Goal: Communication & Community: Answer question/provide support

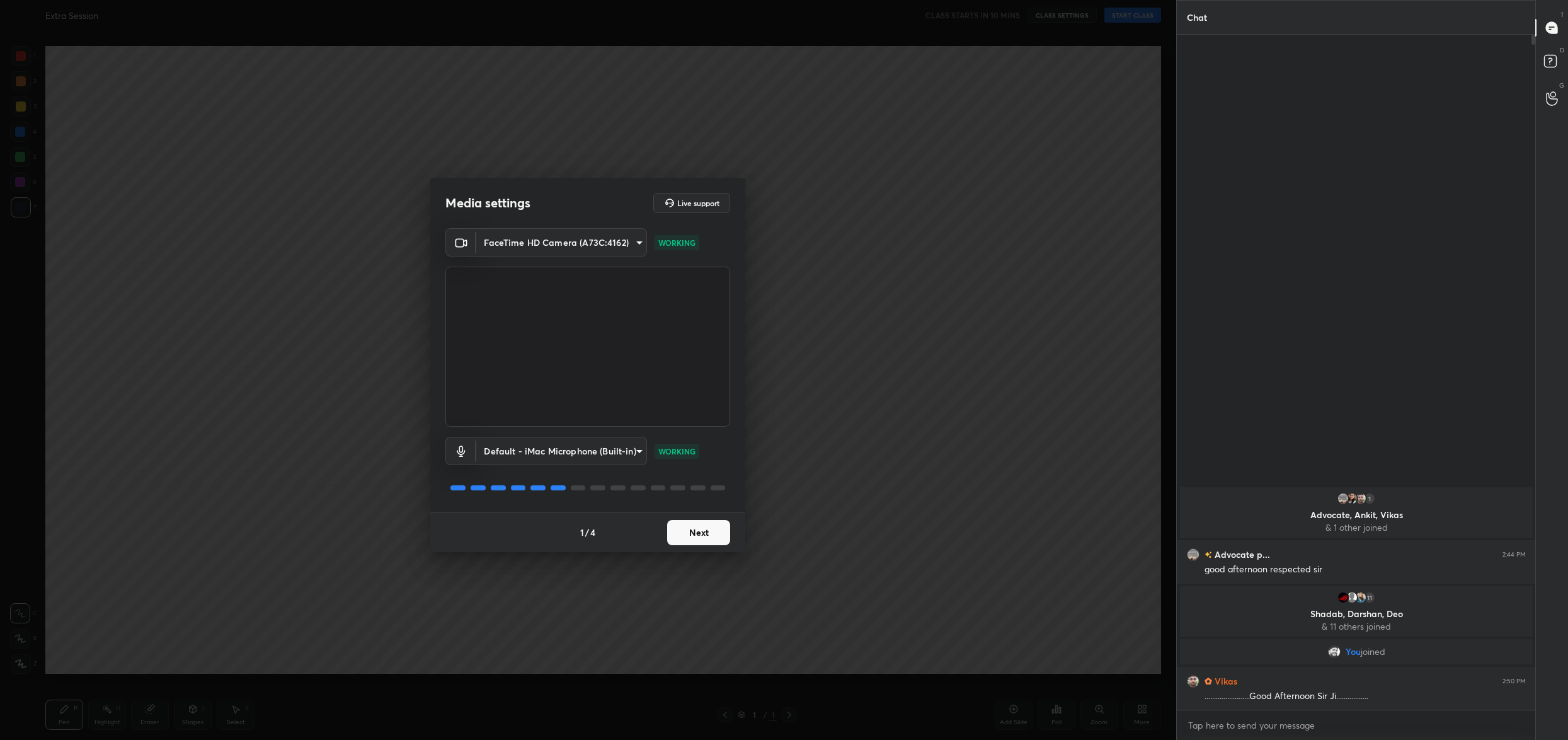
click at [705, 545] on div "1 / 4 Next" at bounding box center [587, 531] width 315 height 41
click at [713, 532] on button "Next" at bounding box center [698, 532] width 63 height 25
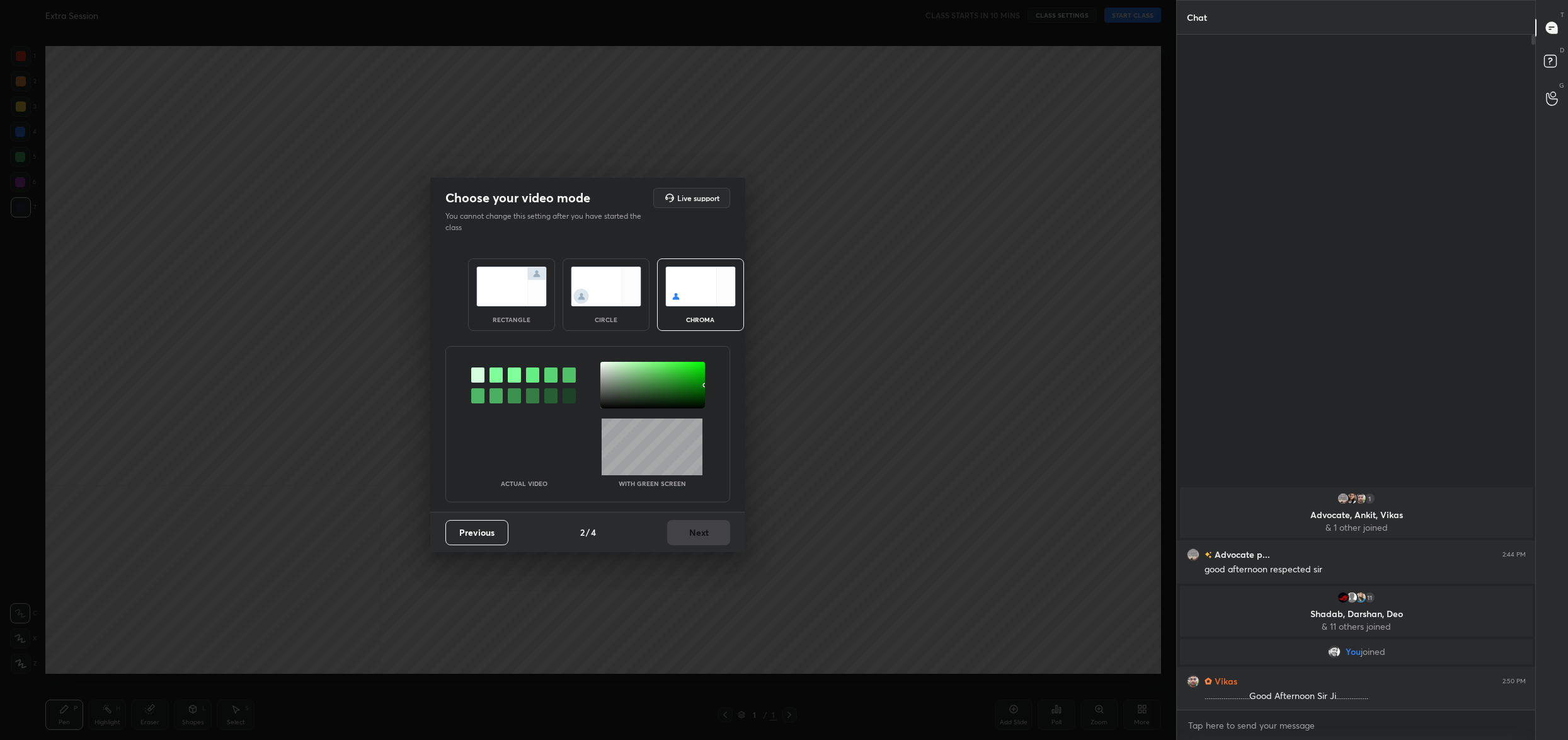
click at [602, 365] on div at bounding box center [652, 385] width 104 height 46
click at [703, 533] on button "Next" at bounding box center [698, 532] width 63 height 25
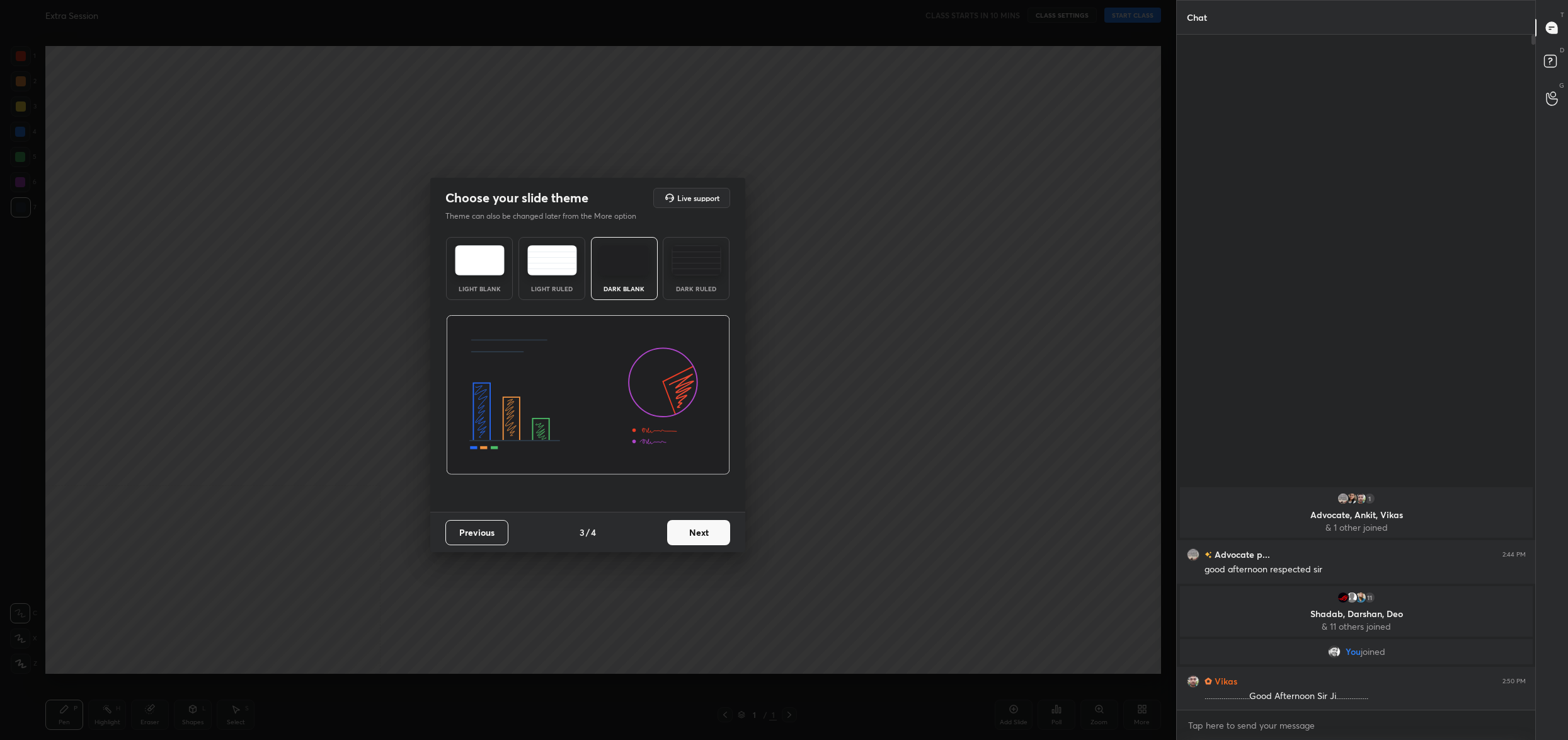
click at [703, 533] on button "Next" at bounding box center [698, 532] width 63 height 25
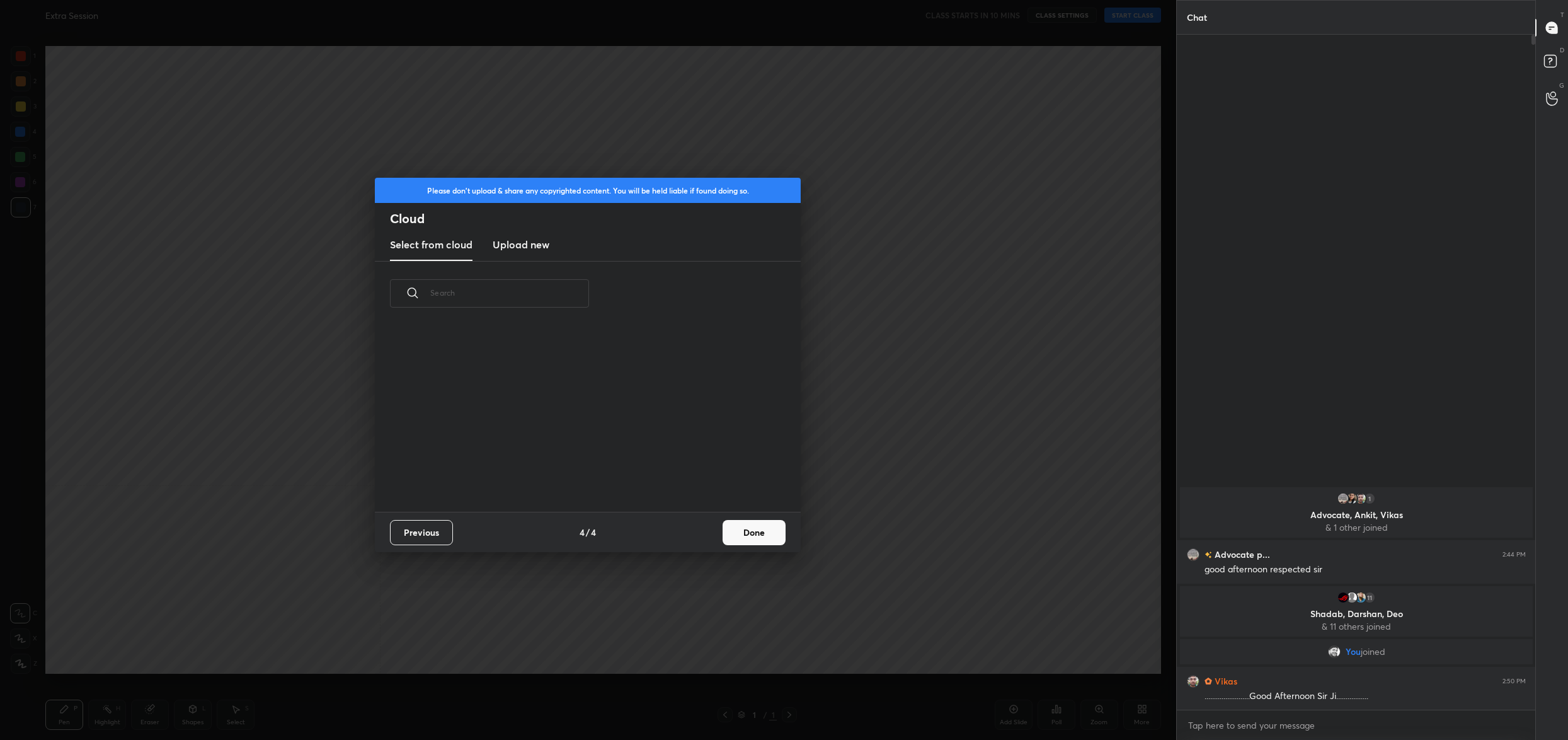
scroll to position [186, 404]
click at [762, 527] on button "Done" at bounding box center [754, 532] width 63 height 25
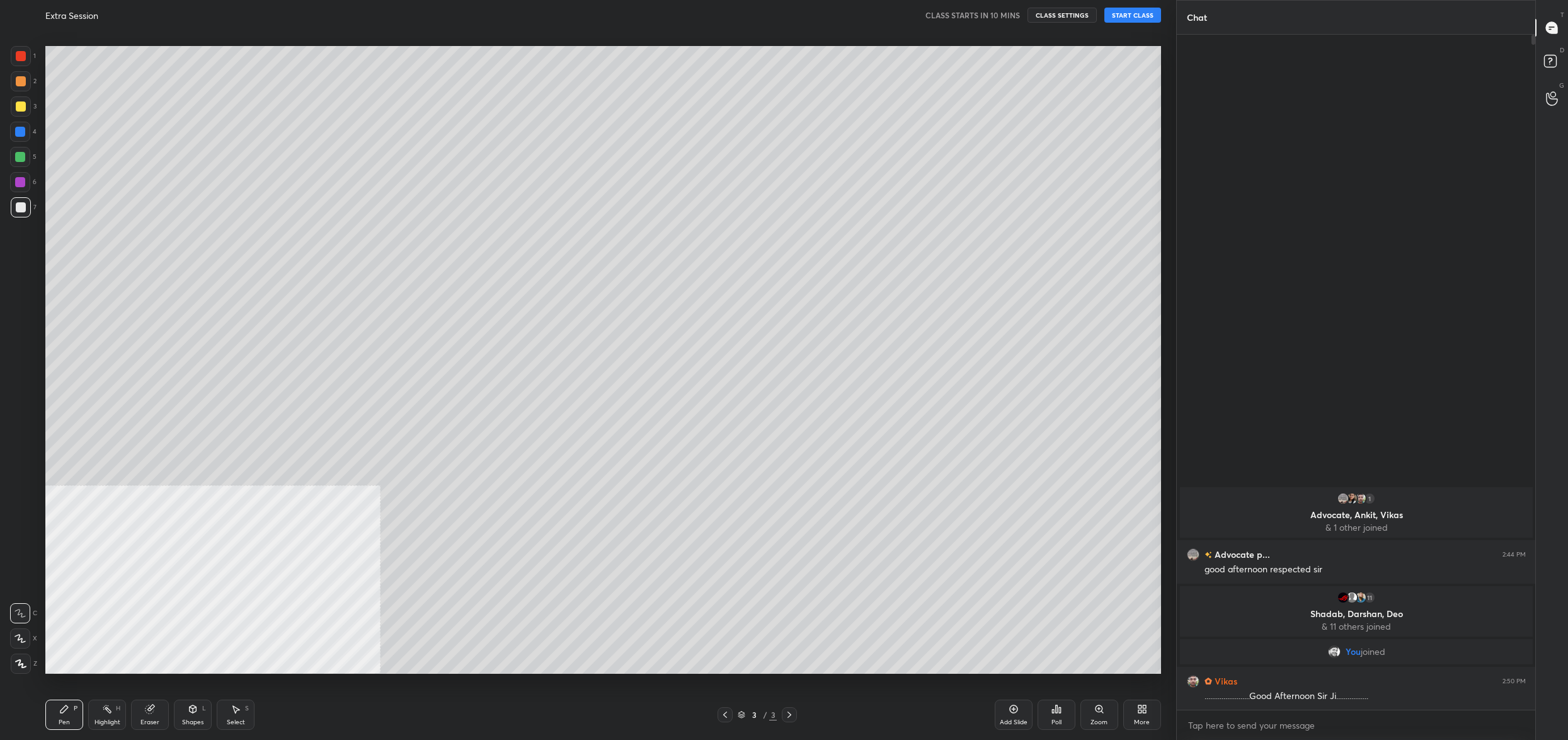
click at [745, 716] on div "3 / 3" at bounding box center [756, 714] width 39 height 12
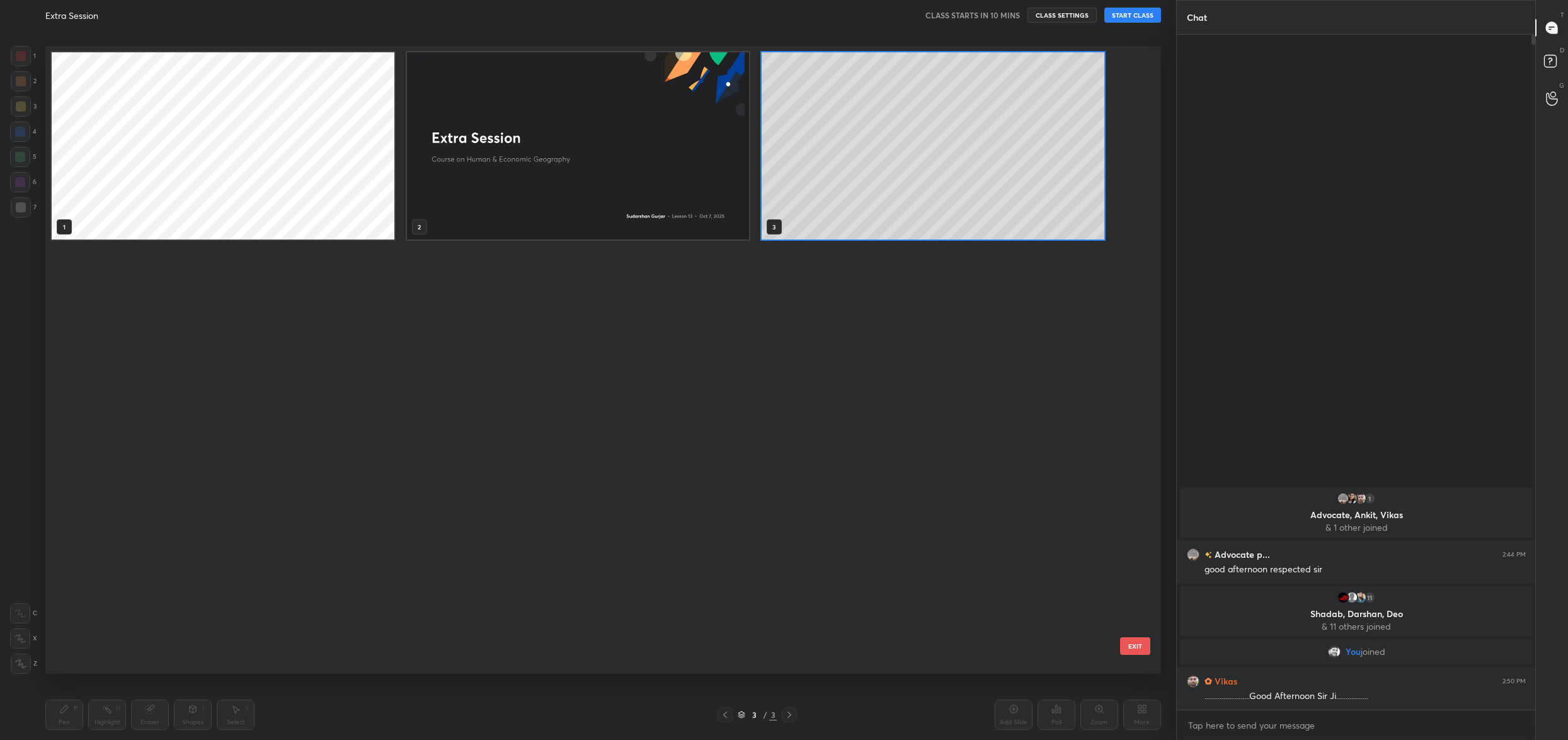
scroll to position [624, 1109]
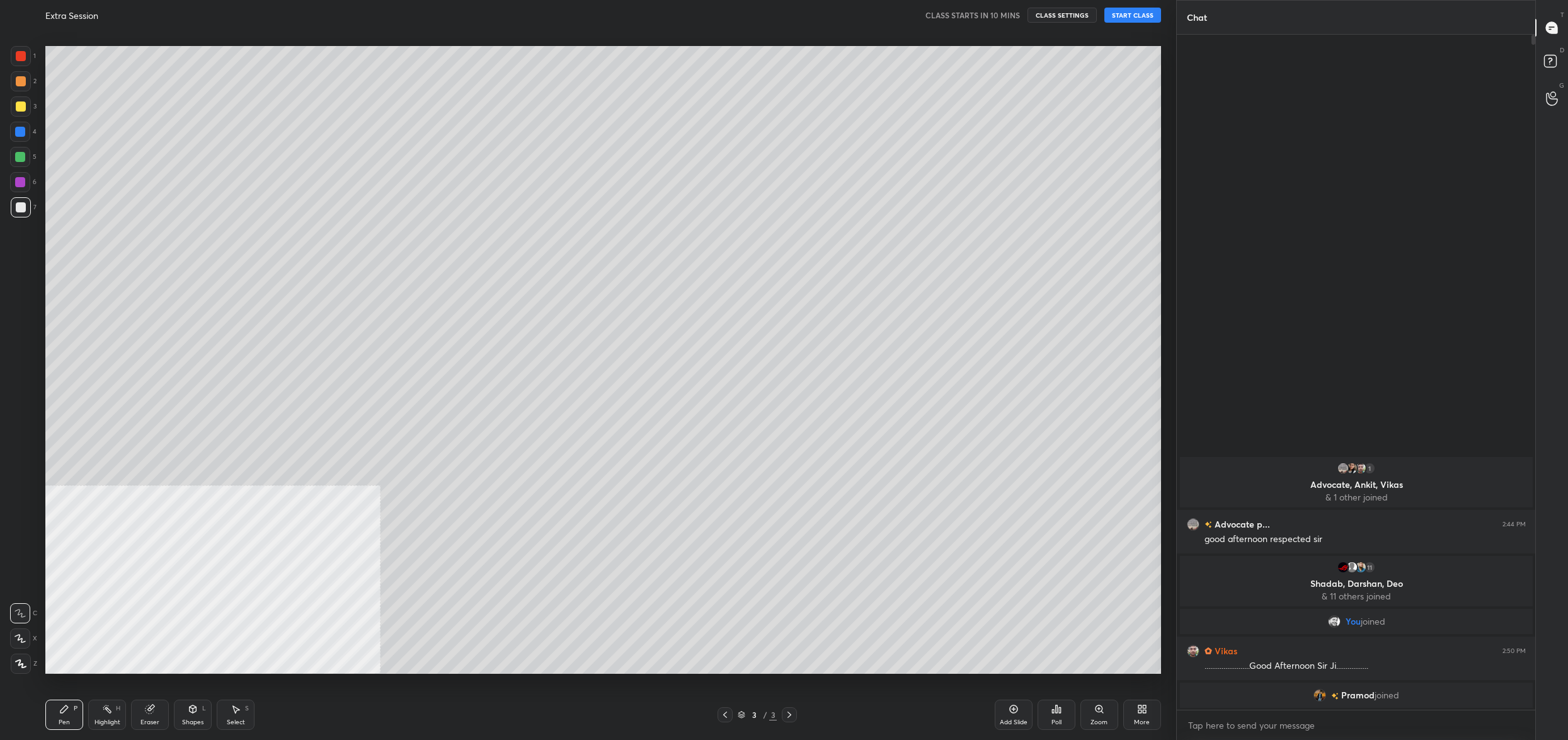
click at [1143, 712] on icon at bounding box center [1144, 711] width 3 height 3
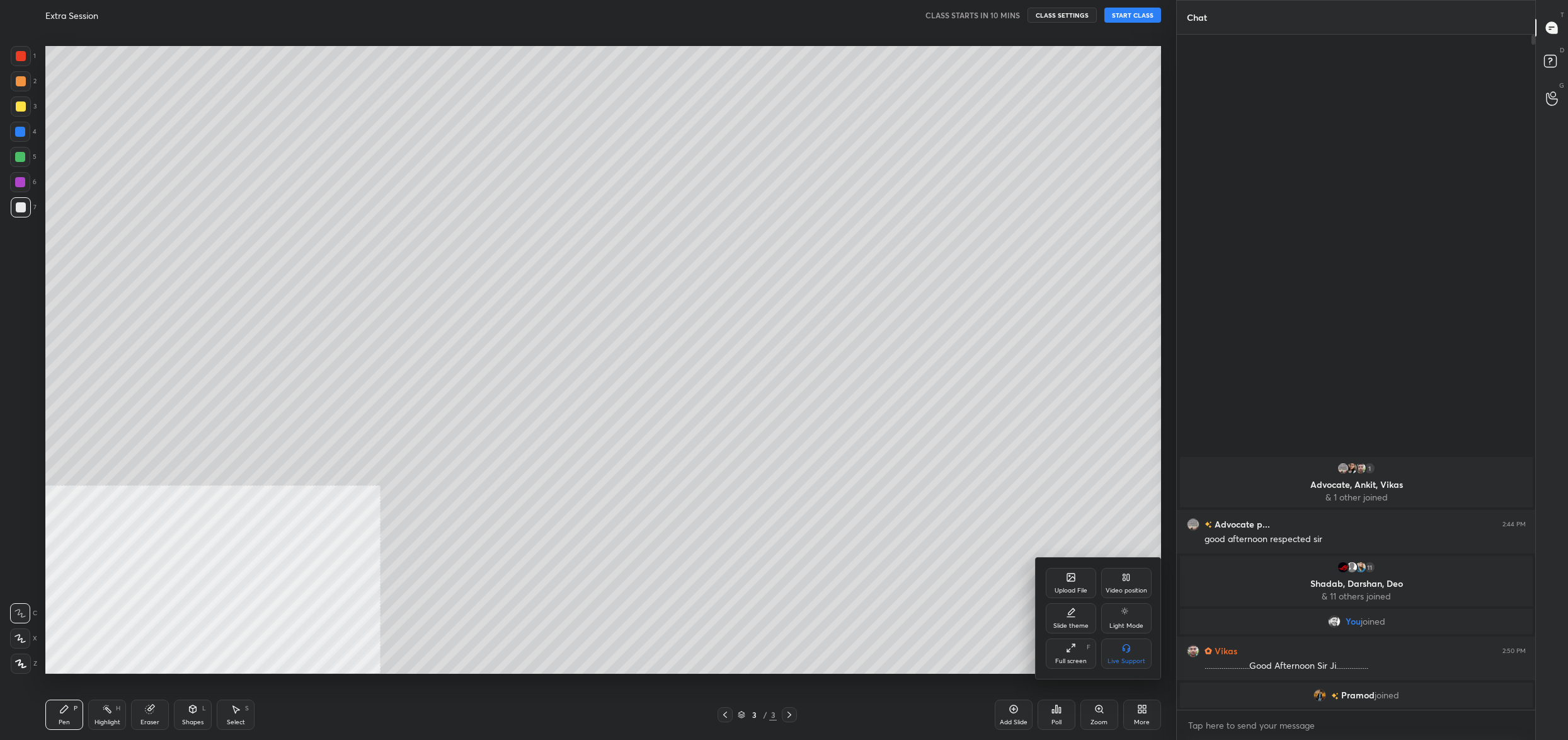
click at [1069, 567] on div "Upload File Video position Slide theme Light Mode Full screen F Live Support" at bounding box center [1098, 618] width 126 height 121
click at [1061, 587] on div "Upload File" at bounding box center [1071, 583] width 50 height 31
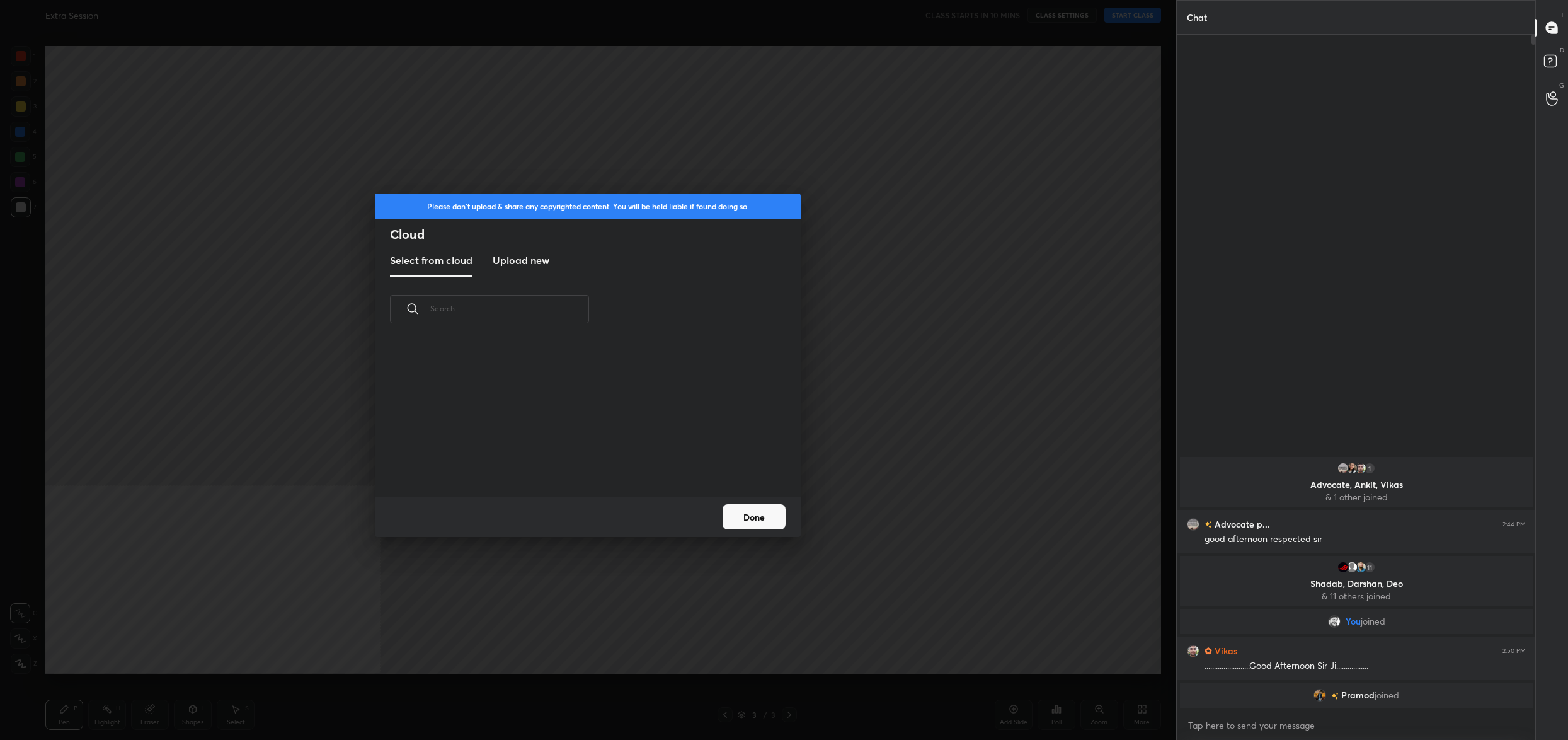
scroll to position [156, 404]
click at [511, 252] on new "Upload new" at bounding box center [520, 261] width 57 height 31
click at [592, 458] on label "Browse" at bounding box center [588, 460] width 56 height 20
click at [560, 458] on input "Browse" at bounding box center [560, 460] width 0 height 20
click at [769, 525] on button "Done" at bounding box center [754, 517] width 63 height 25
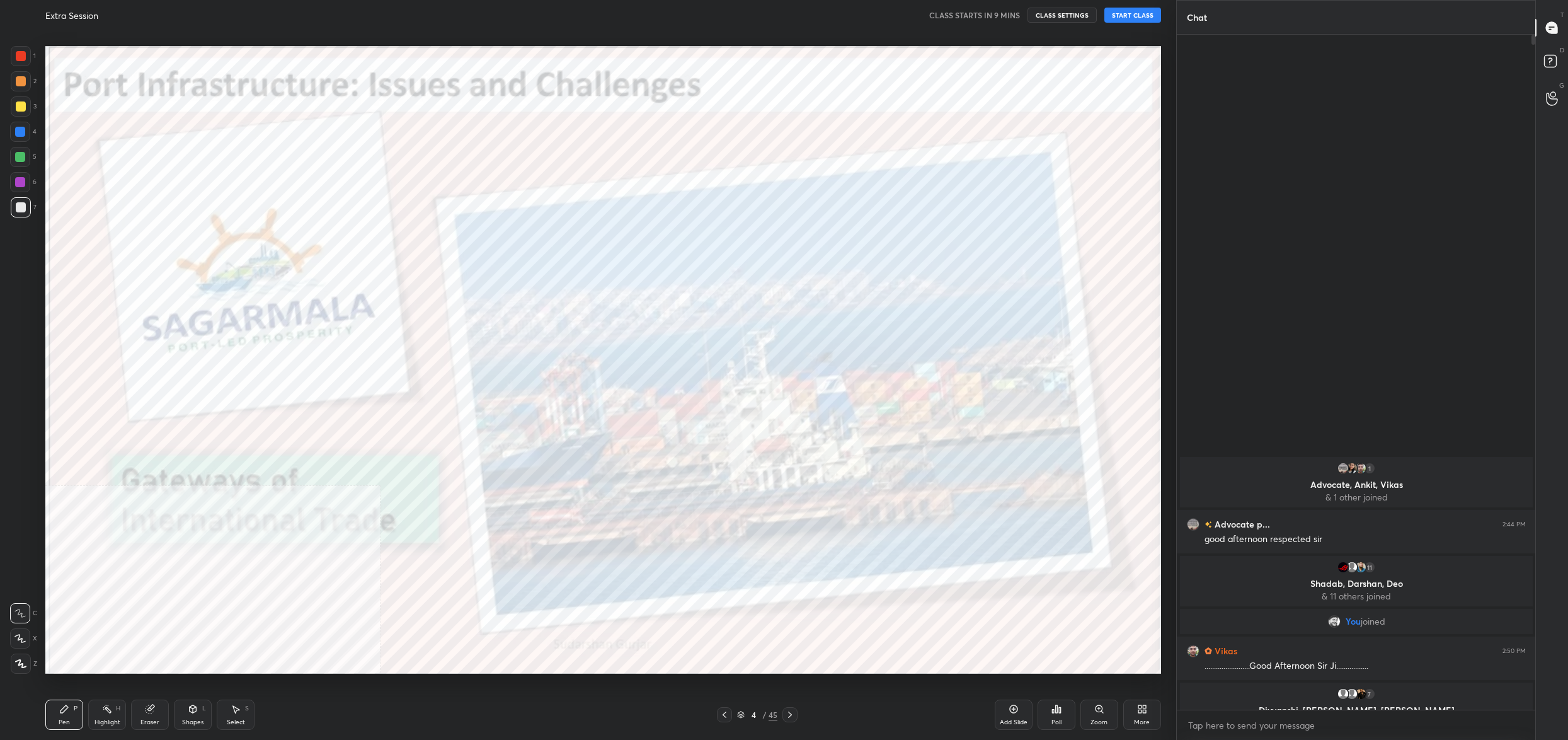
click at [745, 716] on div "4 / 45" at bounding box center [757, 714] width 41 height 12
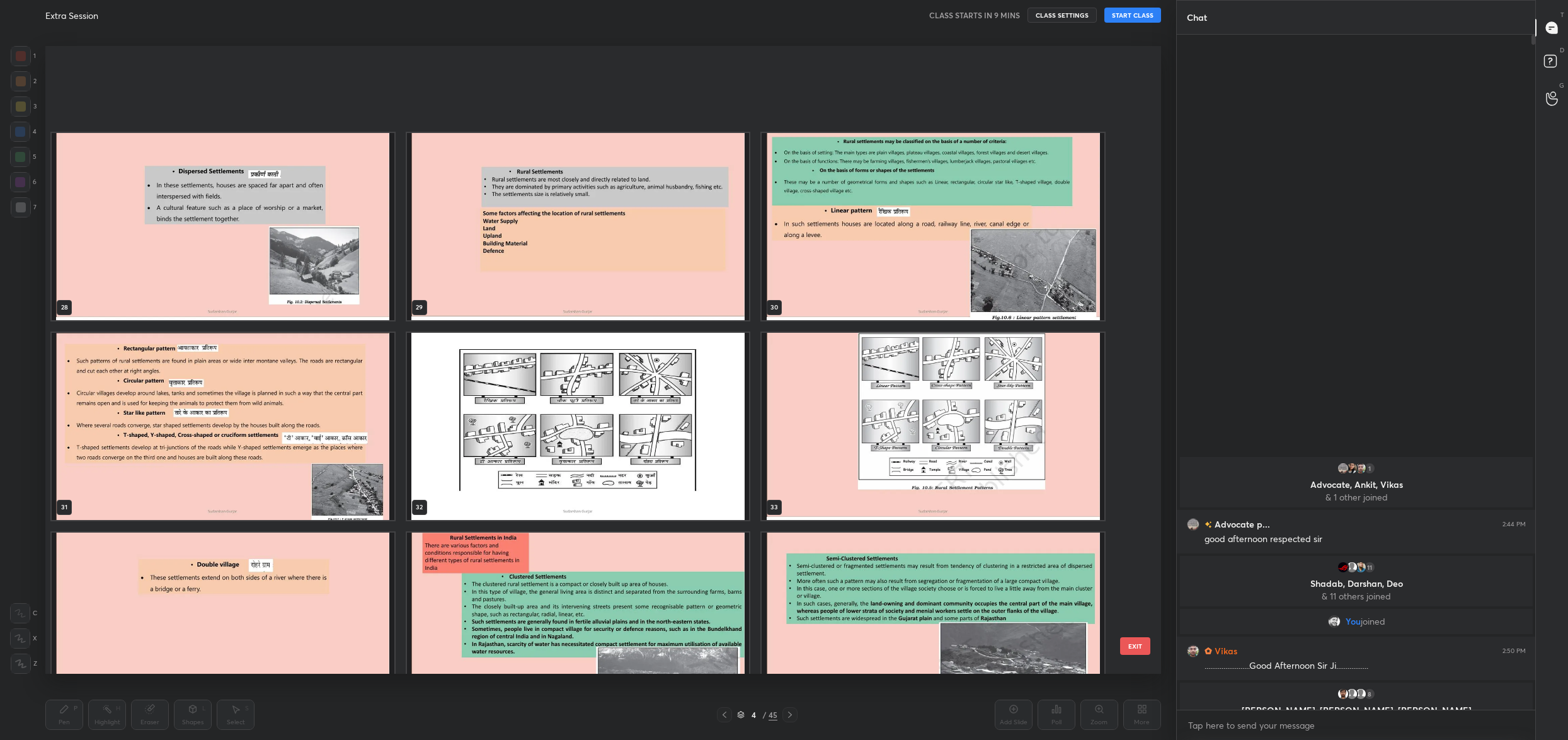
scroll to position [2369, 0]
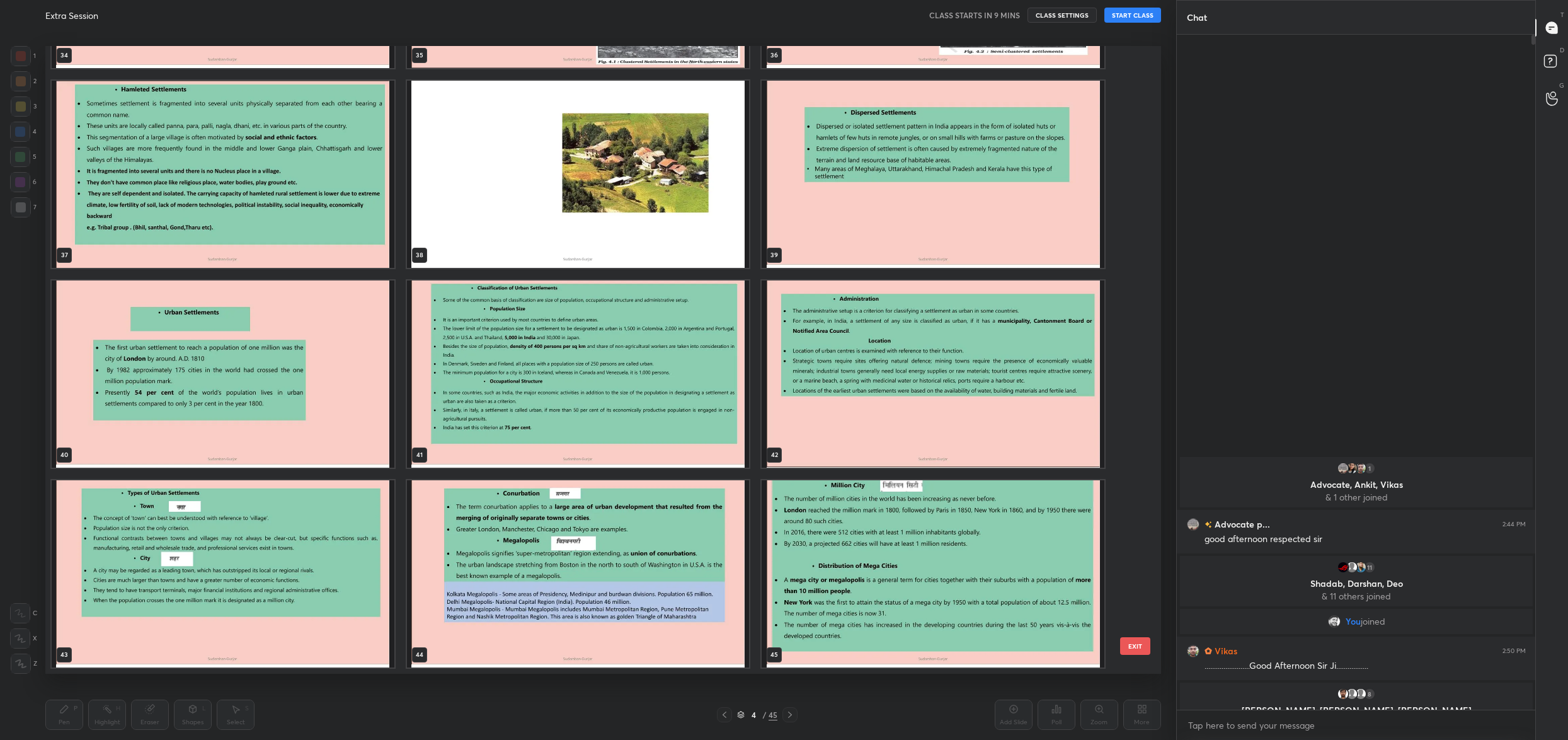
click at [906, 524] on img "grid" at bounding box center [933, 574] width 343 height 187
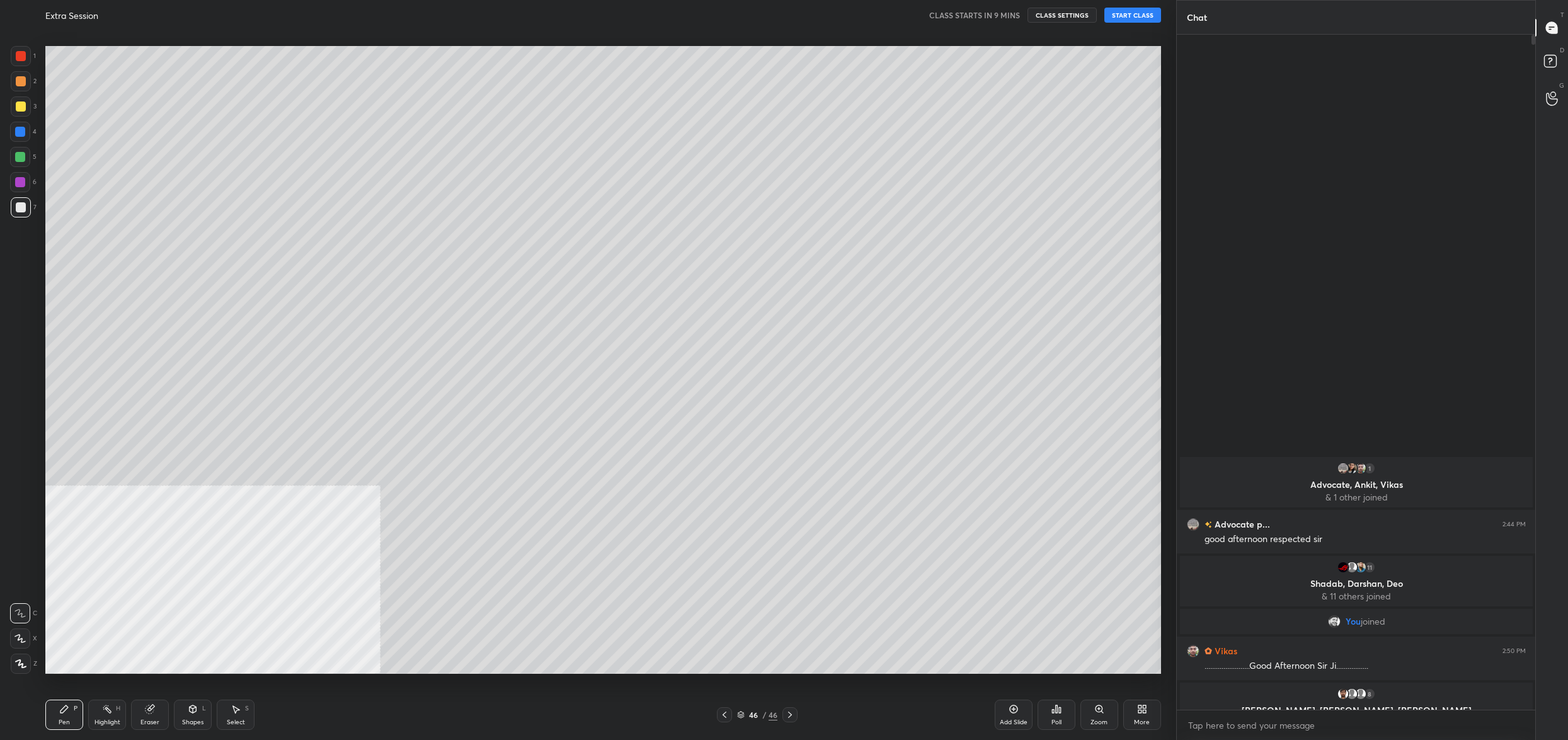
click at [1134, 707] on div "More" at bounding box center [1142, 714] width 38 height 31
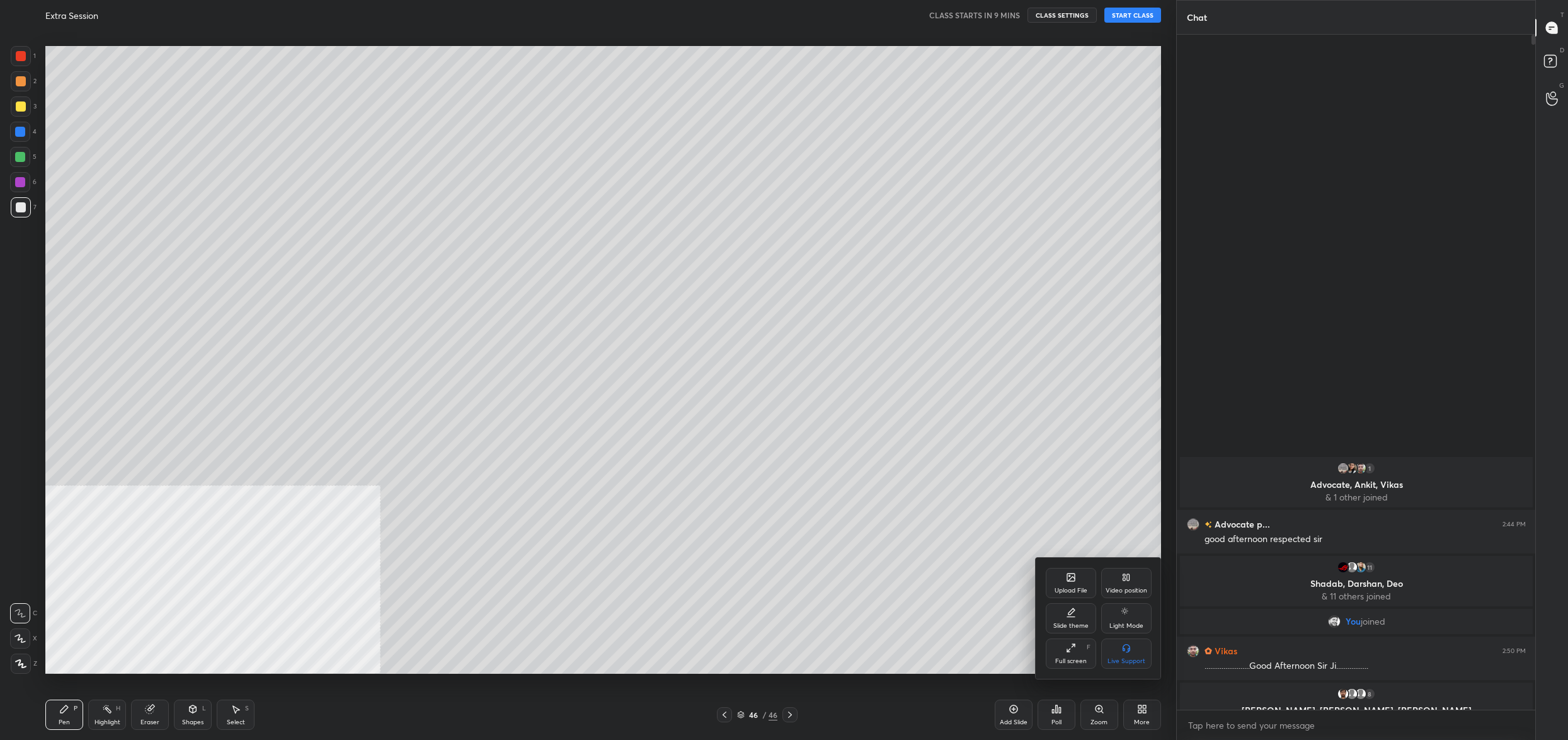
click at [1081, 582] on div "Upload File" at bounding box center [1071, 583] width 50 height 31
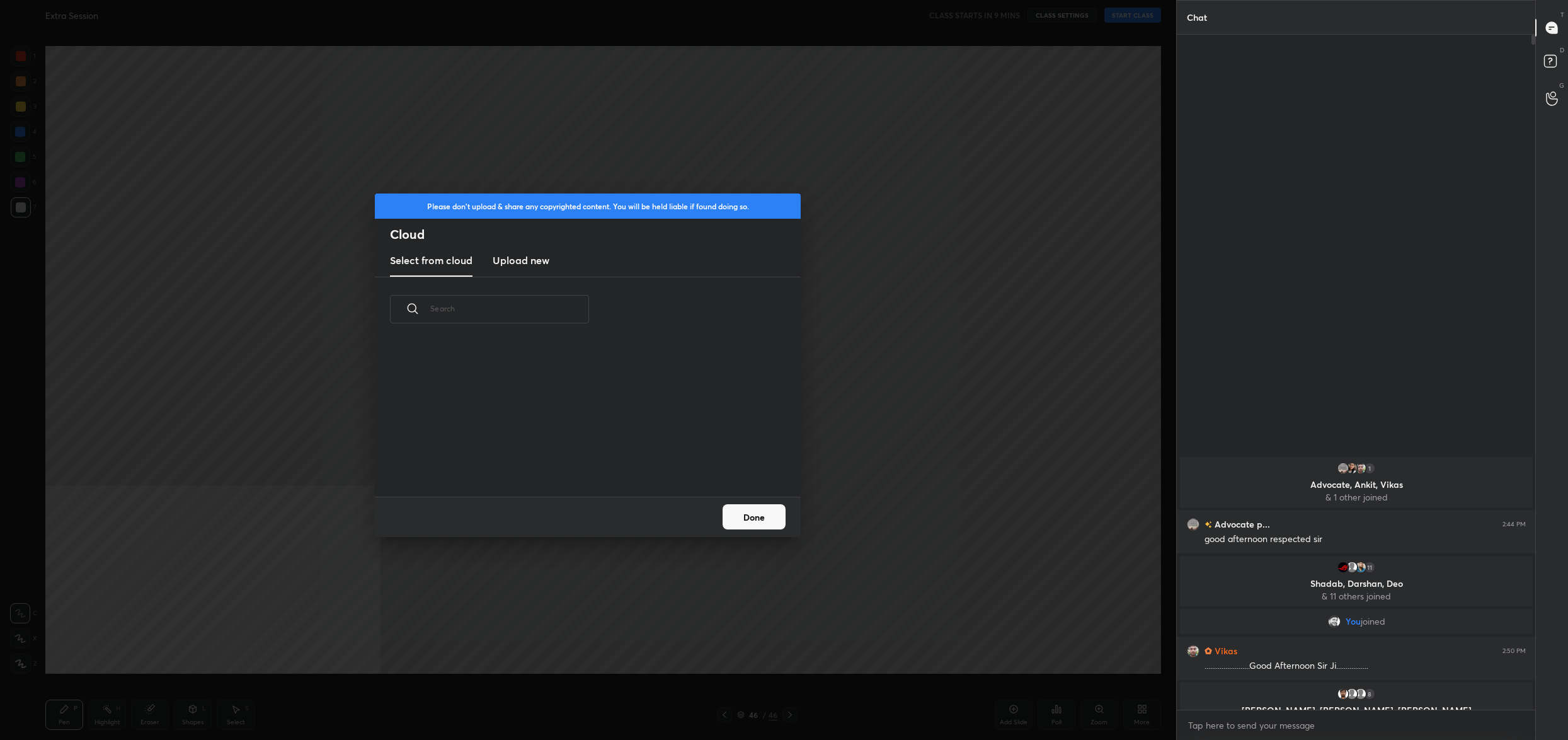
scroll to position [156, 404]
click at [532, 262] on h3 "Upload new" at bounding box center [520, 260] width 57 height 15
click at [587, 464] on label "Browse" at bounding box center [588, 460] width 56 height 20
click at [560, 464] on input "Browse" at bounding box center [560, 460] width 0 height 20
click at [587, 466] on label "Browse" at bounding box center [588, 460] width 56 height 20
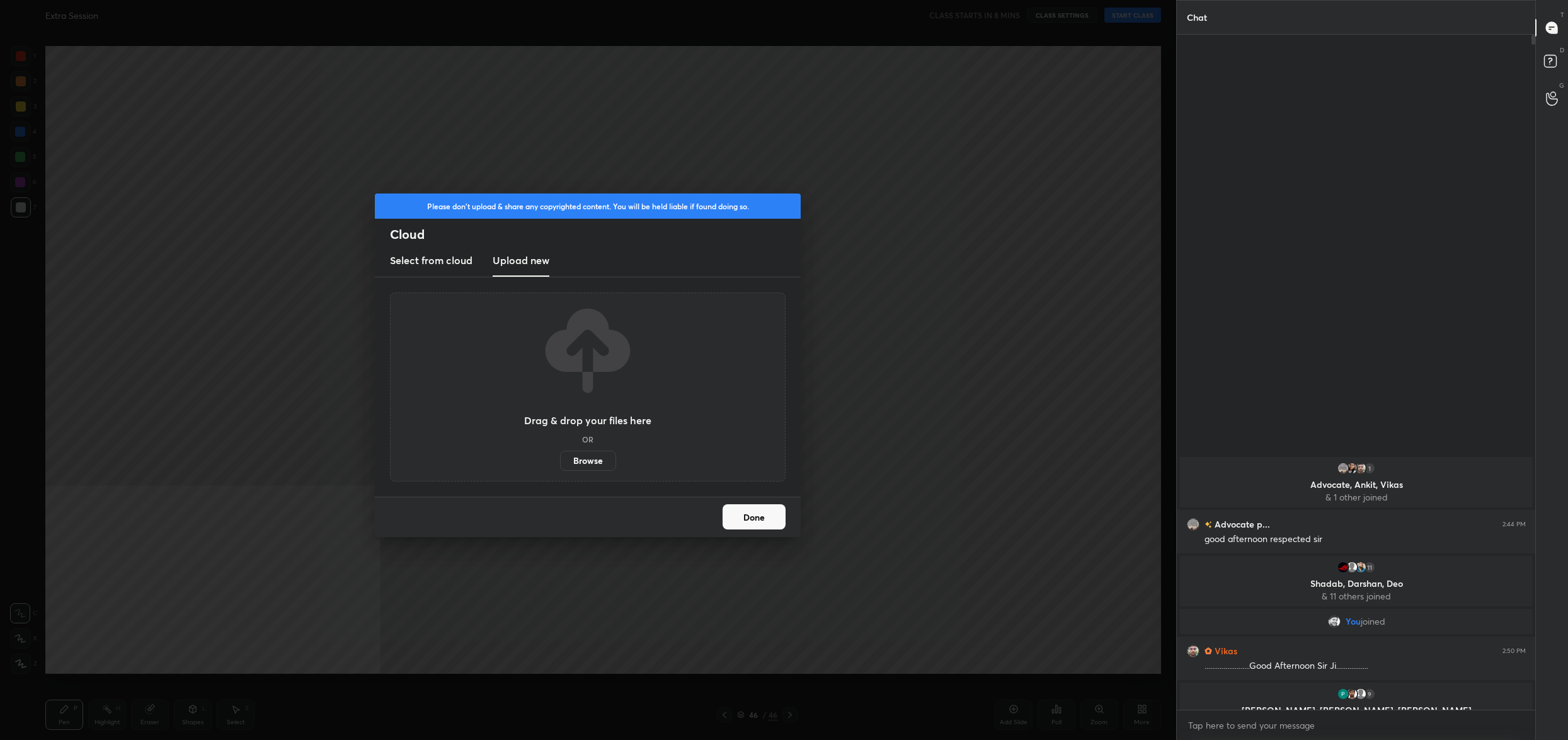
click at [560, 466] on input "Browse" at bounding box center [560, 460] width 0 height 20
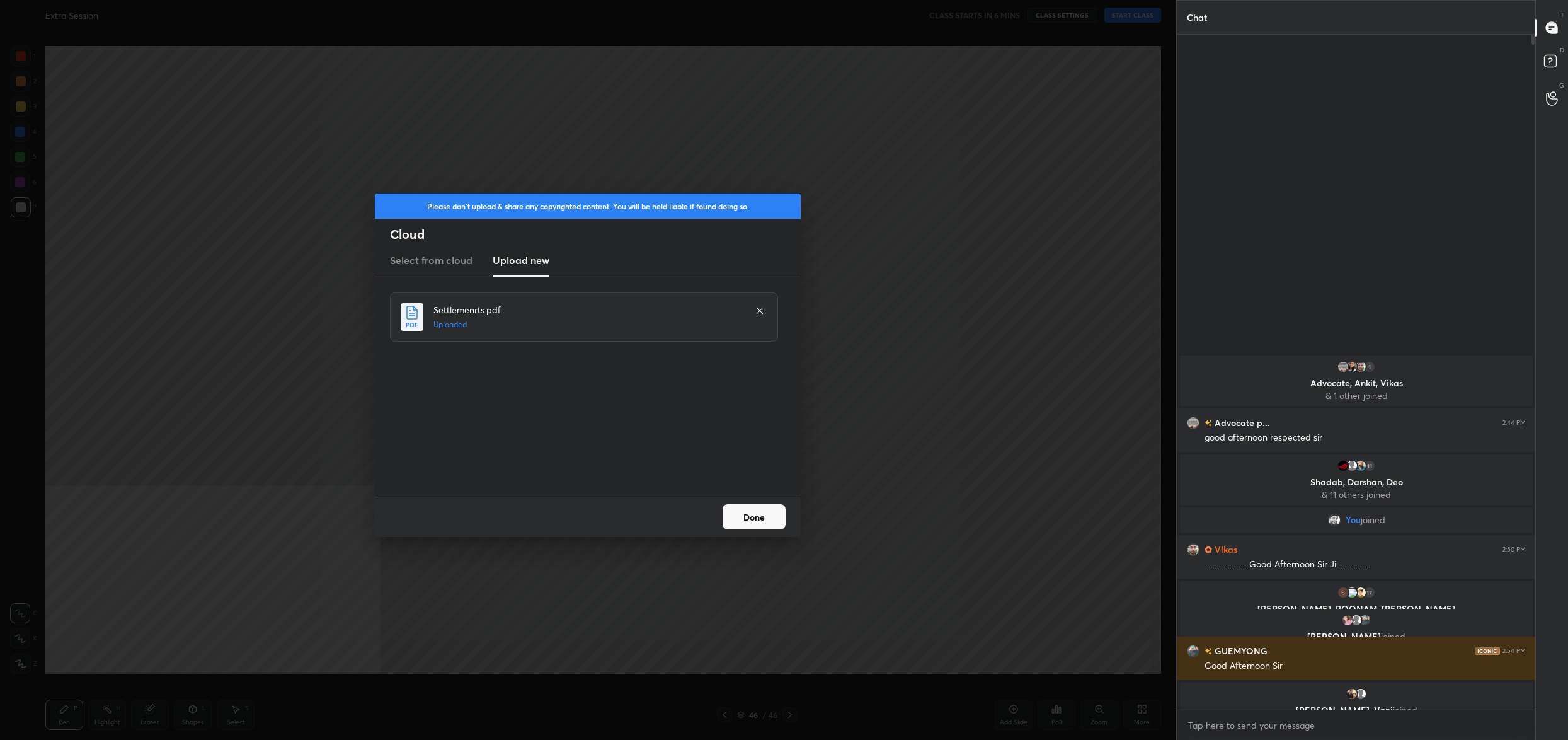
click at [754, 518] on button "Done" at bounding box center [754, 517] width 63 height 25
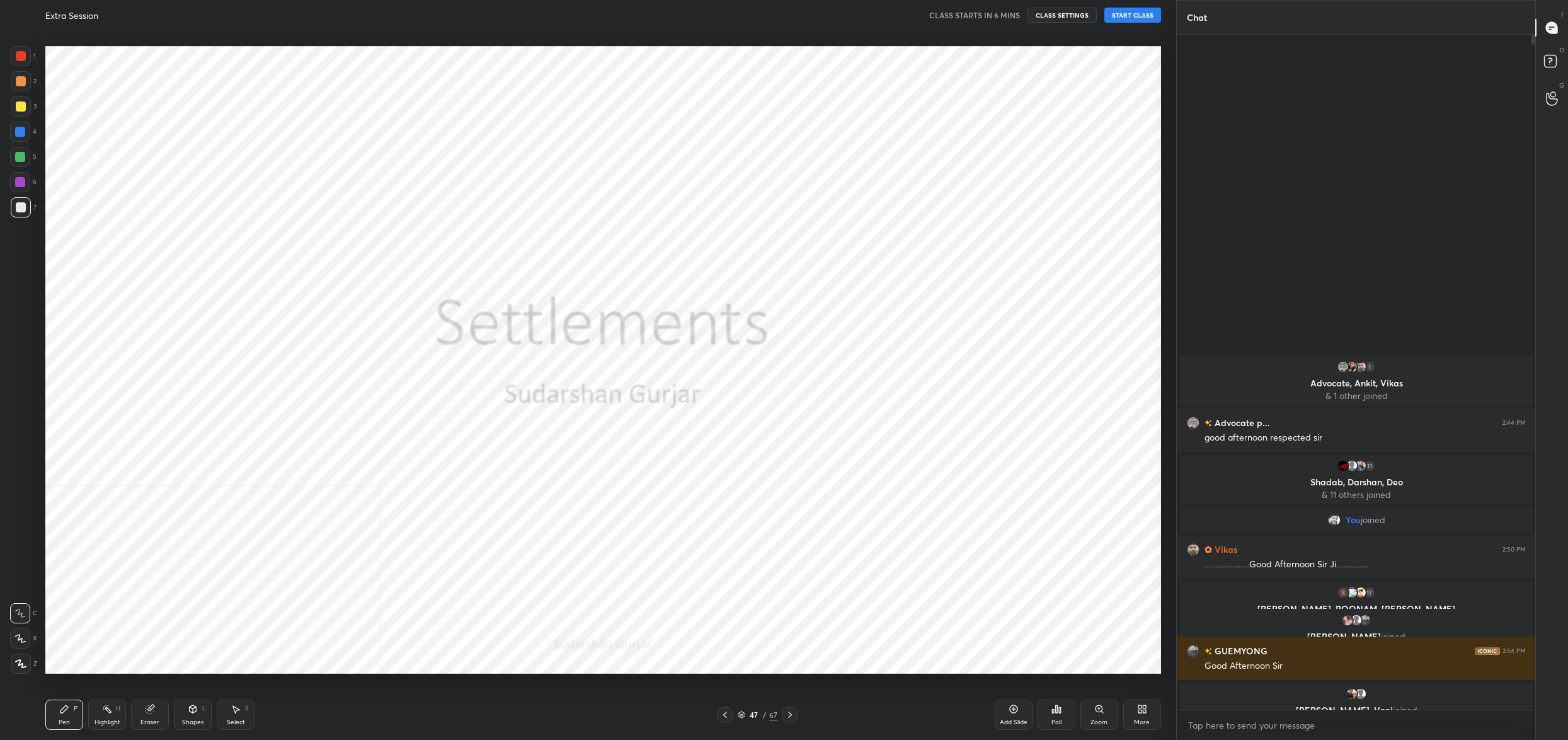
click at [754, 712] on div "47" at bounding box center [753, 714] width 12 height 7
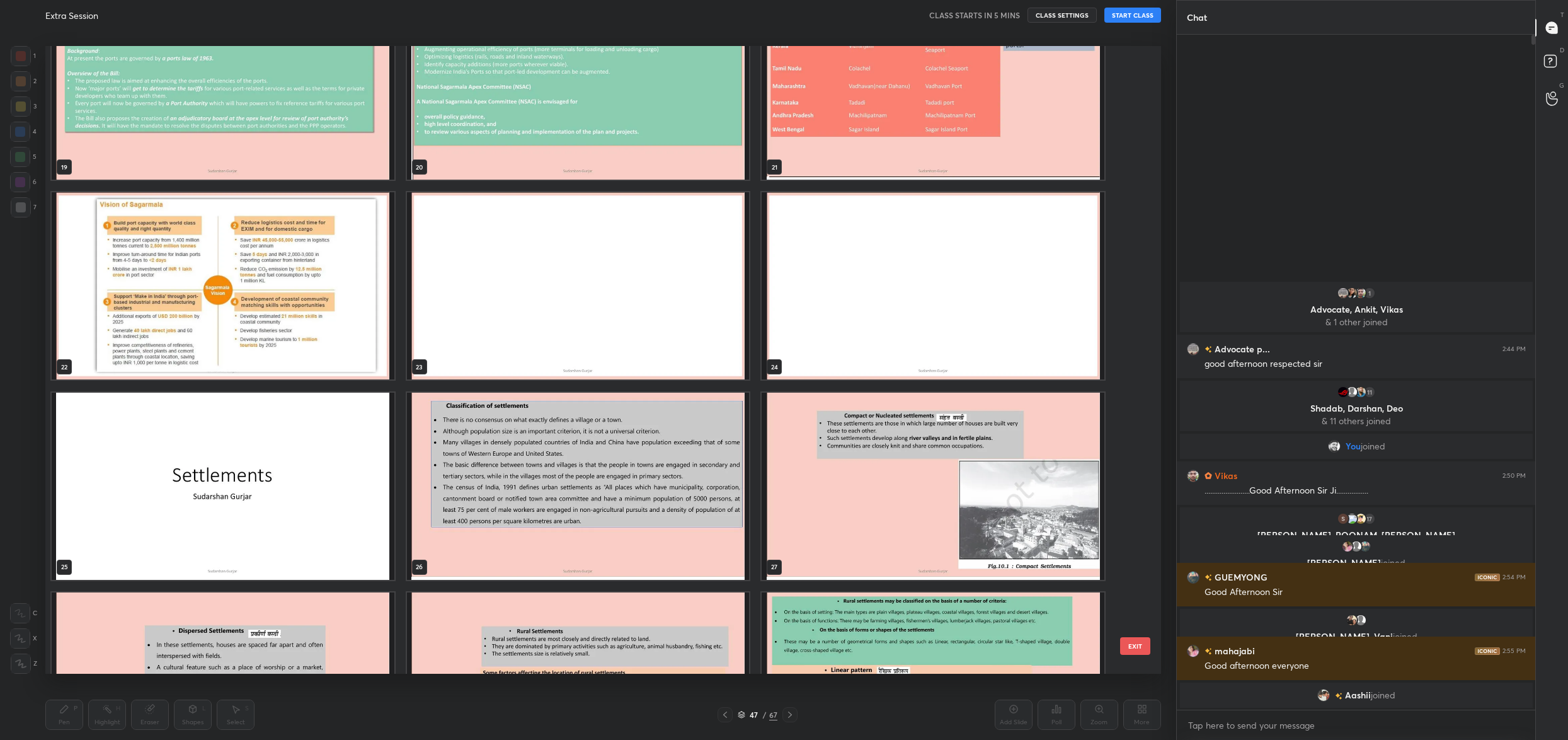
scroll to position [1280, 0]
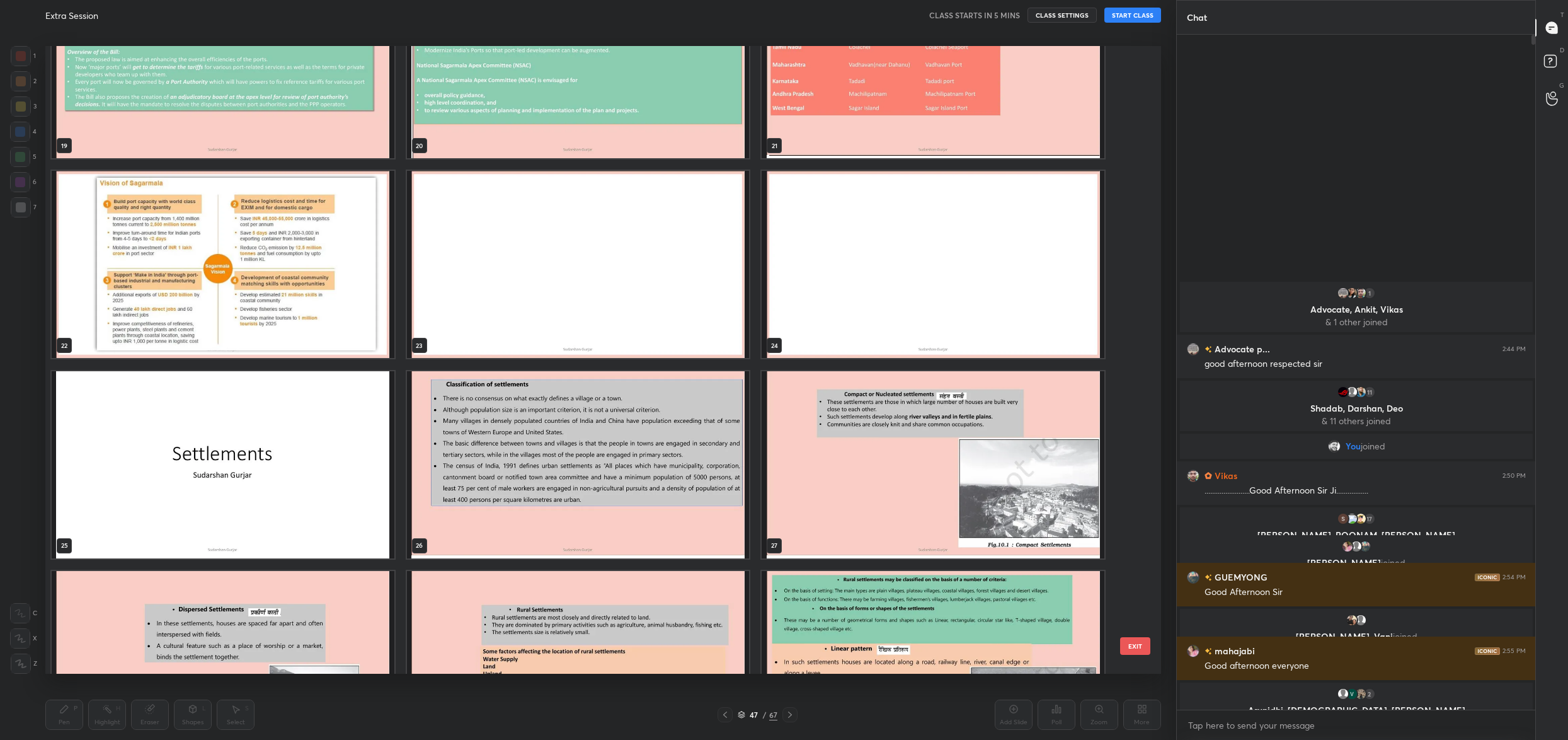
click at [597, 291] on img "grid" at bounding box center [578, 264] width 343 height 187
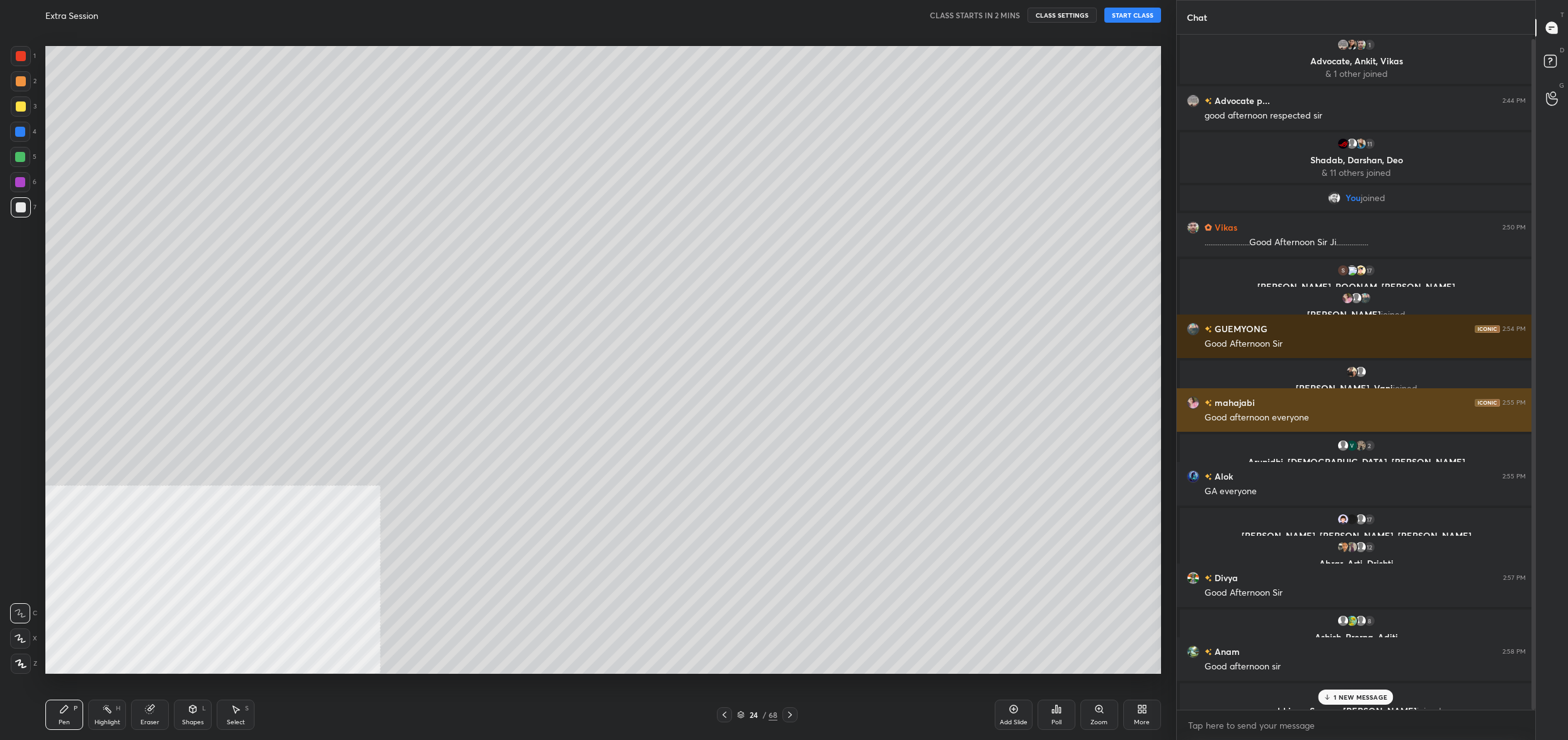
scroll to position [0, 0]
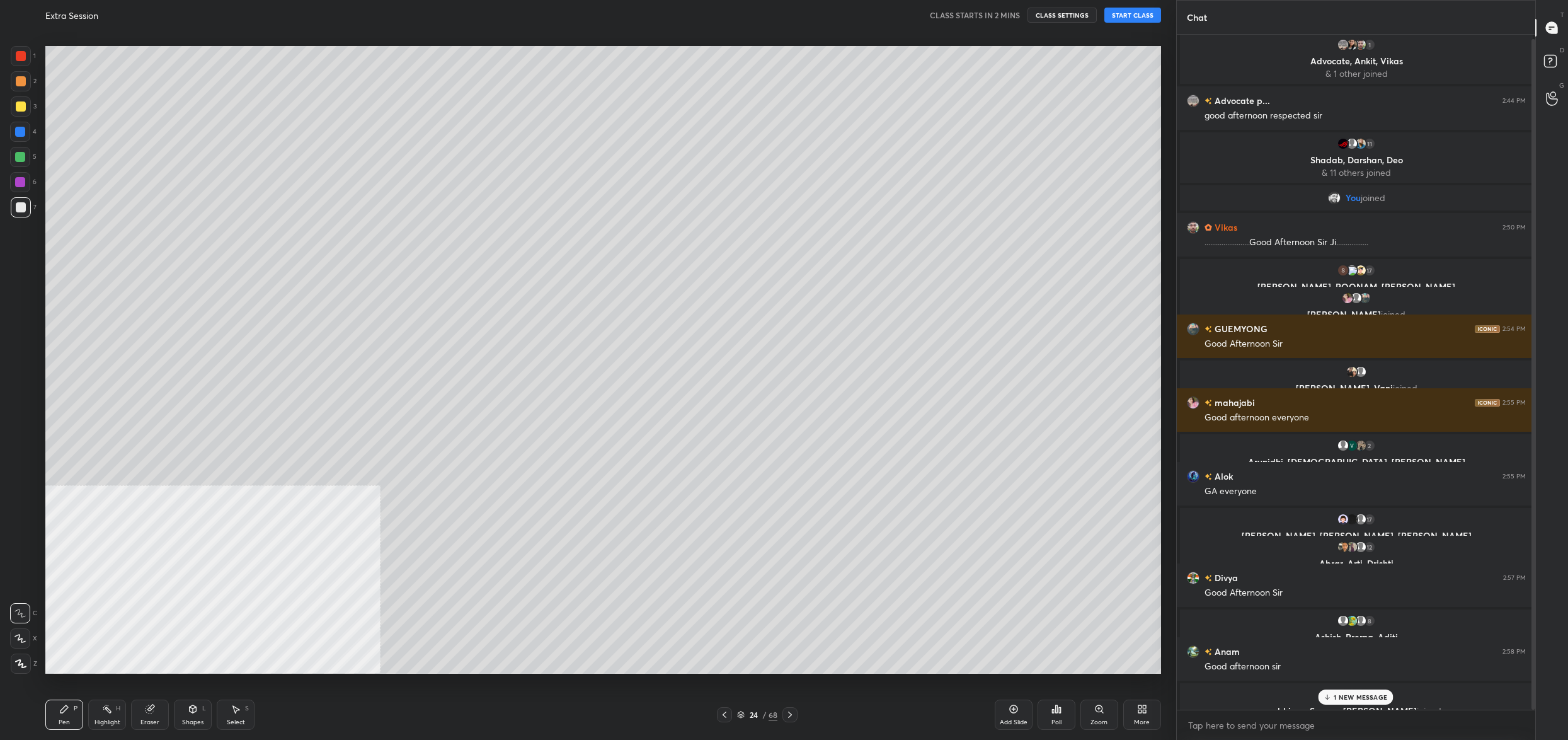
click at [750, 714] on div "24" at bounding box center [753, 714] width 12 height 7
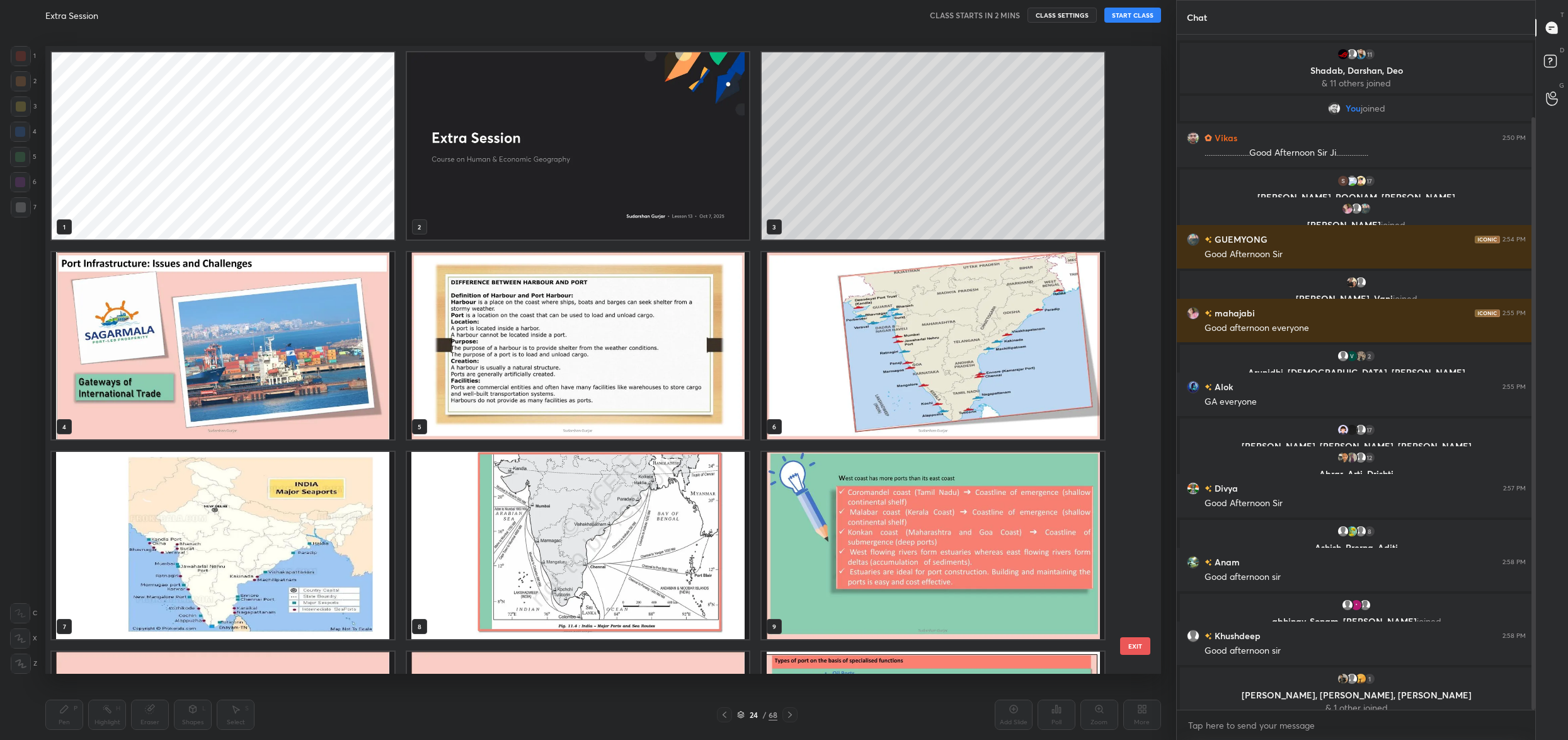
click at [281, 547] on img "grid" at bounding box center [223, 545] width 343 height 187
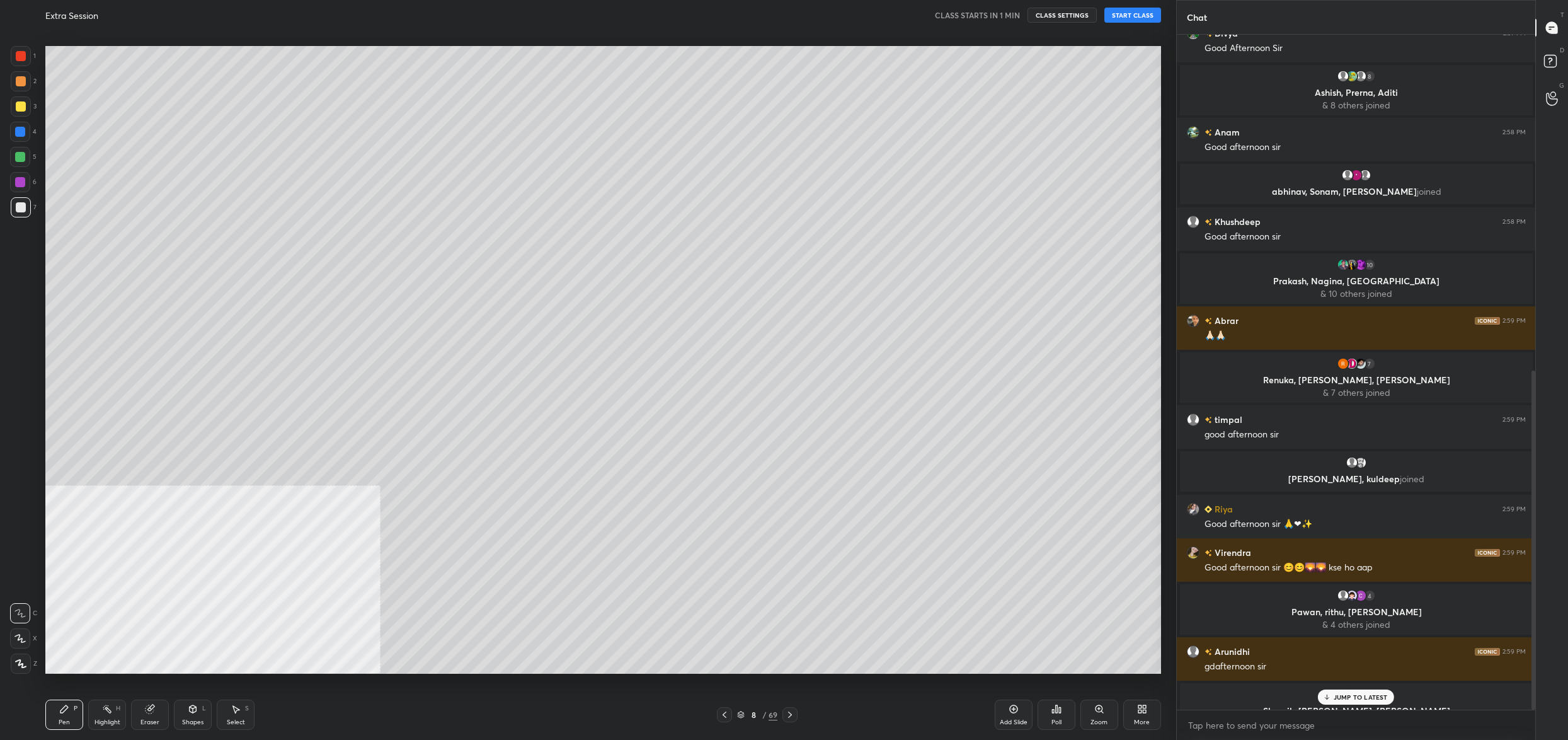
scroll to position [670, 0]
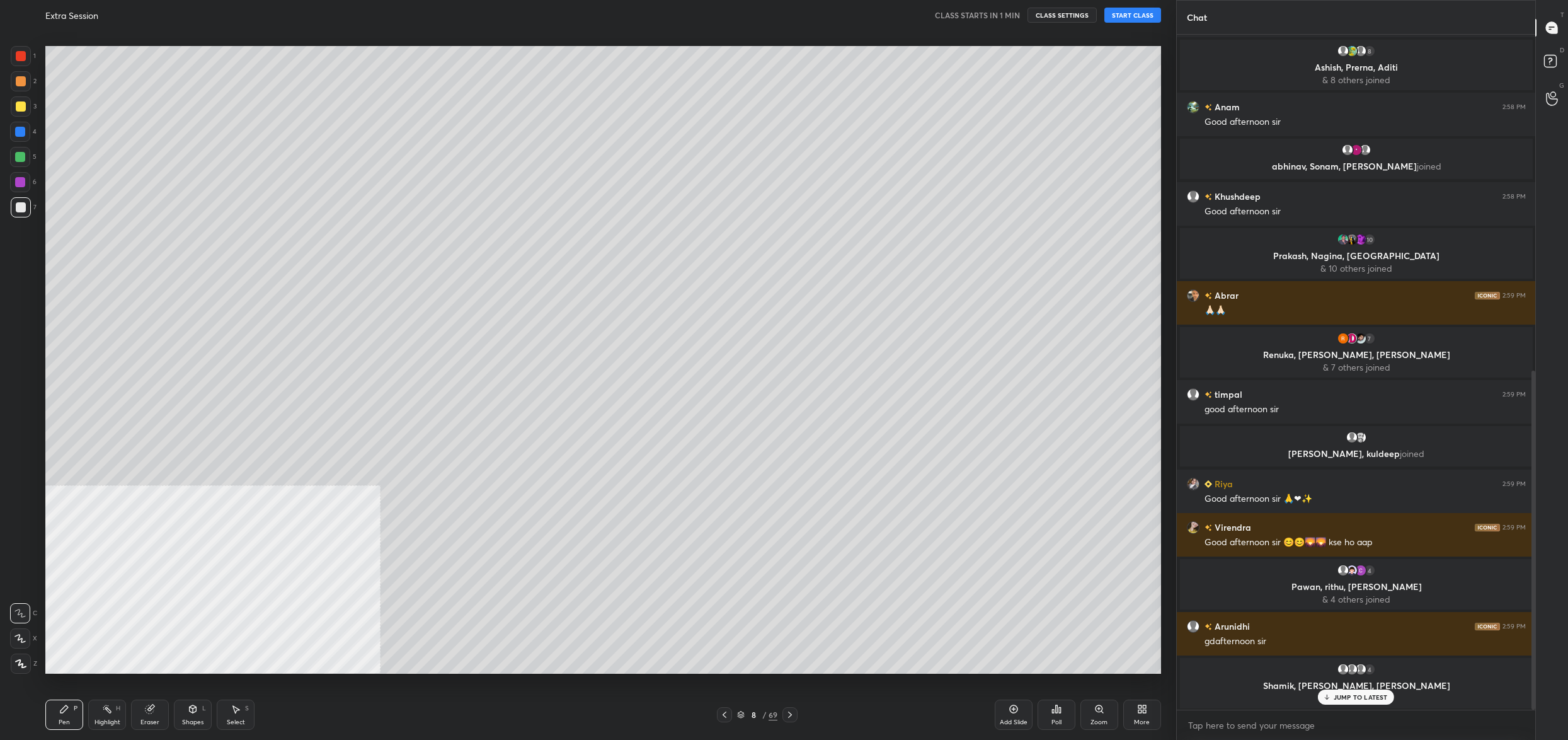
click at [1149, 17] on button "START CLASS" at bounding box center [1132, 15] width 57 height 15
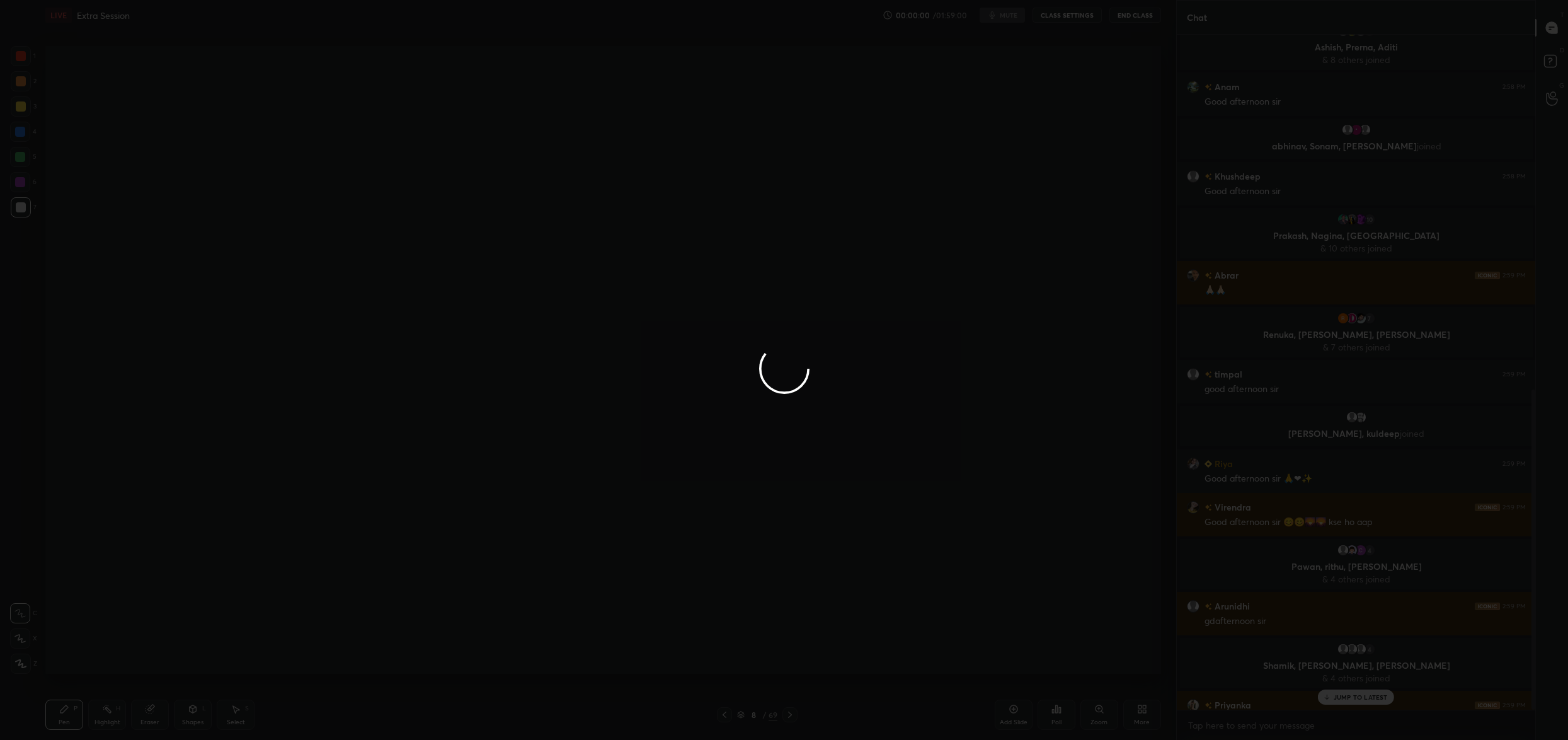
scroll to position [748, 0]
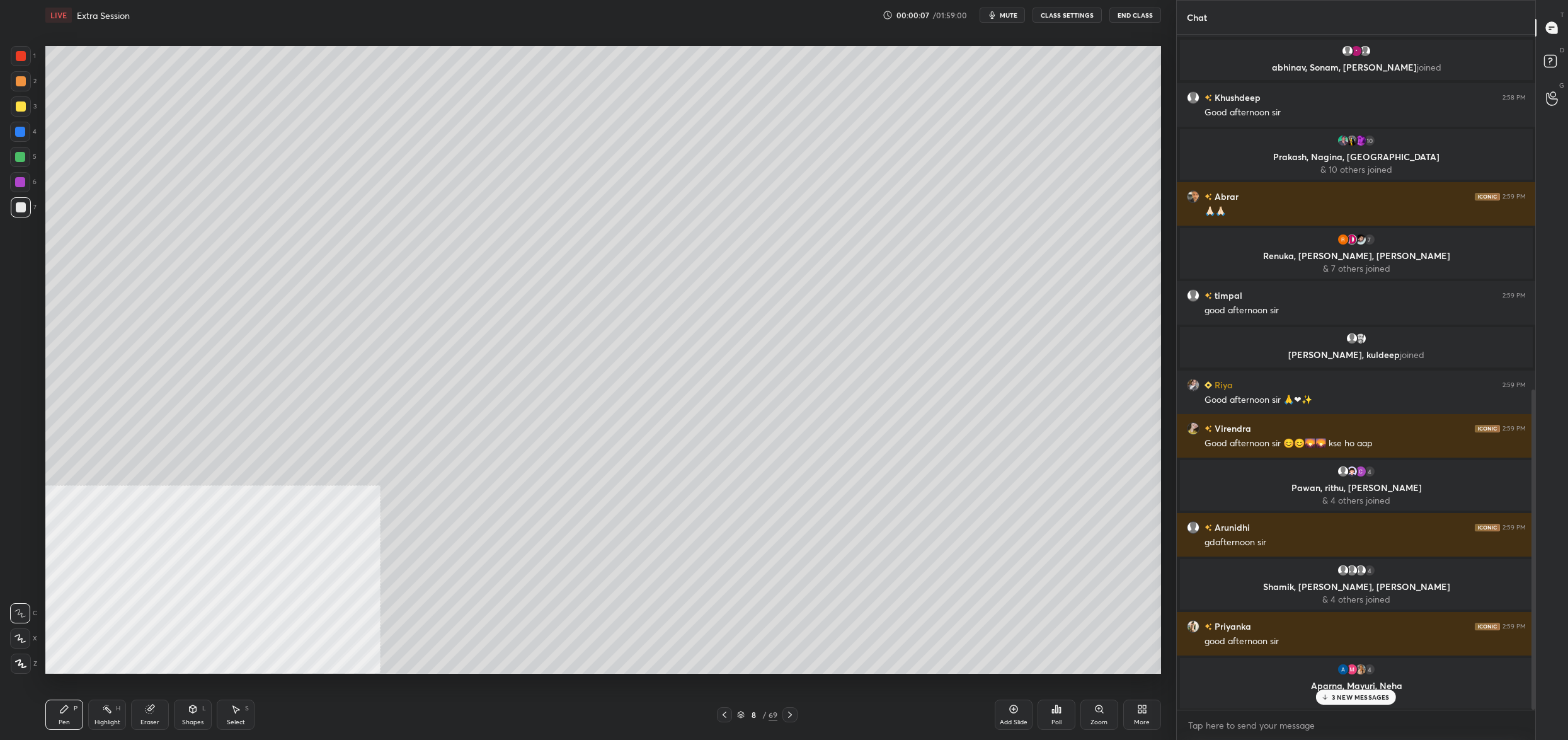
click at [1011, 12] on span "mute" at bounding box center [1008, 15] width 17 height 9
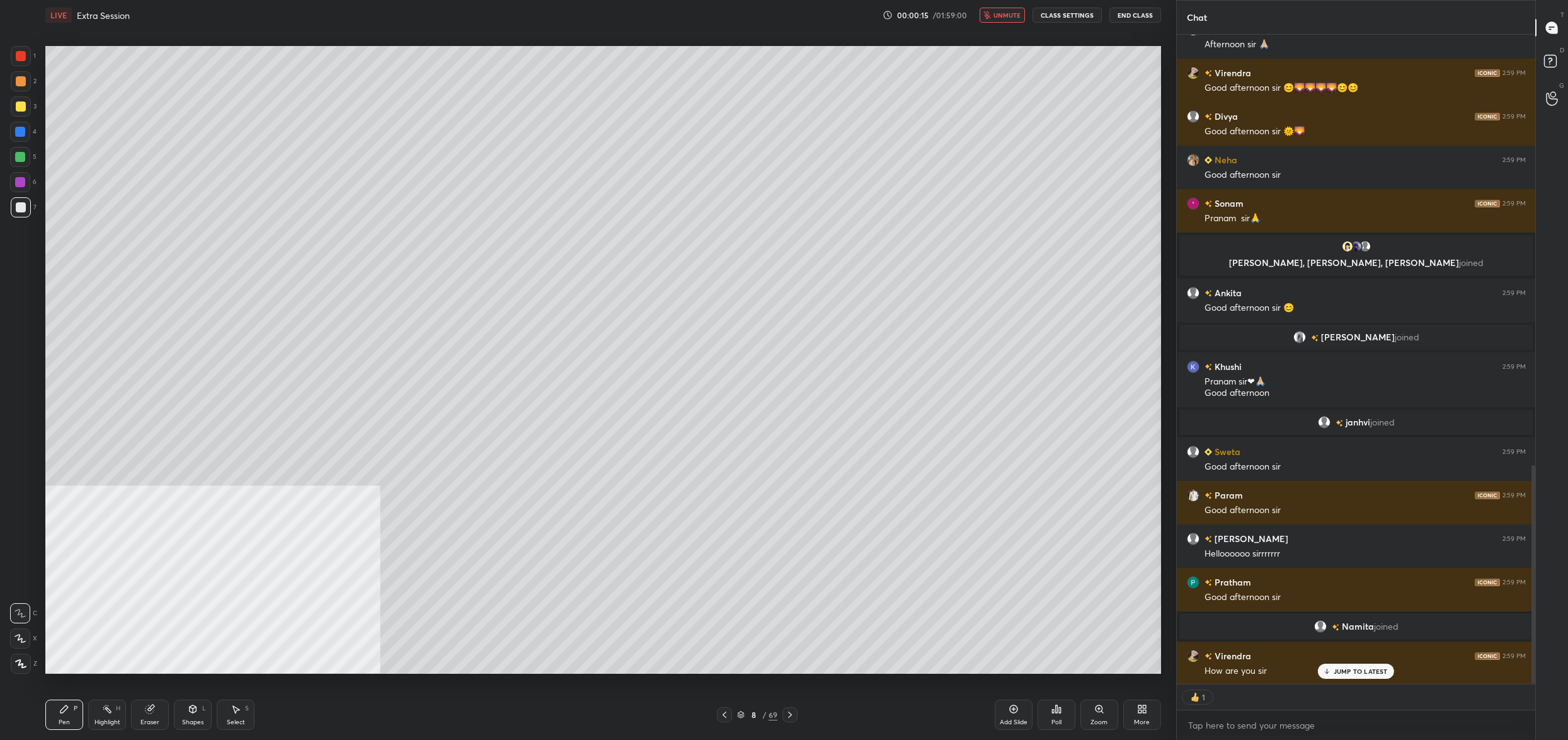
scroll to position [1366, 0]
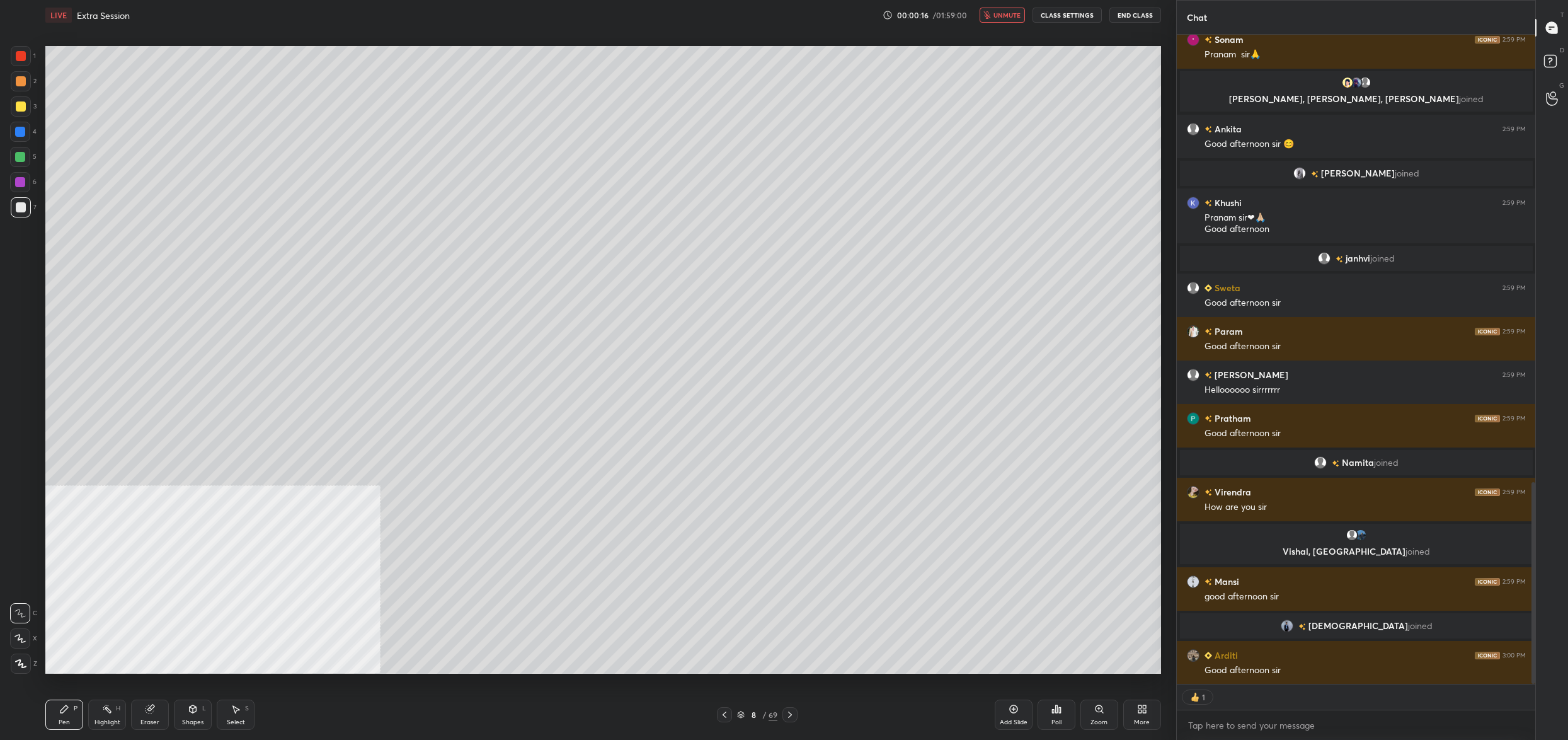
click at [1057, 2] on div "LIVE Extra Session 00:00:16 / 01:59:00 unmute CLASS SETTINGS End Class" at bounding box center [603, 15] width 1115 height 31
drag, startPoint x: 1061, startPoint y: 31, endPoint x: 1062, endPoint y: 18, distance: 13.0
click at [1062, 28] on div "LIVE Extra Session 00:00:17 / 01:59:00 unmute CLASS SETTINGS End Class Setting …" at bounding box center [603, 370] width 1125 height 740
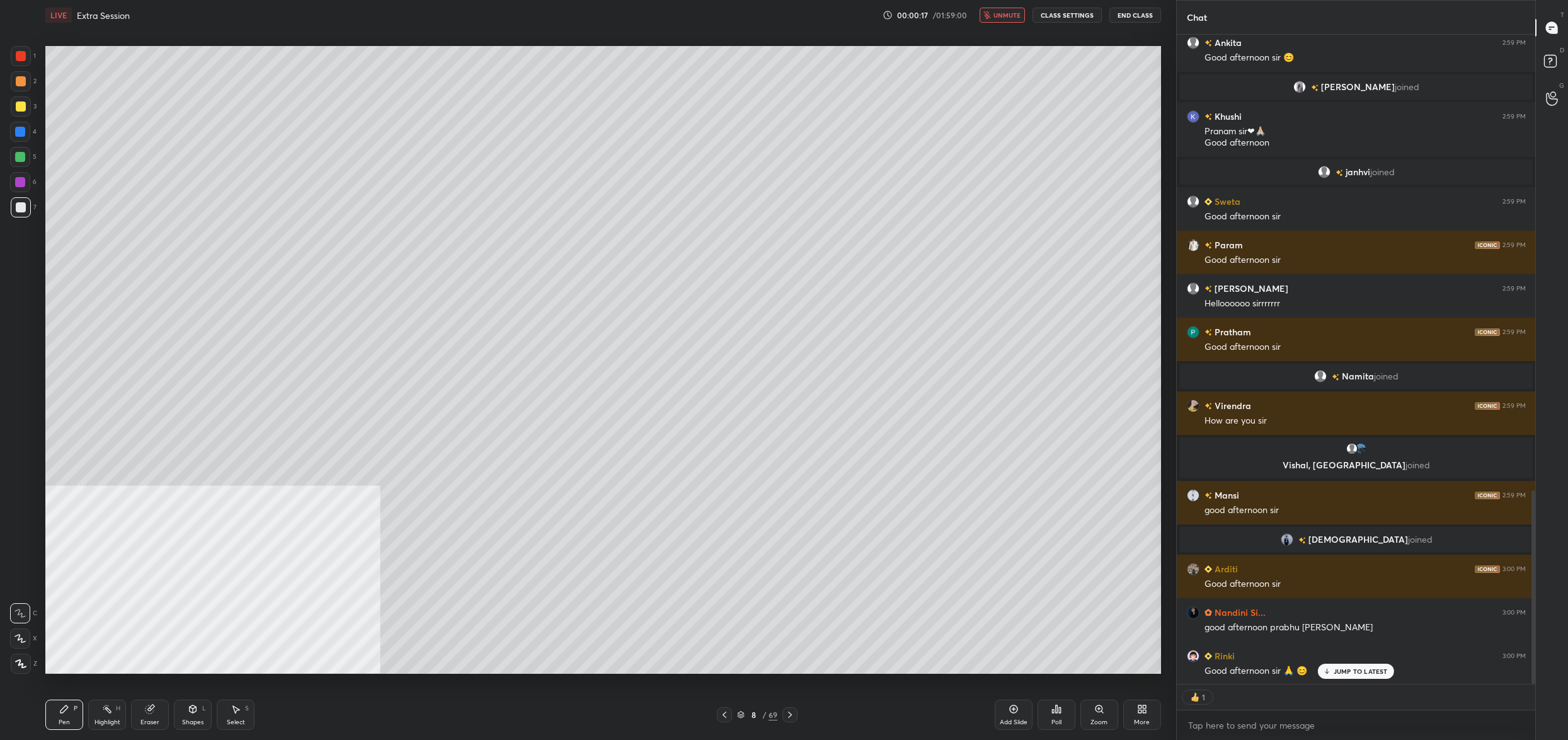
click at [1062, 15] on button "CLASS SETTINGS" at bounding box center [1067, 15] width 70 height 15
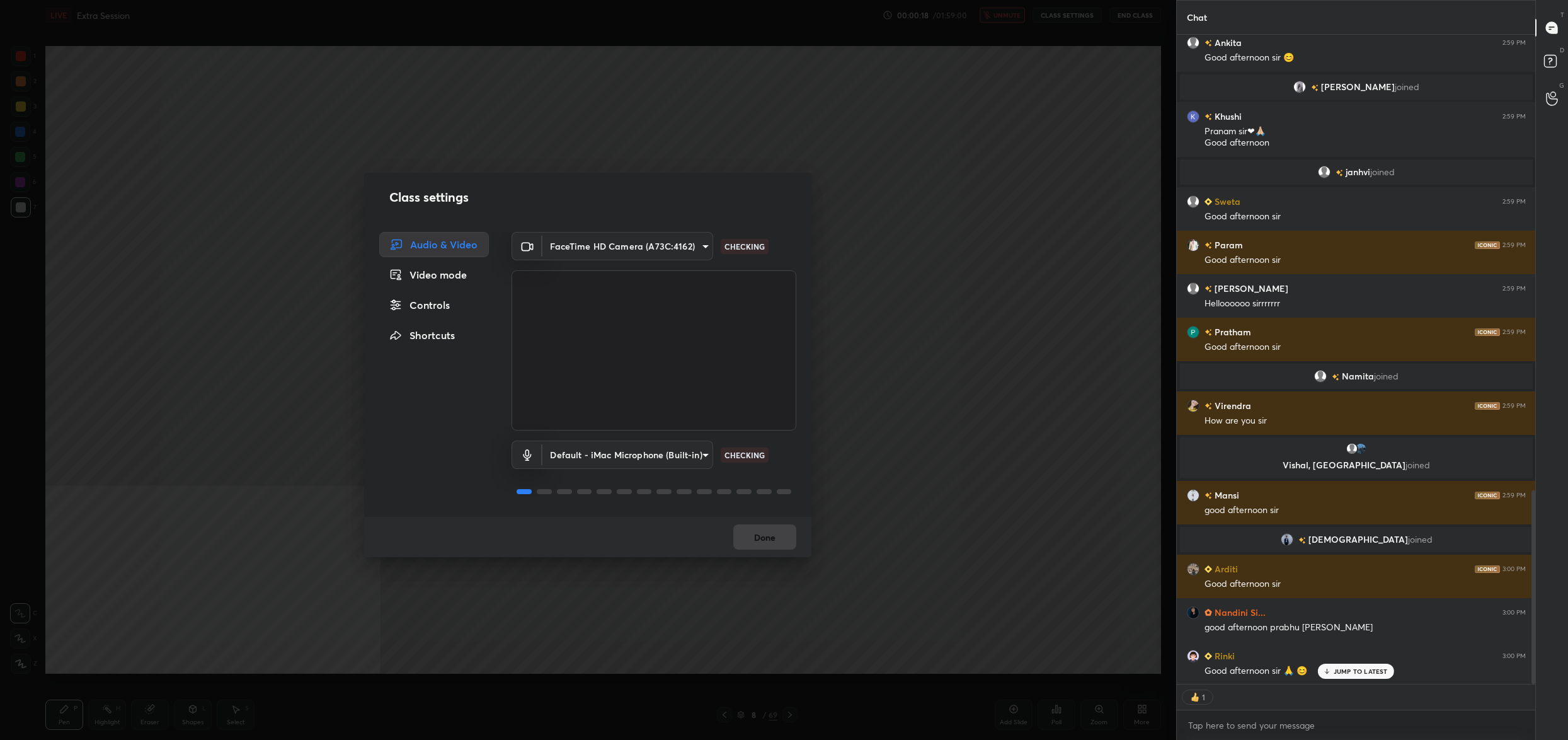
click at [418, 291] on div "Audio & Video Video mode Controls Shortcuts" at bounding box center [430, 374] width 132 height 285
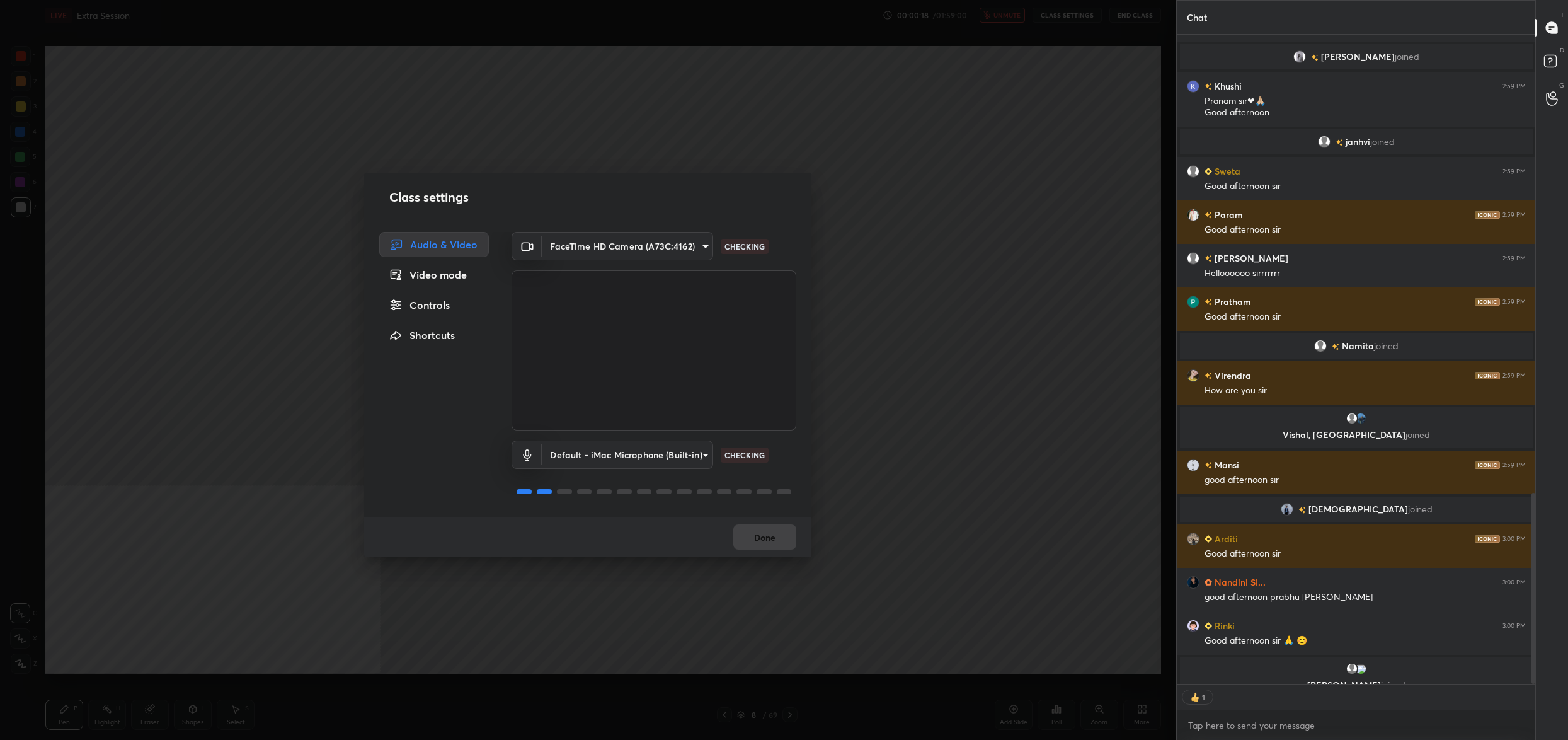
click at [423, 304] on div "Controls" at bounding box center [434, 305] width 109 height 25
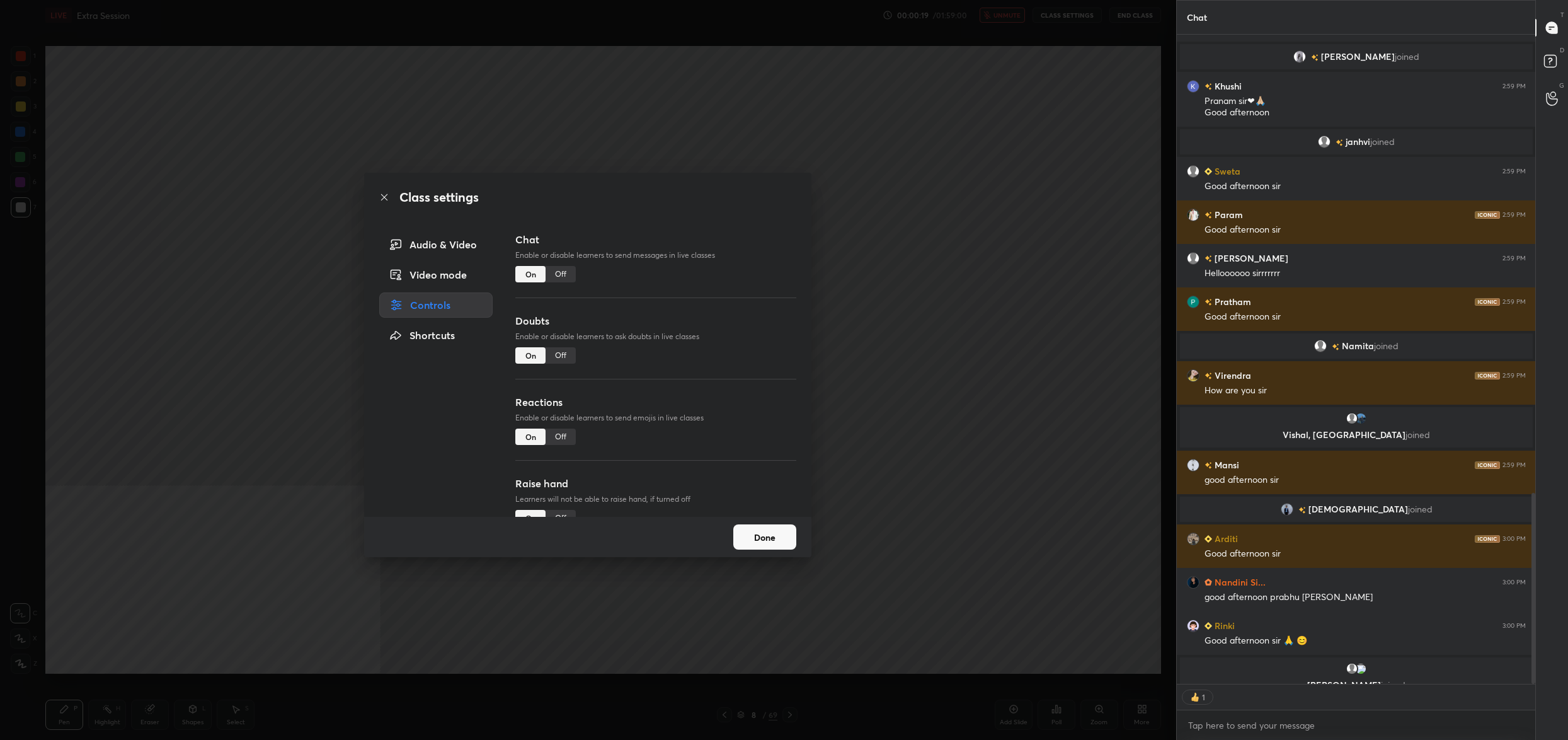
drag, startPoint x: 557, startPoint y: 353, endPoint x: 568, endPoint y: 368, distance: 18.6
click at [557, 353] on div "Off" at bounding box center [560, 355] width 31 height 17
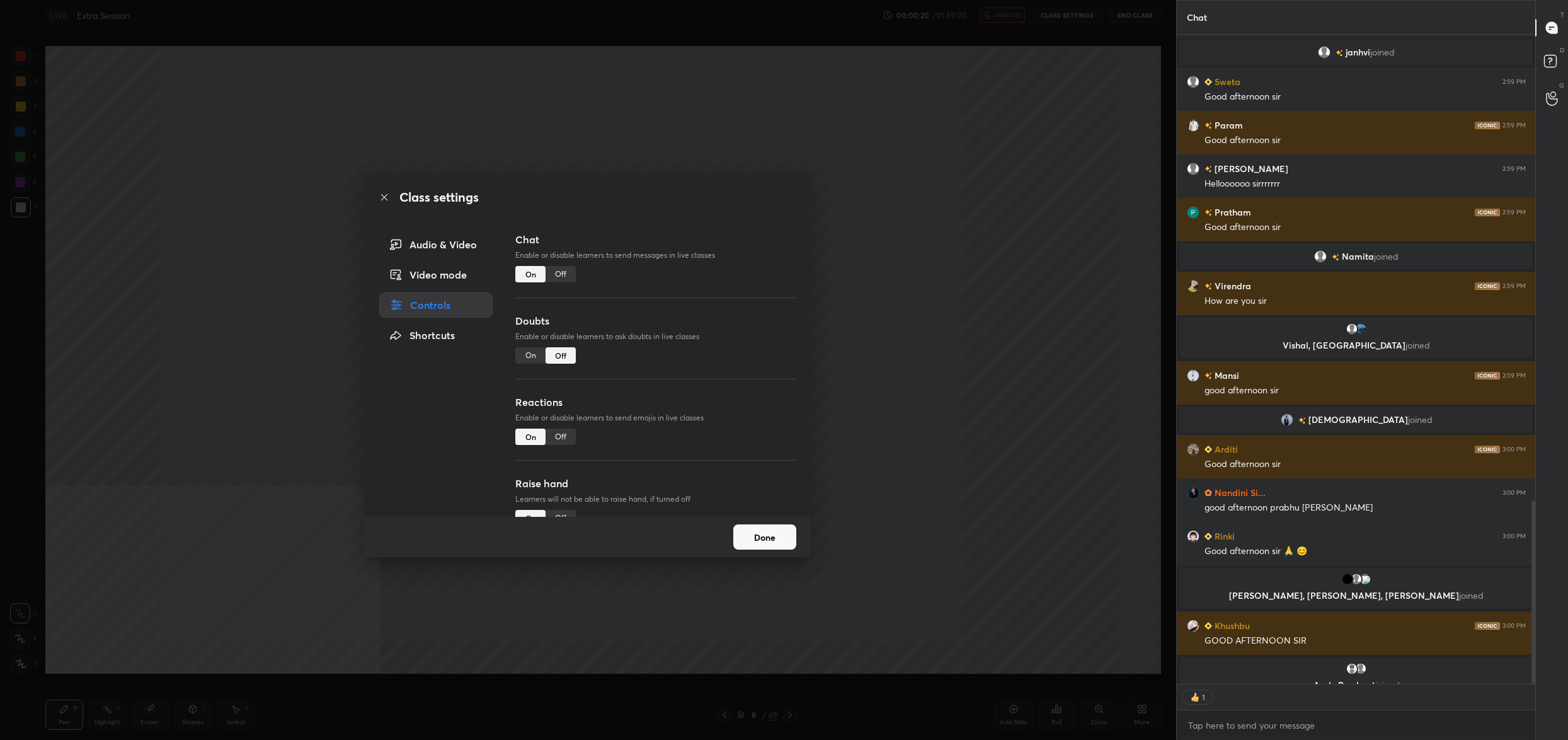
click at [747, 539] on button "Done" at bounding box center [765, 536] width 63 height 25
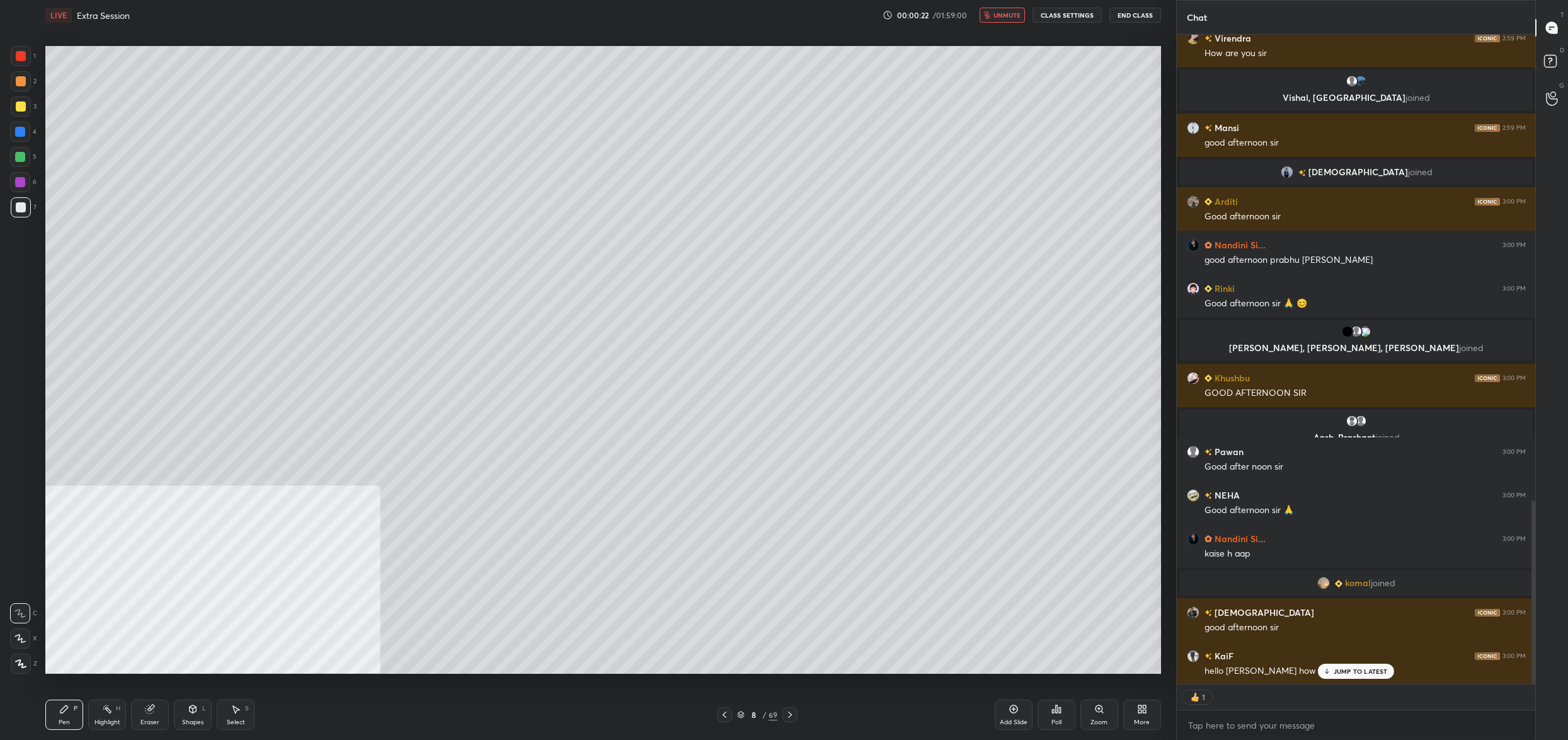
scroll to position [1693, 0]
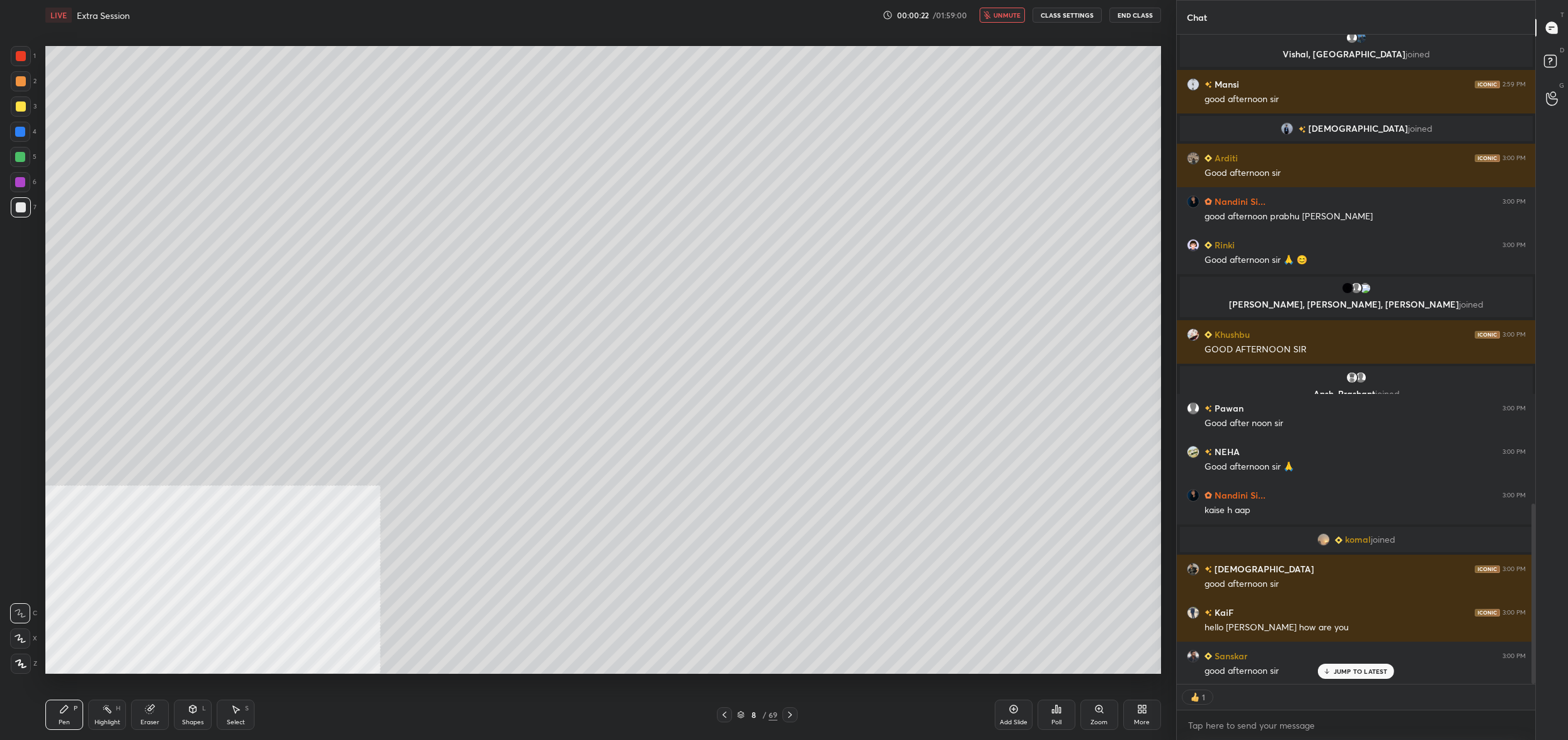
type textarea "x"
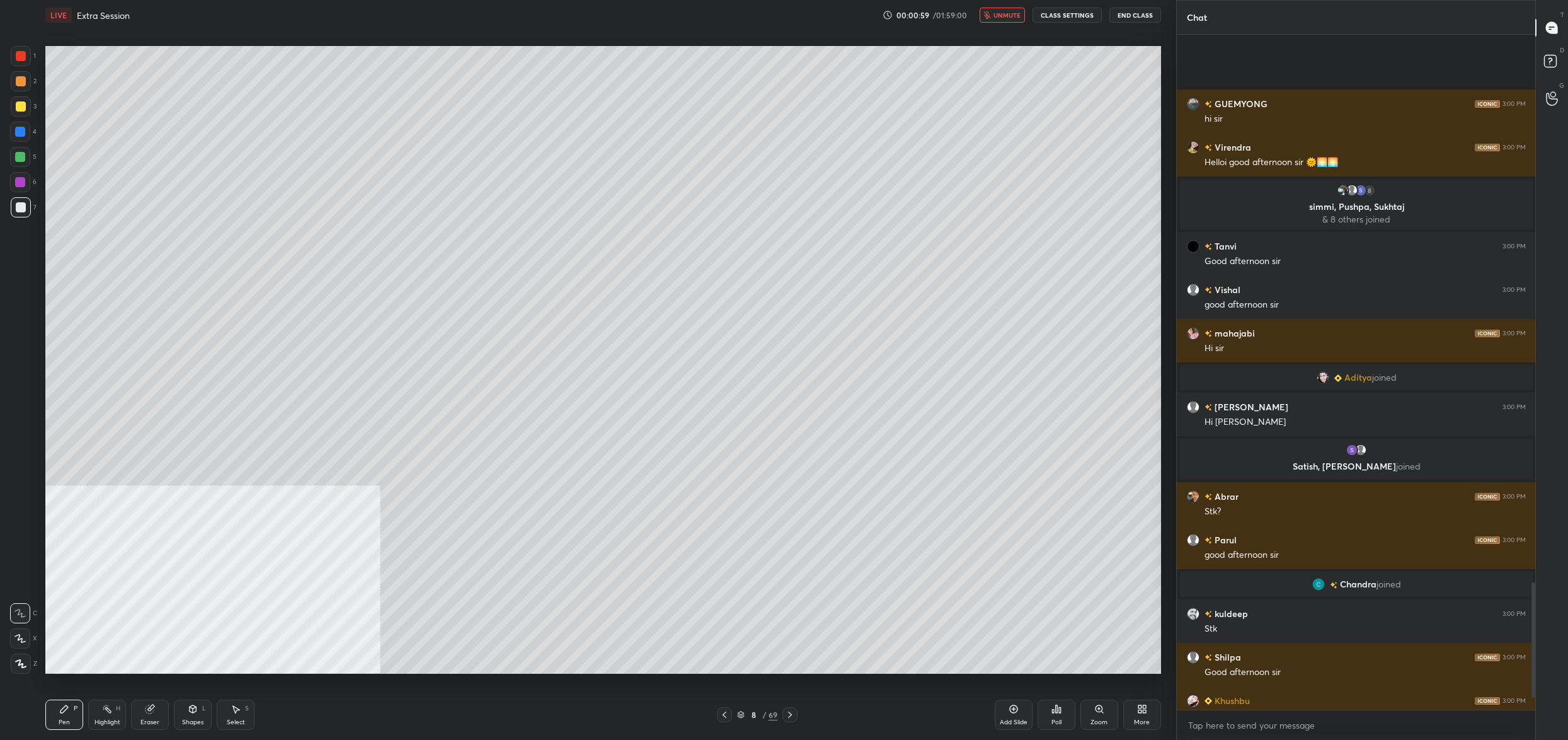
scroll to position [3302, 0]
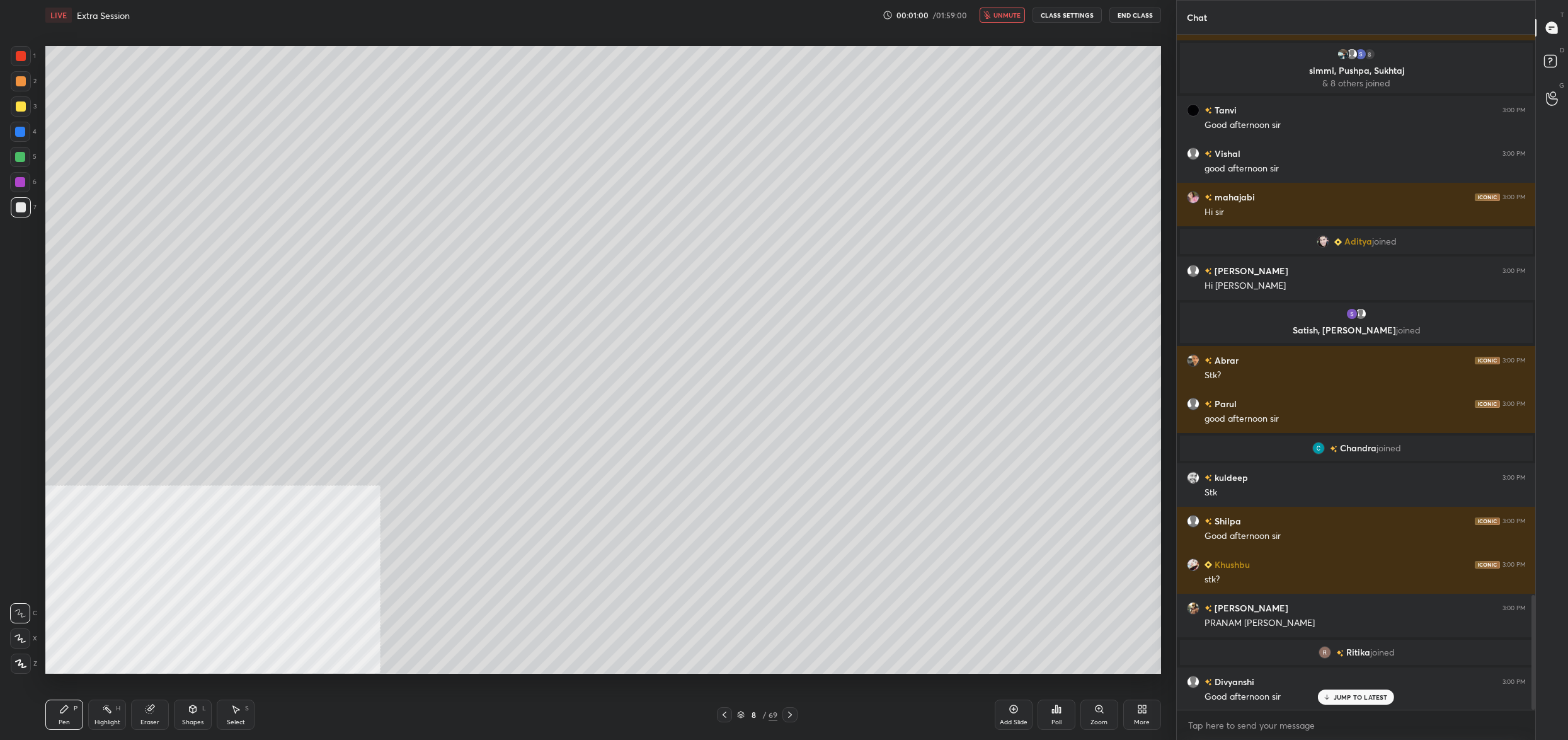
click at [998, 17] on span "unmute" at bounding box center [1006, 15] width 27 height 9
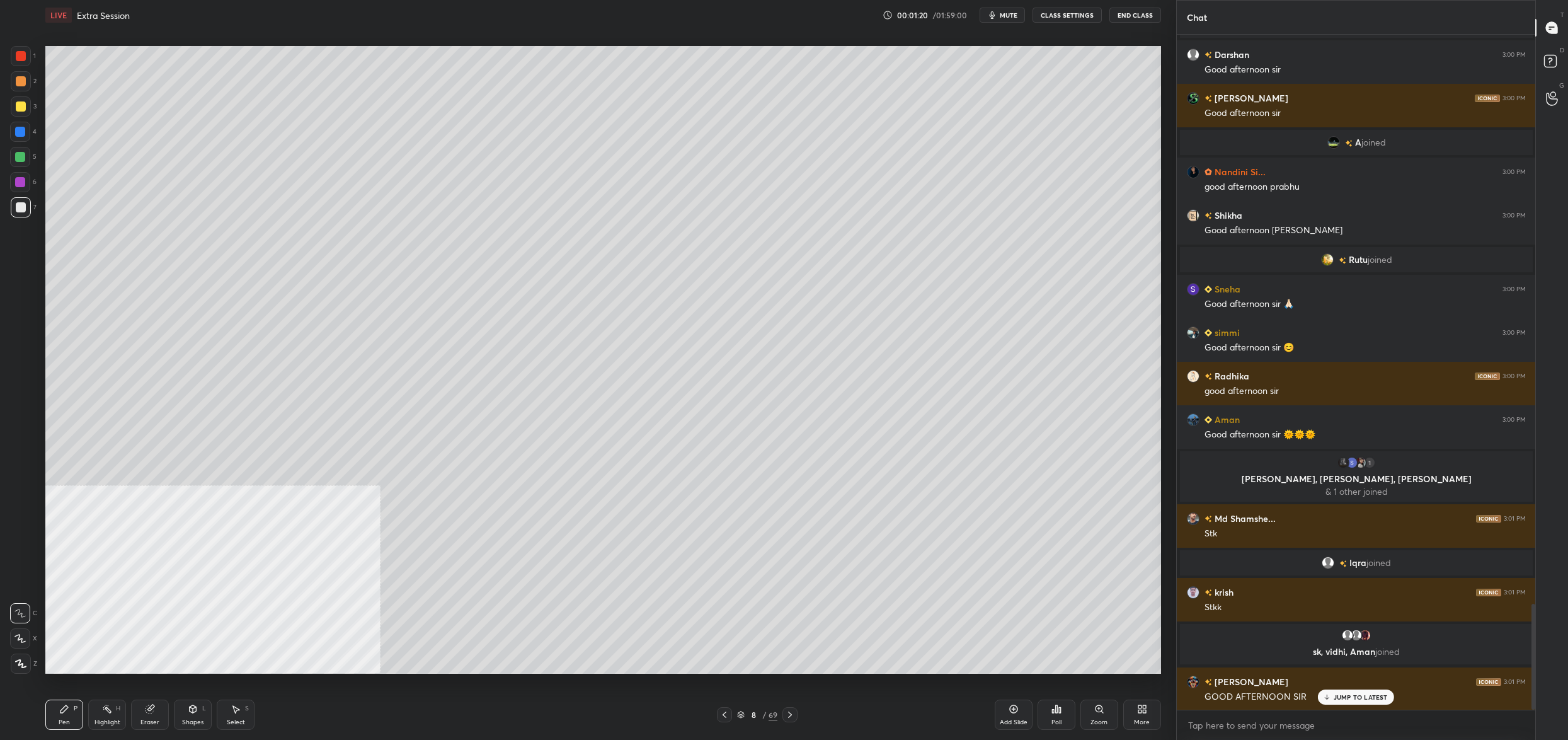
scroll to position [4, 4]
click at [737, 714] on icon at bounding box center [741, 714] width 7 height 7
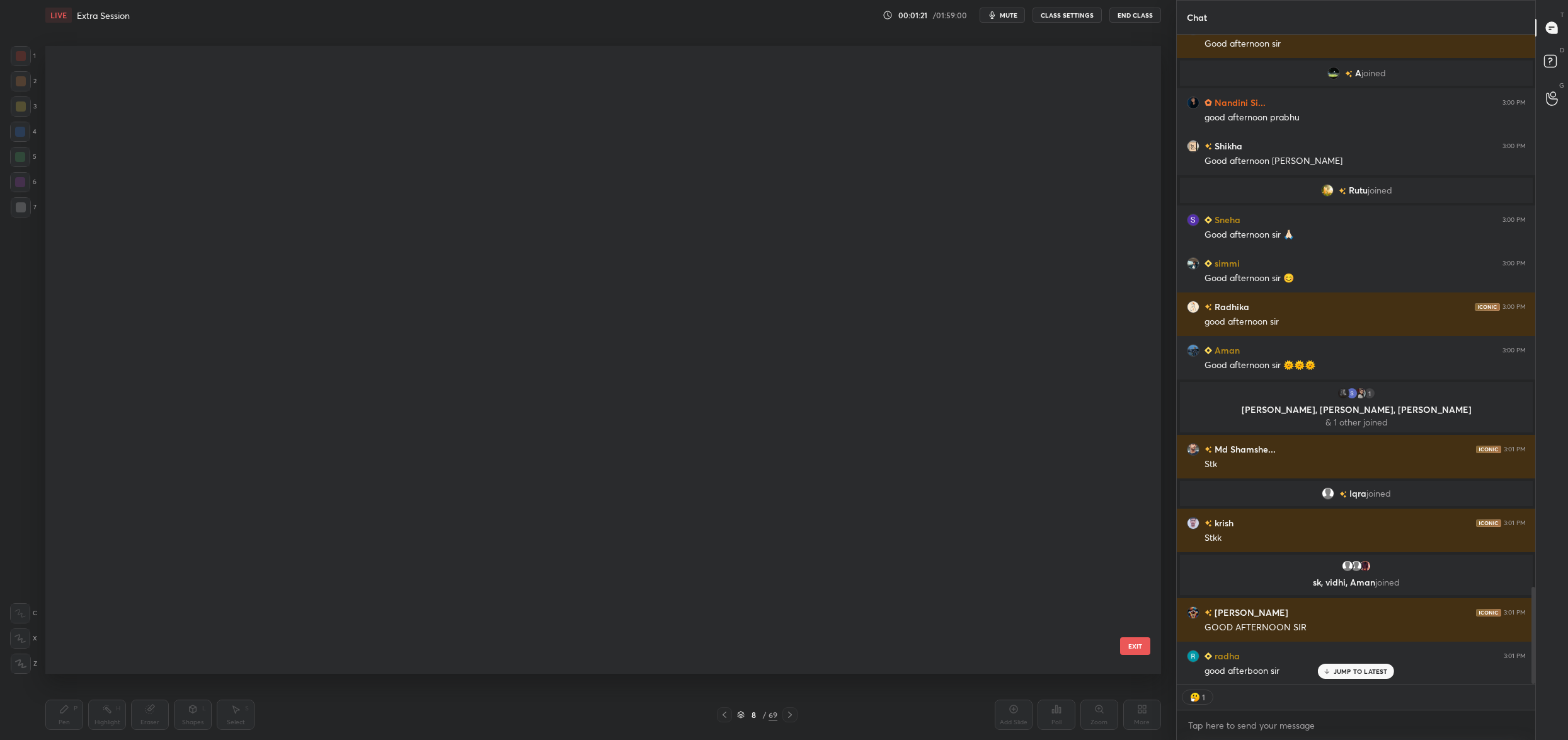
scroll to position [3967, 0]
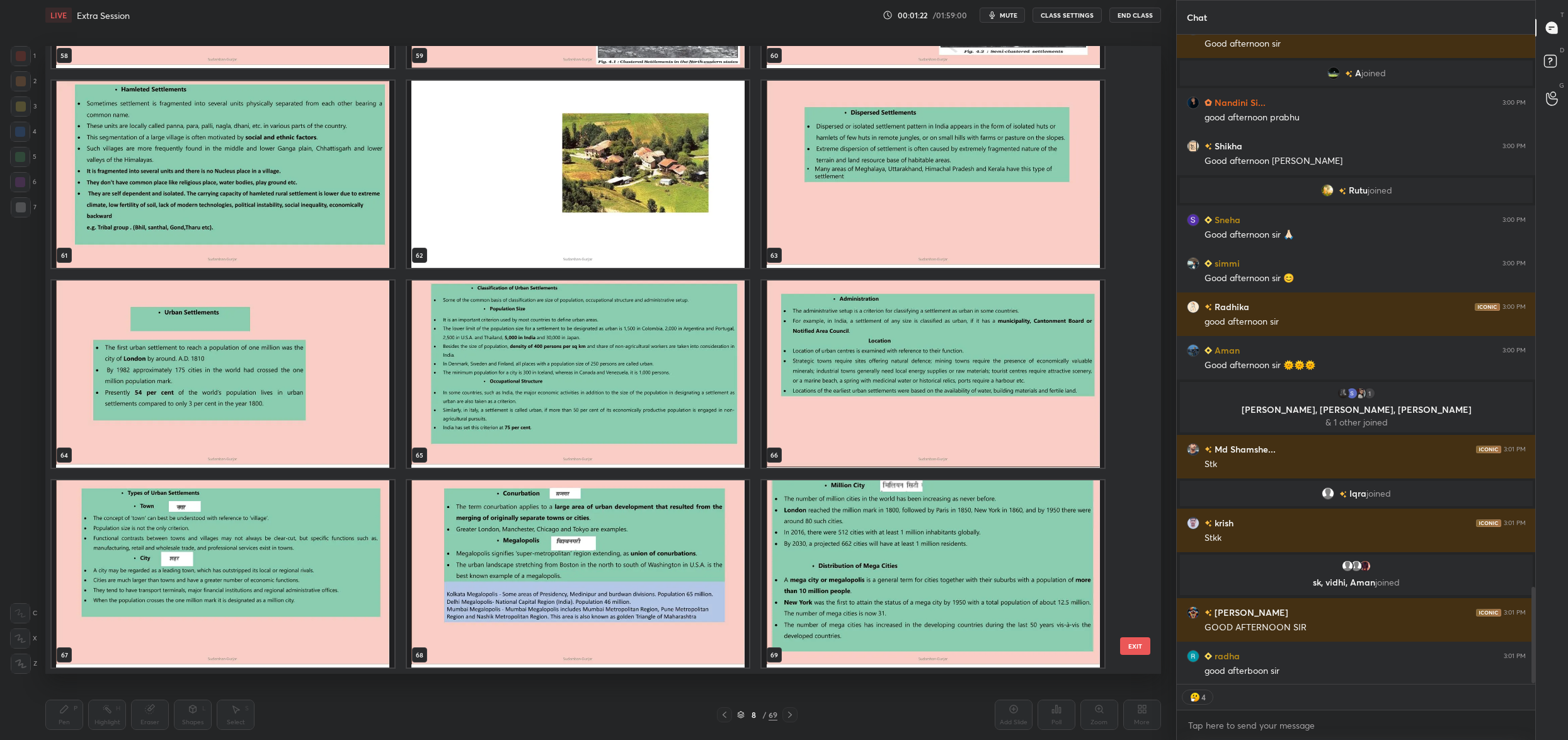
click at [871, 531] on img "grid" at bounding box center [933, 574] width 343 height 187
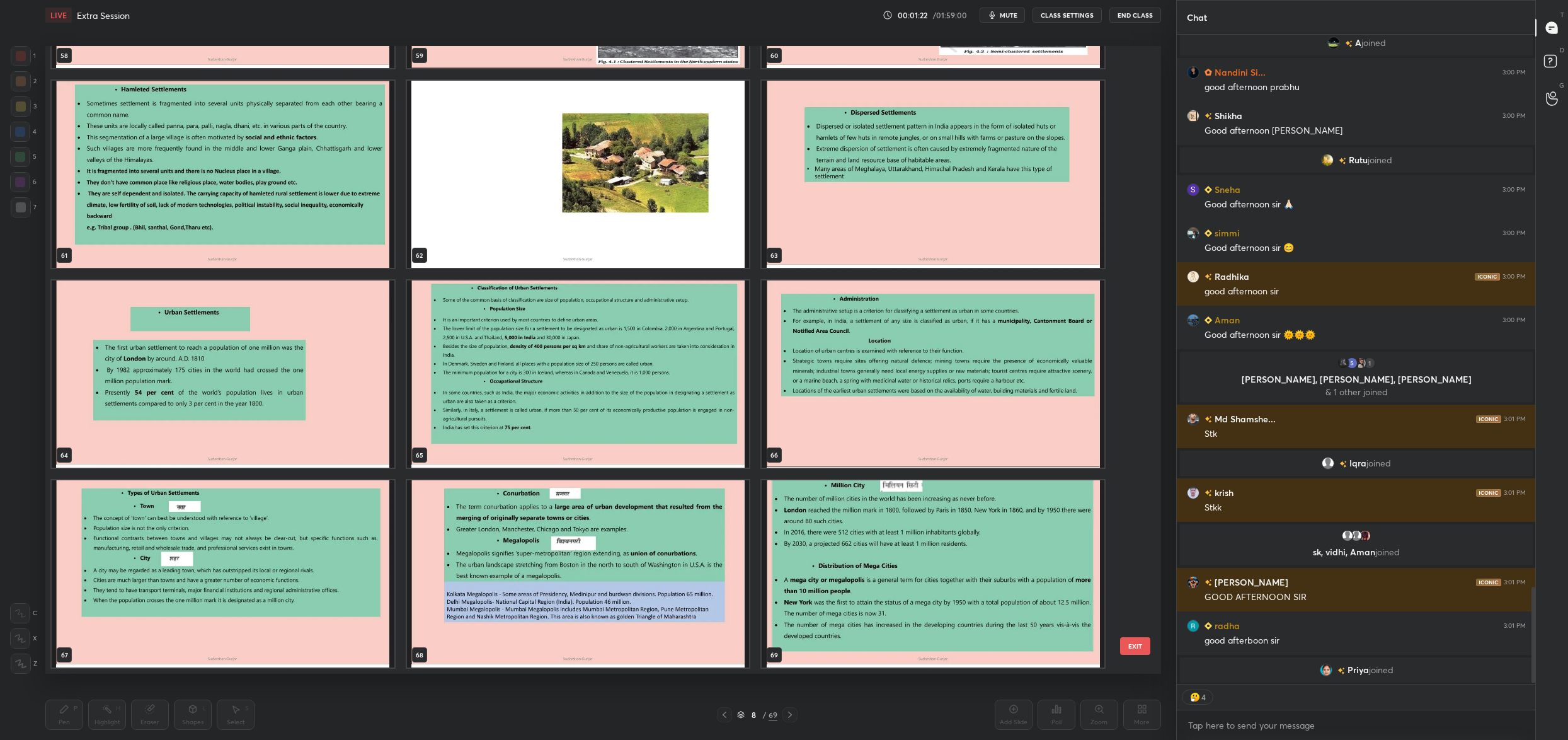
click at [871, 531] on img "grid" at bounding box center [933, 574] width 343 height 187
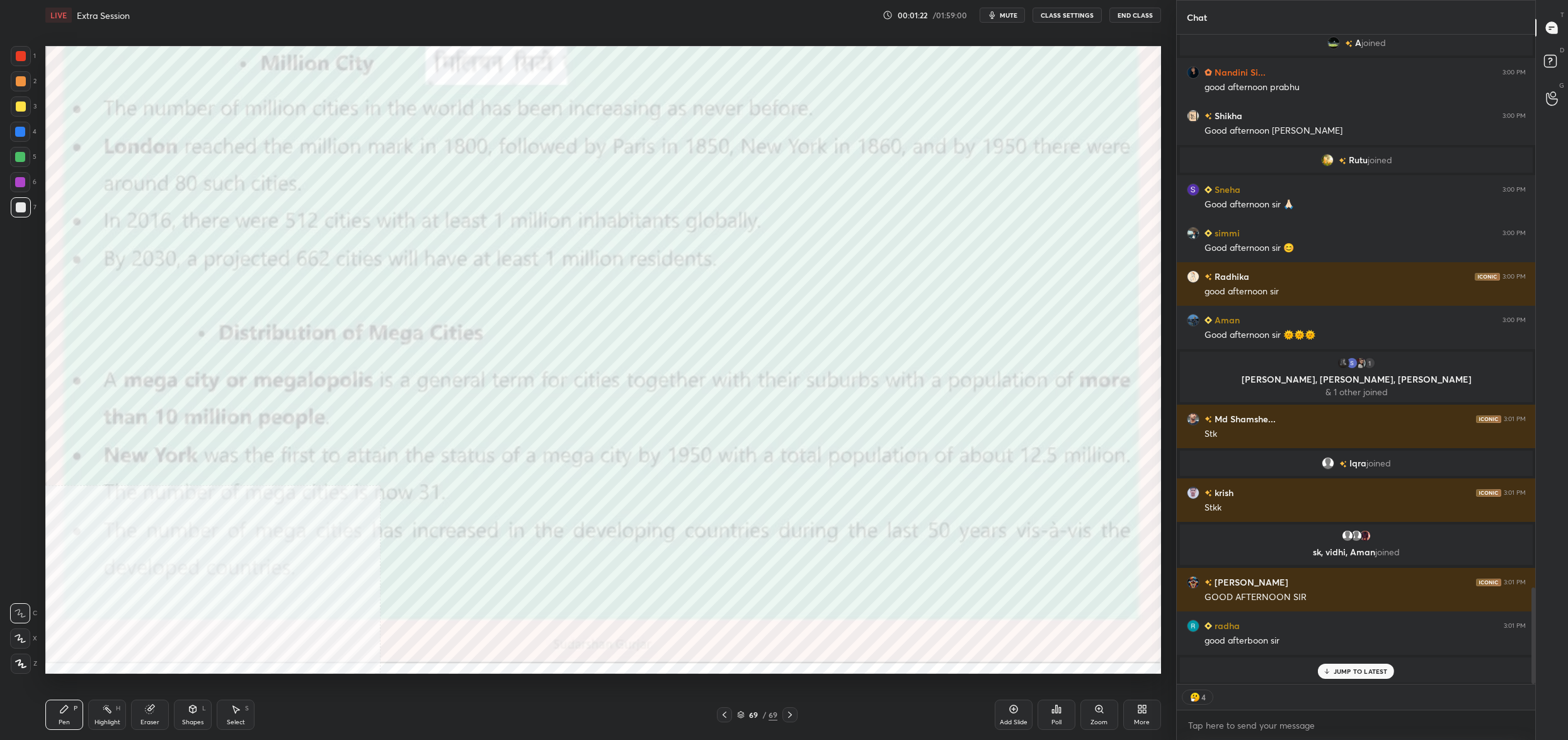
click at [871, 531] on img "grid" at bounding box center [933, 574] width 343 height 187
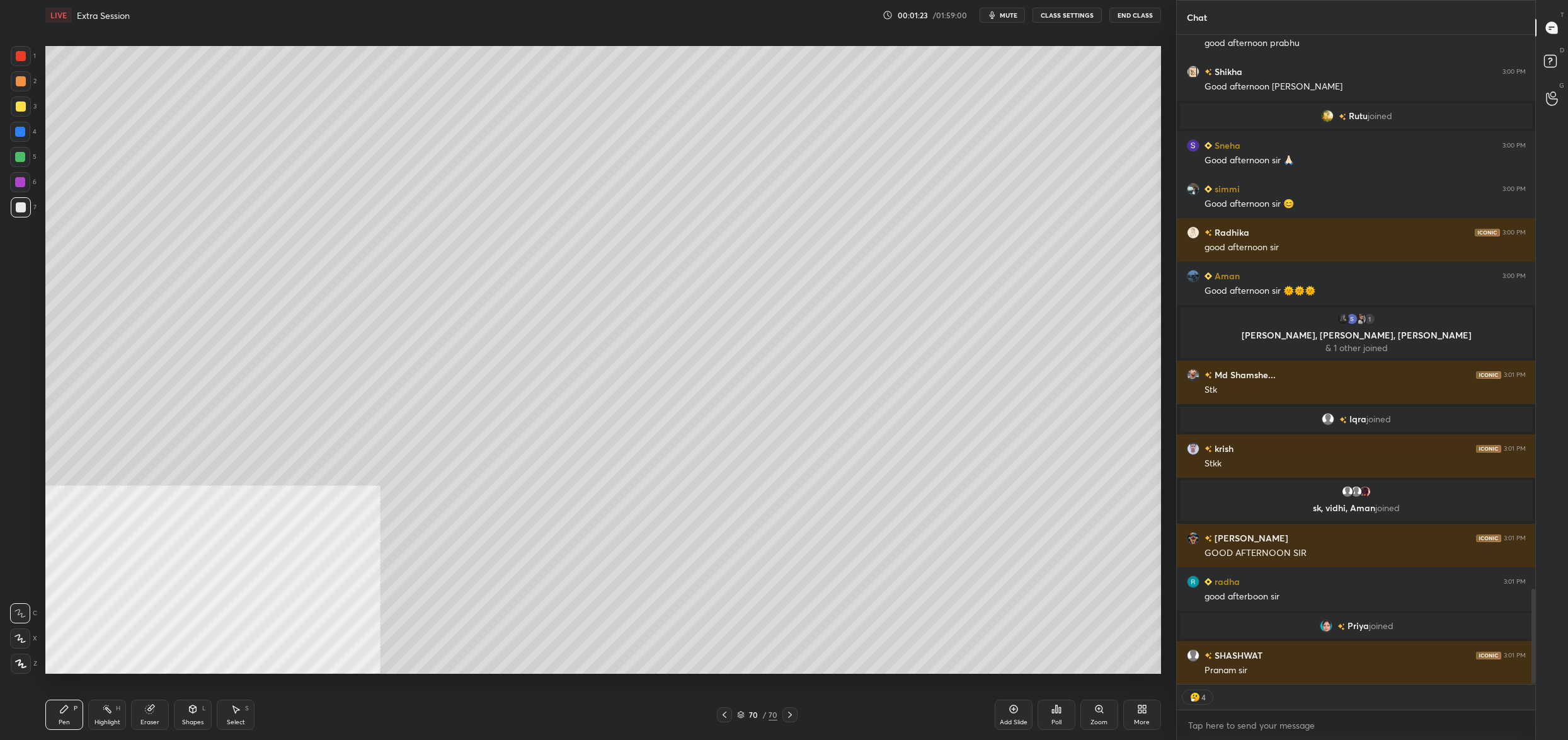
scroll to position [3815, 0]
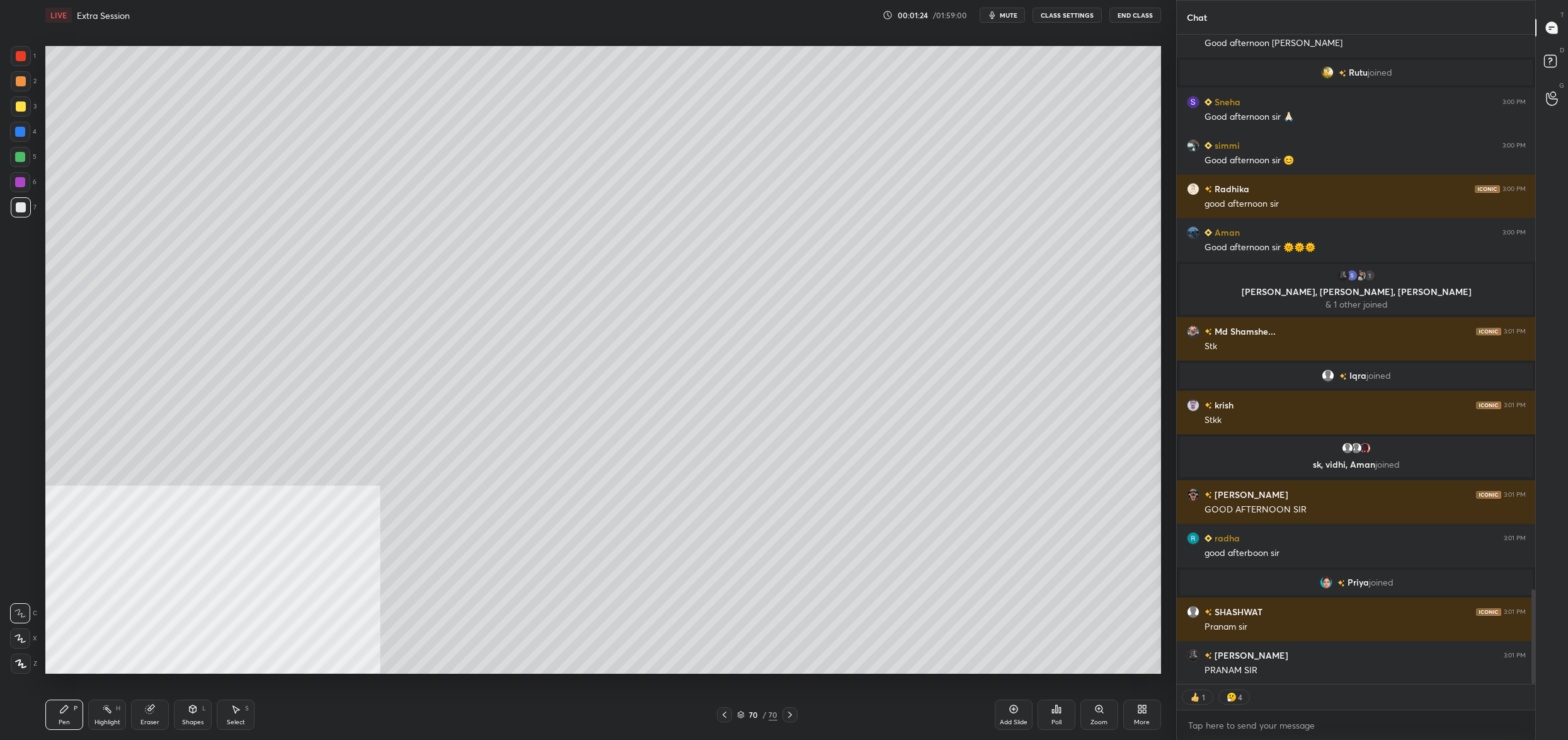
click at [1141, 705] on icon at bounding box center [1142, 709] width 10 height 10
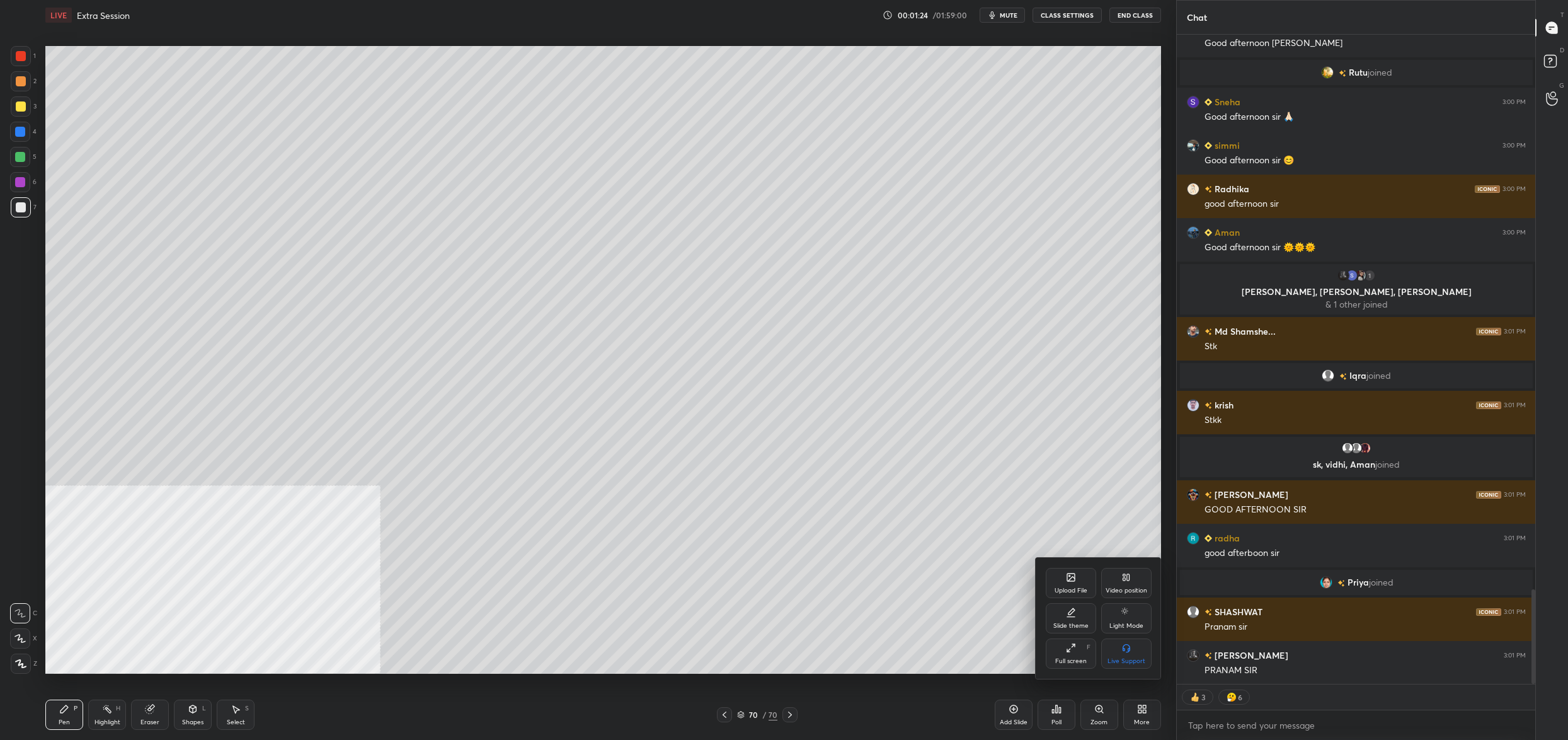
scroll to position [3988, 0]
click at [1067, 583] on div "Upload File" at bounding box center [1071, 583] width 50 height 31
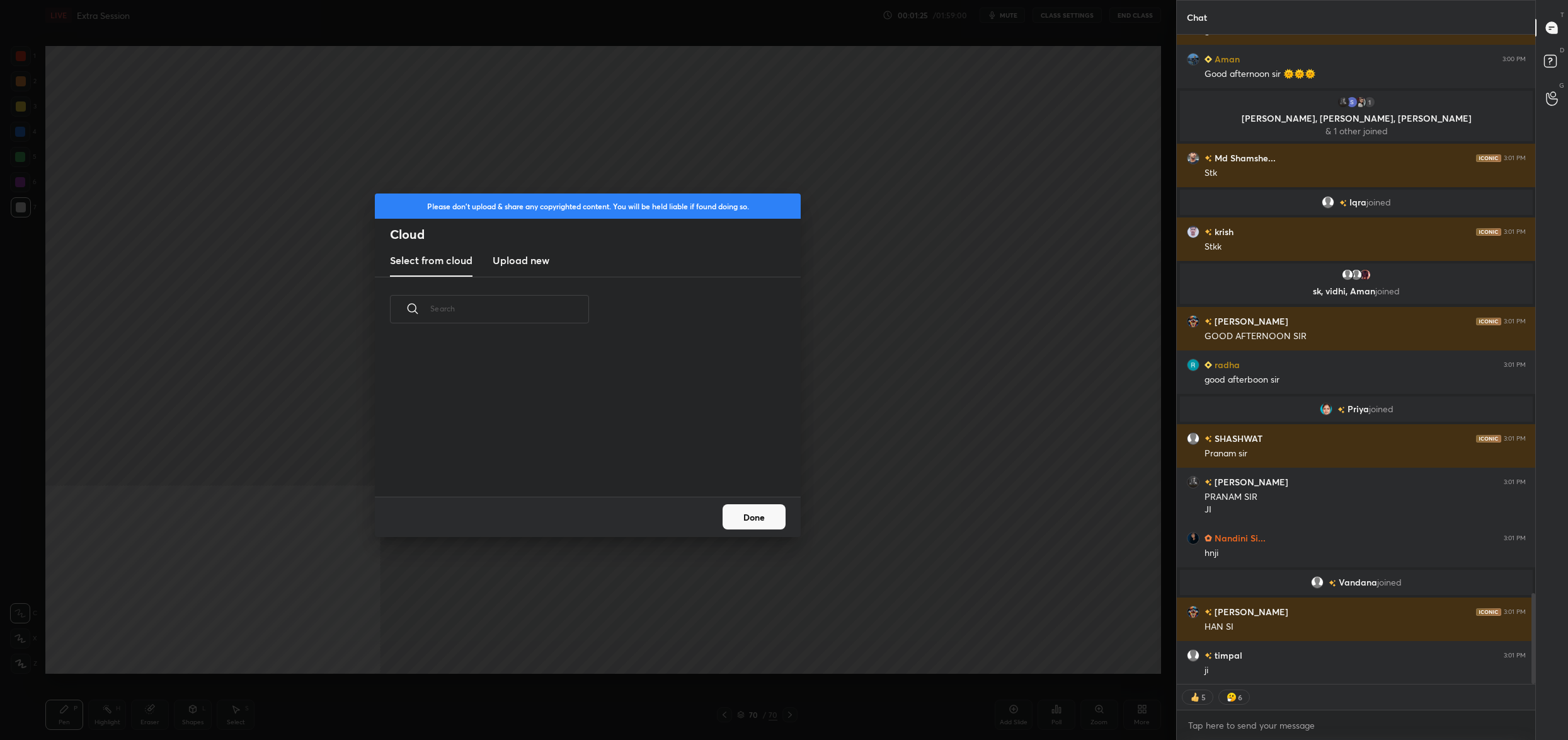
scroll to position [156, 404]
click at [544, 261] on h3 "Upload new" at bounding box center [520, 260] width 57 height 15
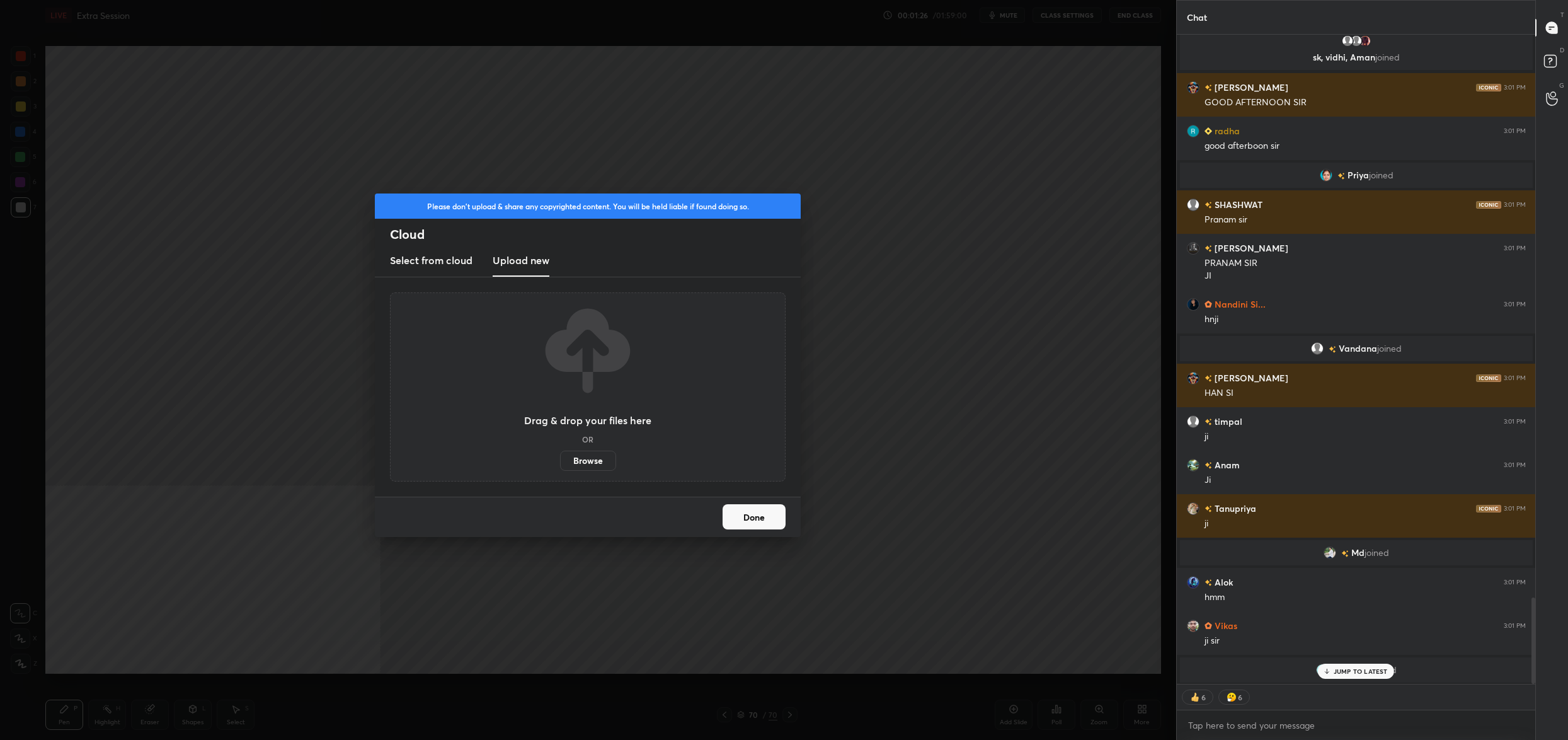
click at [597, 462] on label "Browse" at bounding box center [588, 460] width 56 height 20
click at [560, 462] on input "Browse" at bounding box center [560, 460] width 0 height 20
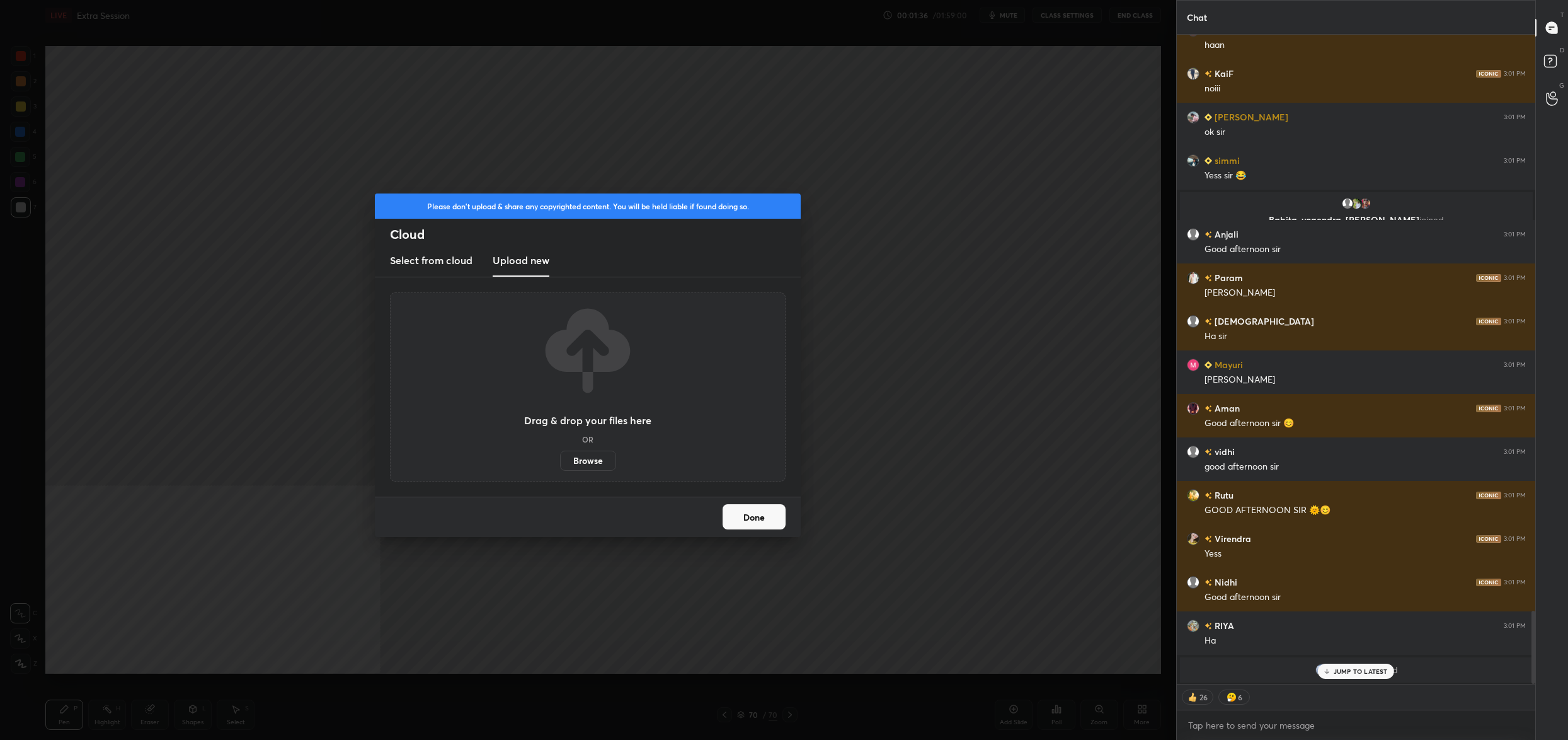
scroll to position [5098, 0]
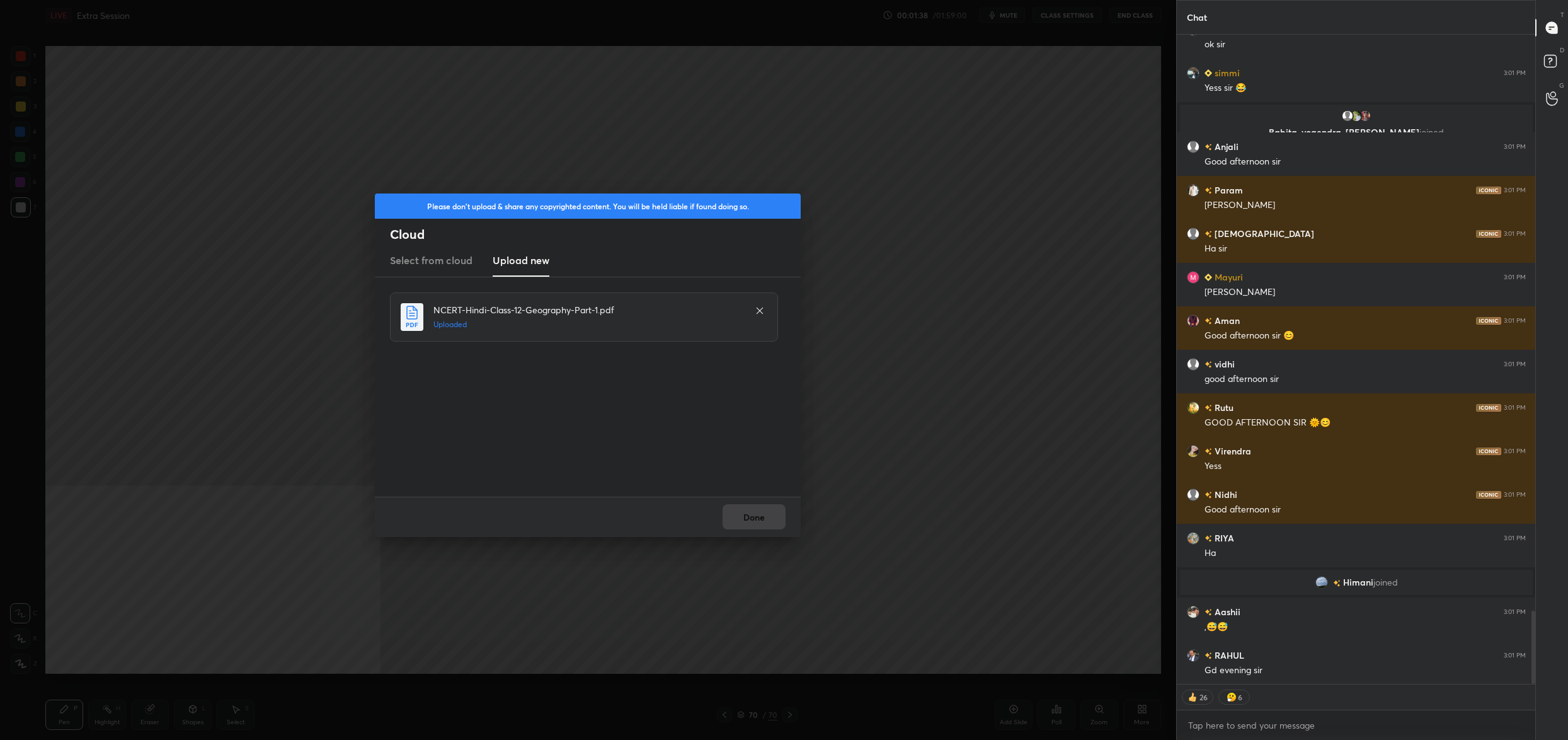
click at [739, 506] on div "Done" at bounding box center [587, 517] width 426 height 41
click at [739, 506] on button "Done" at bounding box center [754, 517] width 63 height 25
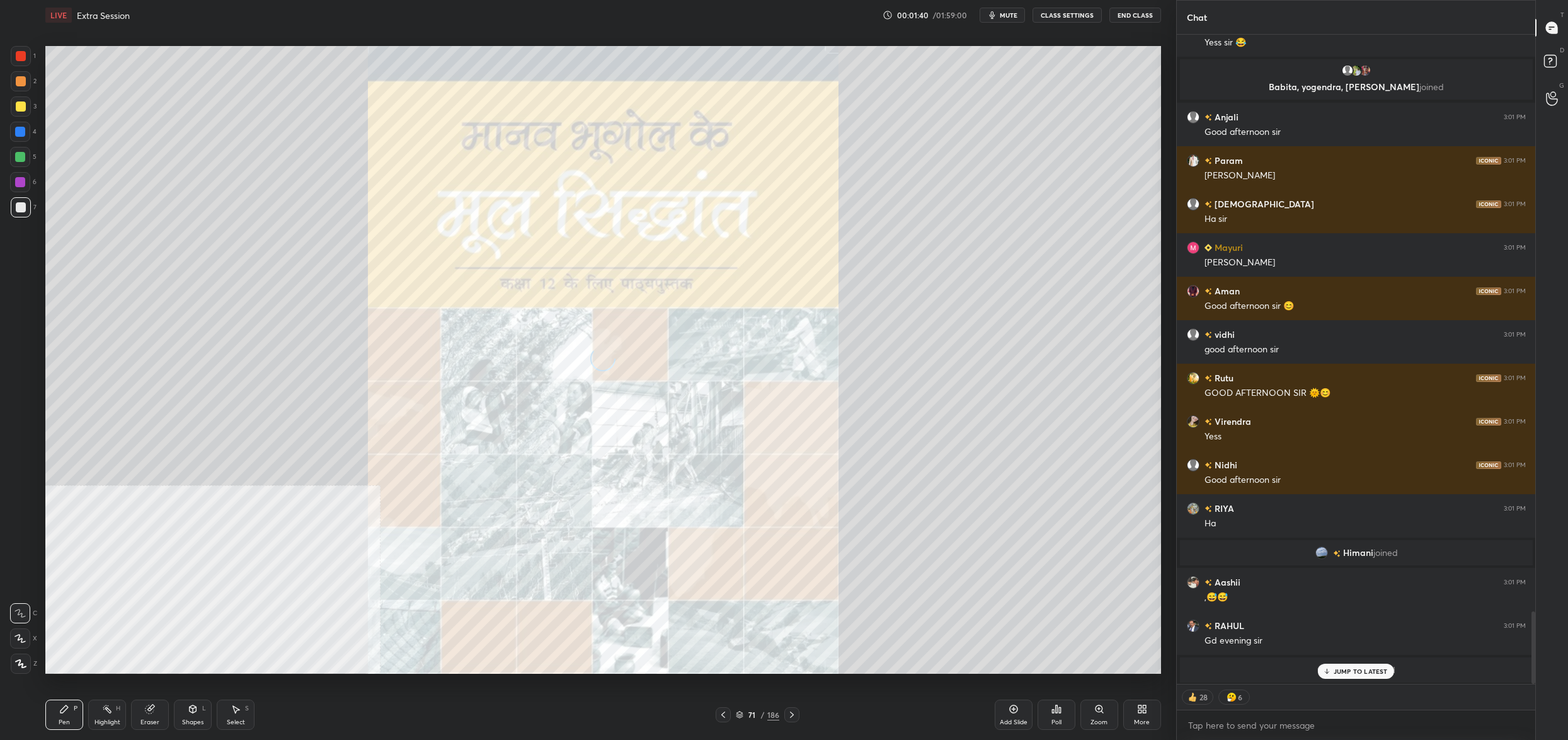
click at [722, 714] on icon at bounding box center [723, 714] width 10 height 10
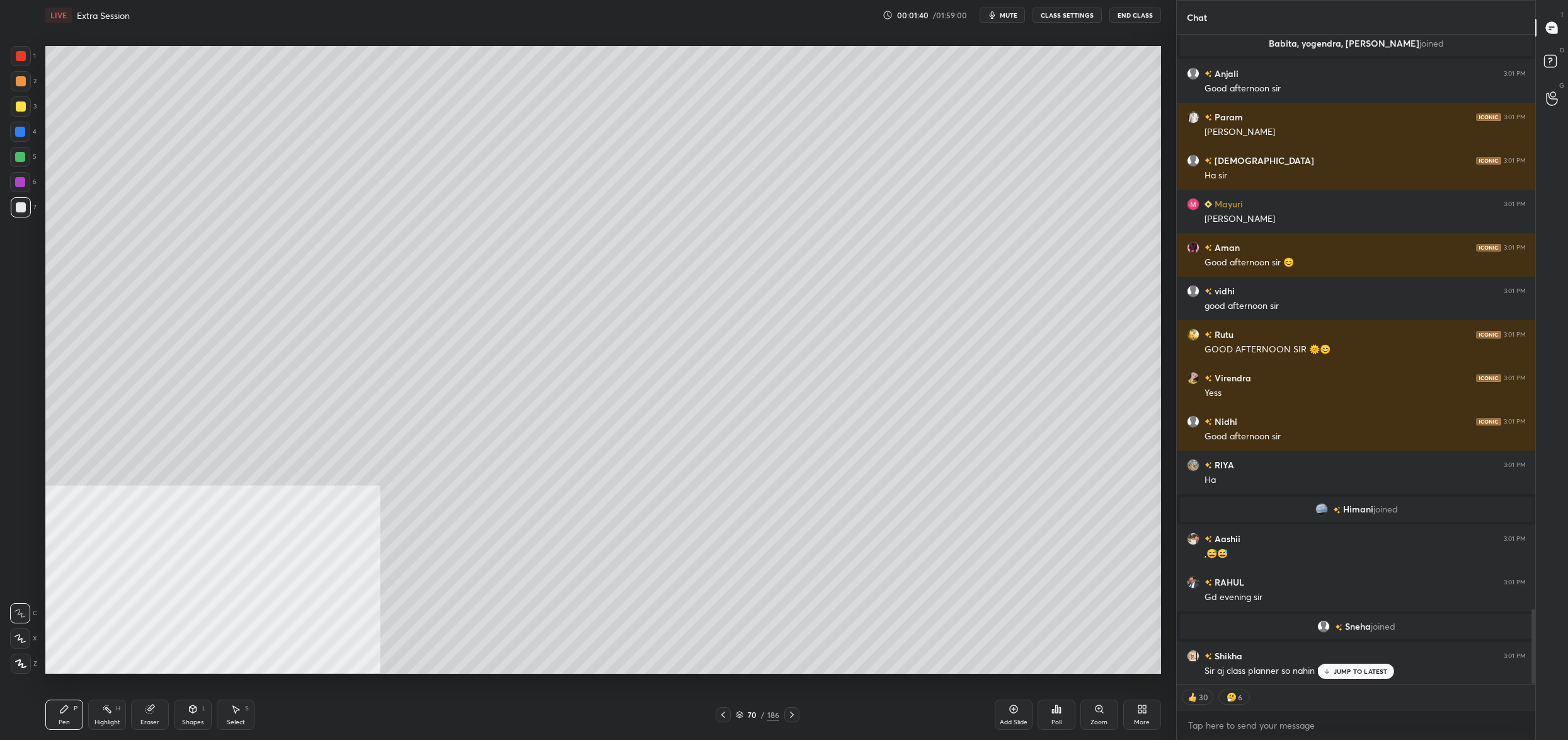
click at [736, 714] on icon at bounding box center [739, 714] width 7 height 7
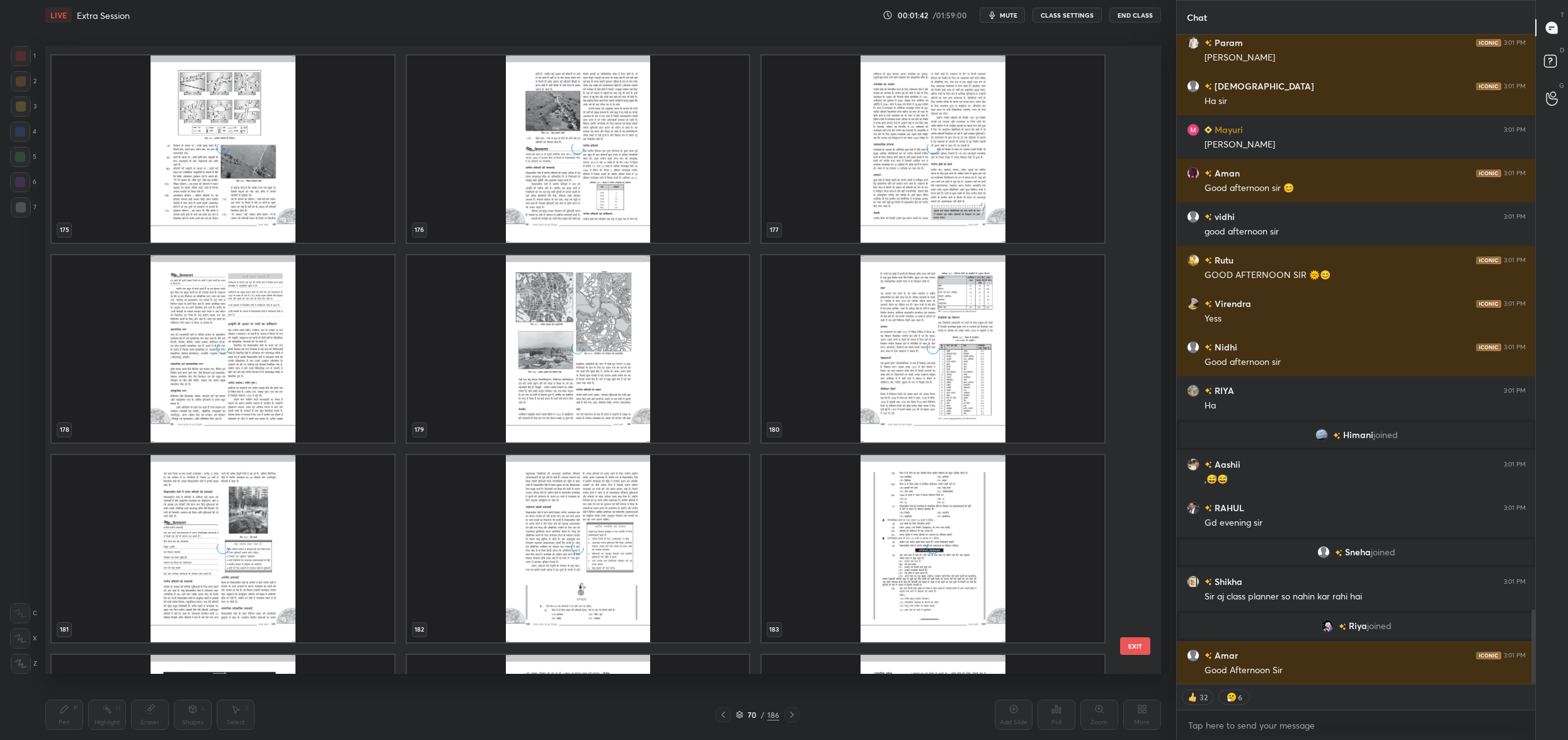
scroll to position [11757, 0]
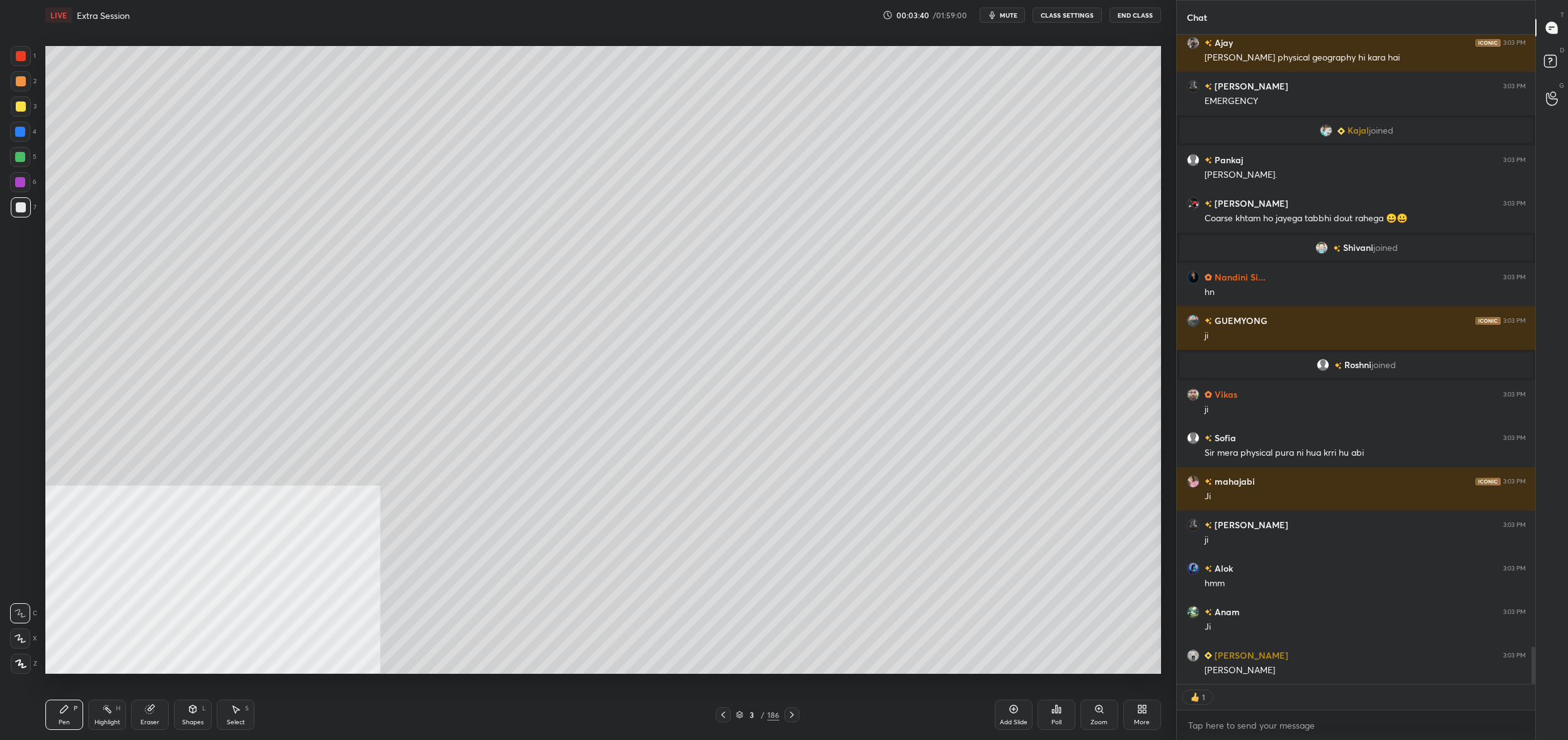
click at [25, 116] on div at bounding box center [21, 106] width 20 height 20
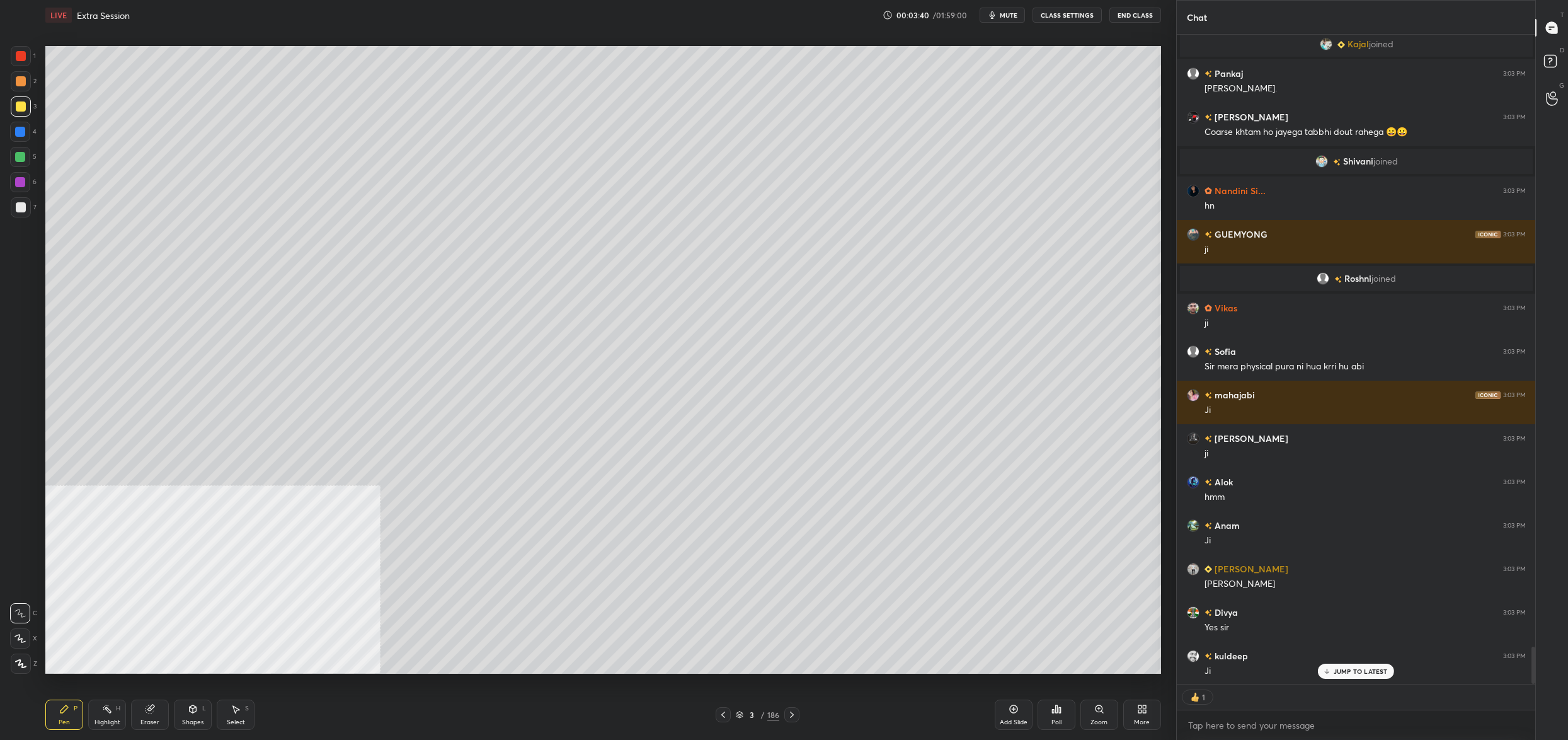
drag, startPoint x: 21, startPoint y: 108, endPoint x: 21, endPoint y: 121, distance: 13.0
click at [21, 108] on div at bounding box center [21, 107] width 10 height 10
drag, startPoint x: 21, startPoint y: 128, endPoint x: 18, endPoint y: 160, distance: 32.1
click at [21, 128] on div at bounding box center [20, 132] width 10 height 10
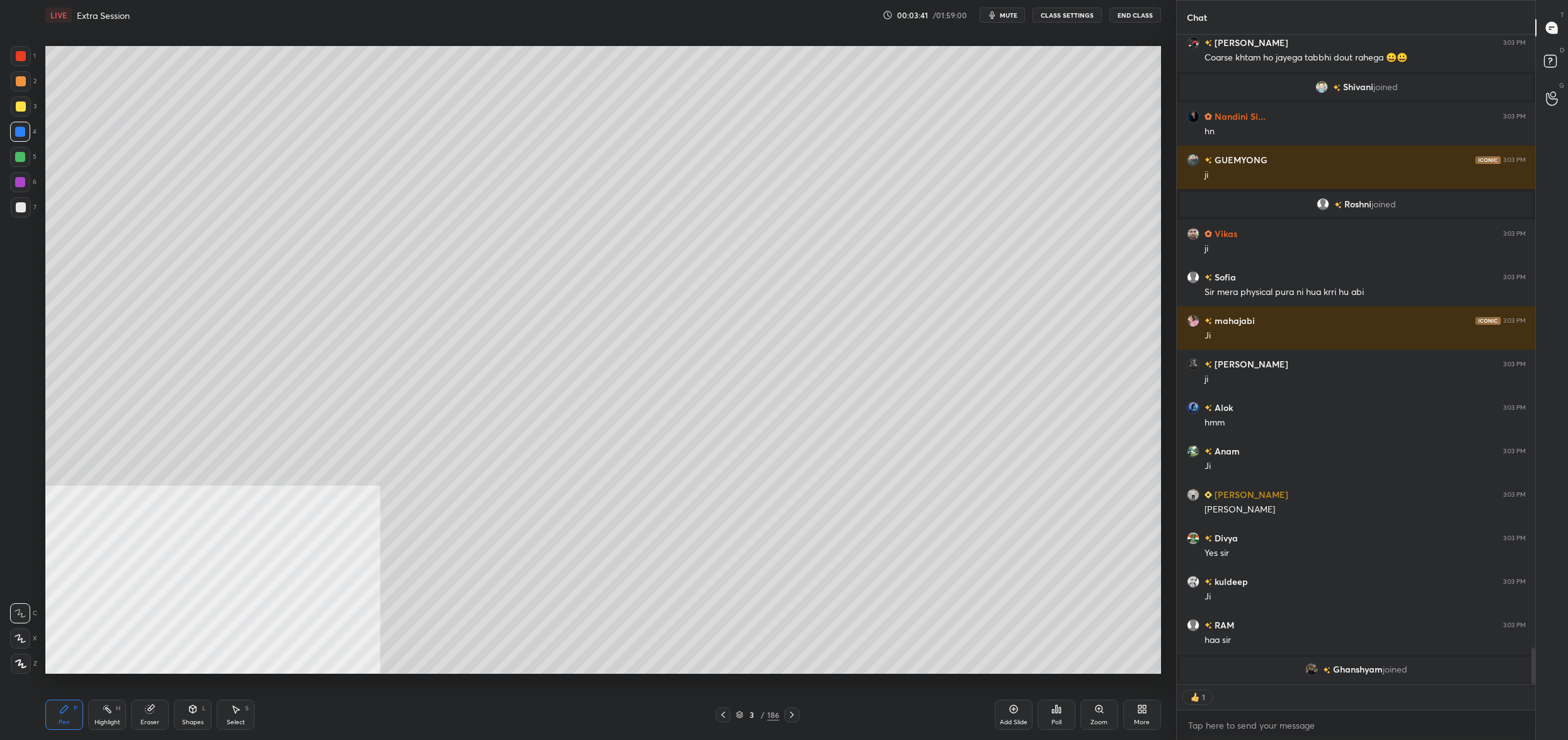
click at [26, 642] on div at bounding box center [20, 638] width 20 height 20
click at [31, 643] on div "X" at bounding box center [23, 638] width 27 height 20
click at [28, 656] on div at bounding box center [21, 663] width 20 height 20
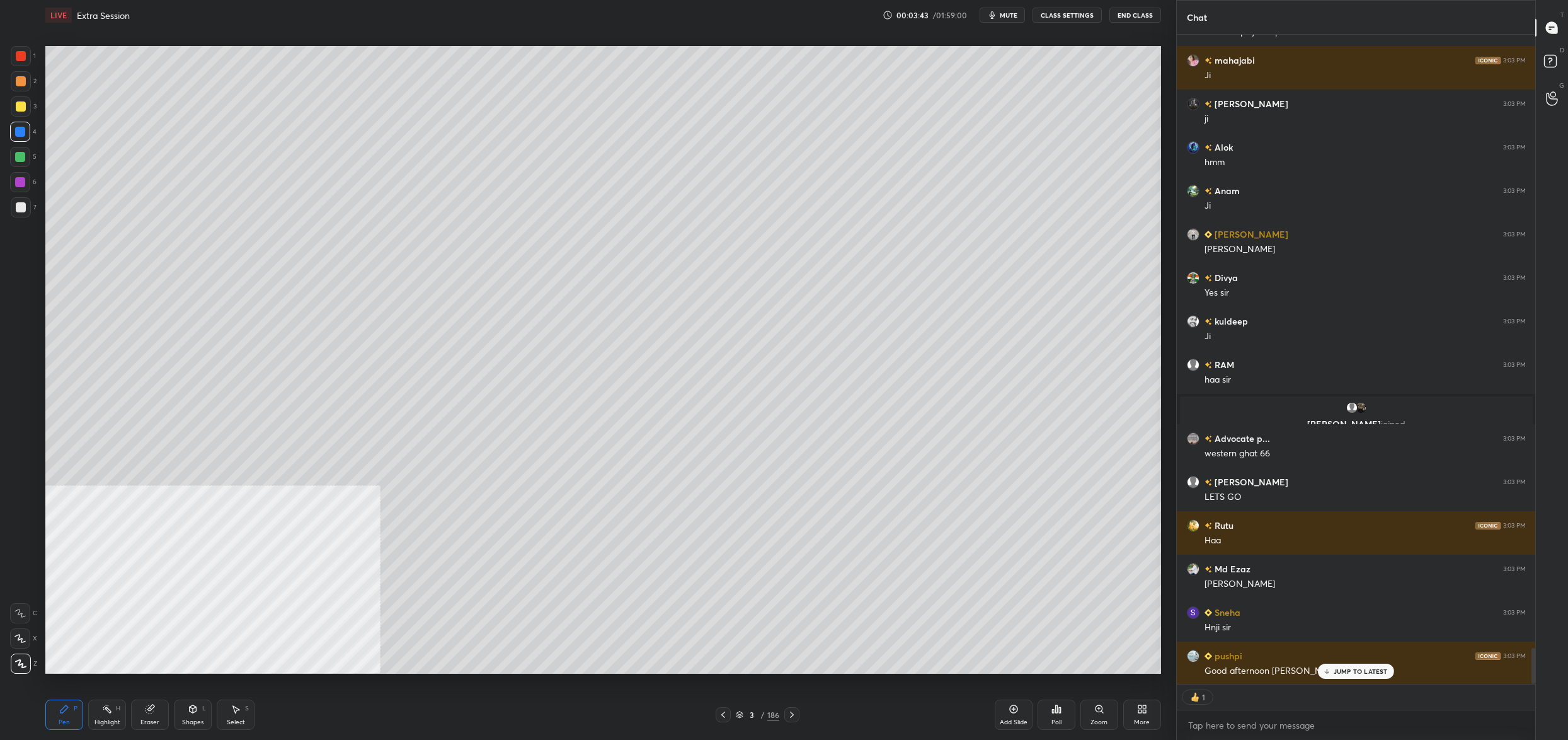
click at [15, 156] on div at bounding box center [20, 156] width 20 height 20
drag, startPoint x: 41, startPoint y: 607, endPoint x: 44, endPoint y: 622, distance: 15.3
click at [44, 616] on div "Setting up your live class Poll for secs No correct answer Start poll" at bounding box center [603, 360] width 1125 height 659
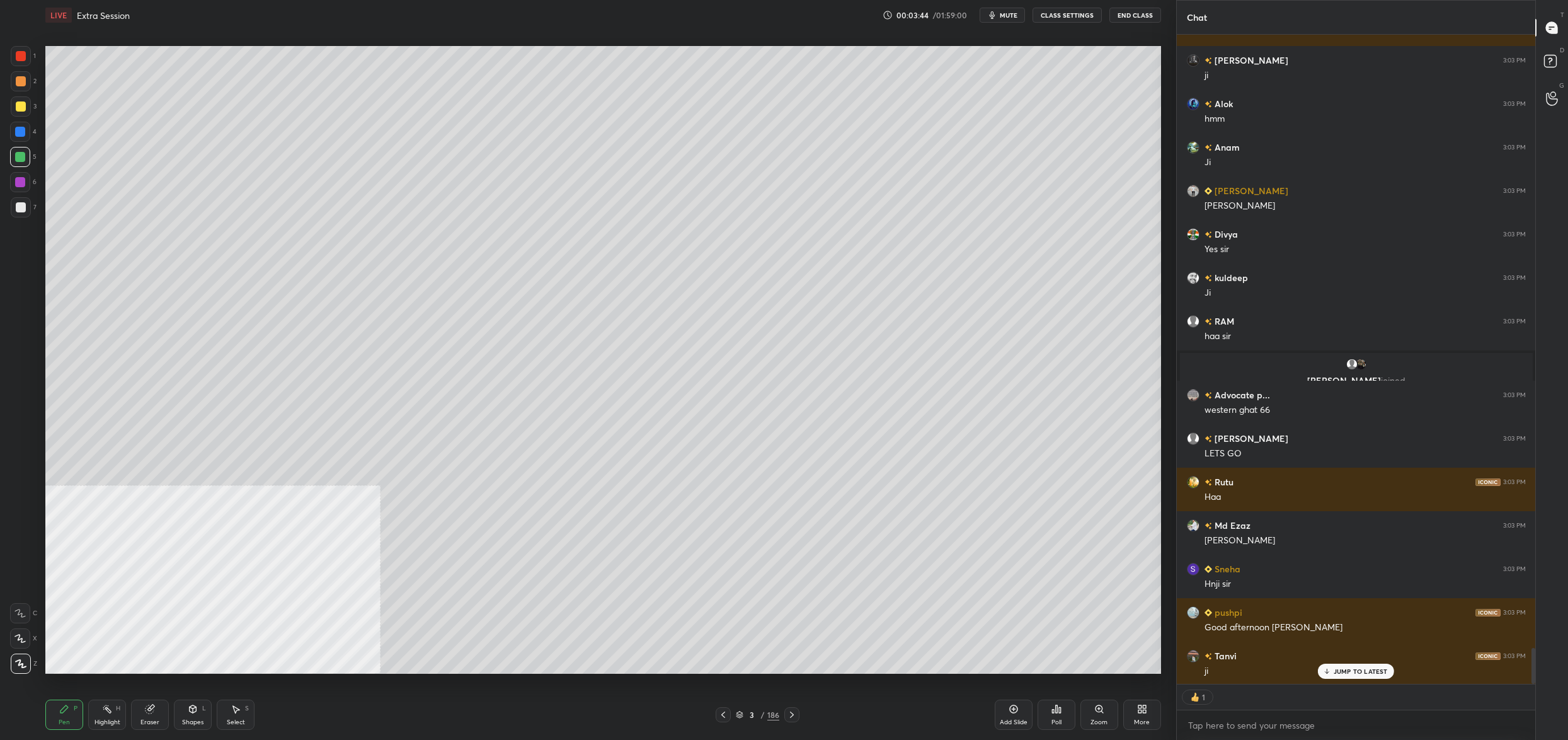
click at [27, 638] on div at bounding box center [20, 638] width 20 height 20
click at [28, 640] on div at bounding box center [20, 638] width 20 height 20
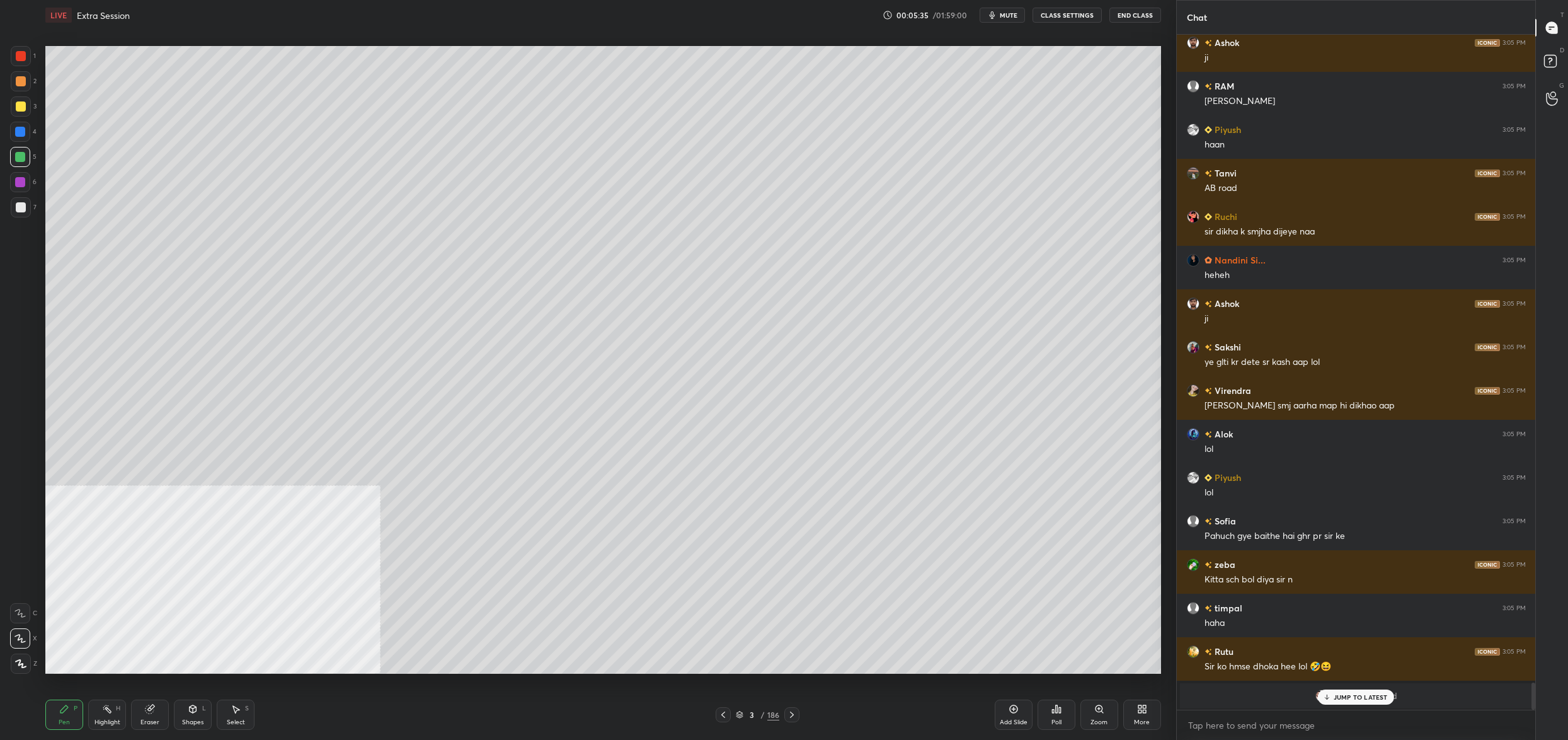
drag, startPoint x: 28, startPoint y: 73, endPoint x: 15, endPoint y: 59, distance: 19.1
click at [26, 71] on div at bounding box center [21, 81] width 20 height 20
click at [22, 55] on div at bounding box center [21, 56] width 10 height 10
drag, startPoint x: 12, startPoint y: 661, endPoint x: 41, endPoint y: 692, distance: 42.4
click at [16, 661] on div at bounding box center [21, 663] width 20 height 20
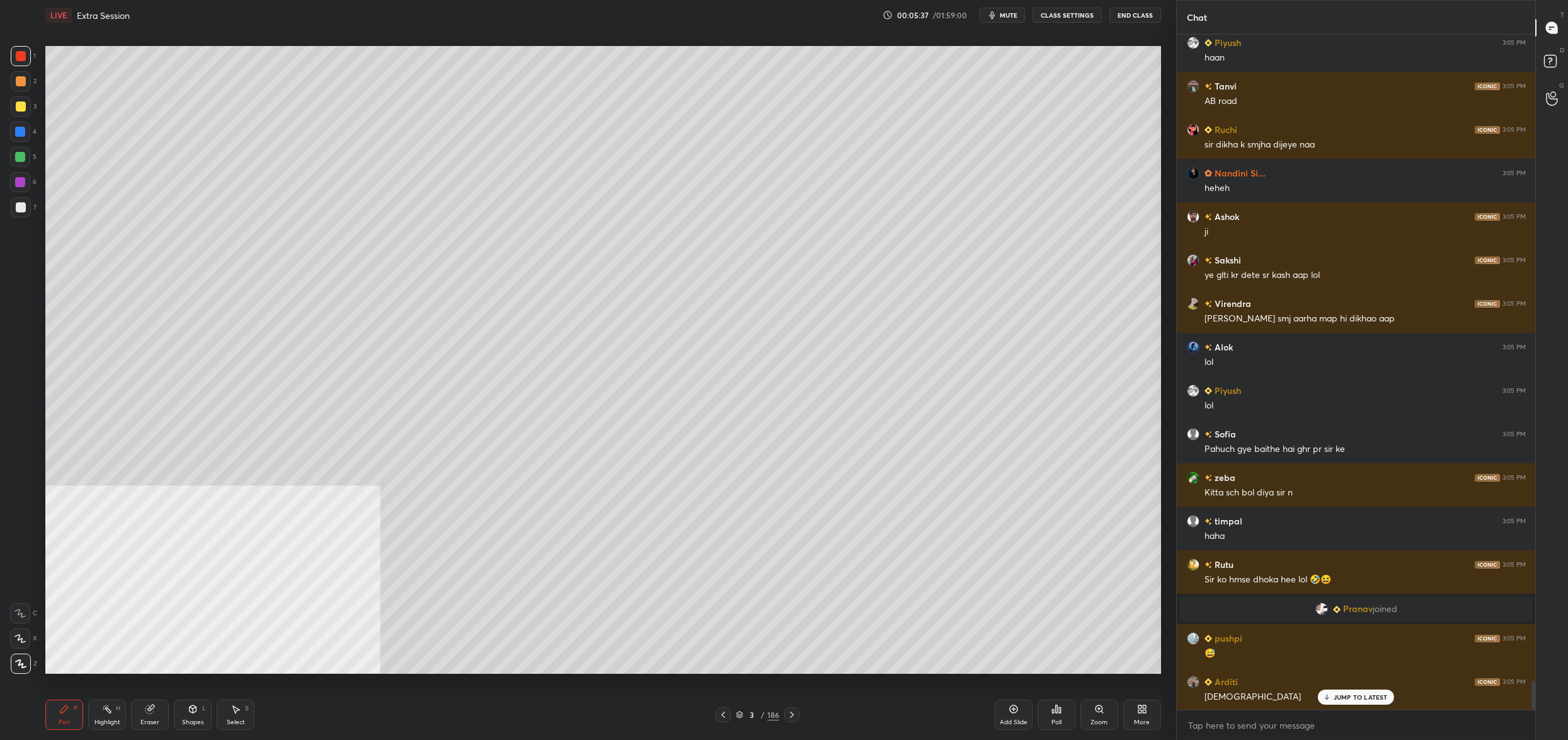
click at [112, 714] on div "Highlight H" at bounding box center [108, 714] width 38 height 31
click at [23, 658] on icon at bounding box center [20, 663] width 10 height 10
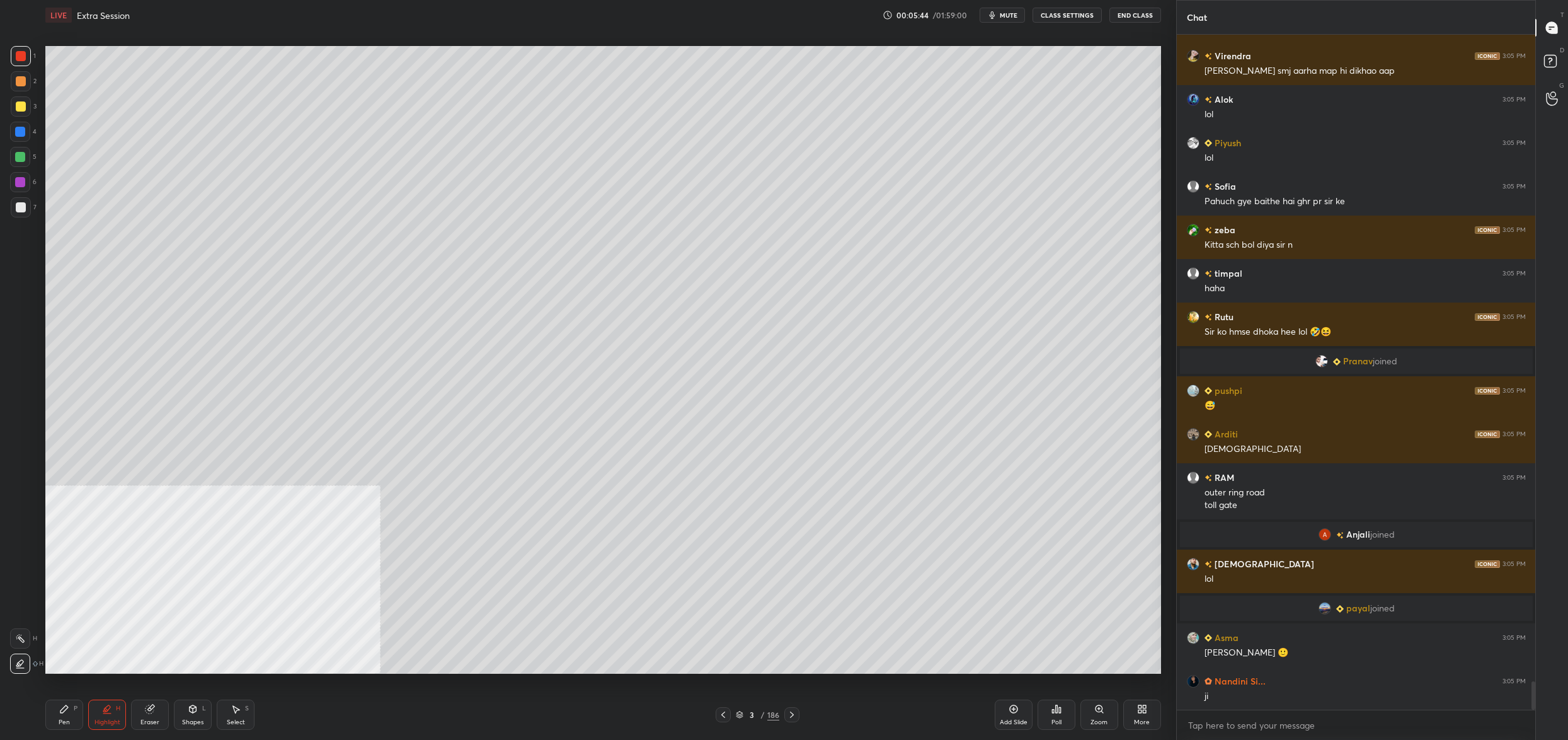
drag, startPoint x: 68, startPoint y: 715, endPoint x: 70, endPoint y: 701, distance: 14.1
click at [68, 714] on div "Pen P" at bounding box center [65, 714] width 38 height 31
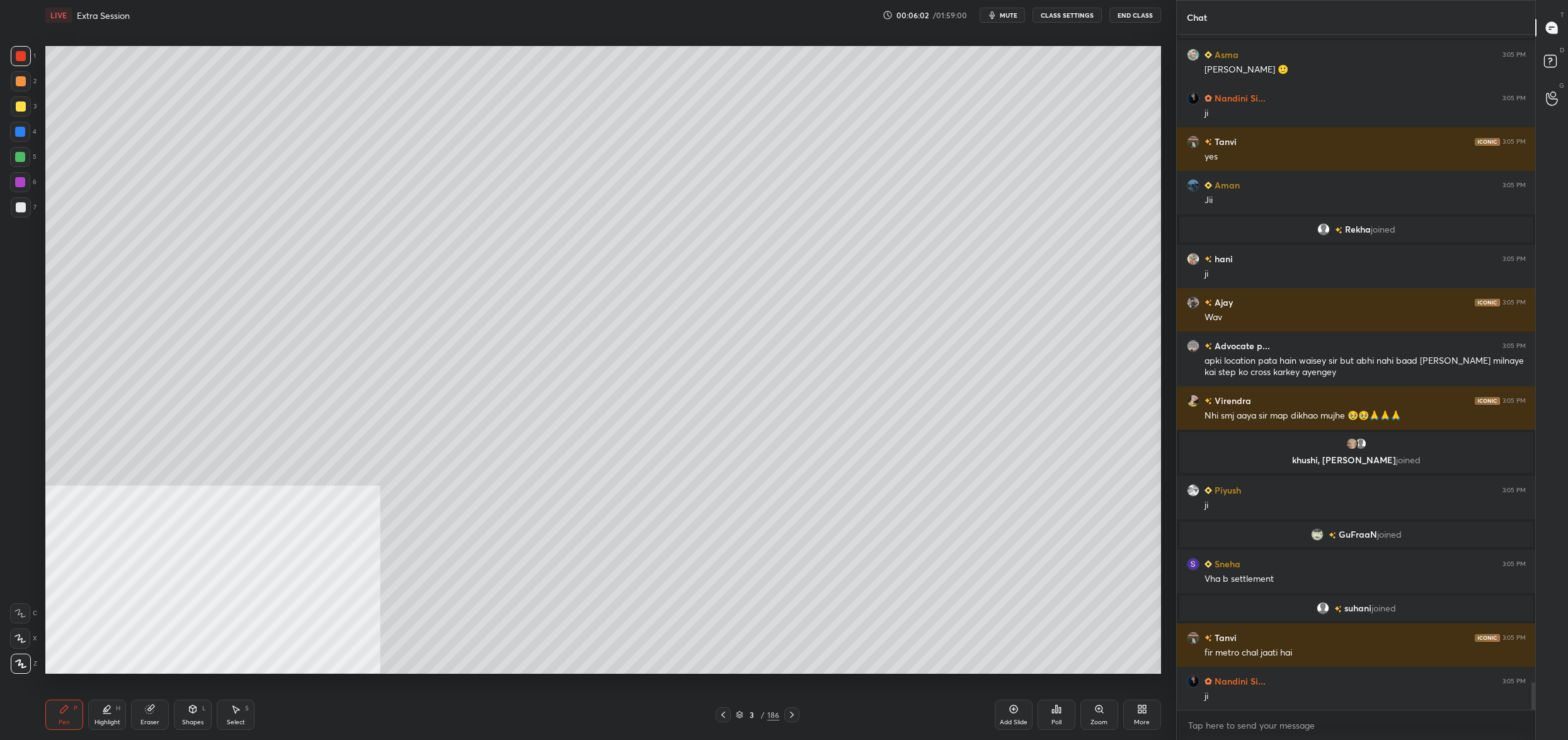
click at [1084, 233] on div "Setting up your live class Poll for secs No correct answer Start poll" at bounding box center [603, 360] width 1125 height 659
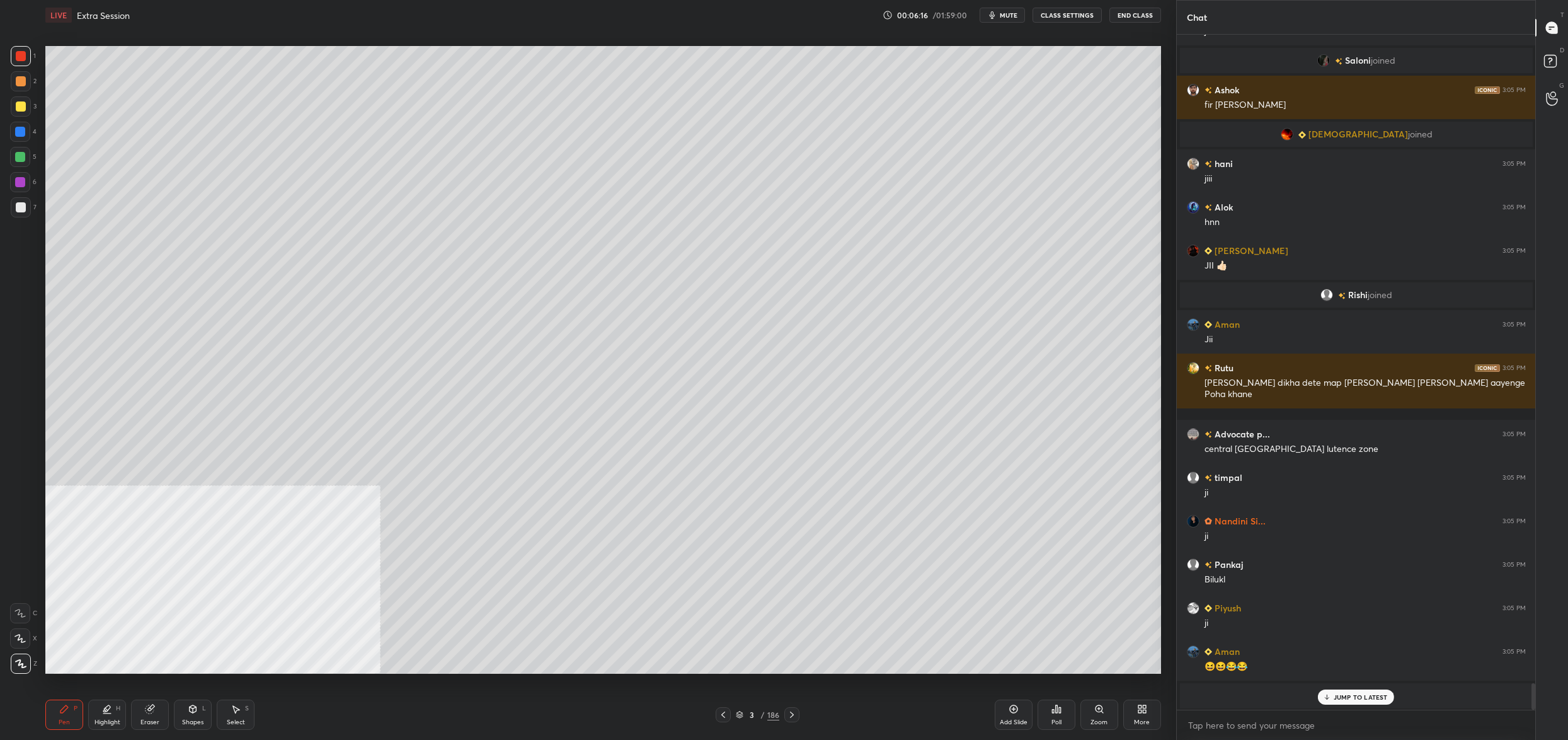
drag, startPoint x: 30, startPoint y: 91, endPoint x: 15, endPoint y: 113, distance: 26.6
click at [30, 96] on div "1 2 3 4 5 6 7" at bounding box center [23, 134] width 26 height 176
click at [15, 113] on div at bounding box center [21, 106] width 20 height 20
drag, startPoint x: 15, startPoint y: 113, endPoint x: 39, endPoint y: 108, distance: 24.5
click at [7, 113] on div "1 2 3 4 5 6 7 C X Z C X Z E E Erase all H H" at bounding box center [20, 360] width 41 height 627
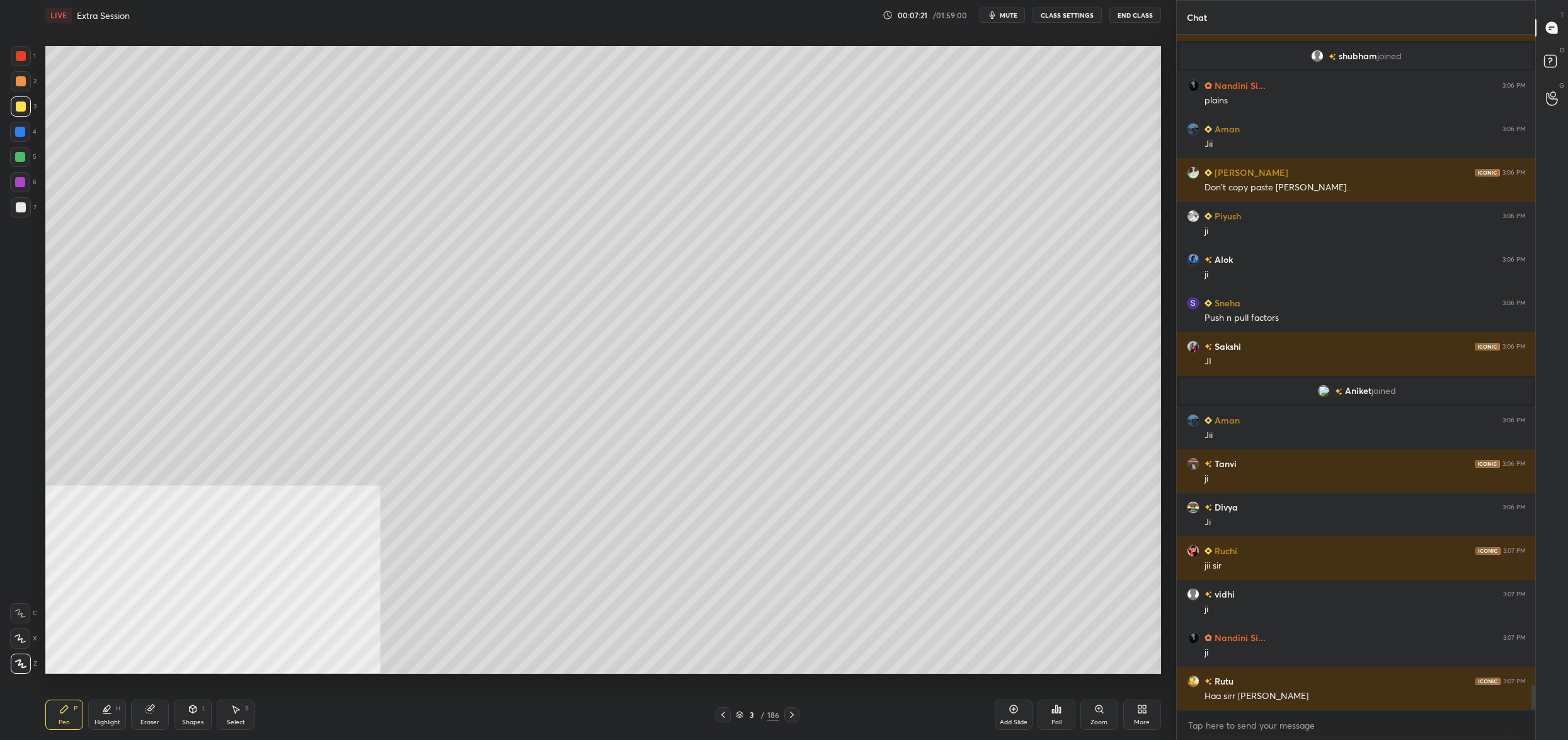
scroll to position [17813, 0]
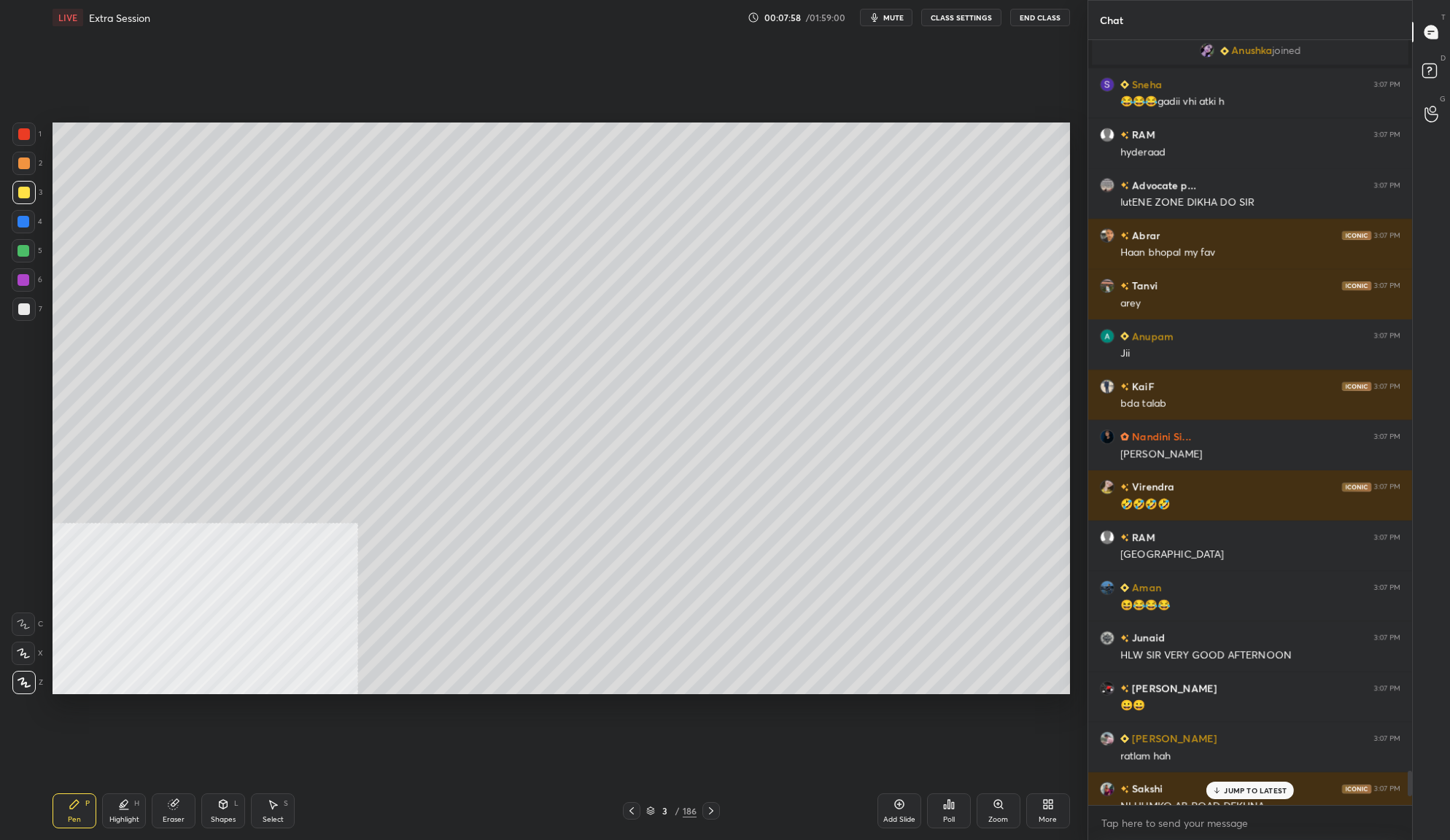
click at [1044, 807] on icon at bounding box center [1046, 806] width 4 height 4
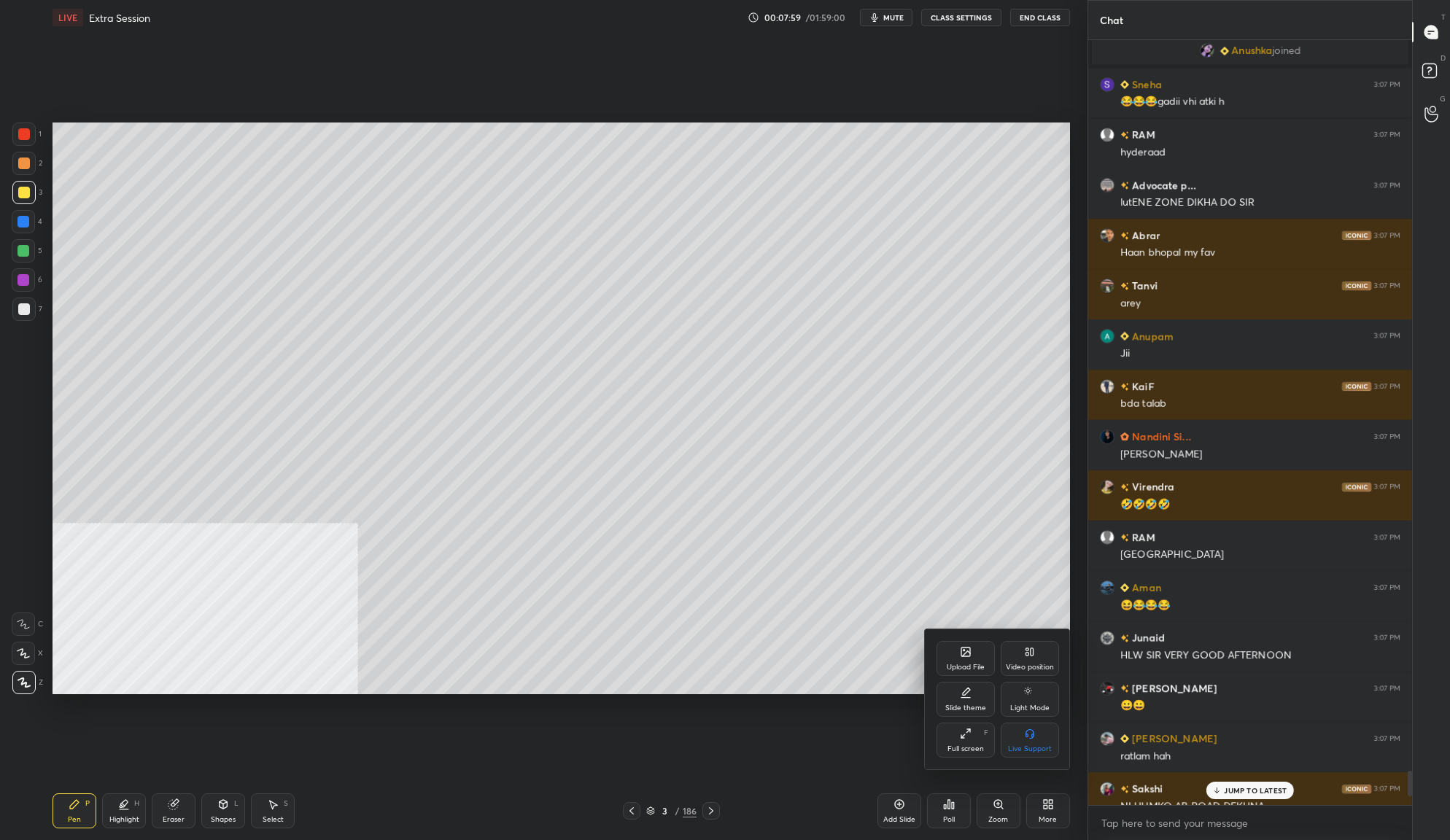
click at [965, 659] on div "Upload File" at bounding box center [965, 658] width 58 height 35
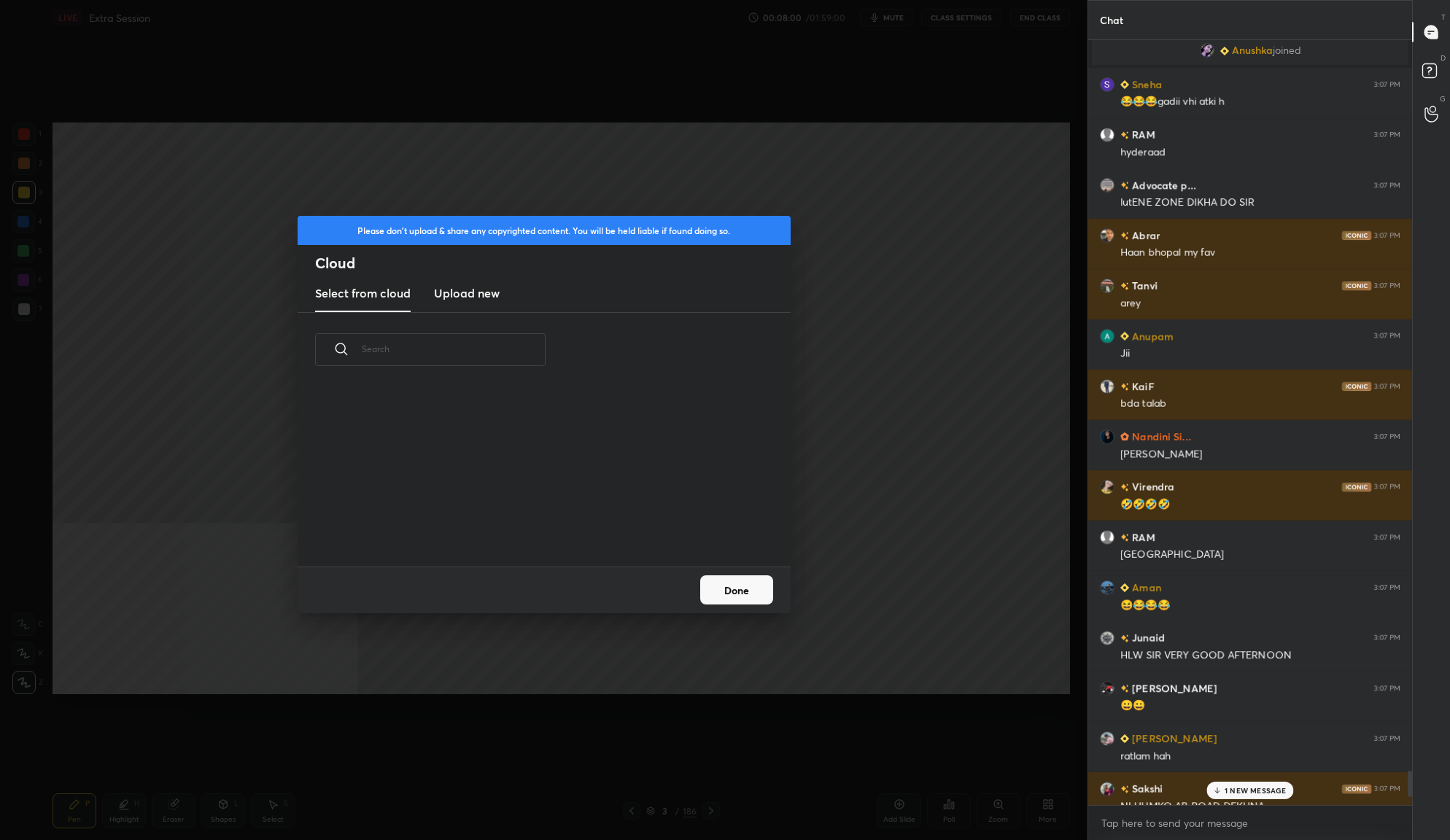
click at [472, 286] on h3 "Upload new" at bounding box center [467, 293] width 66 height 17
click at [748, 591] on button "Done" at bounding box center [737, 590] width 73 height 29
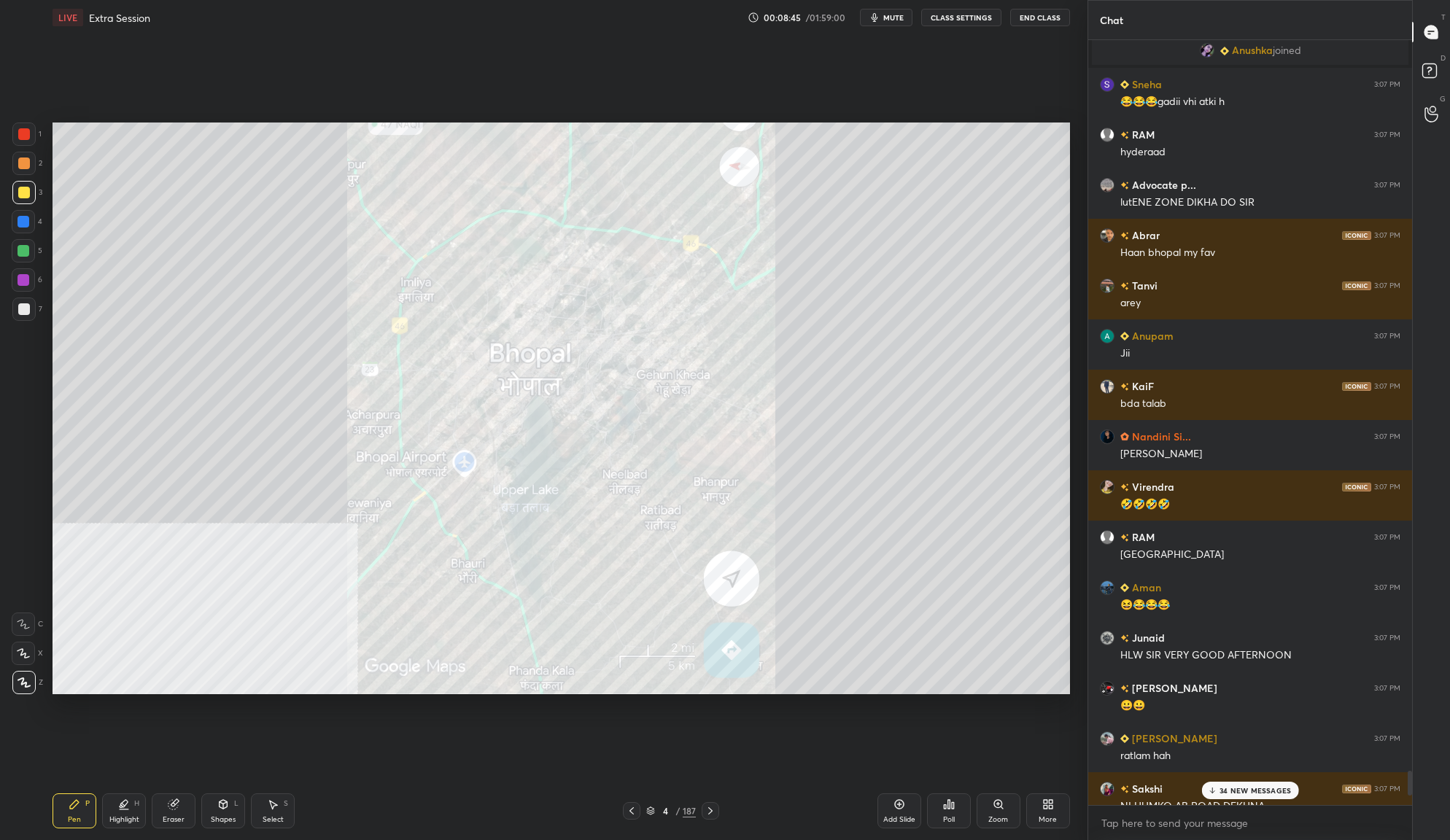
click at [1036, 807] on div "More" at bounding box center [1048, 810] width 44 height 35
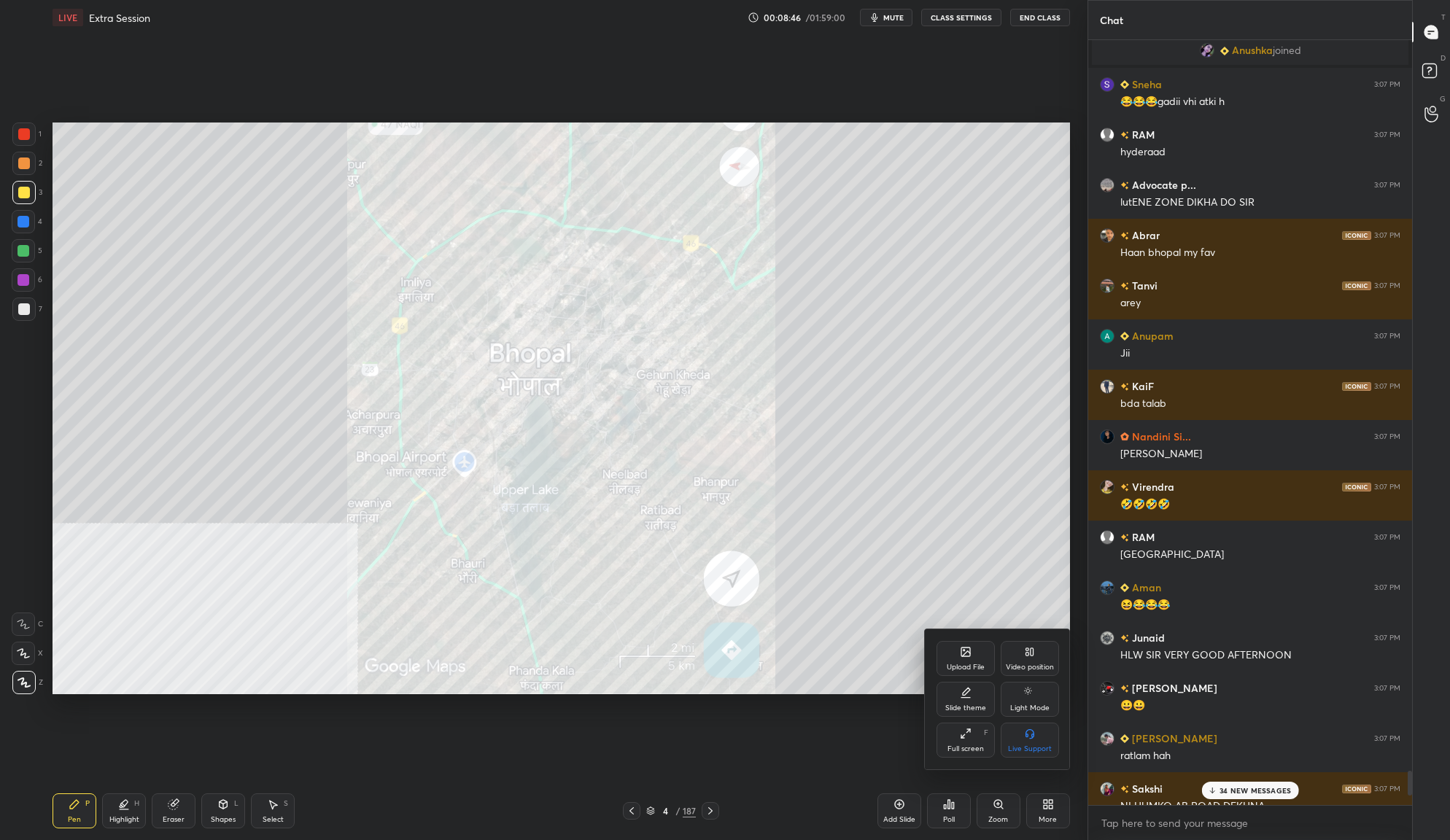
click at [960, 658] on div "Upload File" at bounding box center [965, 658] width 58 height 35
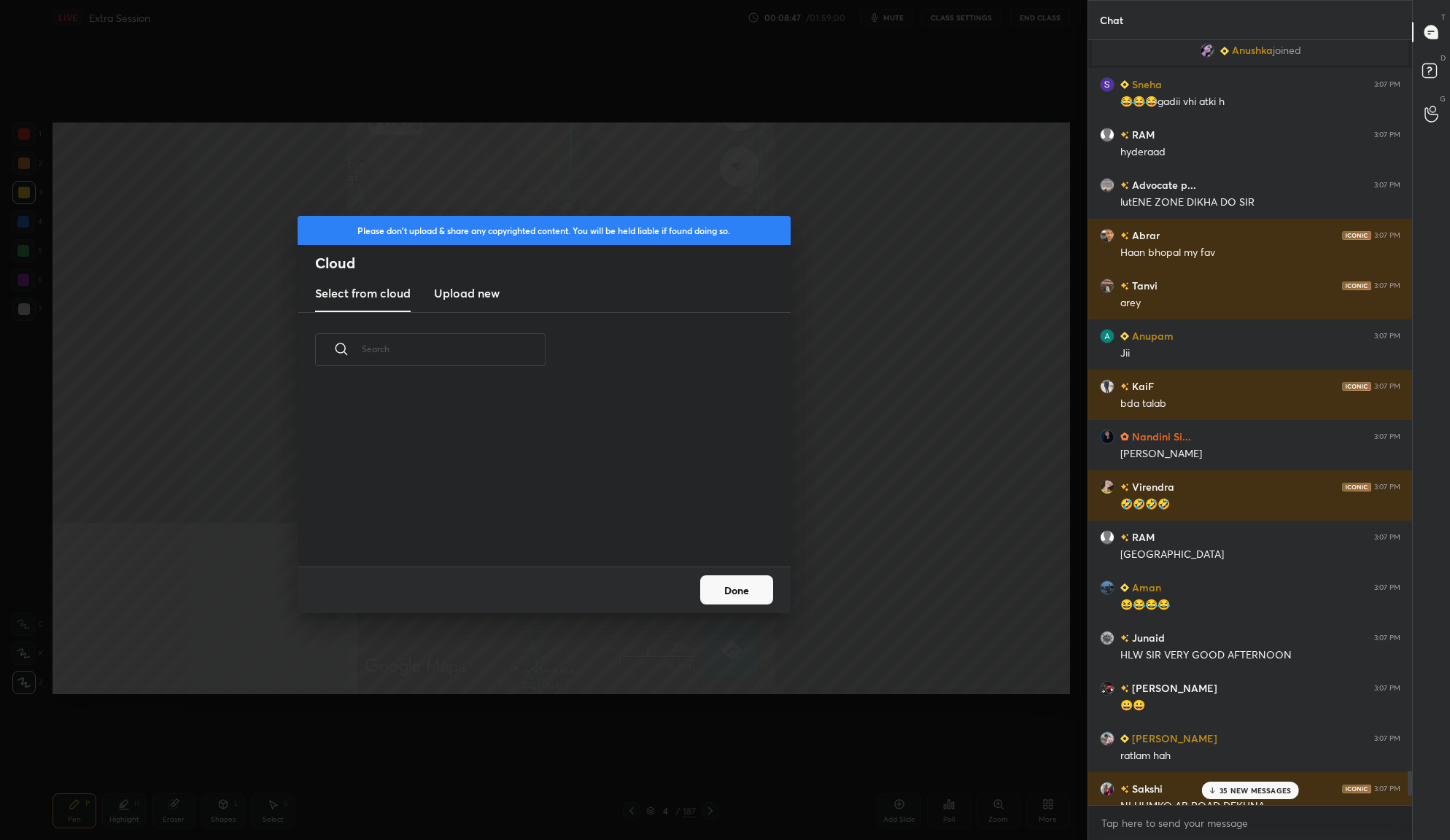
click at [480, 290] on h3 "Upload new" at bounding box center [467, 293] width 66 height 17
click at [744, 588] on div "Done" at bounding box center [544, 589] width 494 height 47
click at [744, 588] on button "Done" at bounding box center [737, 590] width 73 height 29
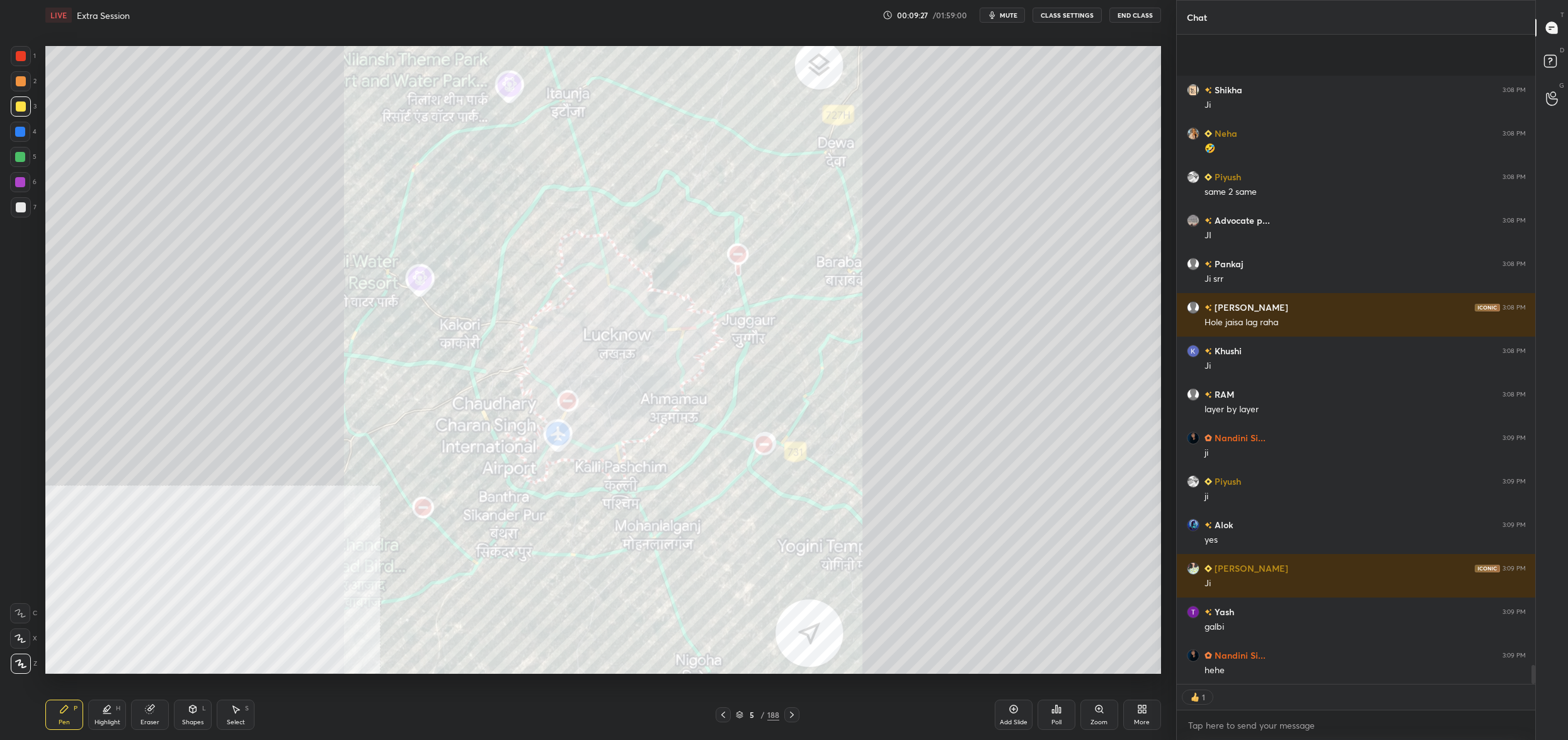
scroll to position [21977, 0]
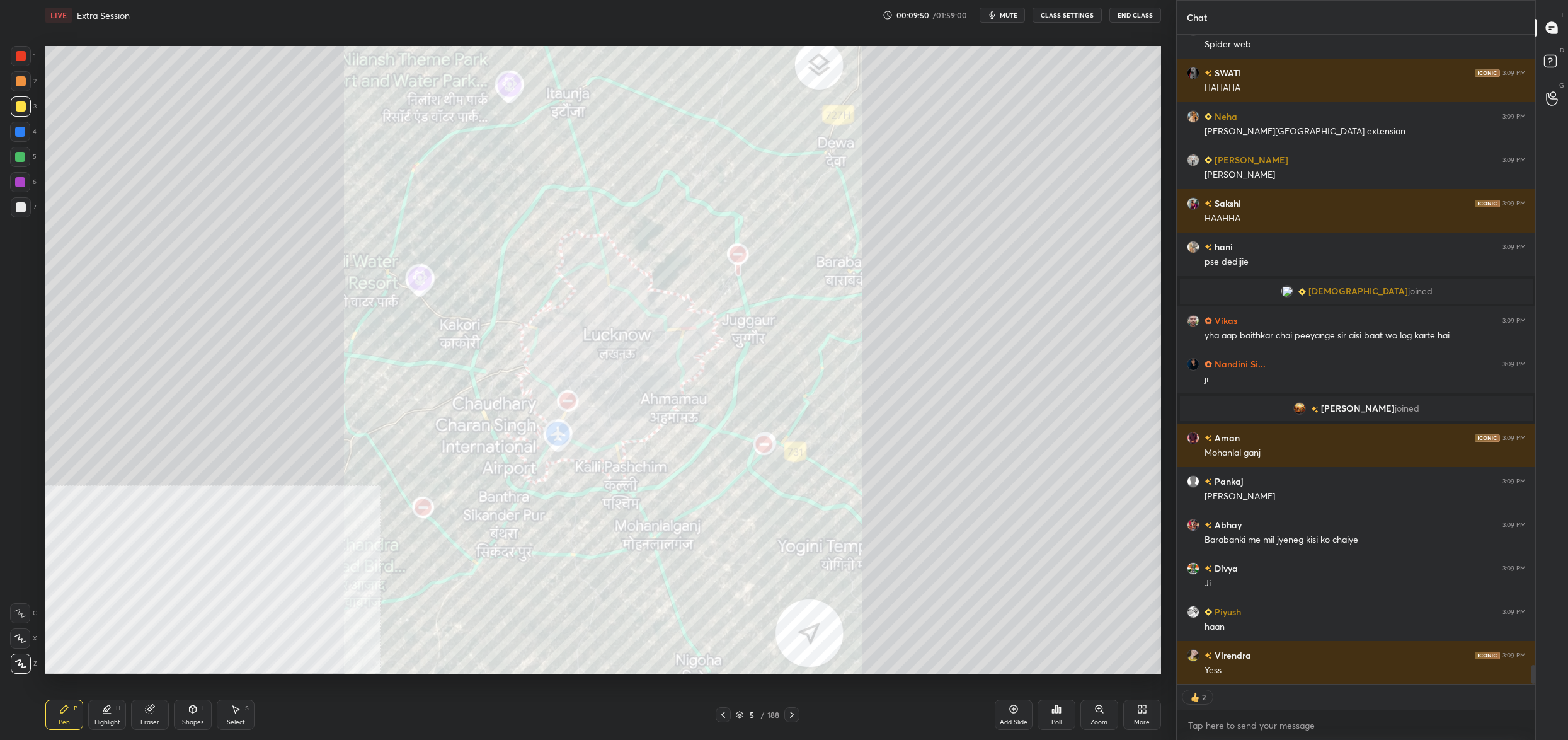
click at [726, 716] on icon at bounding box center [723, 714] width 10 height 10
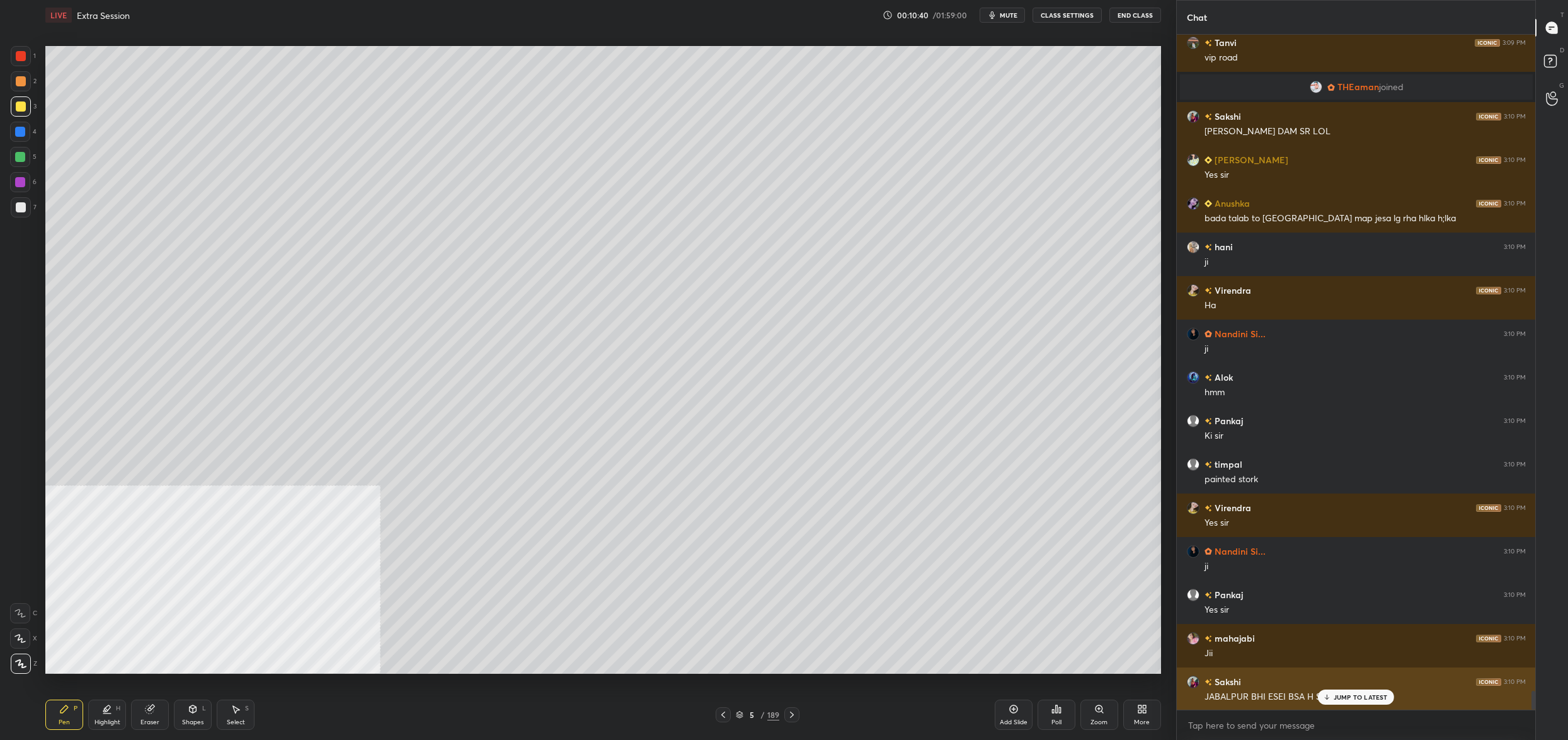
drag, startPoint x: 1332, startPoint y: 690, endPoint x: 1333, endPoint y: 698, distance: 8.1
click at [1332, 690] on div "JUMP TO LATEST" at bounding box center [1355, 697] width 75 height 15
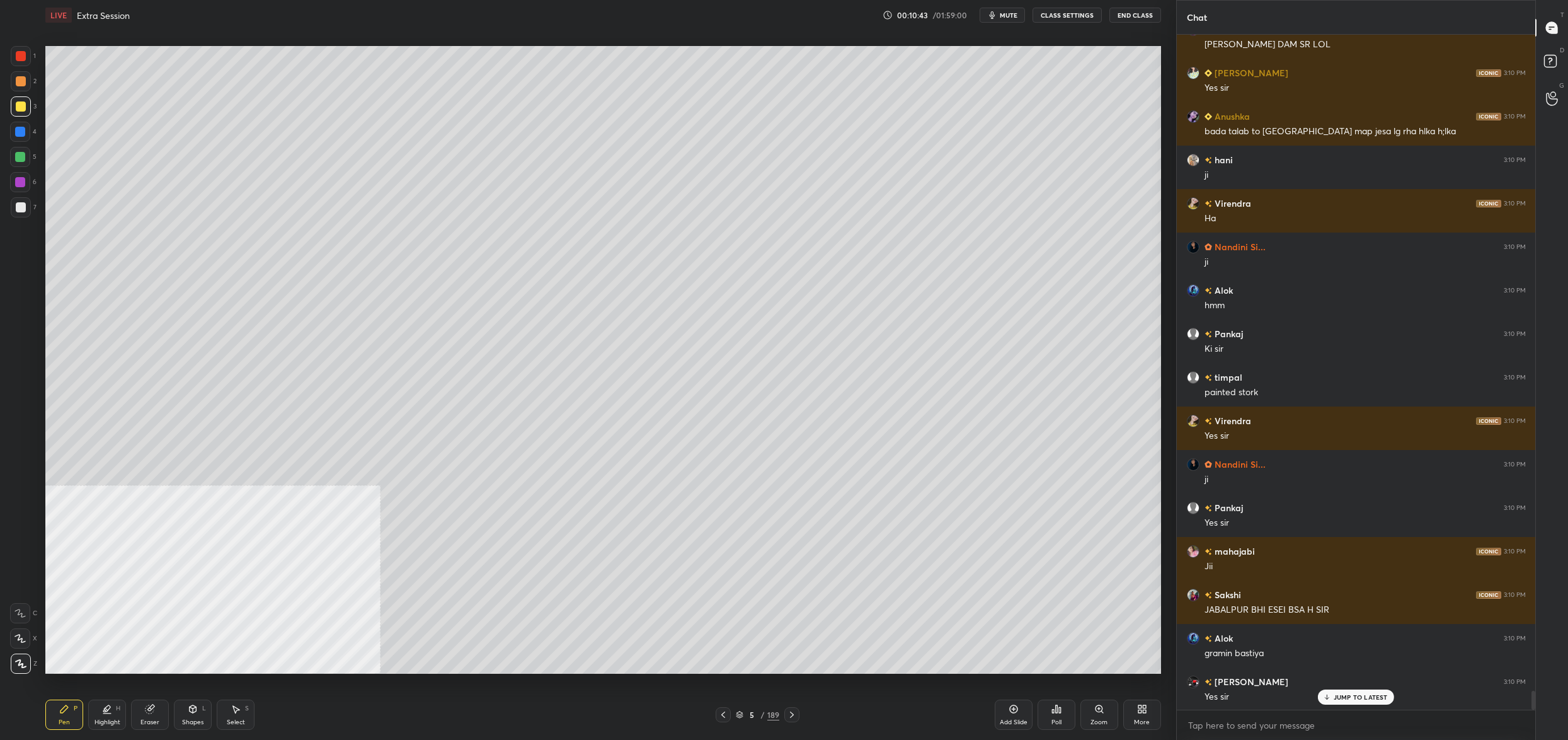
click at [744, 717] on div "5 / 189" at bounding box center [757, 714] width 44 height 12
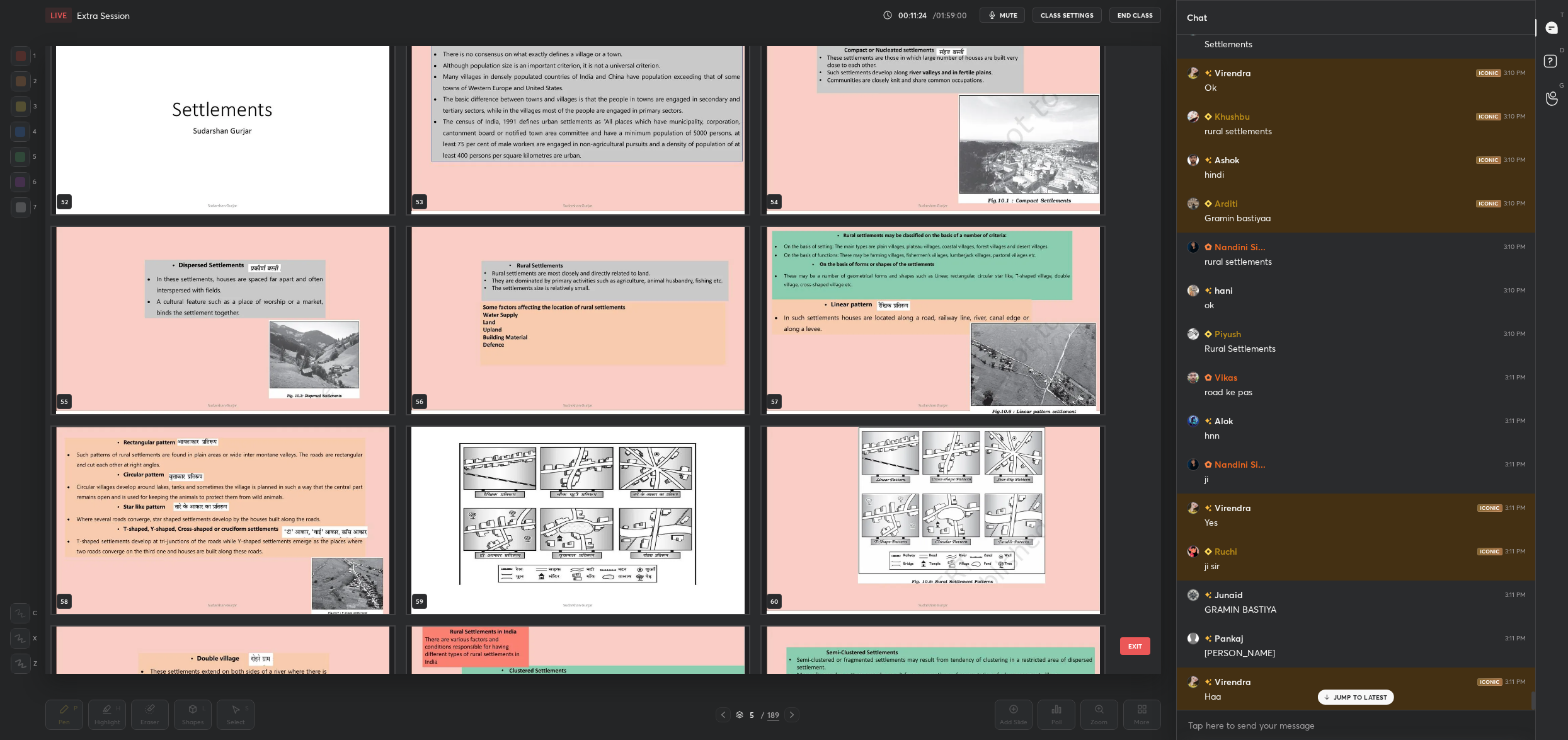
click at [154, 155] on img "grid" at bounding box center [223, 121] width 343 height 187
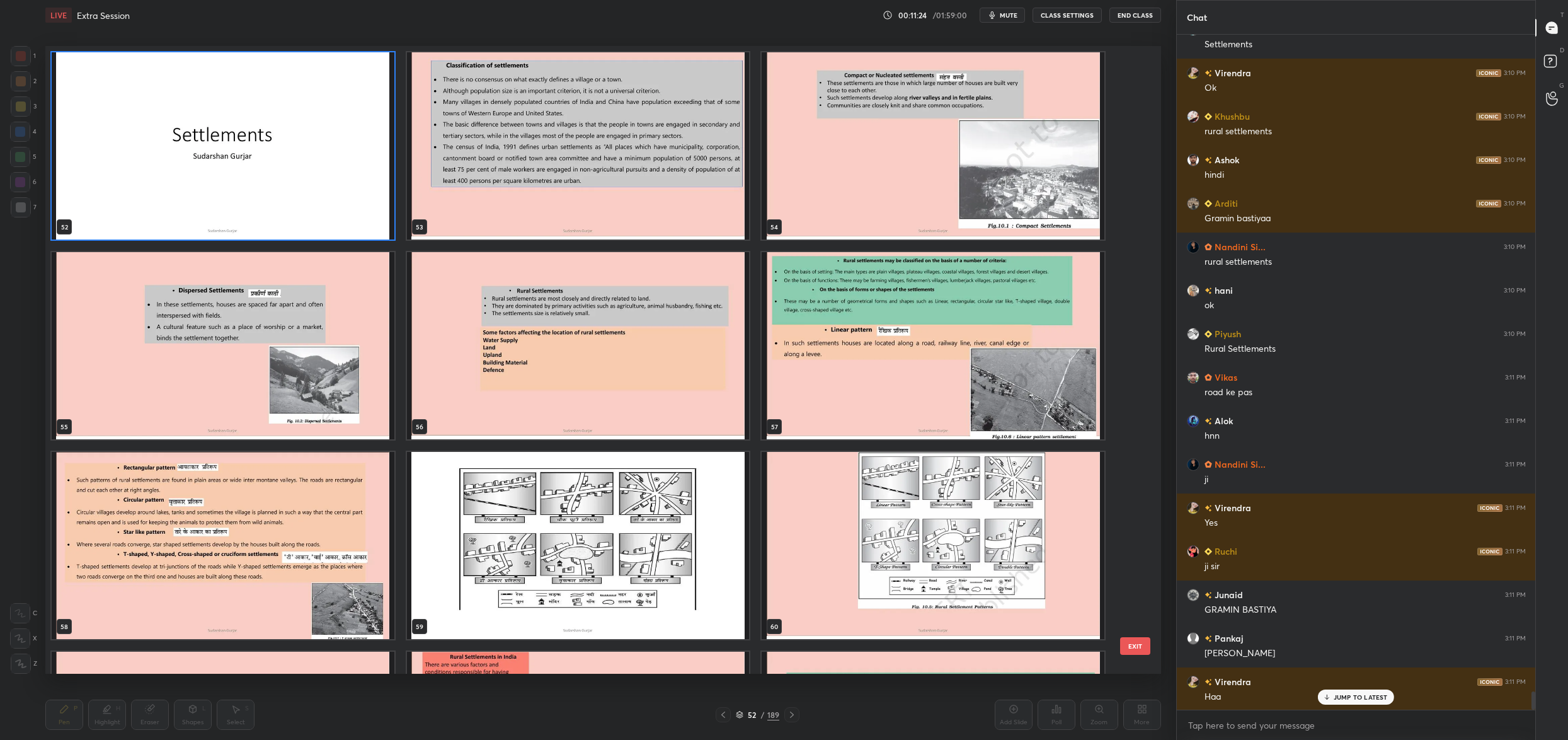
click at [154, 155] on div "46 47 48 49 50 51 52 53 54 55 56 57 58 59 60 61 62 63" at bounding box center [592, 360] width 1093 height 627
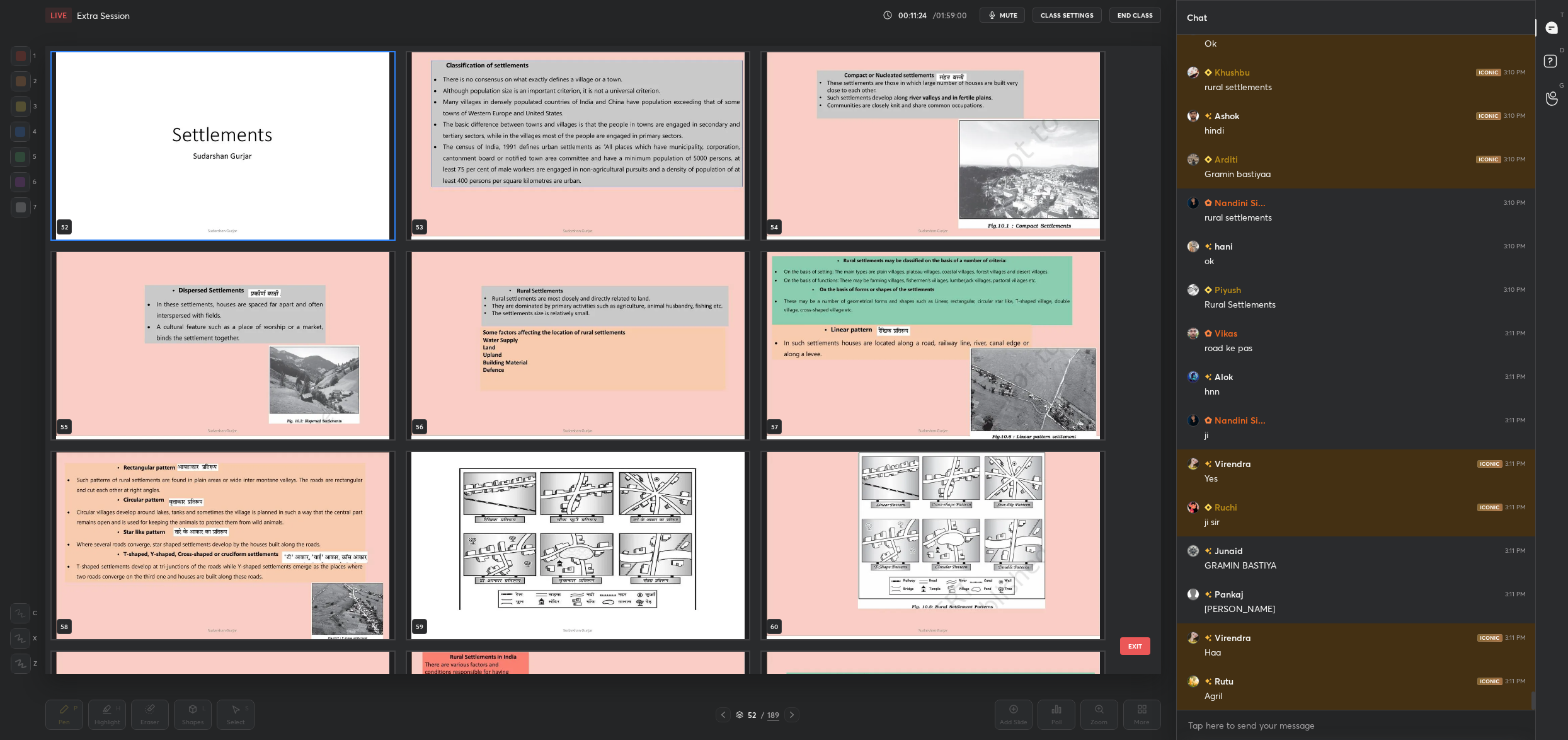
click at [154, 155] on img "grid" at bounding box center [223, 146] width 343 height 187
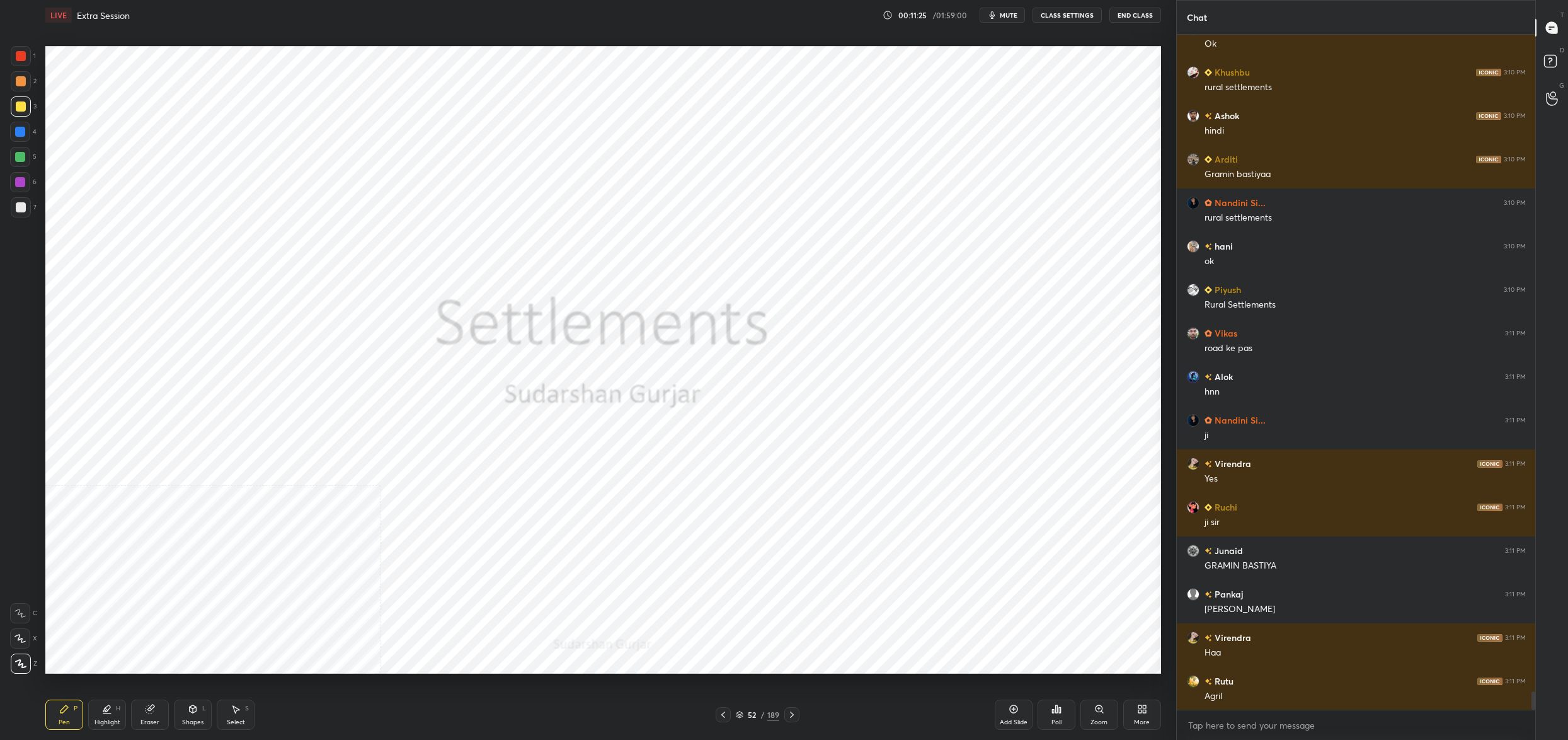
click at [154, 155] on img "grid" at bounding box center [223, 146] width 343 height 187
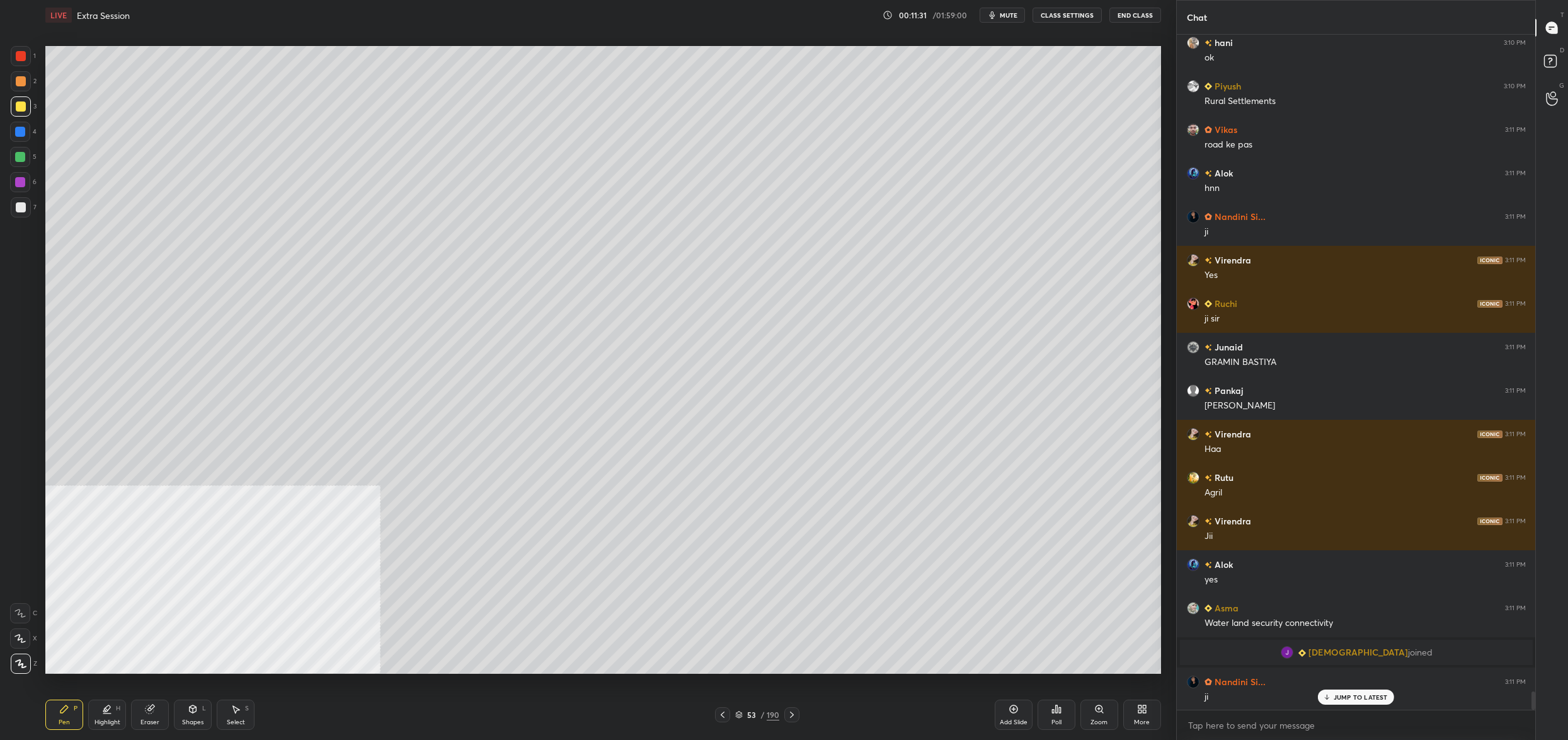
click at [20, 166] on div at bounding box center [20, 156] width 20 height 20
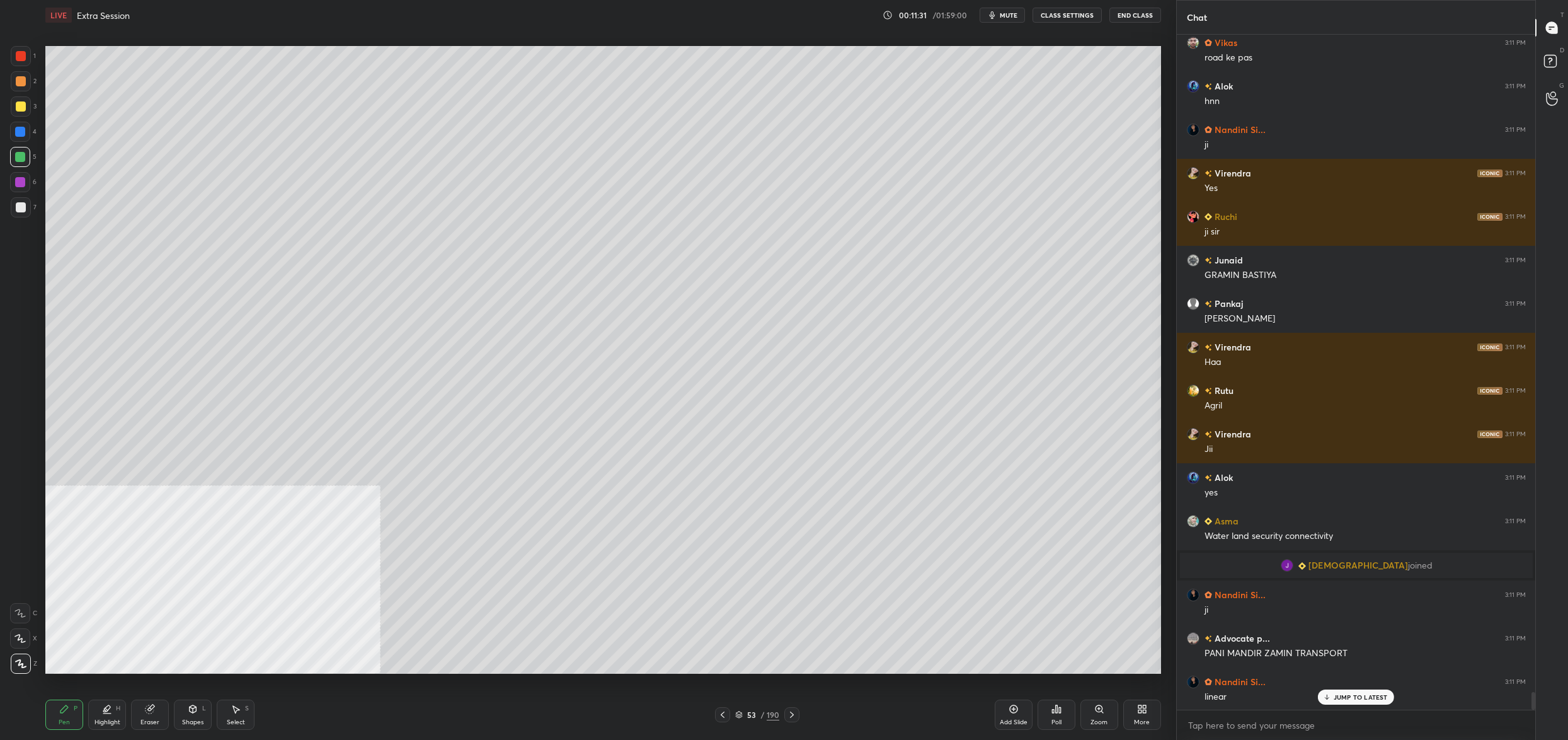
drag, startPoint x: 21, startPoint y: 162, endPoint x: 42, endPoint y: 157, distance: 21.6
click at [31, 163] on div "5" at bounding box center [23, 156] width 26 height 20
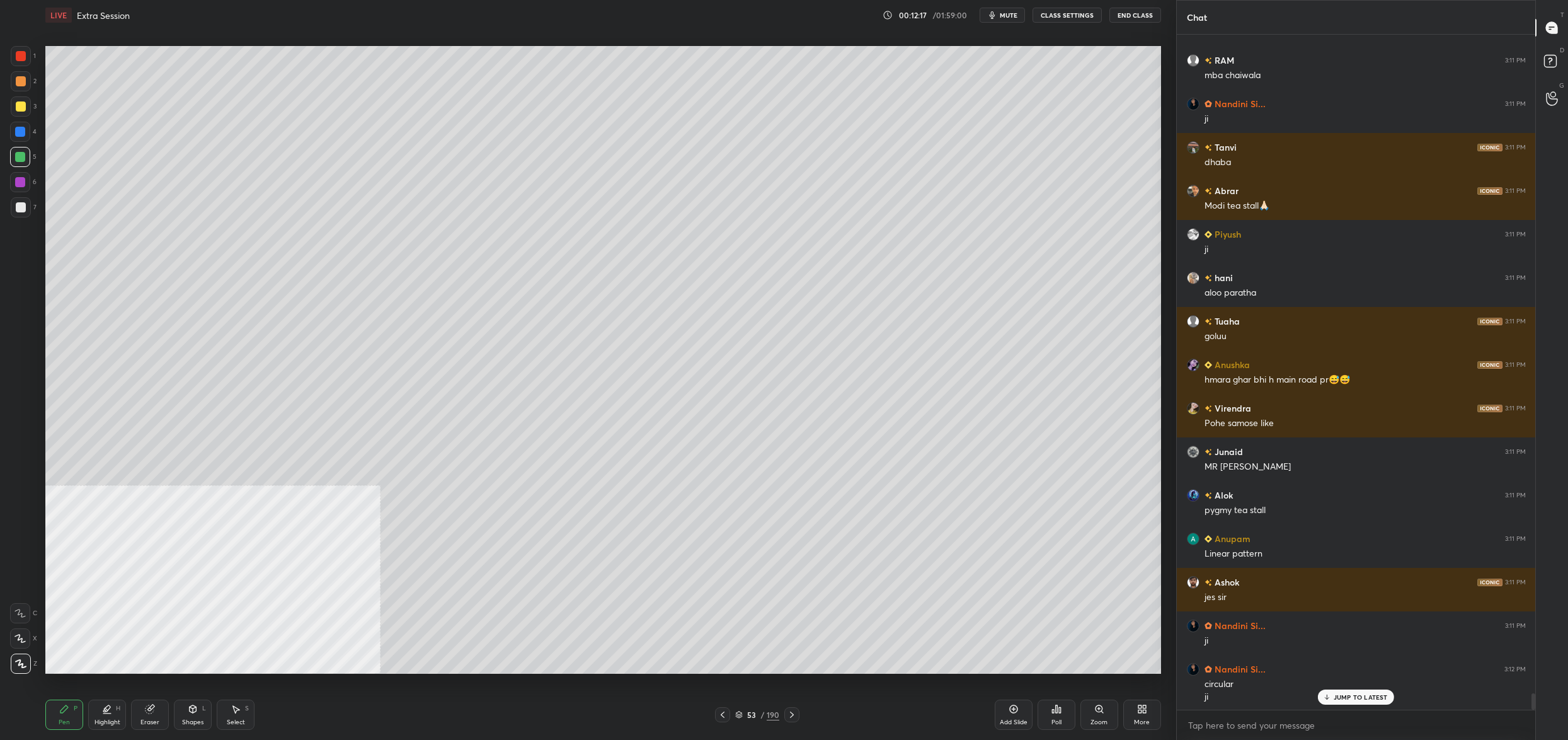
click at [17, 197] on div at bounding box center [21, 207] width 20 height 20
click at [14, 209] on div at bounding box center [21, 207] width 20 height 20
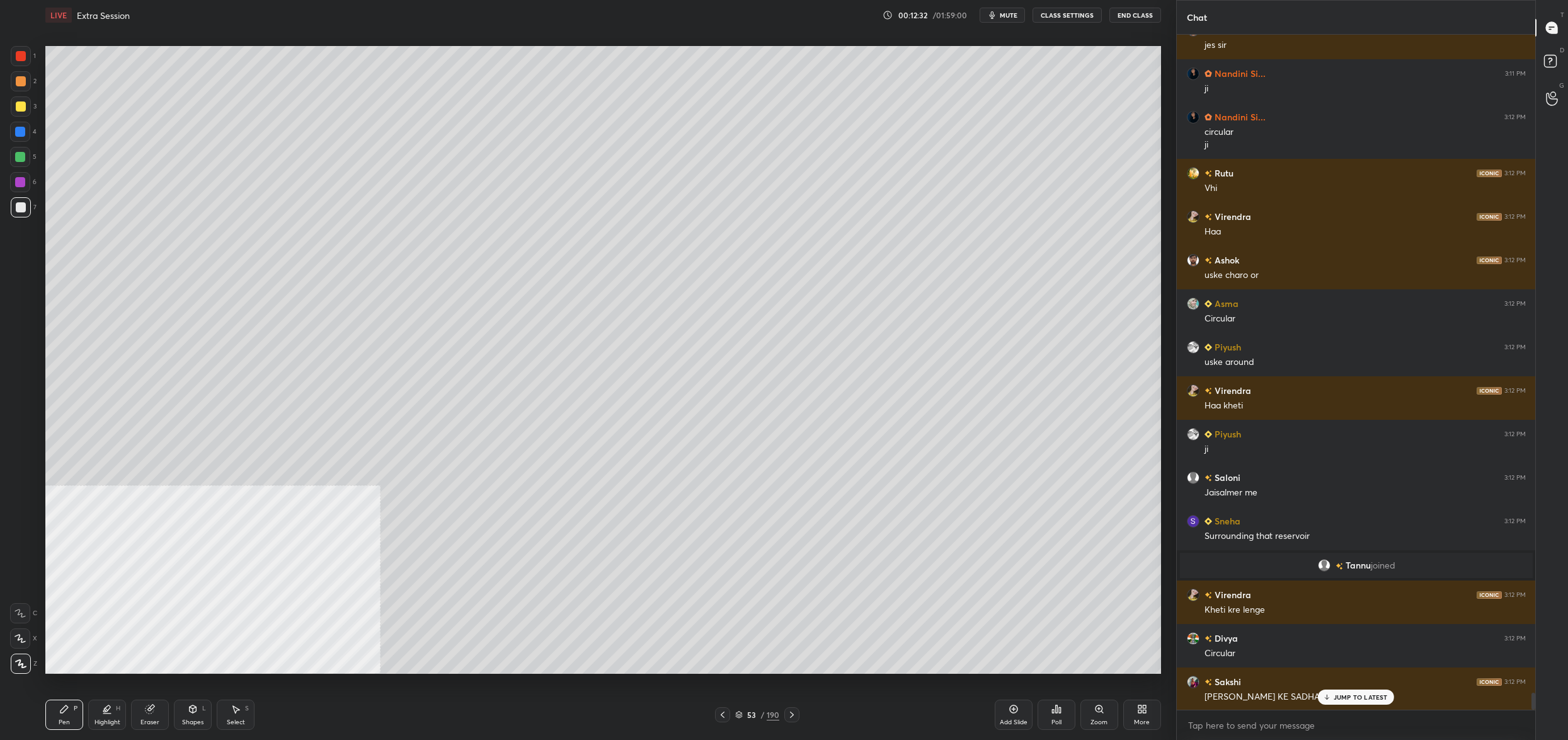
click at [20, 168] on div "1 2 3 4 5 6 7" at bounding box center [23, 134] width 26 height 176
click at [17, 161] on div at bounding box center [20, 156] width 10 height 10
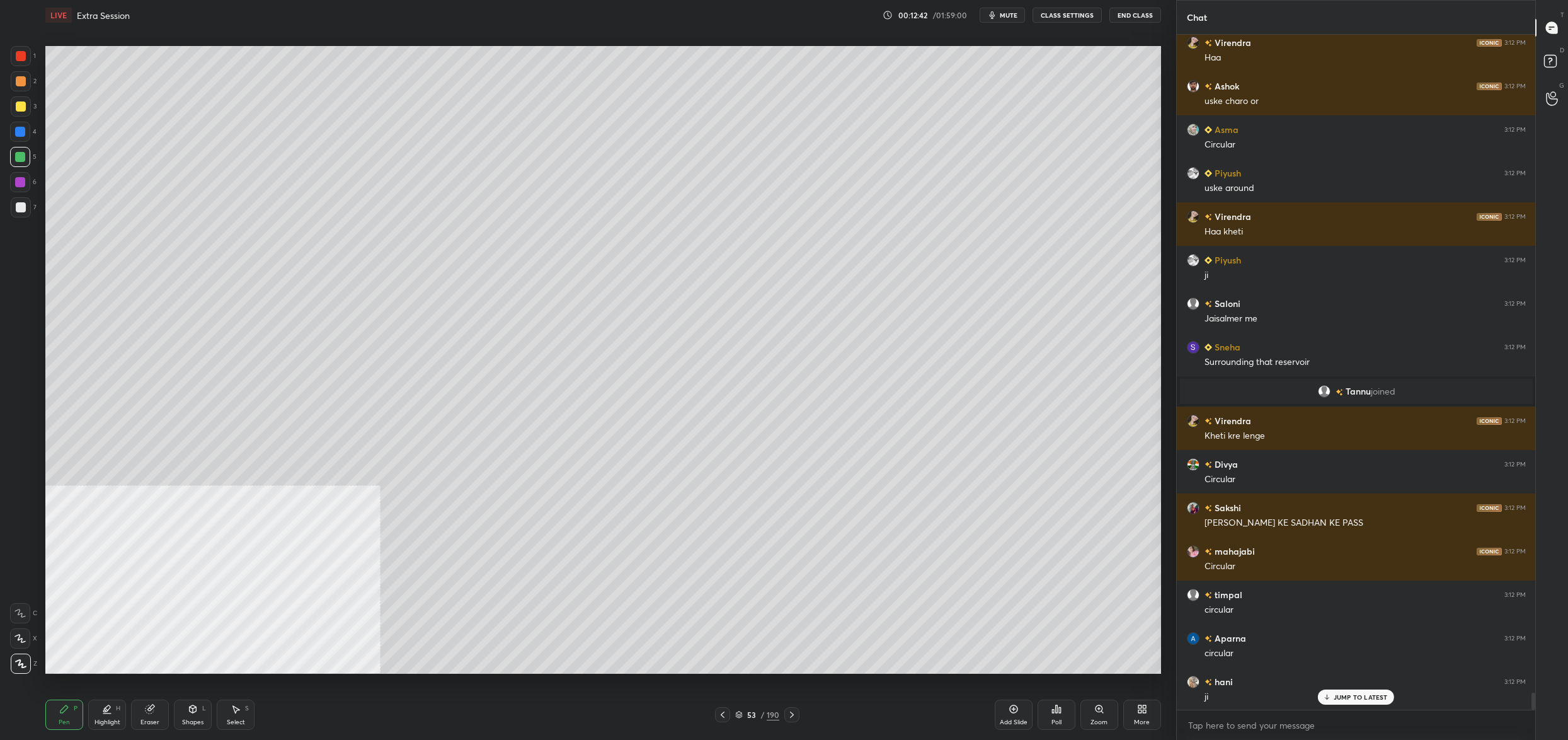
click at [19, 130] on div at bounding box center [20, 132] width 10 height 10
click at [23, 135] on div at bounding box center [20, 132] width 10 height 10
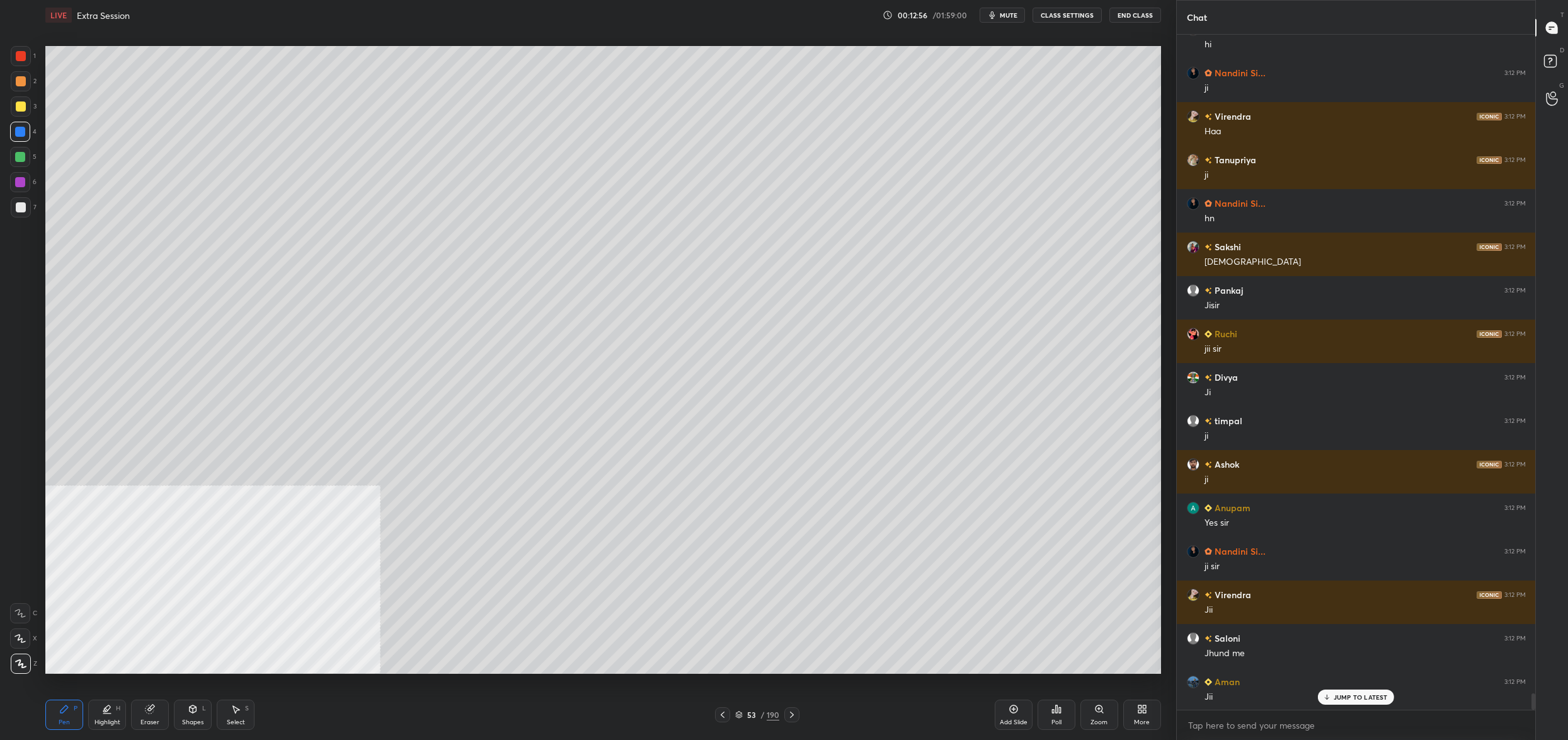
click at [22, 92] on div "2" at bounding box center [23, 84] width 26 height 25
click at [7, 109] on div "1 2 3 4 5 6 7 C X Z C X Z E E Erase all H H" at bounding box center [20, 360] width 41 height 627
drag, startPoint x: 7, startPoint y: 109, endPoint x: 15, endPoint y: 107, distance: 8.2
click at [7, 109] on div "1 2 3 4 5 6 7 C X Z C X Z E E Erase all H H" at bounding box center [20, 360] width 41 height 627
click at [14, 104] on div at bounding box center [21, 106] width 20 height 20
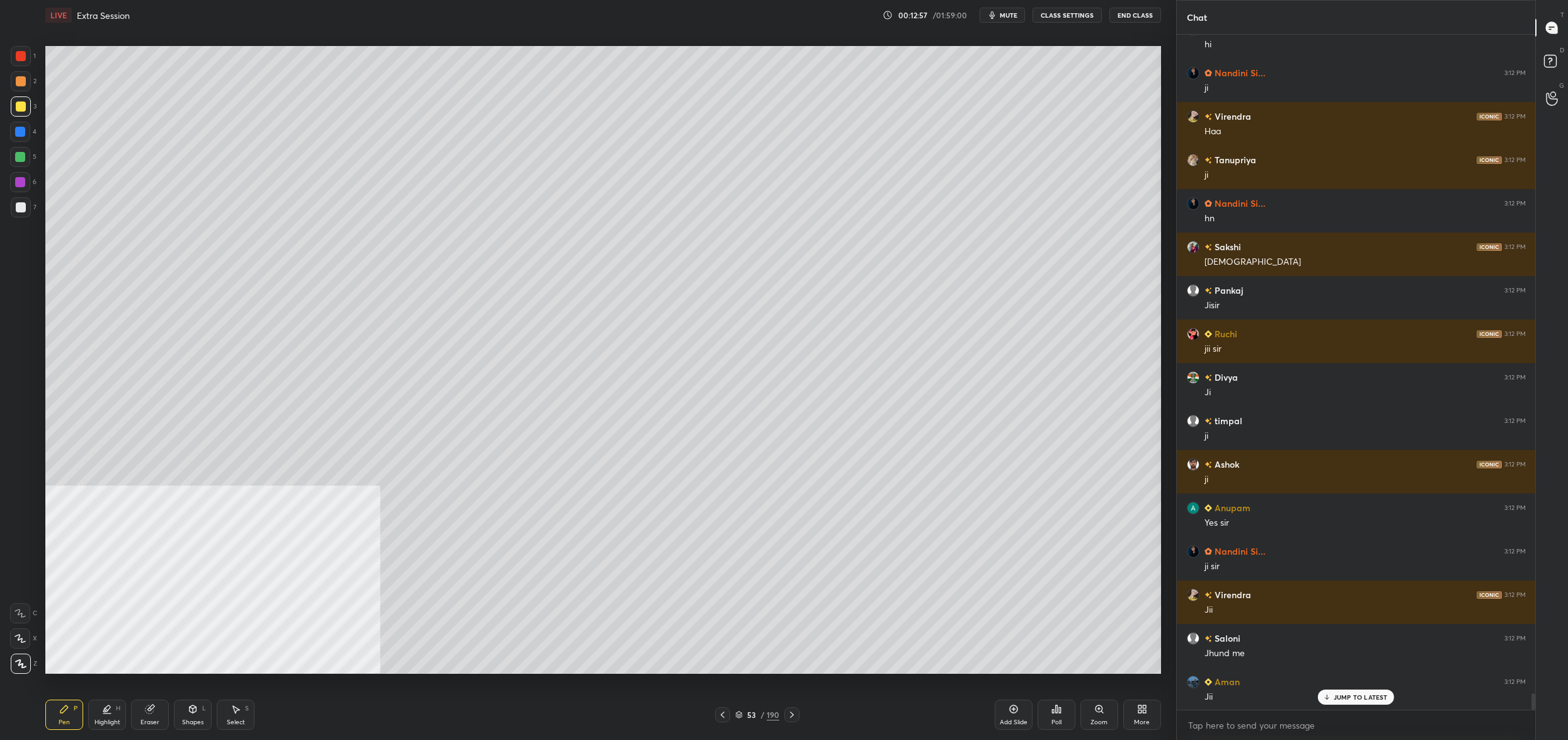
drag, startPoint x: 15, startPoint y: 105, endPoint x: 34, endPoint y: 107, distance: 19.1
click at [15, 105] on div at bounding box center [21, 106] width 20 height 20
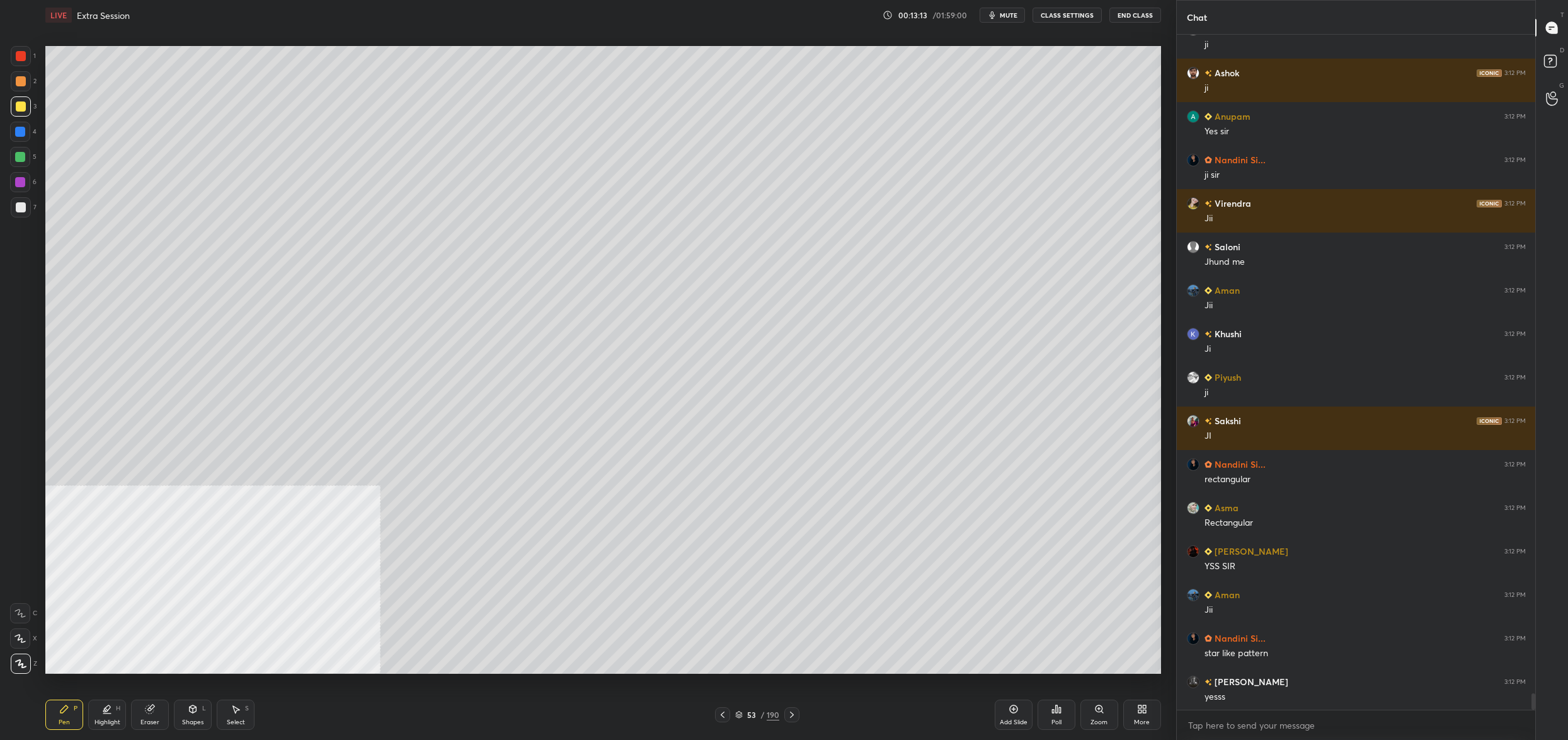
scroll to position [27342, 0]
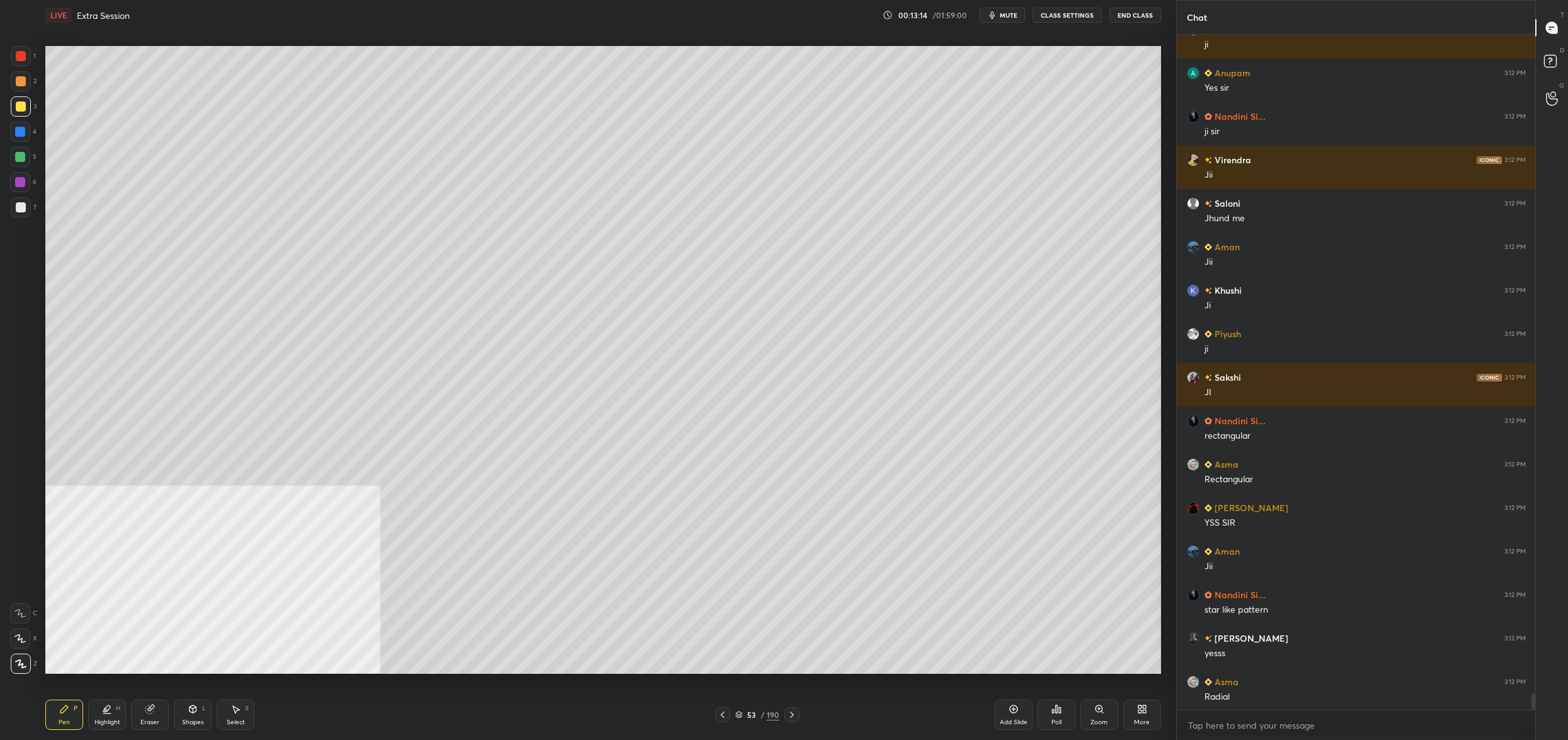
click at [744, 722] on div "53 / 190" at bounding box center [757, 714] width 84 height 15
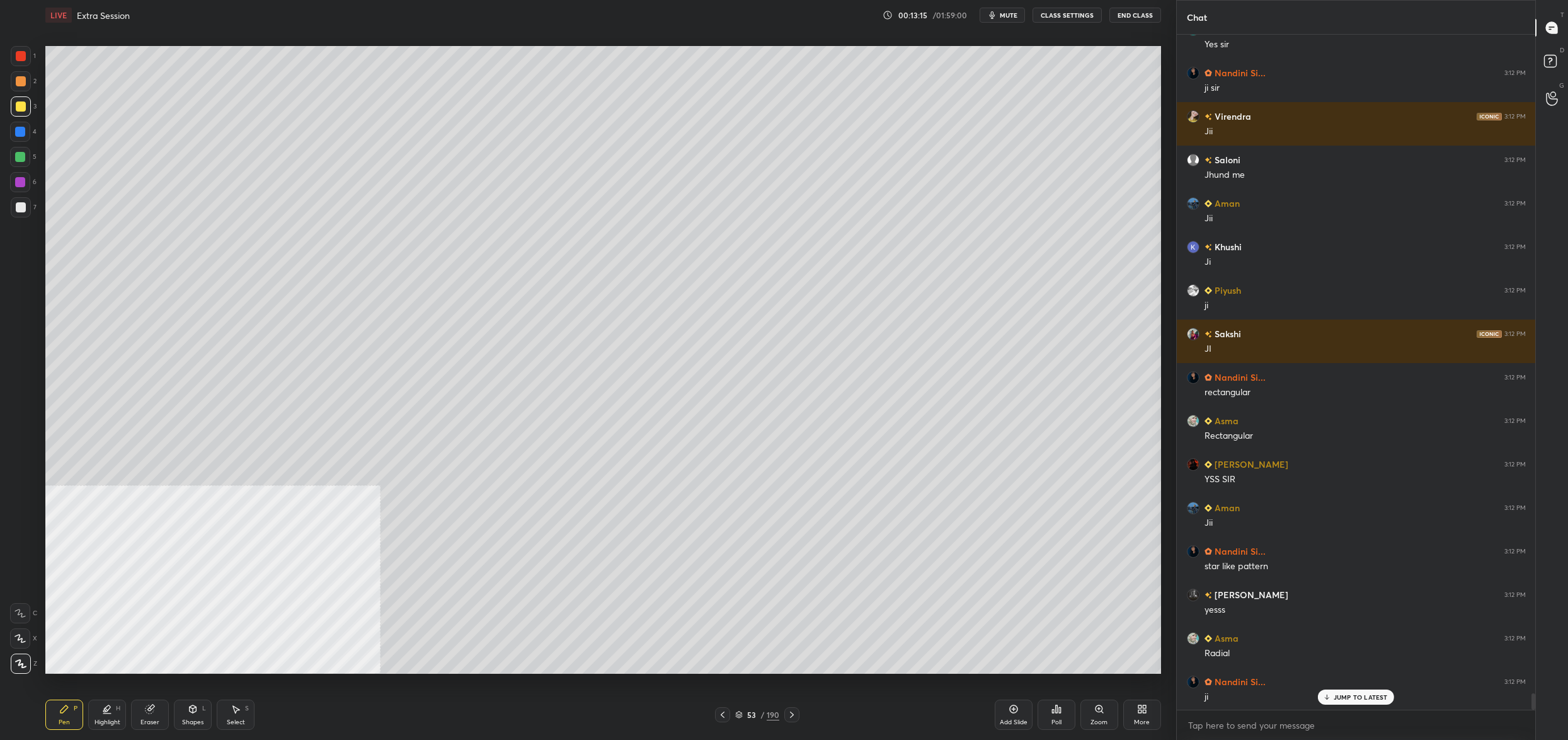
click at [740, 716] on icon at bounding box center [739, 715] width 7 height 2
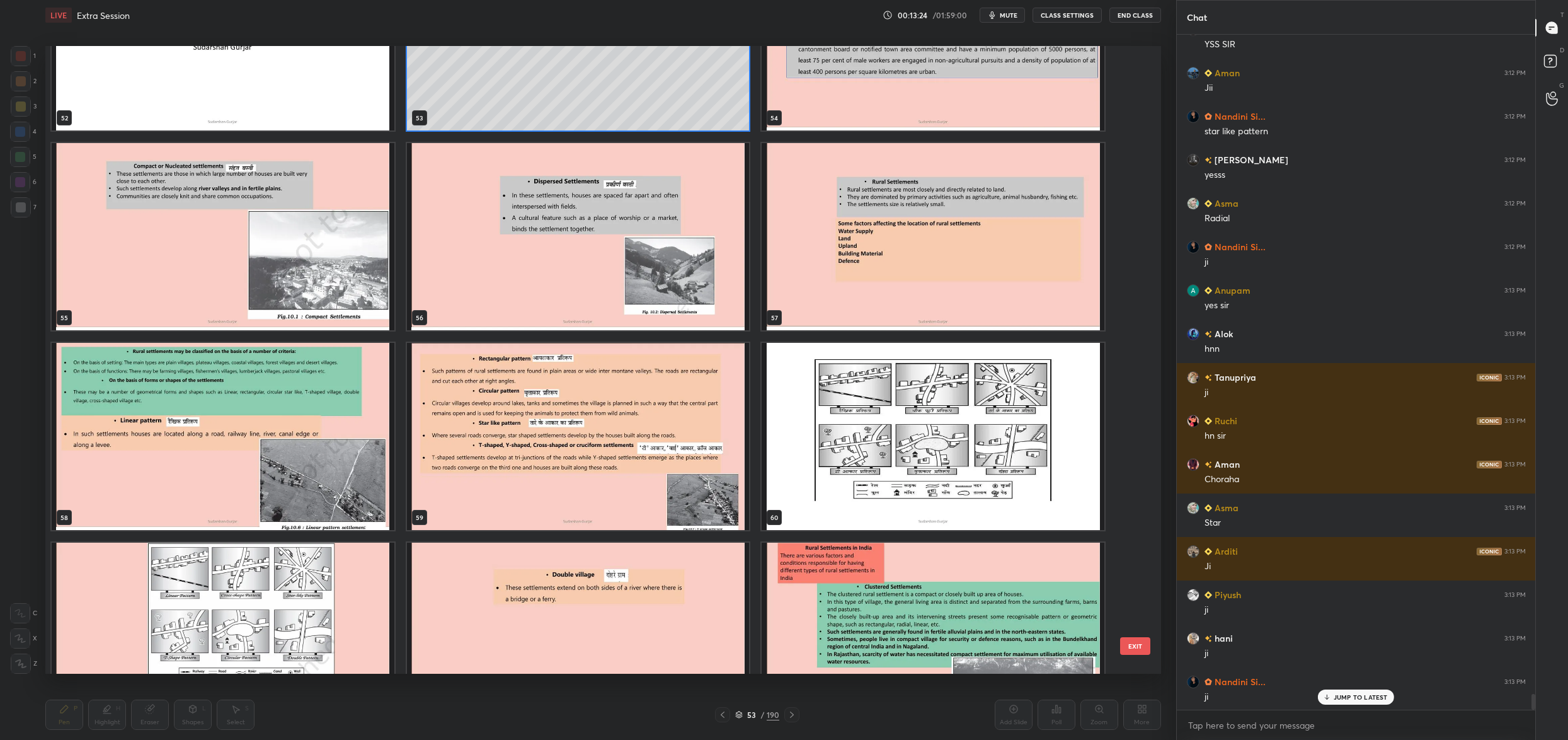
click at [283, 574] on img "grid" at bounding box center [223, 636] width 343 height 187
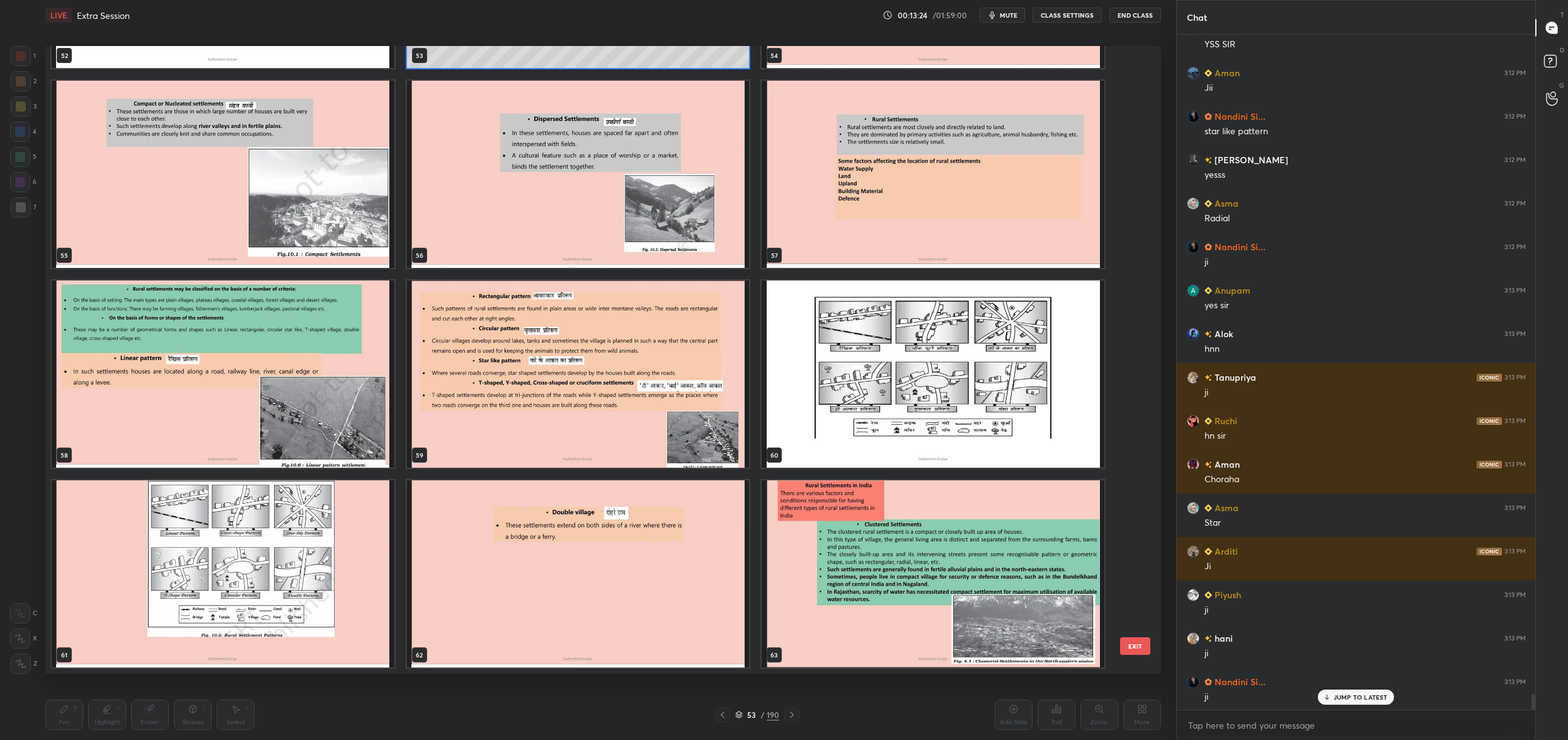
click at [283, 574] on div "52 53 54 55 56 57 58 59 60 61 62 63 64 65 66" at bounding box center [592, 360] width 1093 height 627
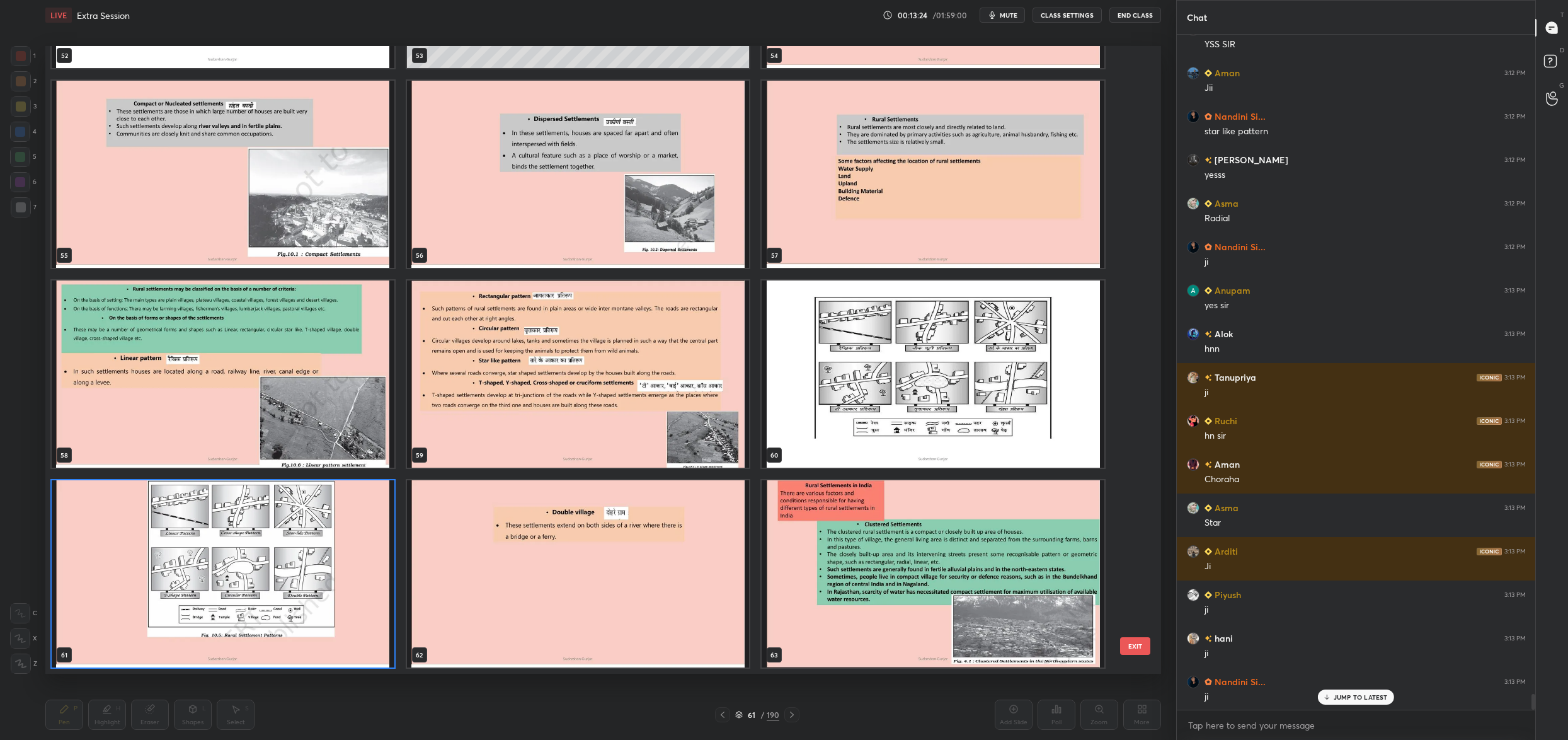
click at [283, 574] on img "grid" at bounding box center [223, 574] width 343 height 187
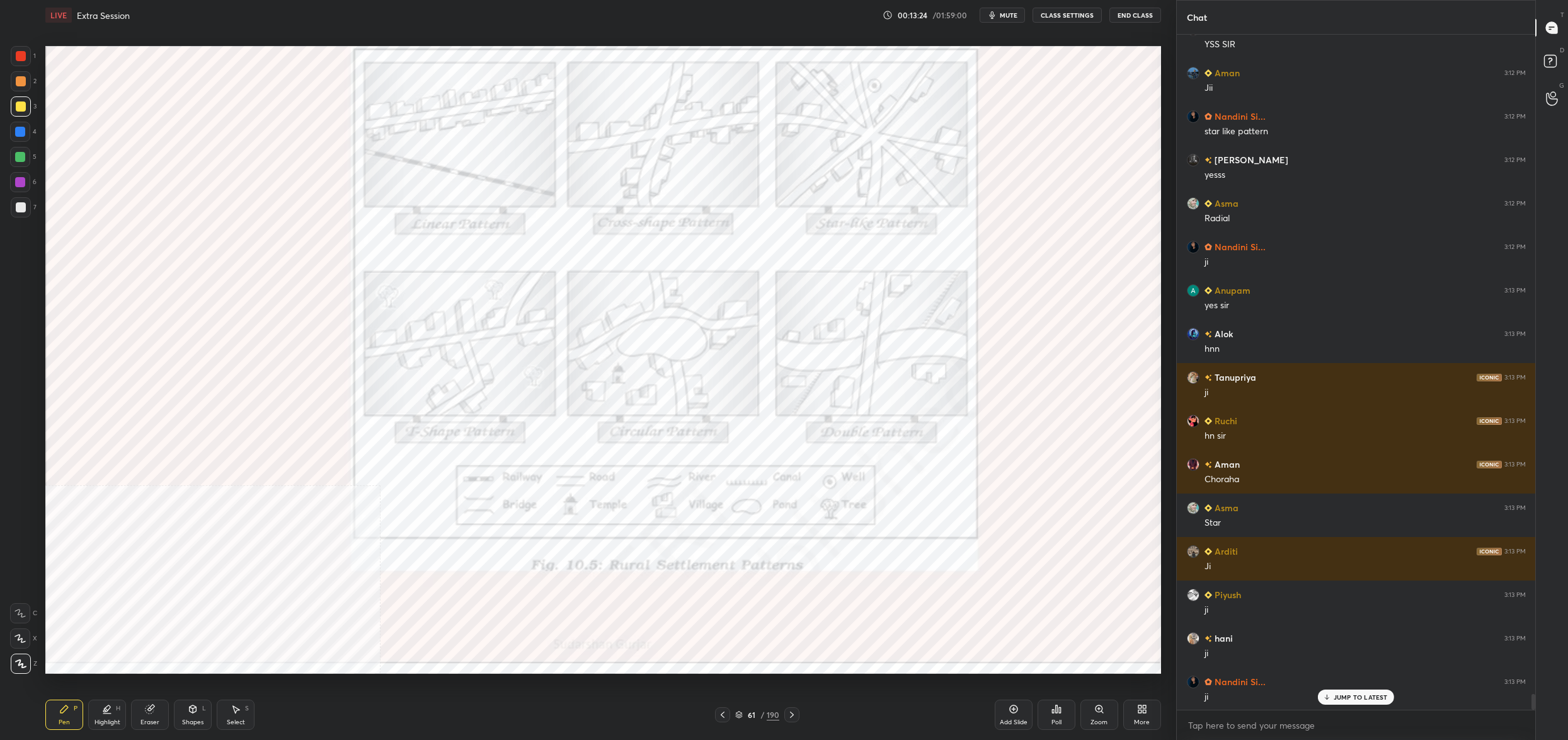
click at [283, 574] on img "grid" at bounding box center [223, 574] width 343 height 187
click at [31, 54] on div "1" at bounding box center [23, 56] width 25 height 20
click at [29, 63] on div at bounding box center [21, 56] width 20 height 20
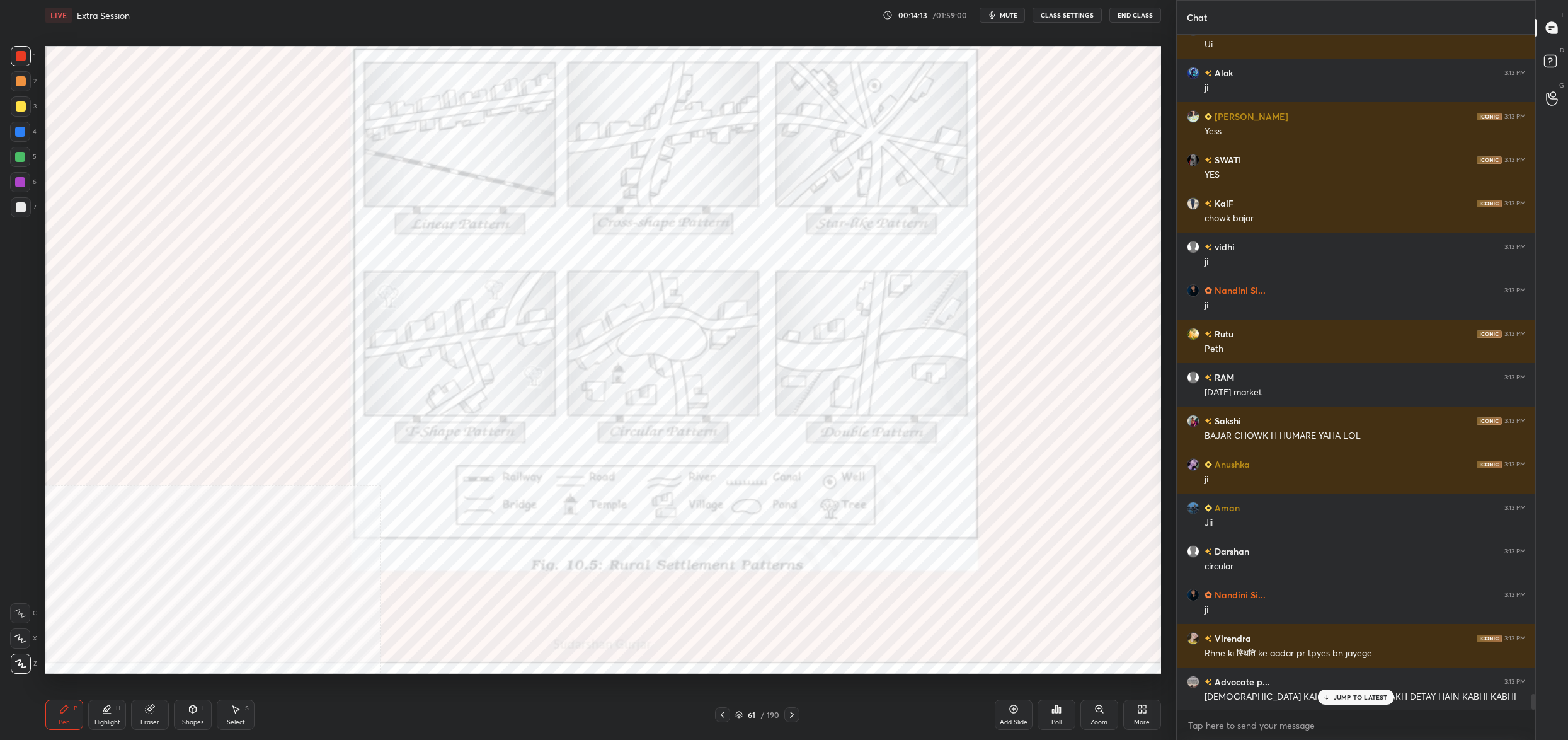
click at [31, 185] on div "6" at bounding box center [23, 182] width 26 height 20
drag, startPoint x: 26, startPoint y: 180, endPoint x: 41, endPoint y: 182, distance: 15.1
click at [26, 180] on div at bounding box center [20, 182] width 20 height 20
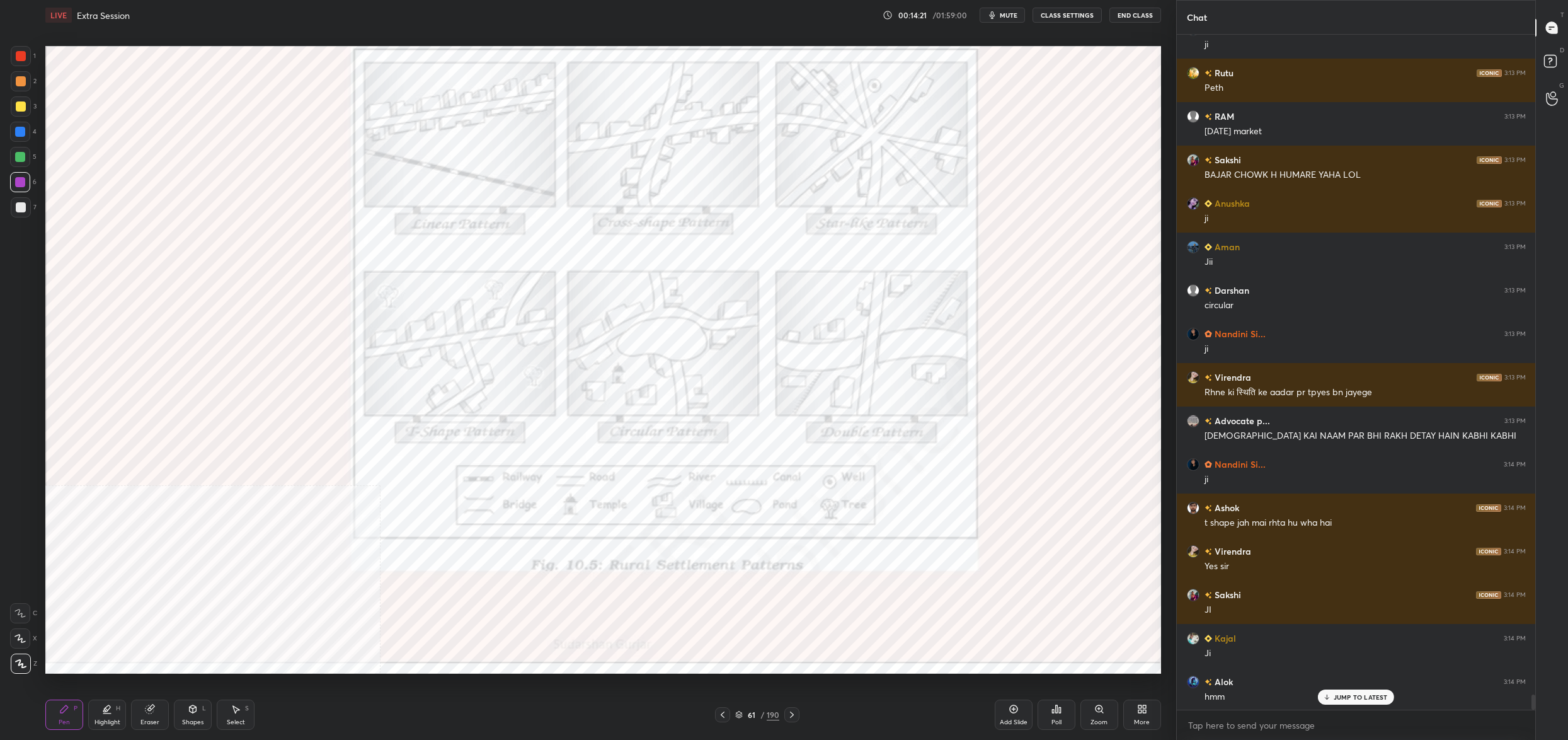
click at [746, 711] on div "61" at bounding box center [750, 714] width 12 height 7
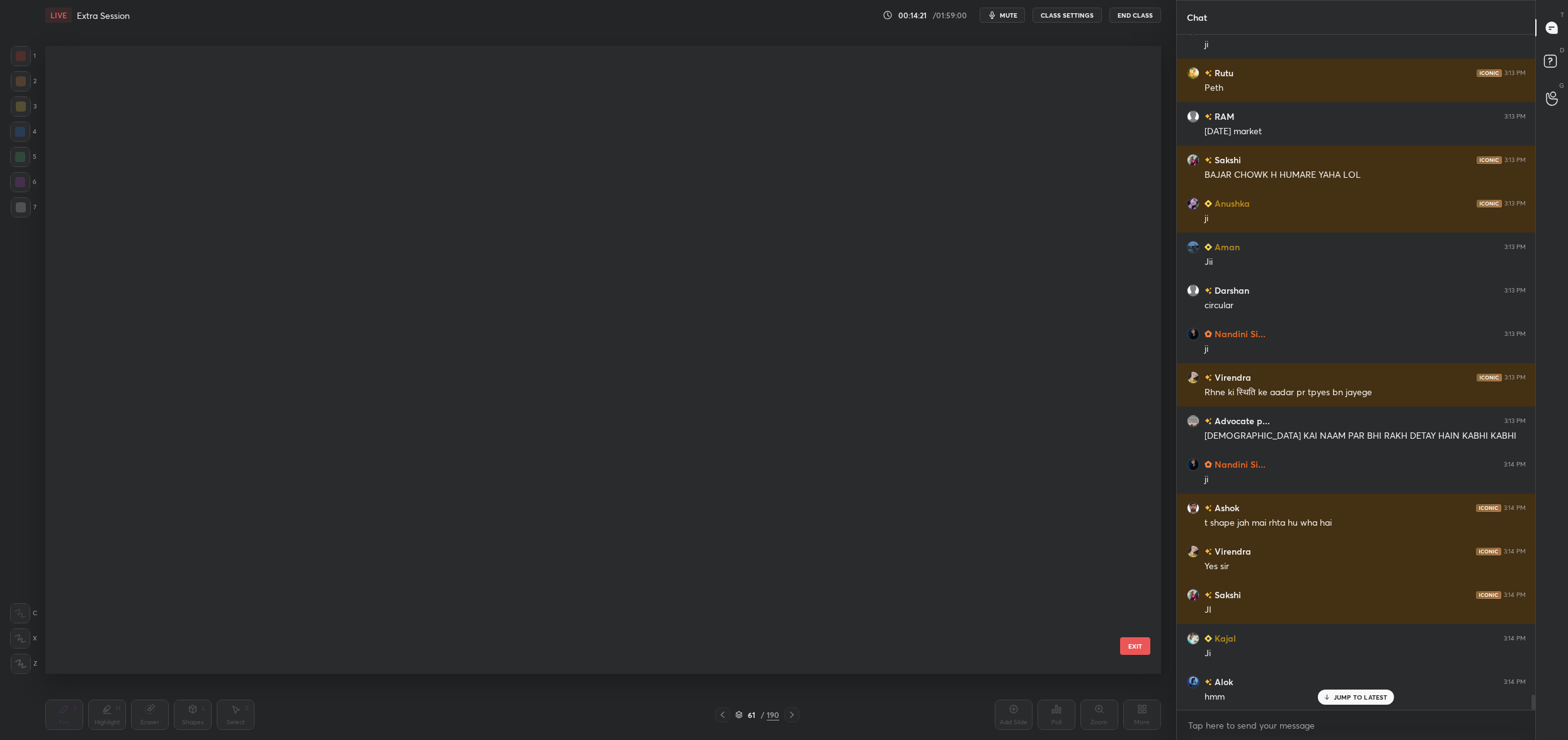
scroll to position [3568, 0]
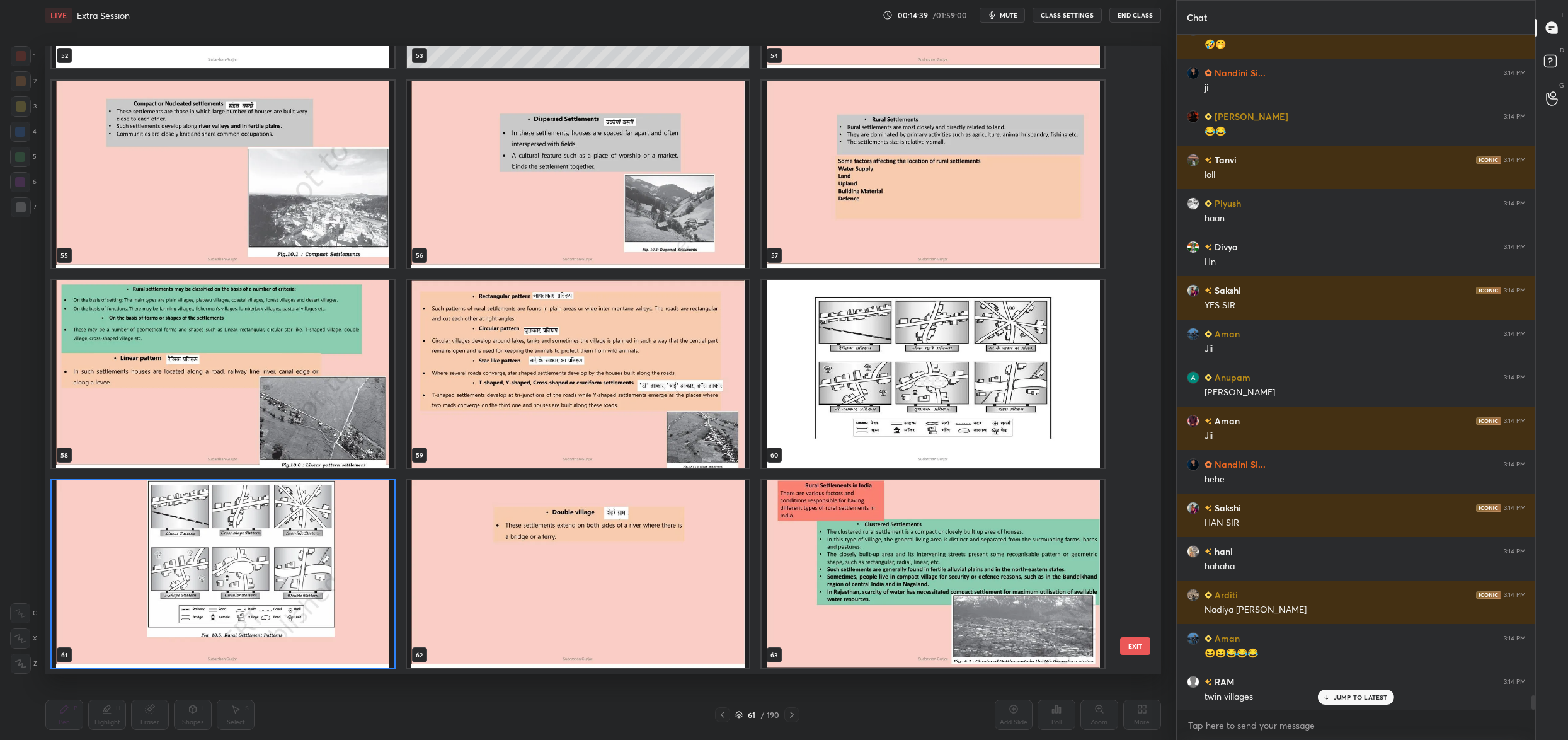
click at [825, 354] on img "grid" at bounding box center [933, 374] width 343 height 187
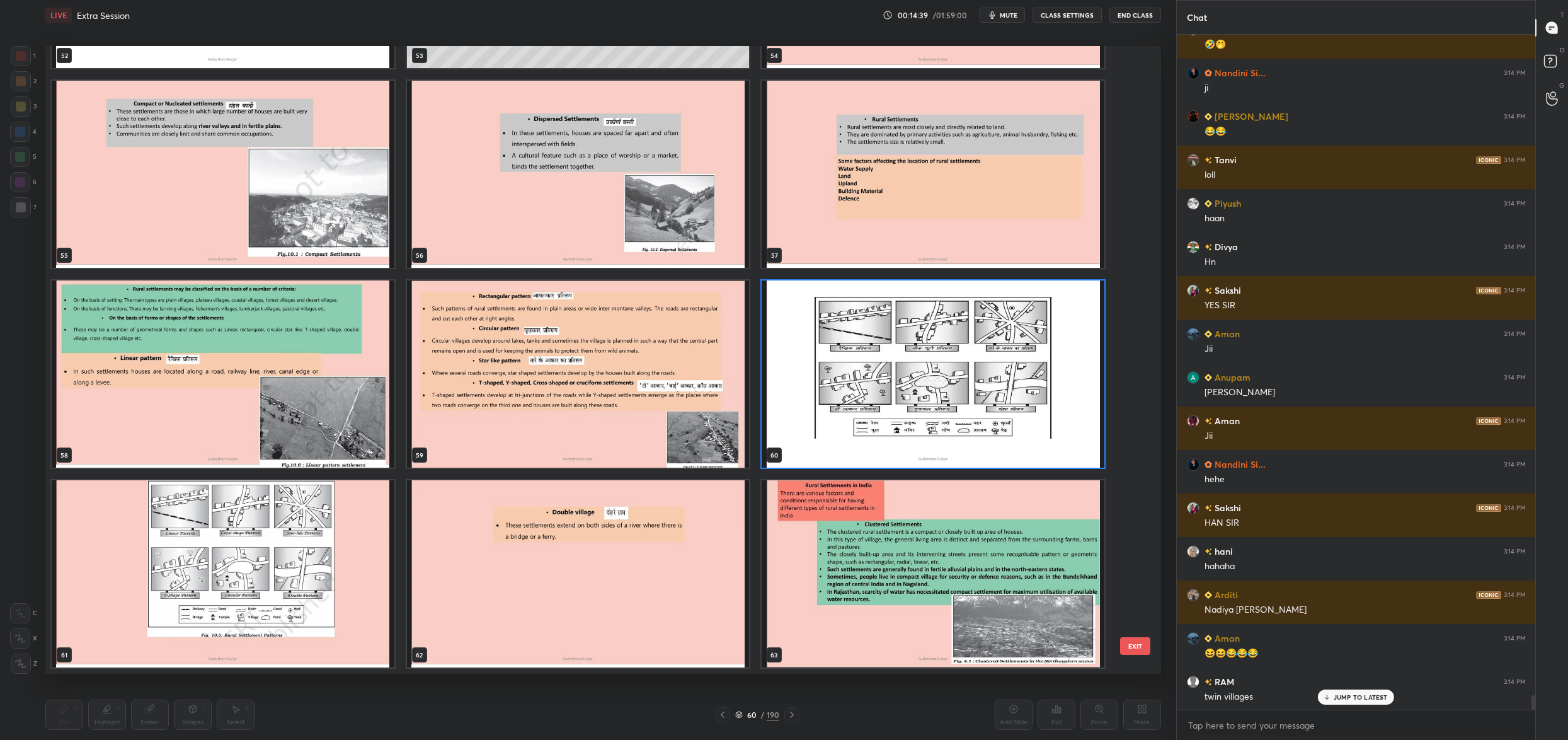
click at [824, 354] on img "grid" at bounding box center [933, 374] width 343 height 187
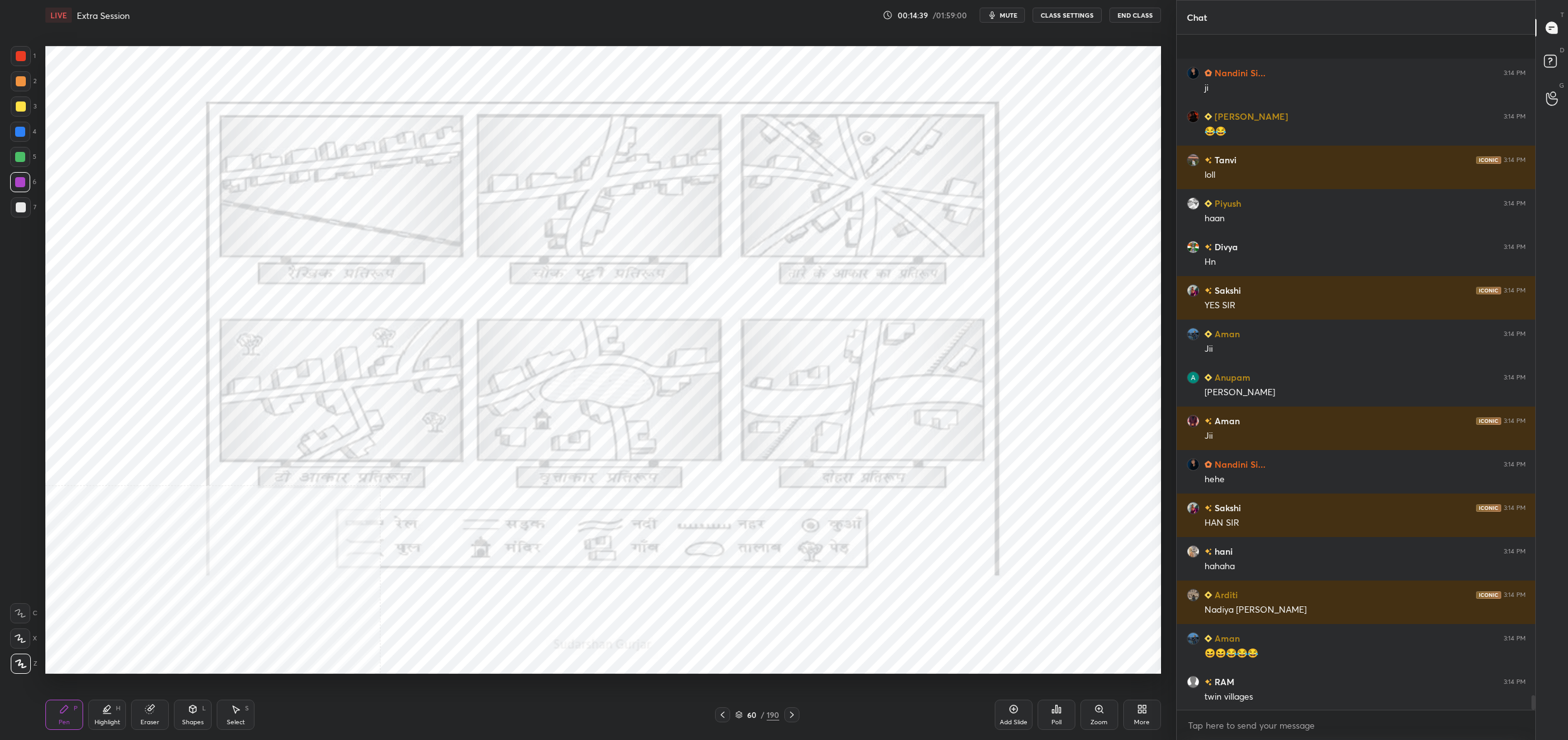
click at [824, 354] on img "grid" at bounding box center [933, 374] width 343 height 187
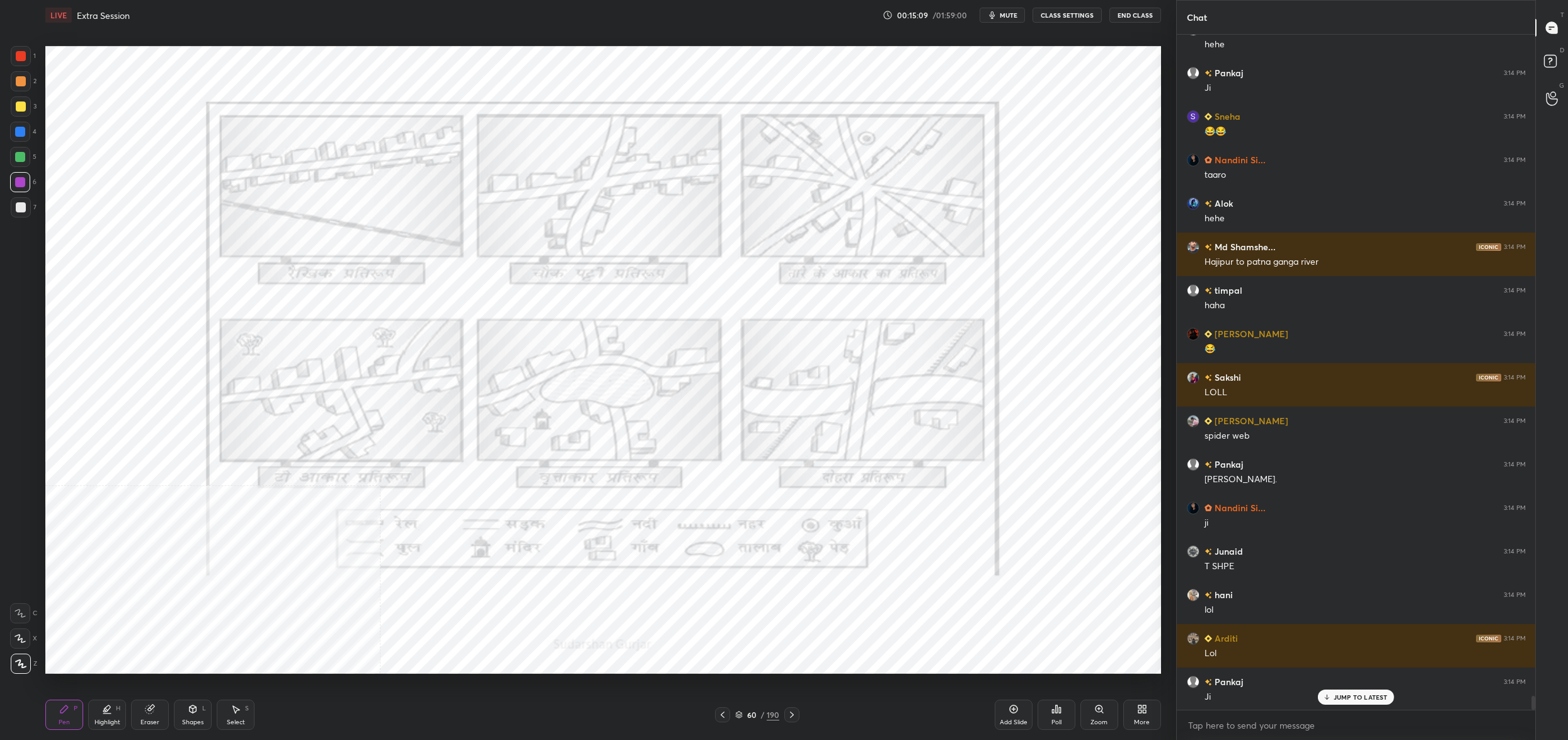
drag, startPoint x: 742, startPoint y: 718, endPoint x: 747, endPoint y: 704, distance: 14.9
click at [748, 714] on div "60 / 190" at bounding box center [756, 714] width 44 height 12
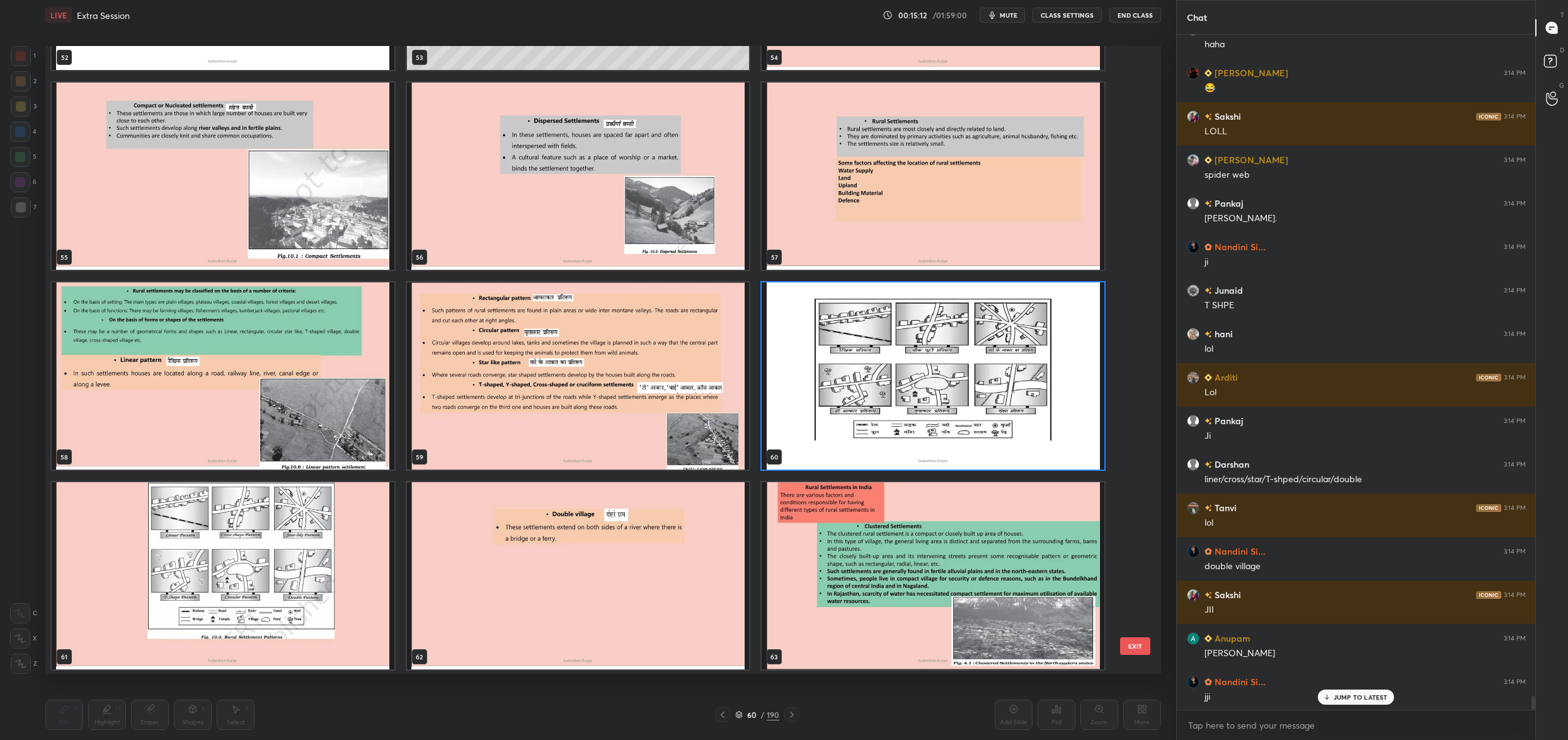
click at [165, 318] on img "grid" at bounding box center [223, 376] width 343 height 187
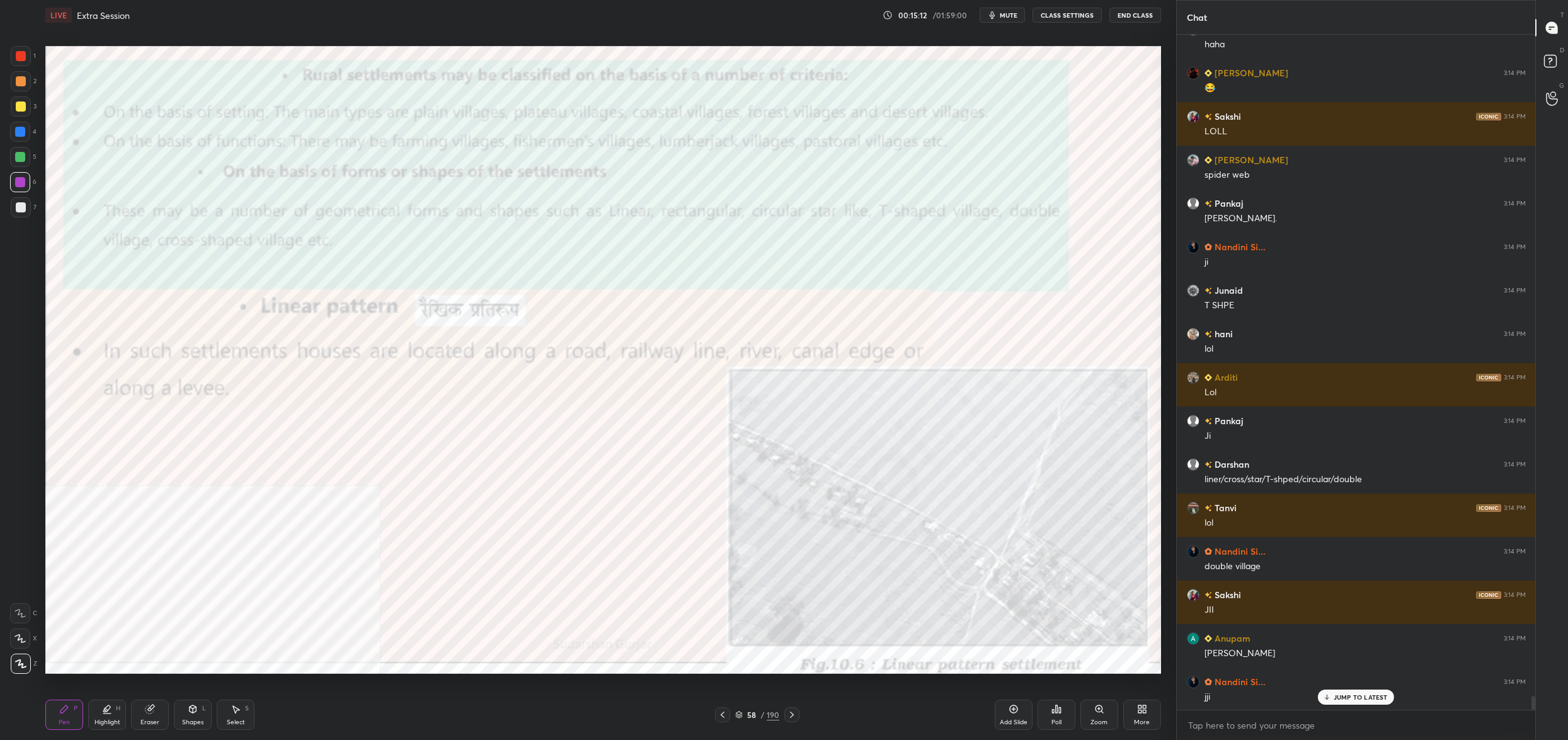
click at [165, 318] on img "grid" at bounding box center [223, 376] width 343 height 187
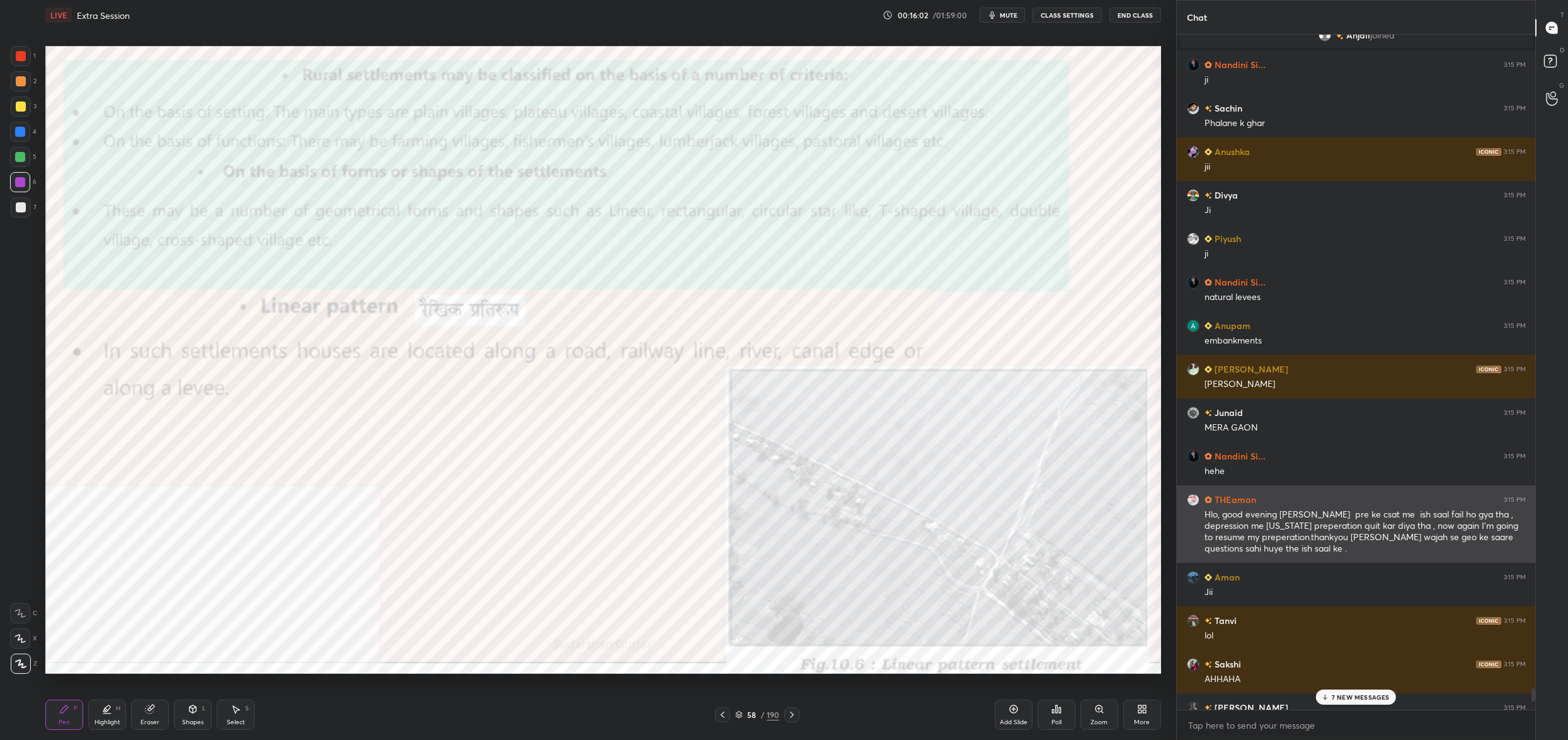
click at [1292, 510] on div "Hlo, good evening [PERSON_NAME] pre ke csat me ish saal fail ho gya tha , depre…" at bounding box center [1364, 531] width 321 height 46
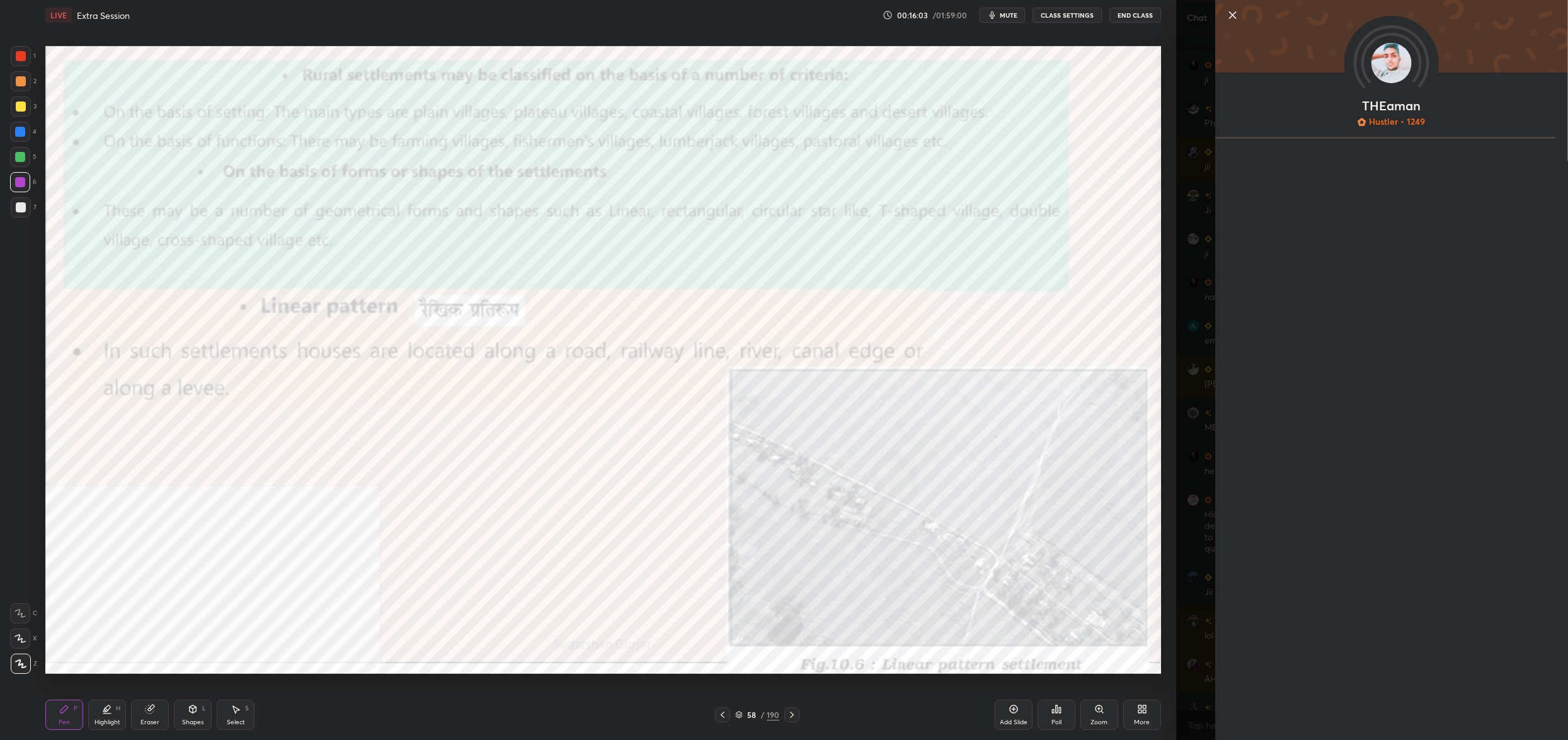
click at [1167, 370] on div "1 2 3 4 5 6 7 C X Z C X Z E E Erase all H H LIVE Extra Session 00:16:03 / 01:59…" at bounding box center [587, 370] width 1176 height 740
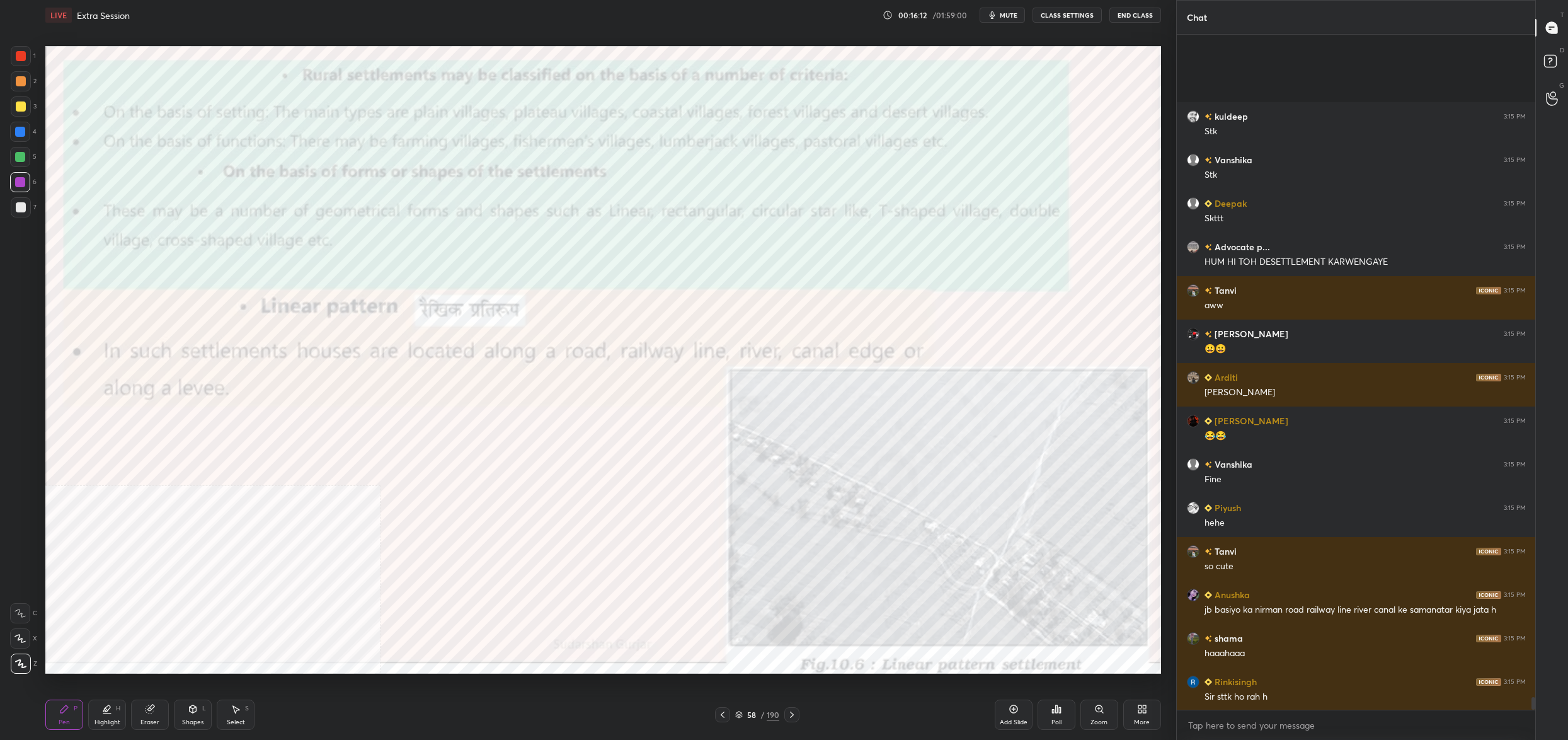
scroll to position [34794, 0]
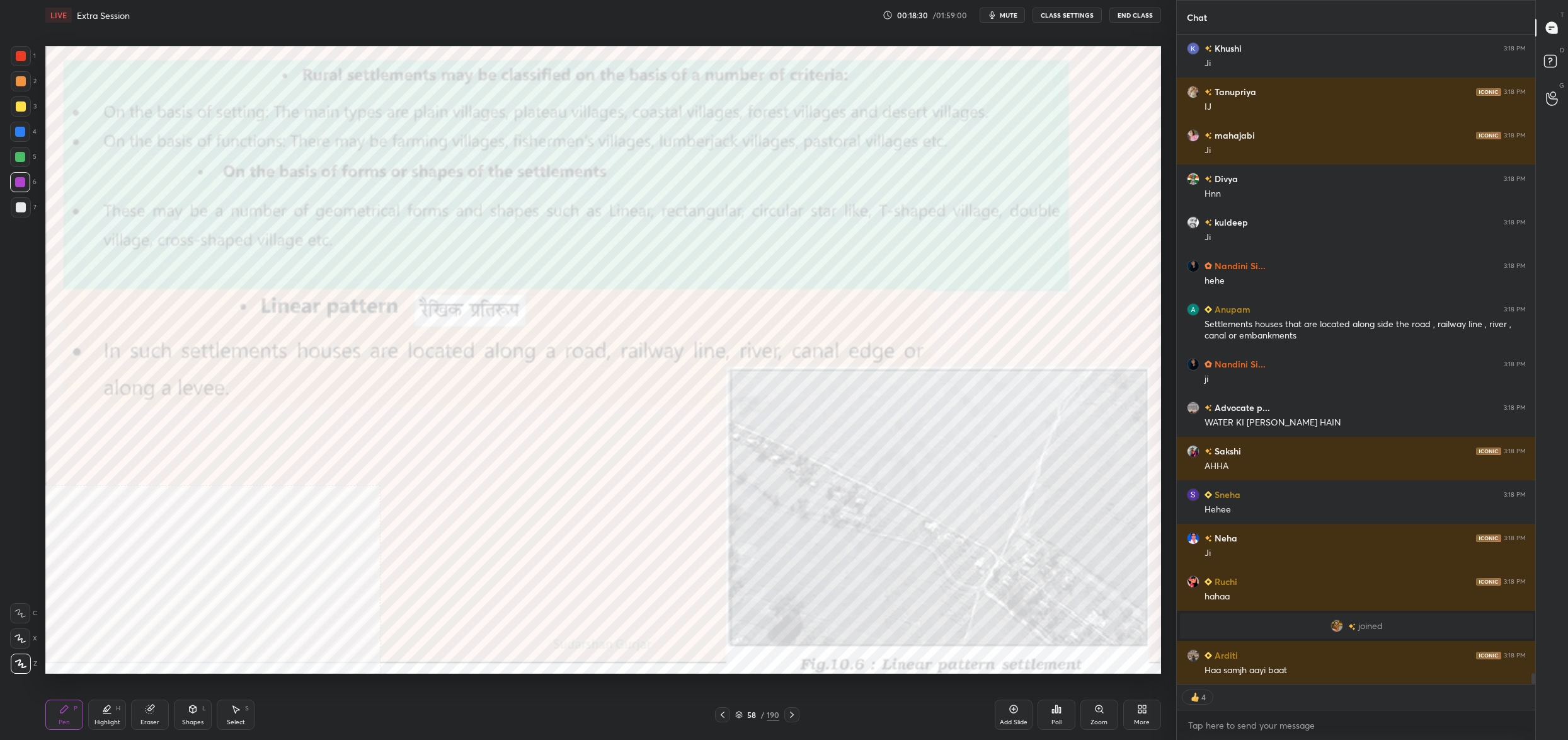
drag, startPoint x: 745, startPoint y: 713, endPoint x: 724, endPoint y: 690, distance: 31.1
click at [745, 713] on div "58 / 190" at bounding box center [756, 714] width 44 height 12
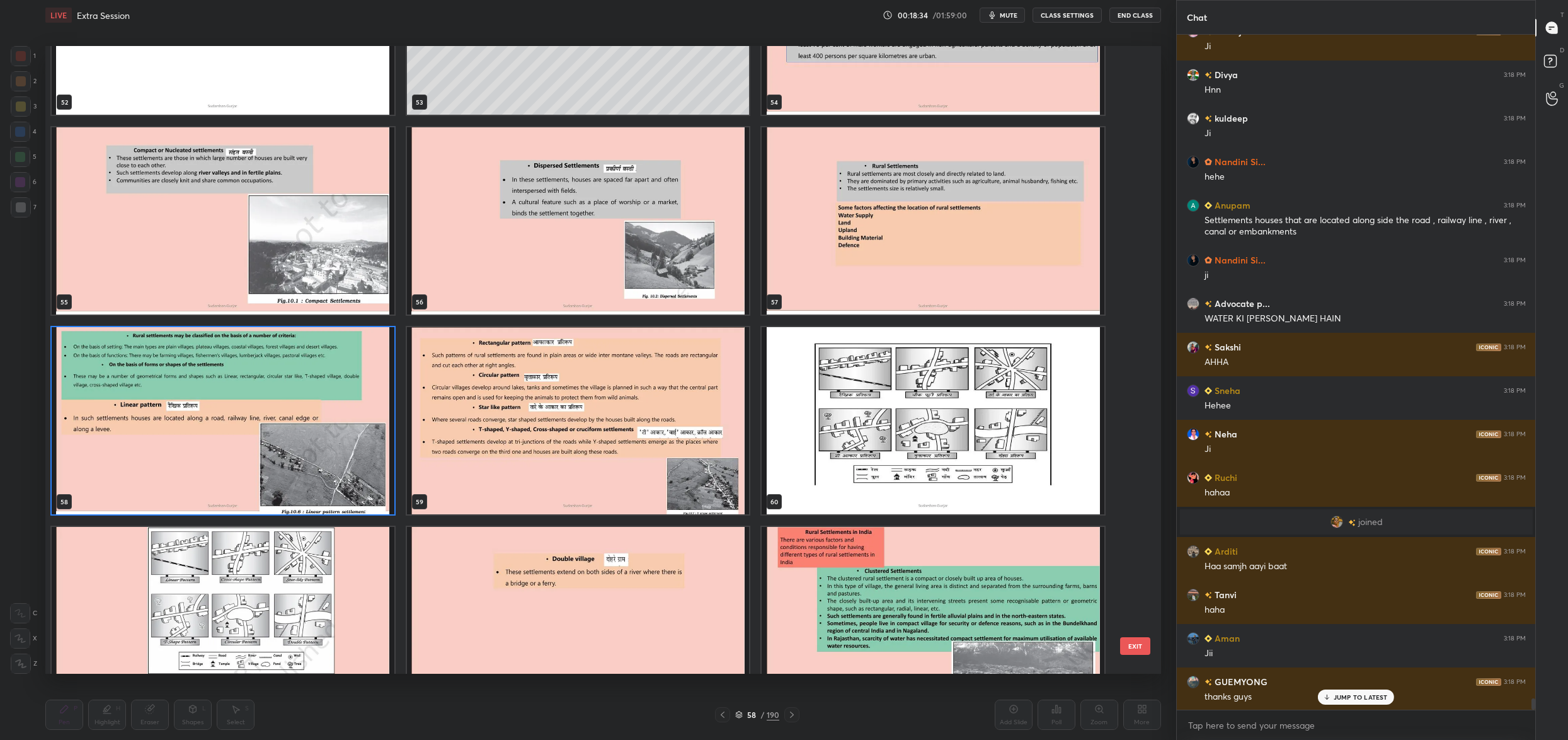
click at [521, 431] on img "grid" at bounding box center [578, 420] width 343 height 187
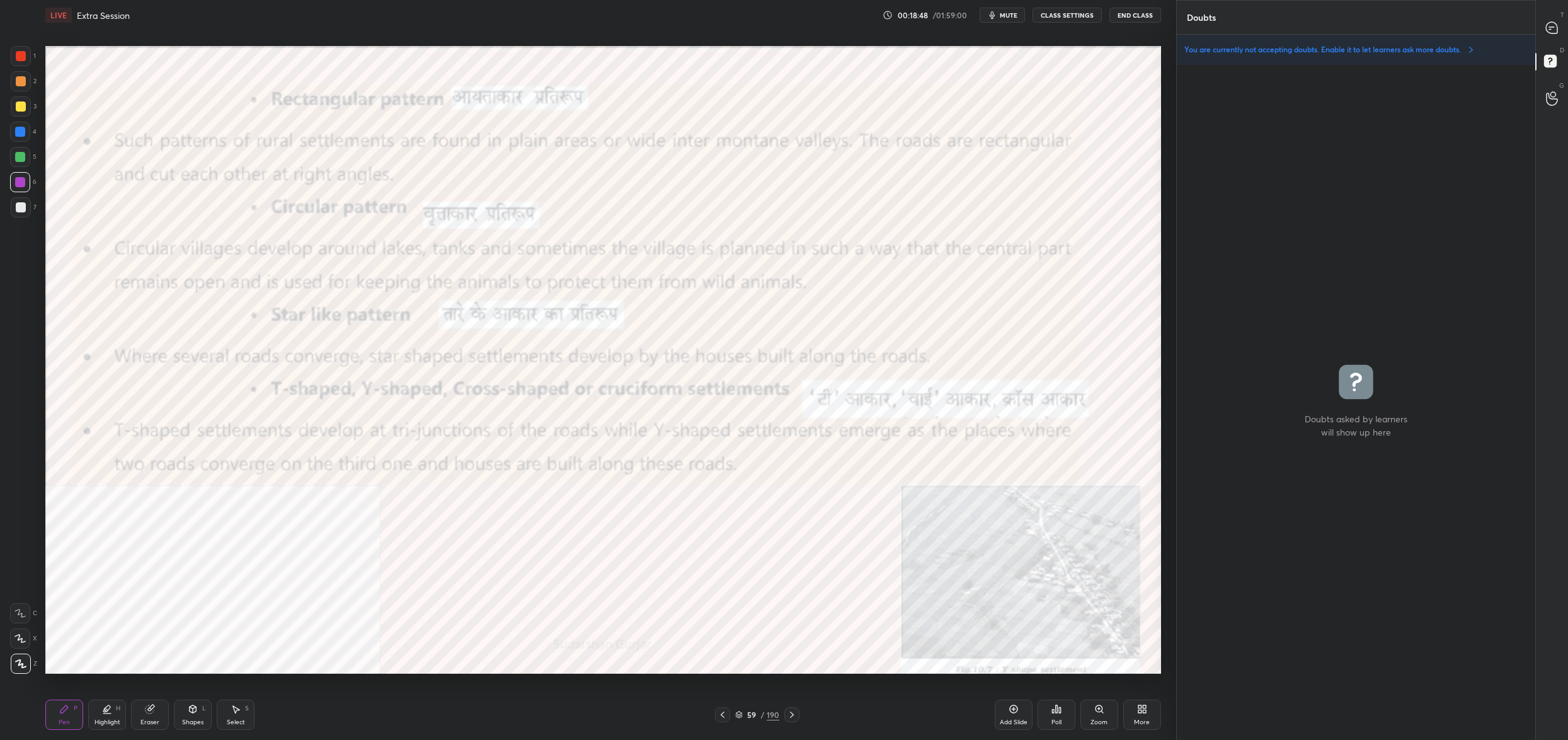
drag, startPoint x: 1537, startPoint y: 25, endPoint x: 1545, endPoint y: 25, distance: 8.0
click at [1539, 25] on div "Doubts Enable hand raising Enable raise hand to speak to learners. Once enabled…" at bounding box center [1371, 370] width 391 height 740
click at [1544, 29] on div at bounding box center [1551, 27] width 25 height 22
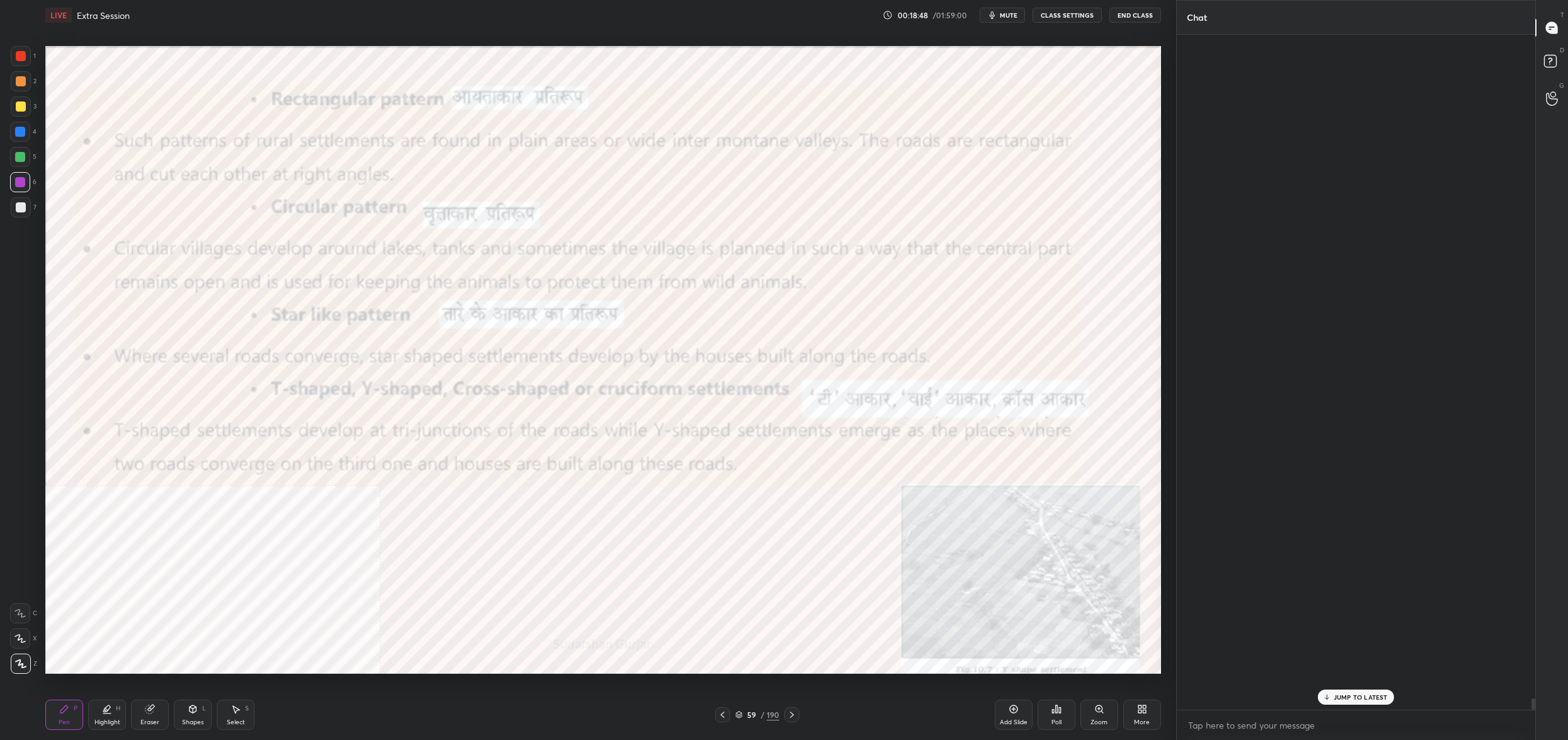
click at [1542, 29] on div at bounding box center [1551, 27] width 25 height 22
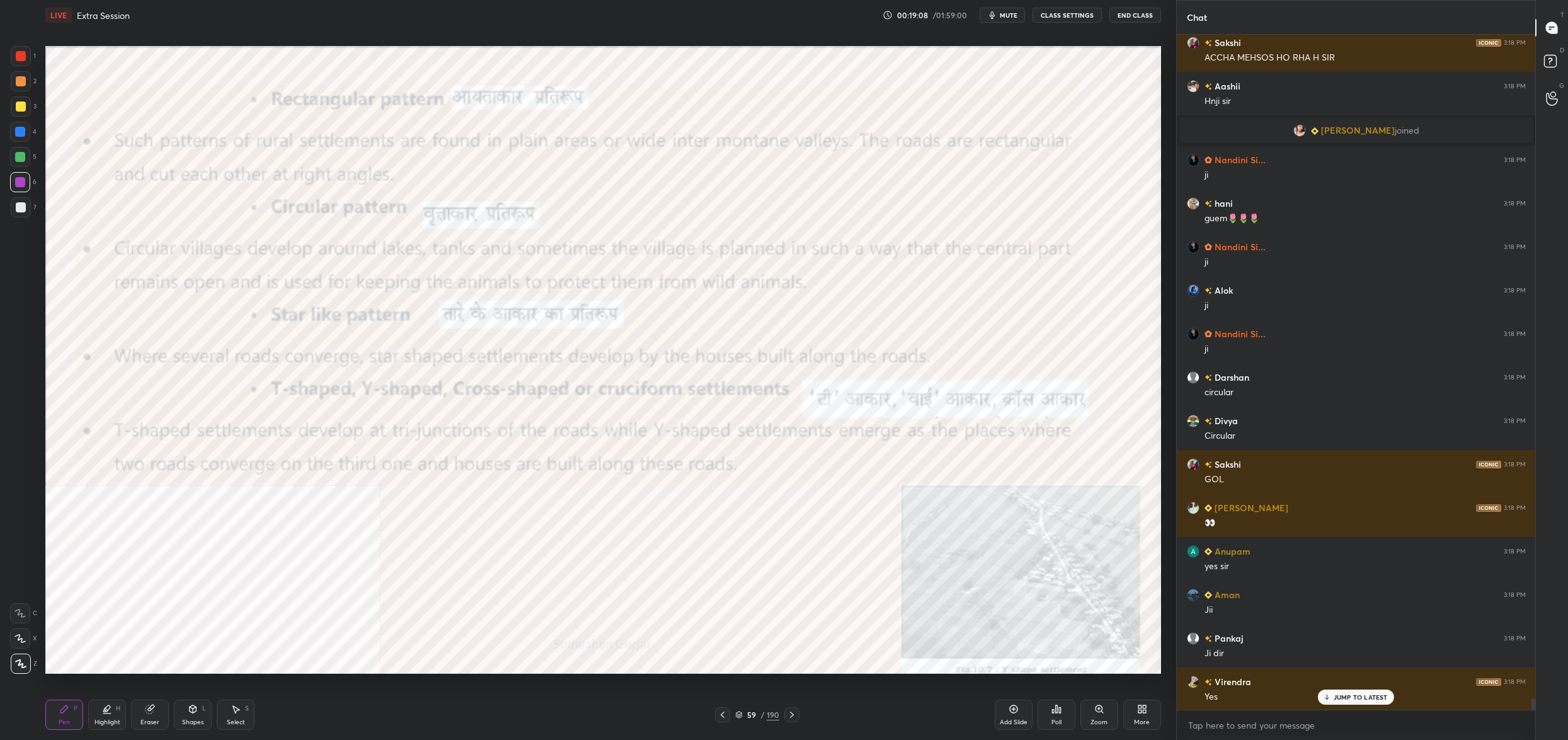
click at [747, 708] on div "59 / 190" at bounding box center [757, 714] width 84 height 15
click at [750, 718] on div "59" at bounding box center [750, 714] width 12 height 7
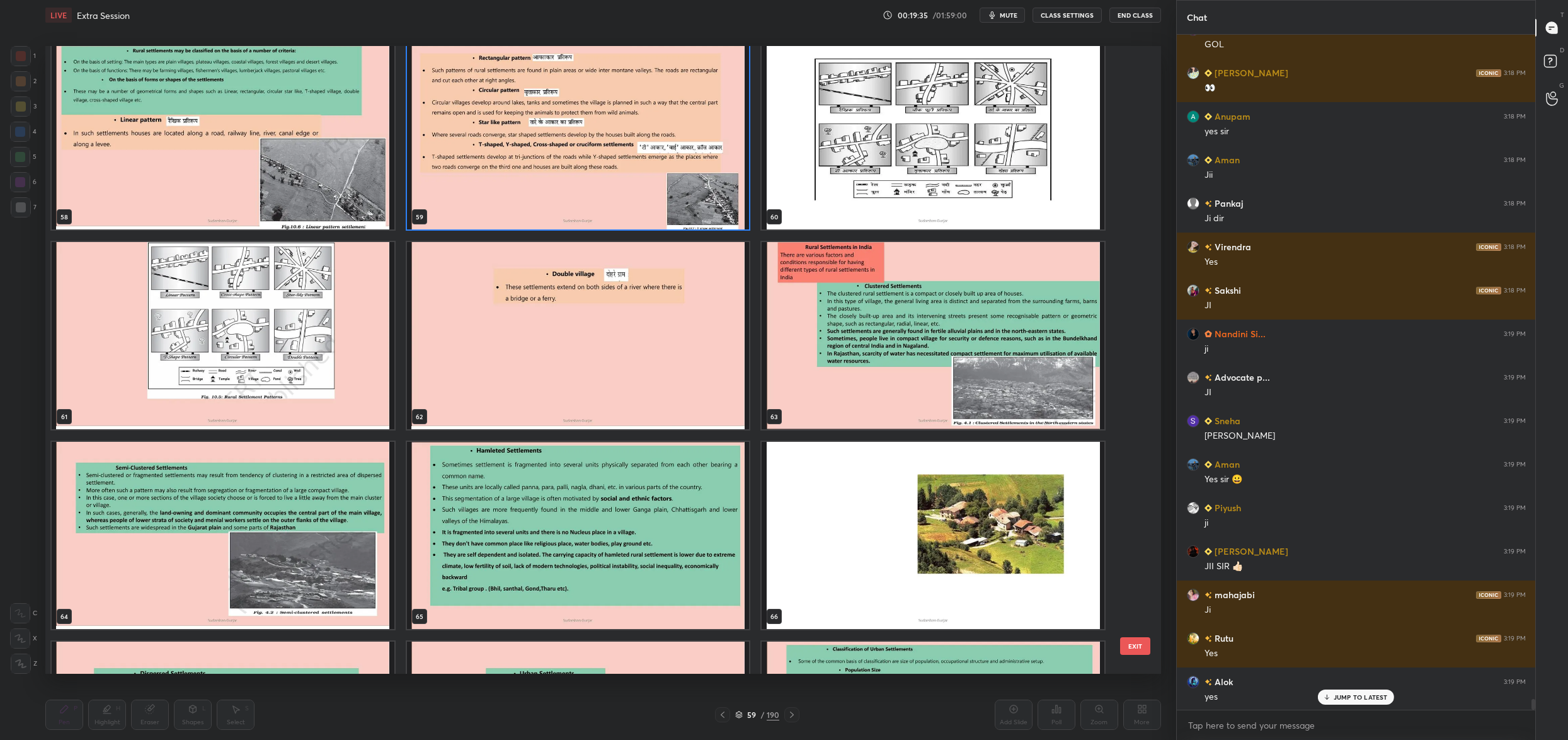
click at [921, 386] on img "grid" at bounding box center [933, 335] width 343 height 187
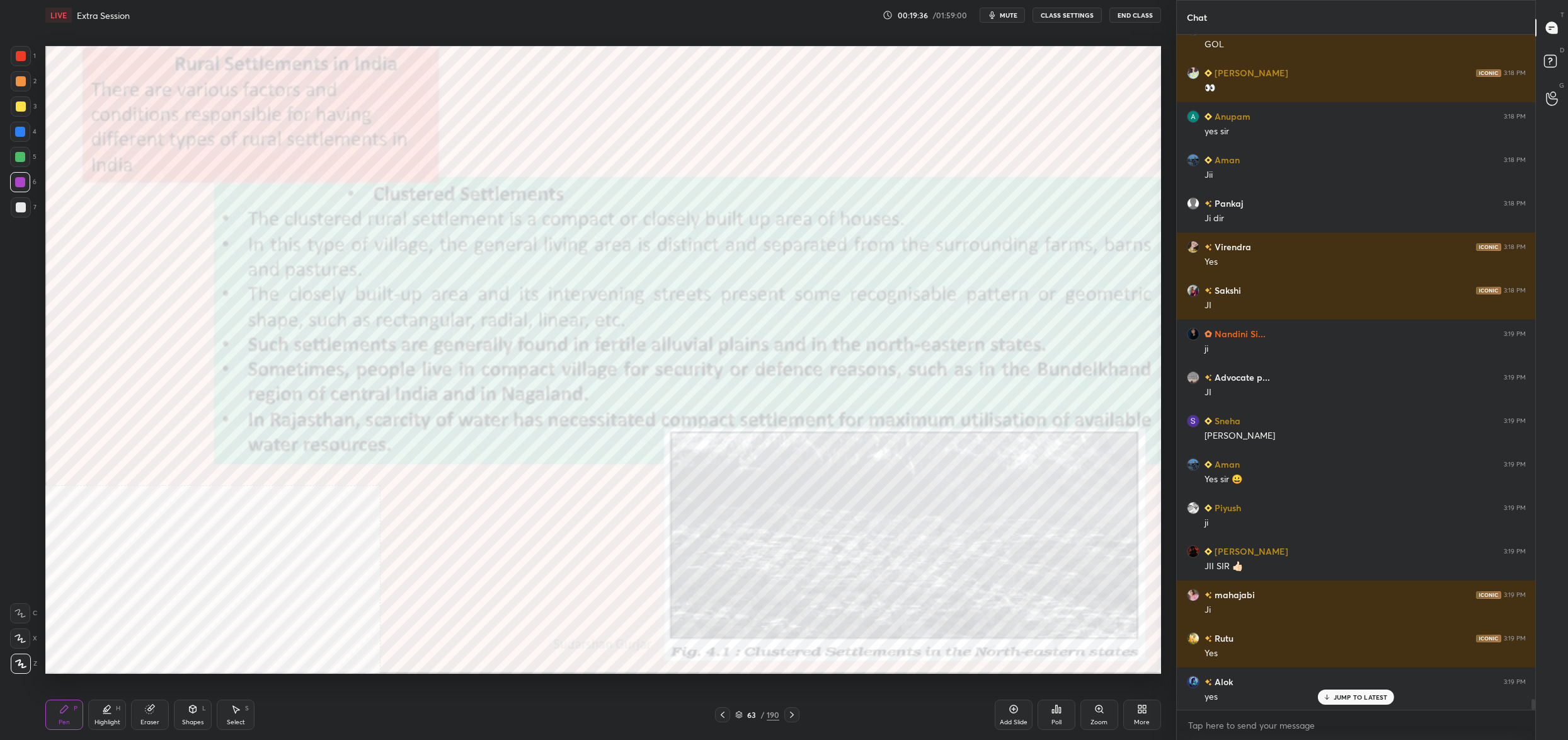
click at [921, 386] on img "grid" at bounding box center [933, 335] width 343 height 187
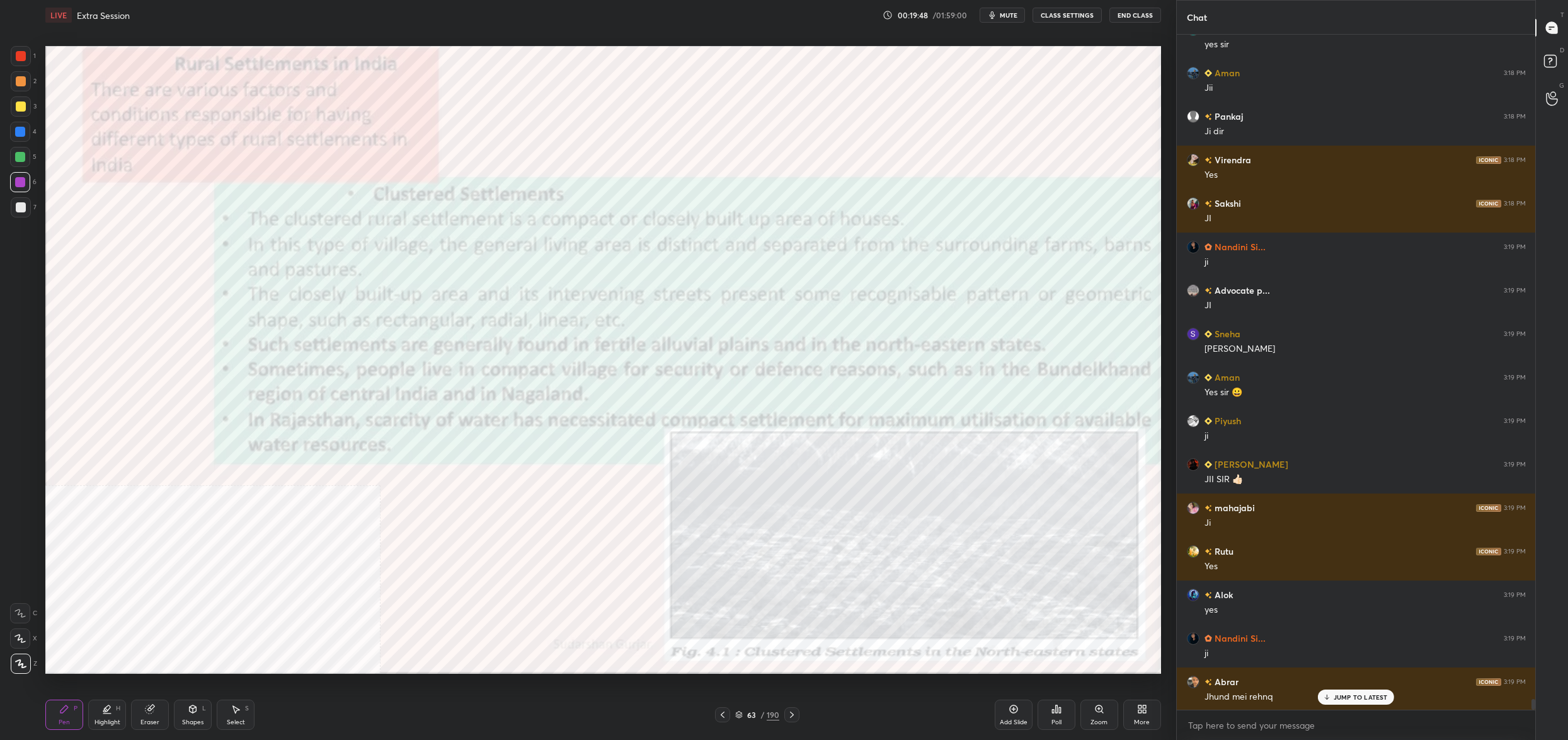
scroll to position [41148, 0]
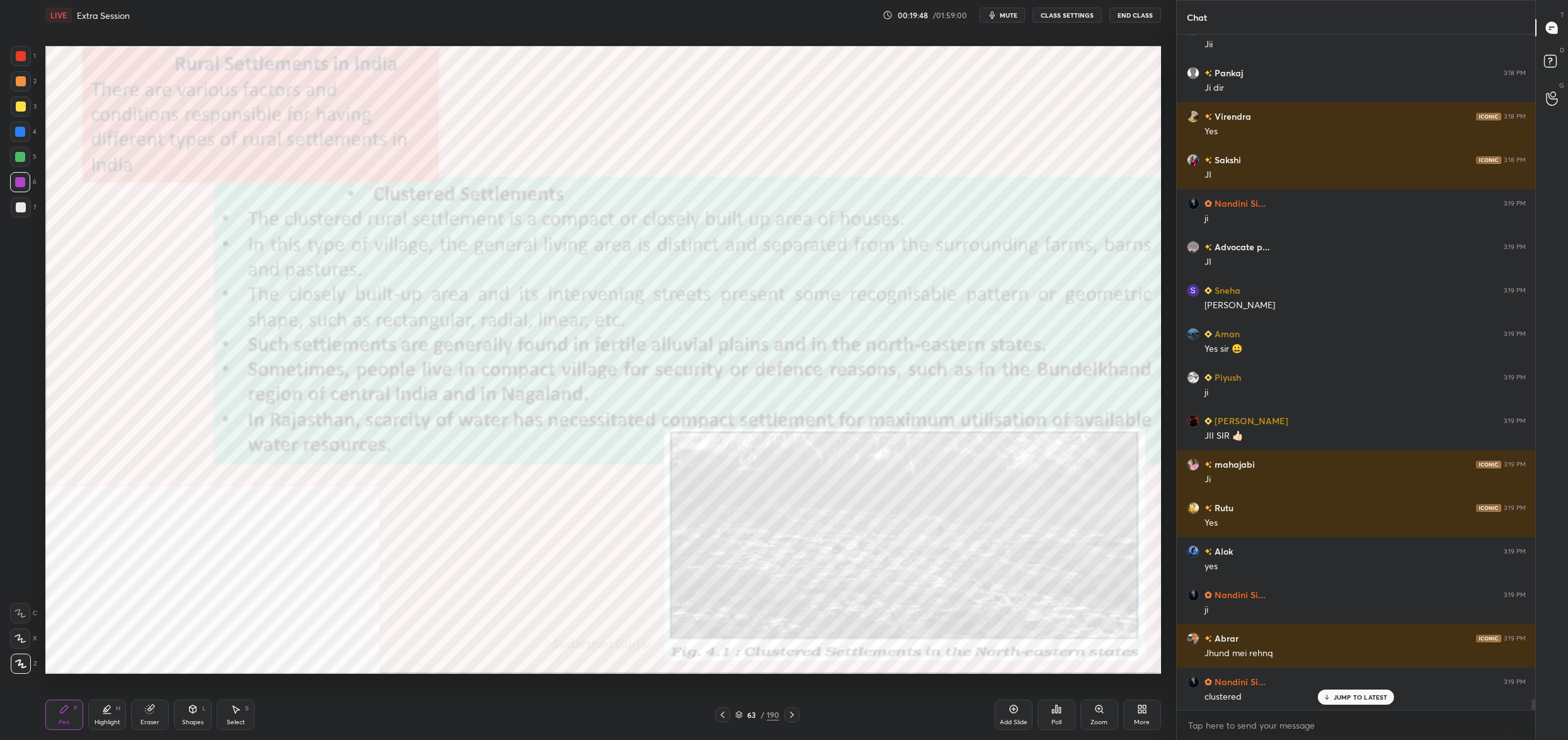
click at [748, 714] on div "63" at bounding box center [750, 714] width 12 height 7
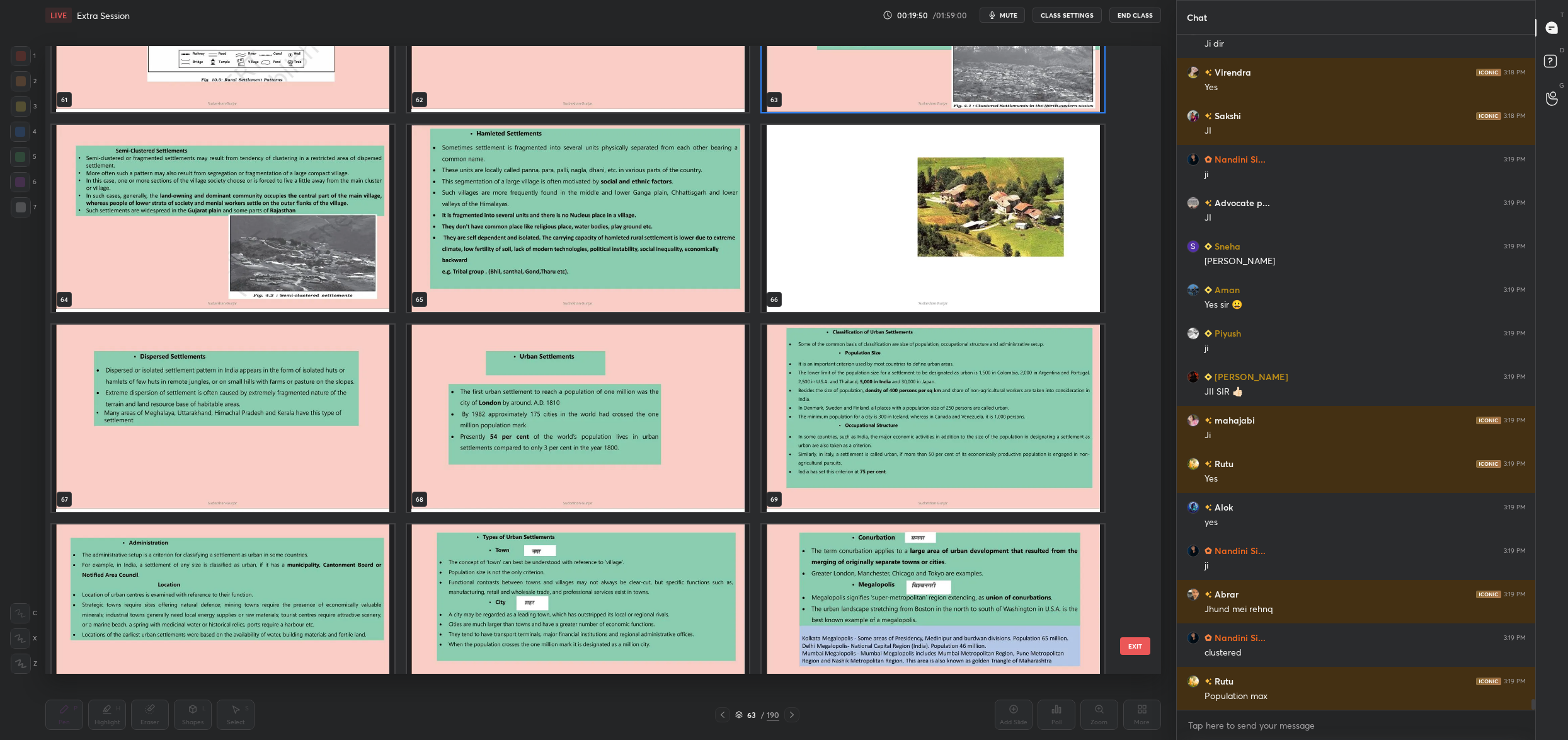
scroll to position [41279, 0]
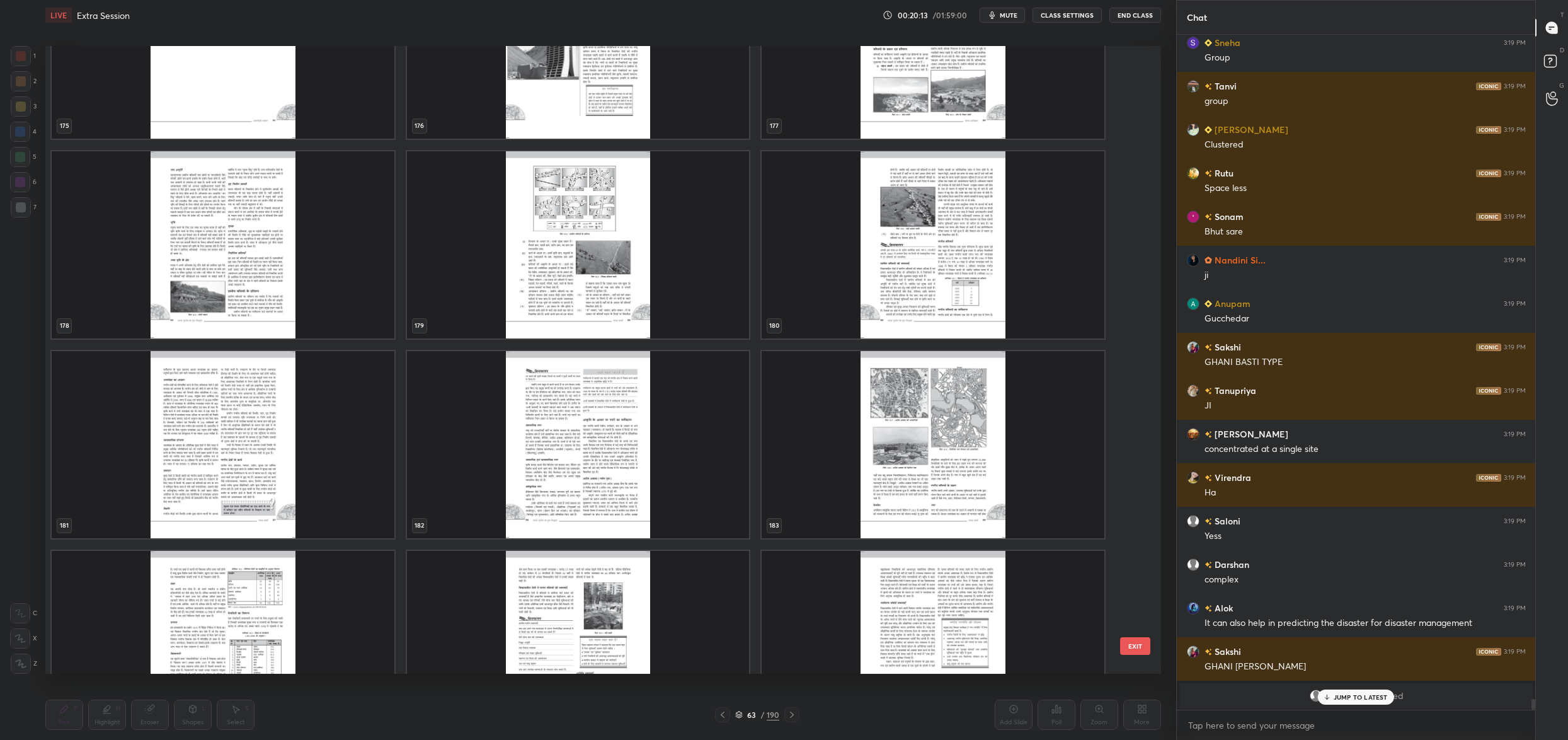
click at [271, 300] on img "grid" at bounding box center [223, 245] width 343 height 187
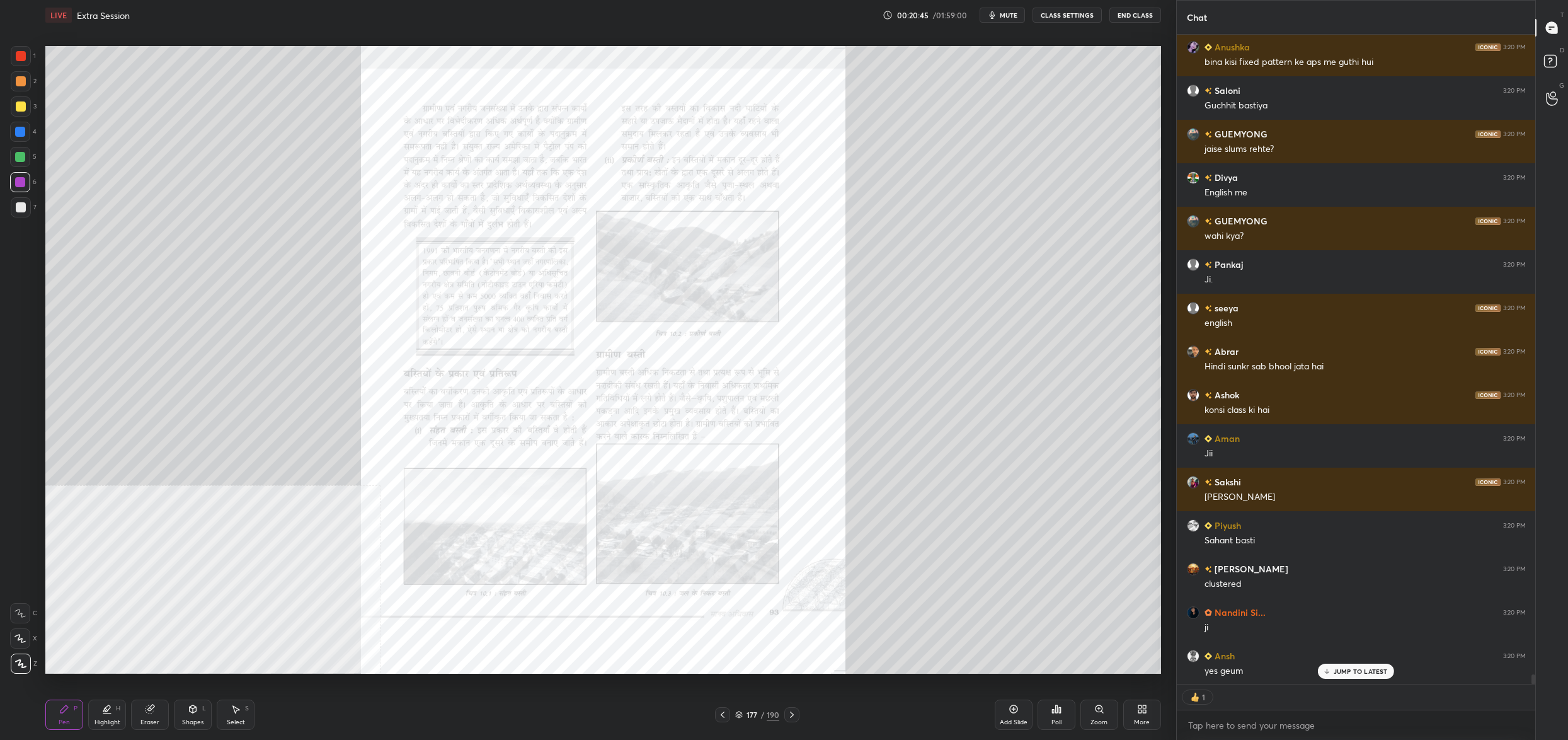
click at [745, 714] on div "177" at bounding box center [750, 714] width 12 height 7
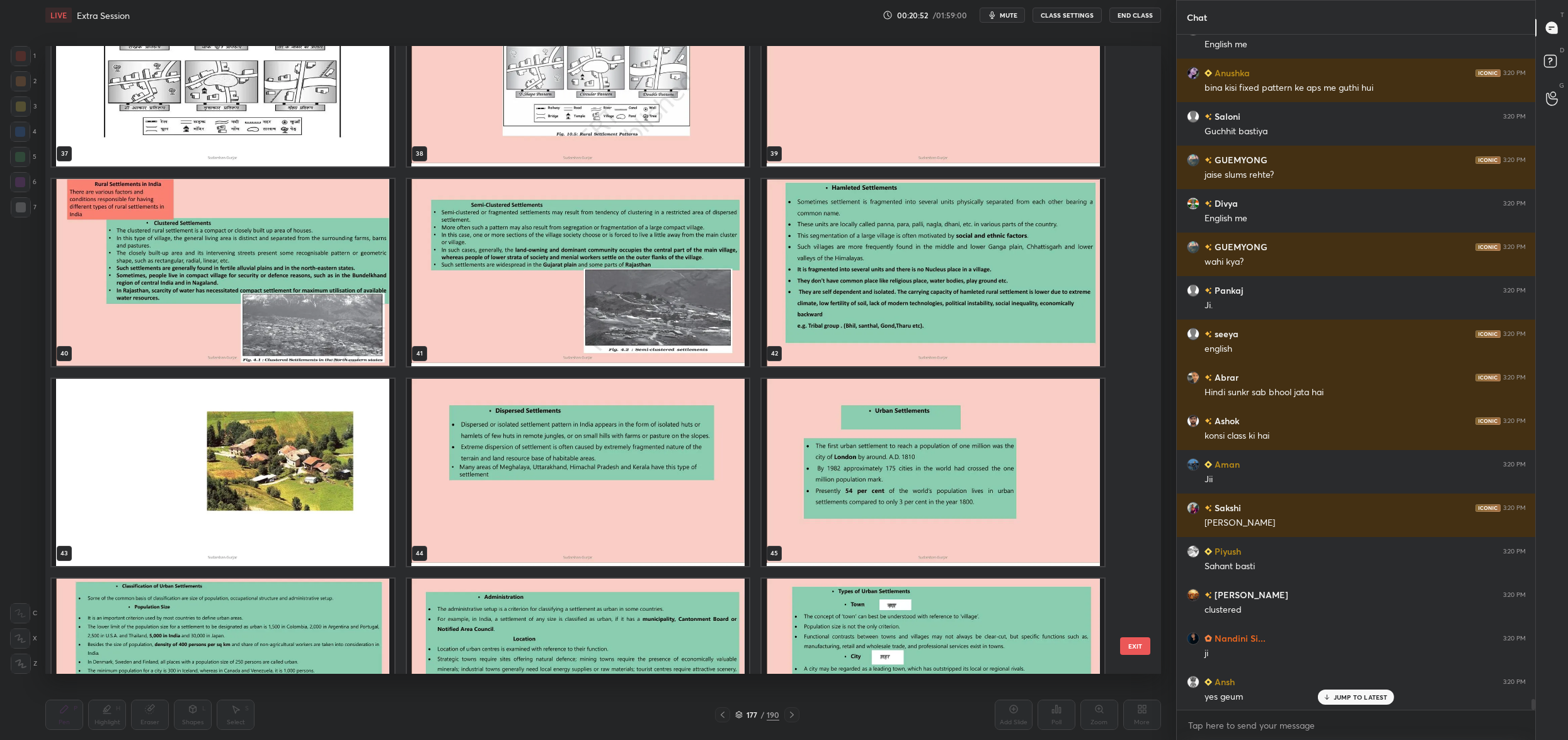
click at [265, 316] on img "grid" at bounding box center [223, 272] width 343 height 187
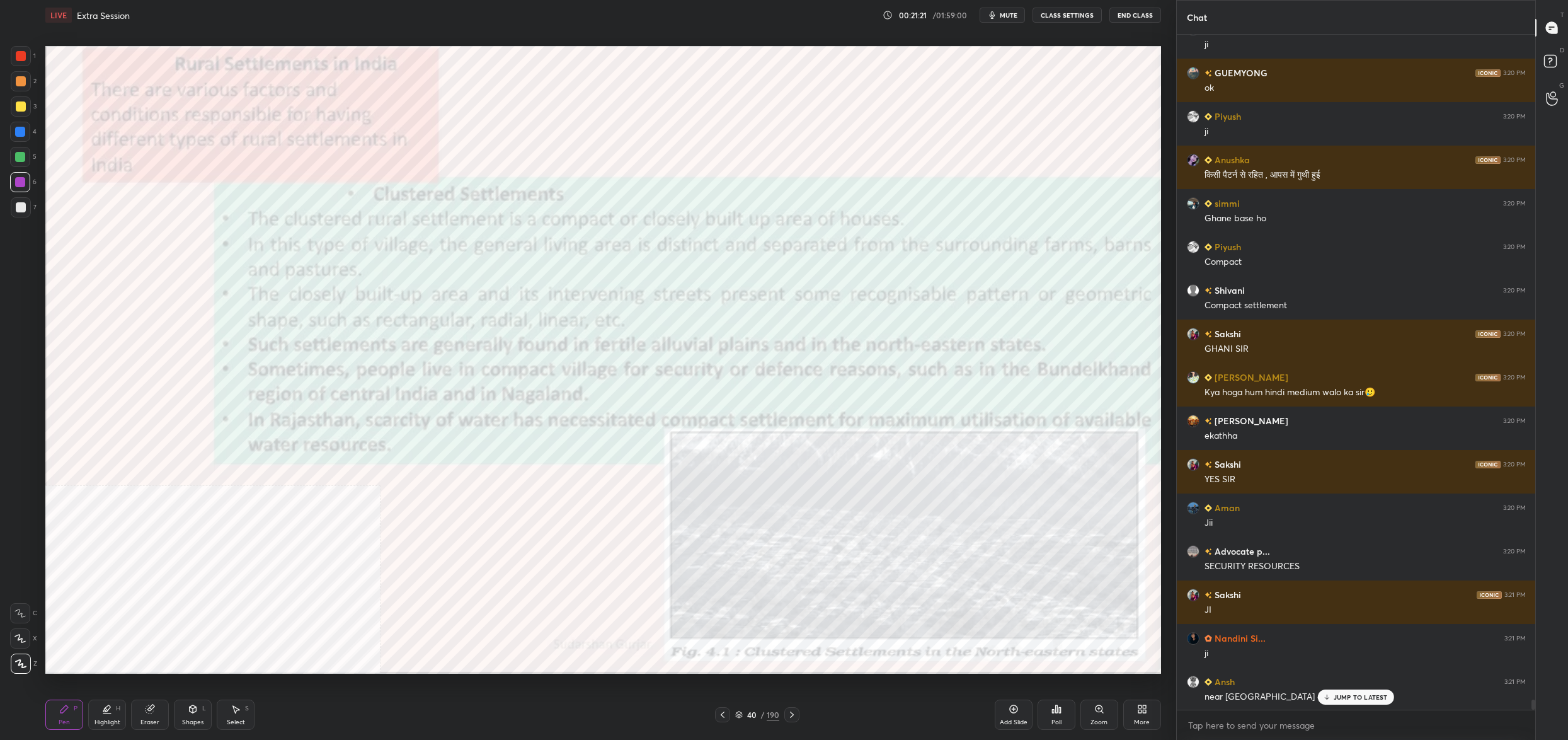
click at [26, 192] on div "6" at bounding box center [23, 185] width 26 height 25
click at [13, 157] on div at bounding box center [20, 156] width 20 height 20
click at [15, 160] on div at bounding box center [20, 156] width 10 height 10
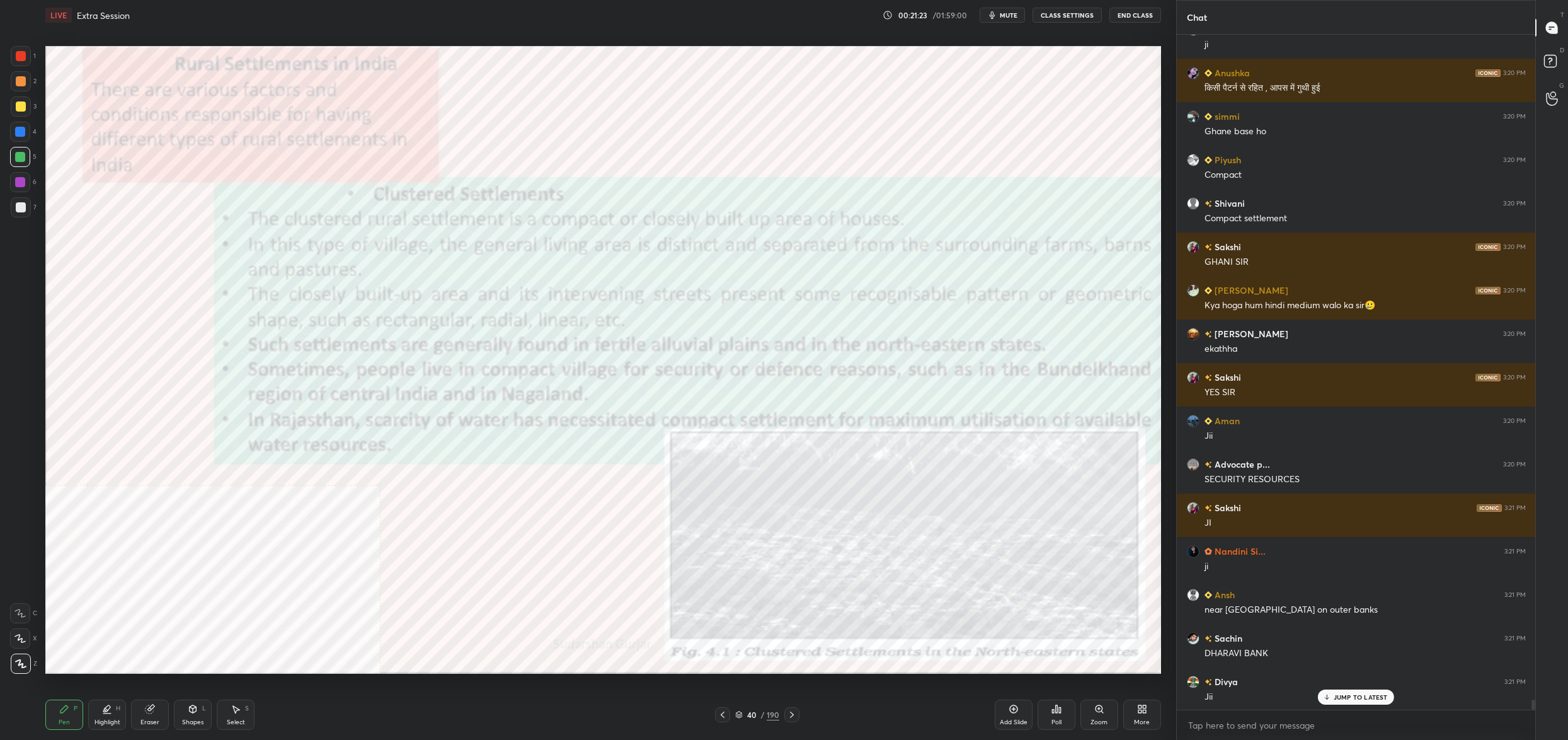
click at [29, 136] on div at bounding box center [20, 132] width 20 height 20
click at [35, 136] on div "4" at bounding box center [23, 132] width 26 height 20
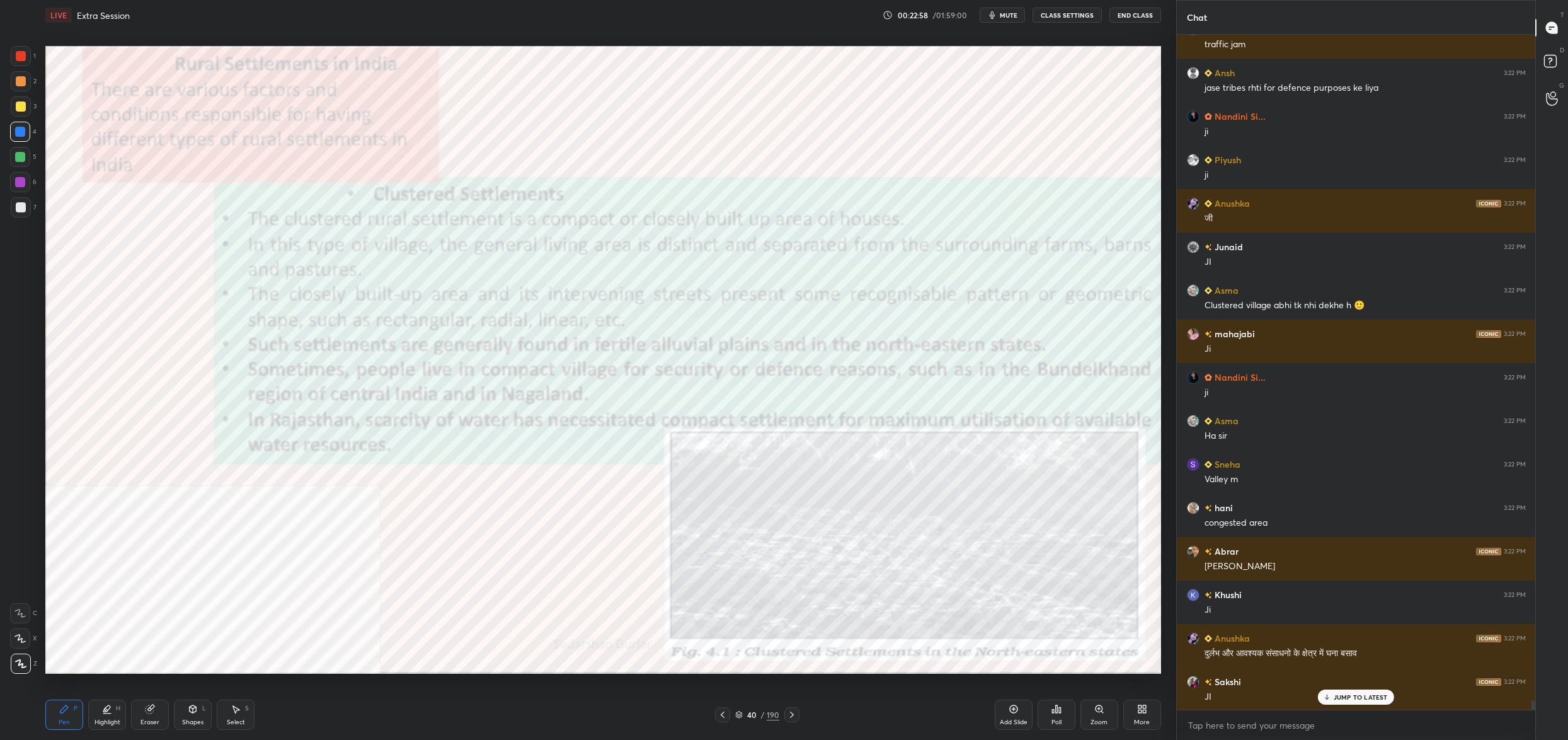
scroll to position [46090, 0]
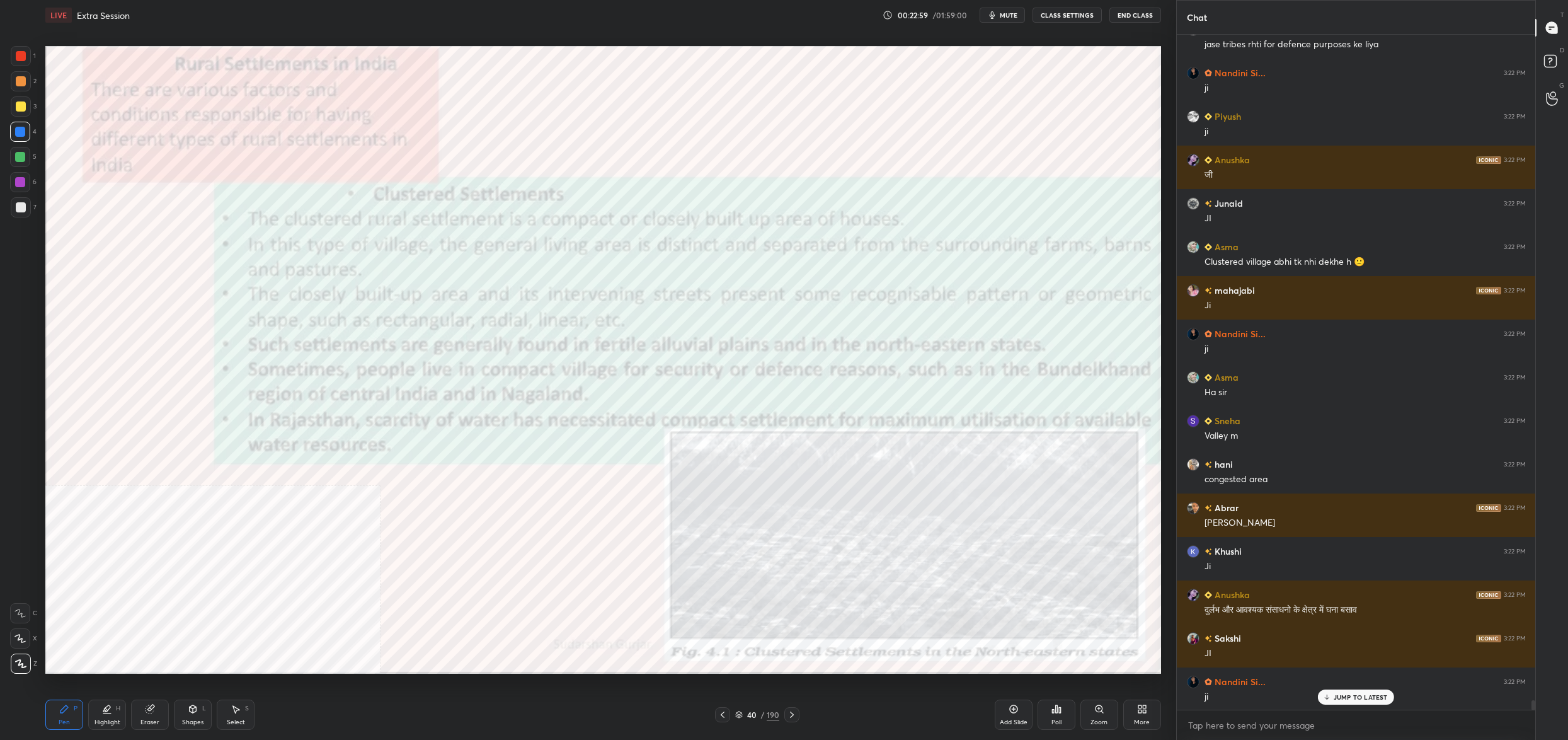
click at [744, 711] on div "40 / 190" at bounding box center [756, 714] width 44 height 12
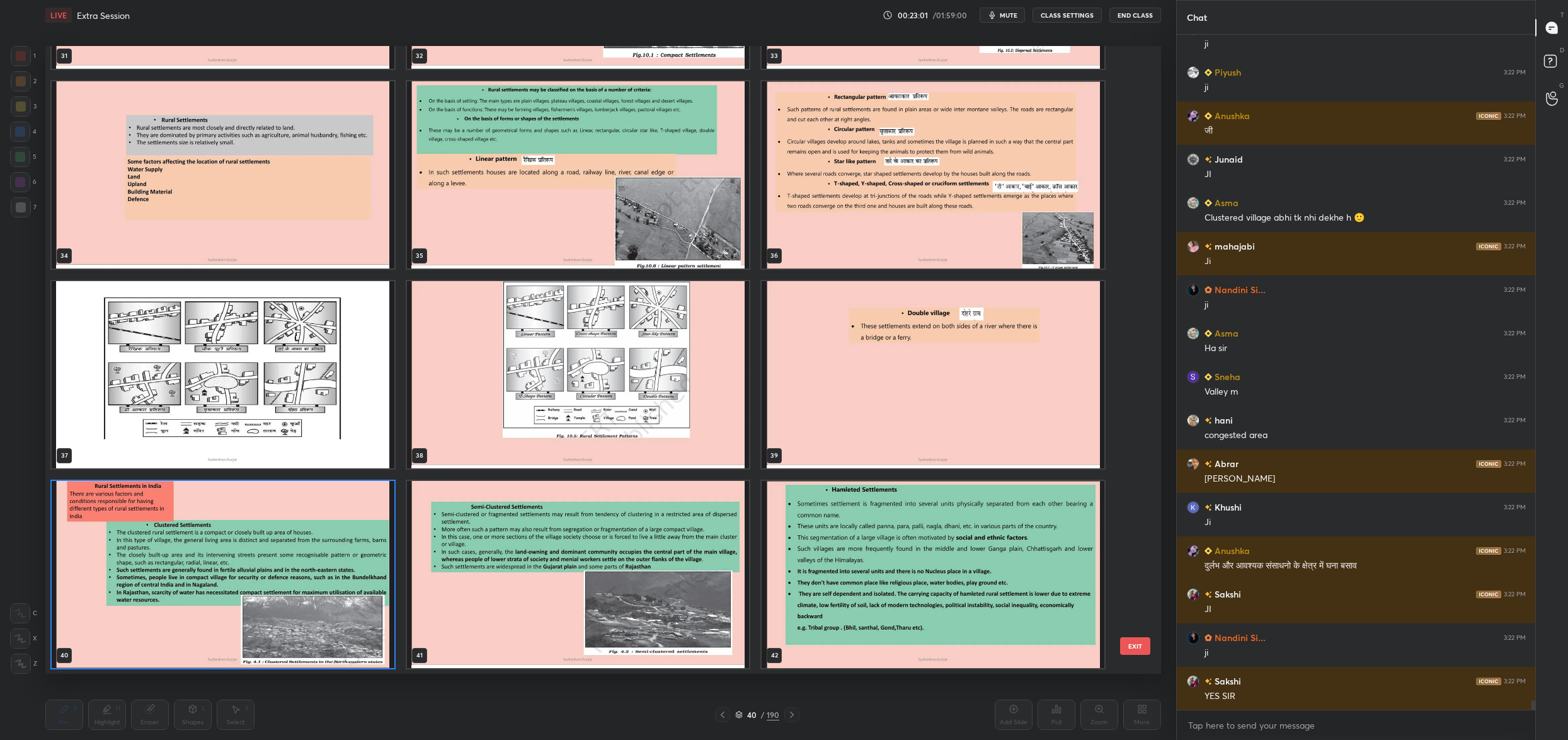
scroll to position [46177, 0]
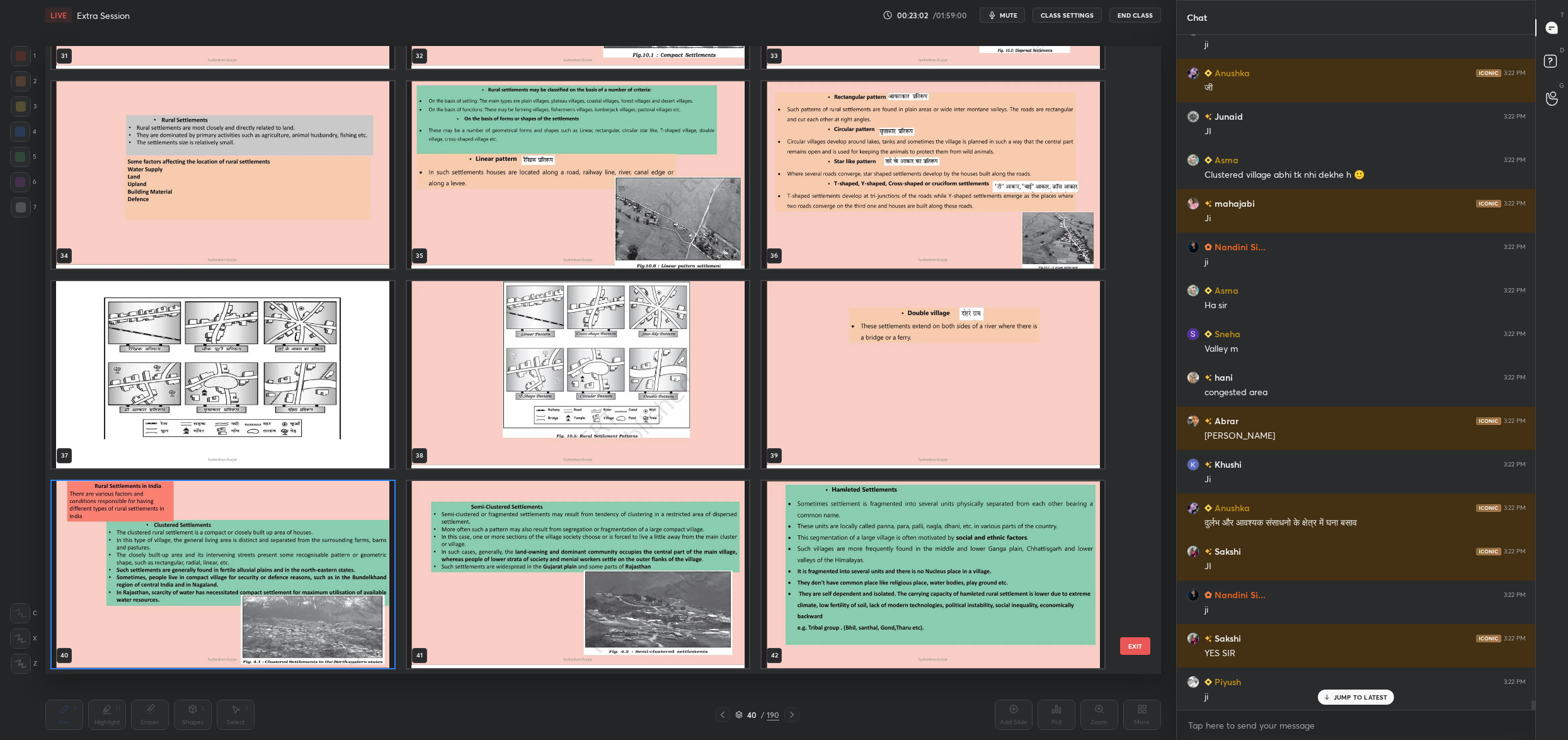
click at [603, 571] on img "grid" at bounding box center [578, 574] width 343 height 187
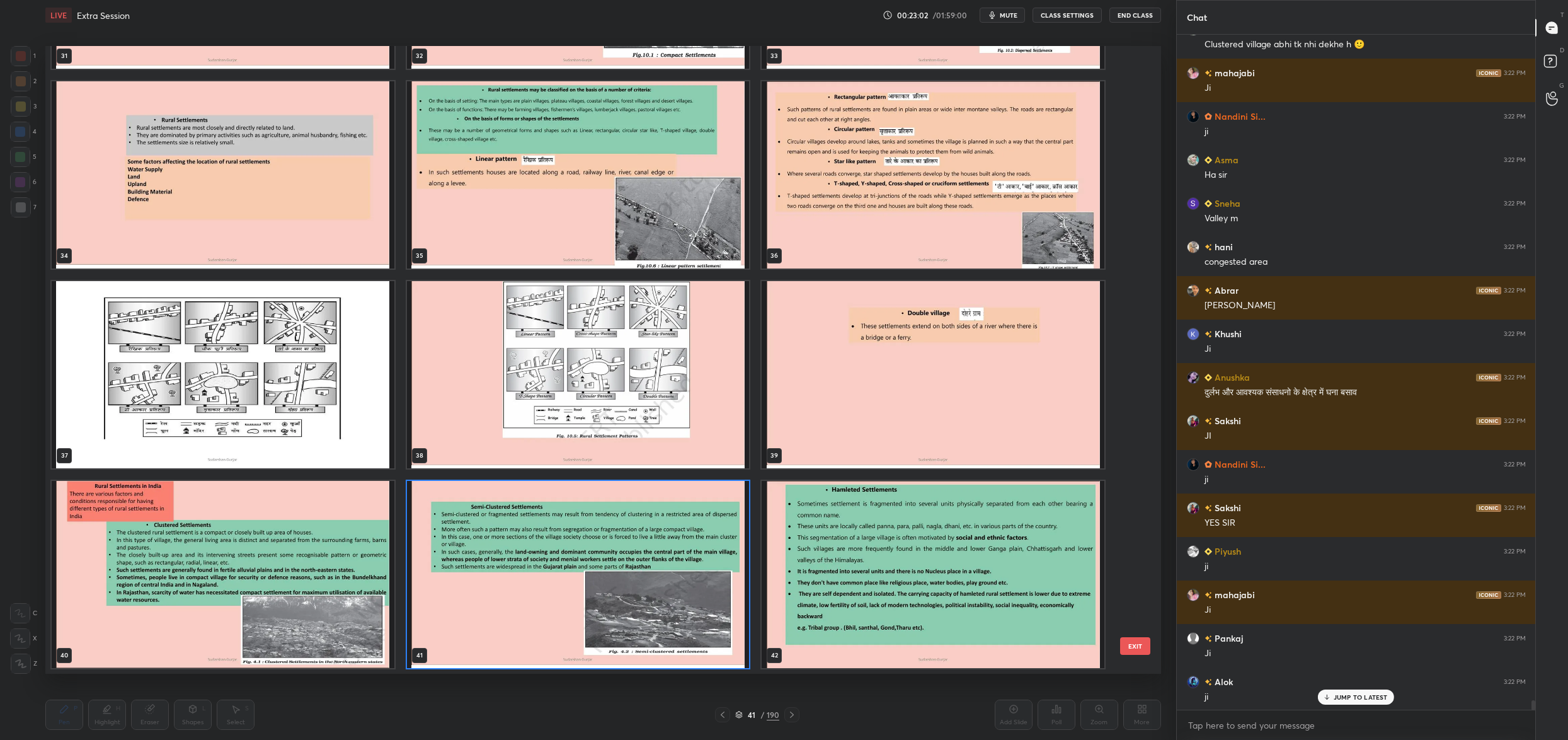
click at [610, 573] on img "grid" at bounding box center [578, 574] width 343 height 187
click at [608, 573] on img "grid" at bounding box center [578, 574] width 343 height 187
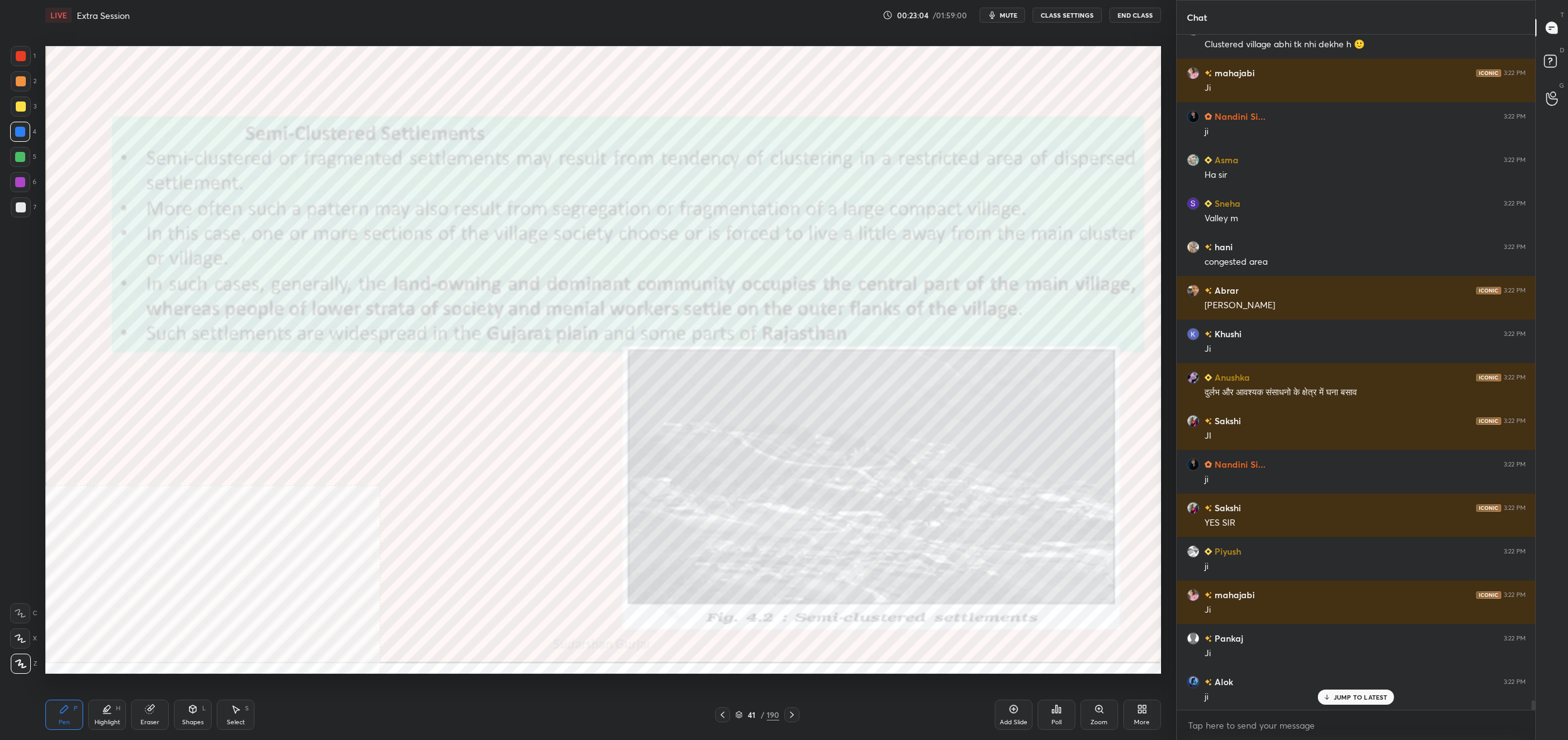
click at [23, 49] on div at bounding box center [21, 56] width 20 height 20
drag, startPoint x: 23, startPoint y: 49, endPoint x: 41, endPoint y: 55, distance: 19.0
click at [23, 49] on div at bounding box center [21, 56] width 20 height 20
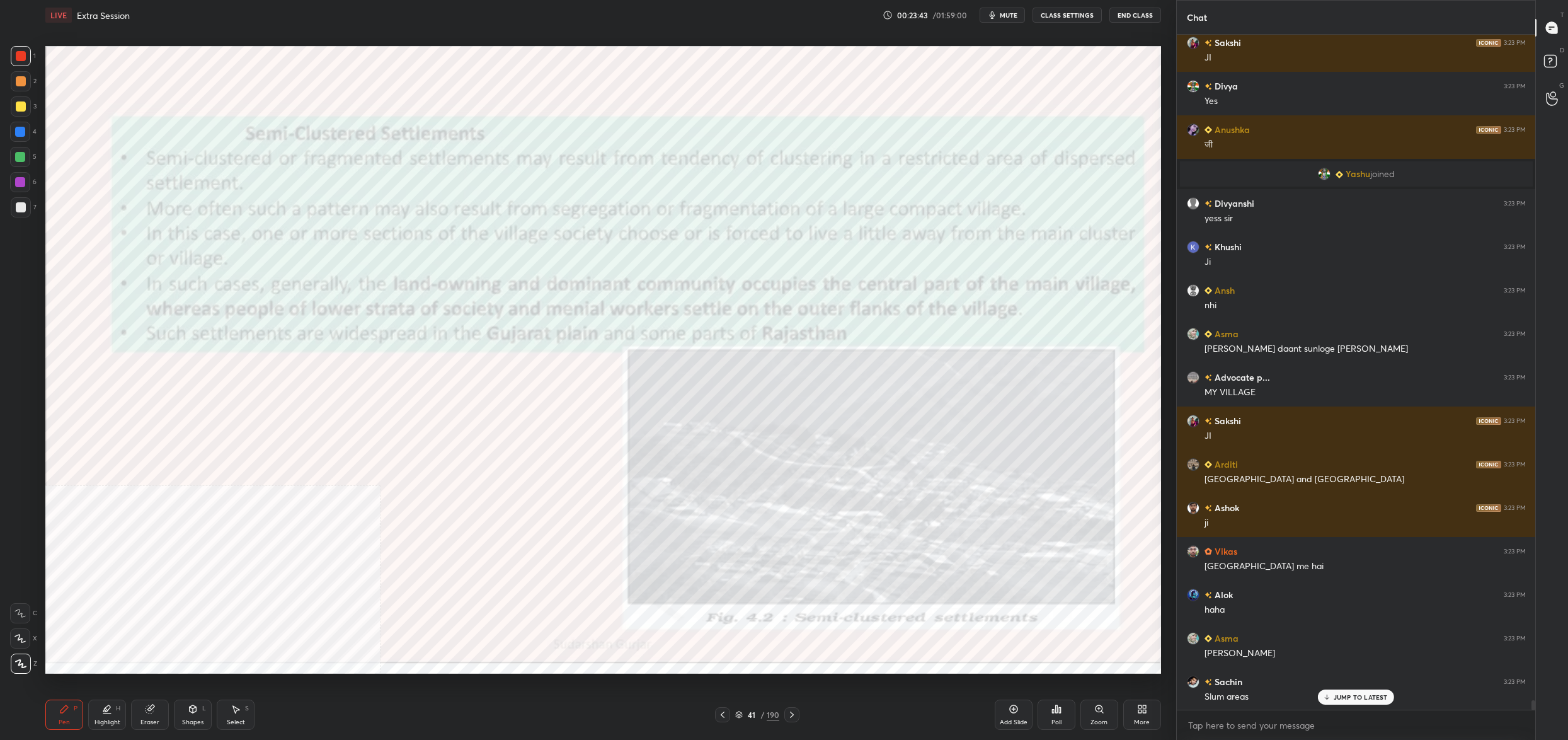
scroll to position [47425, 0]
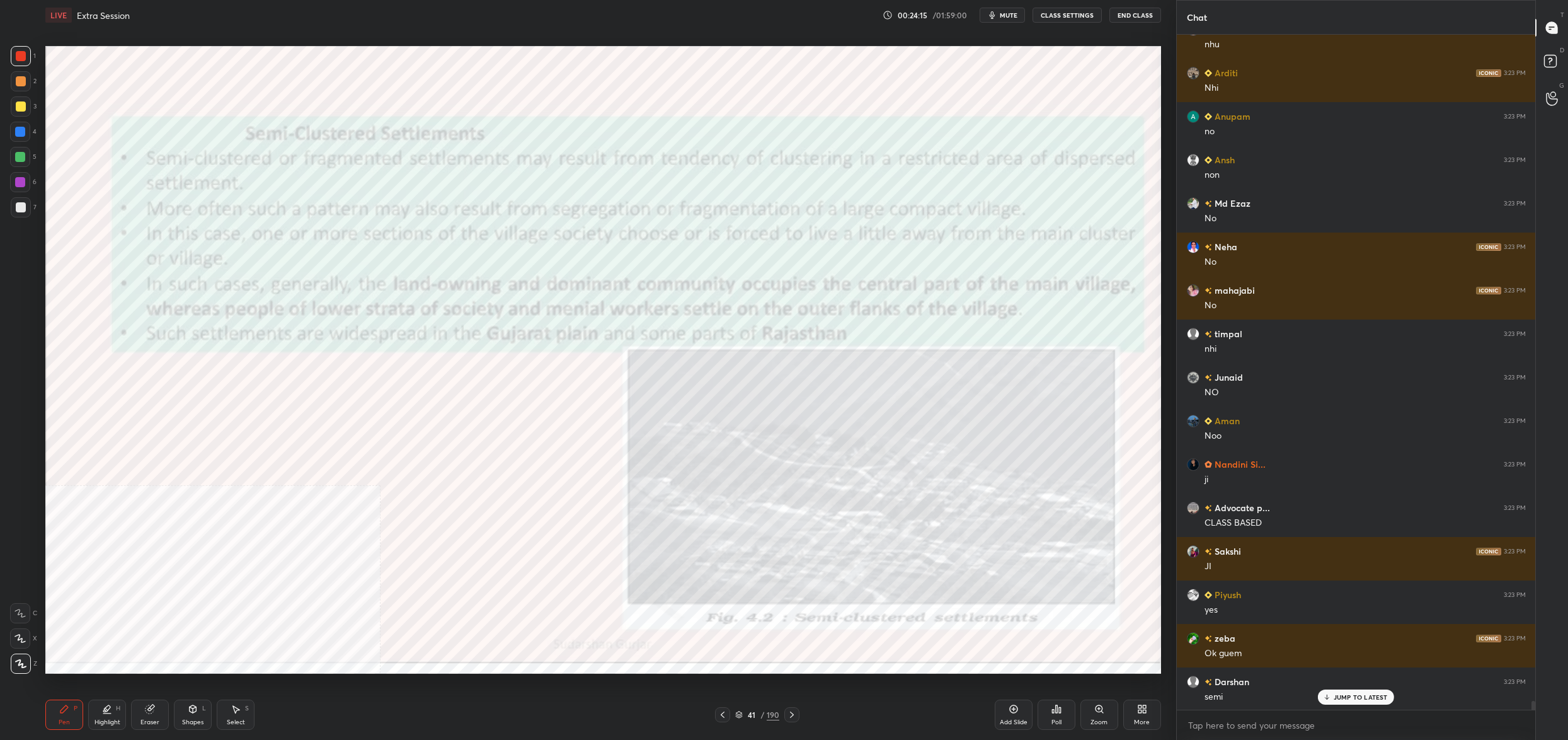
click at [726, 712] on icon at bounding box center [722, 714] width 10 height 10
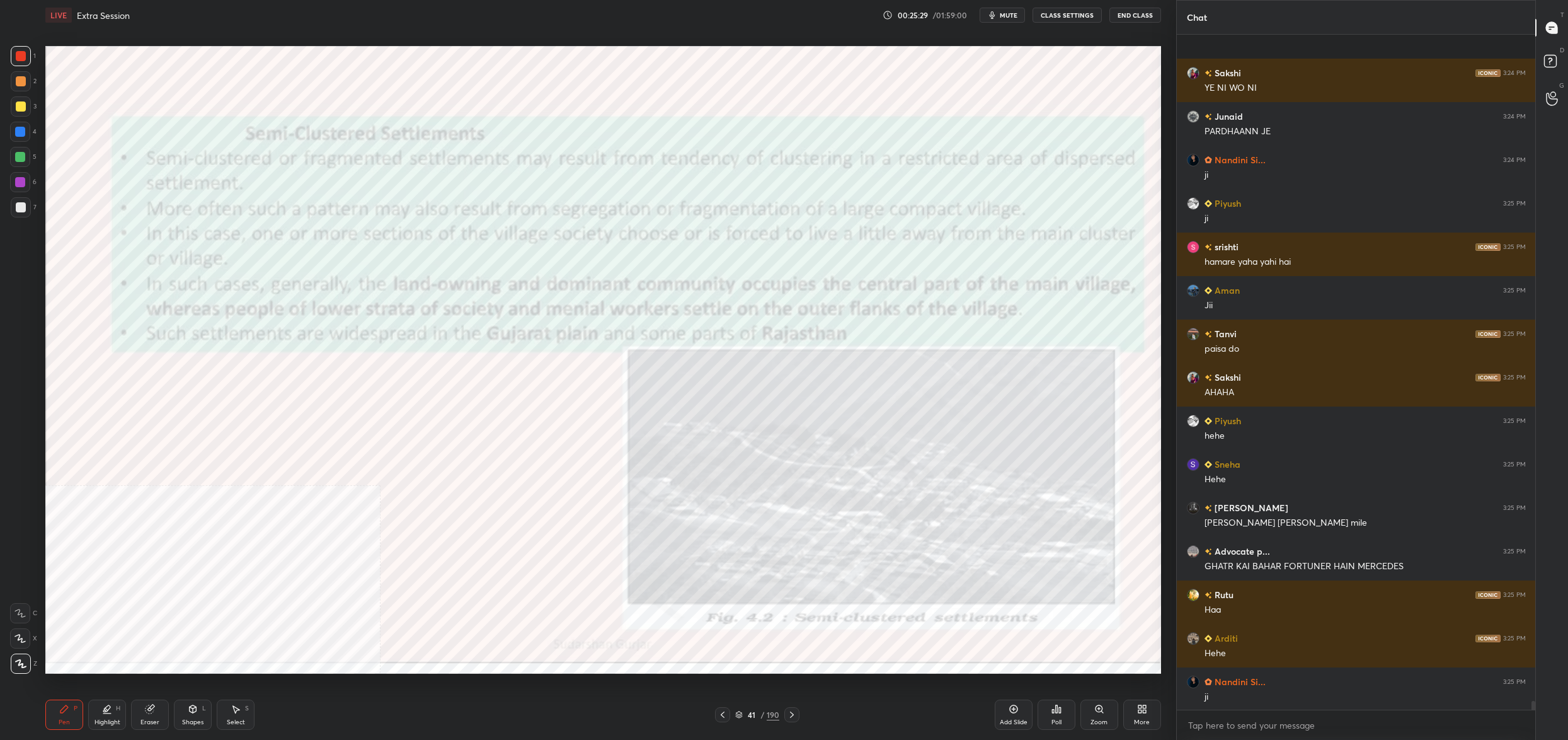
scroll to position [52269, 0]
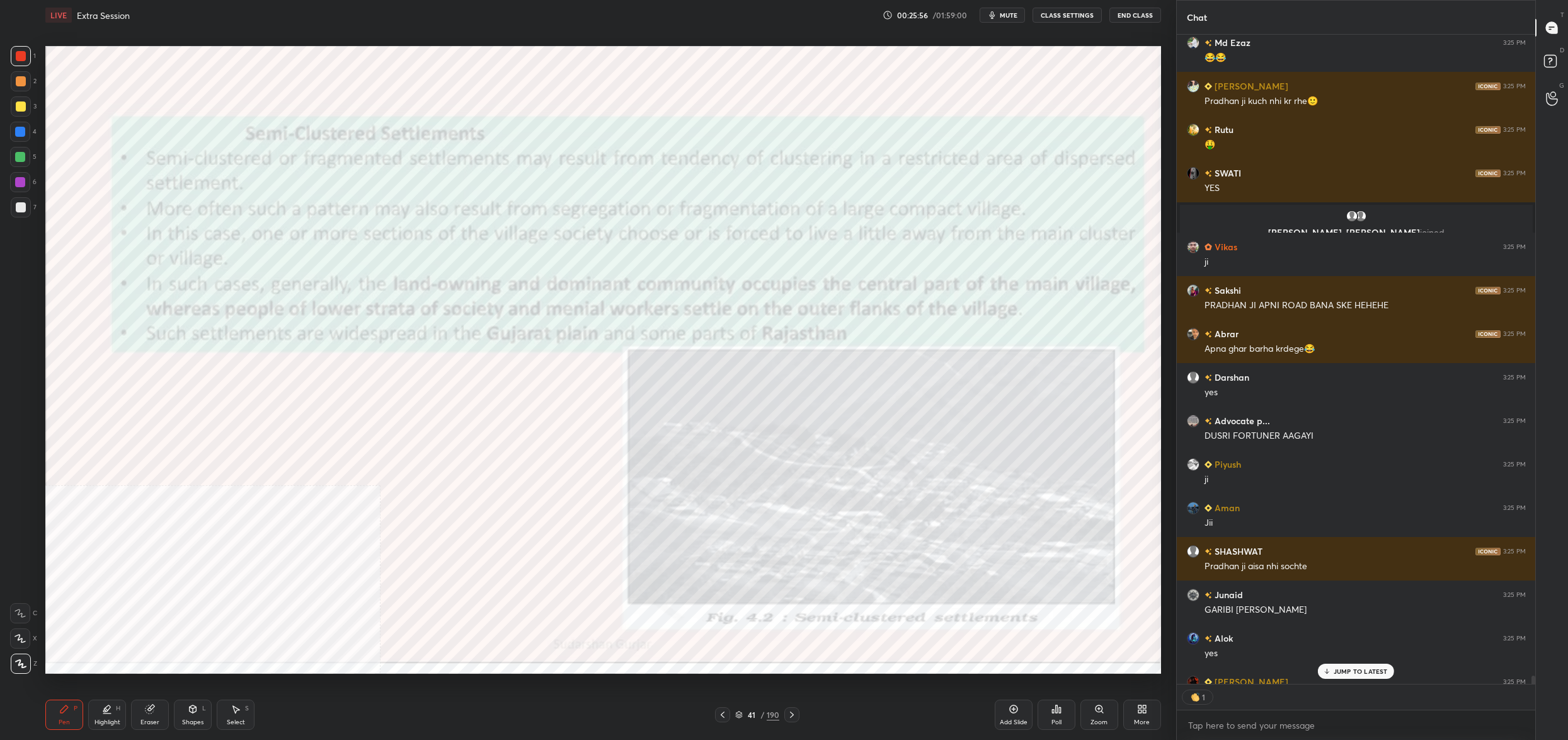
click at [745, 716] on div "41 / 190" at bounding box center [756, 714] width 44 height 12
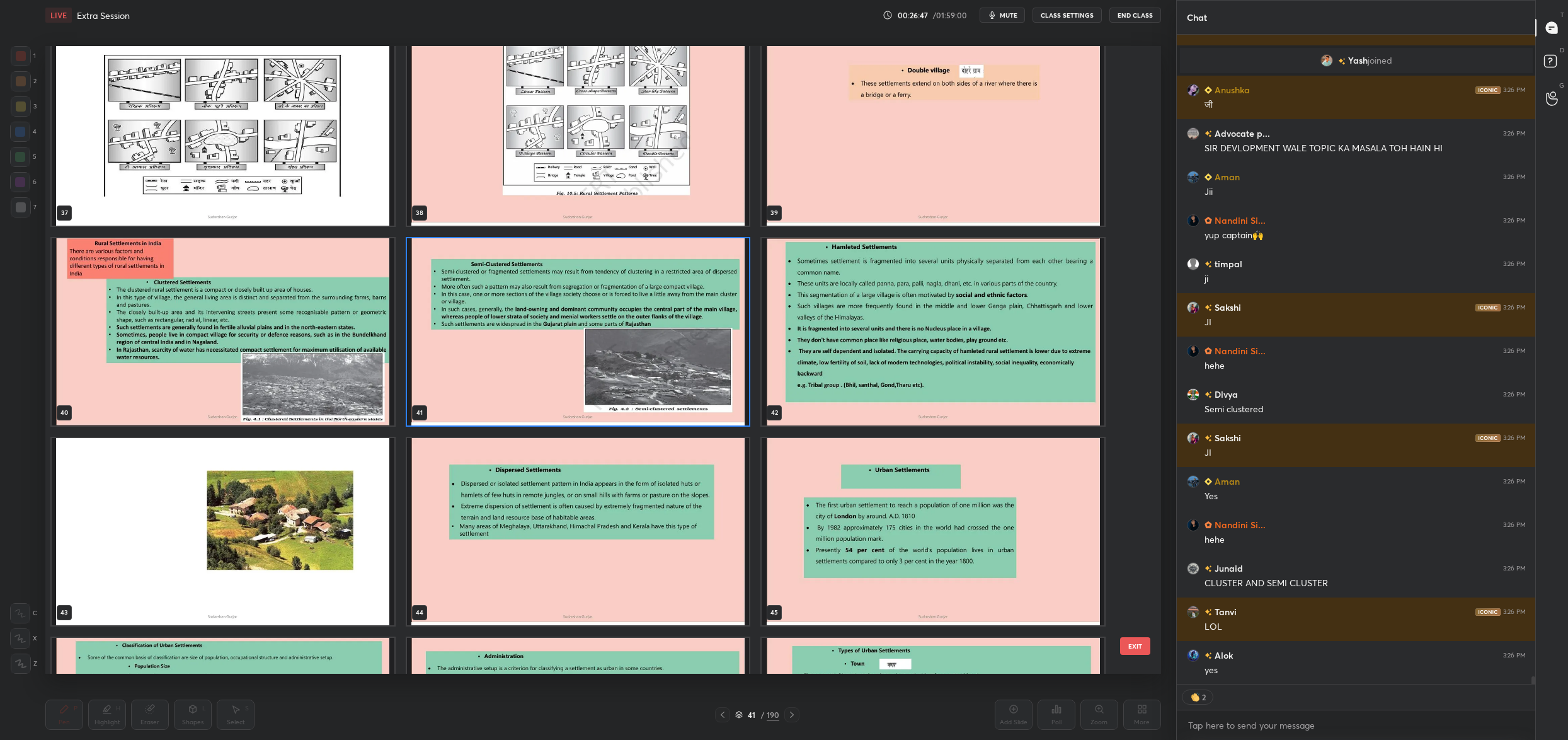
click at [798, 291] on img "grid" at bounding box center [933, 332] width 343 height 187
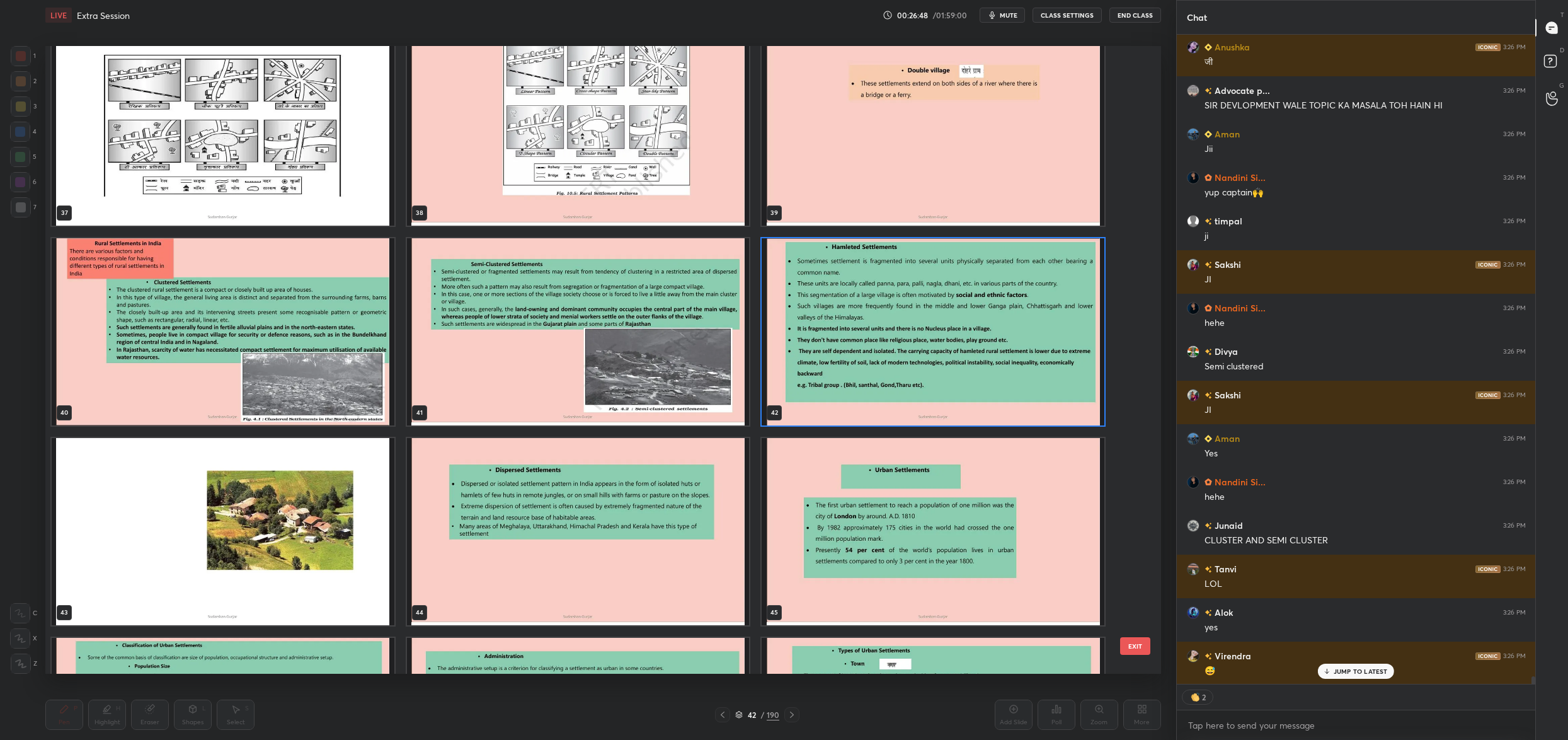
click at [798, 291] on img "grid" at bounding box center [933, 332] width 343 height 187
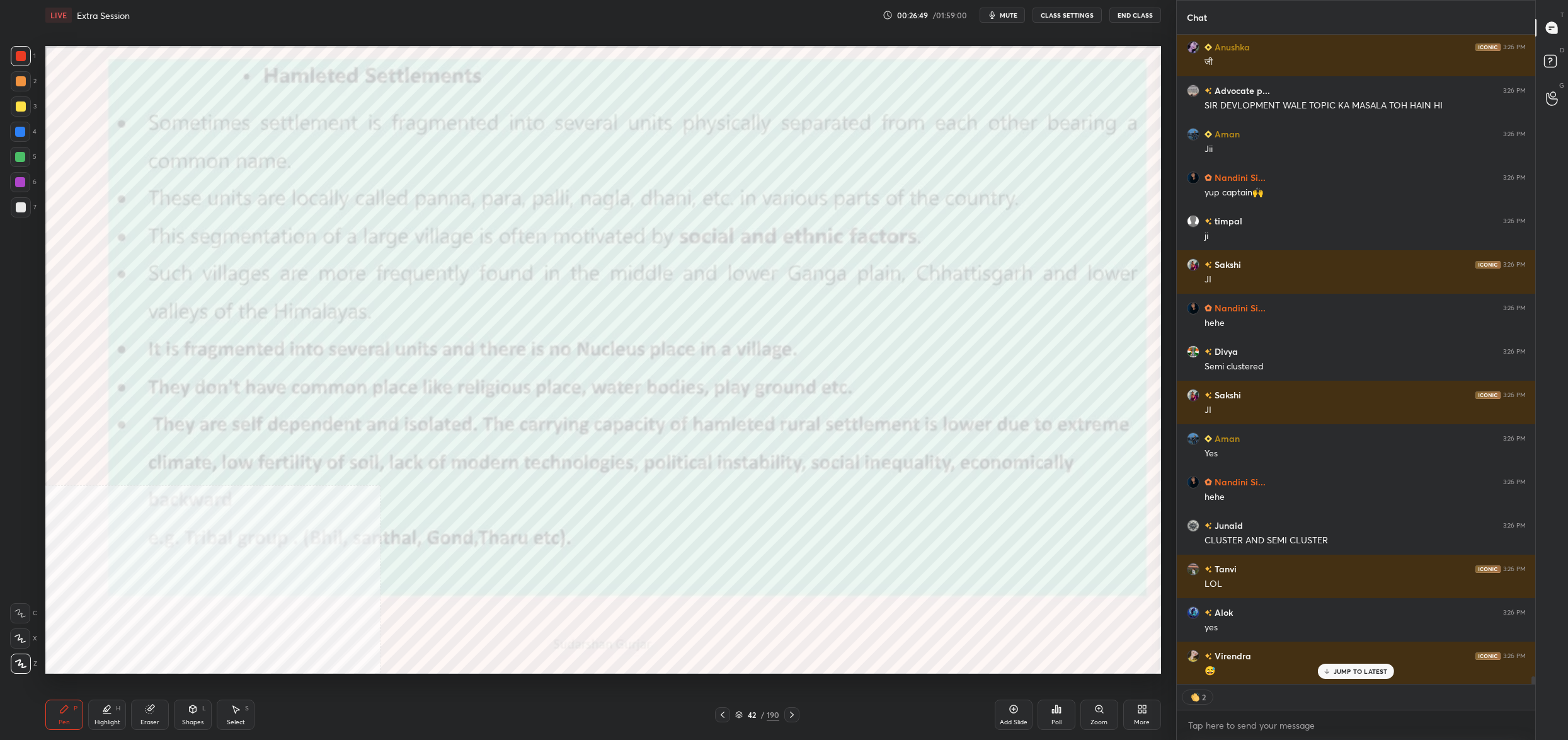
click at [798, 291] on div "34 35 36 37 38 39 40 41 42 43 44 45 46 47 48" at bounding box center [592, 360] width 1093 height 627
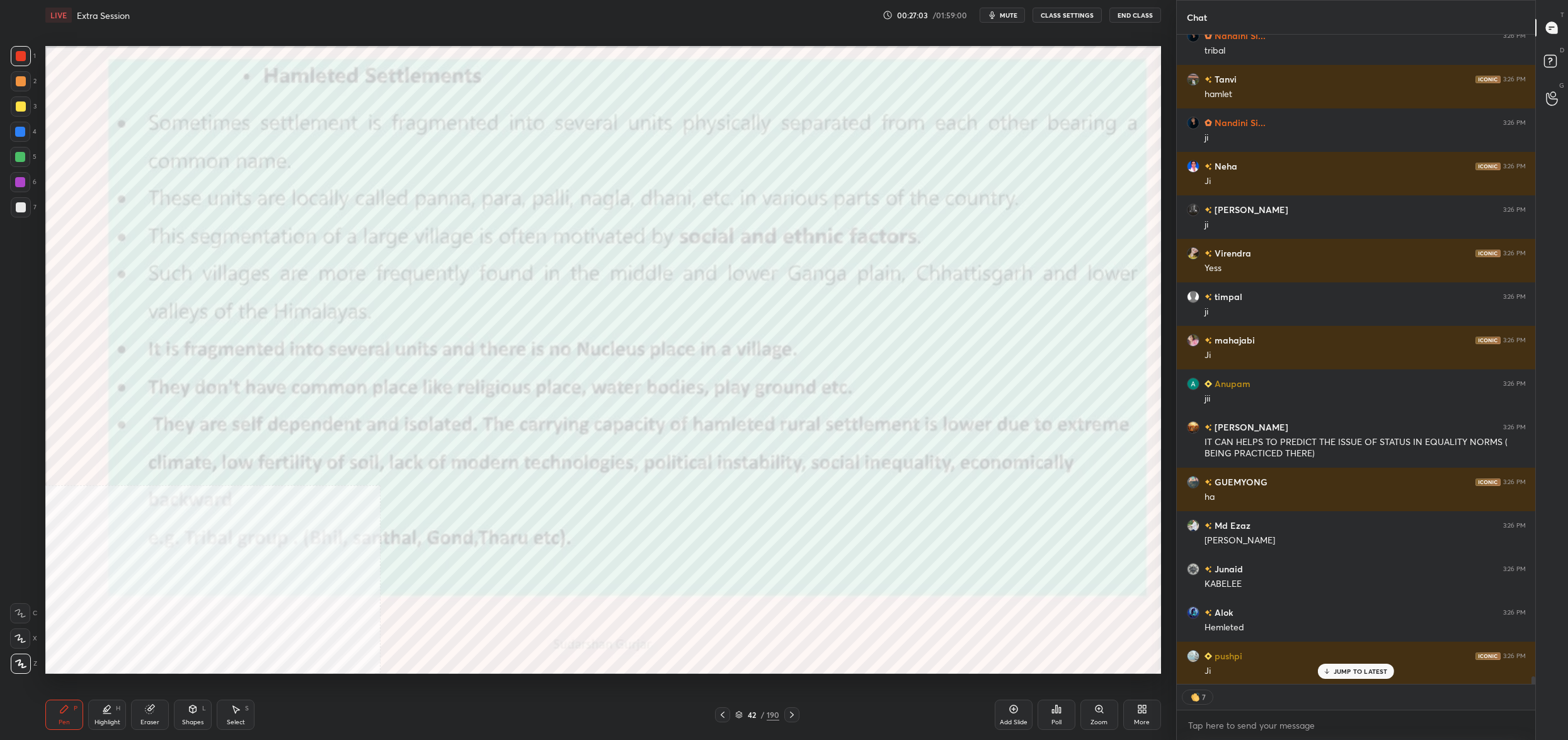
drag, startPoint x: 753, startPoint y: 715, endPoint x: 719, endPoint y: 724, distance: 35.2
click at [750, 717] on div "42" at bounding box center [750, 714] width 12 height 7
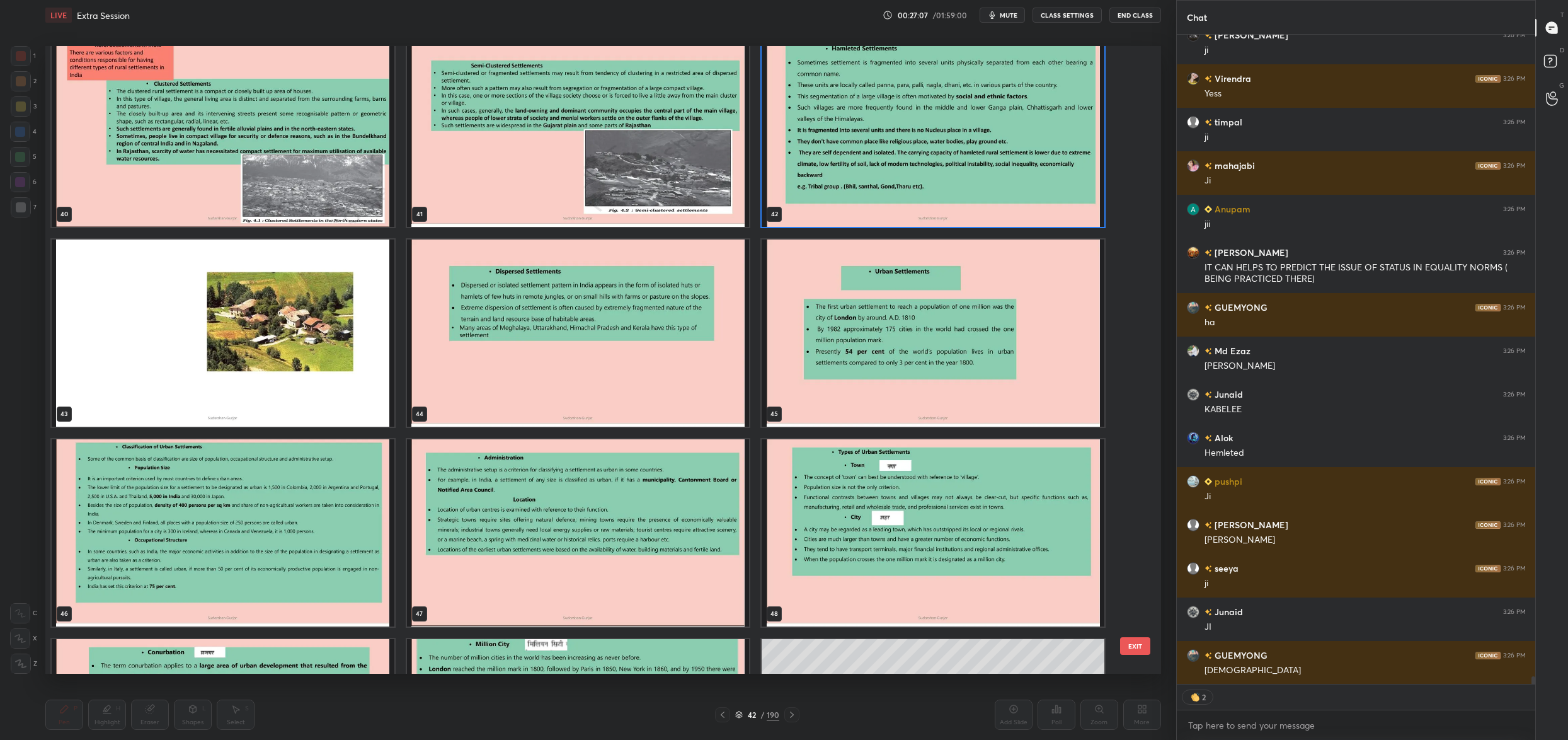
click at [104, 275] on img "grid" at bounding box center [223, 333] width 343 height 187
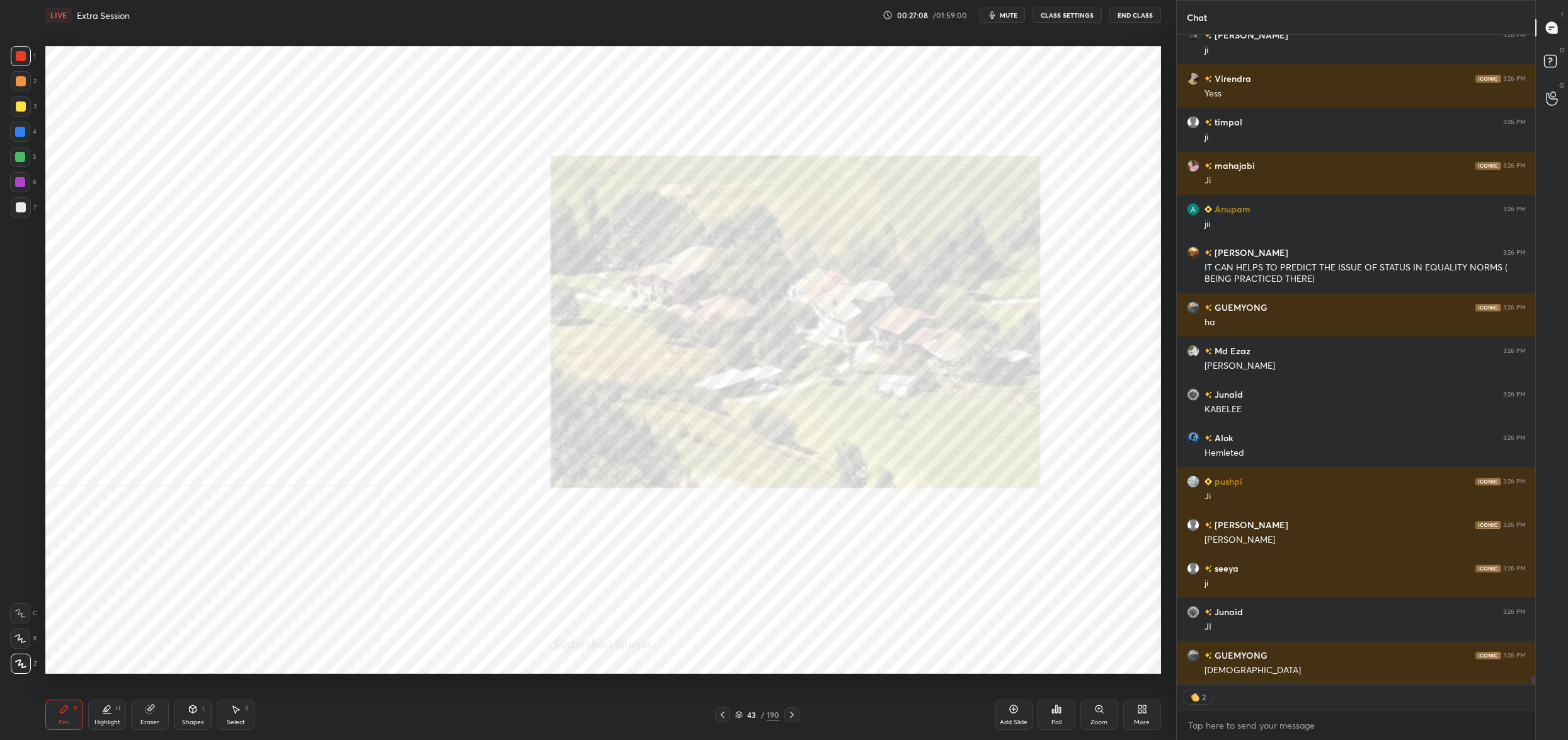
click at [104, 275] on img "grid" at bounding box center [223, 333] width 343 height 187
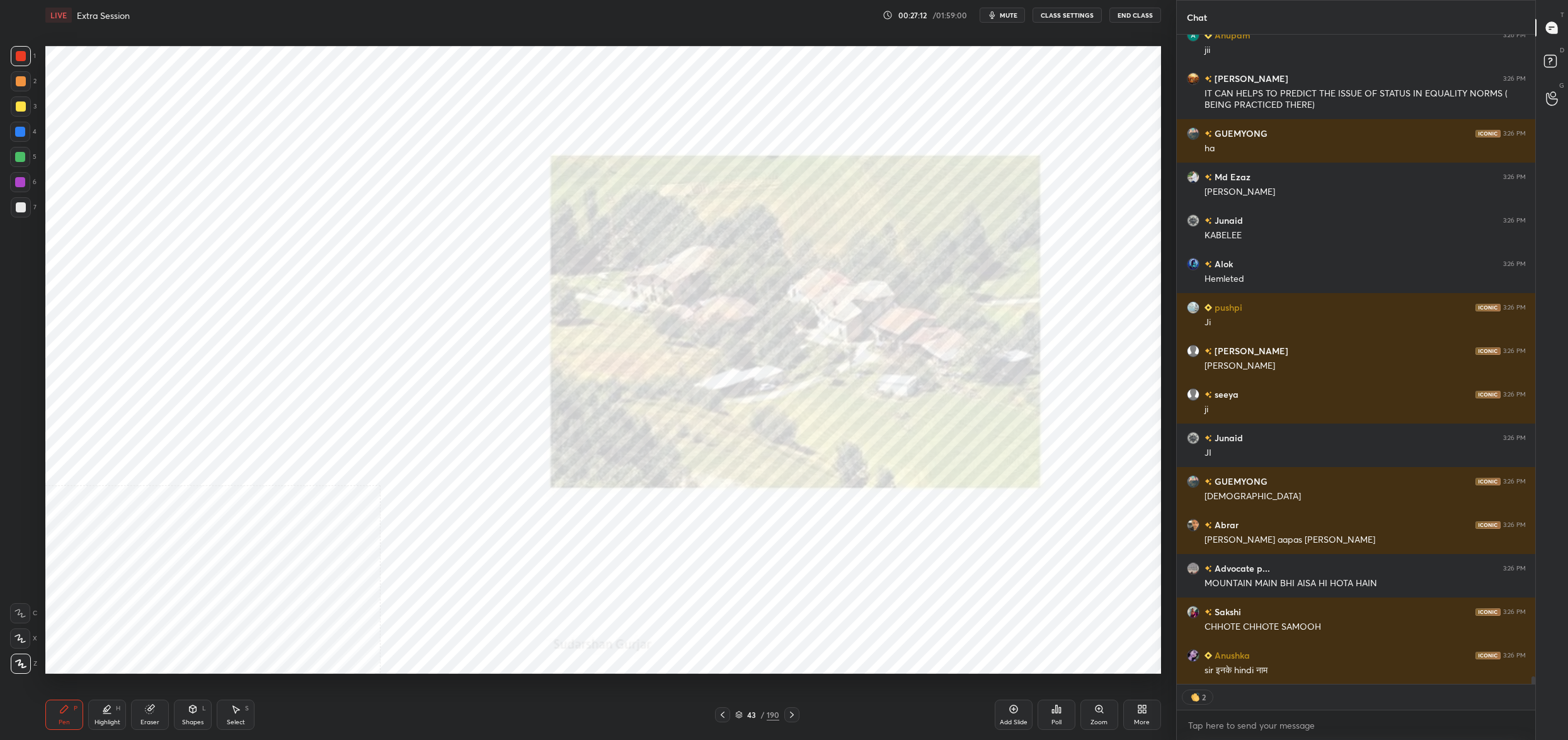
click at [753, 711] on div "43" at bounding box center [750, 714] width 12 height 7
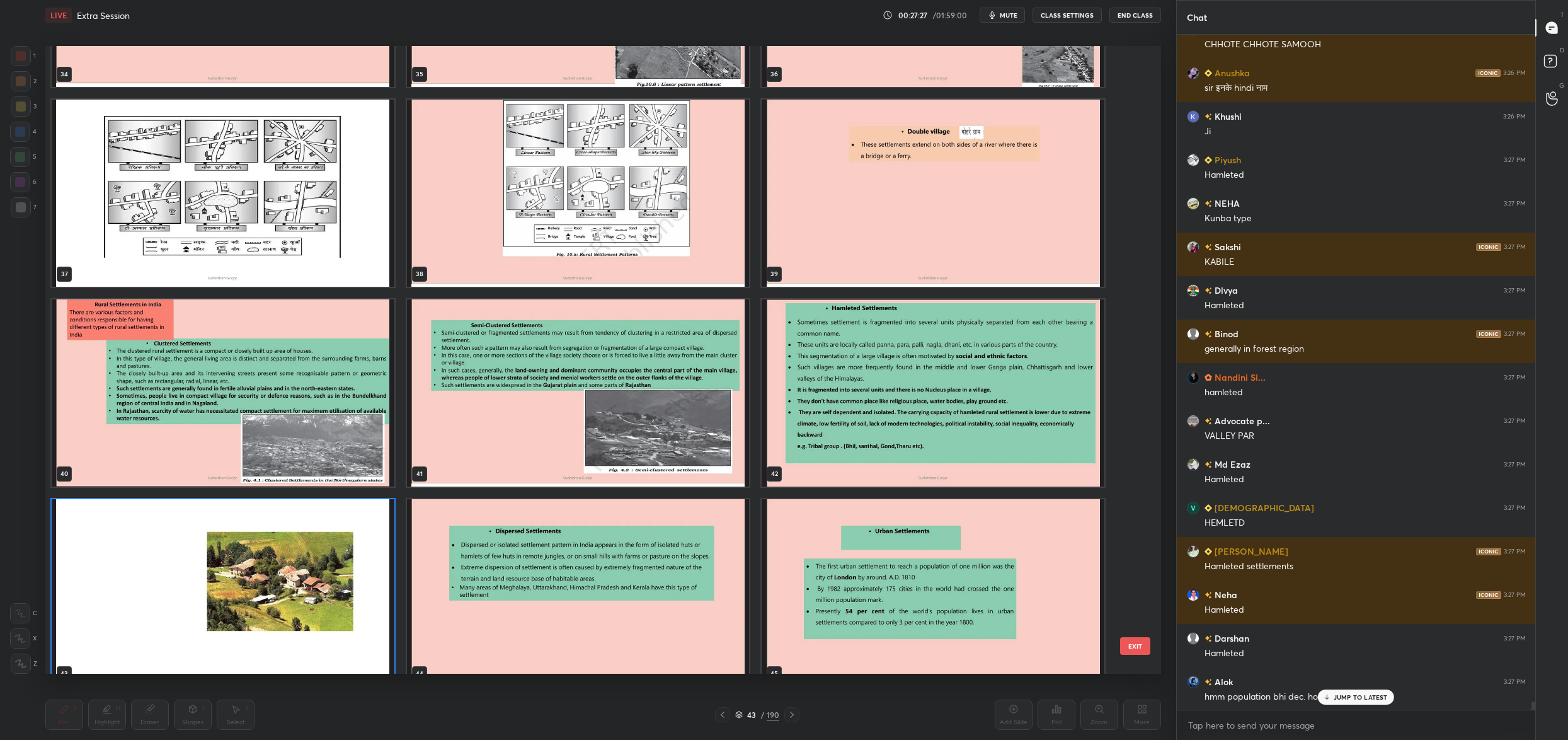
click at [827, 440] on img "grid" at bounding box center [933, 393] width 343 height 187
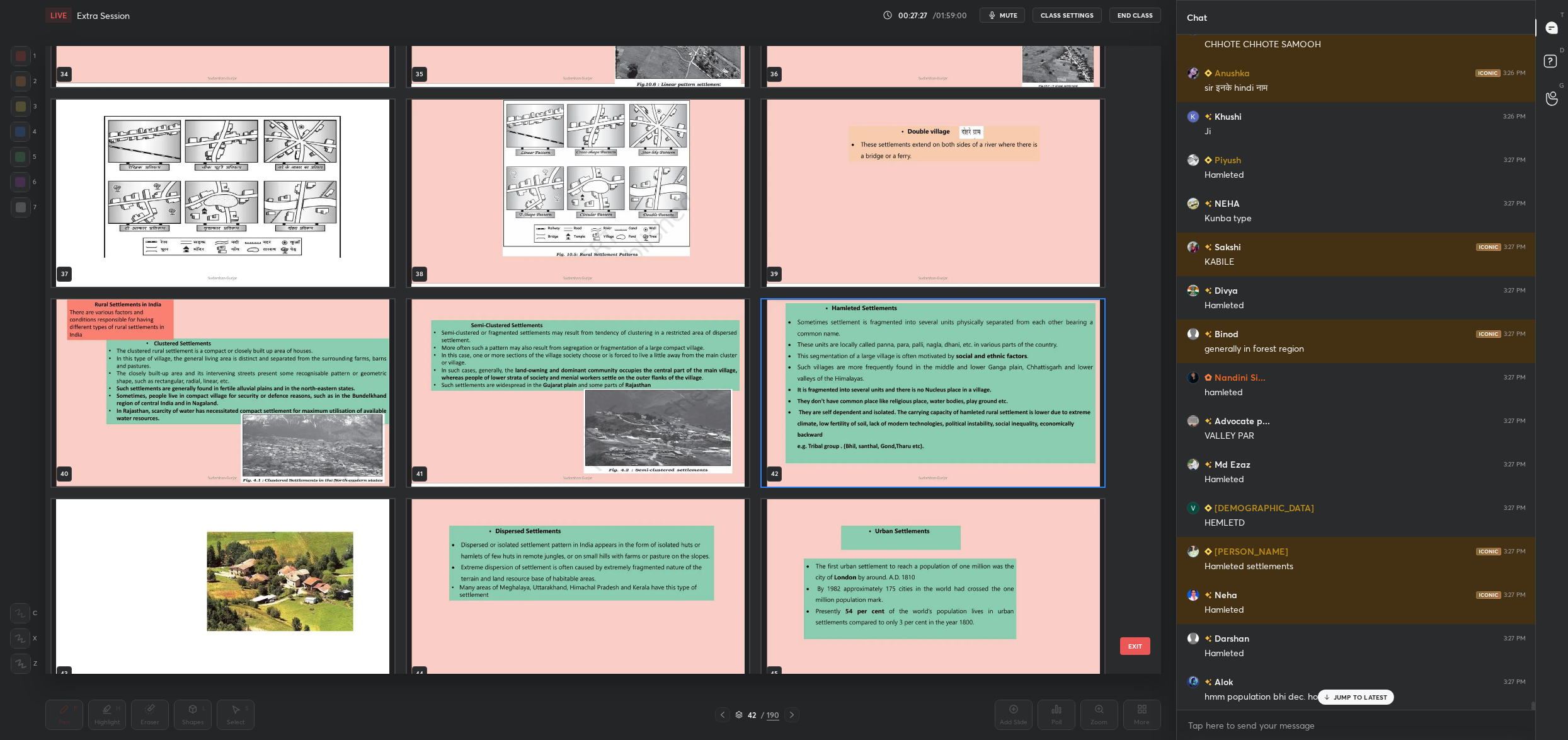
click at [827, 440] on img "grid" at bounding box center [933, 393] width 343 height 187
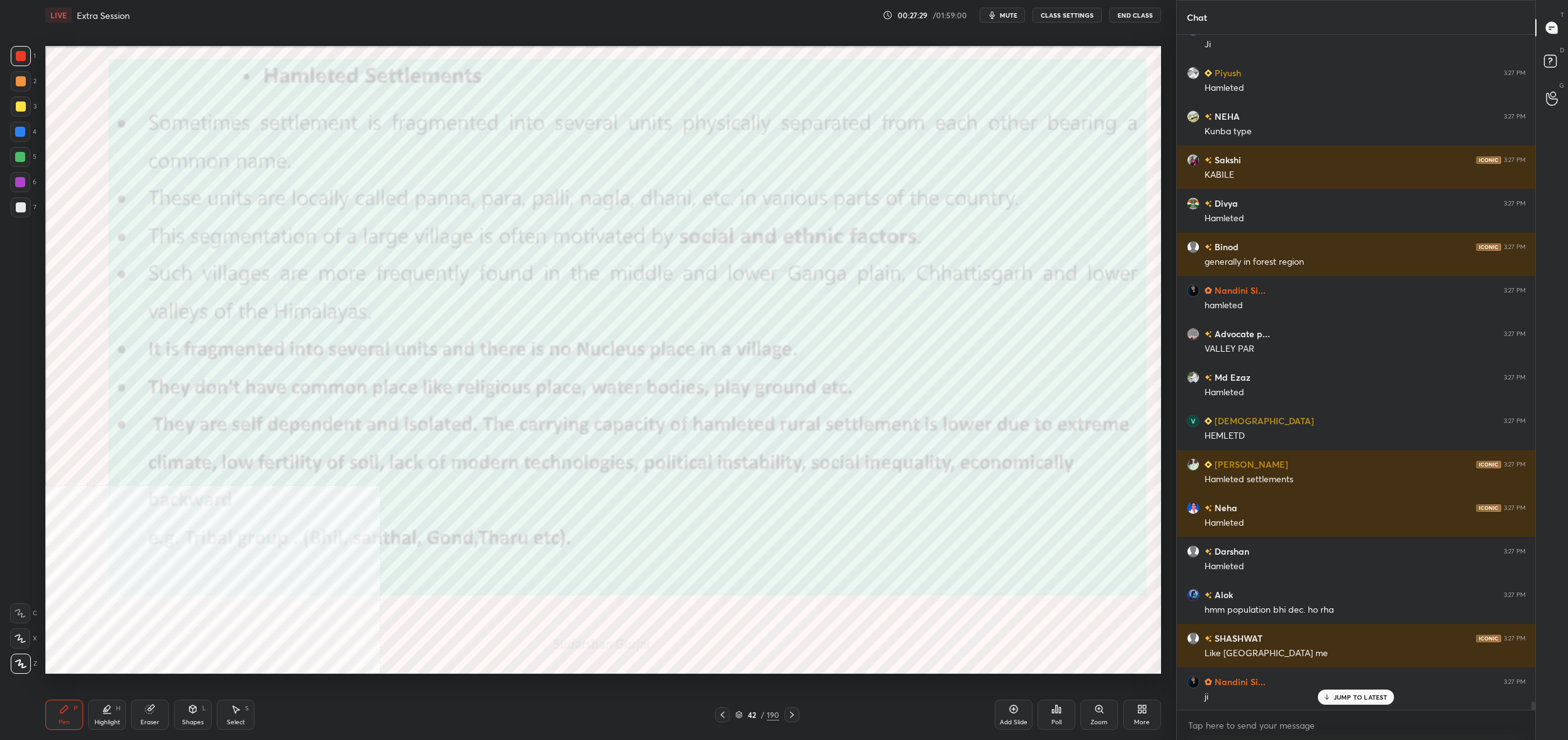
click at [1143, 712] on icon at bounding box center [1142, 709] width 10 height 10
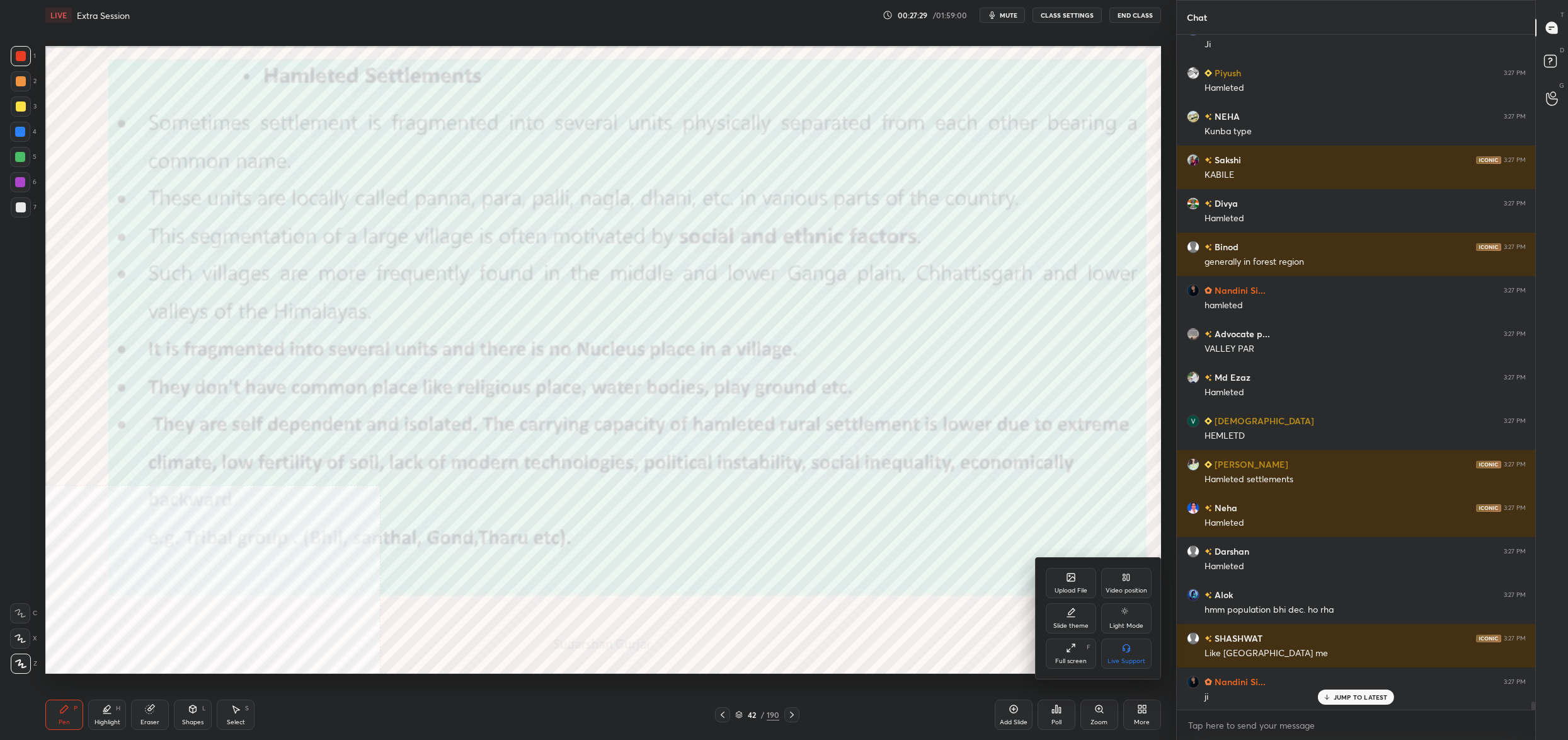
click at [1135, 584] on div "Video position" at bounding box center [1126, 583] width 50 height 31
click at [1124, 642] on div "Bottom right" at bounding box center [1126, 653] width 50 height 31
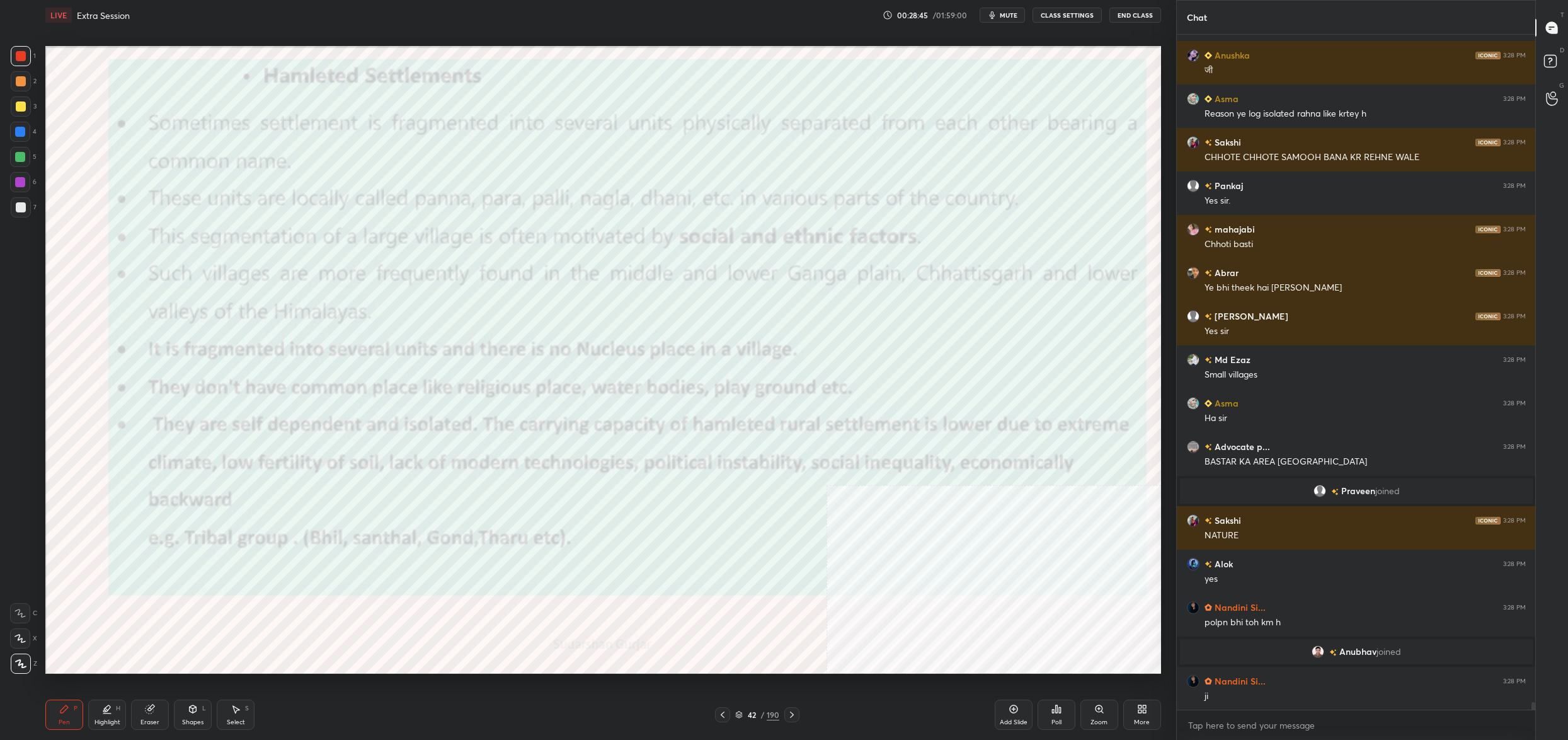
click at [747, 716] on div "42 / 190" at bounding box center [756, 714] width 44 height 12
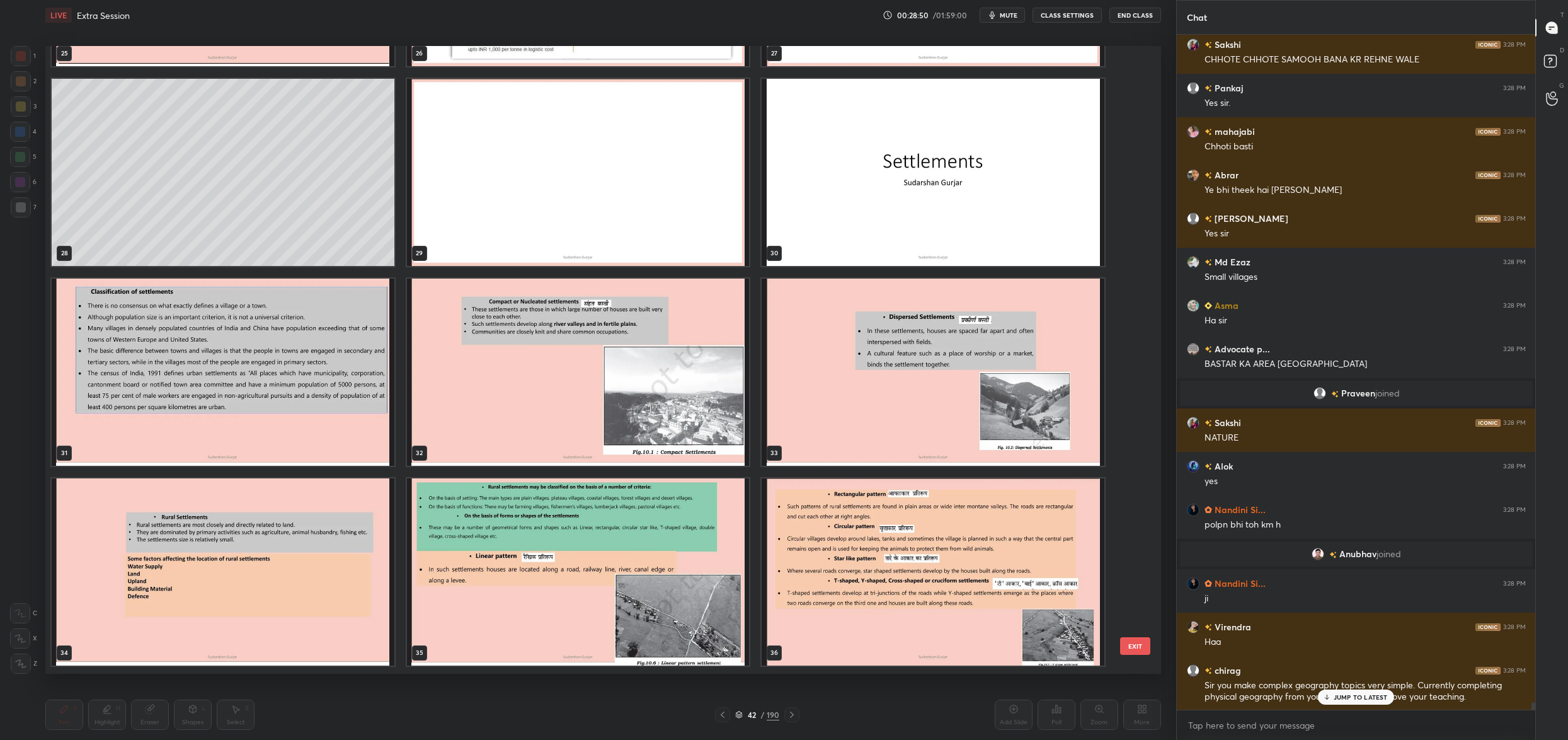
click at [909, 277] on div "33" at bounding box center [933, 372] width 345 height 190
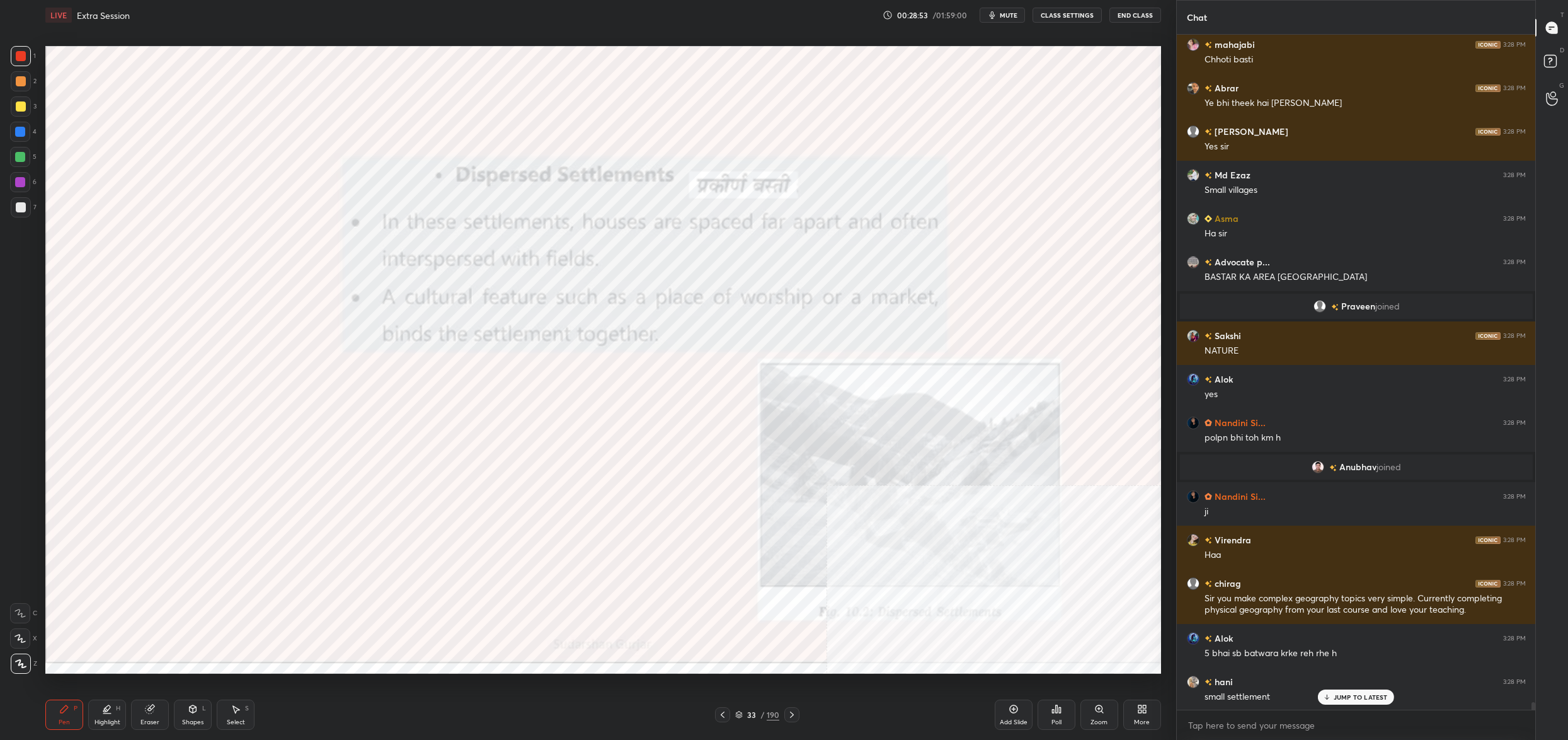
click at [1140, 718] on div "More" at bounding box center [1142, 714] width 38 height 31
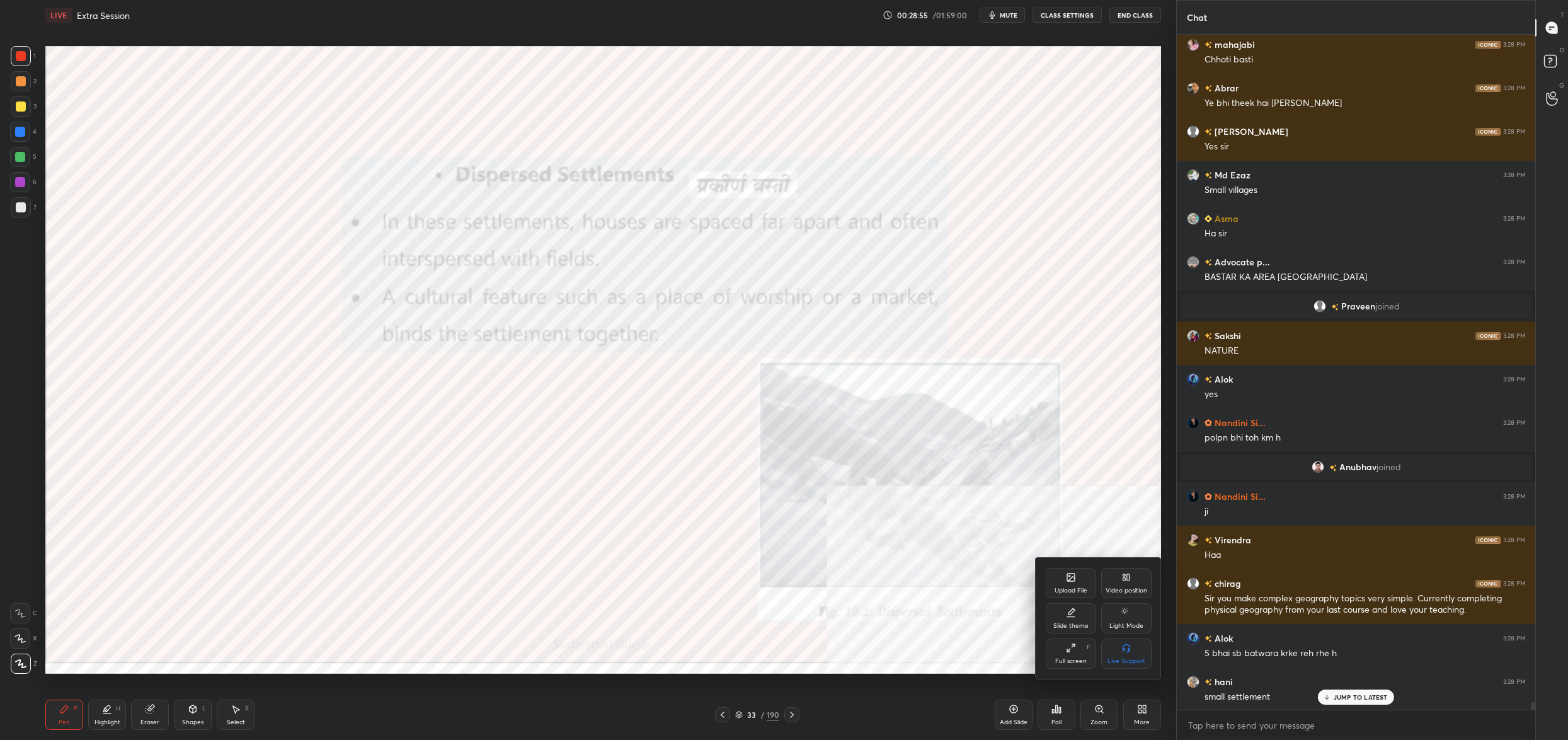
click at [1135, 584] on div "Video position" at bounding box center [1126, 583] width 50 height 31
click at [1080, 656] on div "Bottom left" at bounding box center [1071, 653] width 50 height 31
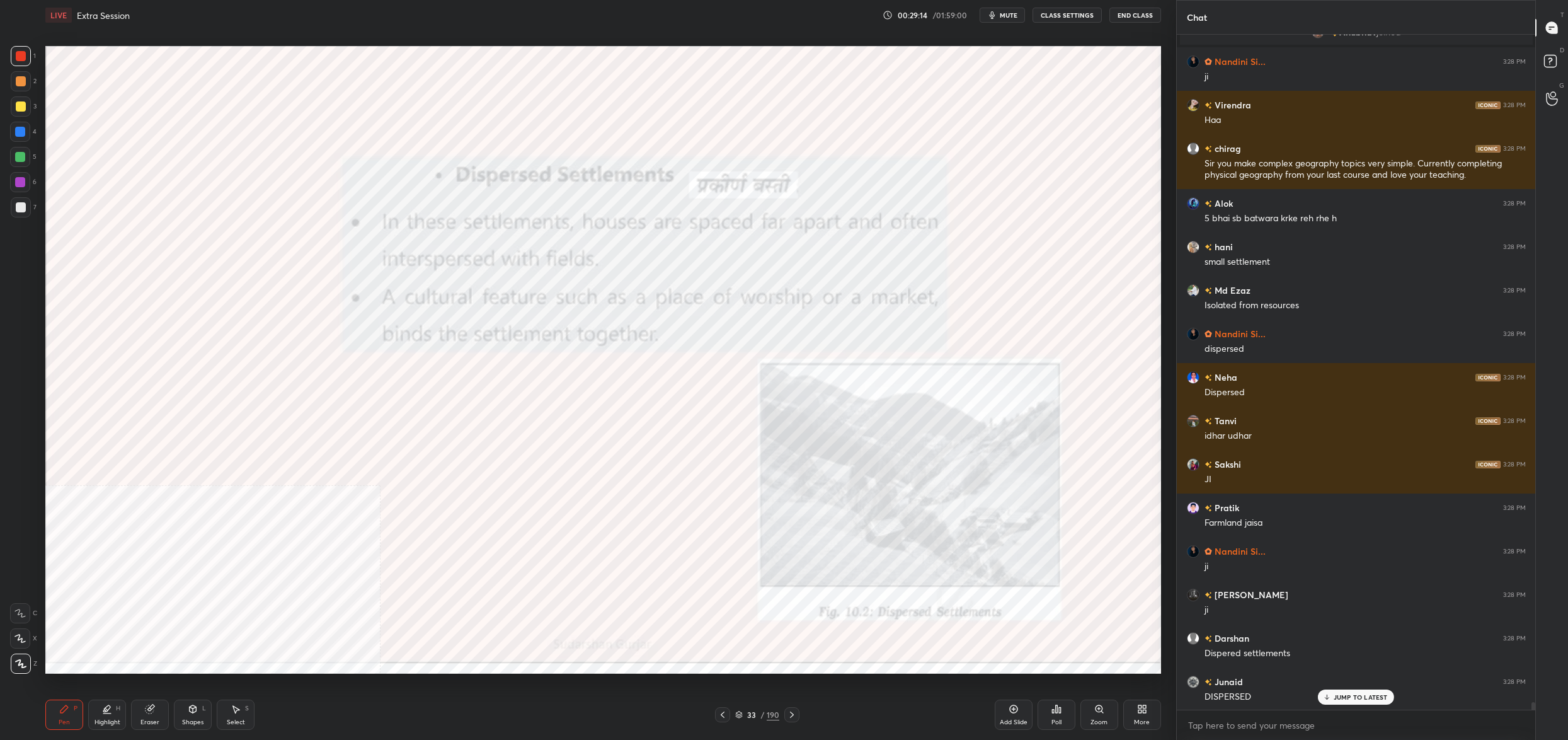
scroll to position [60249, 0]
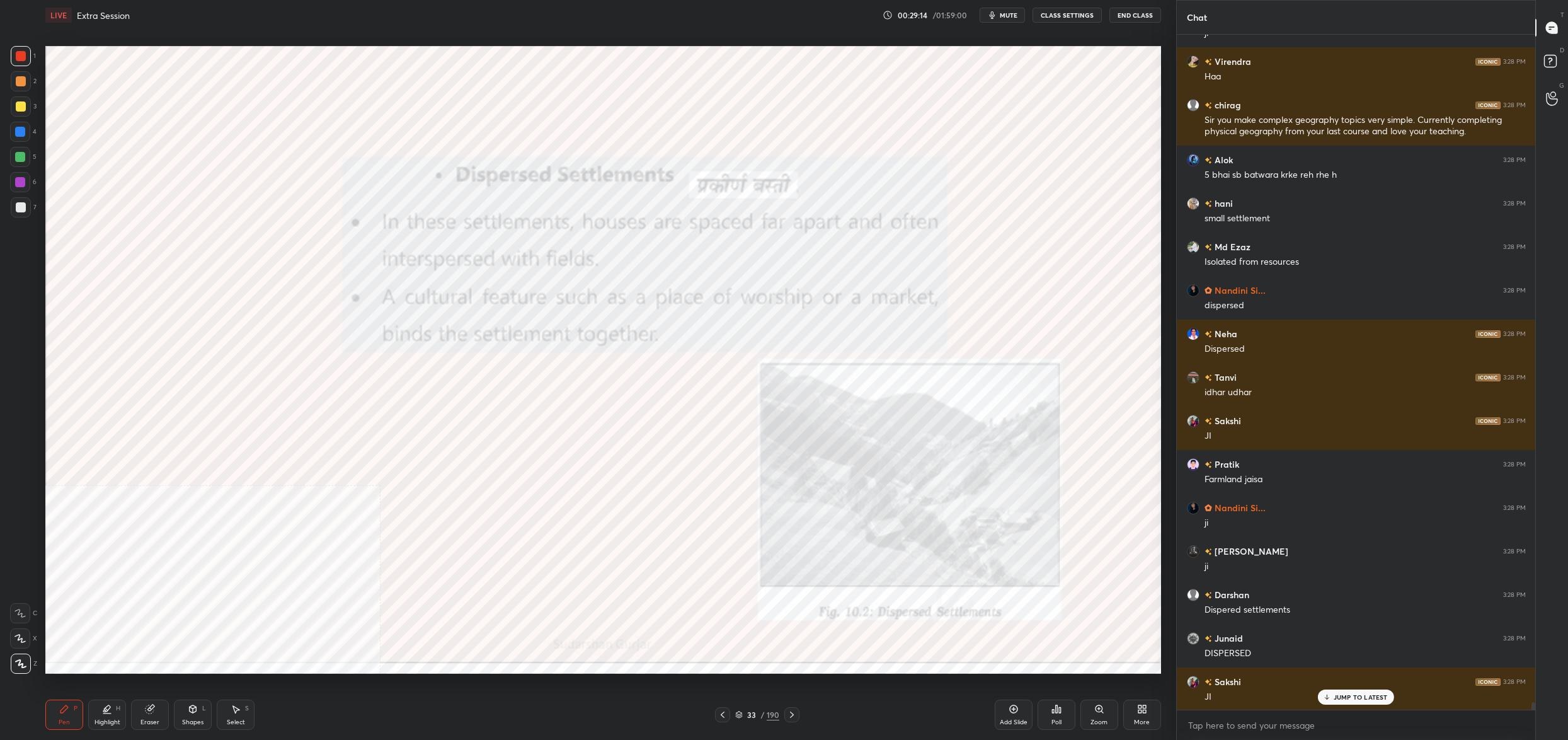
click at [747, 718] on div "33" at bounding box center [750, 714] width 12 height 7
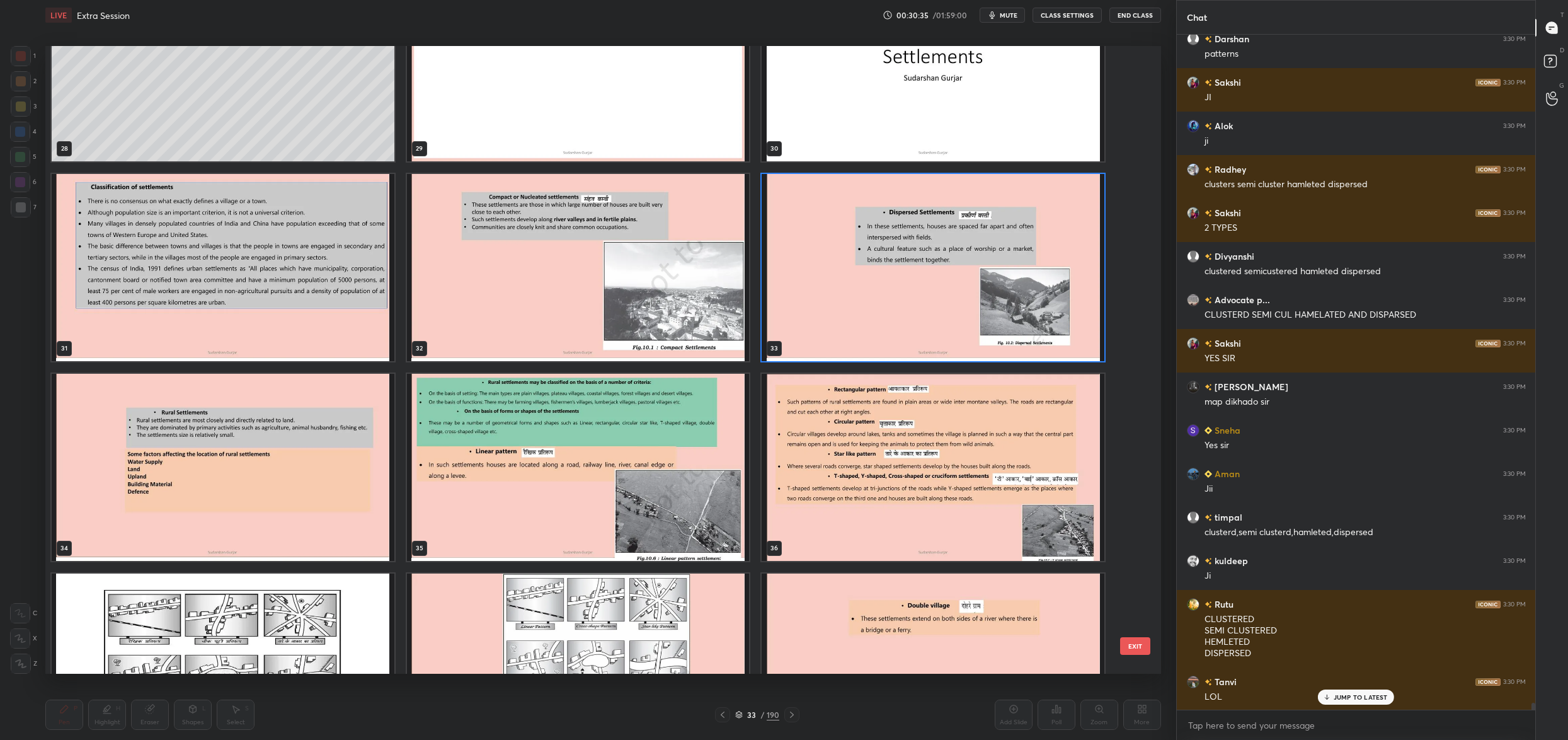
click at [856, 257] on img "grid" at bounding box center [933, 267] width 343 height 187
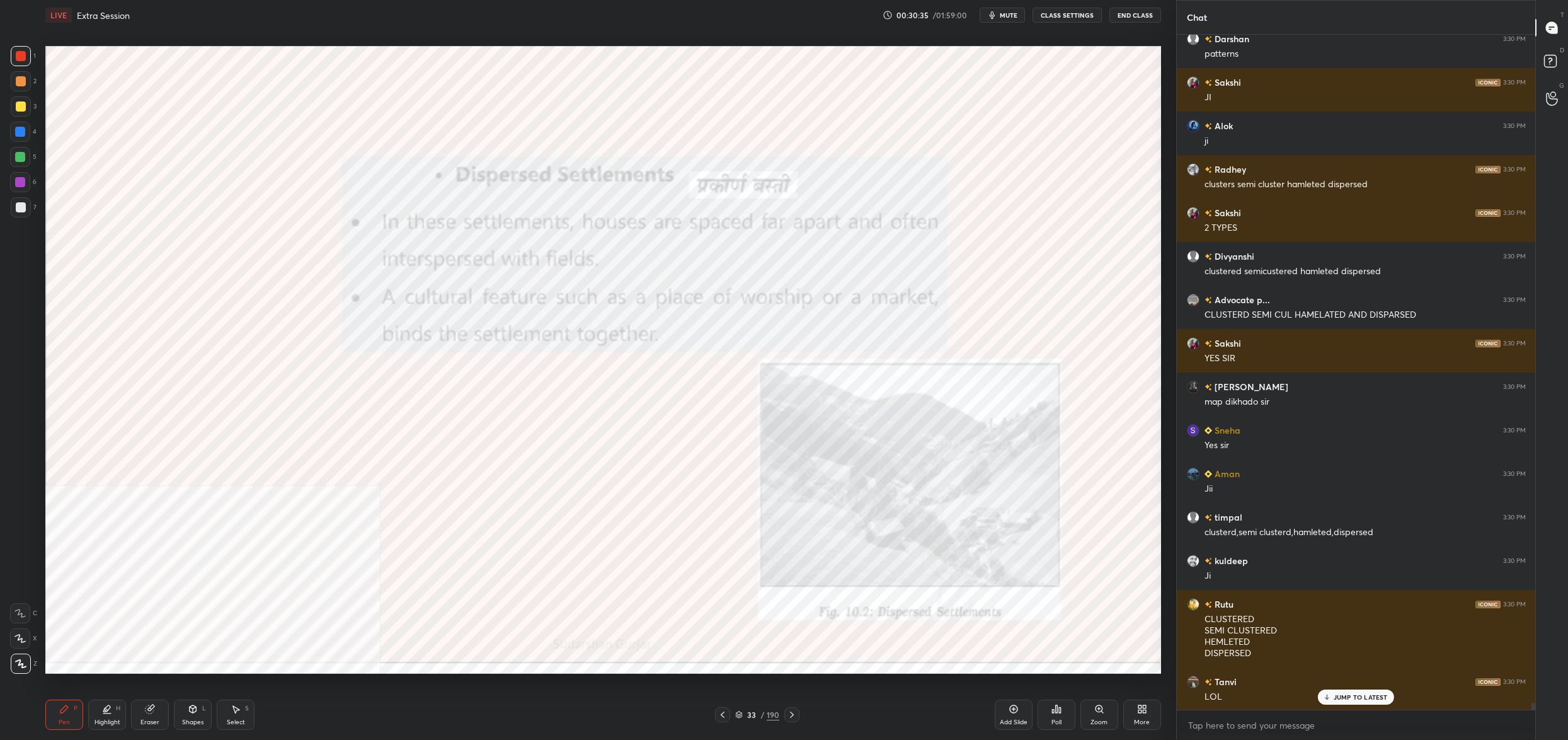
click at [856, 257] on img "grid" at bounding box center [933, 267] width 343 height 187
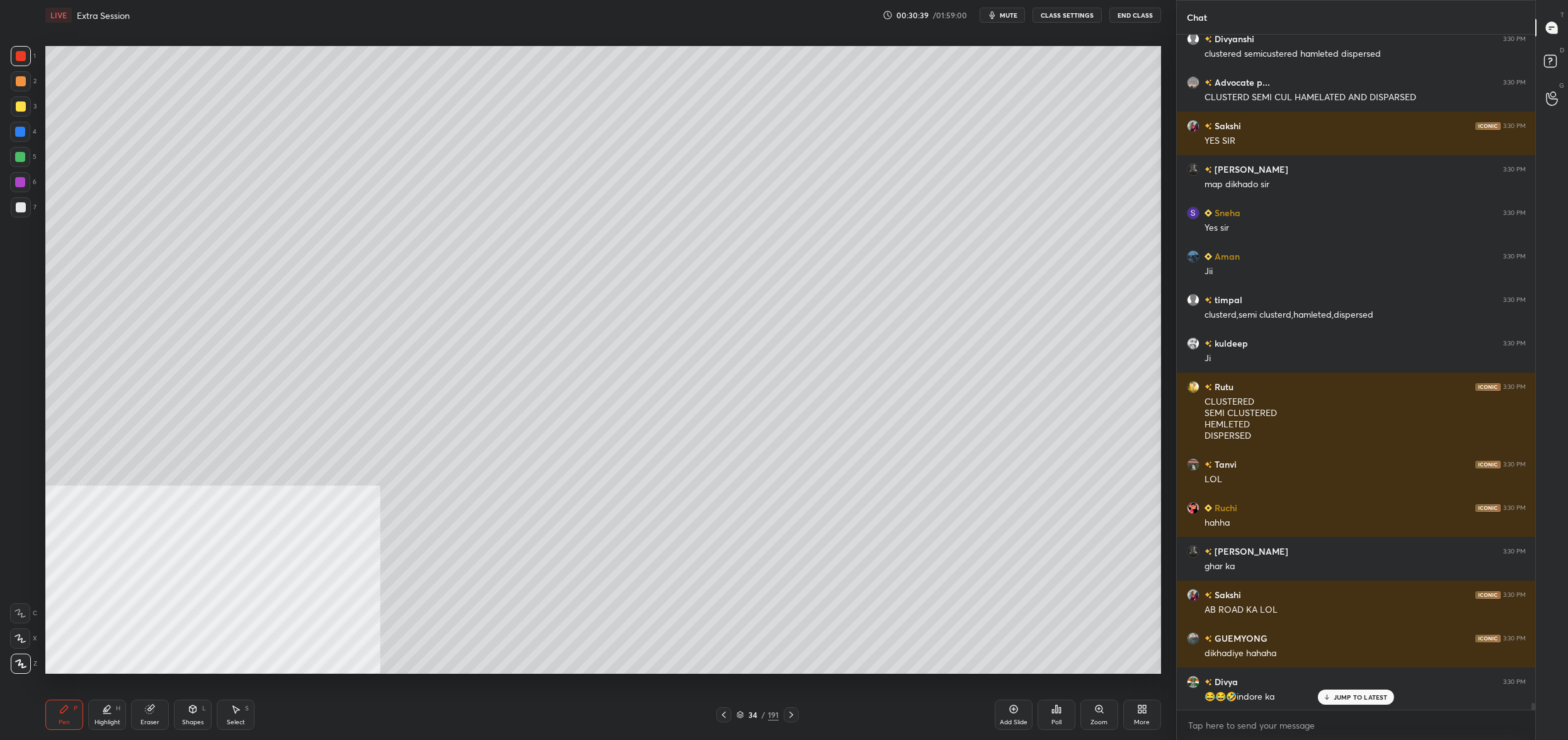
click at [749, 722] on div "Pen P Highlight H Eraser Shapes L Select S 34 / 191 Add Slide Poll Zoom More" at bounding box center [603, 714] width 1115 height 50
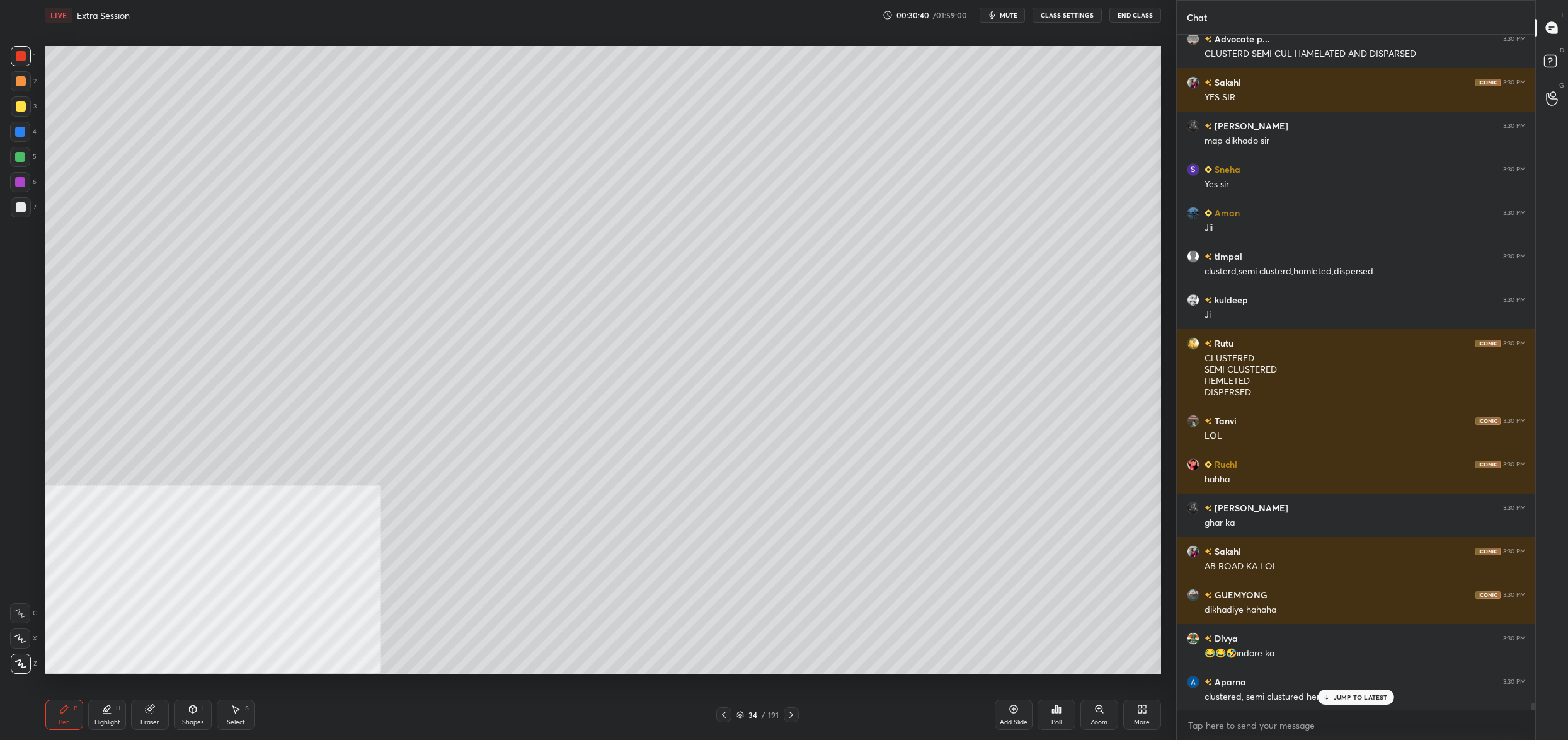
click at [743, 714] on div "34 / 191" at bounding box center [757, 714] width 42 height 12
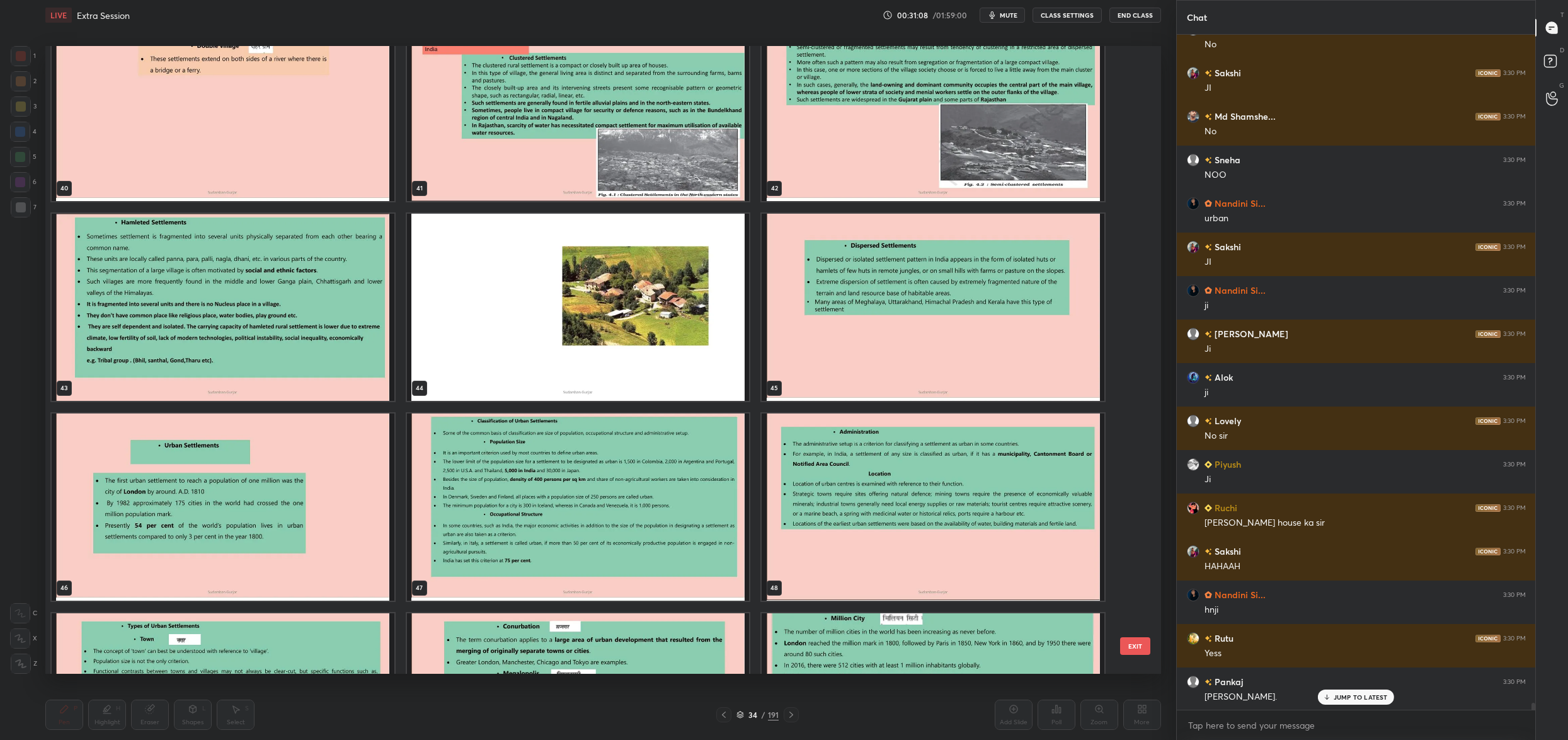
click at [504, 313] on img "grid" at bounding box center [578, 307] width 343 height 187
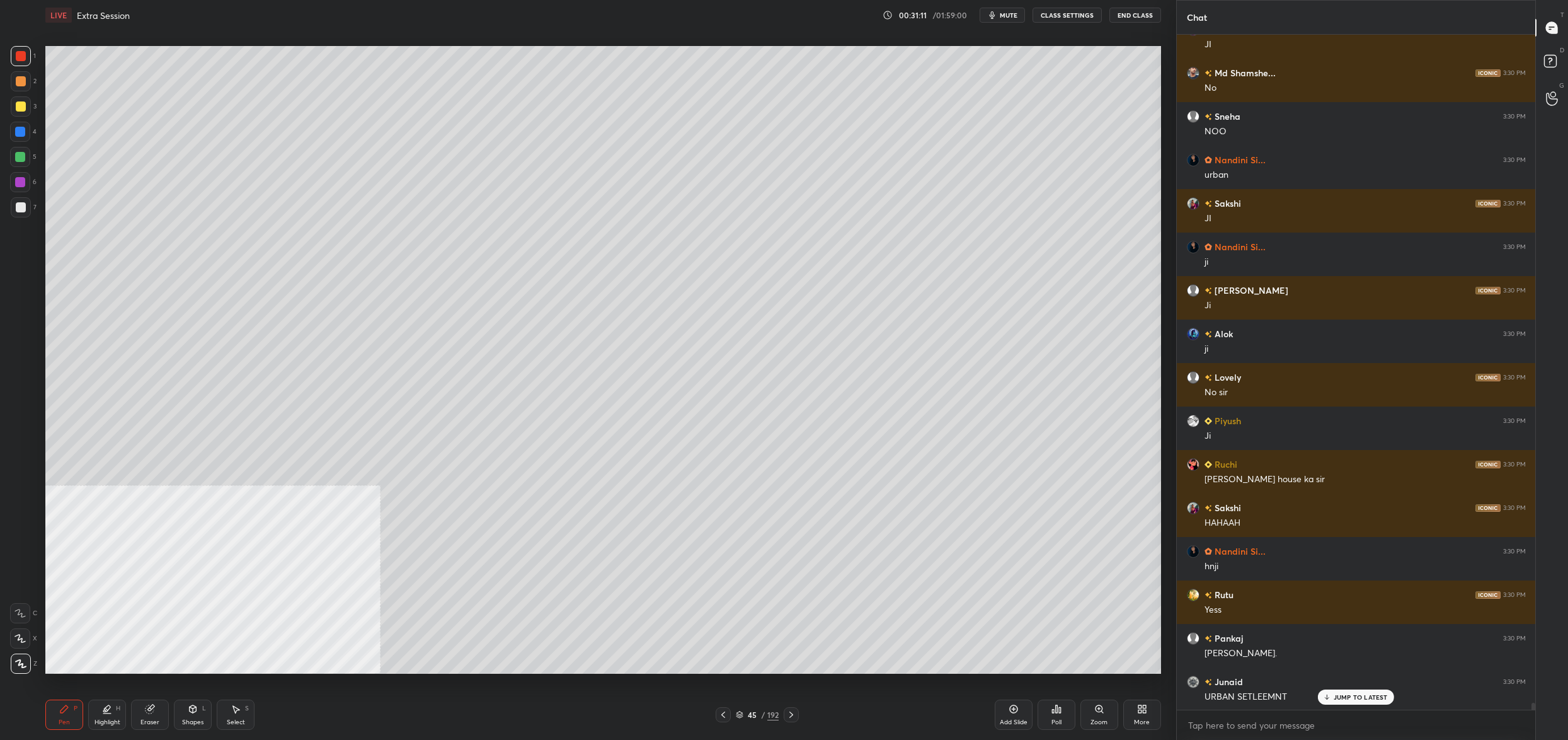
click at [746, 716] on div "45" at bounding box center [751, 714] width 12 height 7
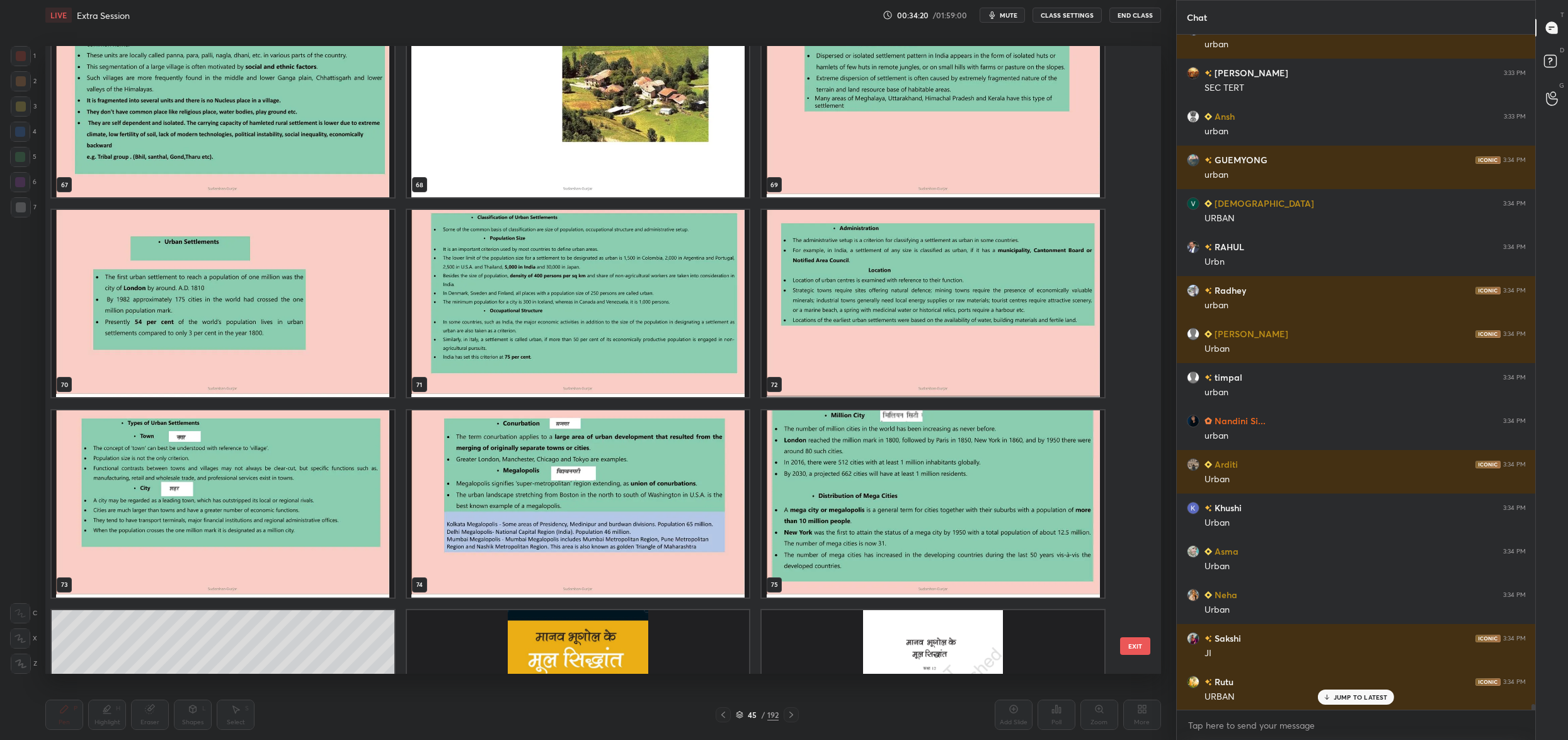
click at [1128, 639] on button "EXIT" at bounding box center [1134, 646] width 31 height 17
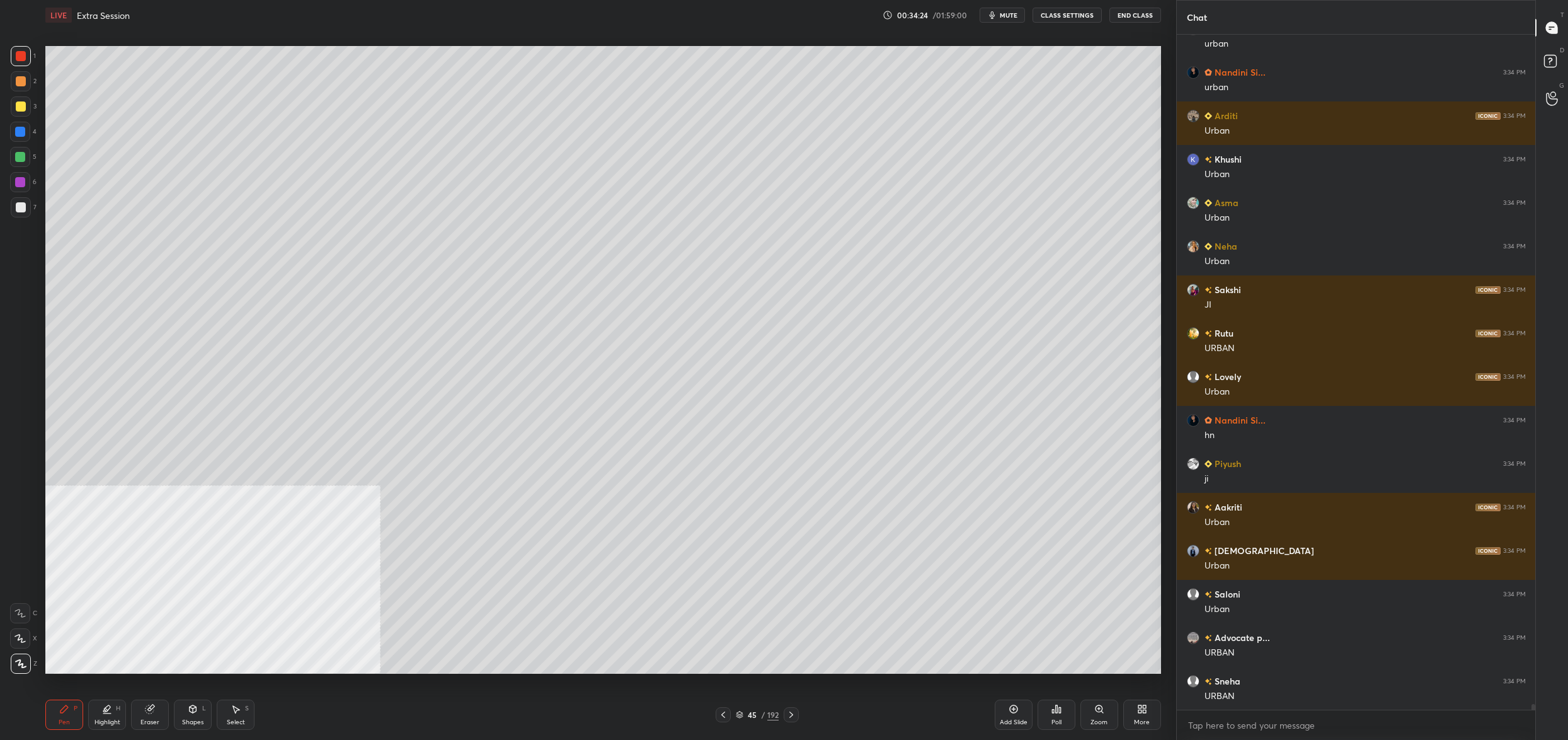
click at [740, 713] on icon at bounding box center [739, 714] width 7 height 7
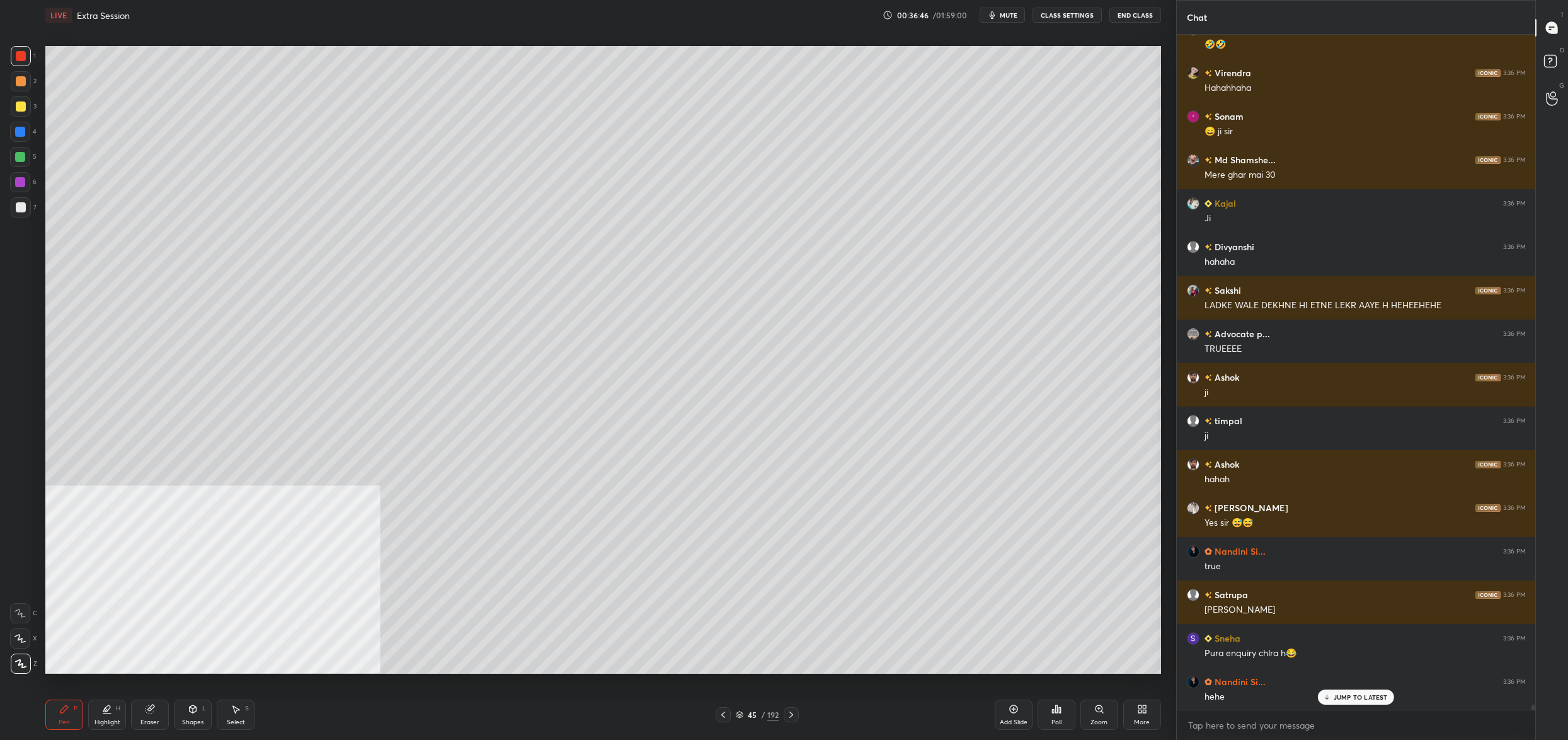
drag, startPoint x: 747, startPoint y: 716, endPoint x: 753, endPoint y: 721, distance: 7.8
click at [747, 716] on div "45" at bounding box center [751, 714] width 12 height 7
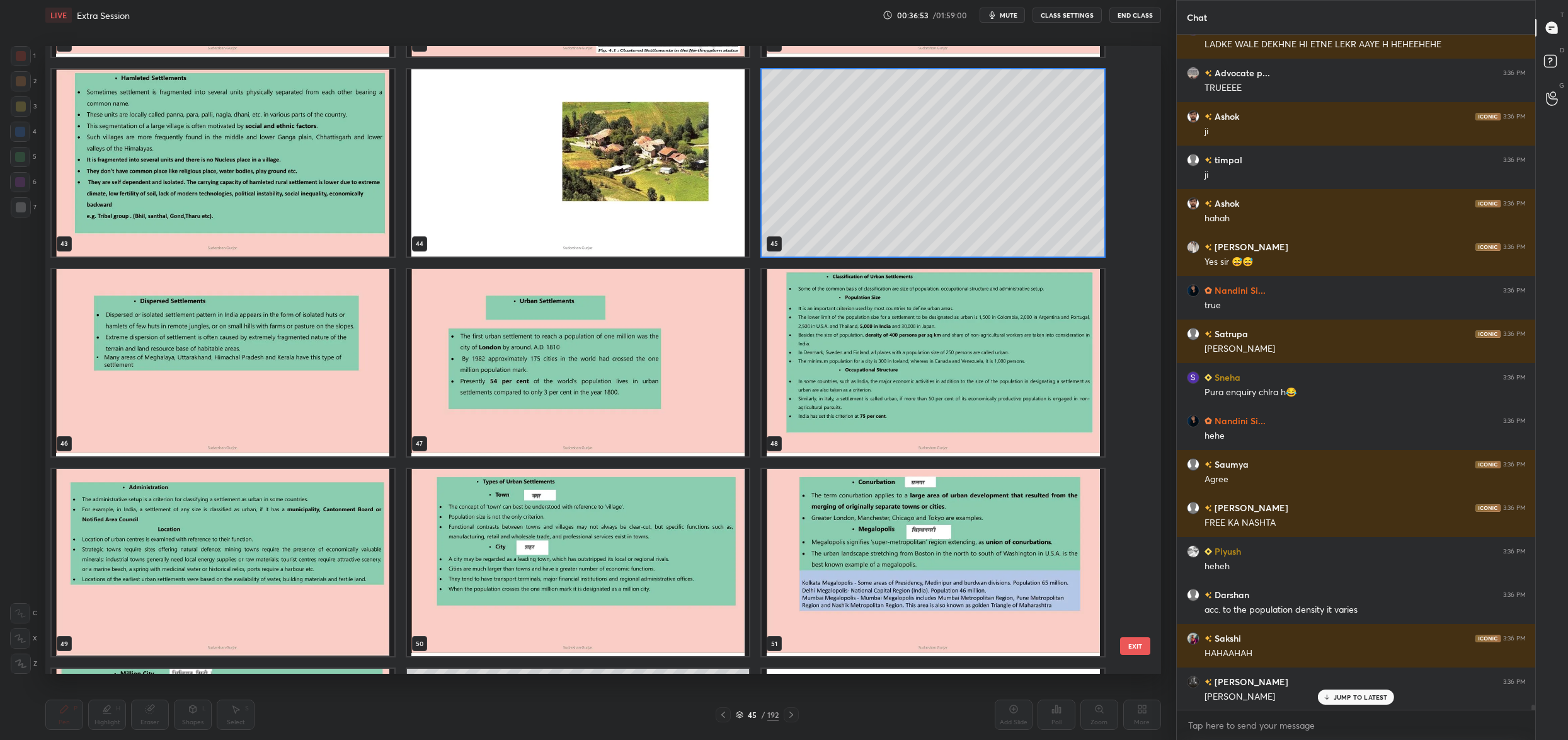
click at [946, 402] on img "grid" at bounding box center [933, 363] width 343 height 187
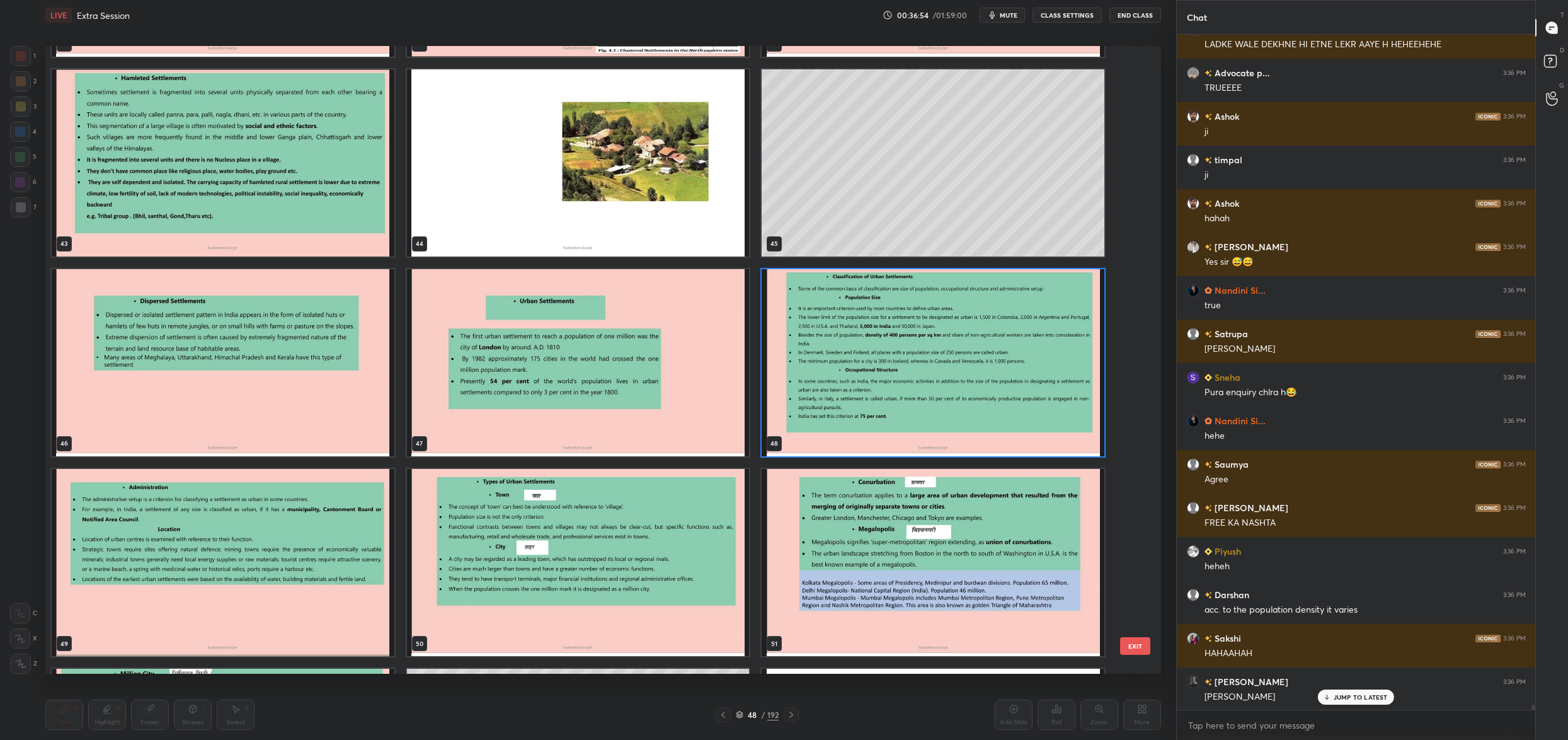
click at [946, 402] on img "grid" at bounding box center [933, 363] width 343 height 187
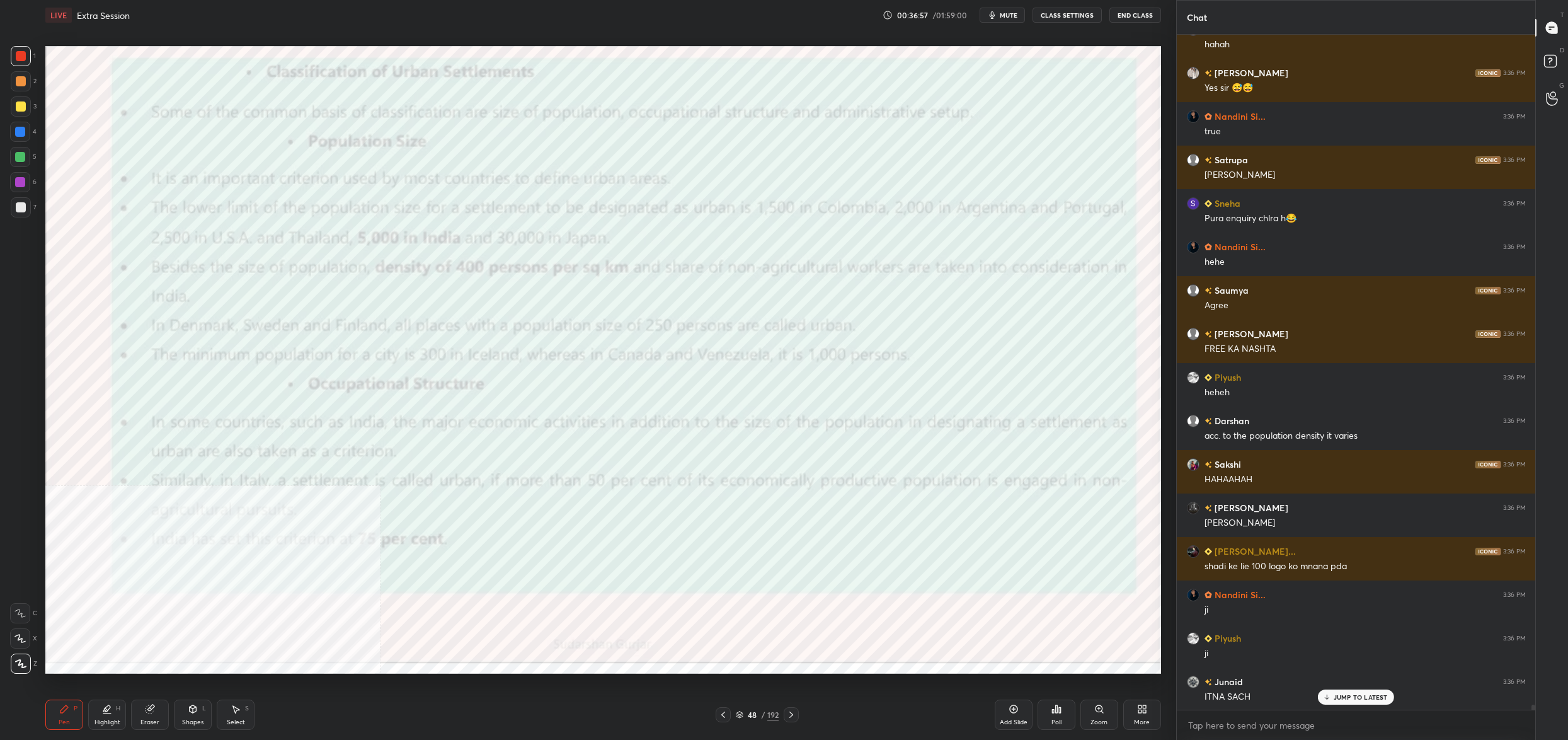
click at [1143, 716] on div "More" at bounding box center [1142, 714] width 38 height 31
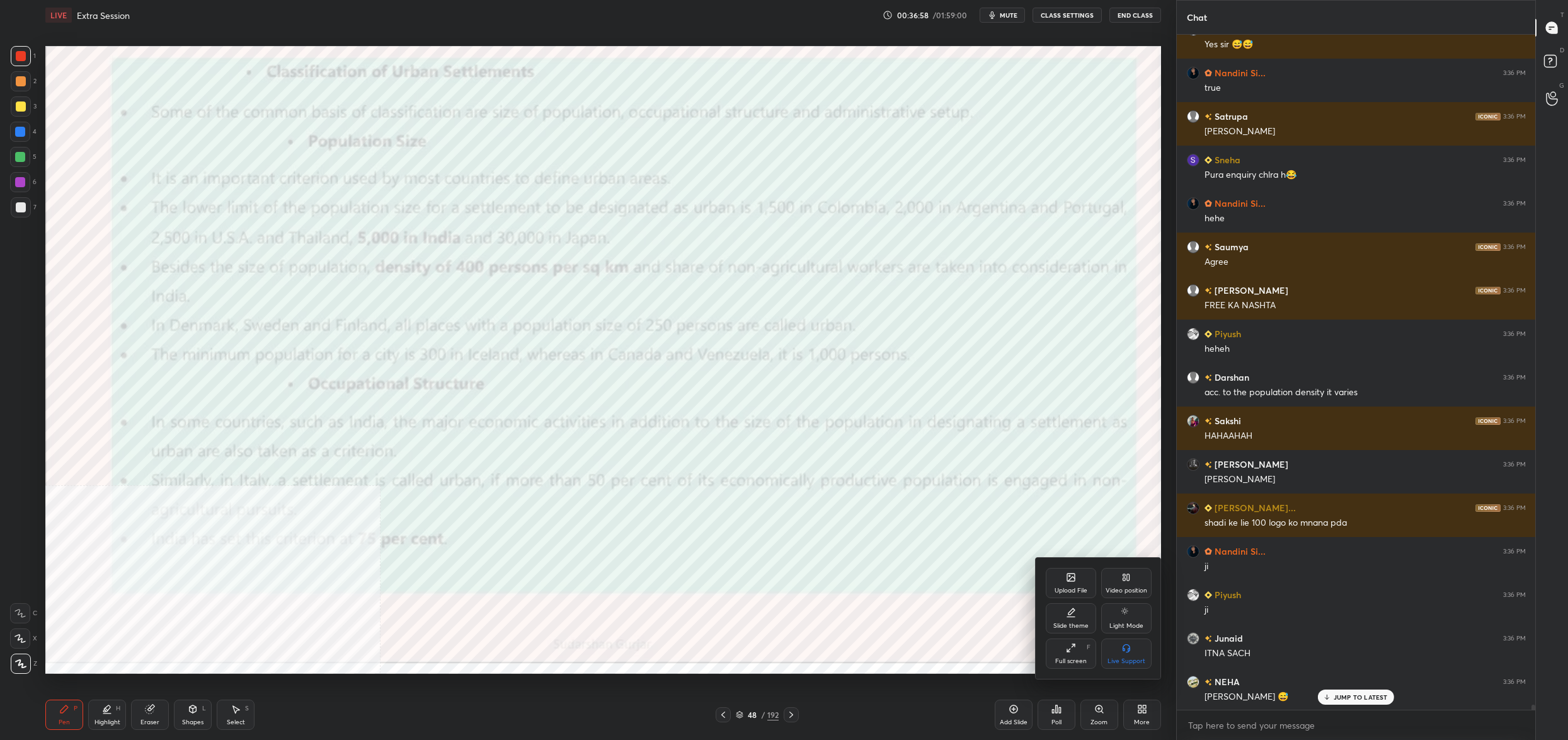
drag, startPoint x: 1141, startPoint y: 587, endPoint x: 1139, endPoint y: 598, distance: 11.2
click at [1143, 585] on div "Video position" at bounding box center [1126, 583] width 50 height 31
click at [1135, 642] on div "Bottom right" at bounding box center [1126, 653] width 50 height 31
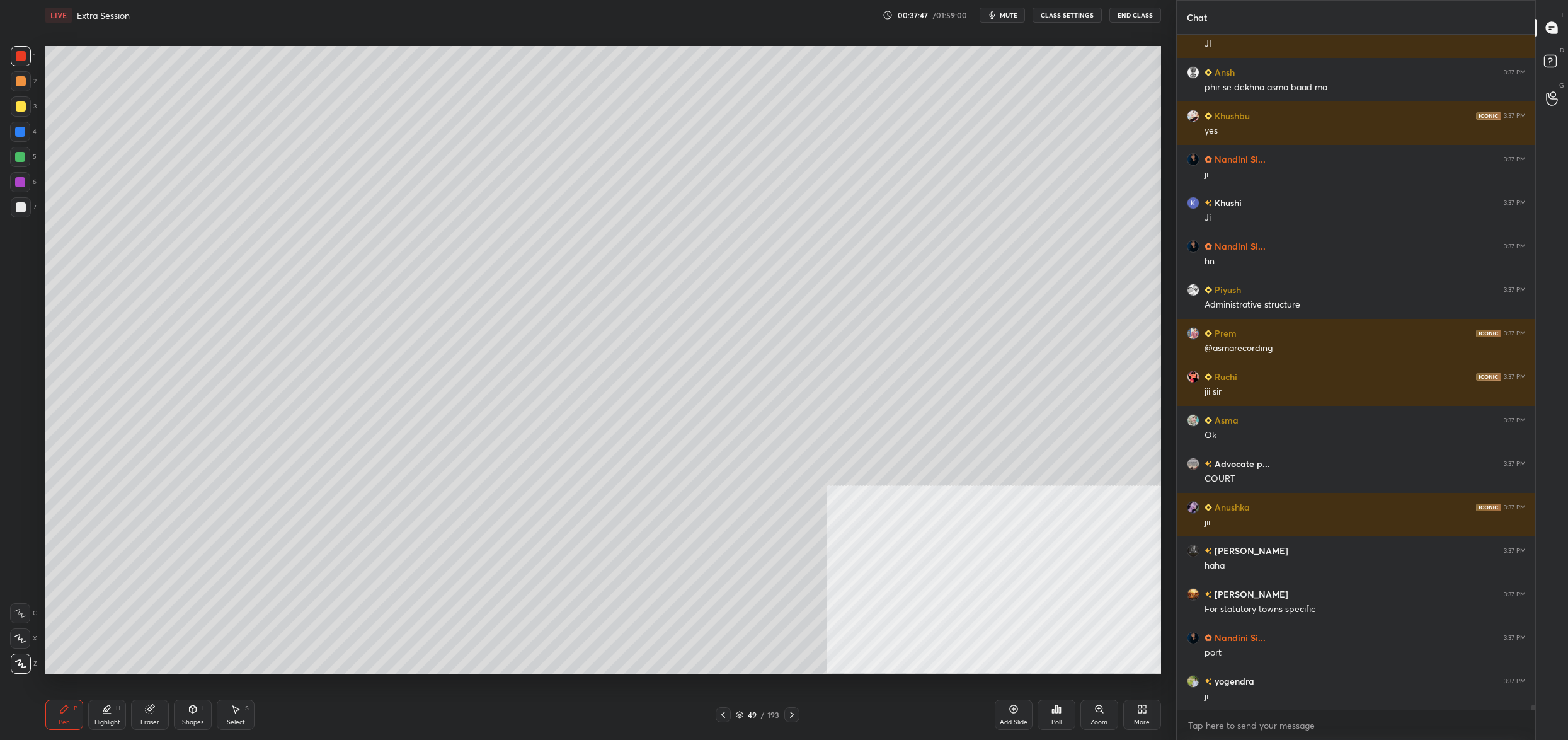
click at [741, 710] on div "49 / 193" at bounding box center [757, 714] width 44 height 12
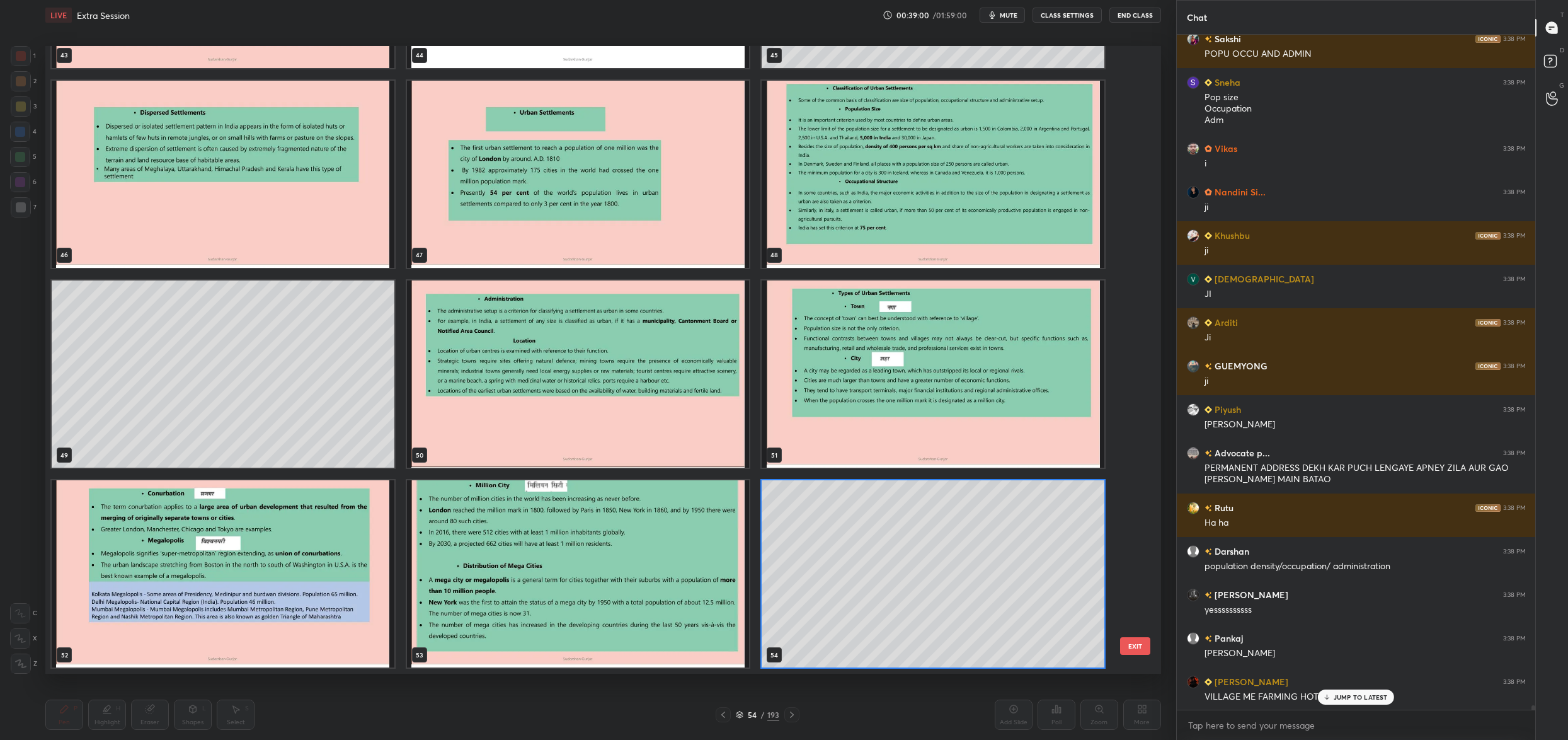
click at [870, 542] on div "40 41 42 43 44 45 46 47 48 49 50 51 52 53 54" at bounding box center [592, 360] width 1093 height 627
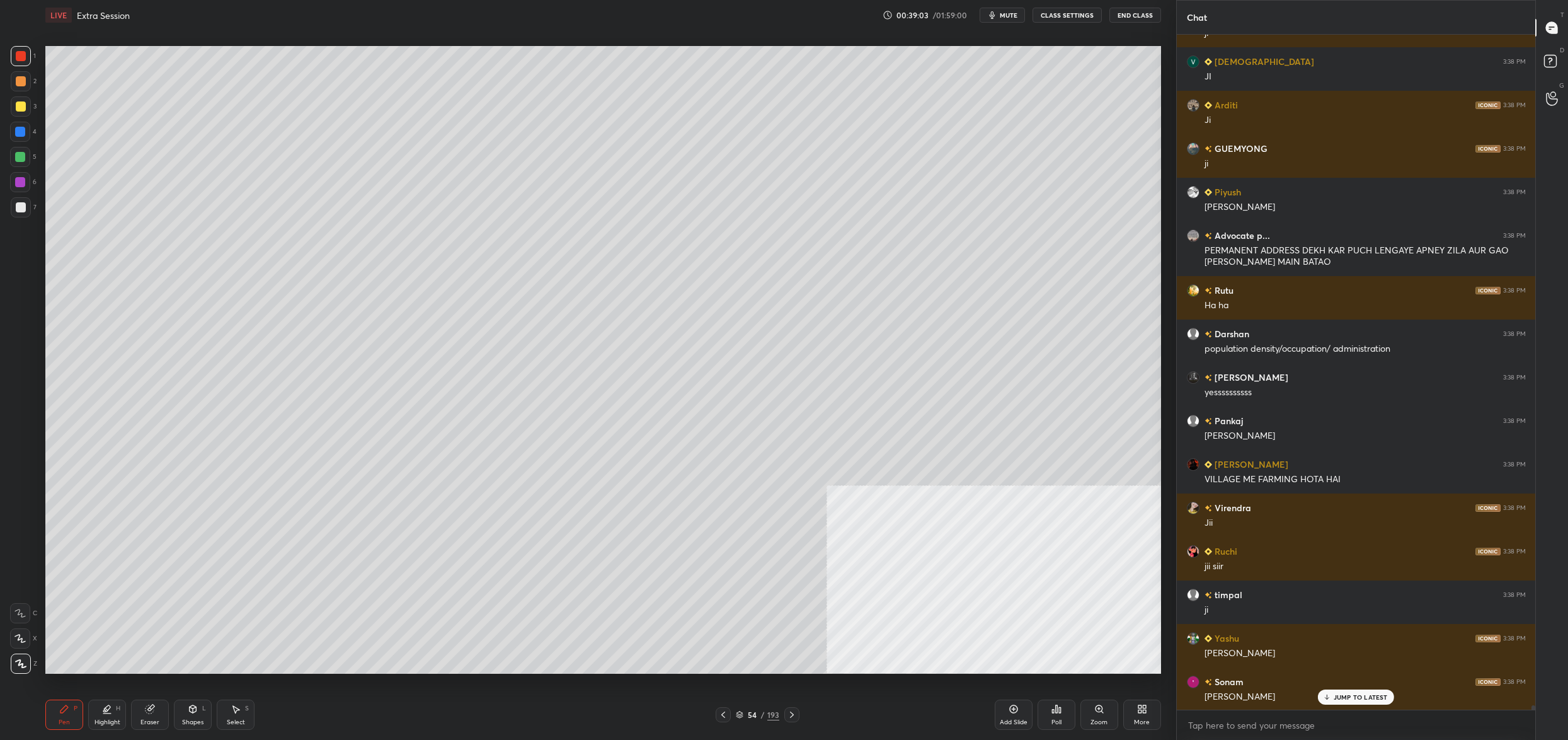
click at [746, 716] on div "54 / 193" at bounding box center [757, 714] width 44 height 12
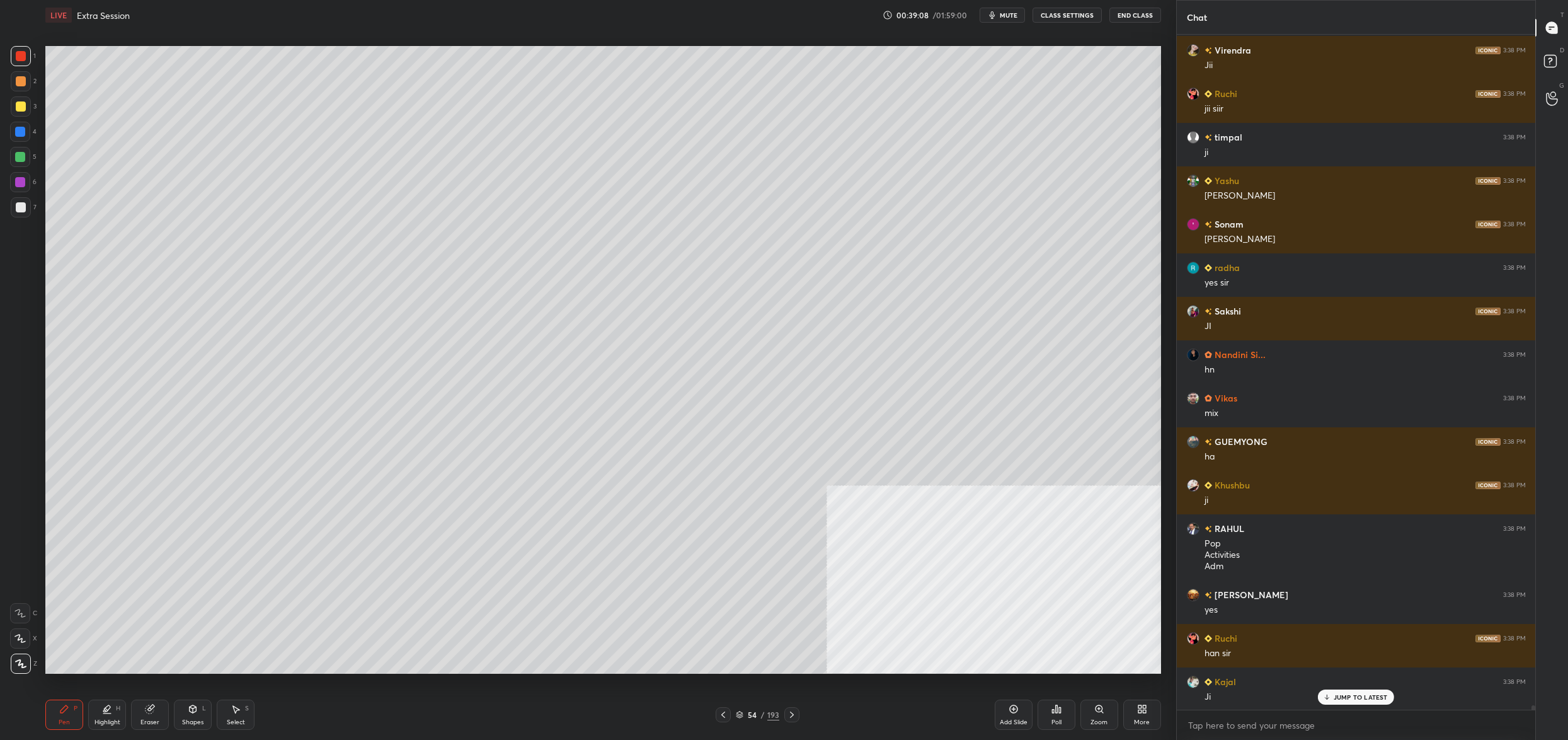
click at [746, 715] on div "54" at bounding box center [751, 714] width 12 height 7
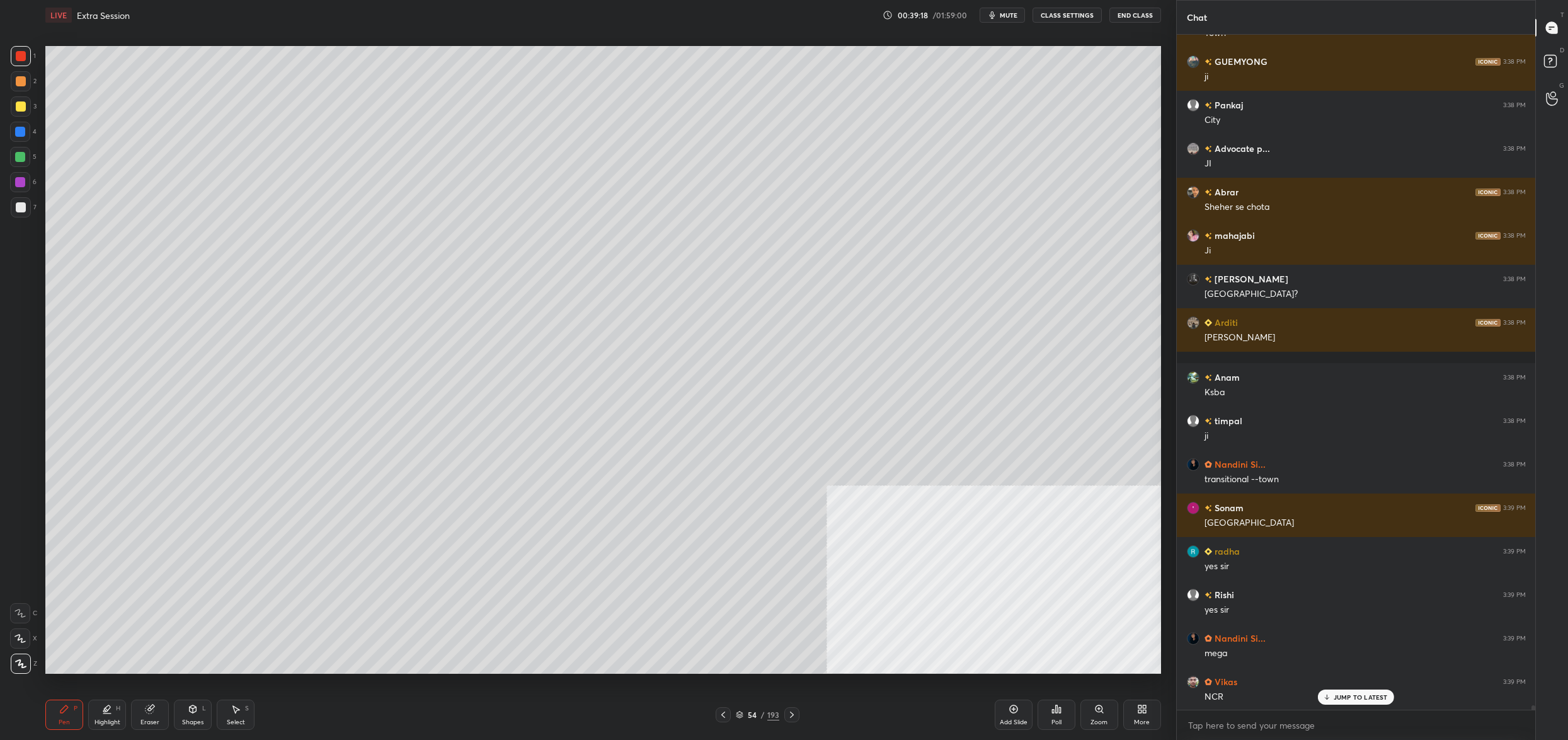
click at [746, 714] on div "54" at bounding box center [751, 714] width 12 height 7
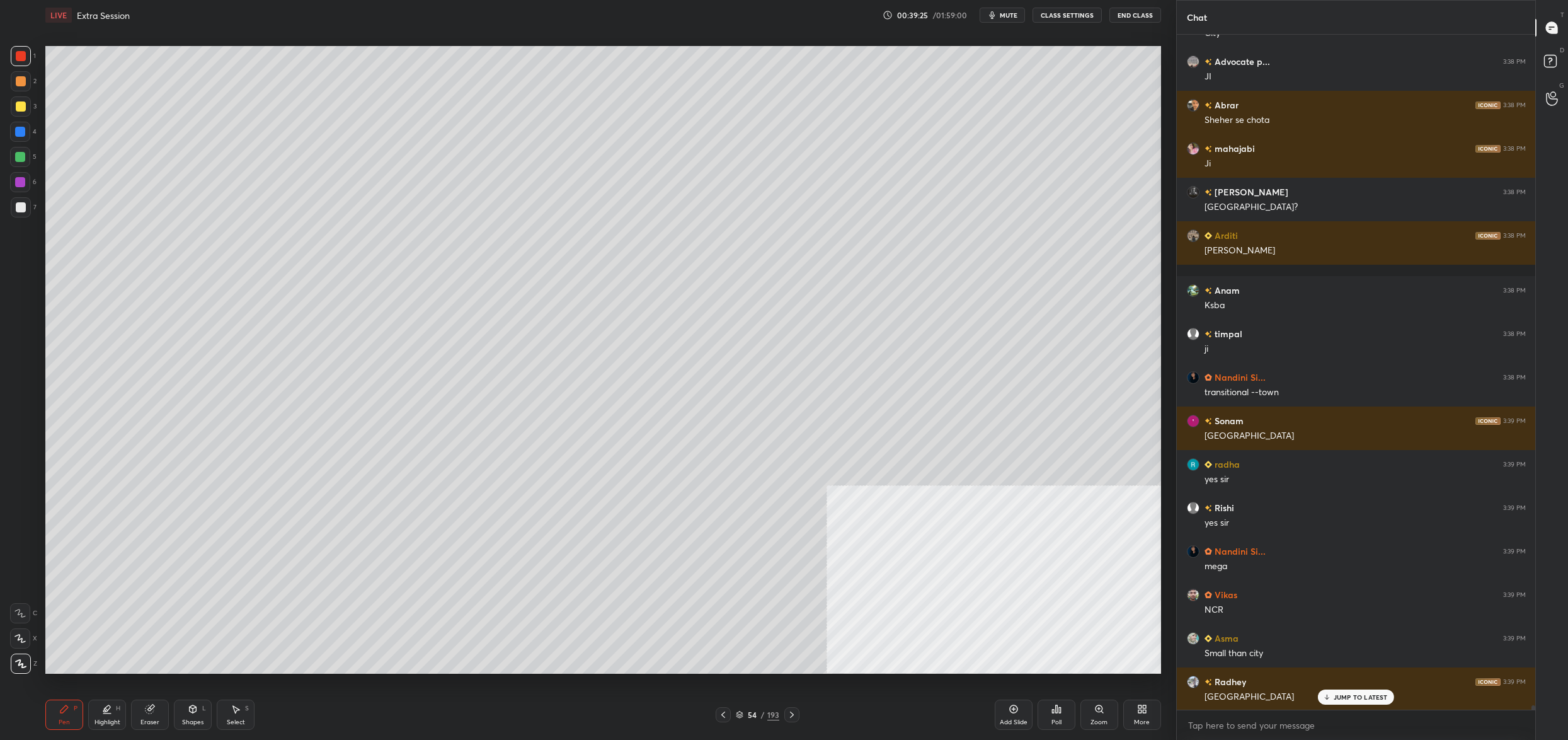
drag, startPoint x: 743, startPoint y: 716, endPoint x: 736, endPoint y: 714, distance: 7.3
click at [743, 714] on div "54 / 193" at bounding box center [757, 714] width 44 height 12
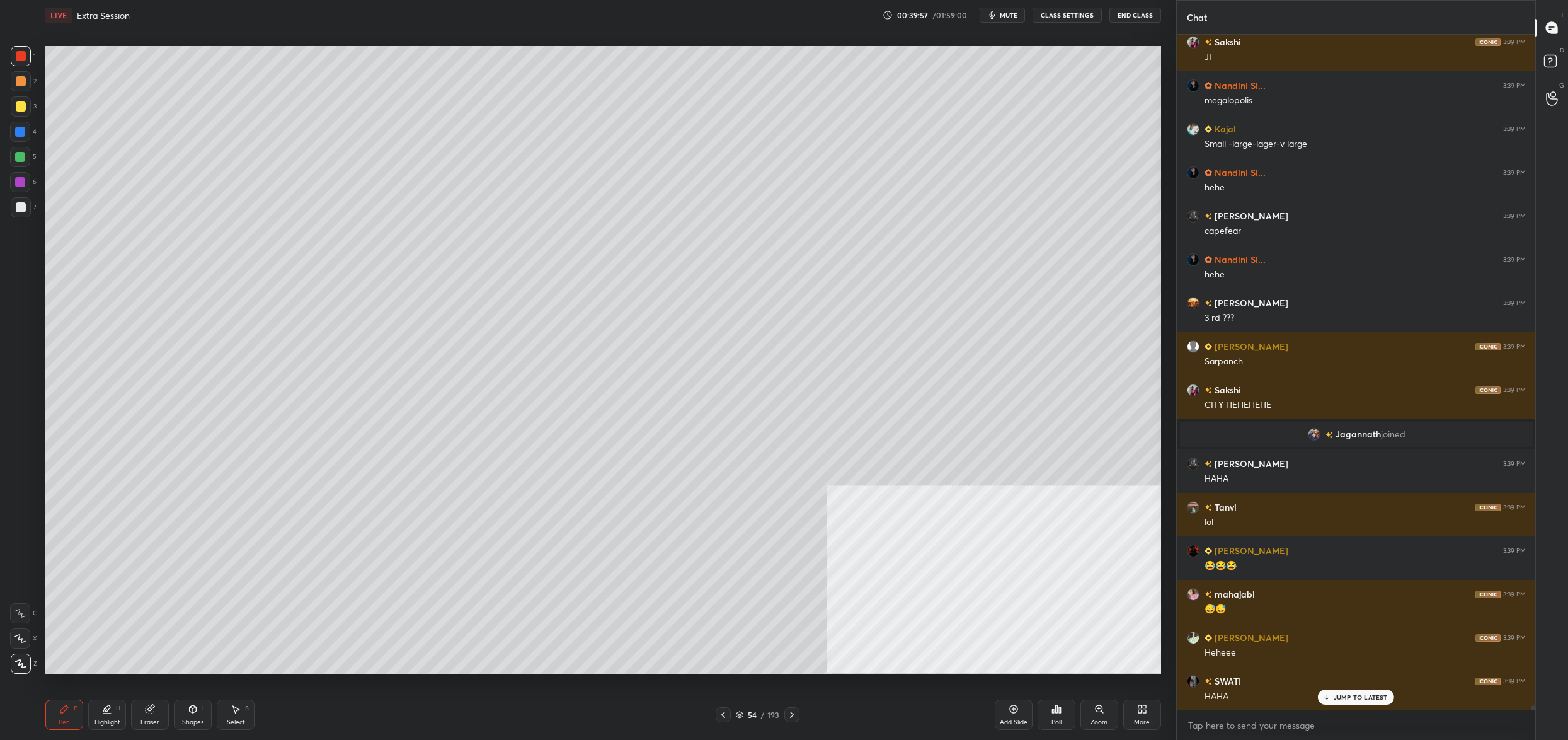
click at [23, 608] on div at bounding box center [20, 613] width 20 height 20
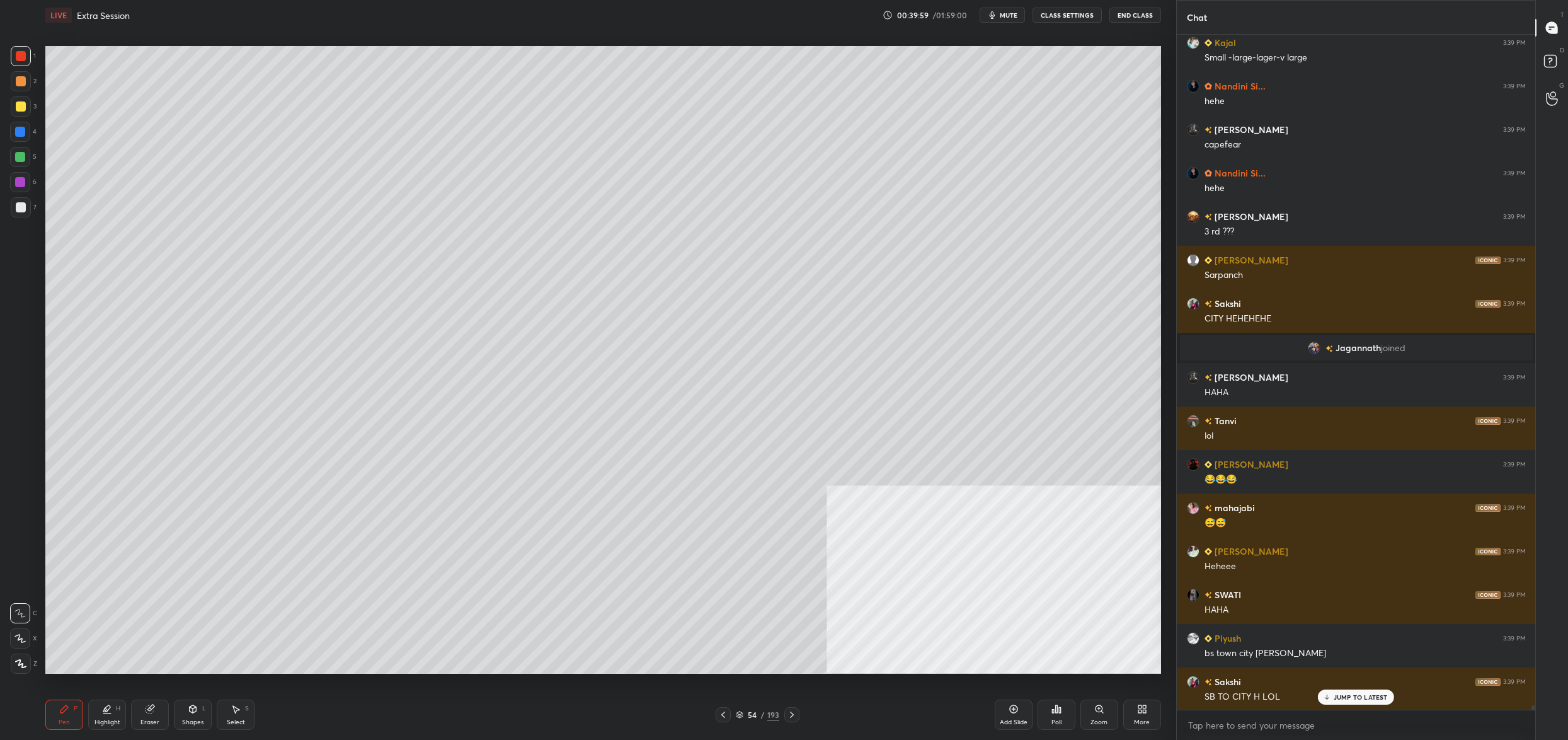
click at [747, 711] on div "54" at bounding box center [751, 714] width 12 height 7
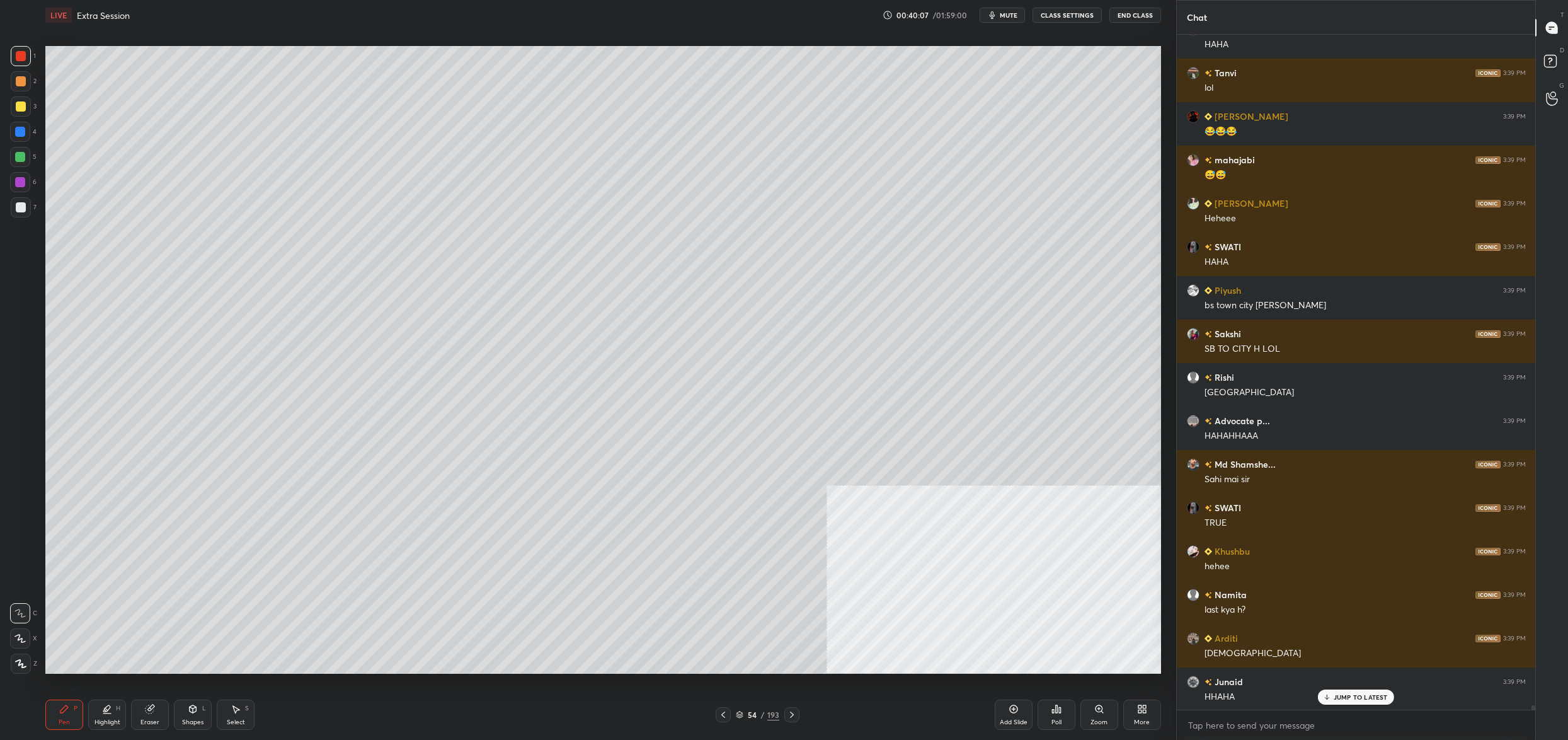
click at [148, 717] on div "Eraser" at bounding box center [150, 714] width 38 height 31
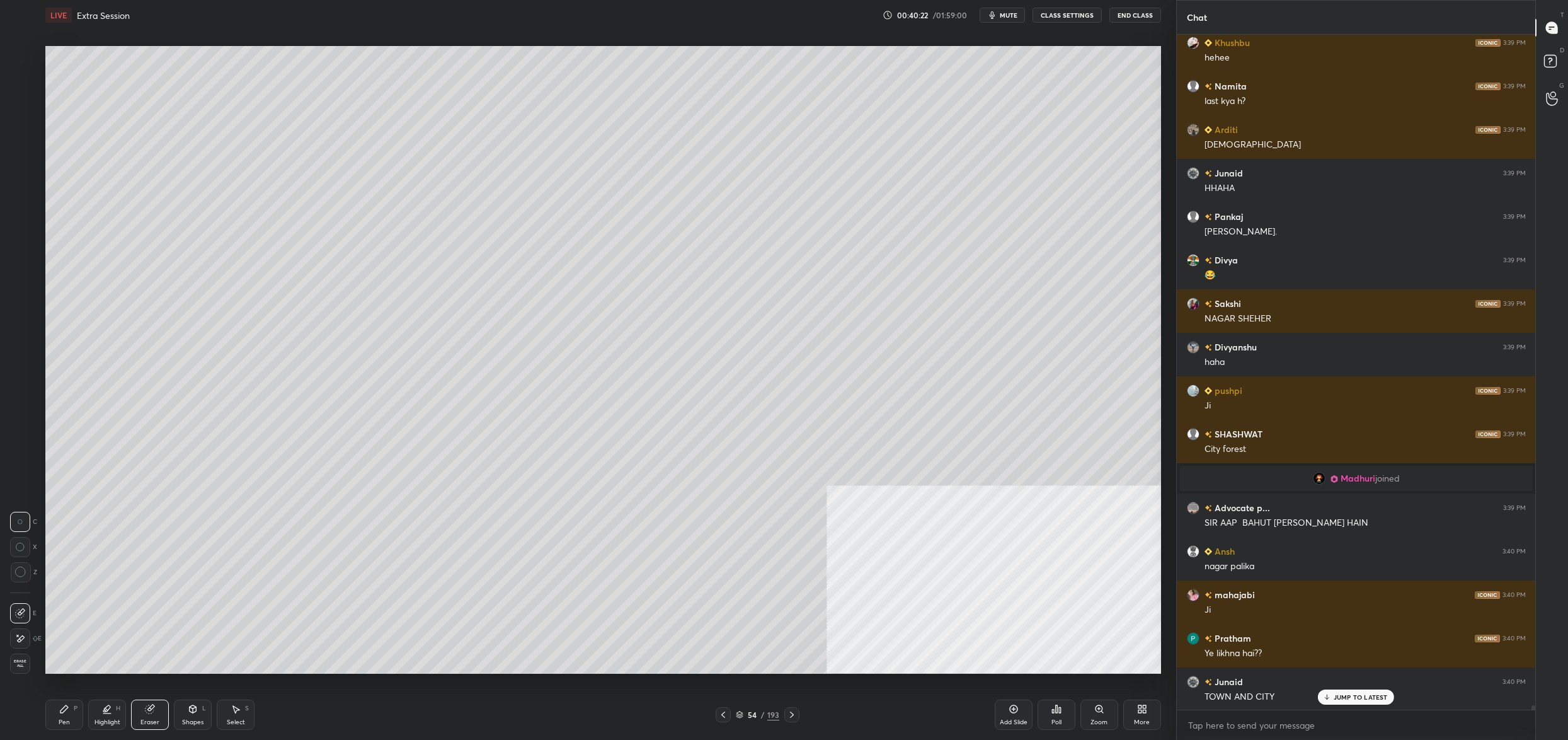
click at [746, 714] on div "54" at bounding box center [751, 714] width 12 height 7
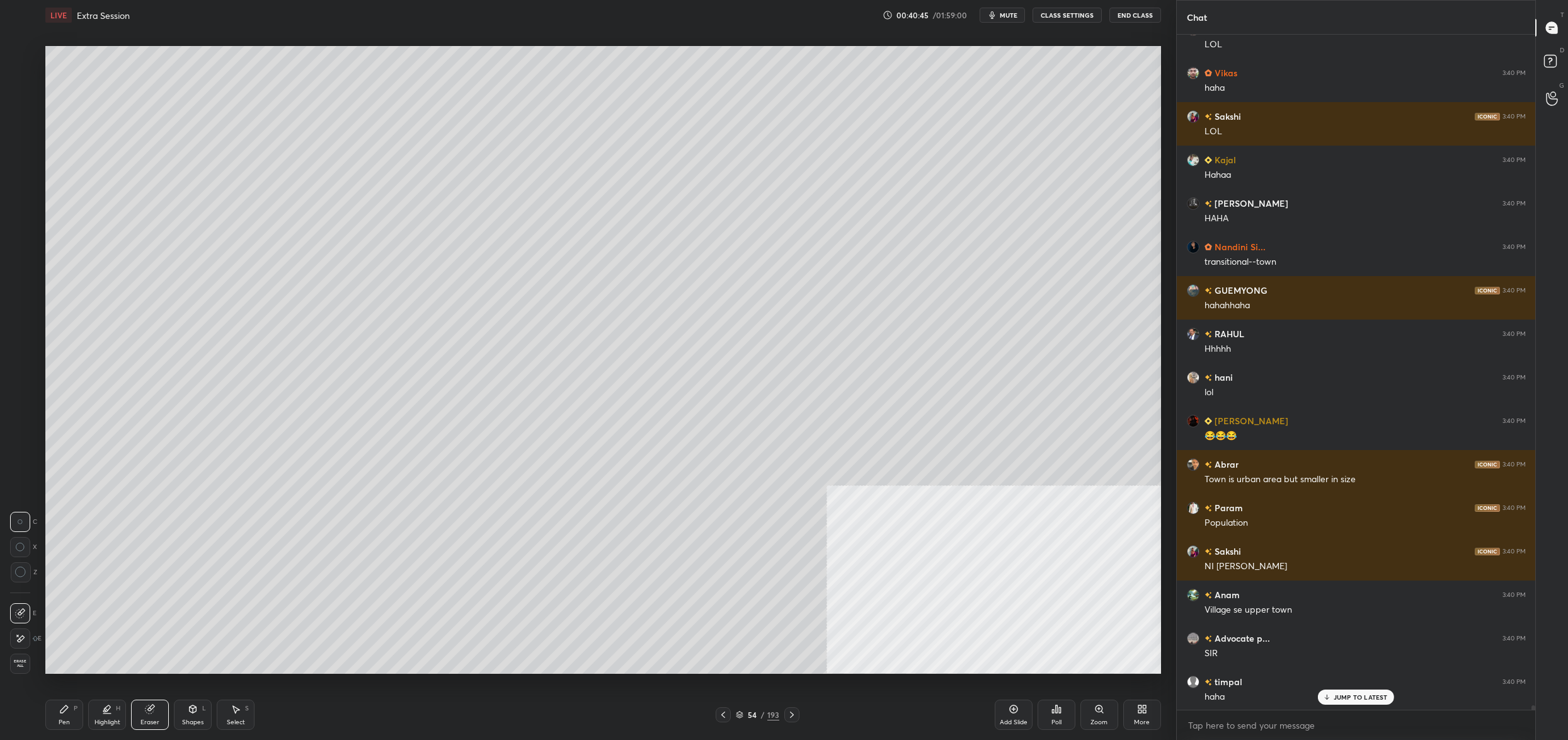
click at [58, 724] on div "Pen P" at bounding box center [65, 714] width 38 height 31
click at [67, 725] on div "Pen" at bounding box center [65, 722] width 12 height 7
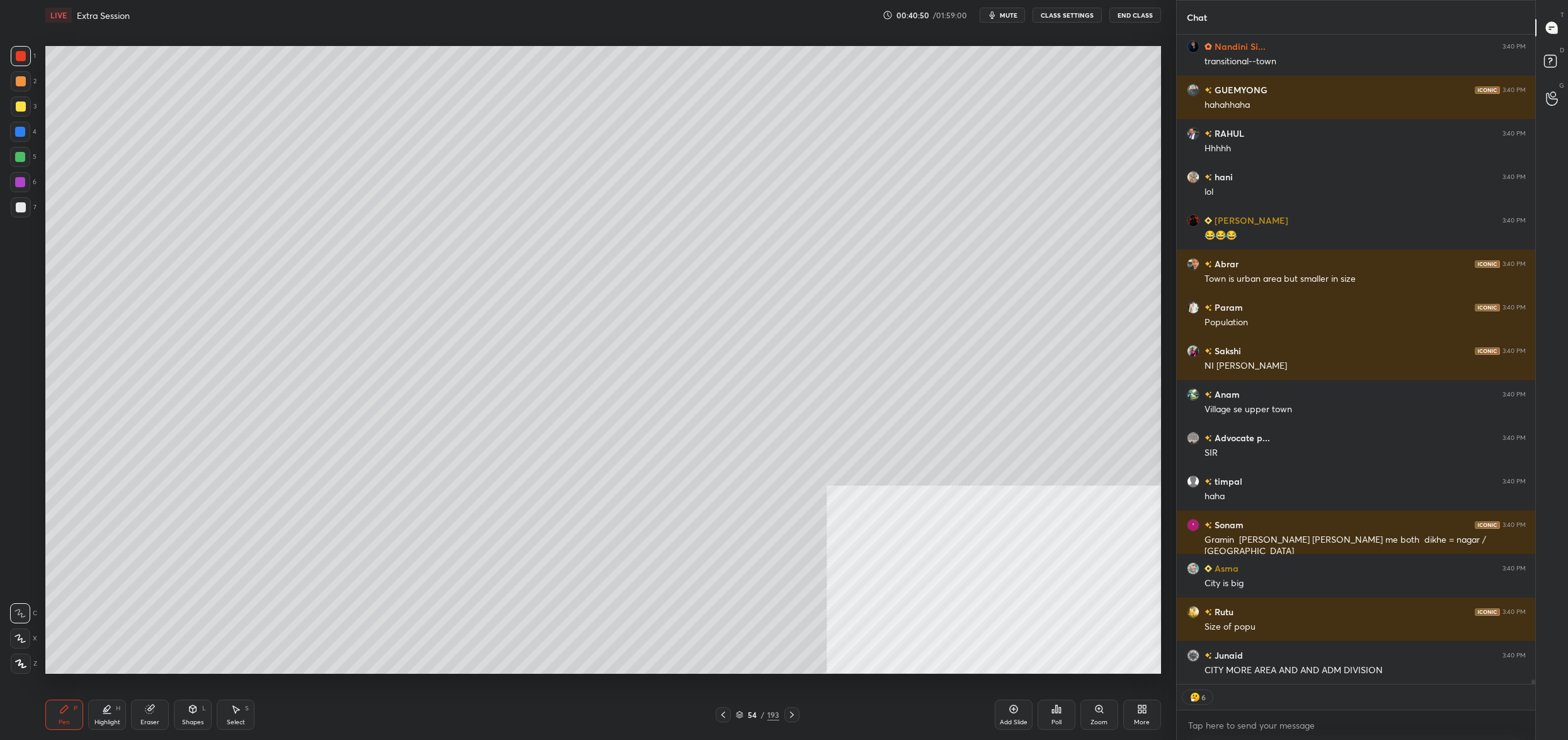
drag, startPoint x: 754, startPoint y: 714, endPoint x: 747, endPoint y: 713, distance: 7.1
click at [754, 714] on div "54" at bounding box center [751, 714] width 12 height 7
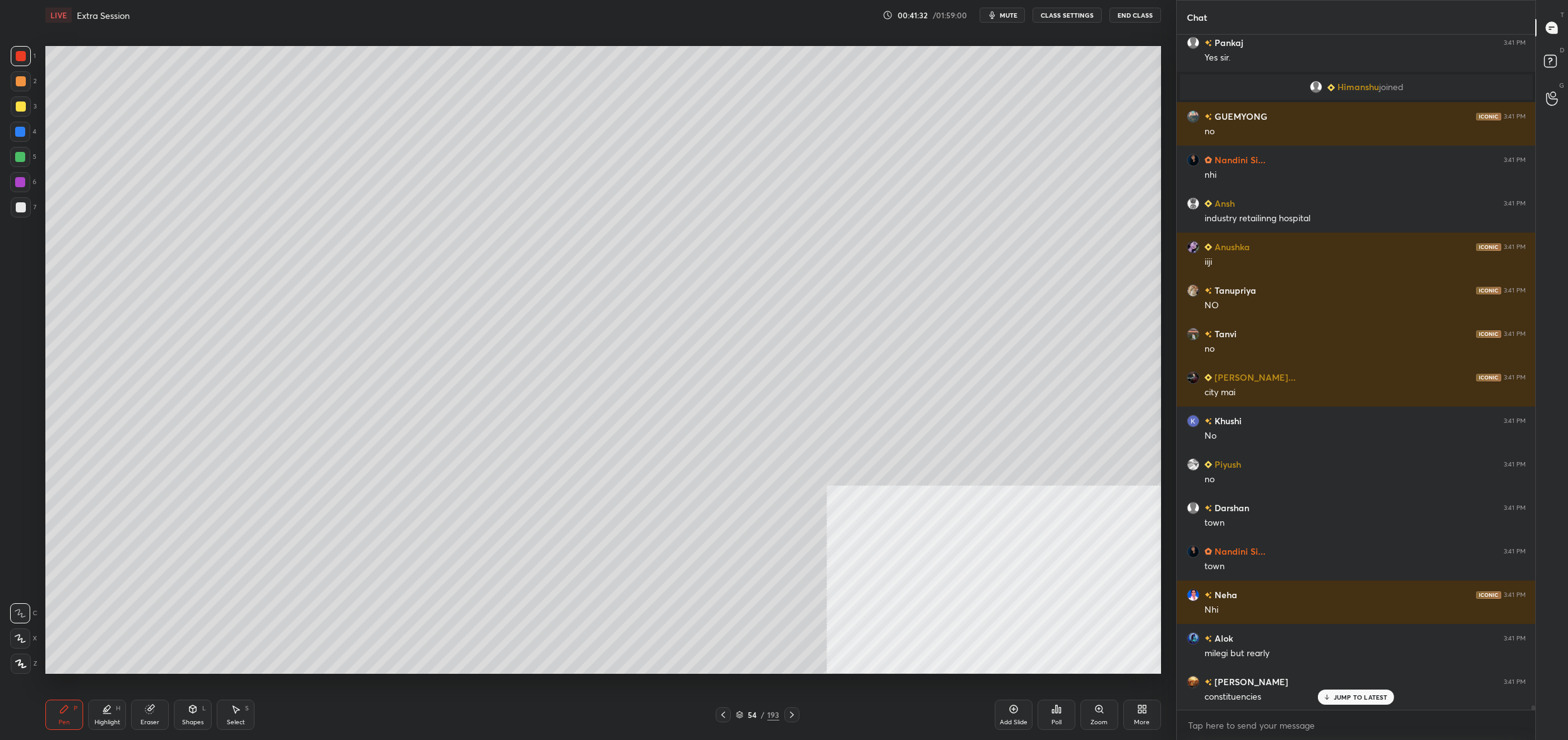
drag, startPoint x: 745, startPoint y: 709, endPoint x: 722, endPoint y: 693, distance: 28.0
click at [742, 711] on div "54 / 193" at bounding box center [757, 714] width 44 height 12
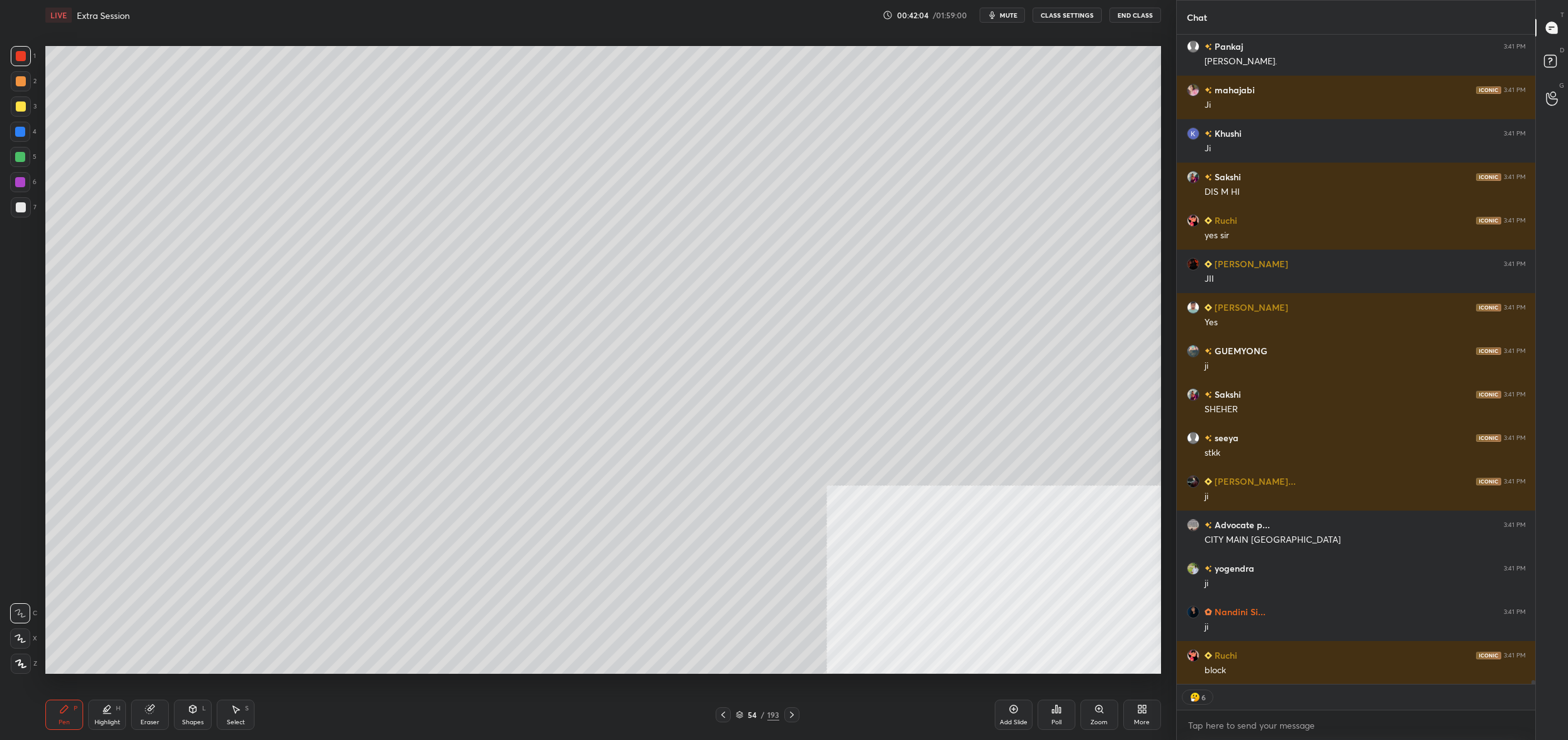
click at [495, 43] on div "Setting up your live class Poll for secs No correct answer Start poll" at bounding box center [603, 360] width 1125 height 659
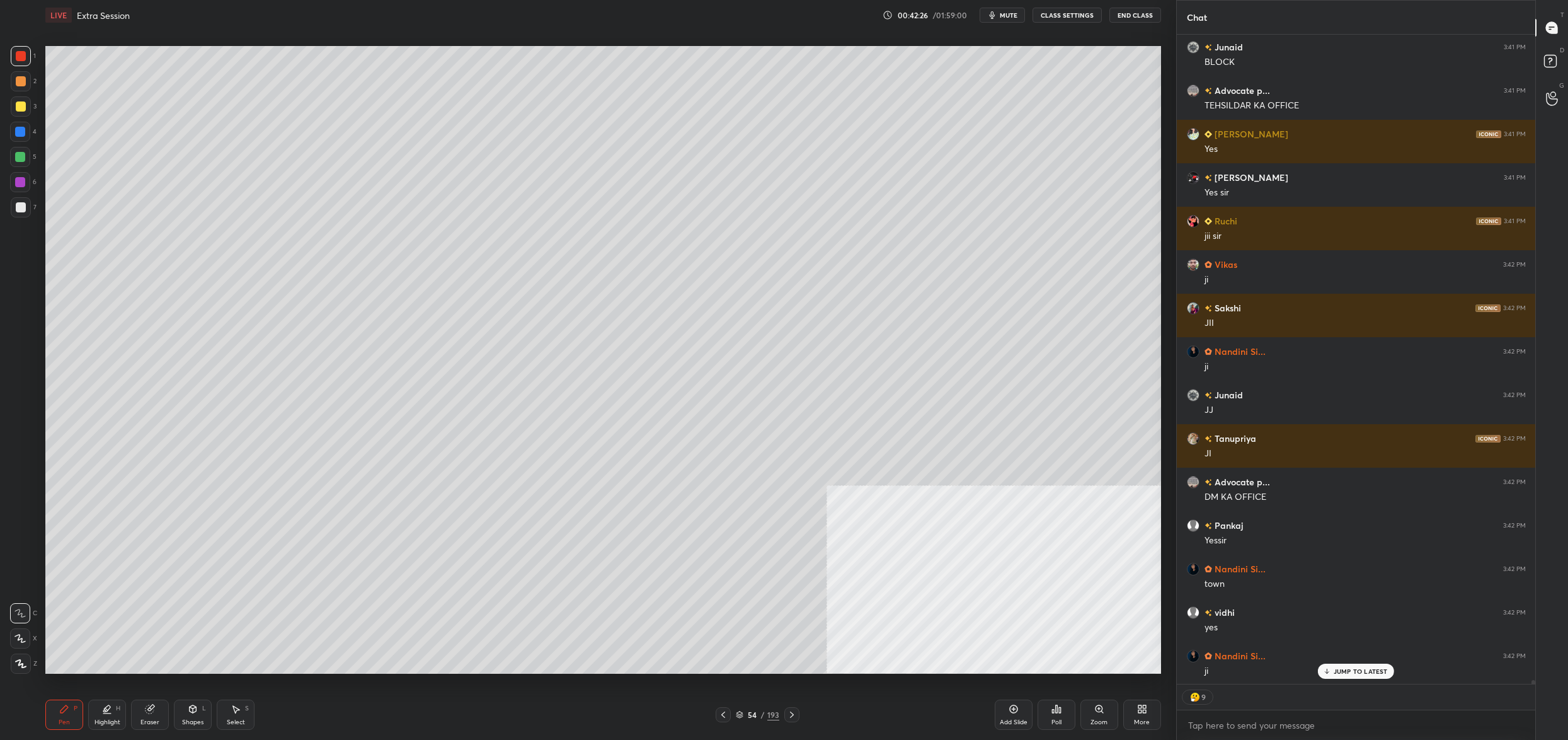
drag, startPoint x: 746, startPoint y: 720, endPoint x: 753, endPoint y: 724, distance: 8.1
click at [746, 720] on div "54 / 193" at bounding box center [757, 714] width 44 height 12
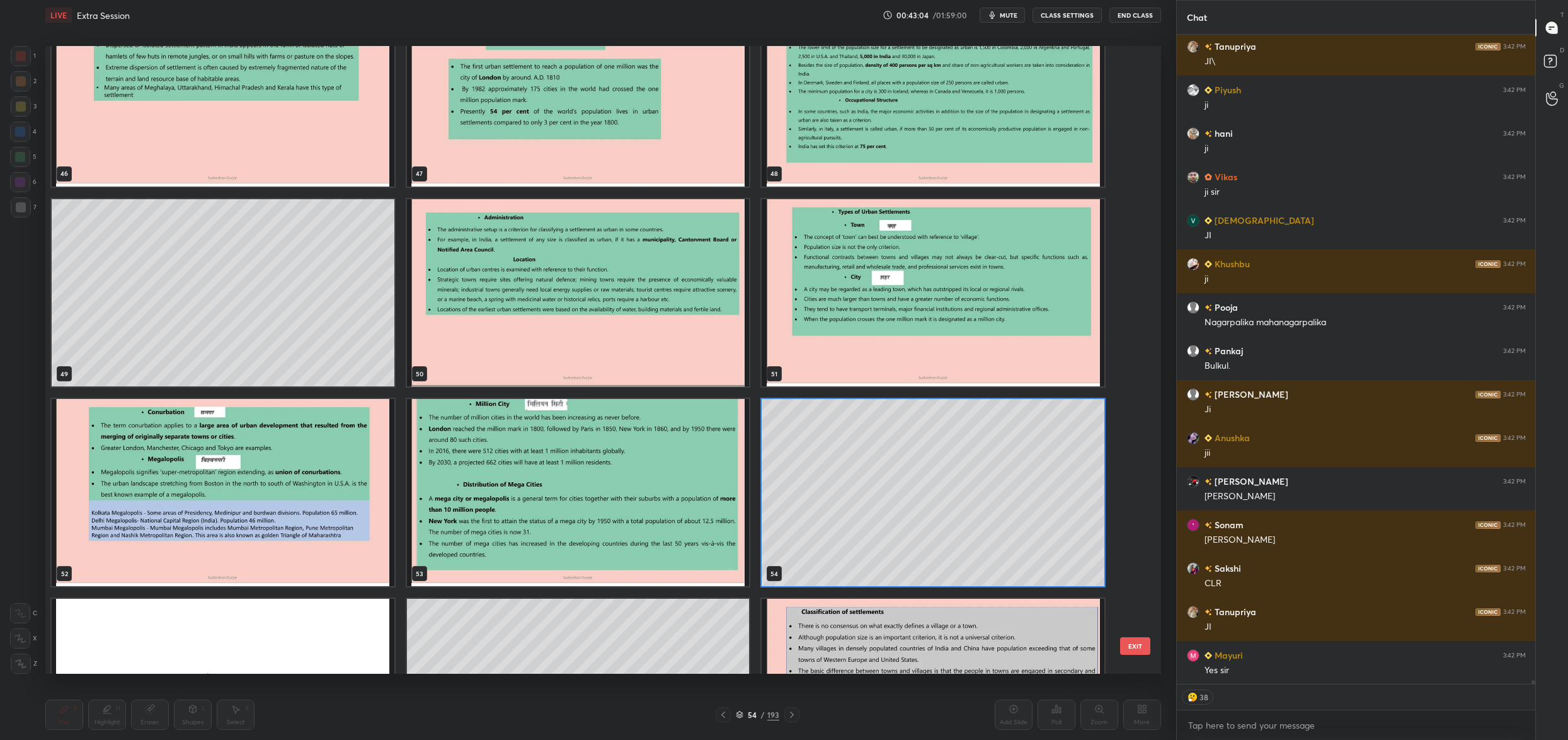
click at [947, 232] on img "grid" at bounding box center [933, 293] width 343 height 187
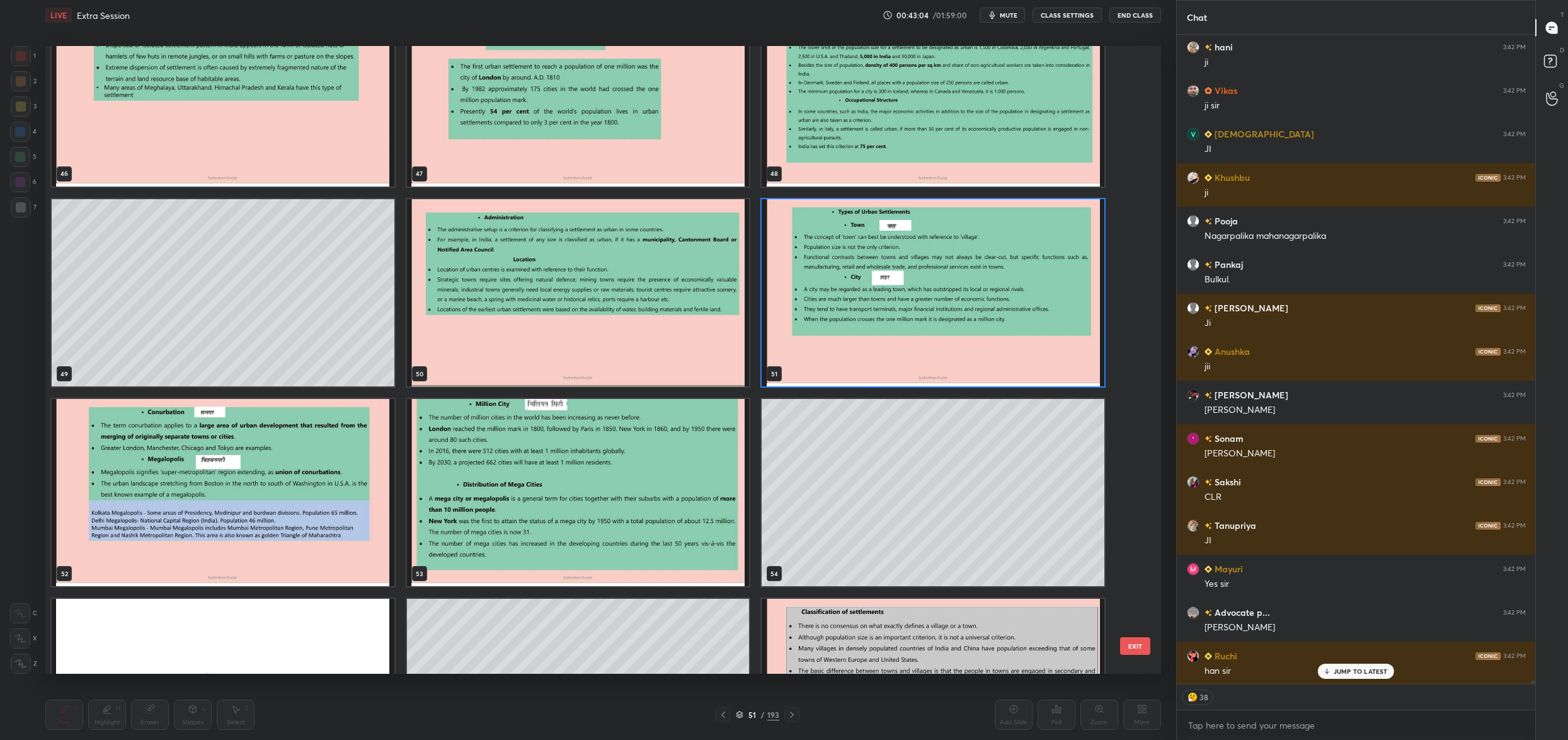
click at [947, 232] on img "grid" at bounding box center [933, 293] width 343 height 187
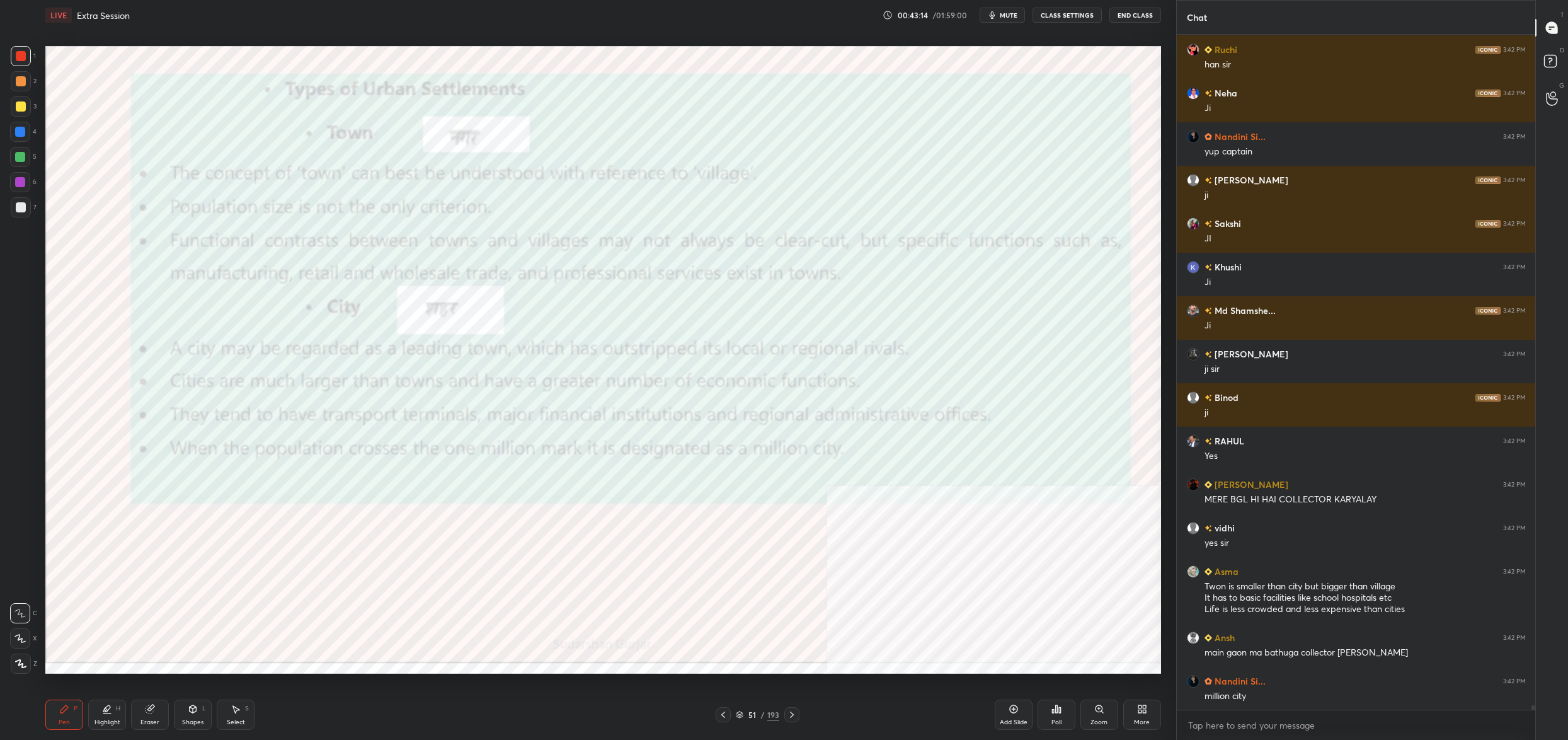
click at [742, 714] on icon at bounding box center [739, 714] width 7 height 7
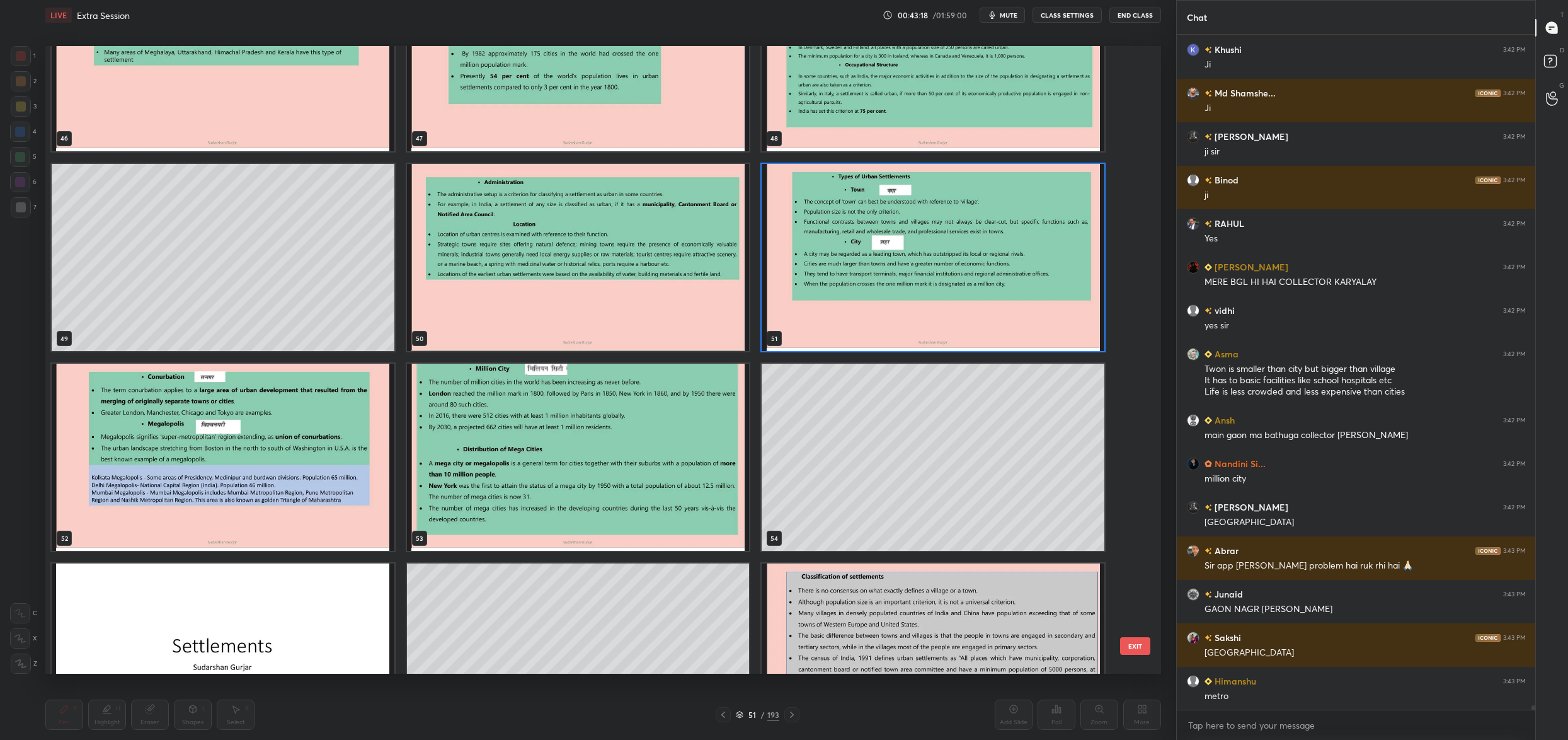
click at [601, 476] on img "grid" at bounding box center [578, 457] width 343 height 187
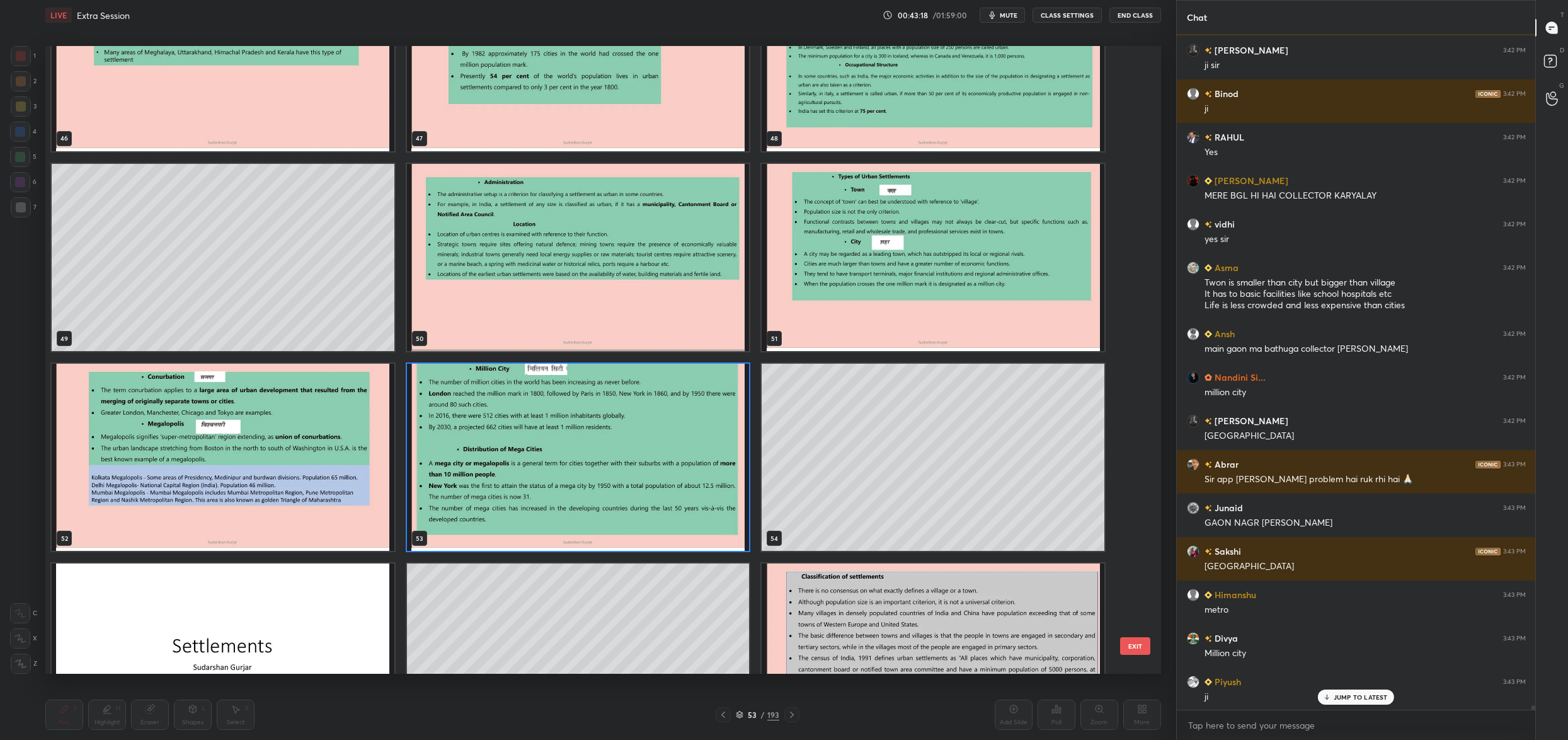
click at [601, 476] on img "grid" at bounding box center [578, 457] width 343 height 187
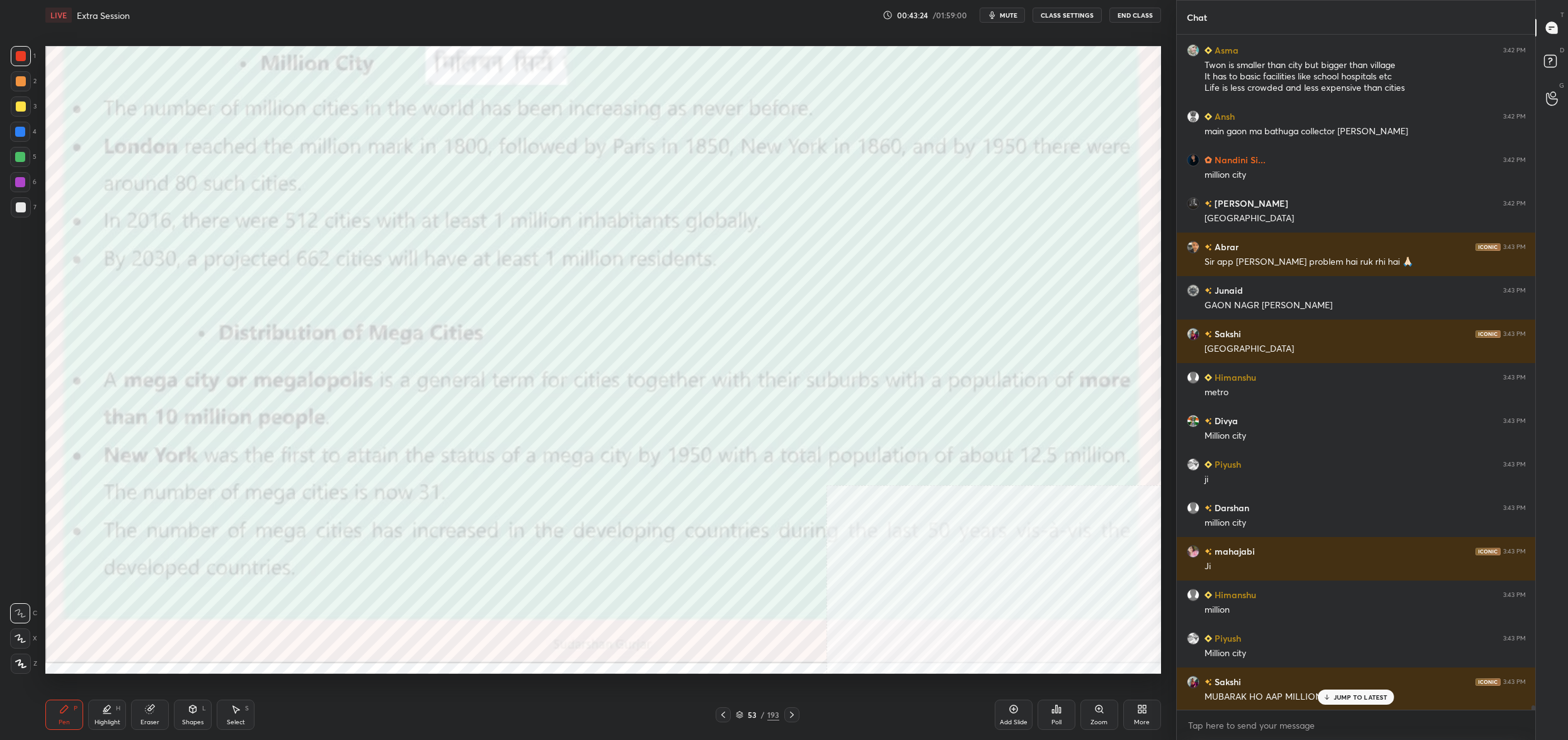
click at [26, 50] on div at bounding box center [21, 56] width 20 height 20
click at [21, 51] on div at bounding box center [21, 56] width 10 height 10
click at [17, 635] on icon at bounding box center [21, 638] width 12 height 9
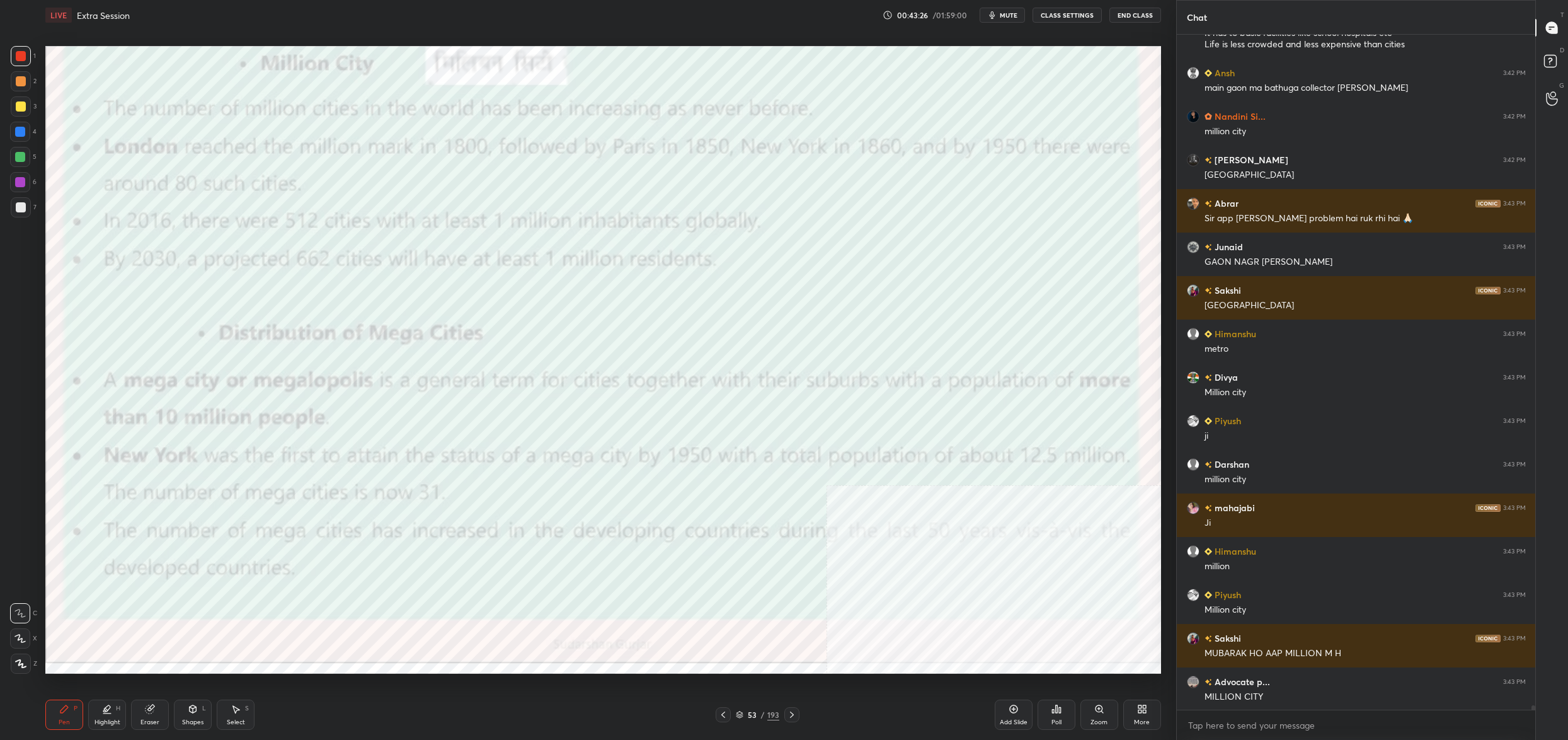
drag, startPoint x: 16, startPoint y: 637, endPoint x: 15, endPoint y: 646, distance: 9.1
click at [17, 642] on div at bounding box center [20, 638] width 20 height 20
click at [16, 663] on icon at bounding box center [21, 663] width 12 height 9
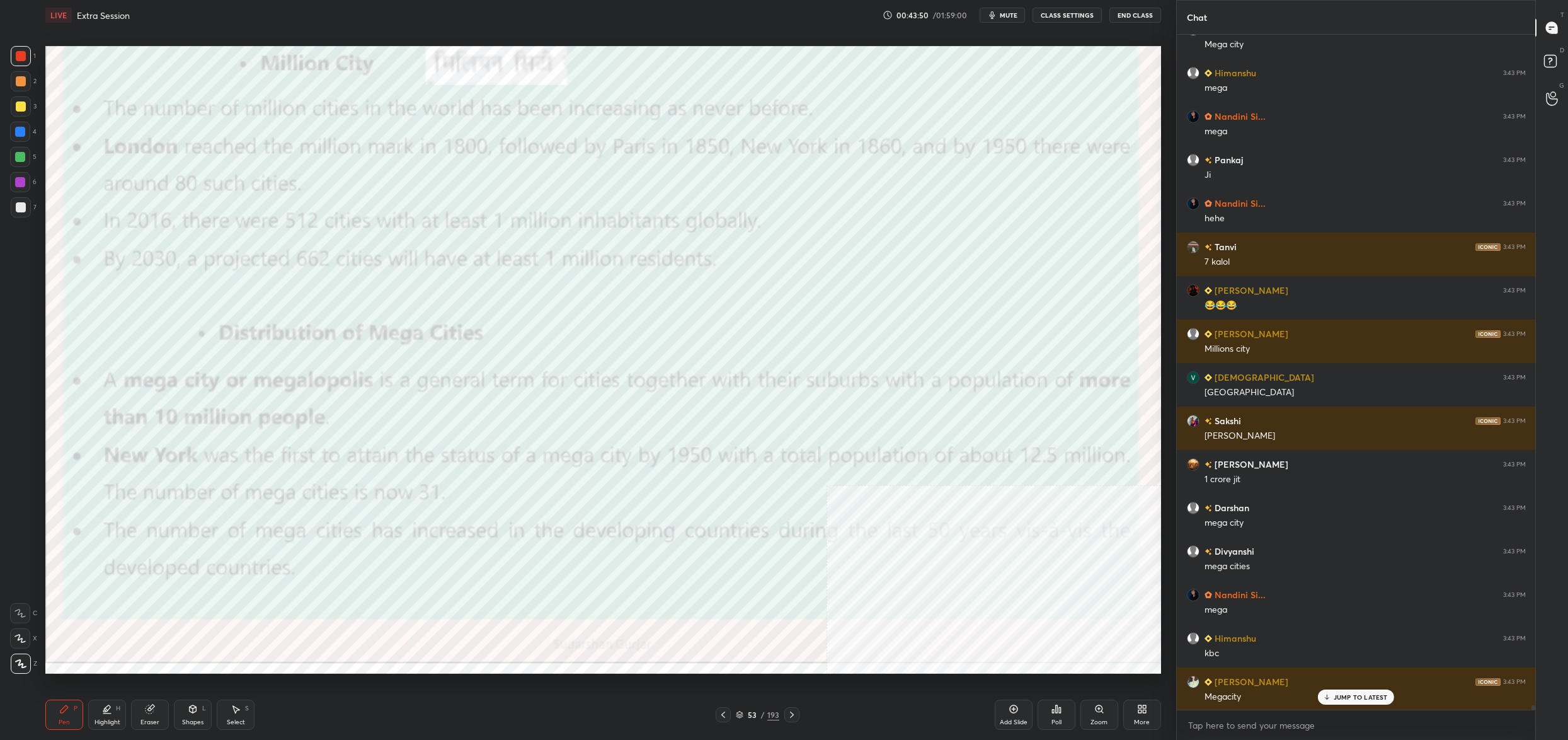
click at [766, 681] on div "Setting up your live class Poll for secs No correct answer Start poll" at bounding box center [603, 360] width 1125 height 659
drag, startPoint x: 740, startPoint y: 709, endPoint x: 741, endPoint y: 703, distance: 6.1
click at [741, 708] on div "53 / 193" at bounding box center [757, 714] width 84 height 15
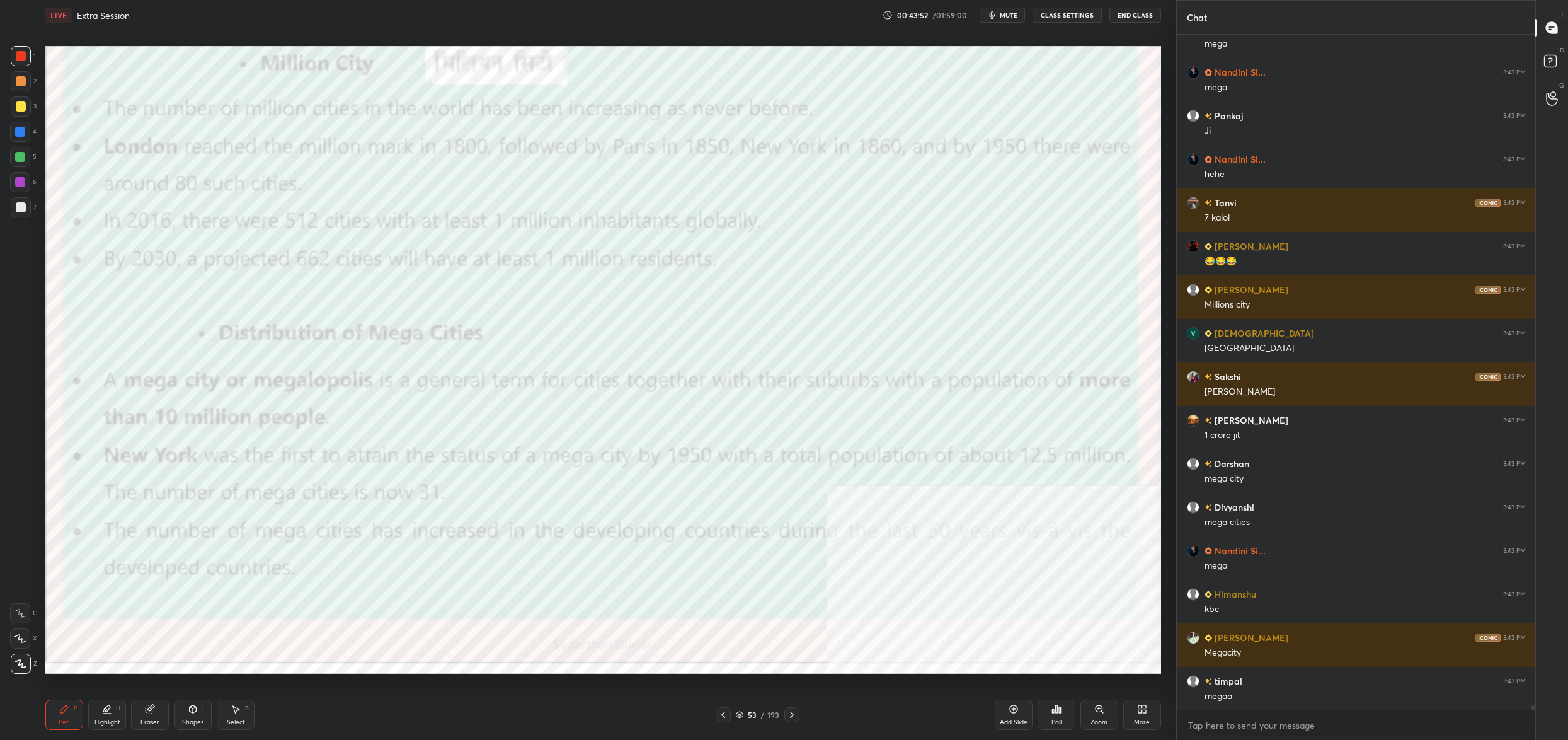
click at [747, 711] on div "53" at bounding box center [751, 714] width 12 height 7
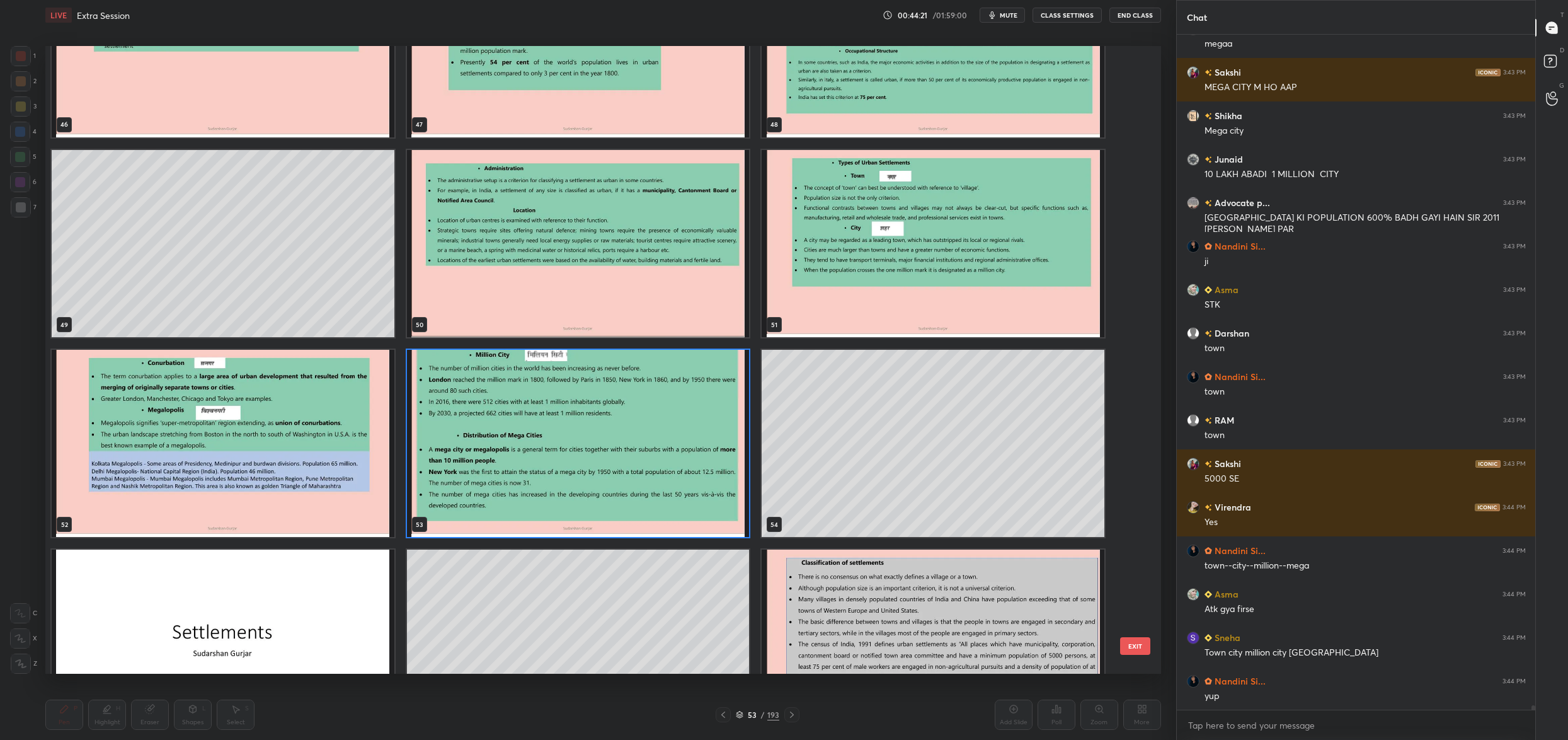
click at [674, 468] on div "46 47 48 49 50 51 52 53 54 55 56 57 58 59 60" at bounding box center [592, 360] width 1093 height 627
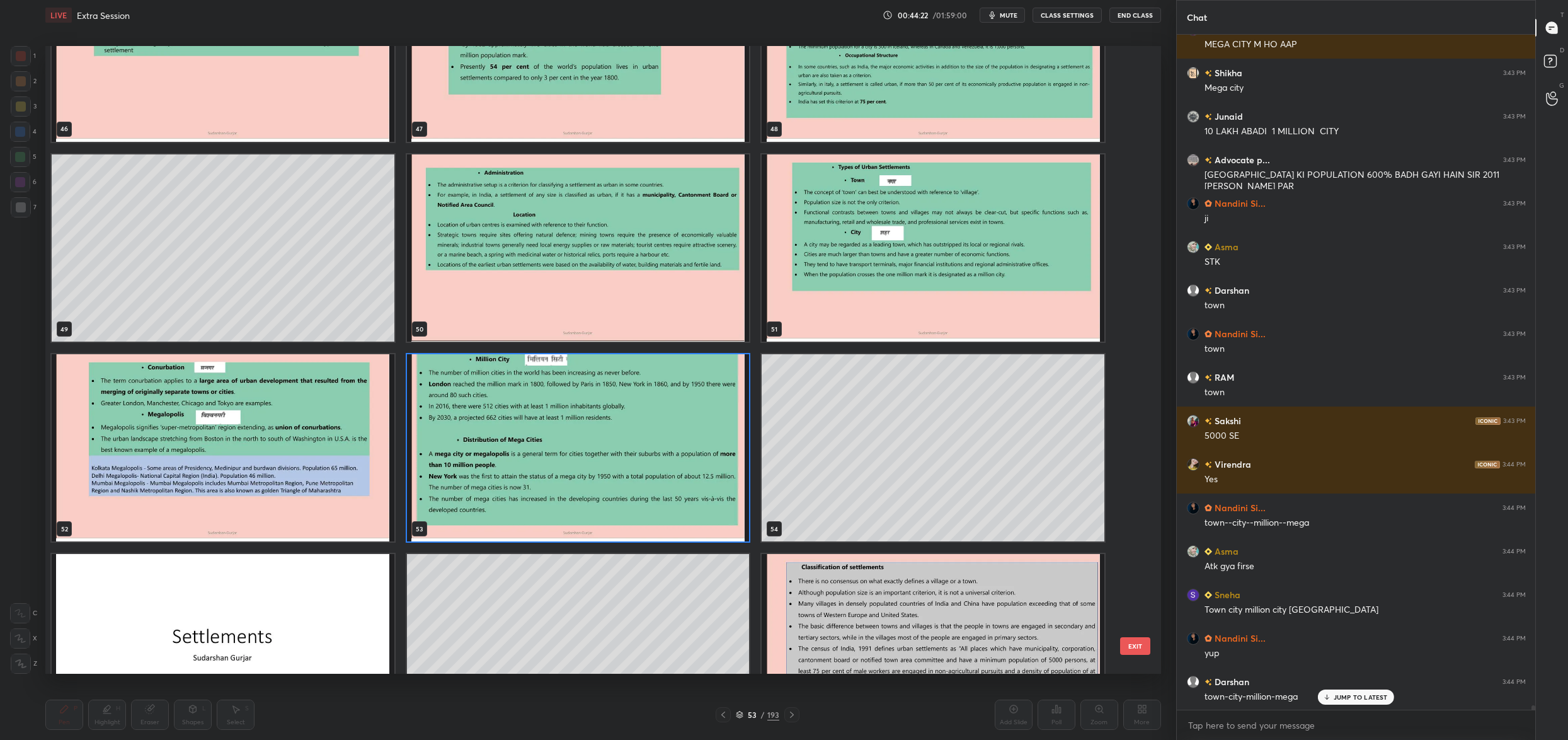
click at [674, 468] on img "grid" at bounding box center [578, 448] width 343 height 187
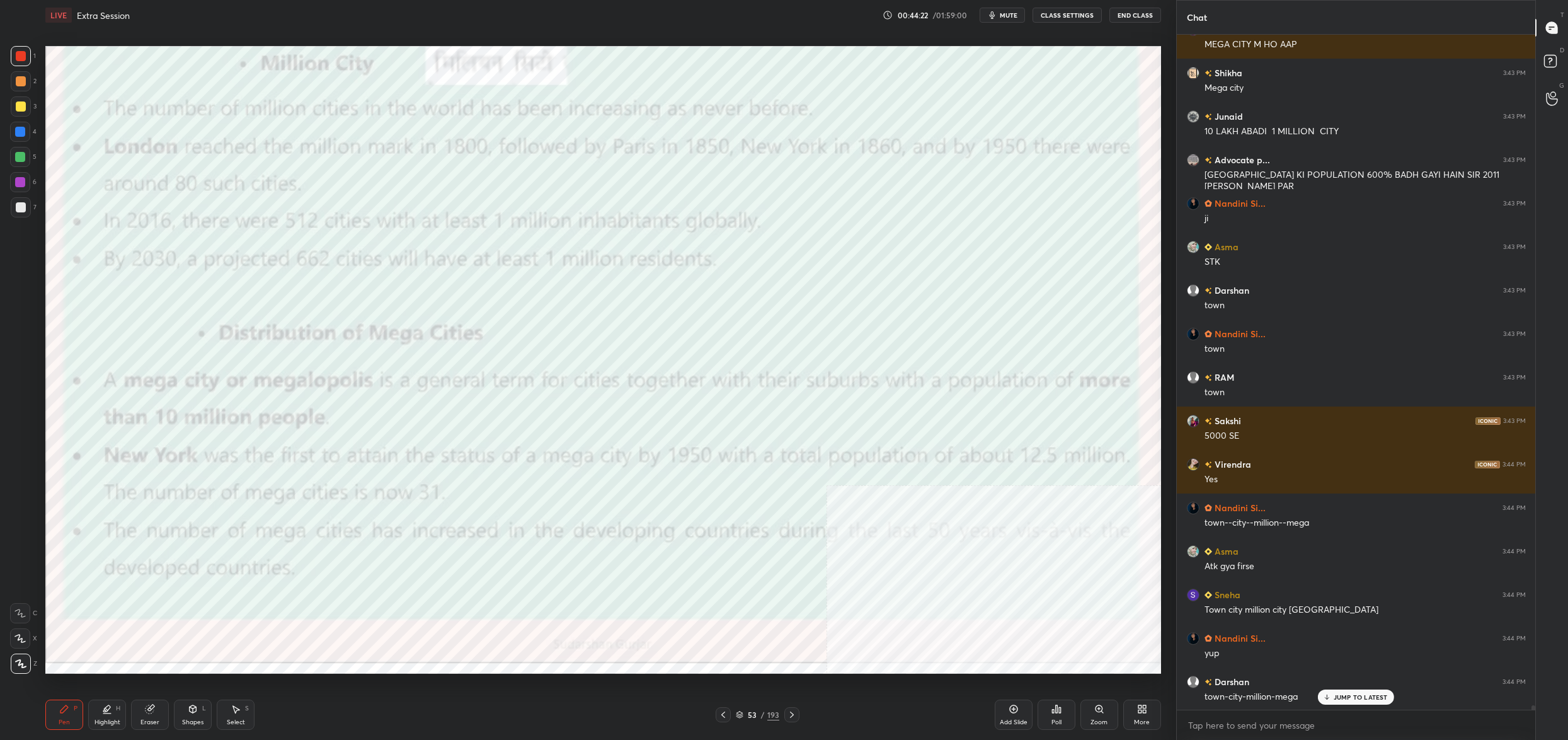
click at [674, 468] on img "grid" at bounding box center [578, 448] width 343 height 187
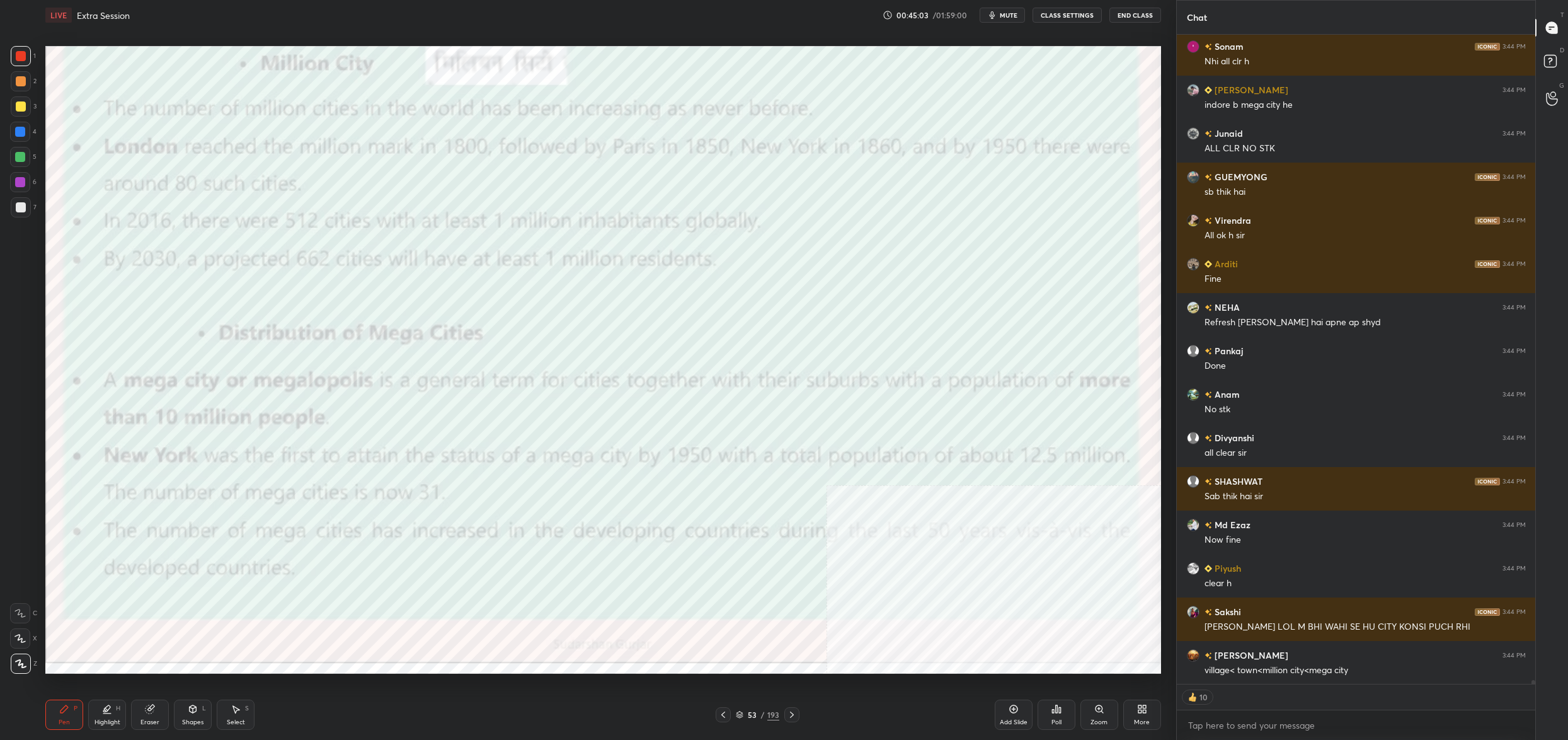
type textarea "x"
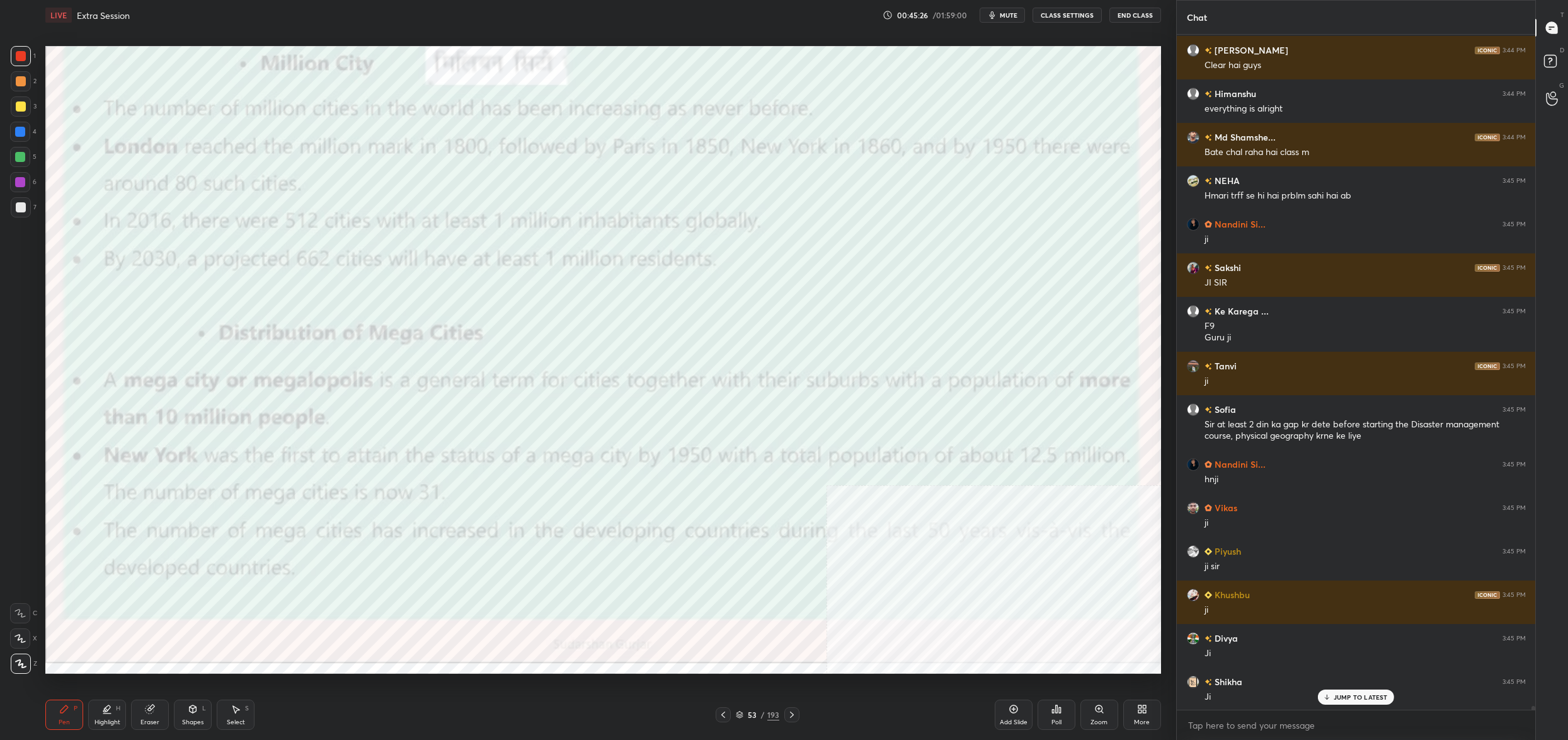
scroll to position [113439, 0]
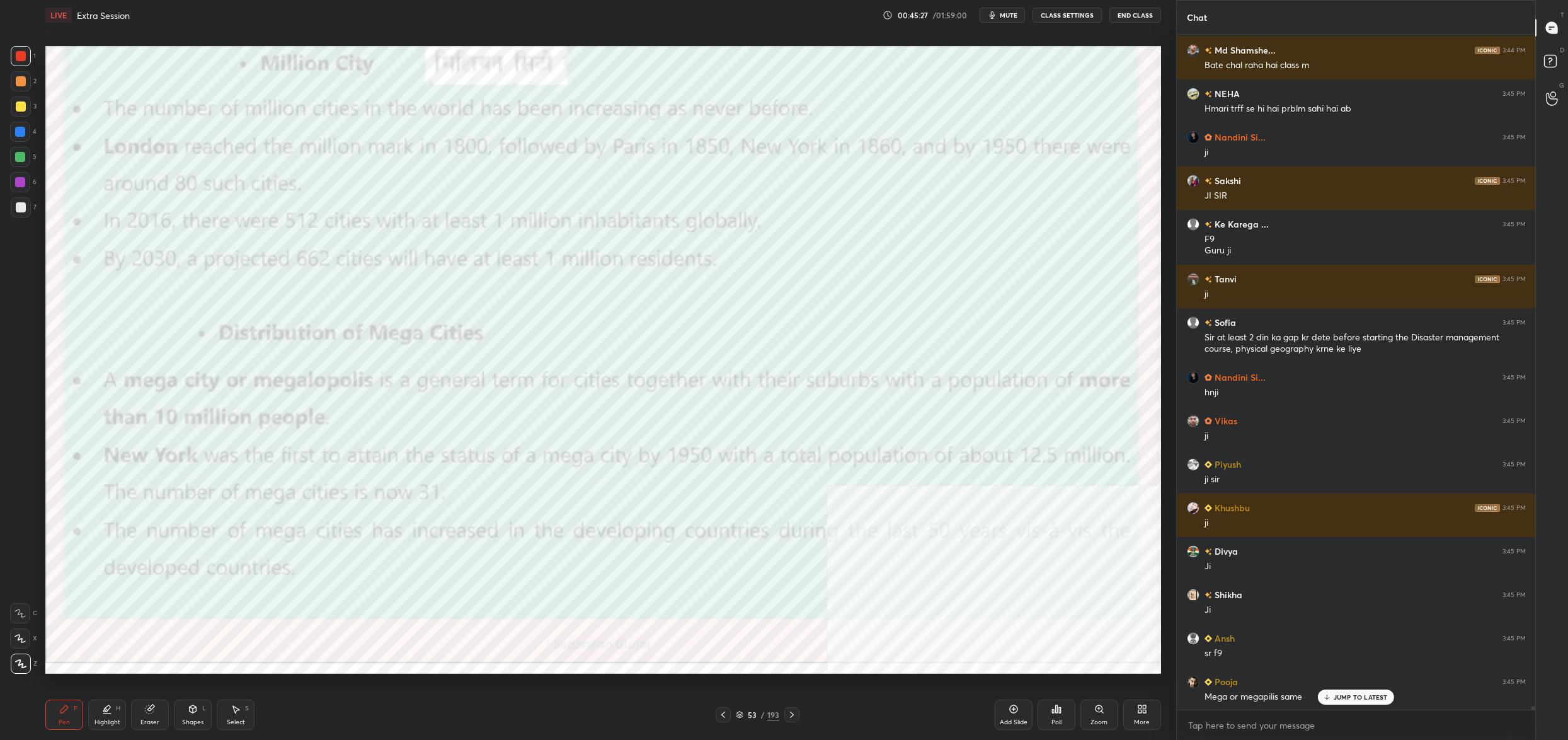
click at [742, 706] on div "Pen P Highlight H Eraser Shapes L Select S 53 / 193 Add Slide Poll Zoom More" at bounding box center [603, 714] width 1115 height 50
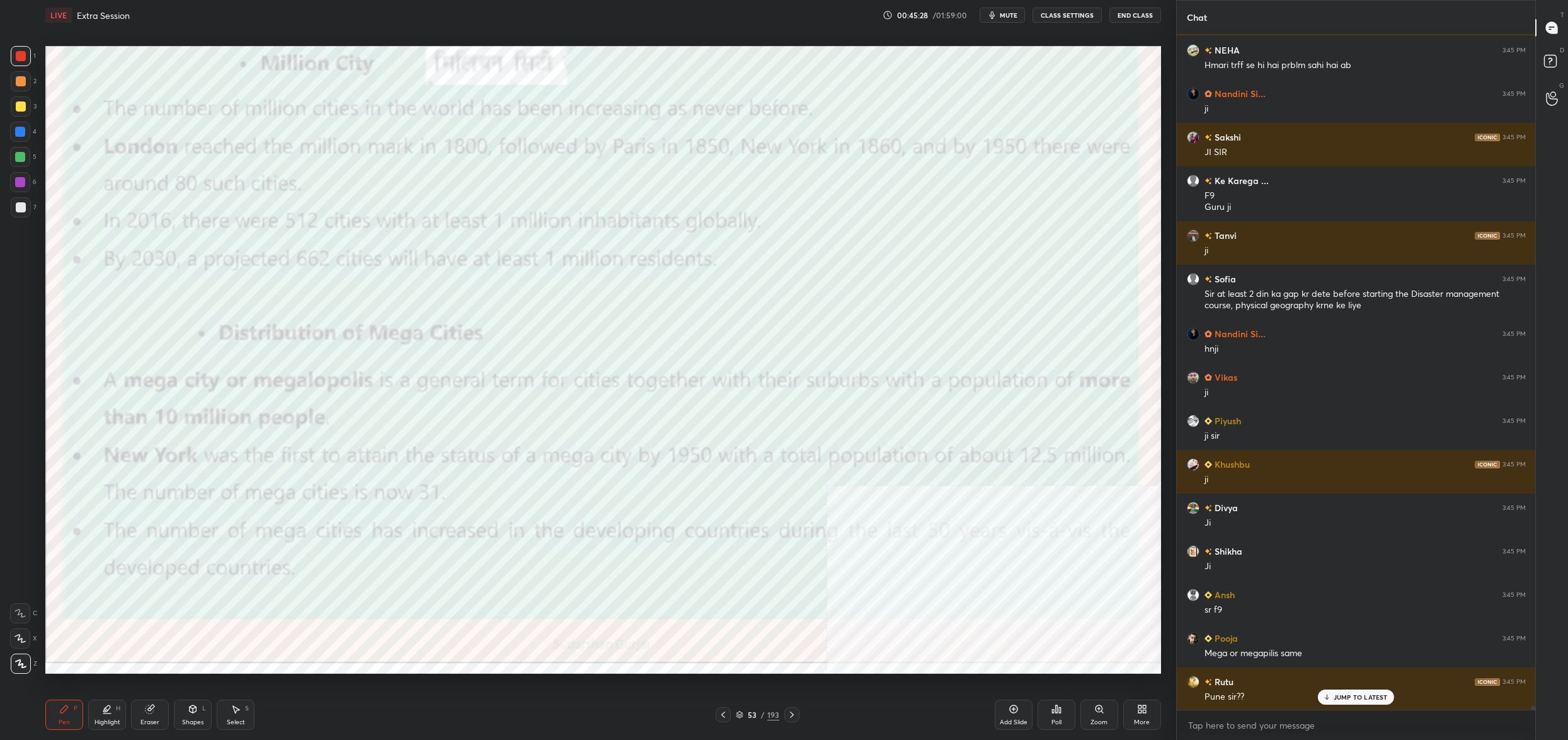
click at [736, 714] on icon at bounding box center [739, 714] width 7 height 7
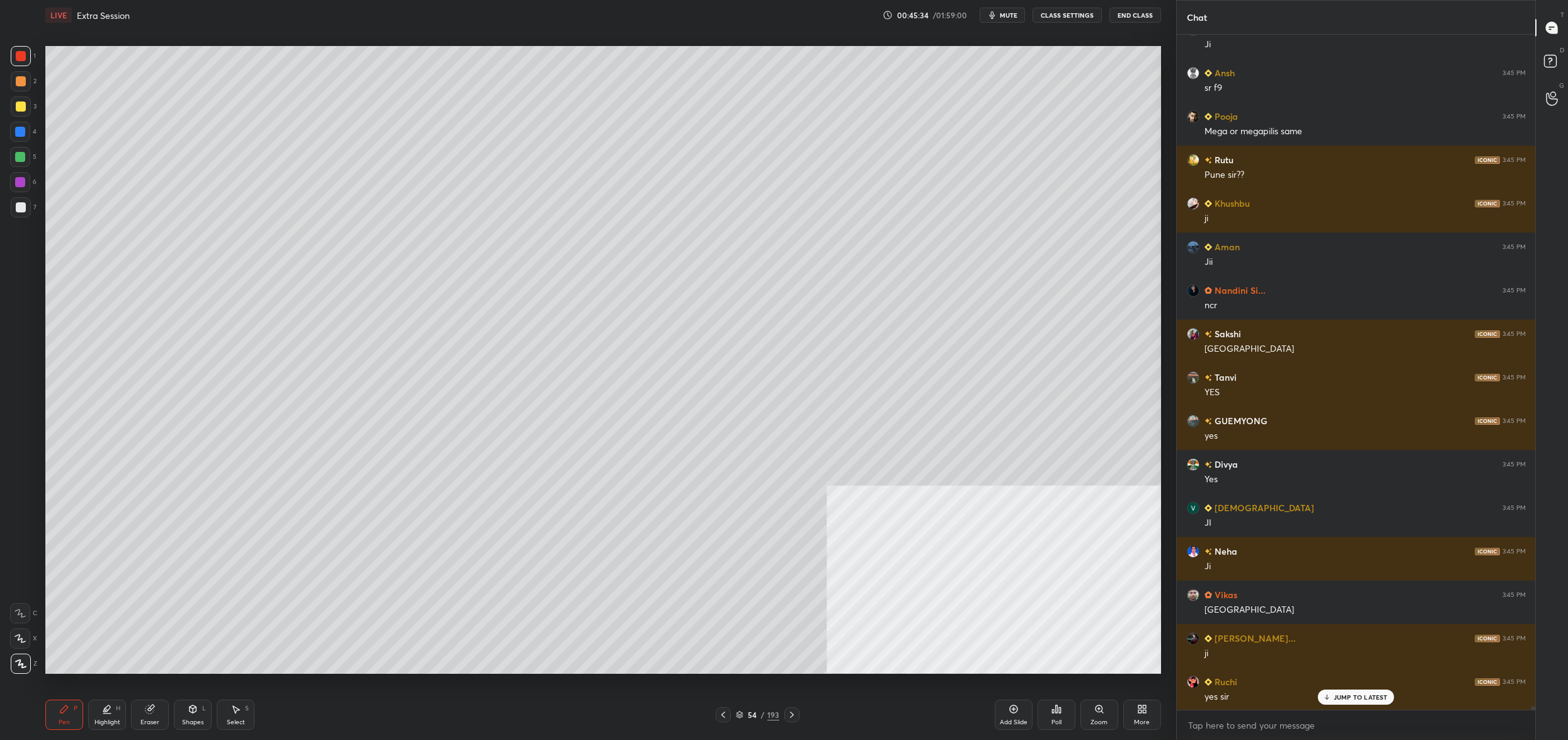
scroll to position [0, 0]
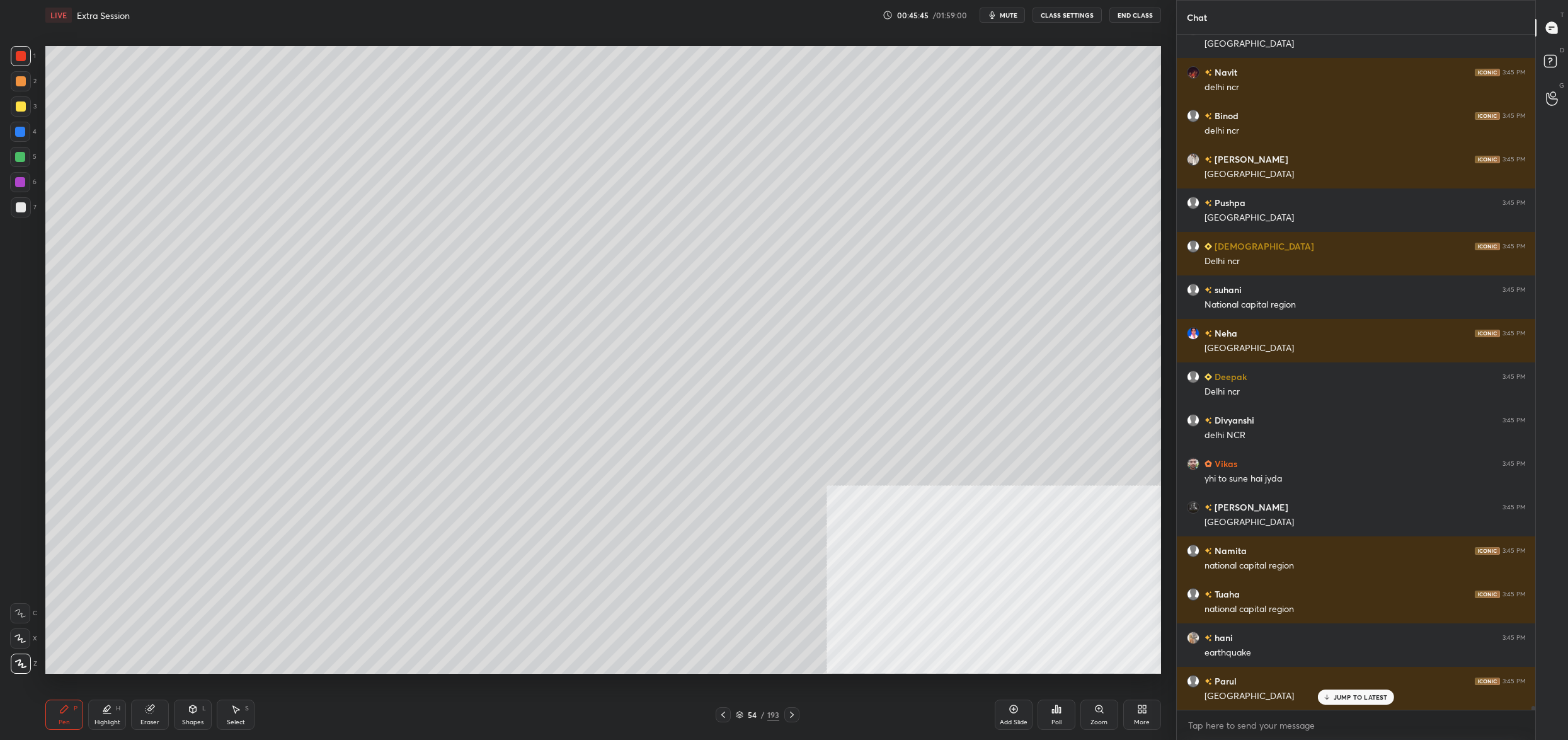
click at [22, 631] on div at bounding box center [20, 638] width 20 height 20
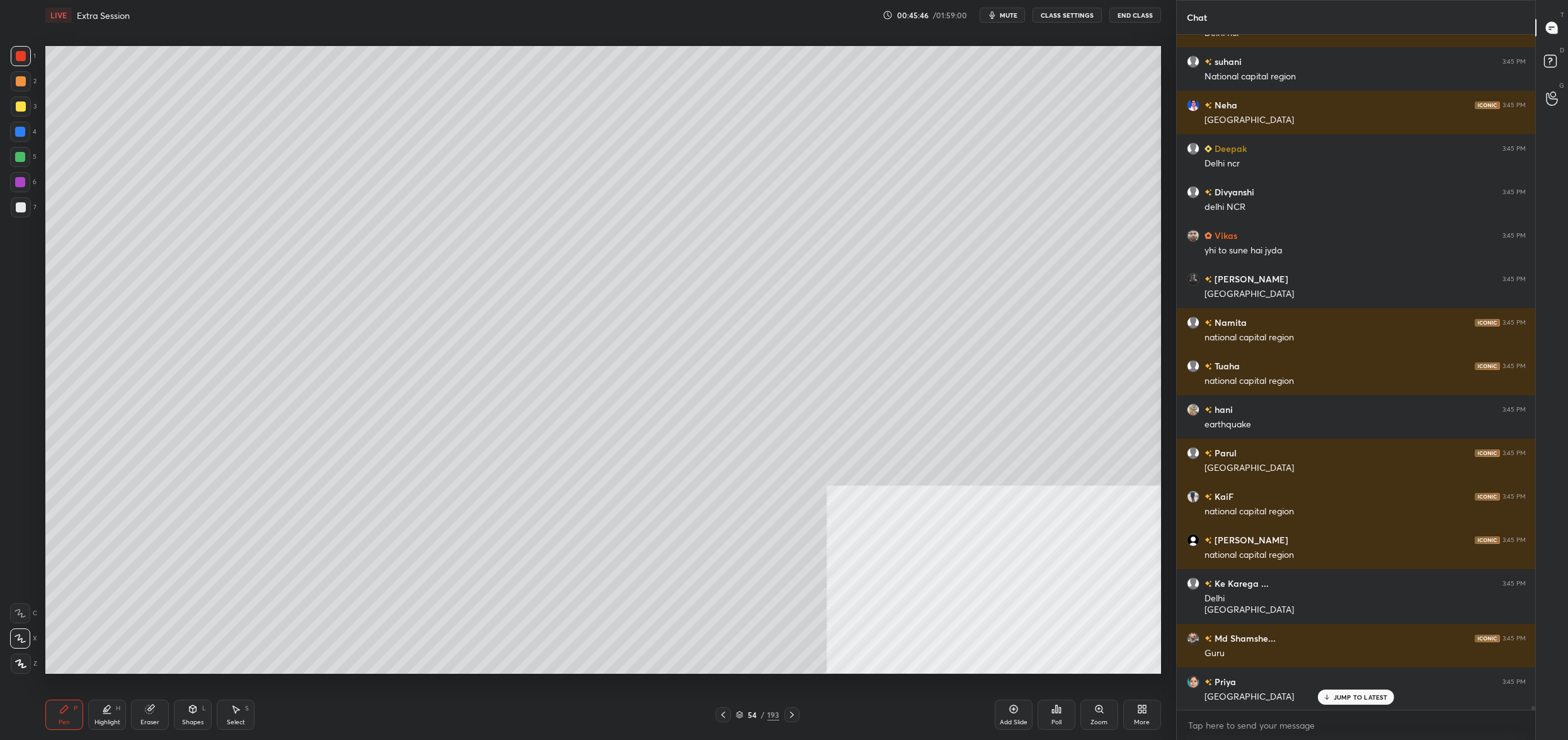
click at [26, 638] on div at bounding box center [20, 638] width 20 height 20
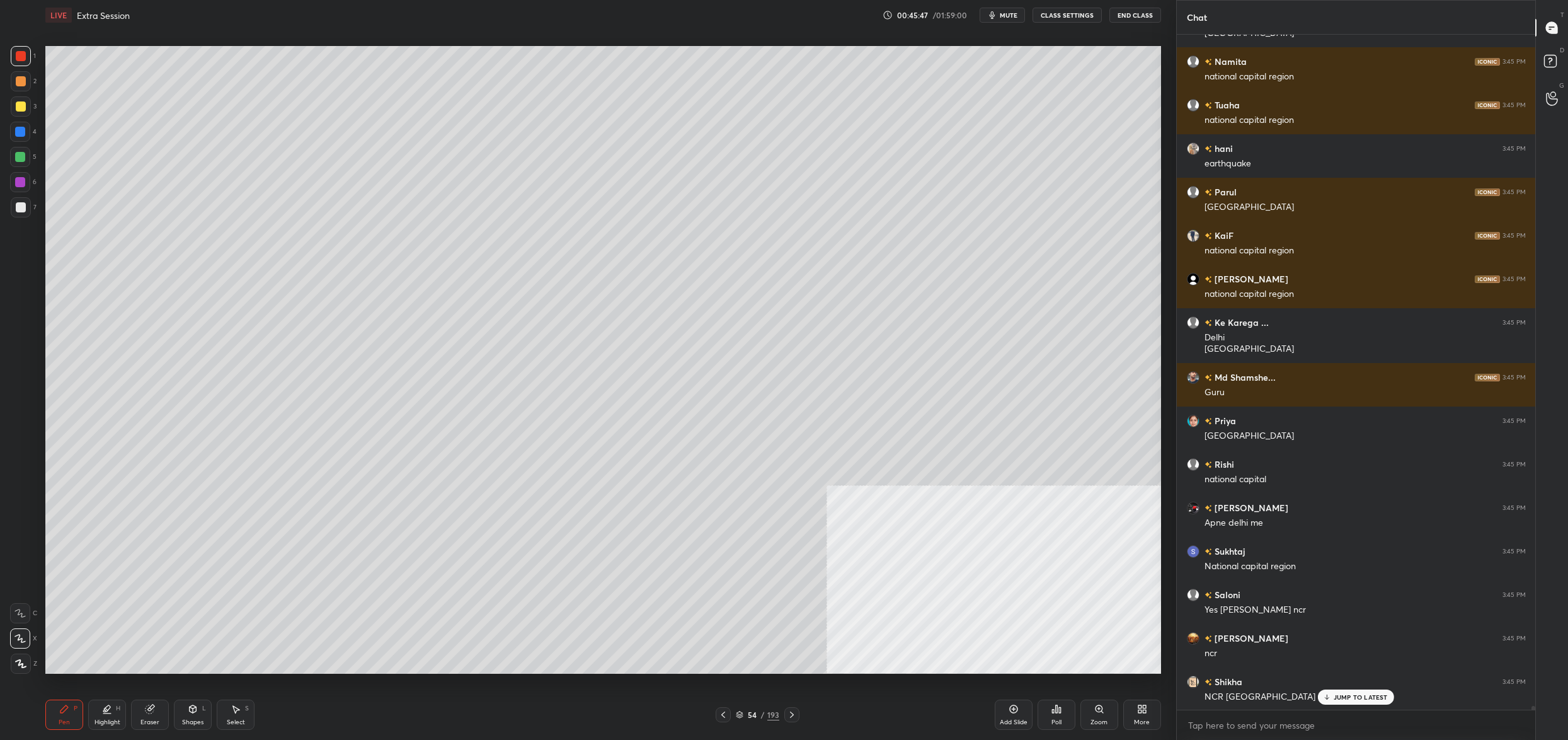
click at [744, 709] on div "54 / 193" at bounding box center [757, 714] width 84 height 15
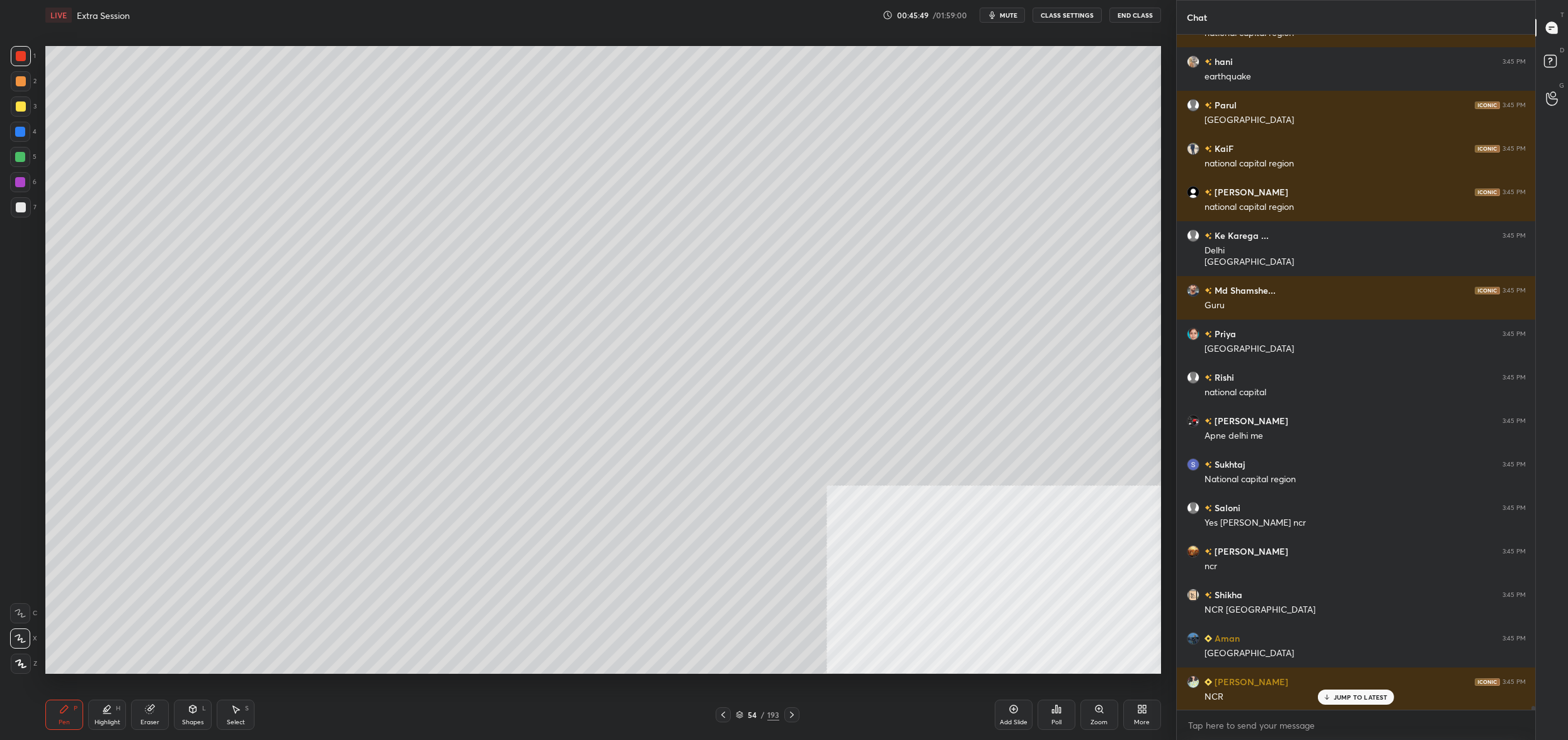
drag, startPoint x: 751, startPoint y: 719, endPoint x: 740, endPoint y: 715, distance: 11.7
click at [749, 718] on div "54" at bounding box center [751, 714] width 12 height 7
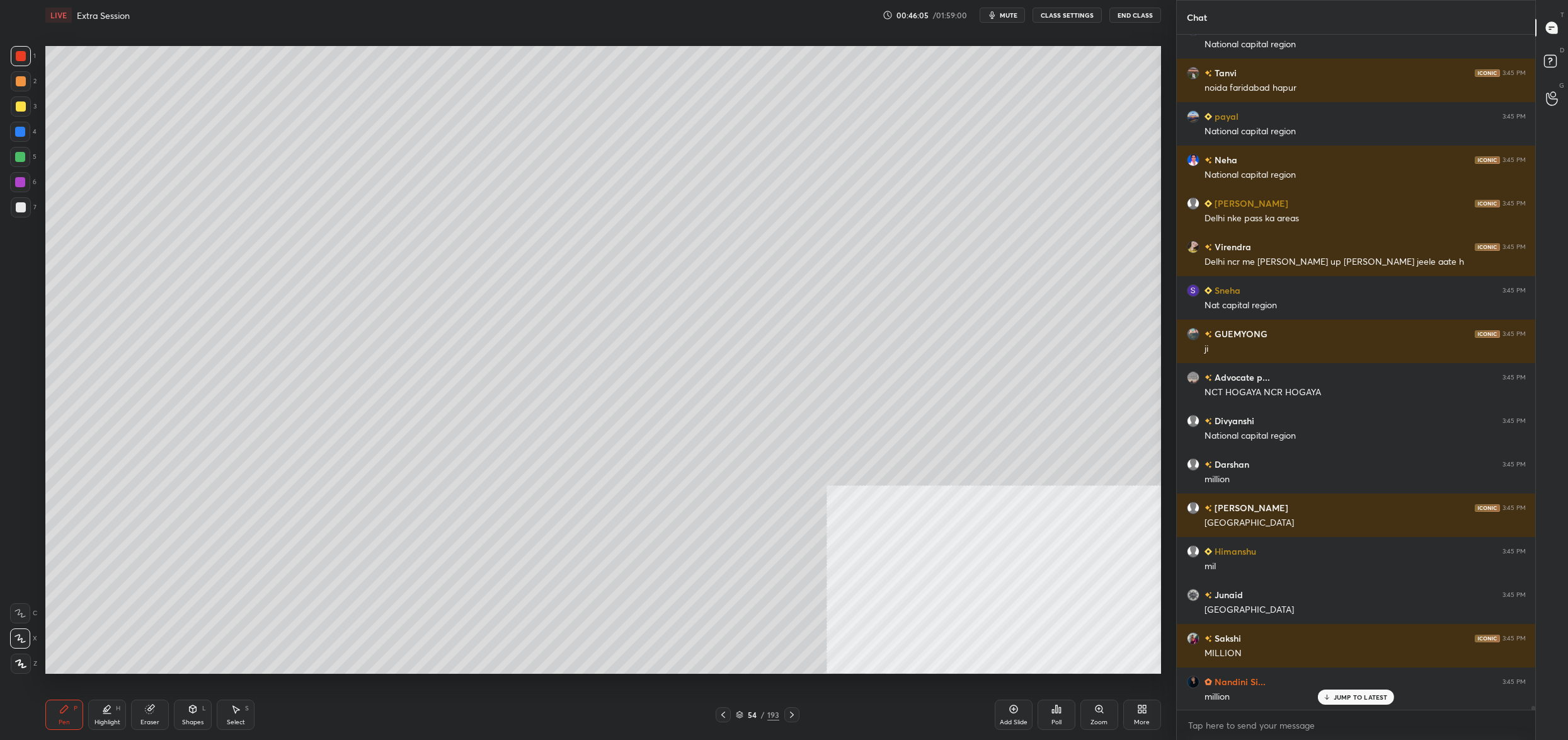
click at [29, 148] on div "5" at bounding box center [23, 156] width 26 height 20
click at [26, 148] on div at bounding box center [20, 156] width 20 height 20
click at [24, 155] on div at bounding box center [20, 156] width 10 height 10
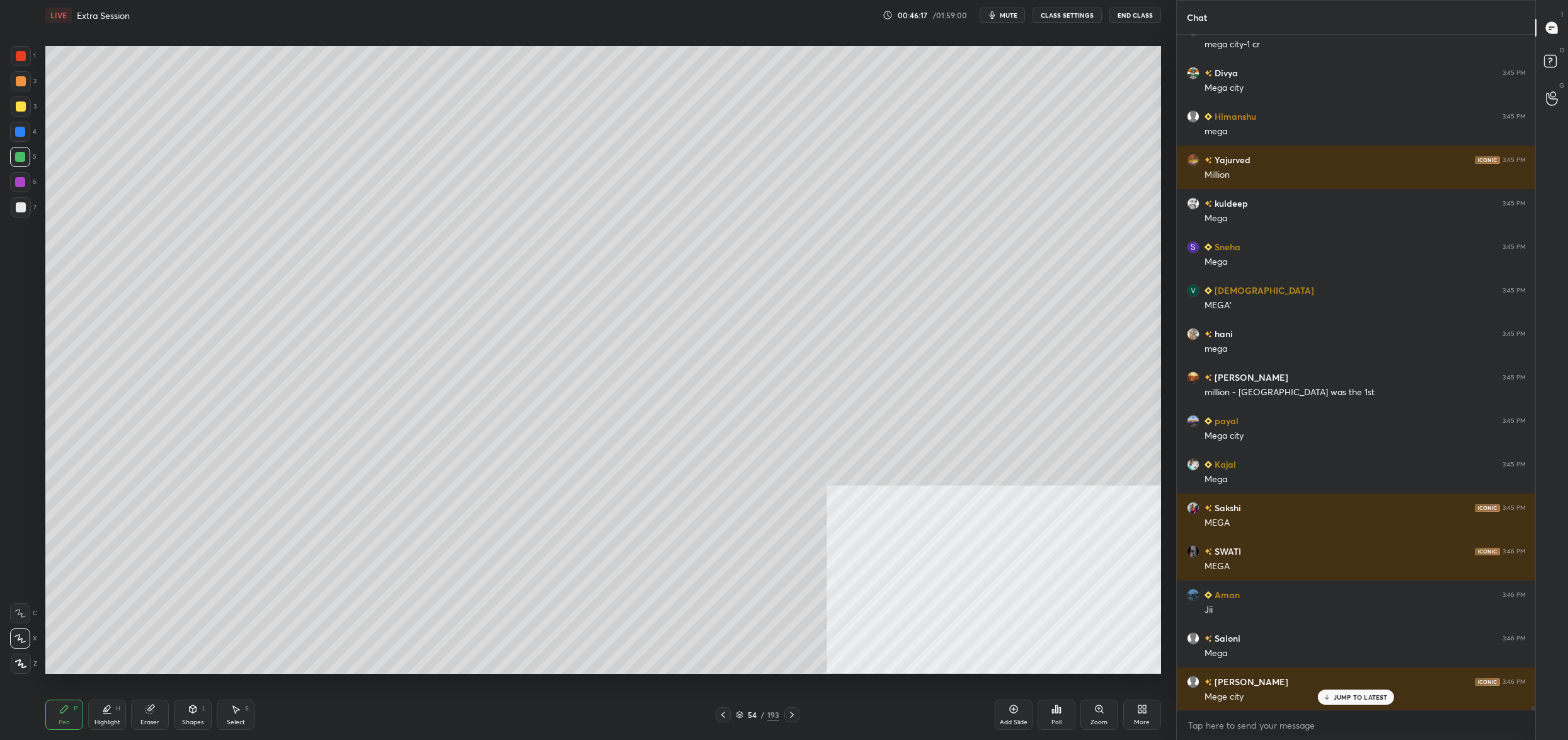
click at [22, 207] on div at bounding box center [21, 207] width 10 height 10
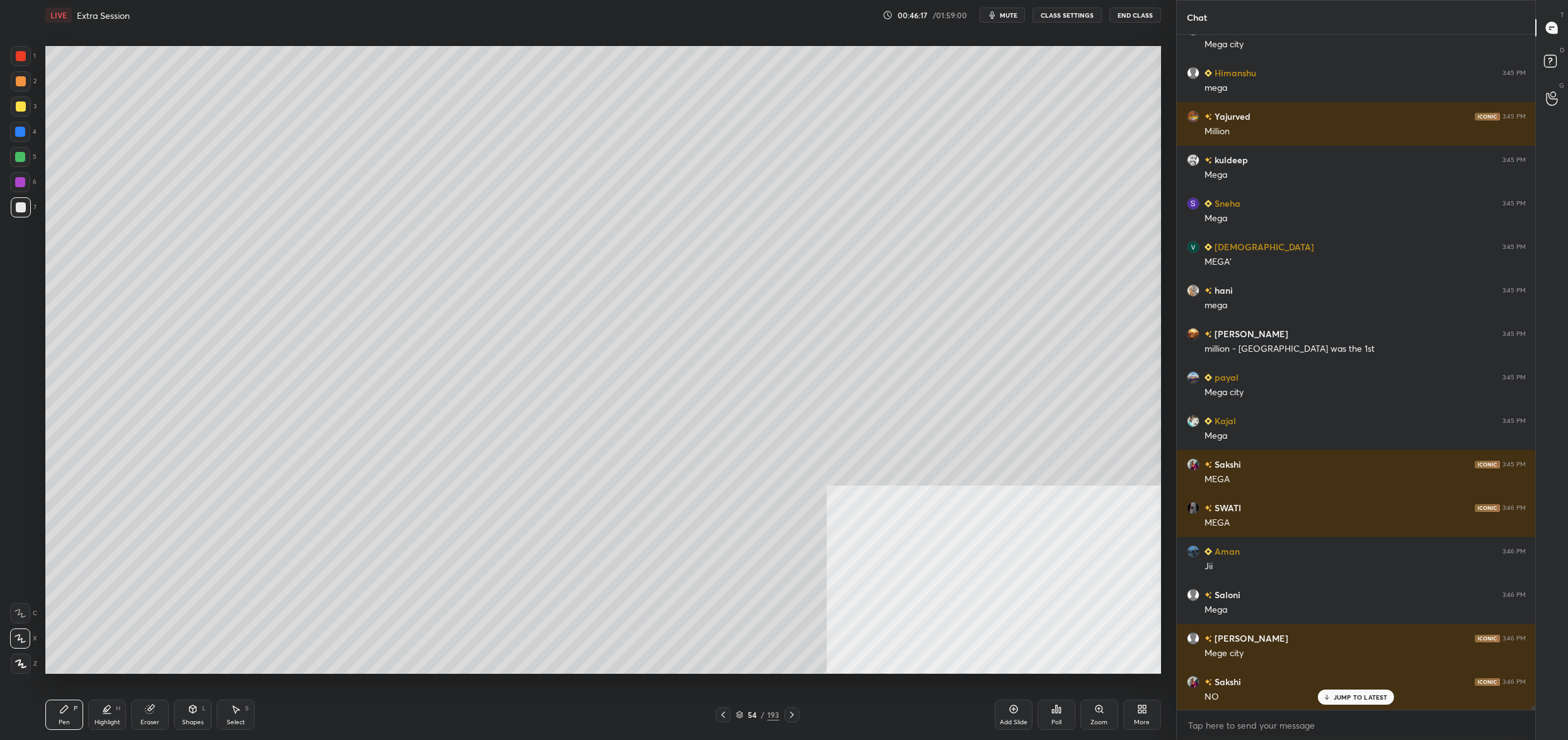
drag, startPoint x: 22, startPoint y: 209, endPoint x: 42, endPoint y: 215, distance: 20.9
click at [22, 209] on div at bounding box center [21, 207] width 10 height 10
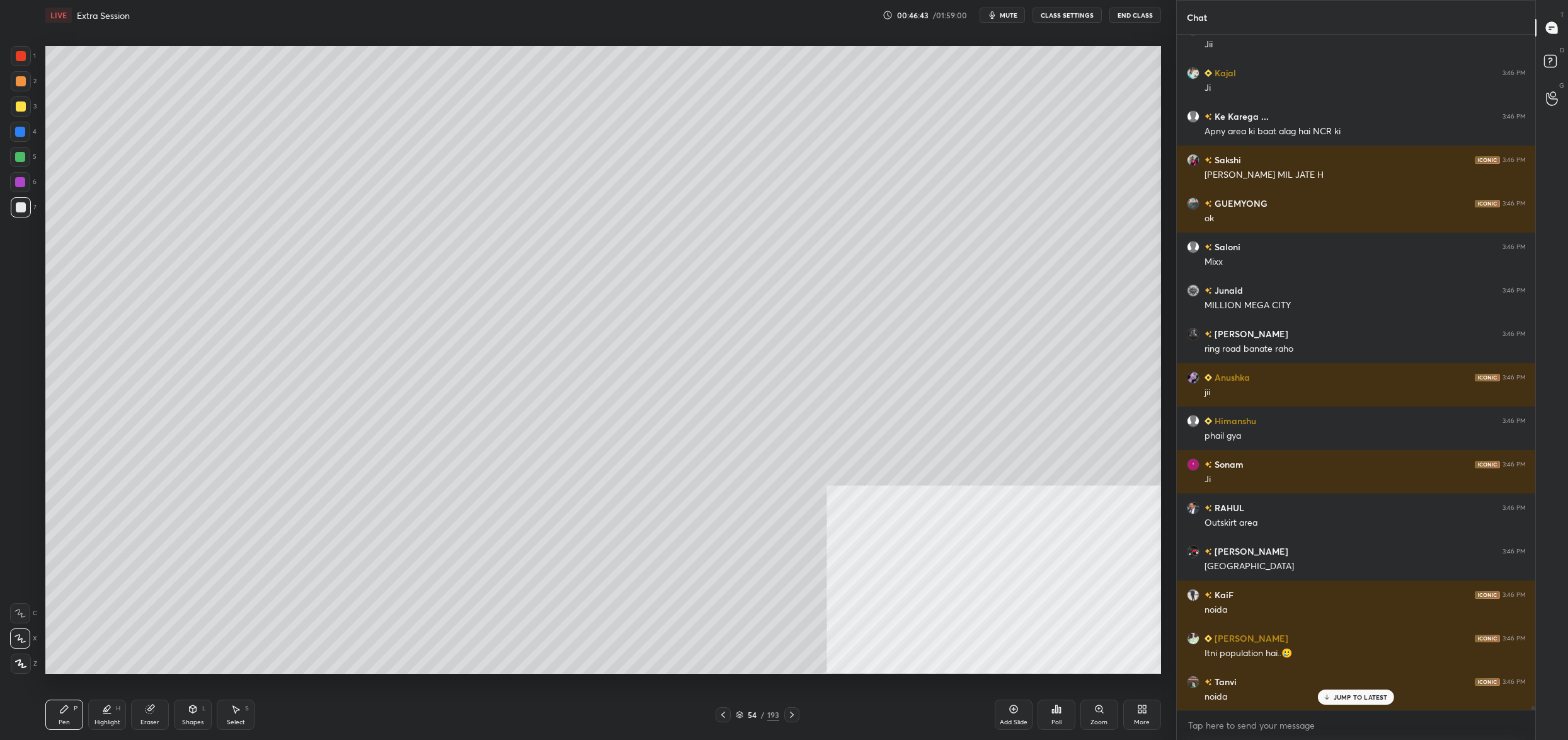
drag, startPoint x: 12, startPoint y: 115, endPoint x: 20, endPoint y: 103, distance: 14.4
click at [12, 115] on div at bounding box center [21, 106] width 20 height 20
drag, startPoint x: 20, startPoint y: 103, endPoint x: 41, endPoint y: 94, distance: 22.8
click at [20, 103] on div at bounding box center [21, 107] width 10 height 10
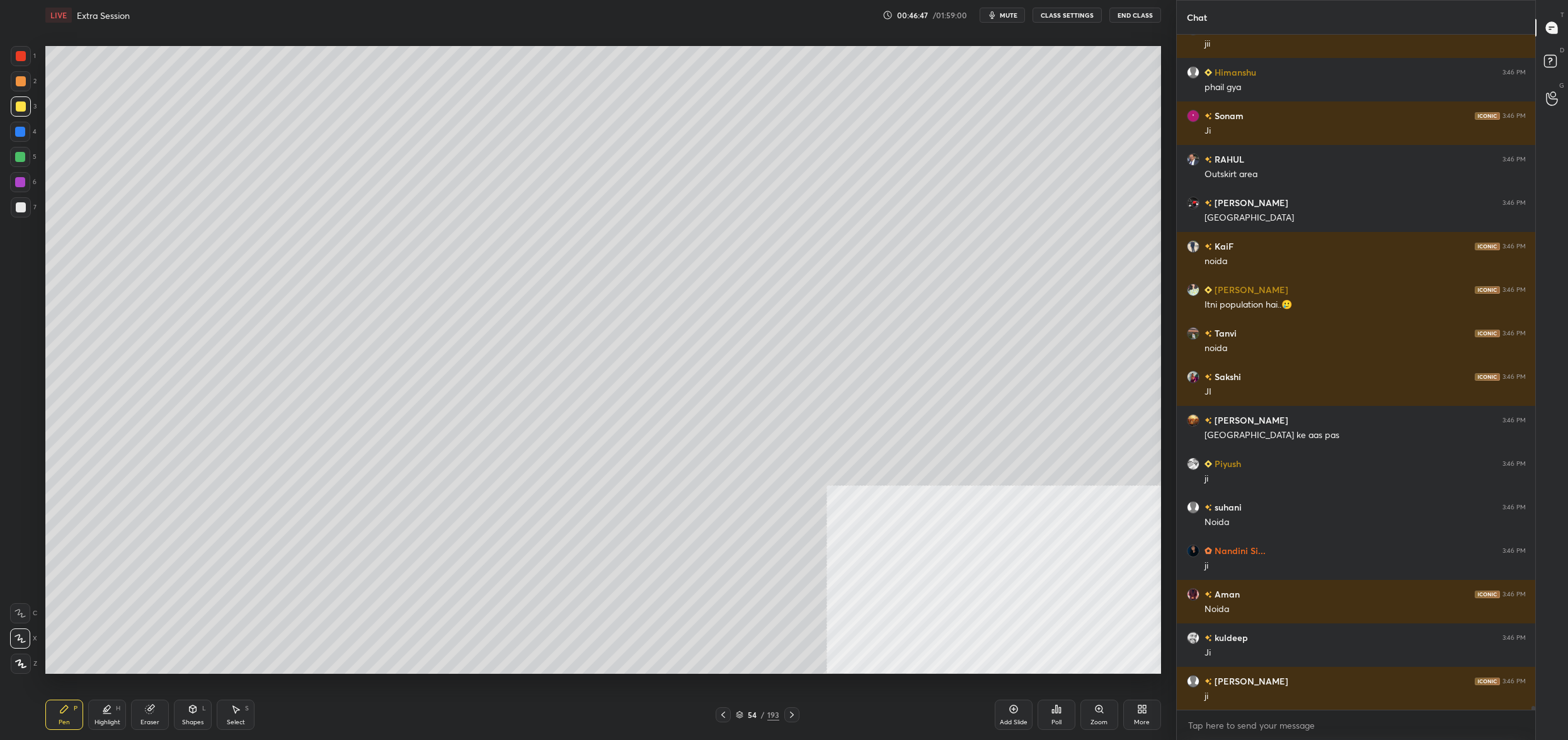
click at [742, 717] on div "54 / 193" at bounding box center [757, 714] width 44 height 12
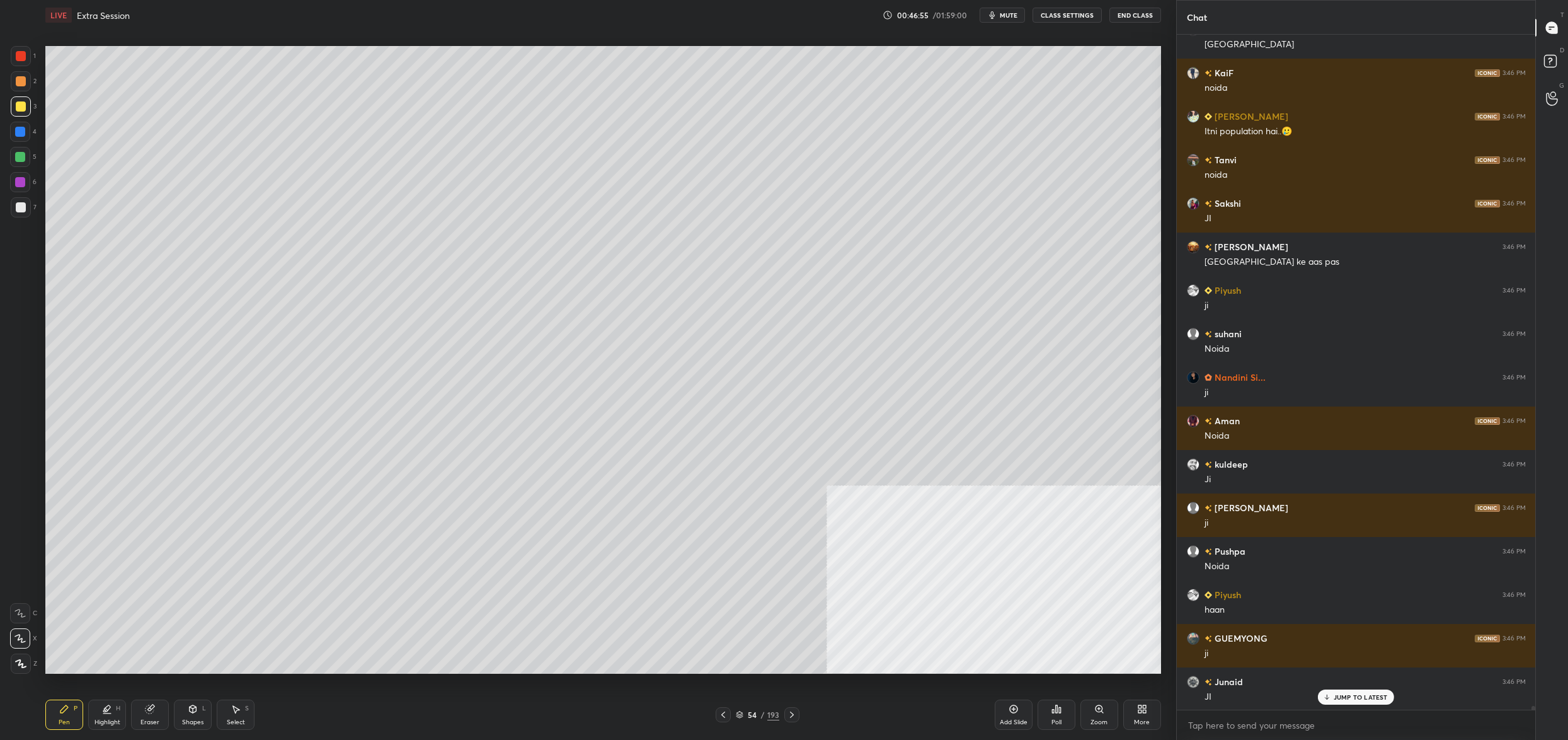
drag, startPoint x: 741, startPoint y: 712, endPoint x: 742, endPoint y: 718, distance: 6.1
click at [740, 711] on icon at bounding box center [739, 714] width 7 height 7
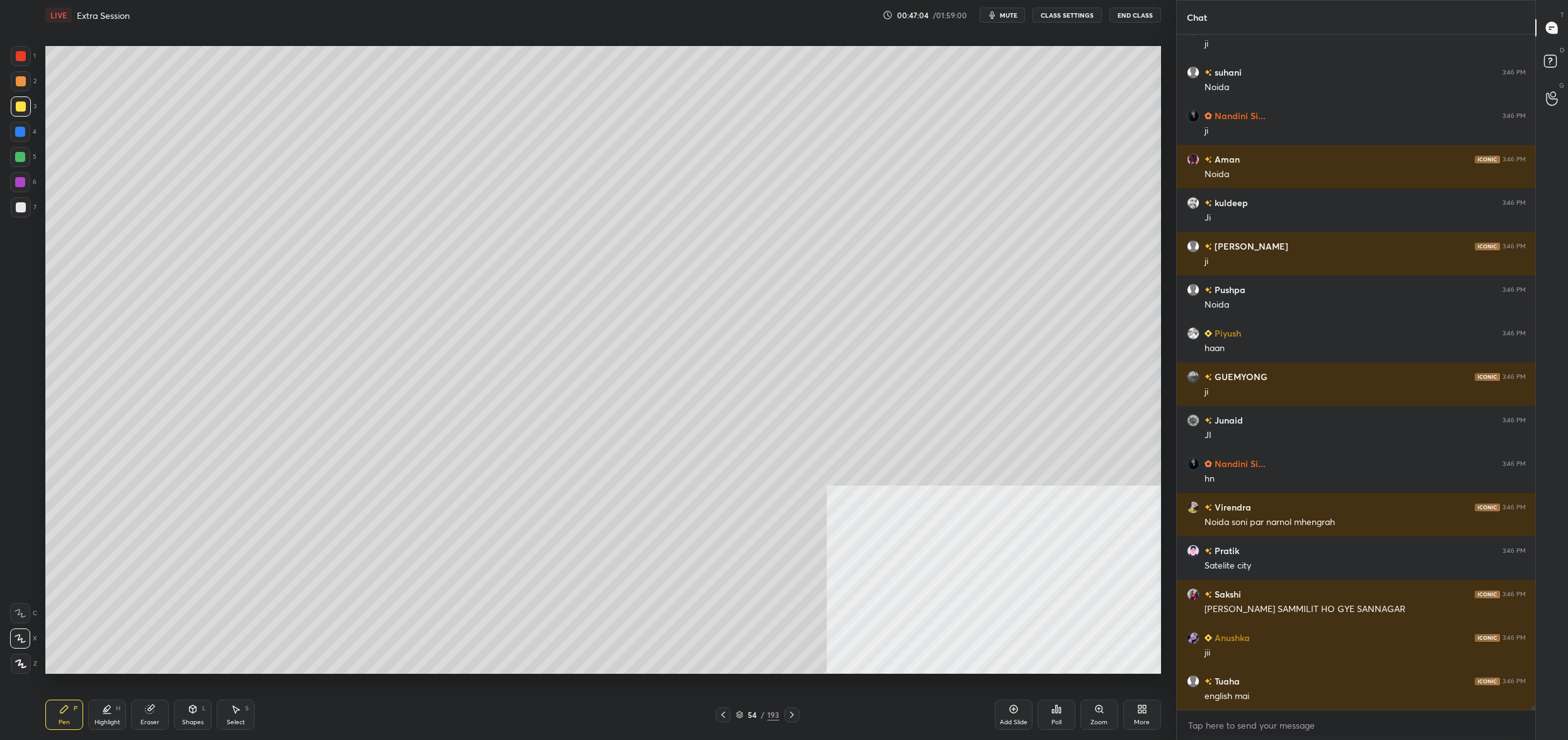
click at [746, 710] on div "54 / 193" at bounding box center [757, 714] width 44 height 12
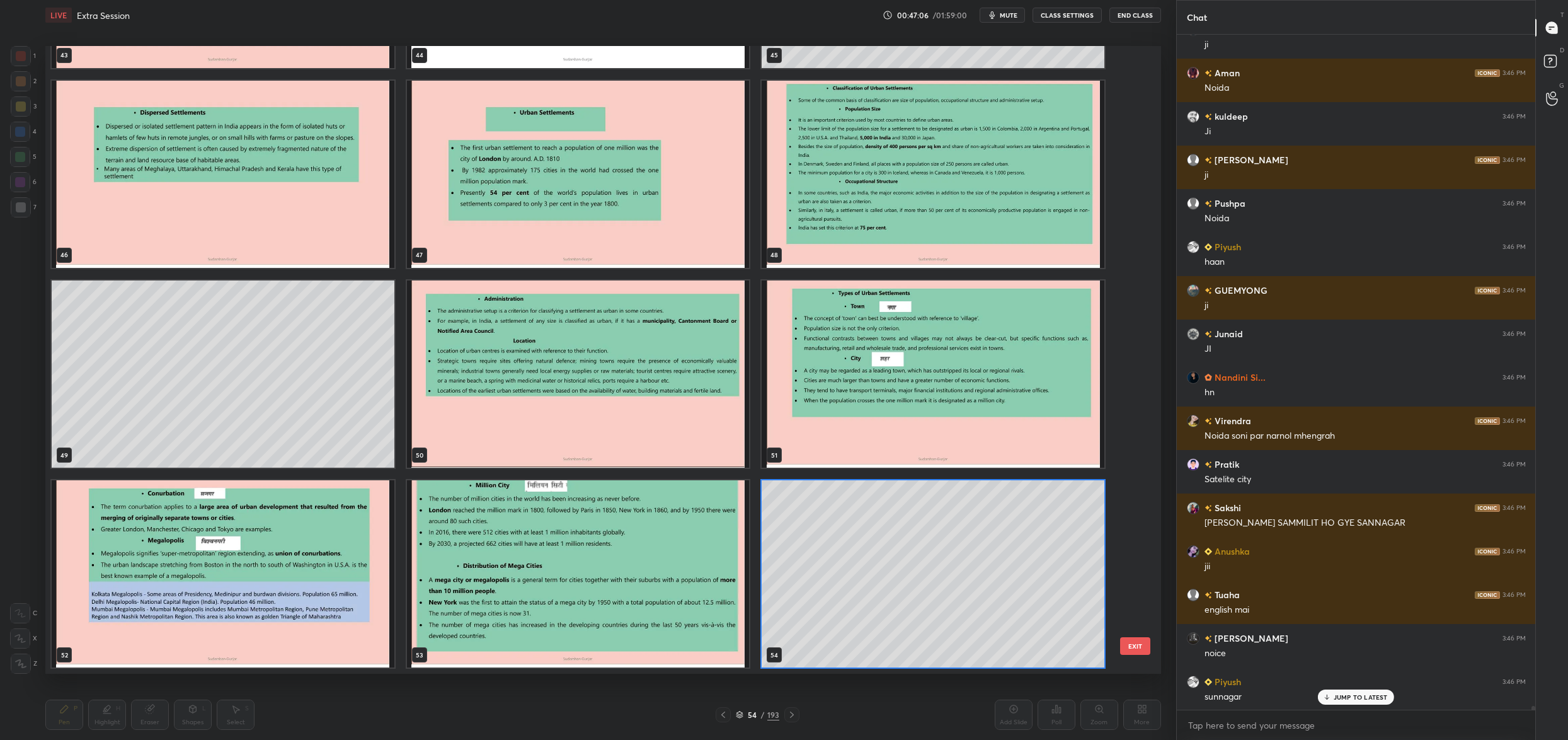
click at [300, 516] on img "grid" at bounding box center [223, 574] width 343 height 187
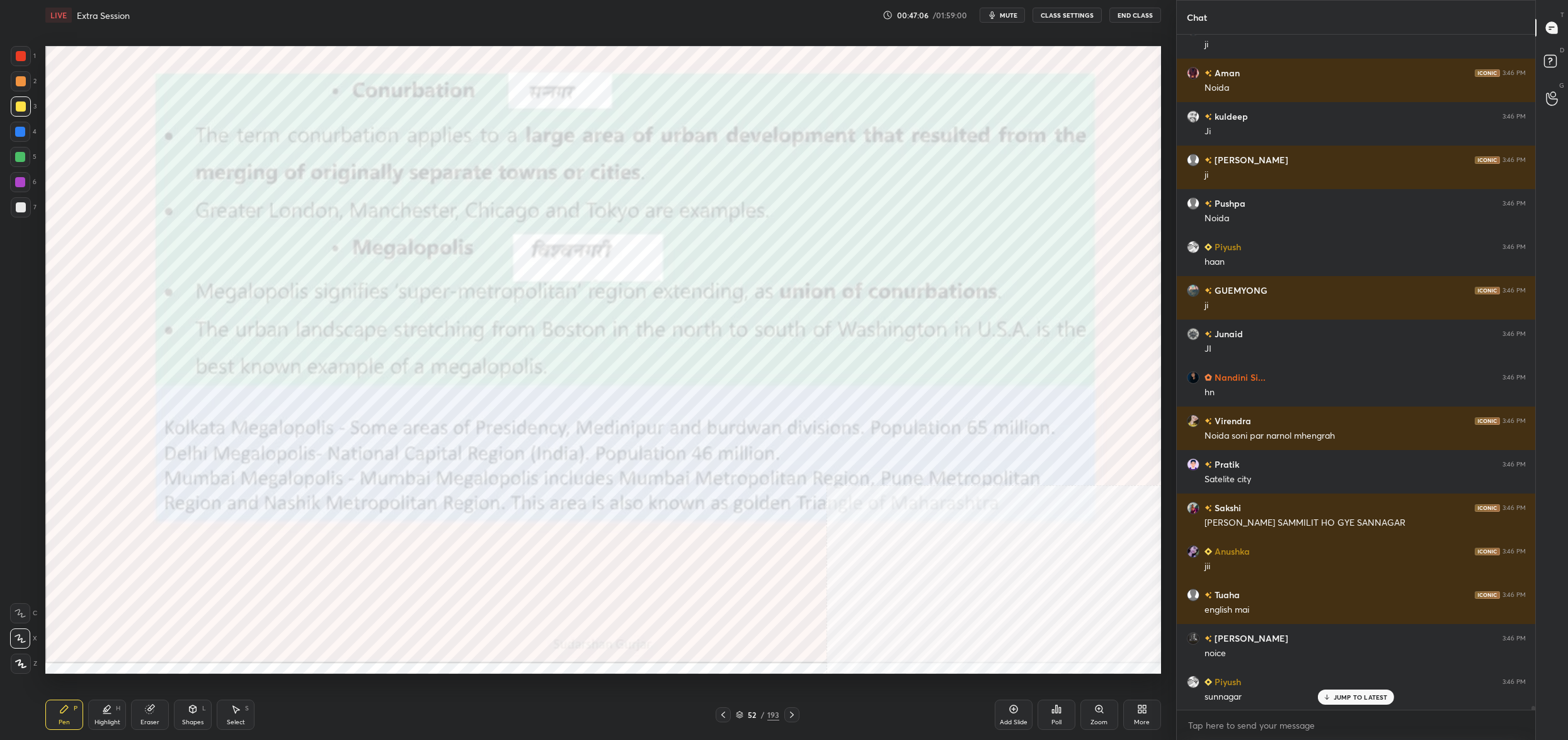
click at [294, 514] on img "grid" at bounding box center [223, 574] width 343 height 187
click at [295, 515] on img "grid" at bounding box center [223, 574] width 343 height 187
drag, startPoint x: 19, startPoint y: 51, endPoint x: 19, endPoint y: 64, distance: 13.0
click at [19, 55] on div at bounding box center [21, 56] width 10 height 10
click at [18, 60] on div at bounding box center [21, 56] width 20 height 20
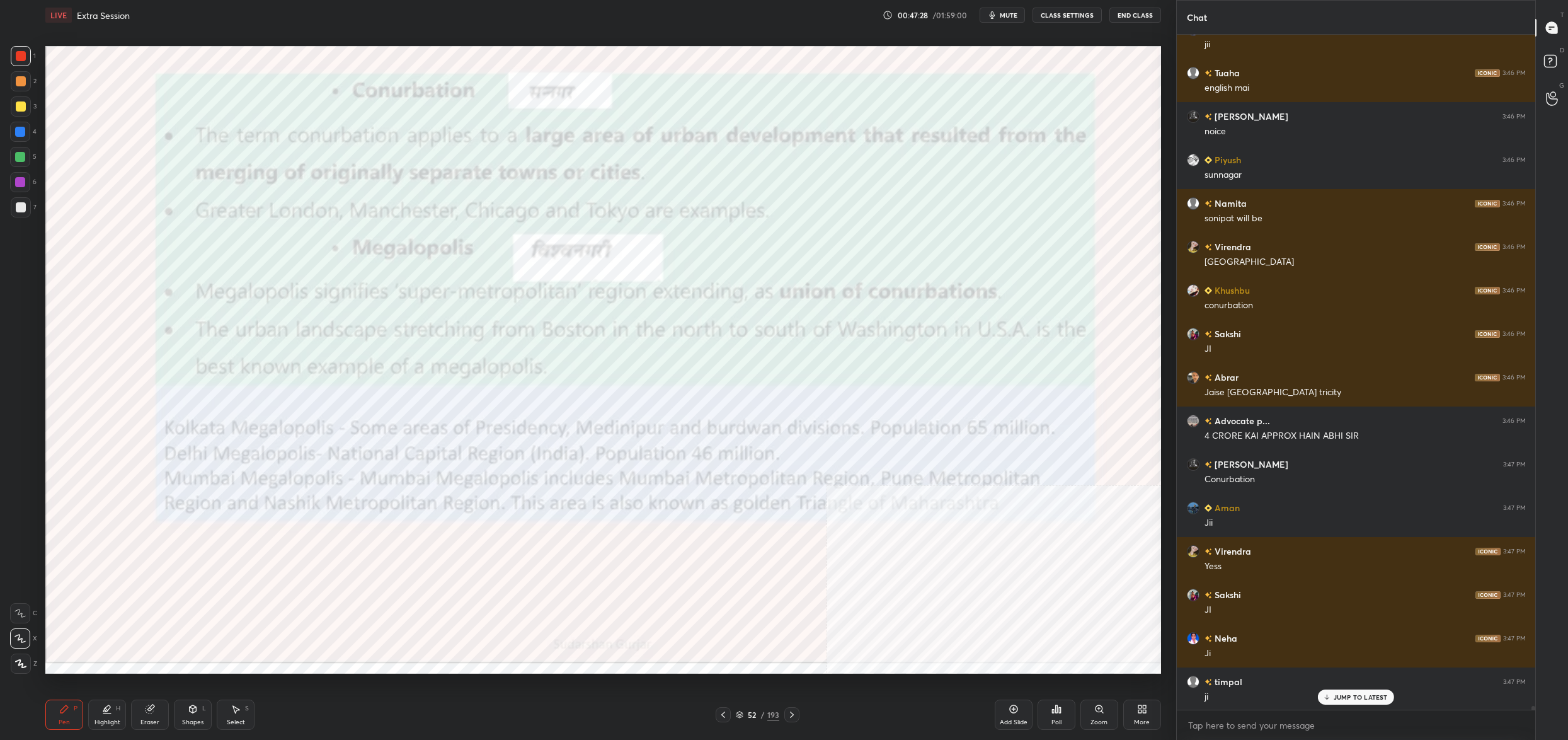
drag, startPoint x: 791, startPoint y: 713, endPoint x: 784, endPoint y: 703, distance: 12.2
click at [791, 709] on icon at bounding box center [792, 714] width 10 height 10
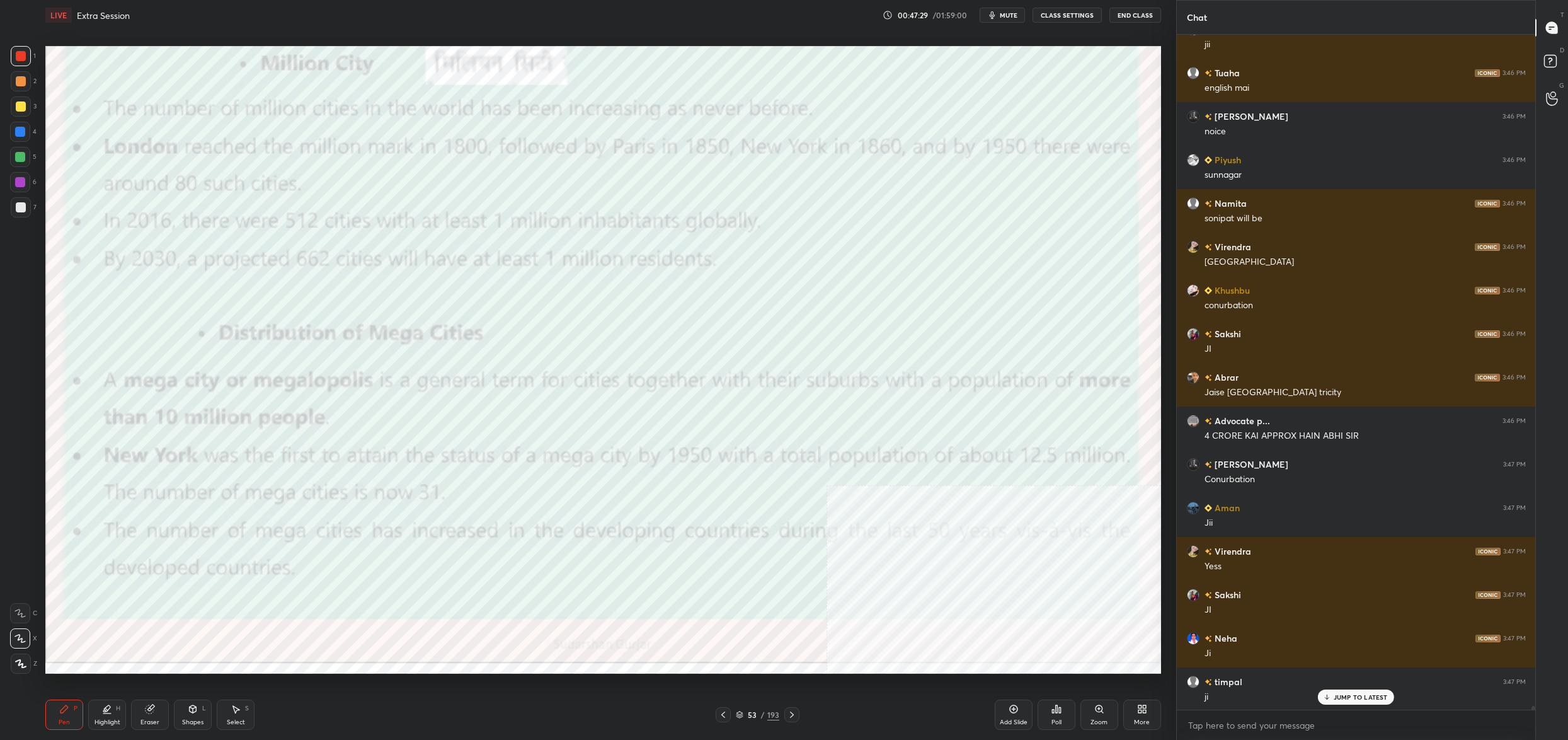
drag, startPoint x: 719, startPoint y: 711, endPoint x: 731, endPoint y: 714, distance: 12.4
click at [723, 714] on icon at bounding box center [723, 714] width 10 height 10
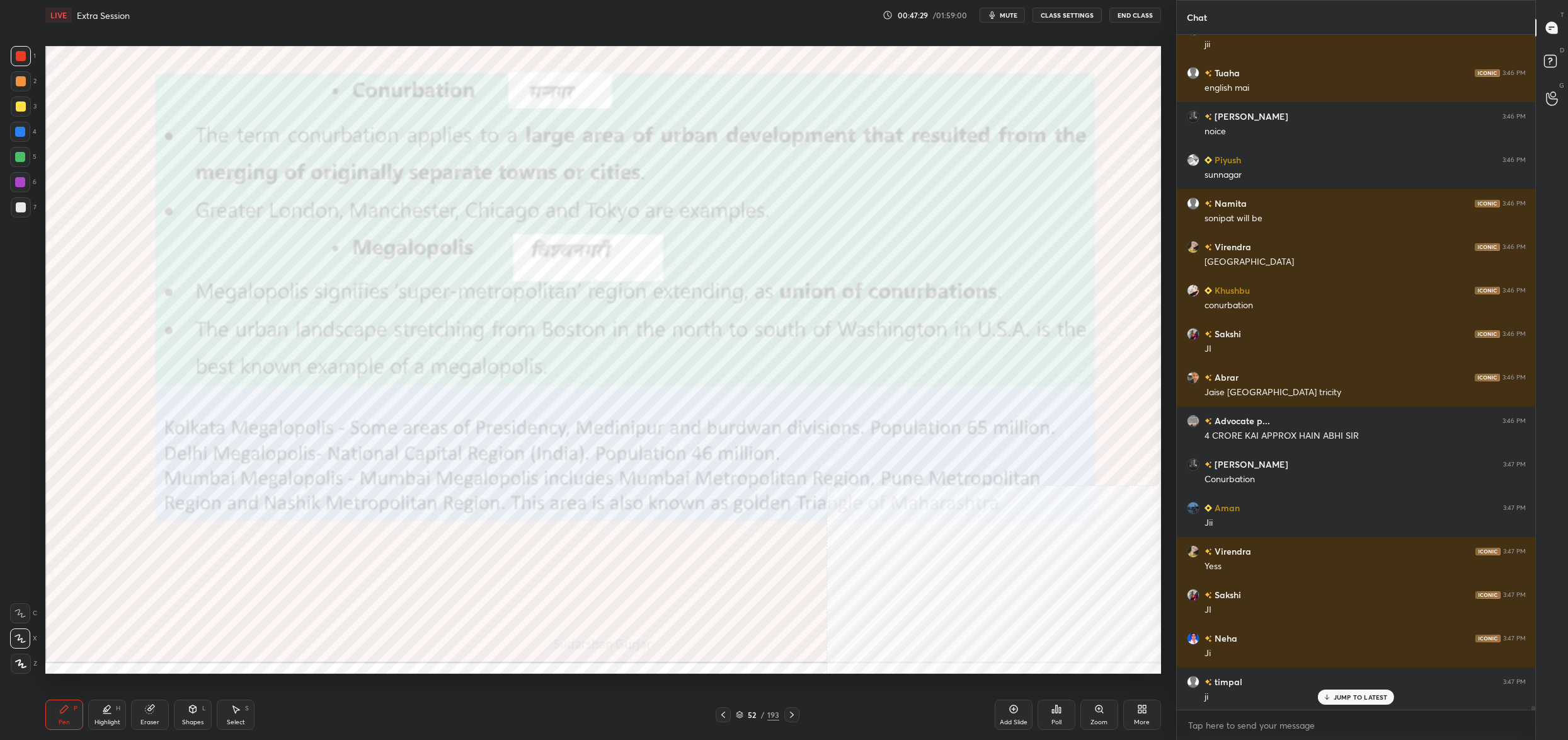
click at [730, 714] on div "52 / 193" at bounding box center [757, 714] width 84 height 15
click at [745, 714] on div "52 / 193" at bounding box center [757, 714] width 44 height 12
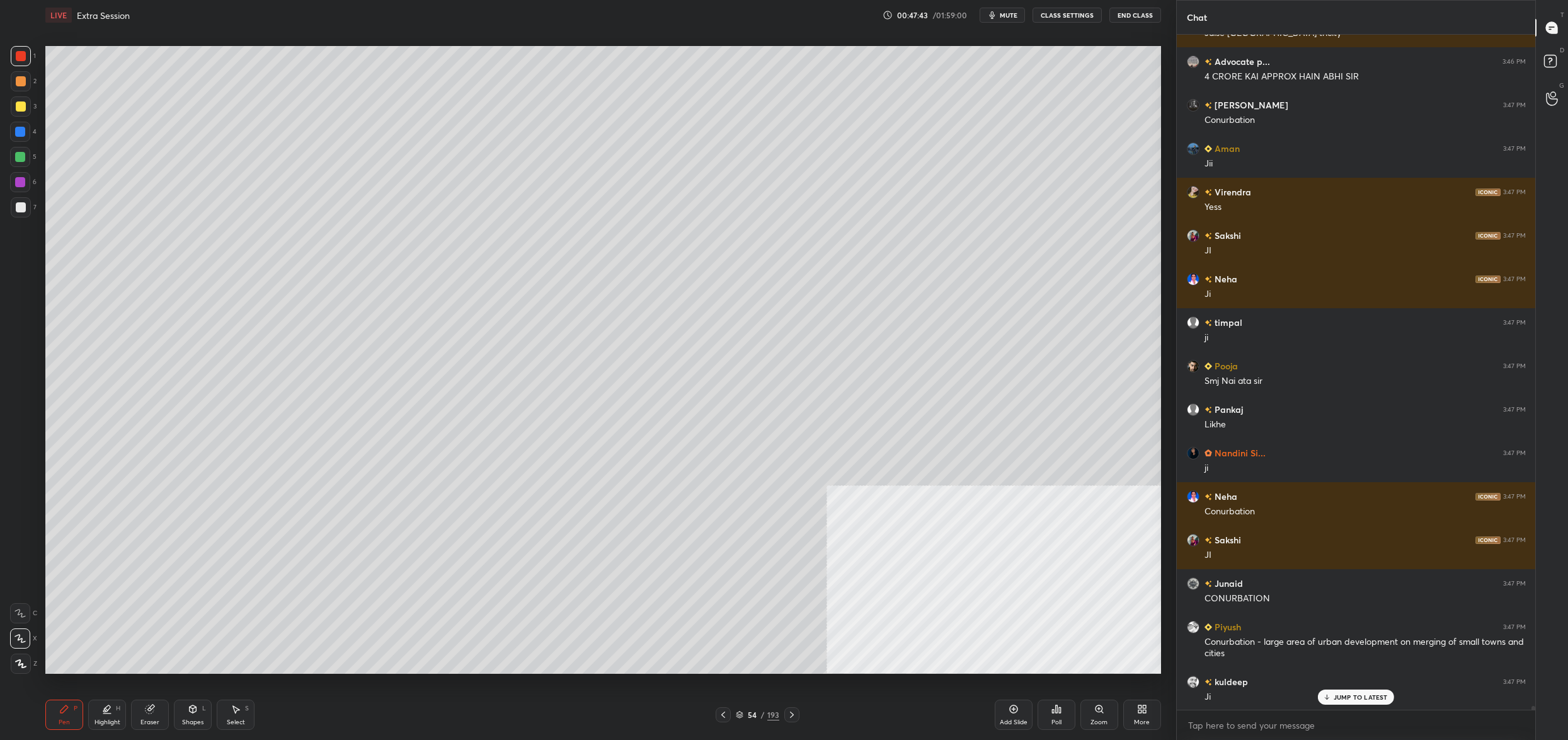
drag, startPoint x: 748, startPoint y: 713, endPoint x: 736, endPoint y: 714, distance: 12.0
click at [748, 712] on div "54" at bounding box center [751, 714] width 12 height 7
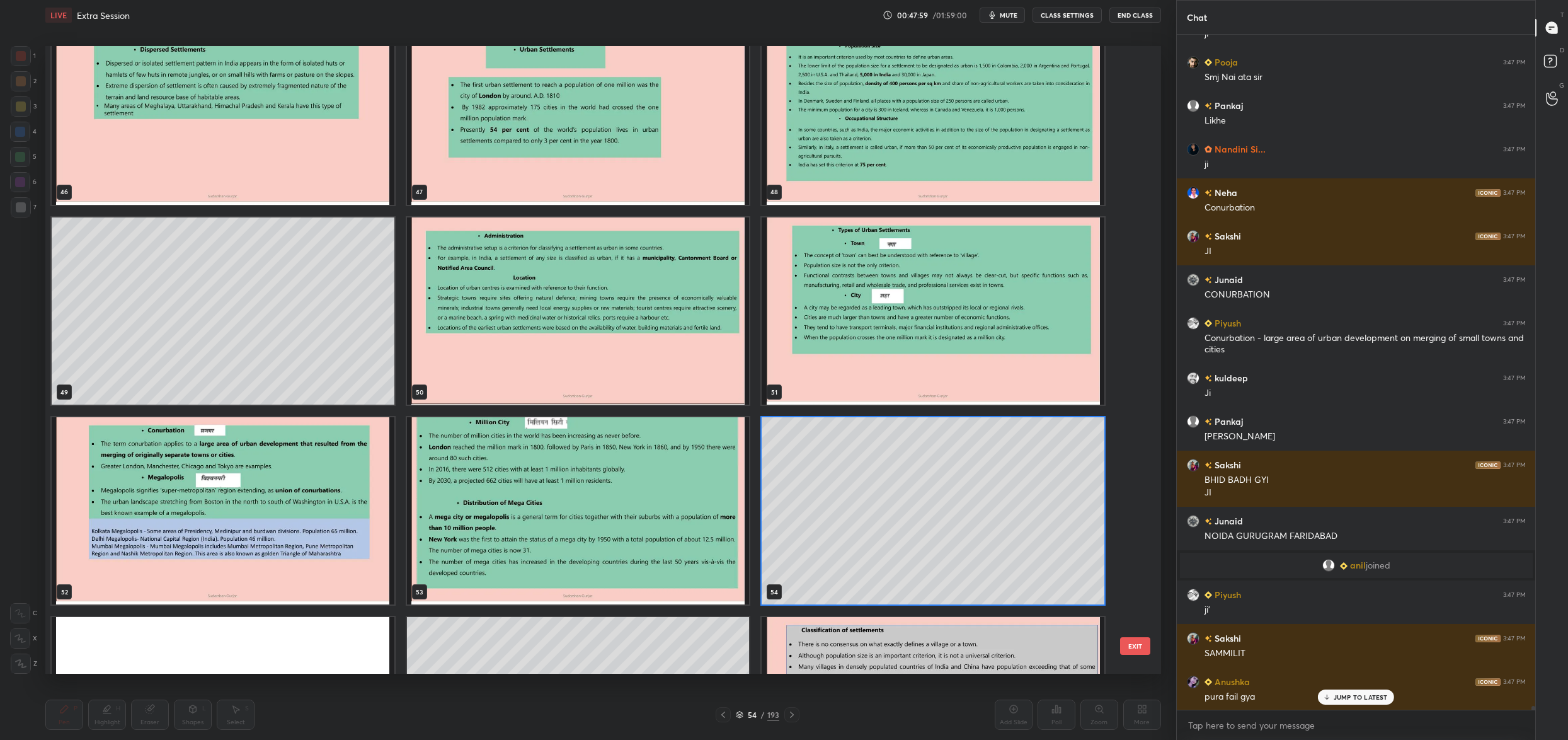
click at [226, 489] on img "grid" at bounding box center [223, 511] width 343 height 187
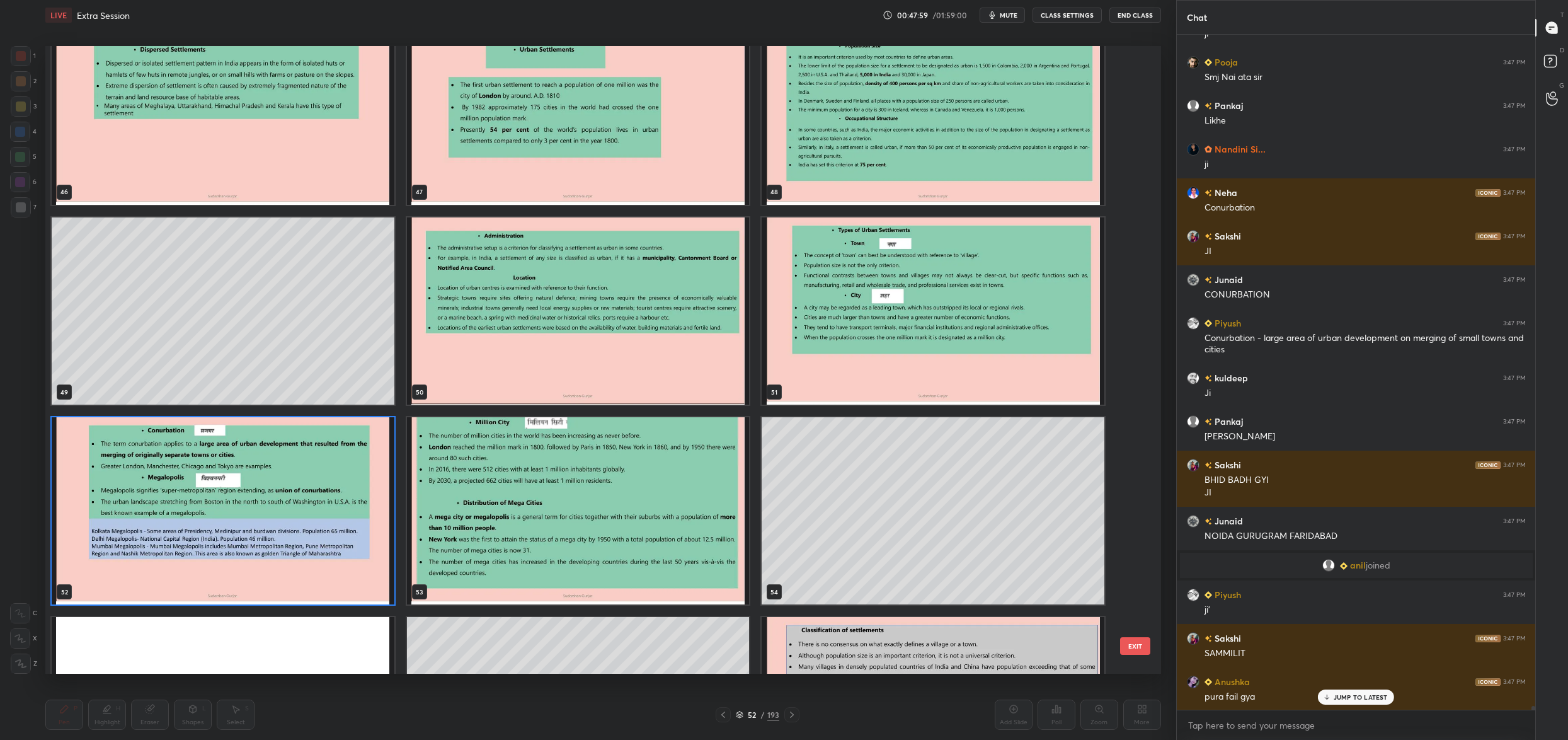
click at [226, 489] on img "grid" at bounding box center [223, 511] width 343 height 187
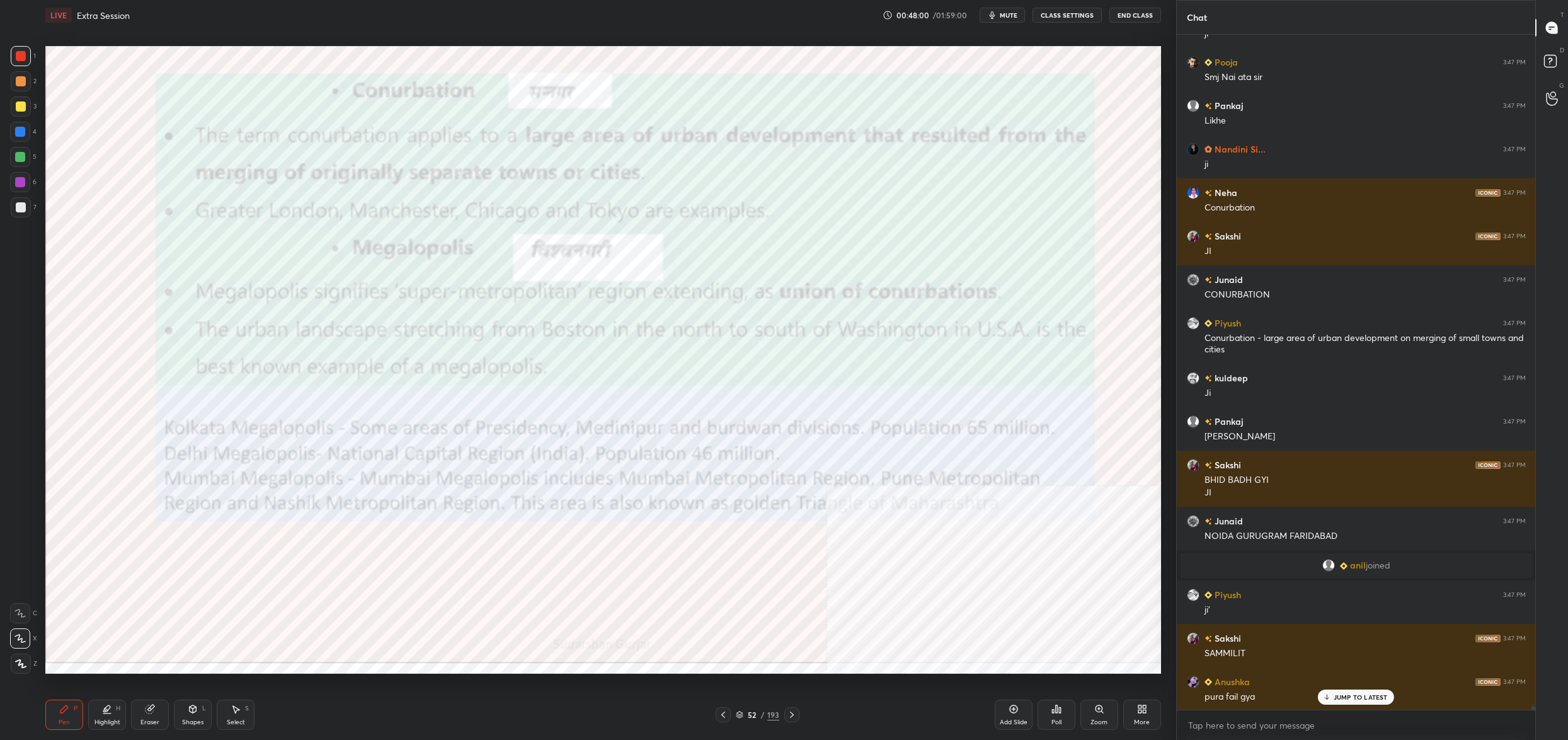
click at [226, 489] on img "grid" at bounding box center [223, 511] width 343 height 187
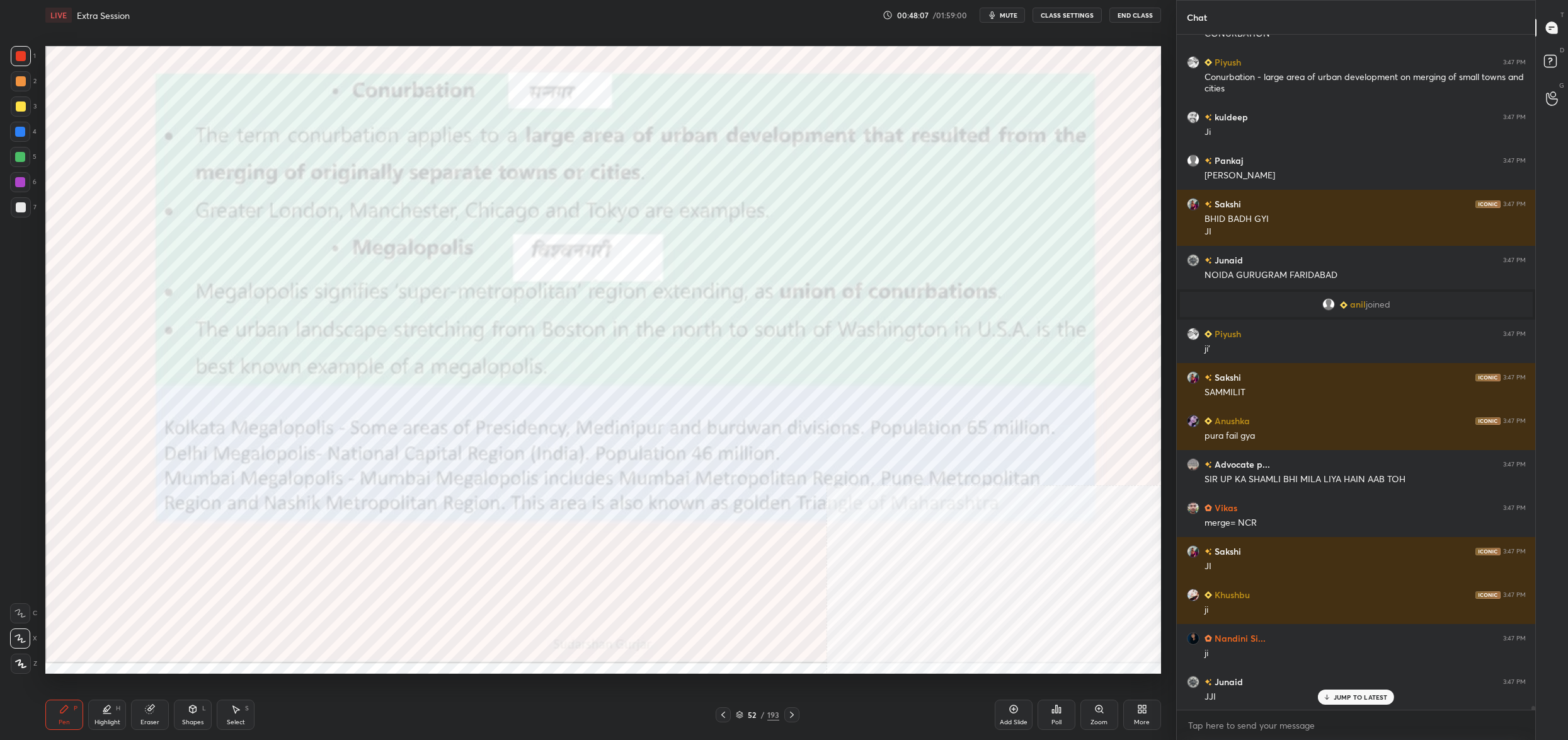
click at [741, 714] on icon at bounding box center [739, 714] width 7 height 7
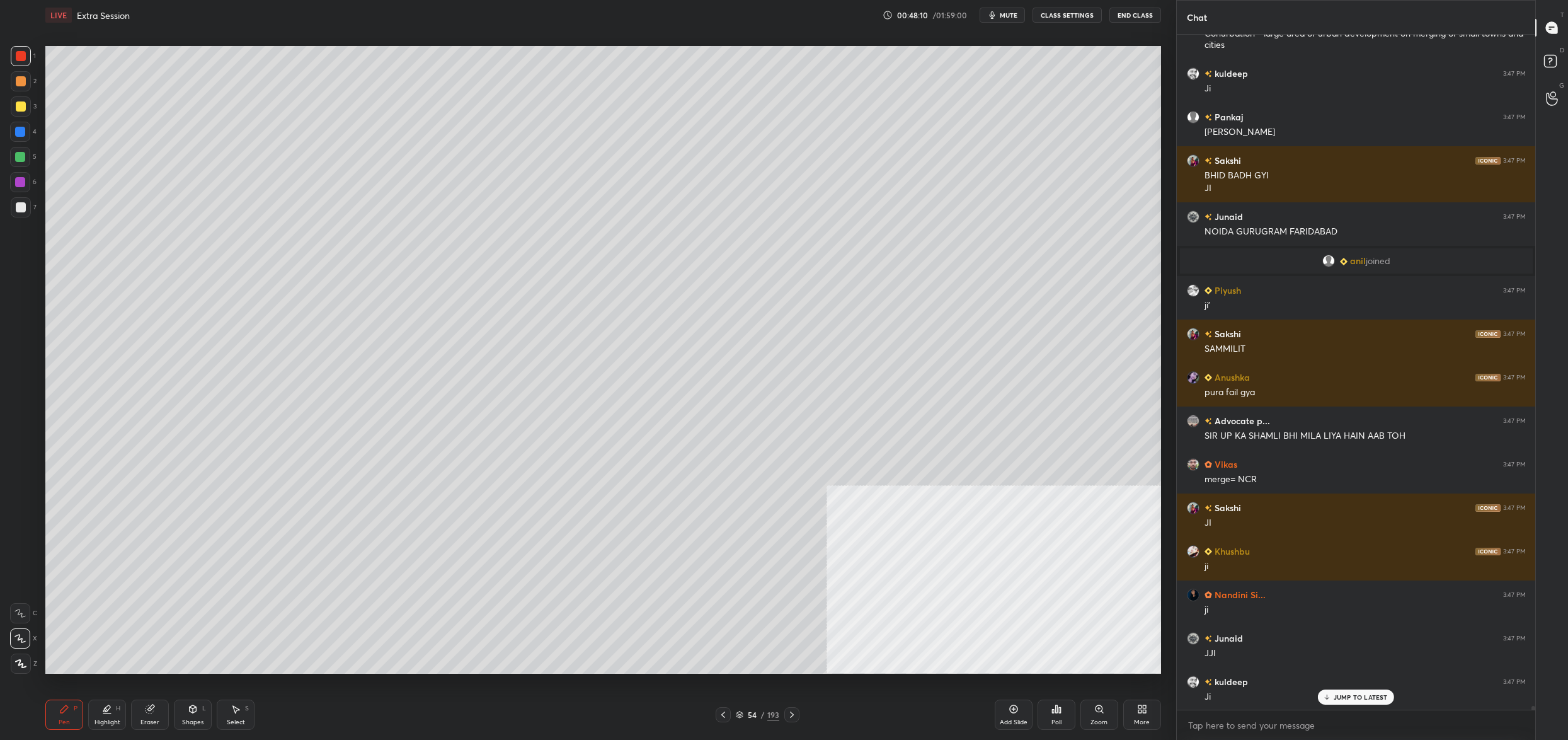
click at [34, 57] on div "1" at bounding box center [23, 56] width 25 height 20
drag, startPoint x: 34, startPoint y: 57, endPoint x: 26, endPoint y: 63, distance: 10.0
click at [32, 49] on div "1" at bounding box center [23, 56] width 25 height 20
drag, startPoint x: 12, startPoint y: 630, endPoint x: 14, endPoint y: 612, distance: 18.1
click at [14, 624] on div "X" at bounding box center [23, 636] width 27 height 25
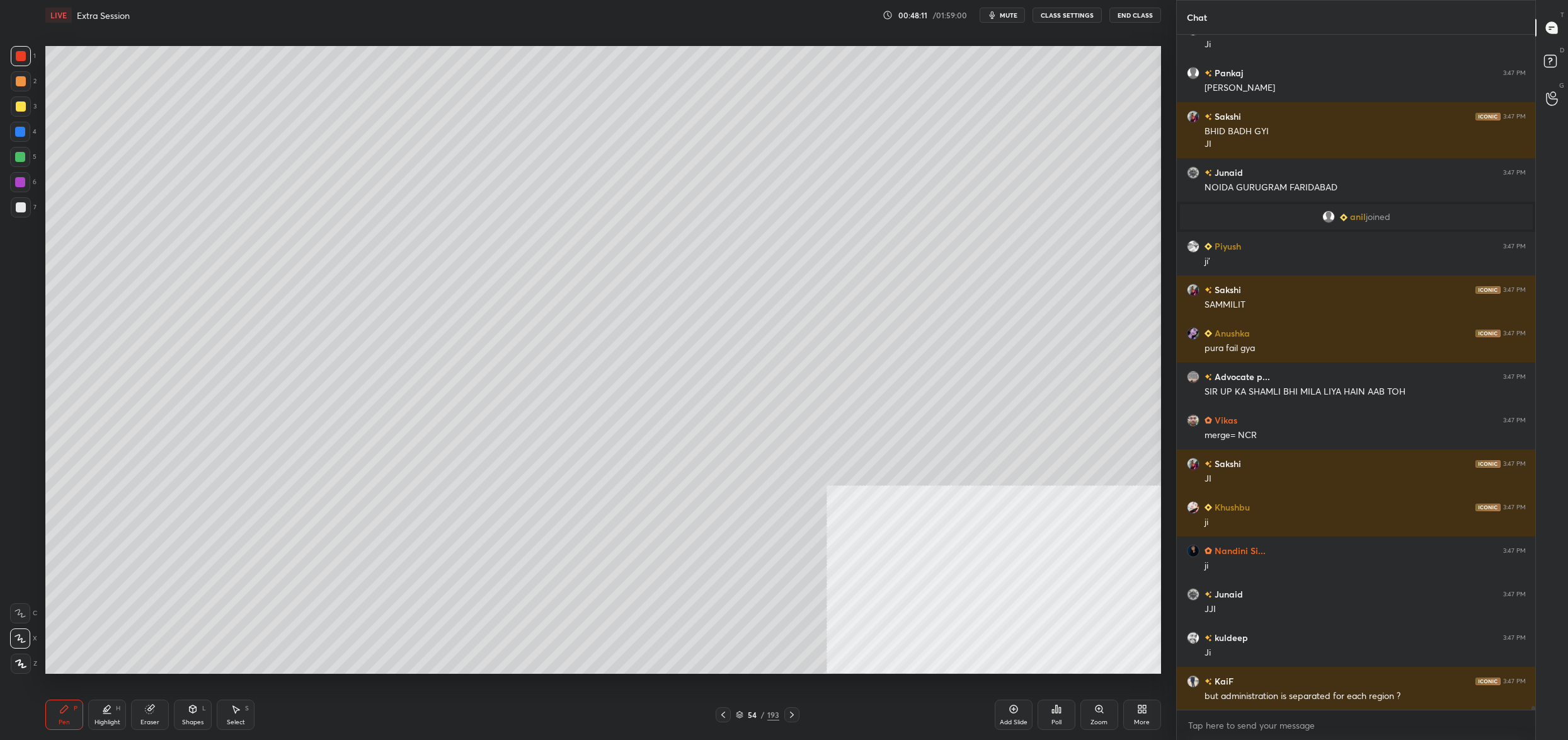
click at [26, 613] on div "C" at bounding box center [23, 613] width 27 height 20
click at [26, 645] on div at bounding box center [20, 638] width 20 height 20
click at [20, 660] on icon at bounding box center [21, 663] width 12 height 9
click at [20, 671] on div at bounding box center [21, 663] width 20 height 20
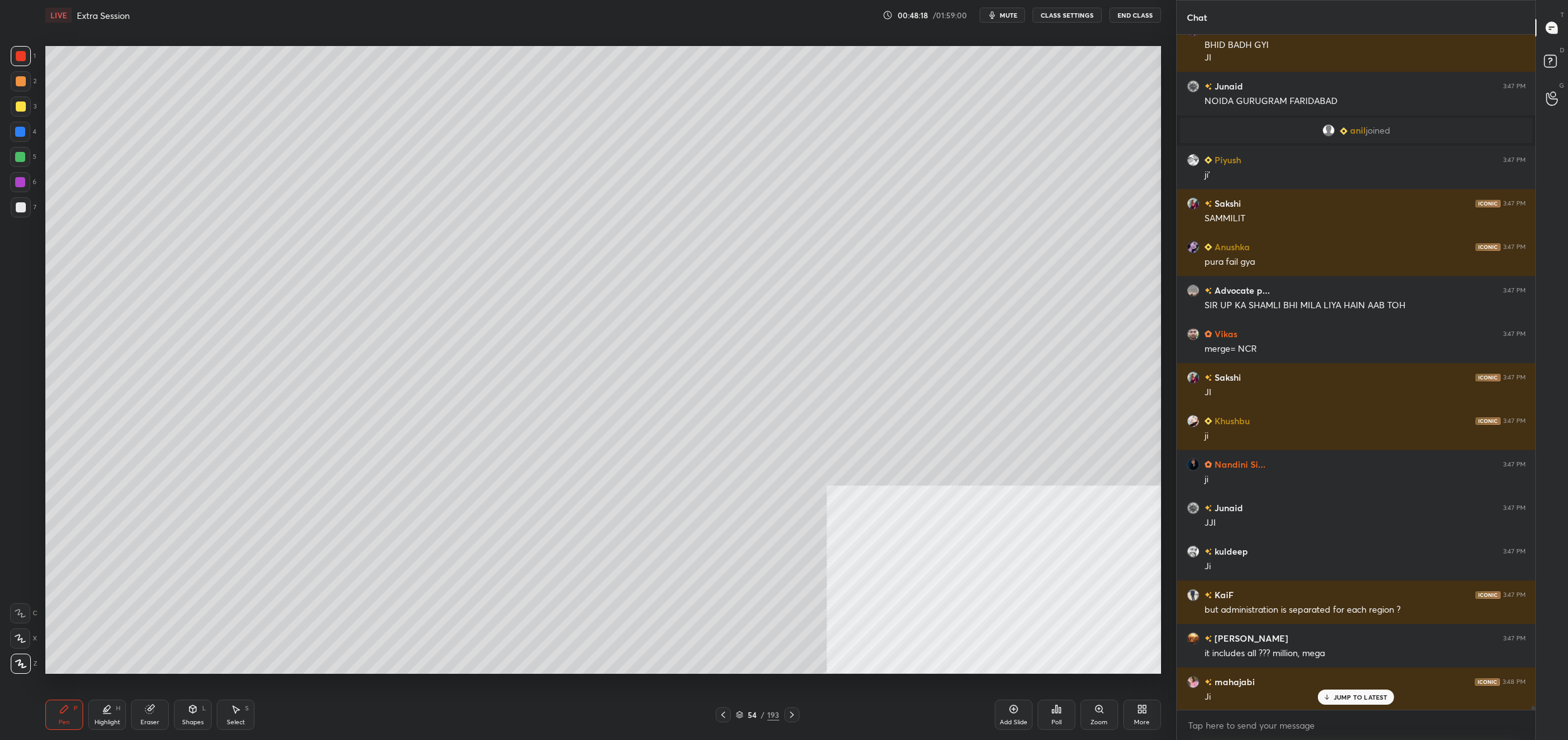
click at [745, 714] on div "54 / 193" at bounding box center [757, 714] width 44 height 12
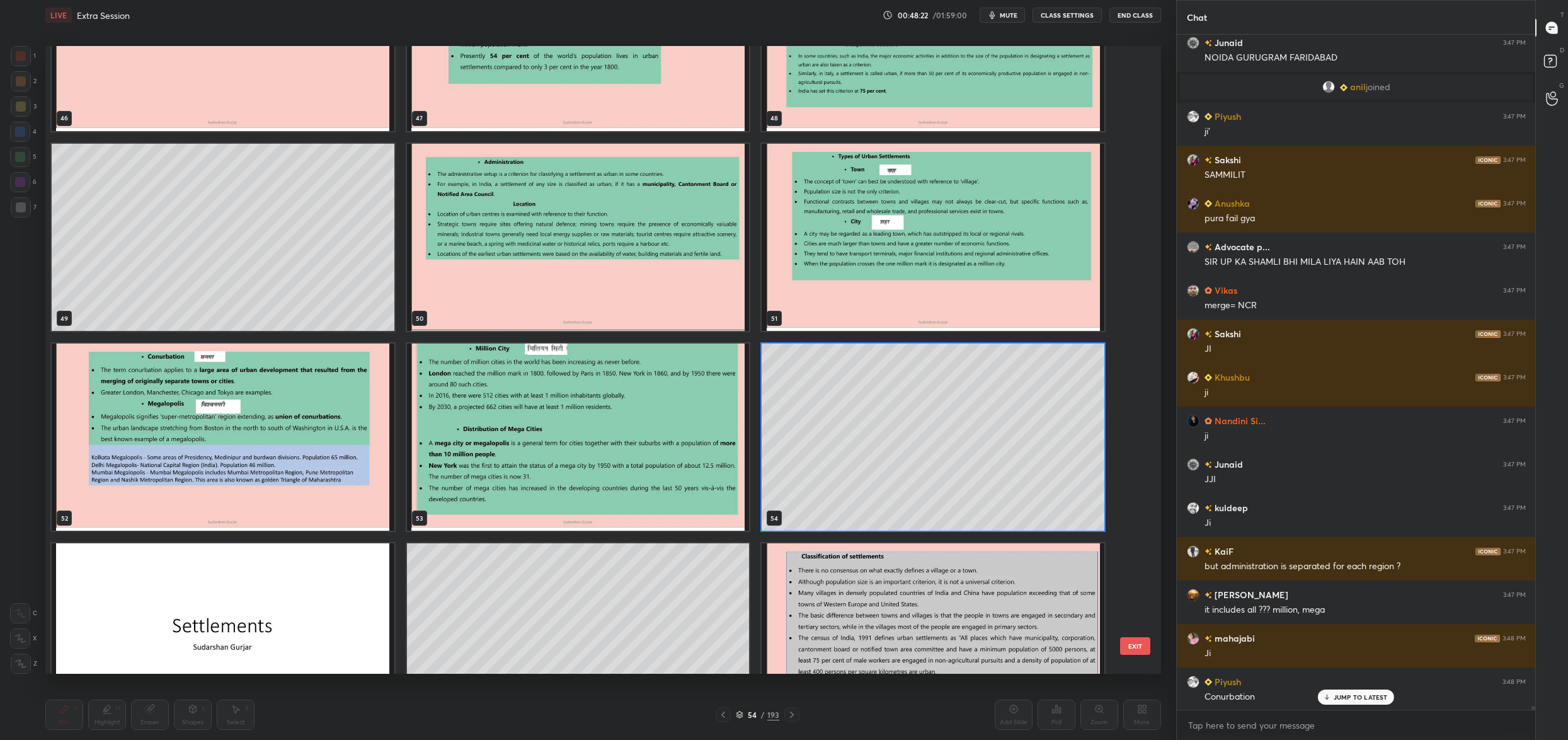
click at [170, 436] on img "grid" at bounding box center [223, 437] width 343 height 187
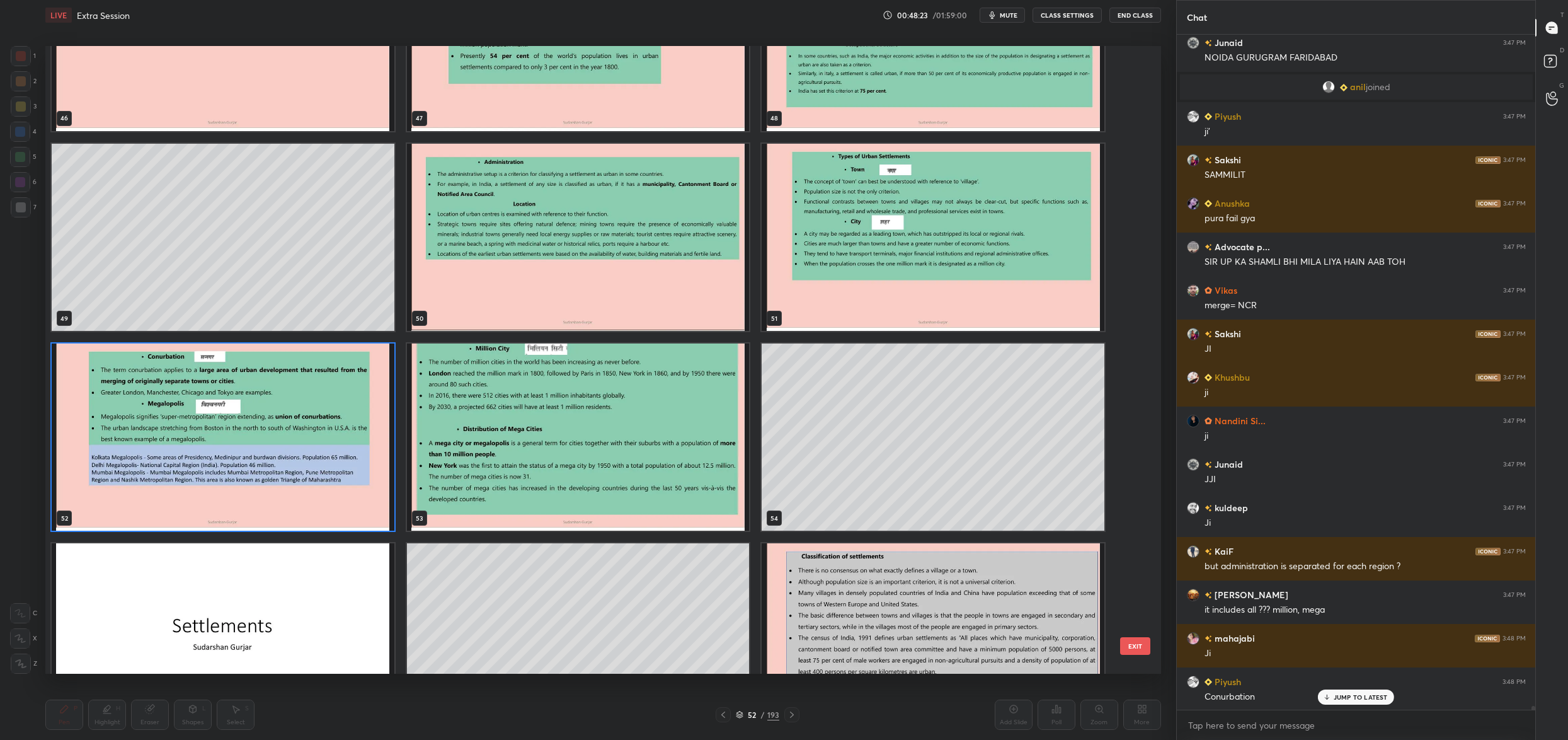
click at [170, 436] on img "grid" at bounding box center [223, 437] width 343 height 187
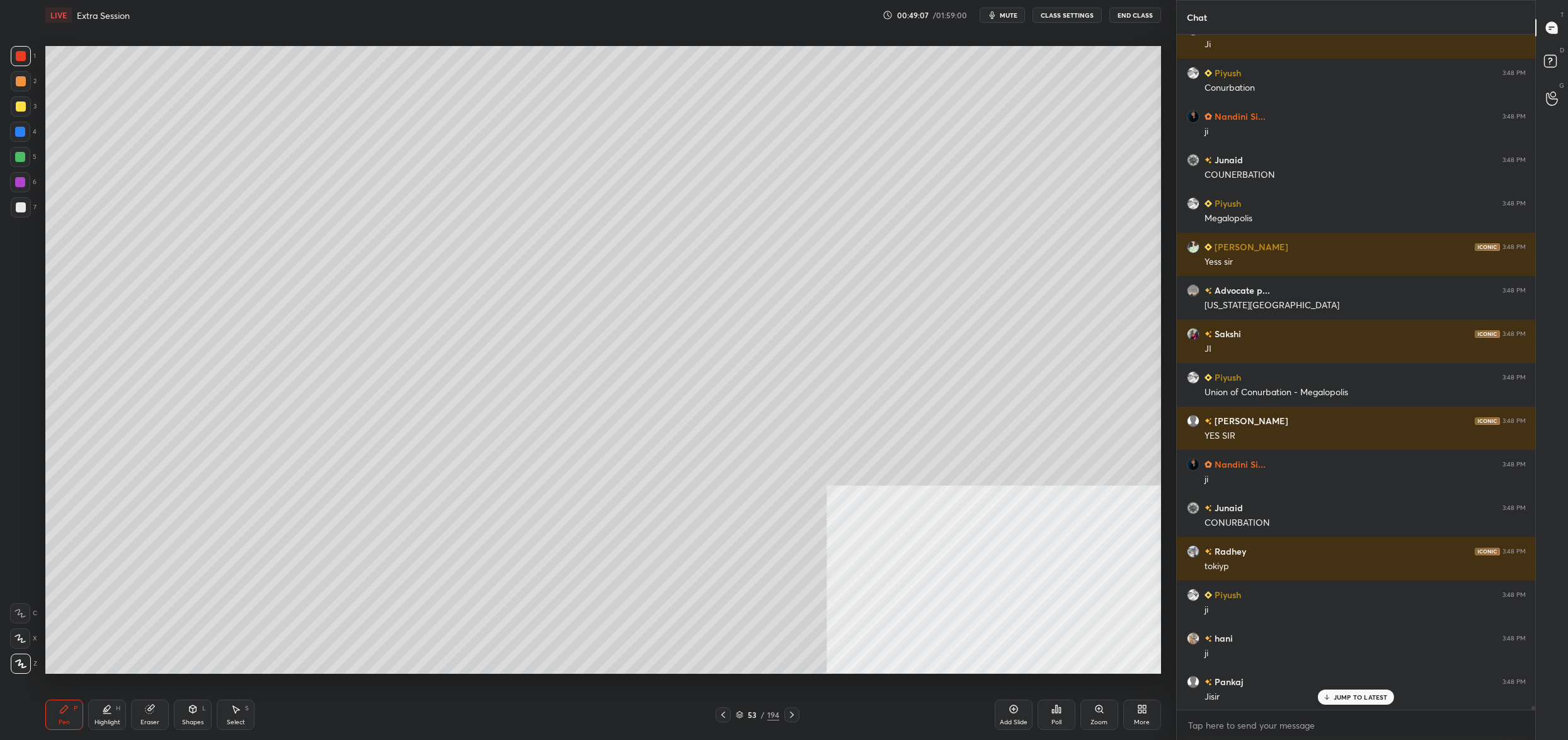
scroll to position [123678, 0]
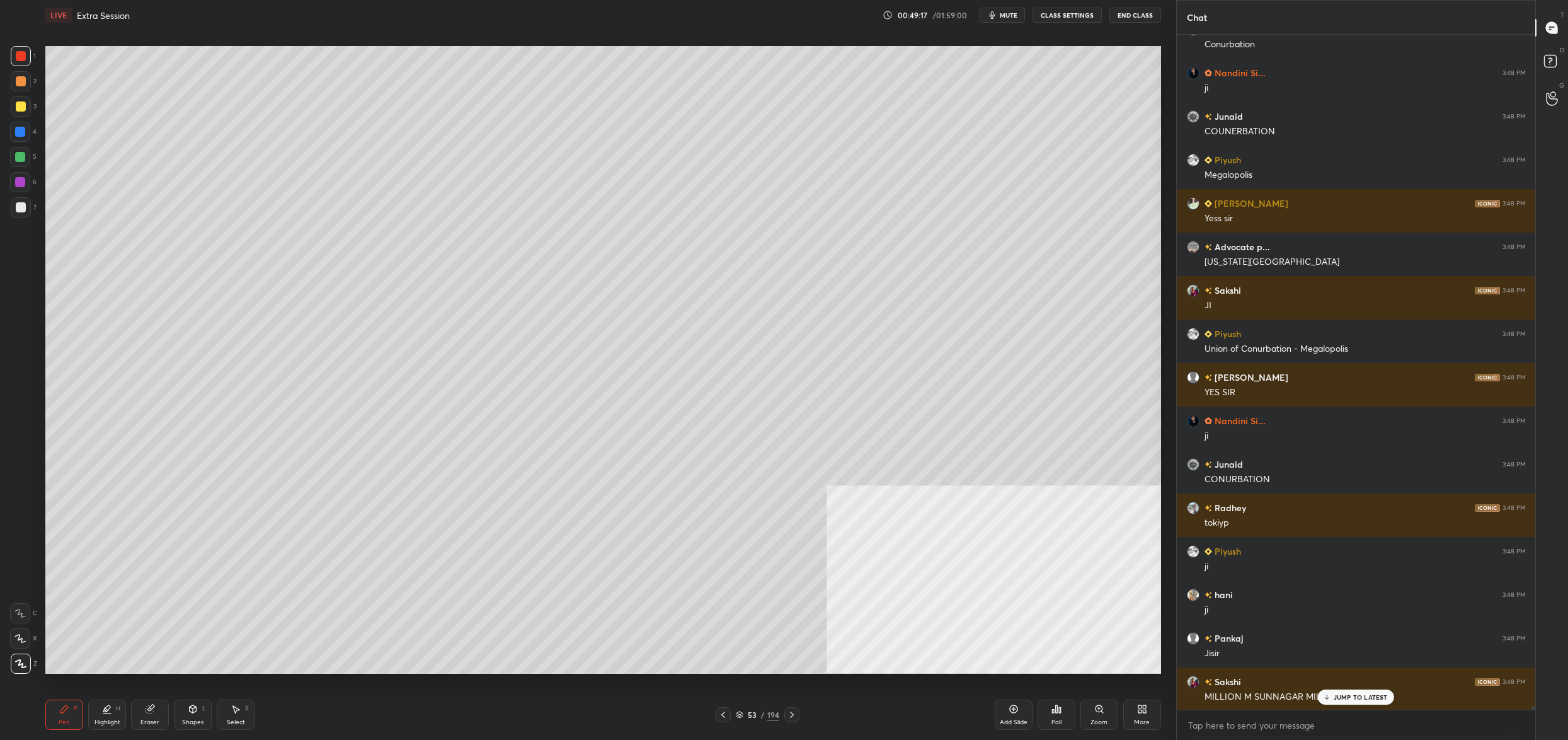
drag, startPoint x: 745, startPoint y: 714, endPoint x: 737, endPoint y: 716, distance: 8.2
click at [745, 712] on div "53 / 194" at bounding box center [757, 714] width 44 height 12
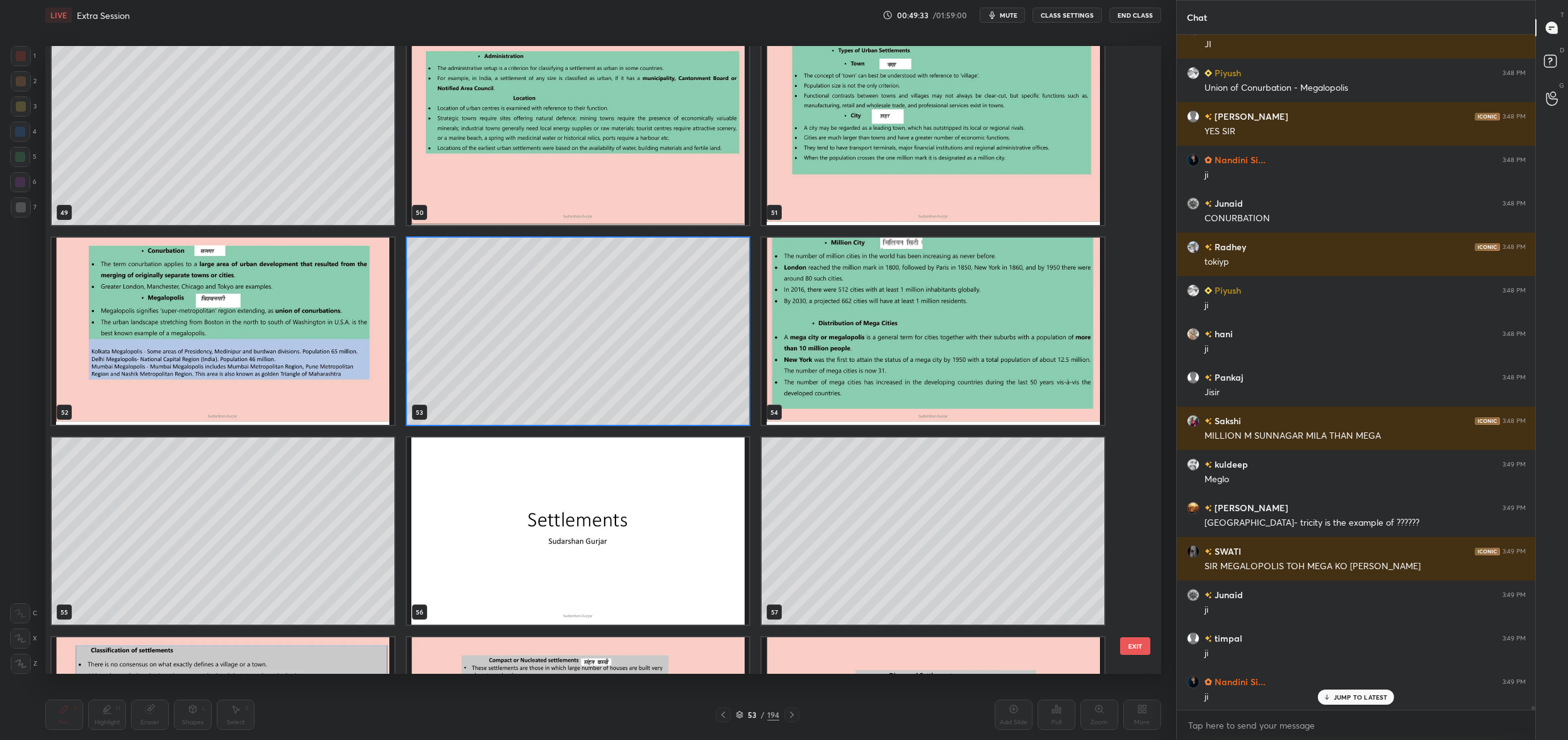
scroll to position [123982, 0]
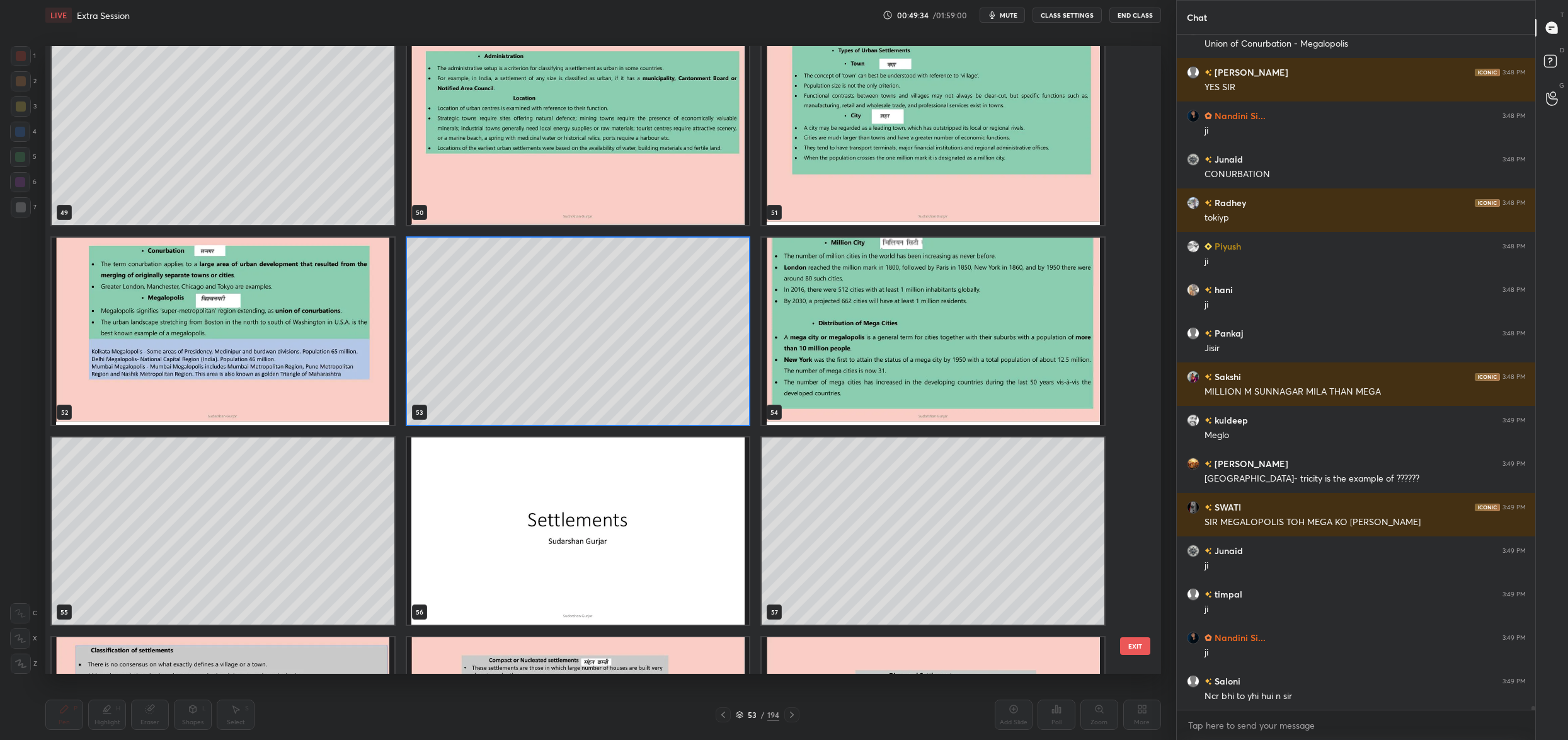
click at [235, 343] on img "grid" at bounding box center [223, 331] width 343 height 187
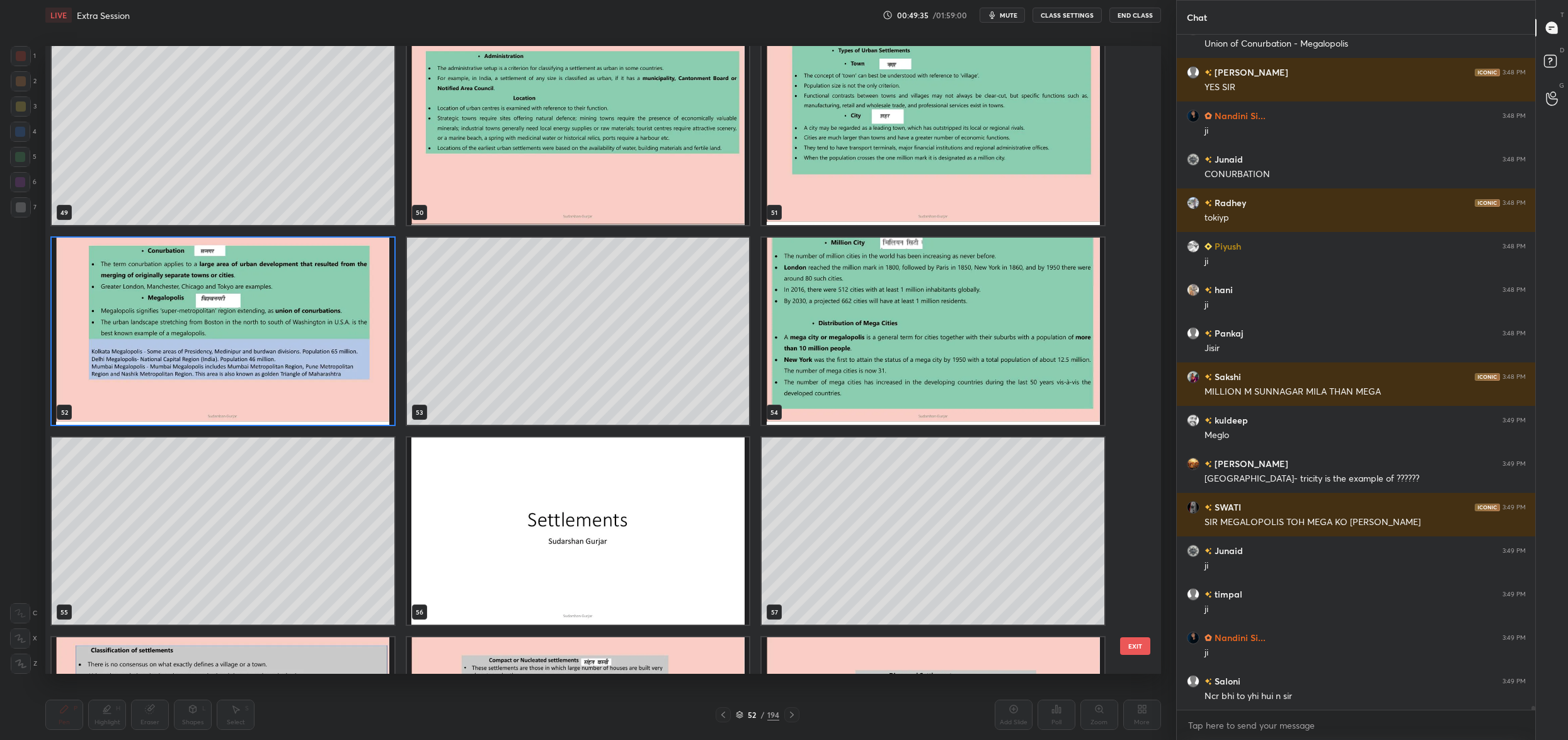
click at [235, 343] on img "grid" at bounding box center [223, 331] width 343 height 187
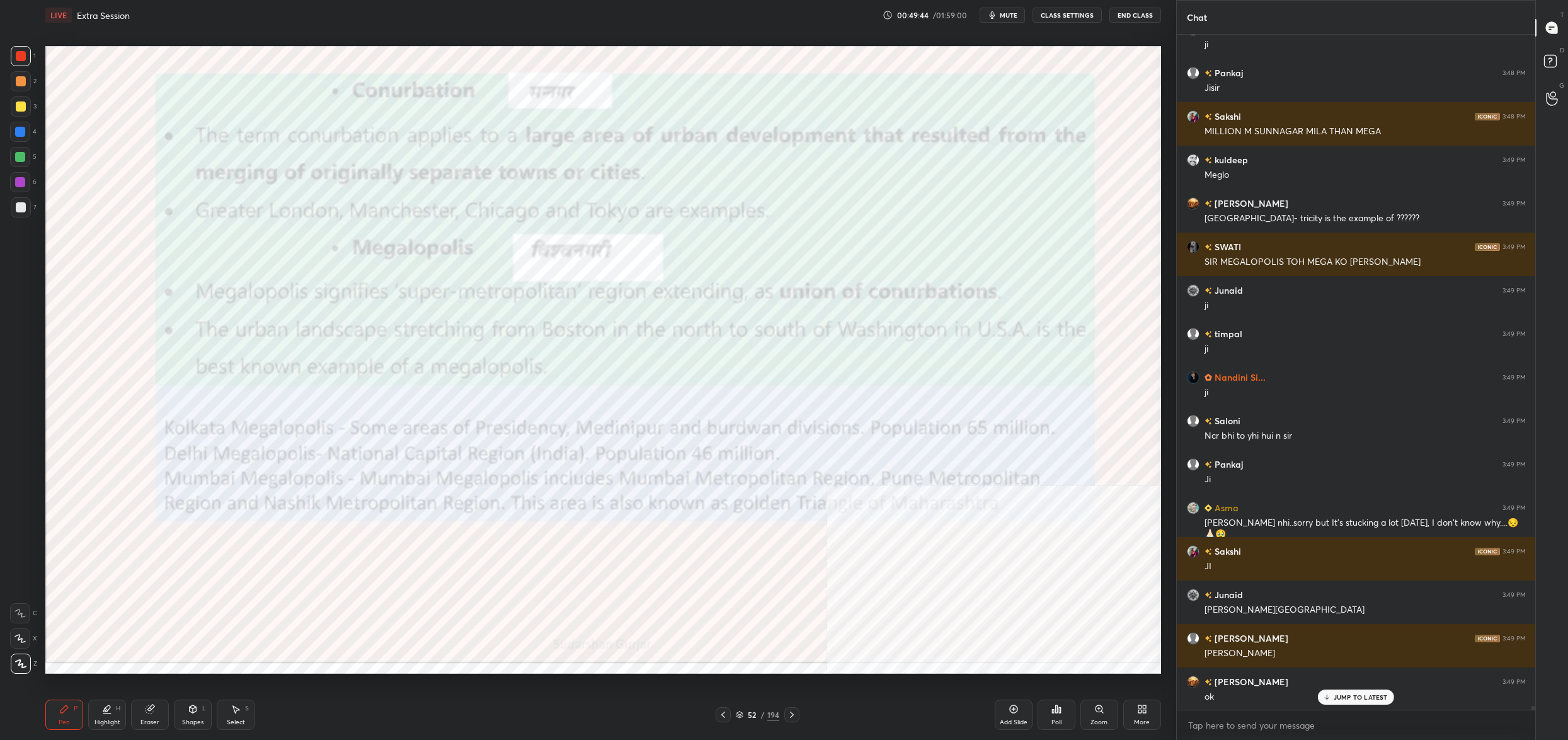
scroll to position [124286, 0]
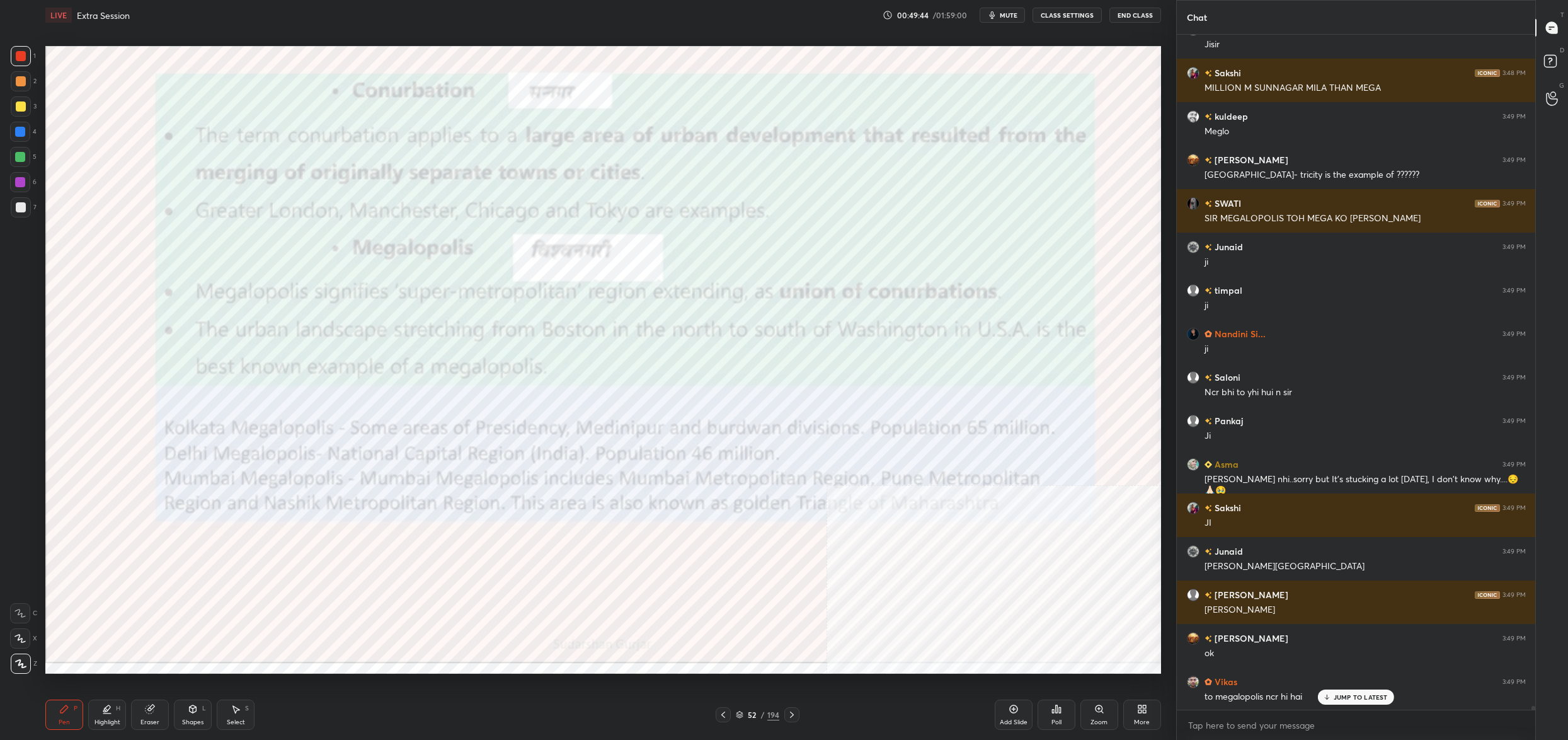
click at [745, 709] on div "52 / 194" at bounding box center [757, 714] width 44 height 12
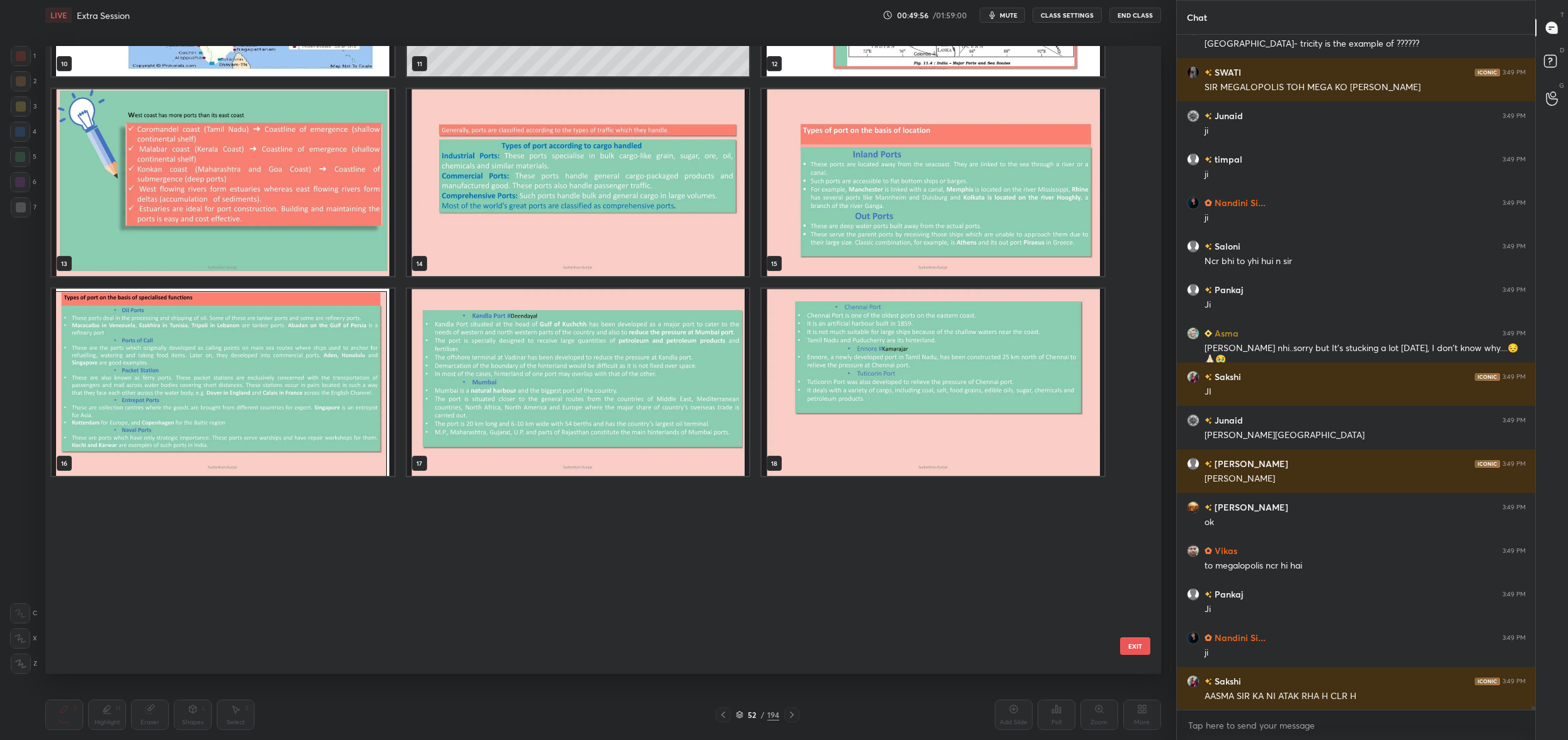
scroll to position [487, 0]
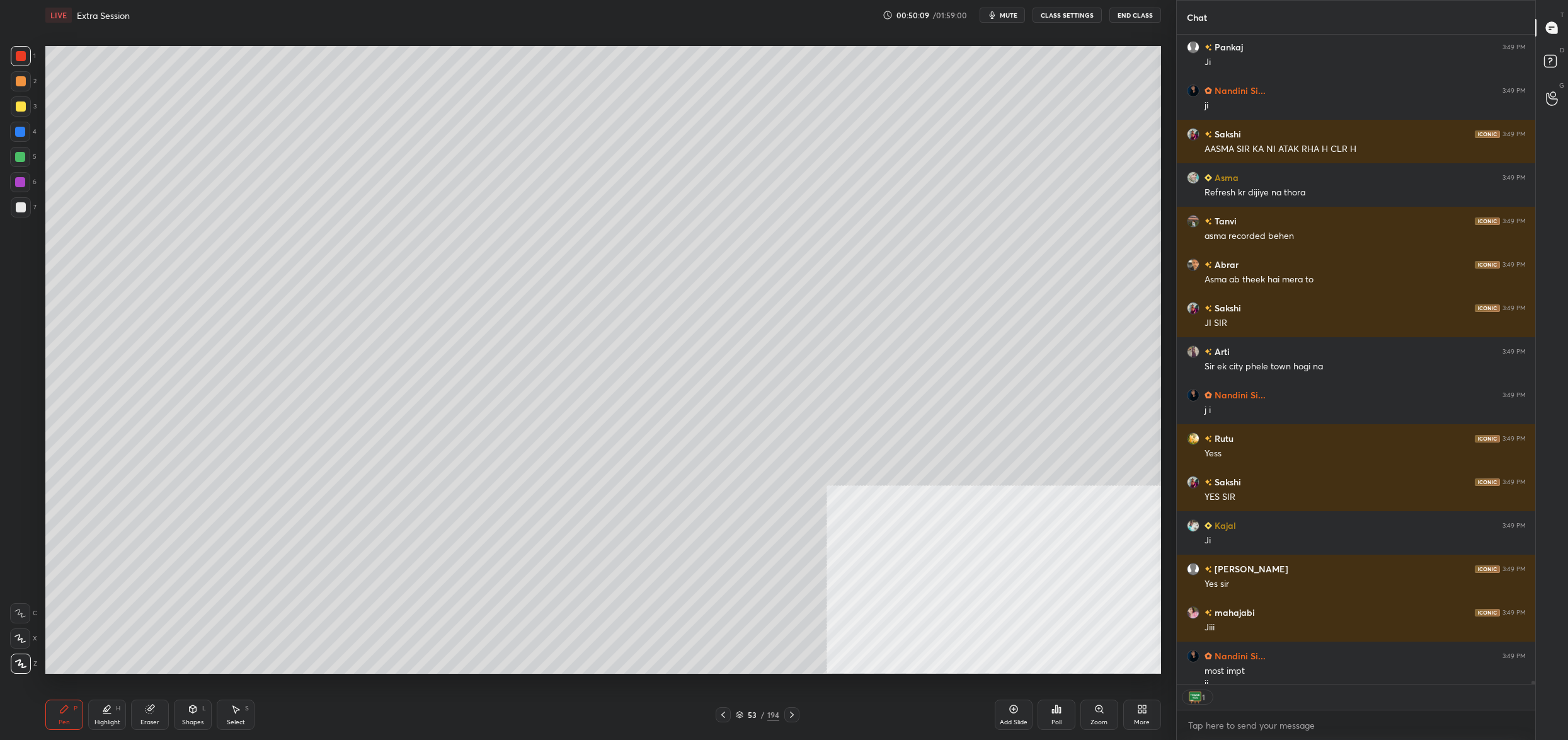
click at [736, 714] on icon at bounding box center [740, 715] width 7 height 2
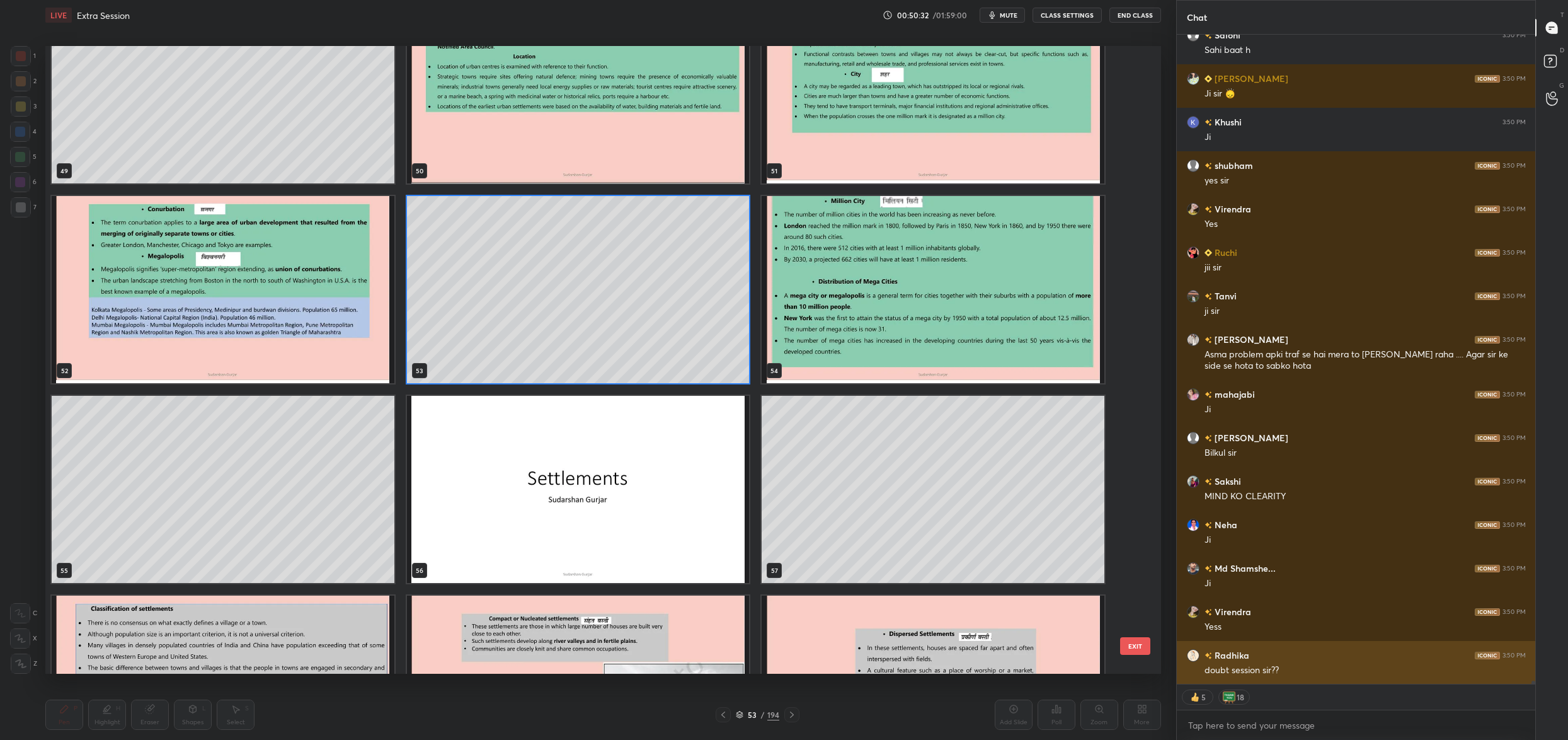
click at [1330, 654] on div "RAHUL 3:50 PM Bilkul Saloni 3:50 PM Sahi baat h K Mishra 3:50 PM Ji sir 🙂‍↕️ Kh…" at bounding box center [1356, 359] width 359 height 650
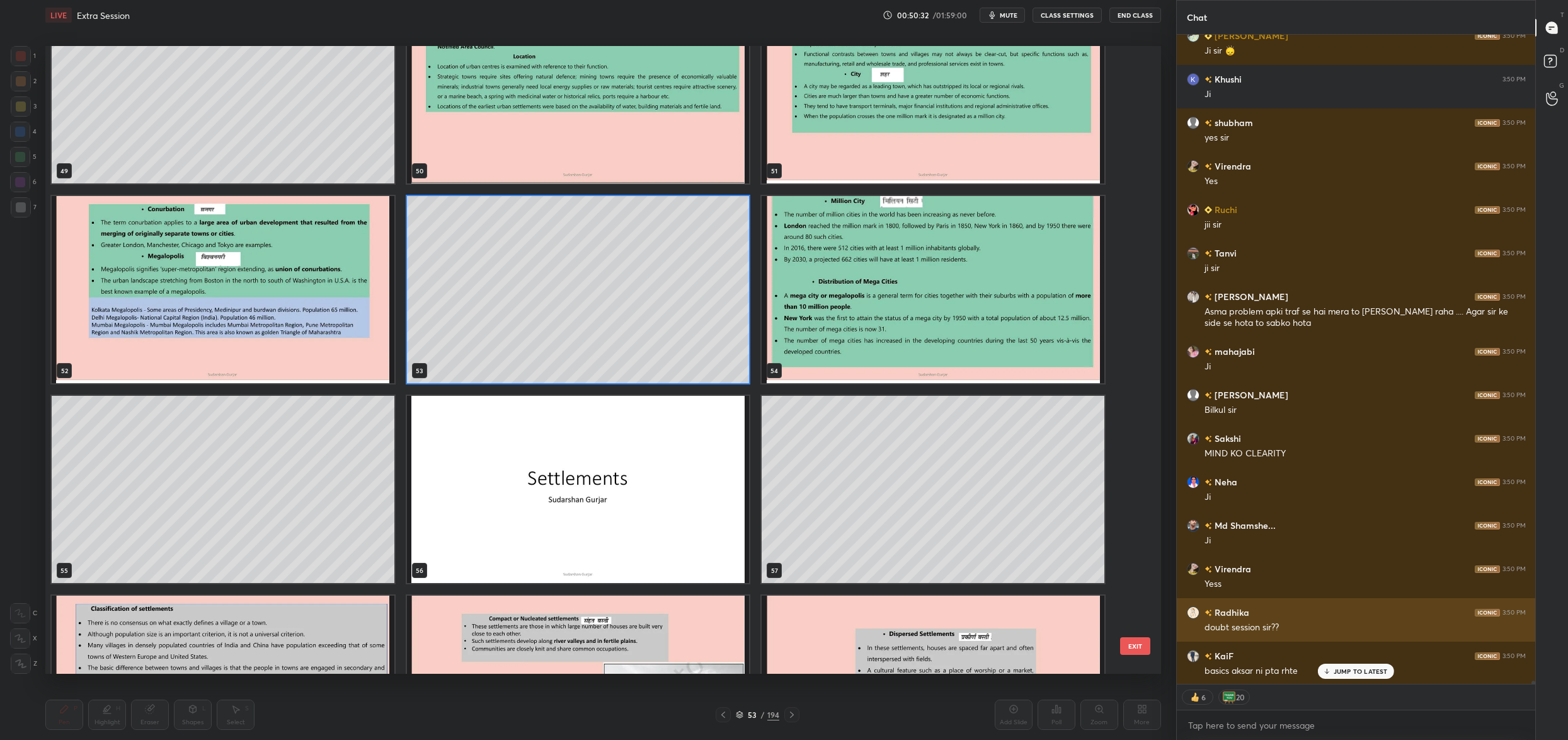
click at [1321, 632] on div "doubt session sir??" at bounding box center [1364, 627] width 321 height 12
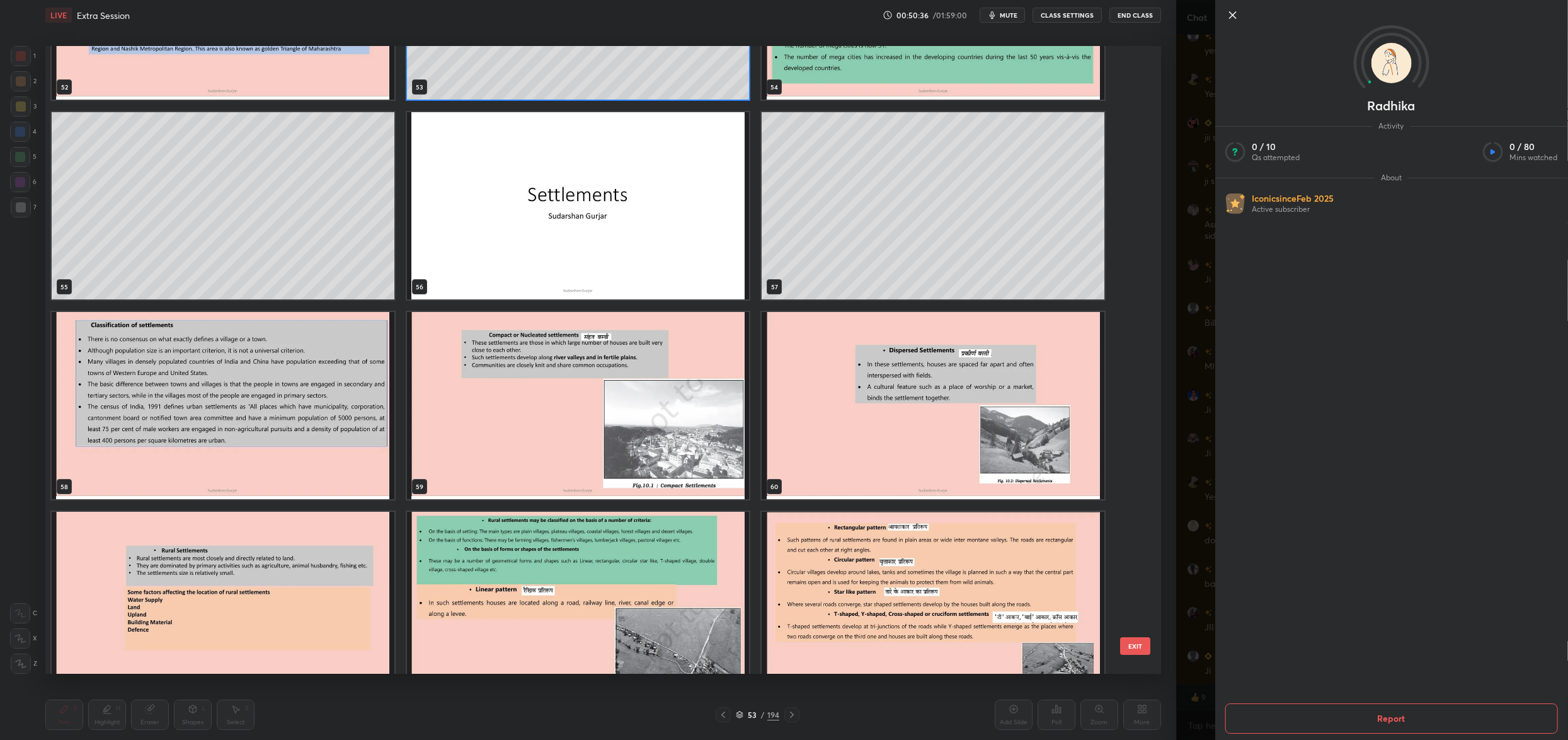
click at [1186, 516] on div "Radhika Activity 0 / 10 Qs attempted 0 / 80 Mins watched About Iconic since Feb…" at bounding box center [1371, 370] width 391 height 740
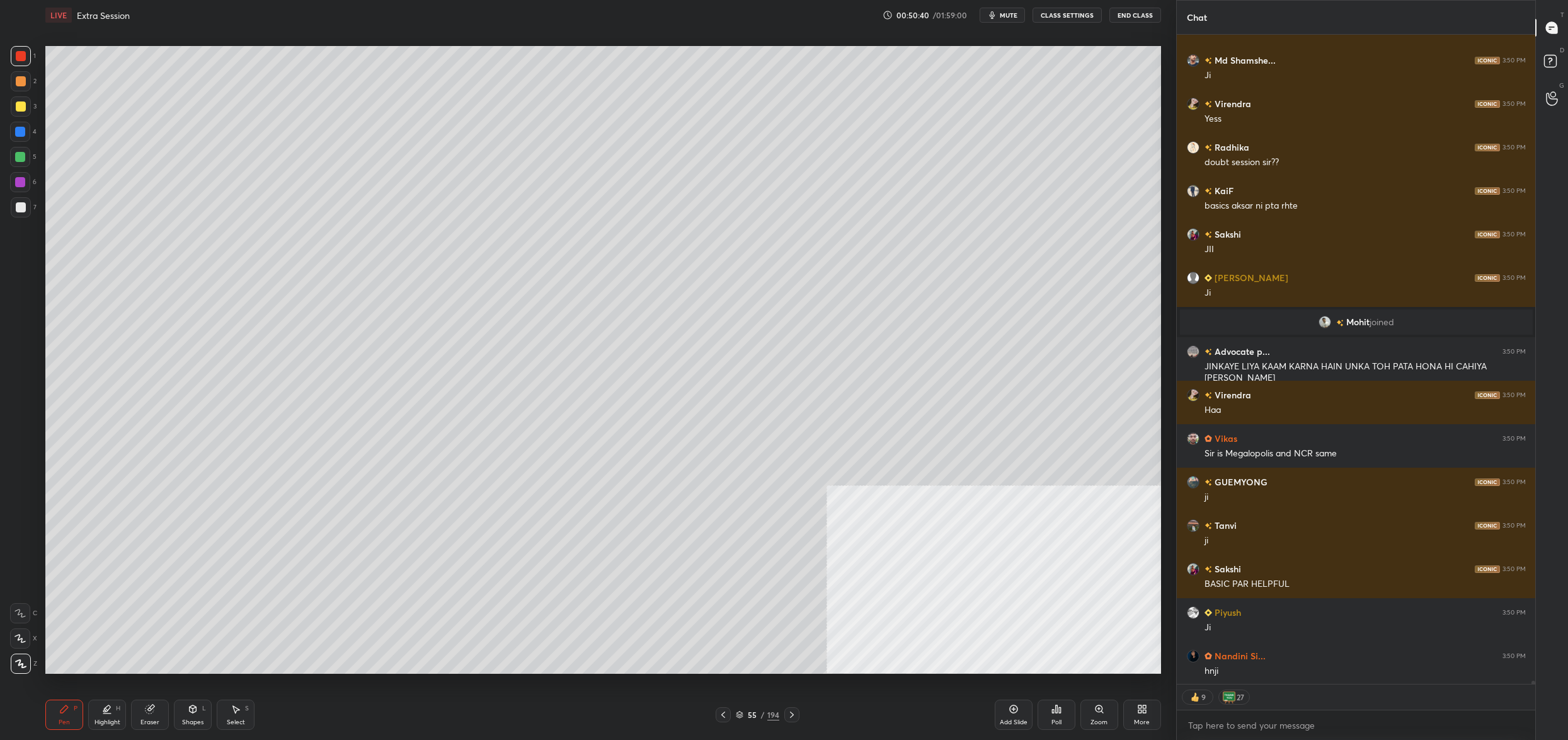
click at [736, 717] on icon at bounding box center [739, 714] width 7 height 7
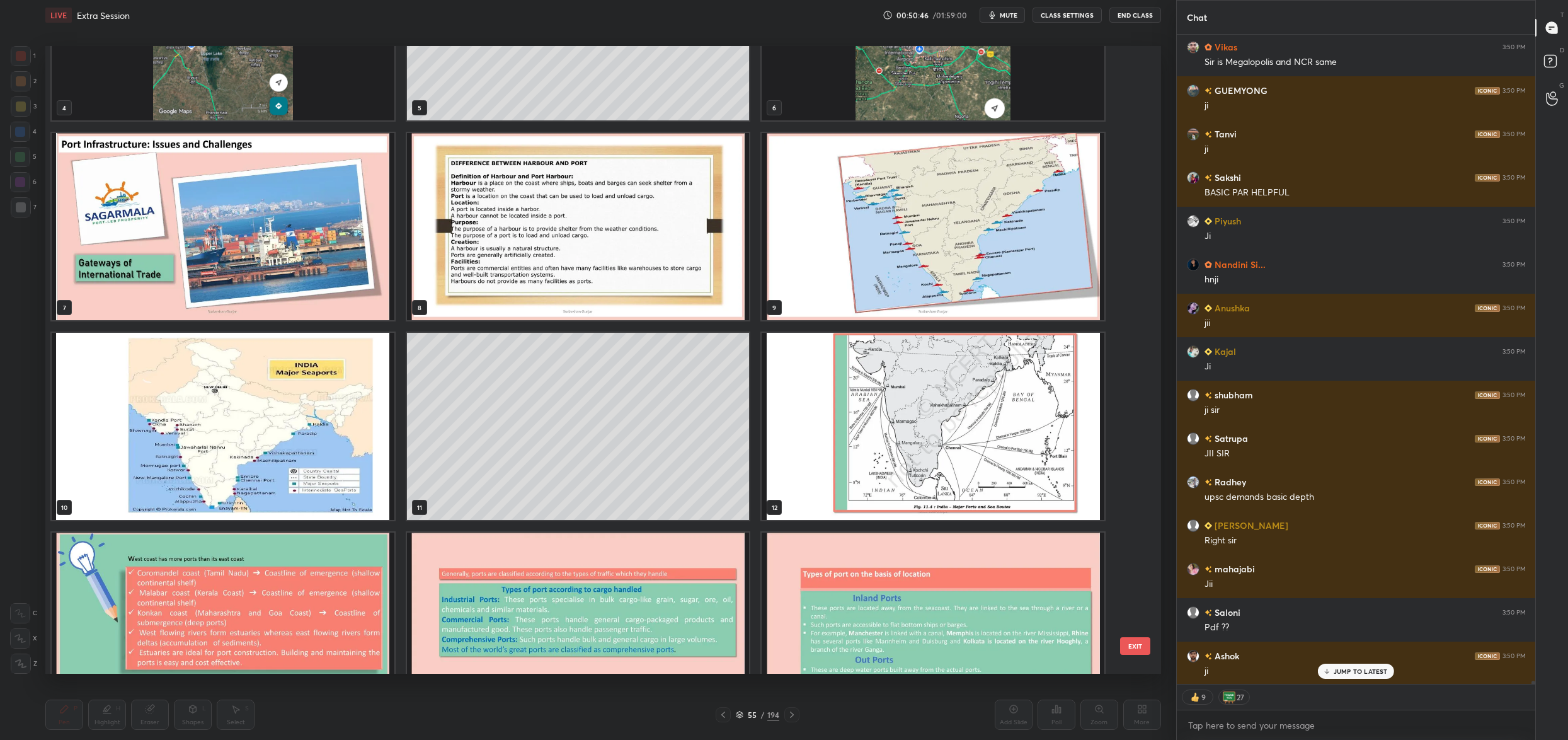
click at [995, 238] on img "grid" at bounding box center [933, 227] width 343 height 187
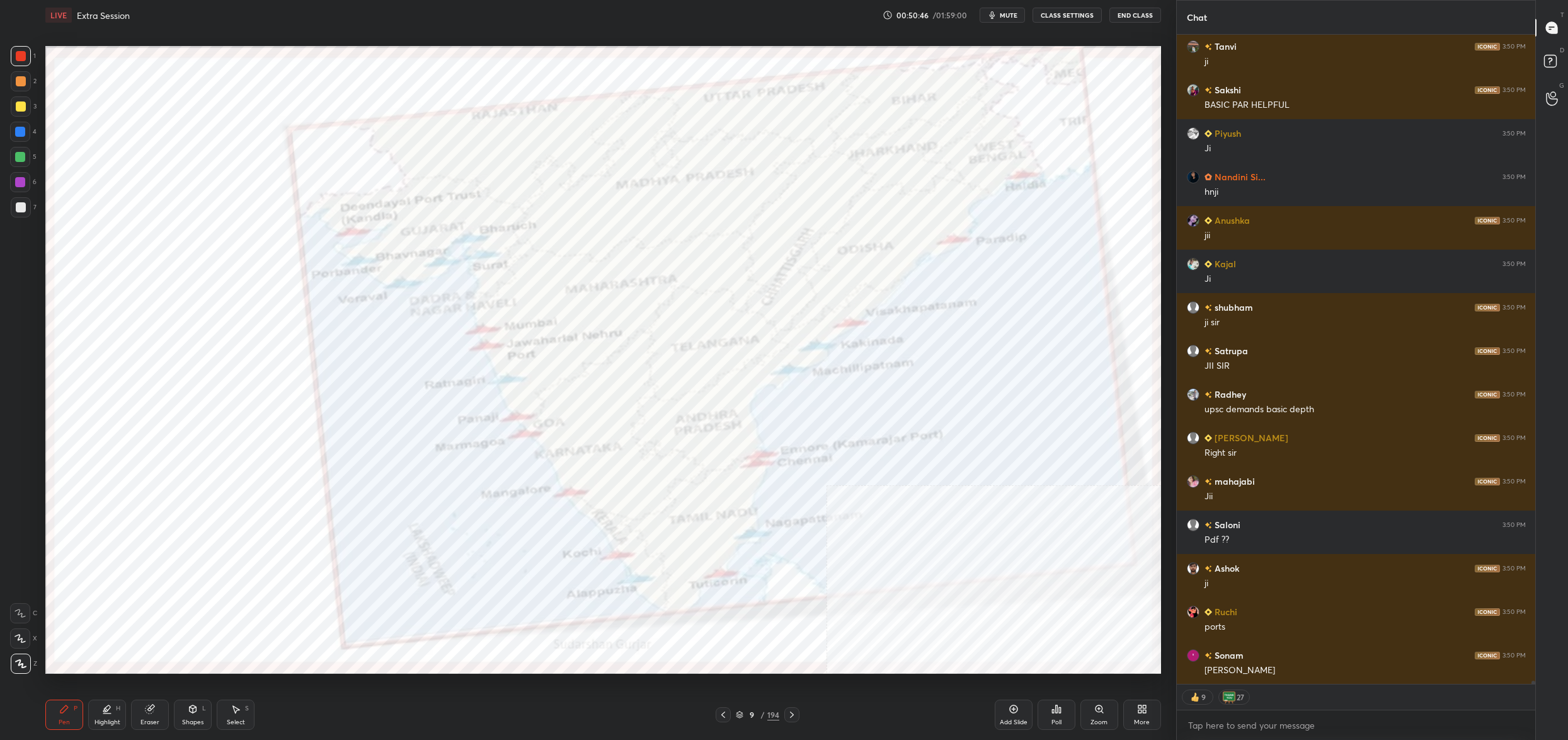
click at [995, 238] on div "1 2 3 4 5 6 7 8 9 10 11 12 13 14 15" at bounding box center [592, 360] width 1093 height 627
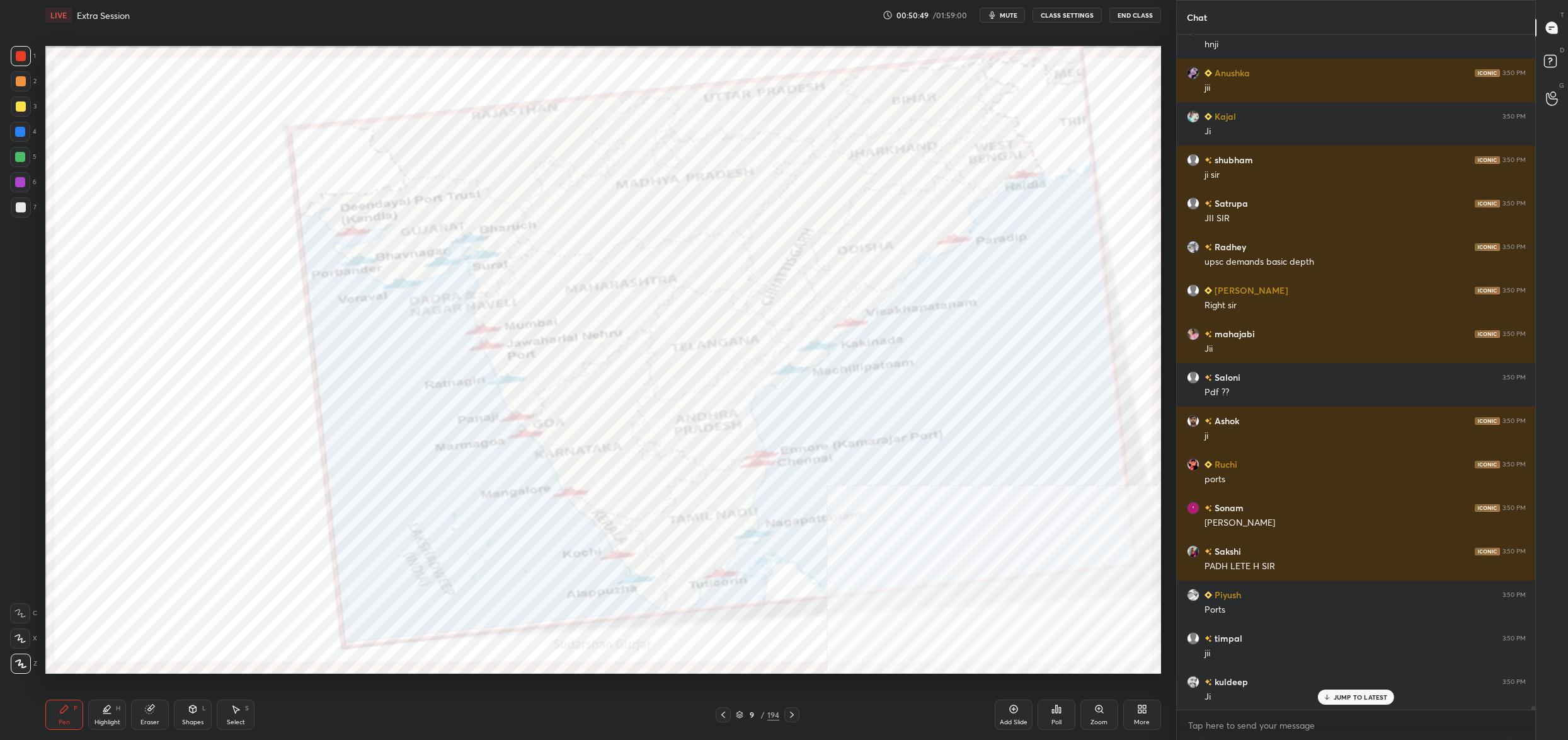
click at [1144, 716] on div "More" at bounding box center [1142, 714] width 38 height 31
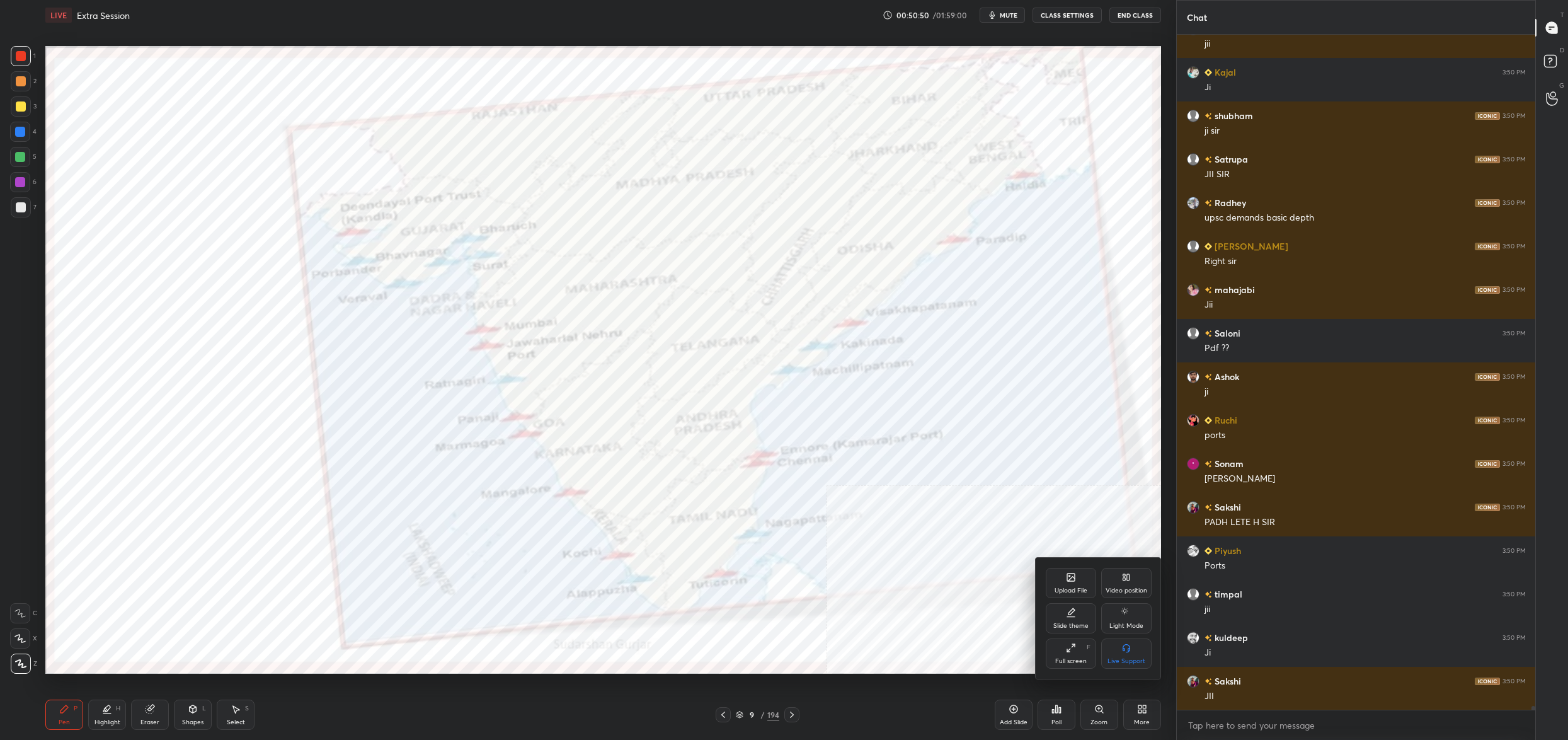
click at [1118, 589] on div "Video position" at bounding box center [1126, 590] width 41 height 7
click at [1067, 658] on div "Bottom left" at bounding box center [1071, 661] width 33 height 7
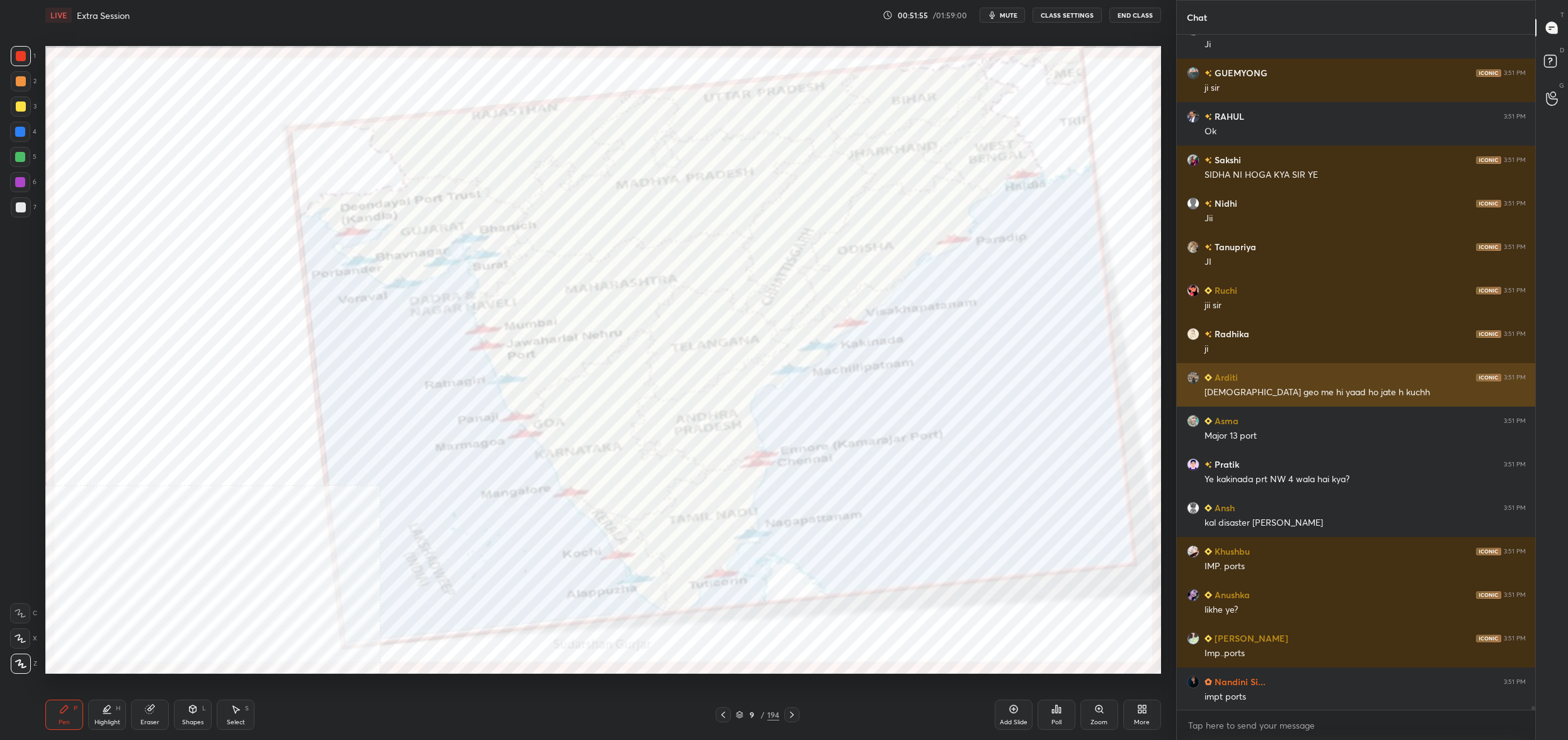
scroll to position [130327, 0]
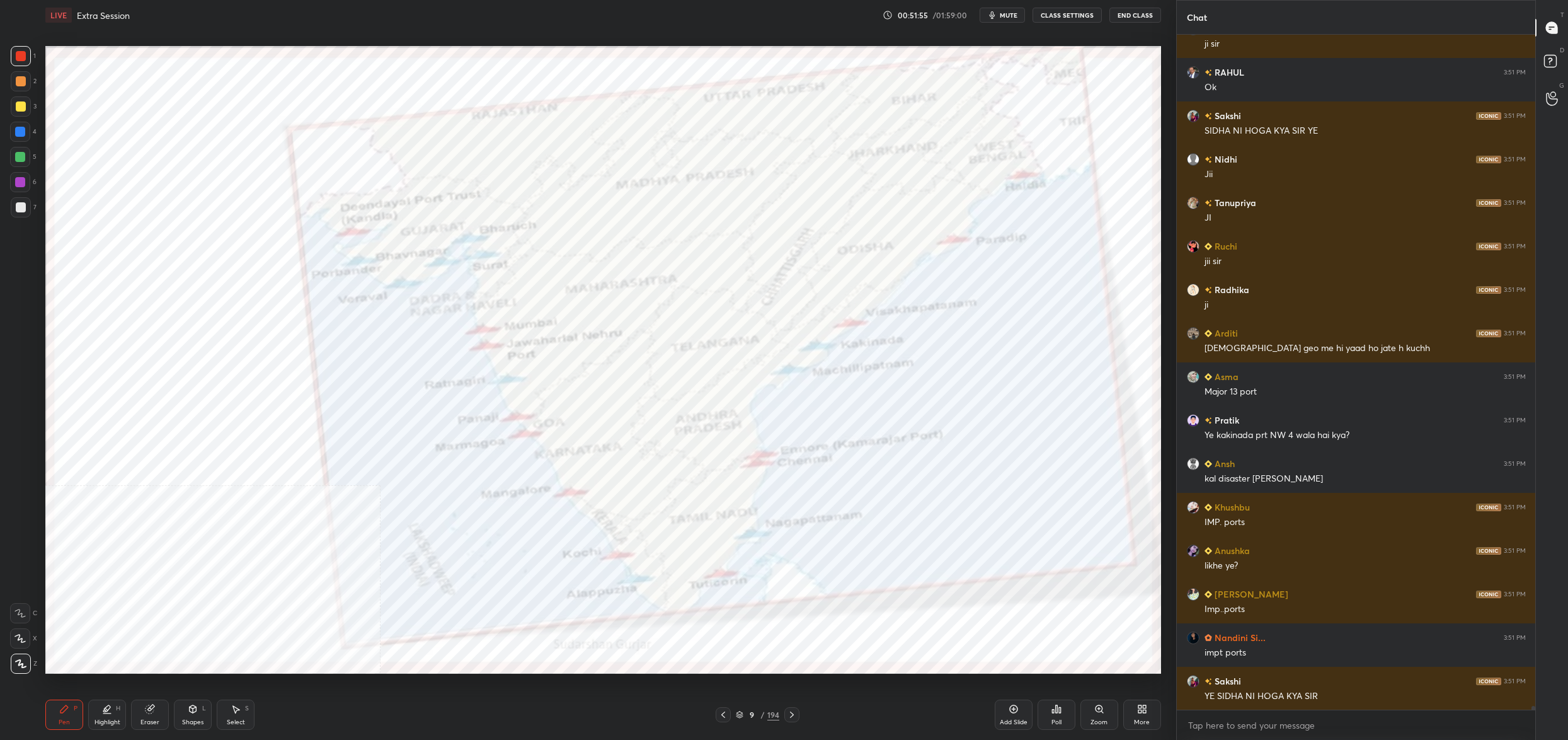
click at [41, 51] on div "1 2 3 4 5 6 7 C X Z C X Z E E Erase all H H LIVE Extra Session 00:51:55 / 01:59…" at bounding box center [583, 370] width 1166 height 740
click at [23, 59] on div at bounding box center [21, 56] width 10 height 10
drag, startPoint x: 25, startPoint y: 634, endPoint x: 19, endPoint y: 640, distance: 8.5
click at [22, 634] on icon at bounding box center [21, 638] width 12 height 9
click at [20, 641] on icon at bounding box center [21, 638] width 12 height 9
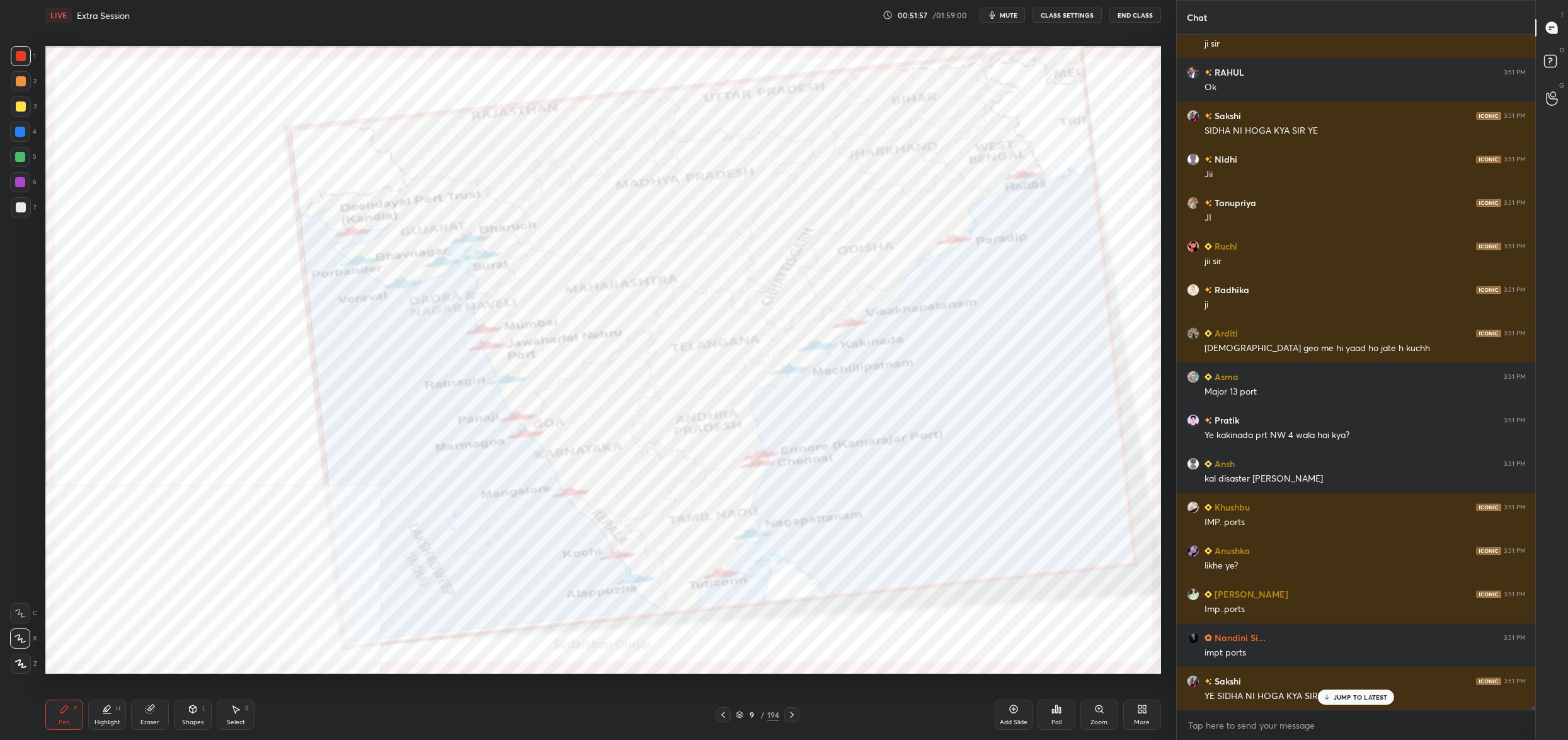
scroll to position [130370, 0]
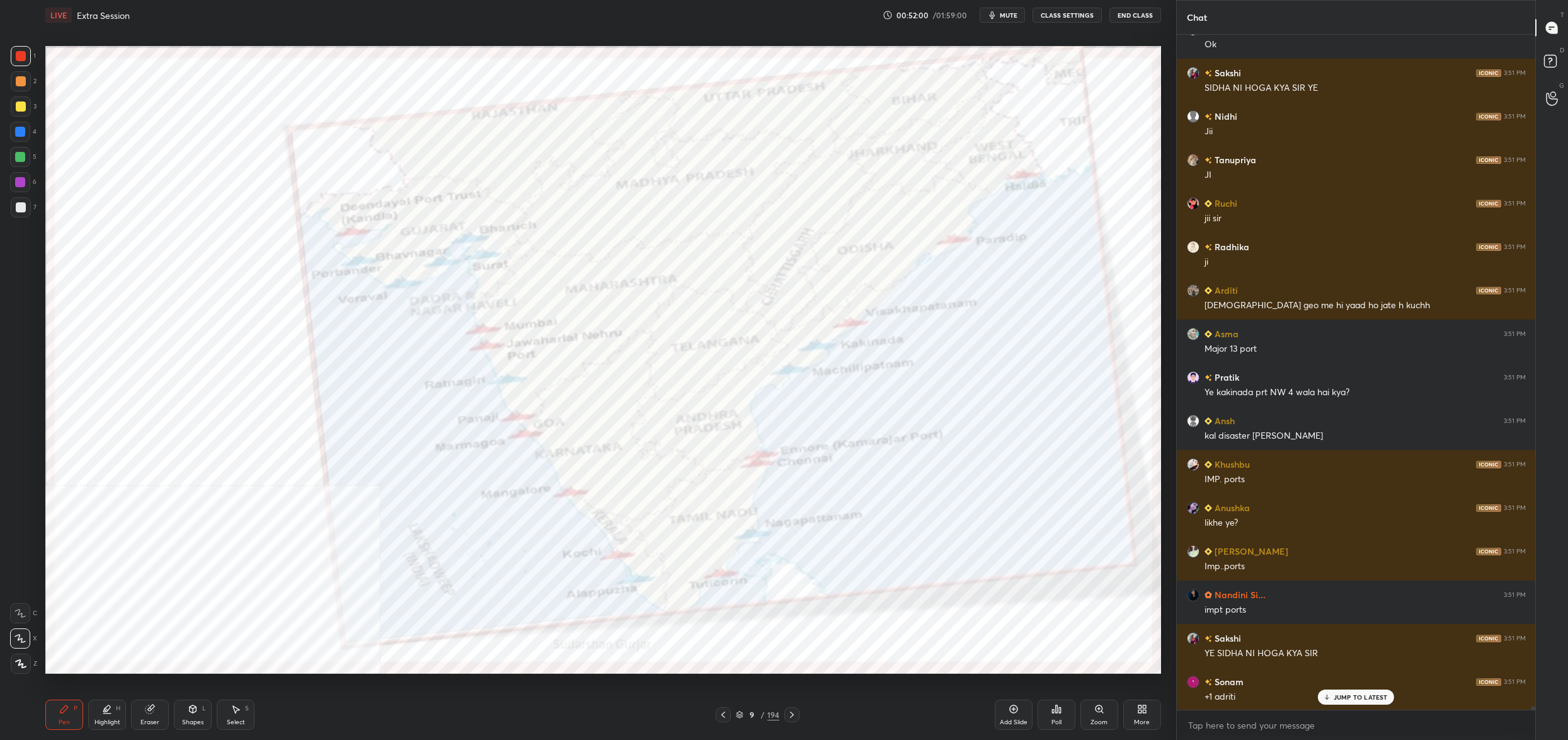
click at [746, 716] on div "9" at bounding box center [751, 714] width 12 height 7
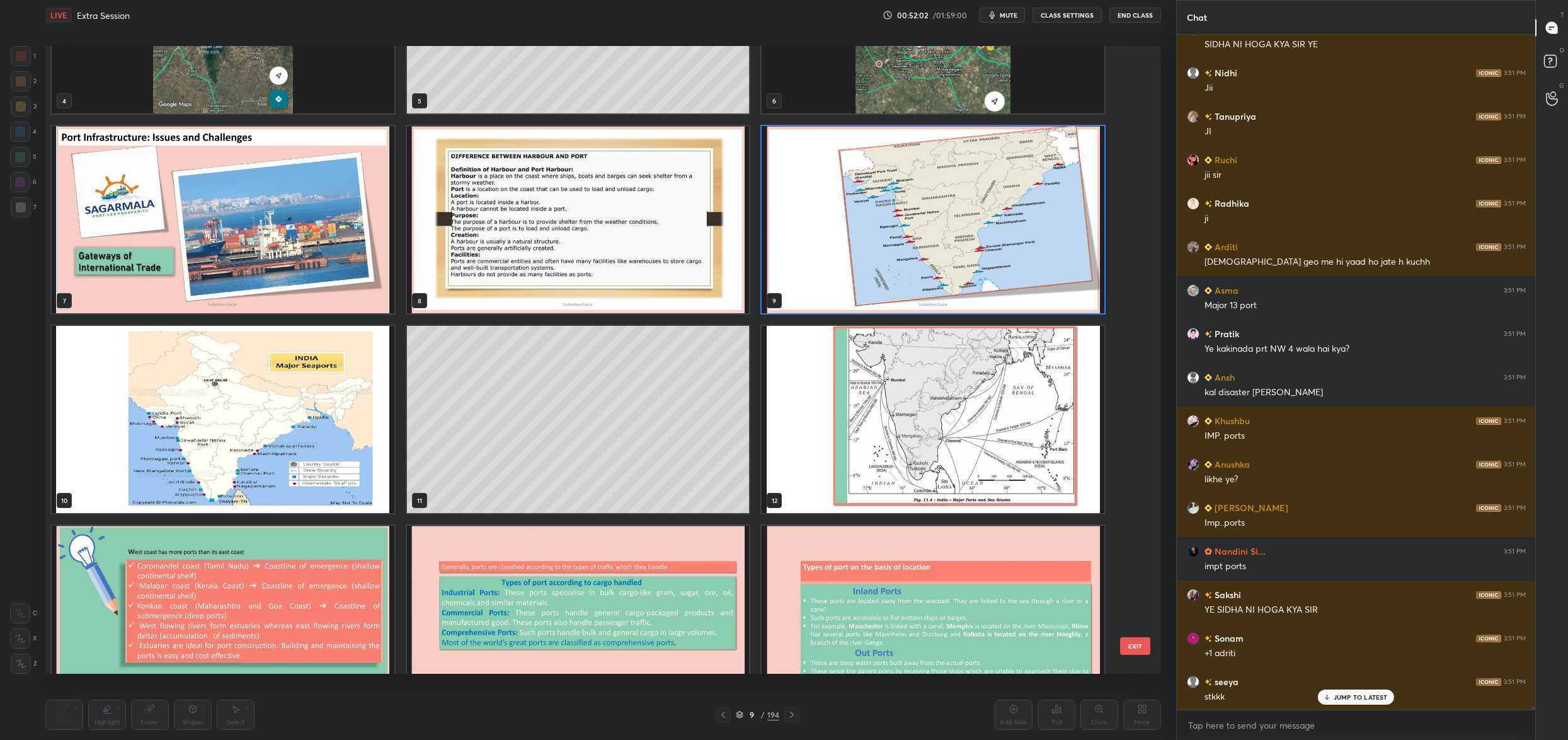
scroll to position [4, 4]
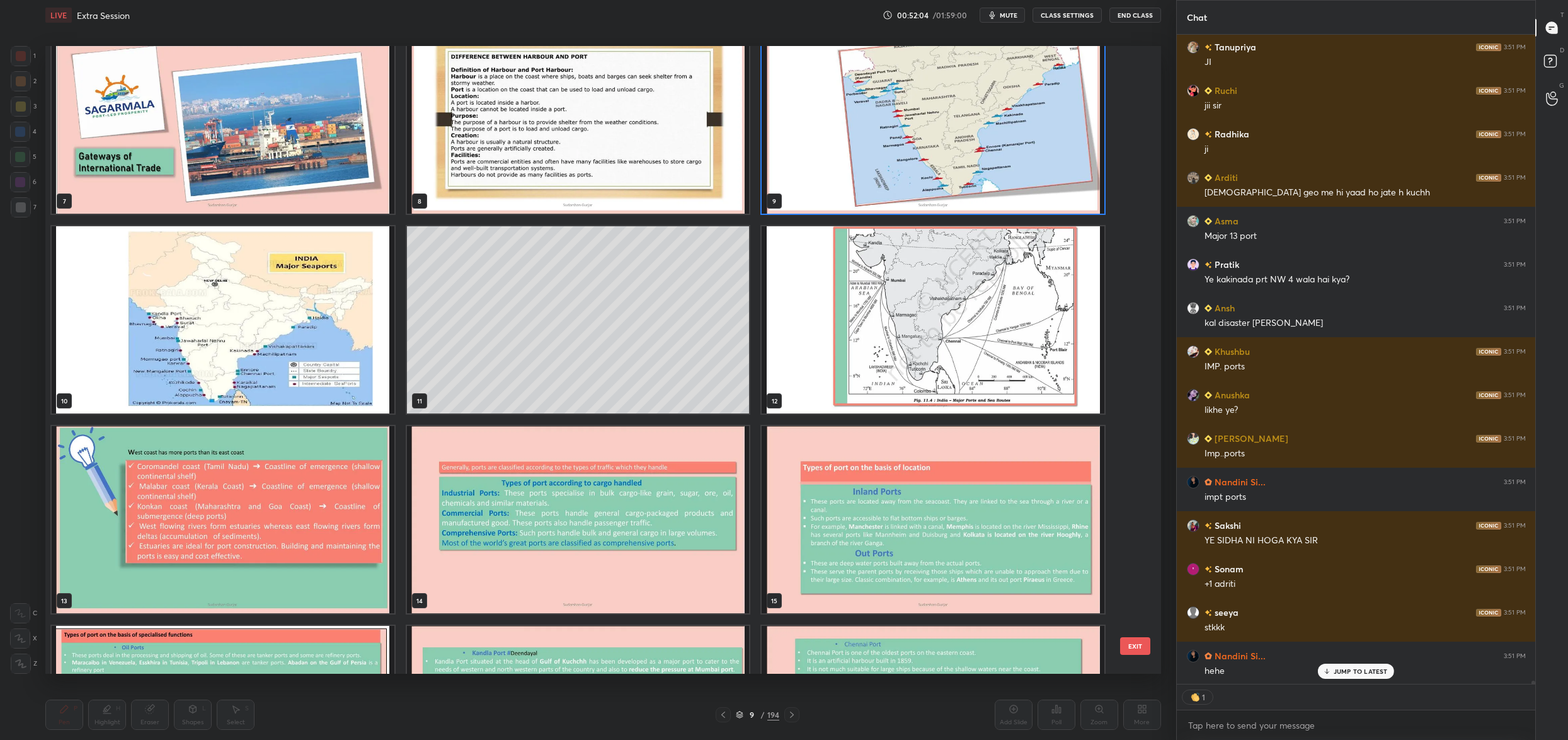
click at [309, 340] on div "4 5 6 7 8 9 10 11 12 13 14 15 16 17 18" at bounding box center [592, 360] width 1093 height 627
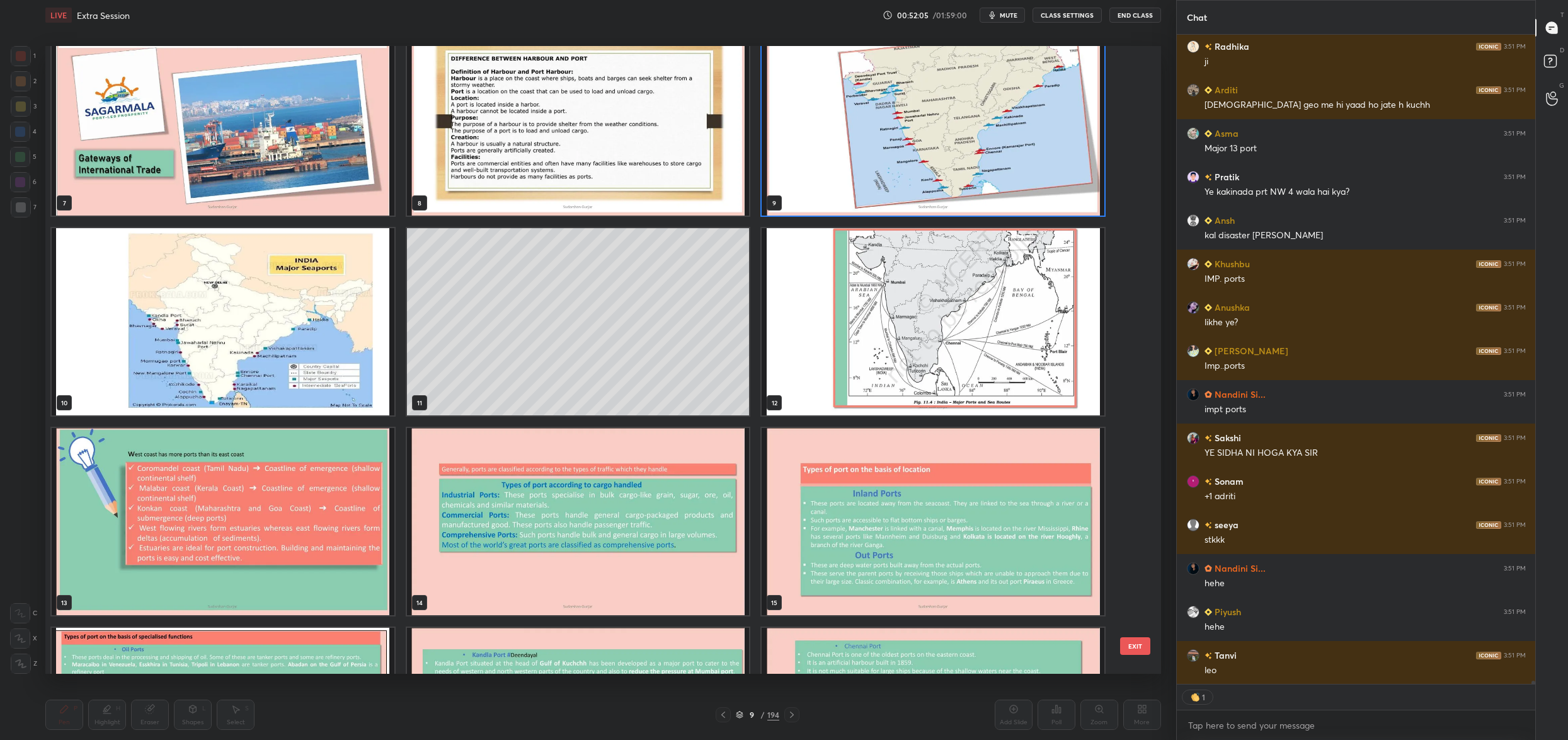
click at [309, 340] on div "4 5 6 7 8 9 10 11 12 13 14 15 16 17 18" at bounding box center [592, 360] width 1093 height 627
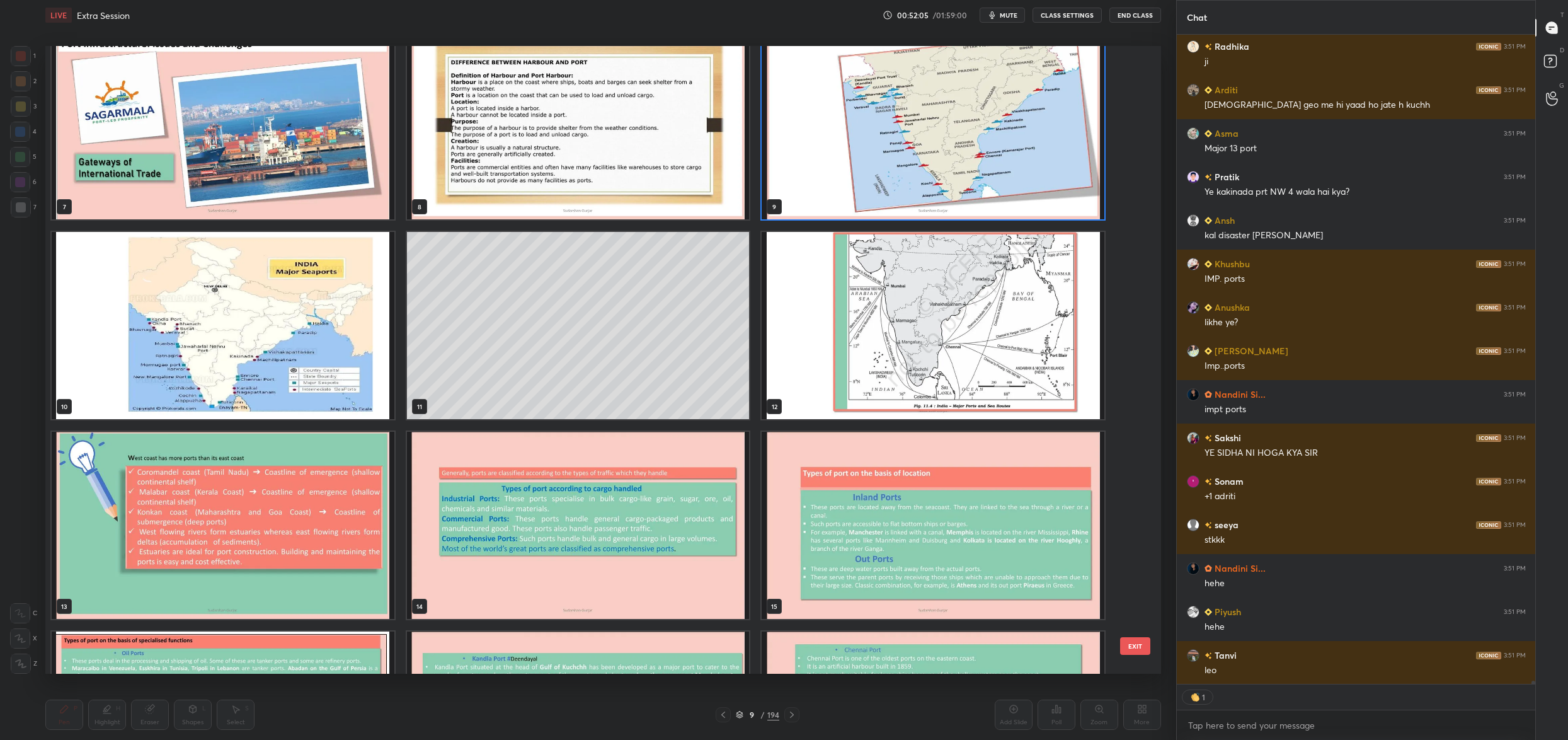
click at [309, 340] on div "4 5 6 7 8 9 10 11 12 13 14 15 16 17 18" at bounding box center [592, 360] width 1093 height 627
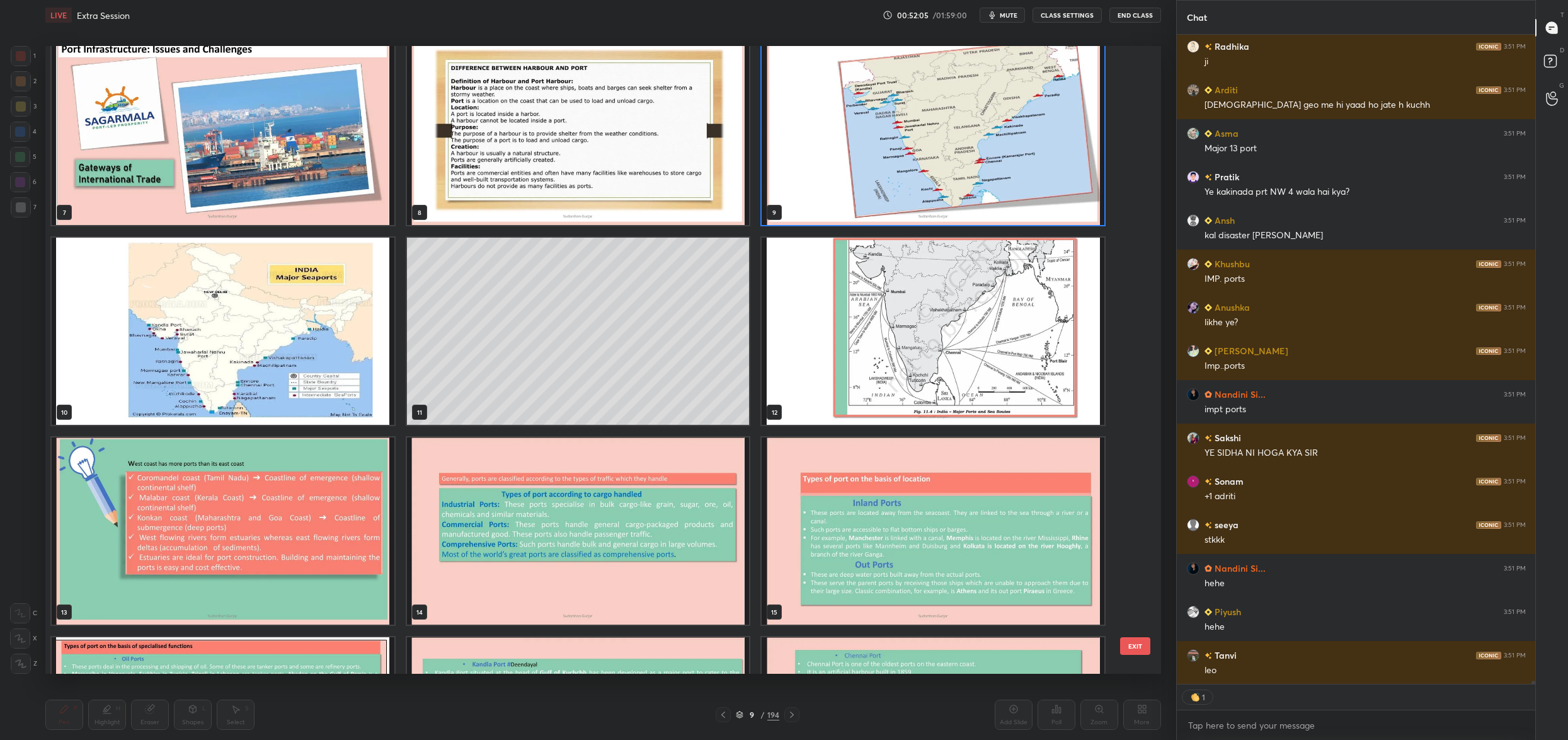
click at [309, 340] on div "4 5 6 7 8 9 10 11 12 13 14 15 16 17 18" at bounding box center [592, 360] width 1093 height 627
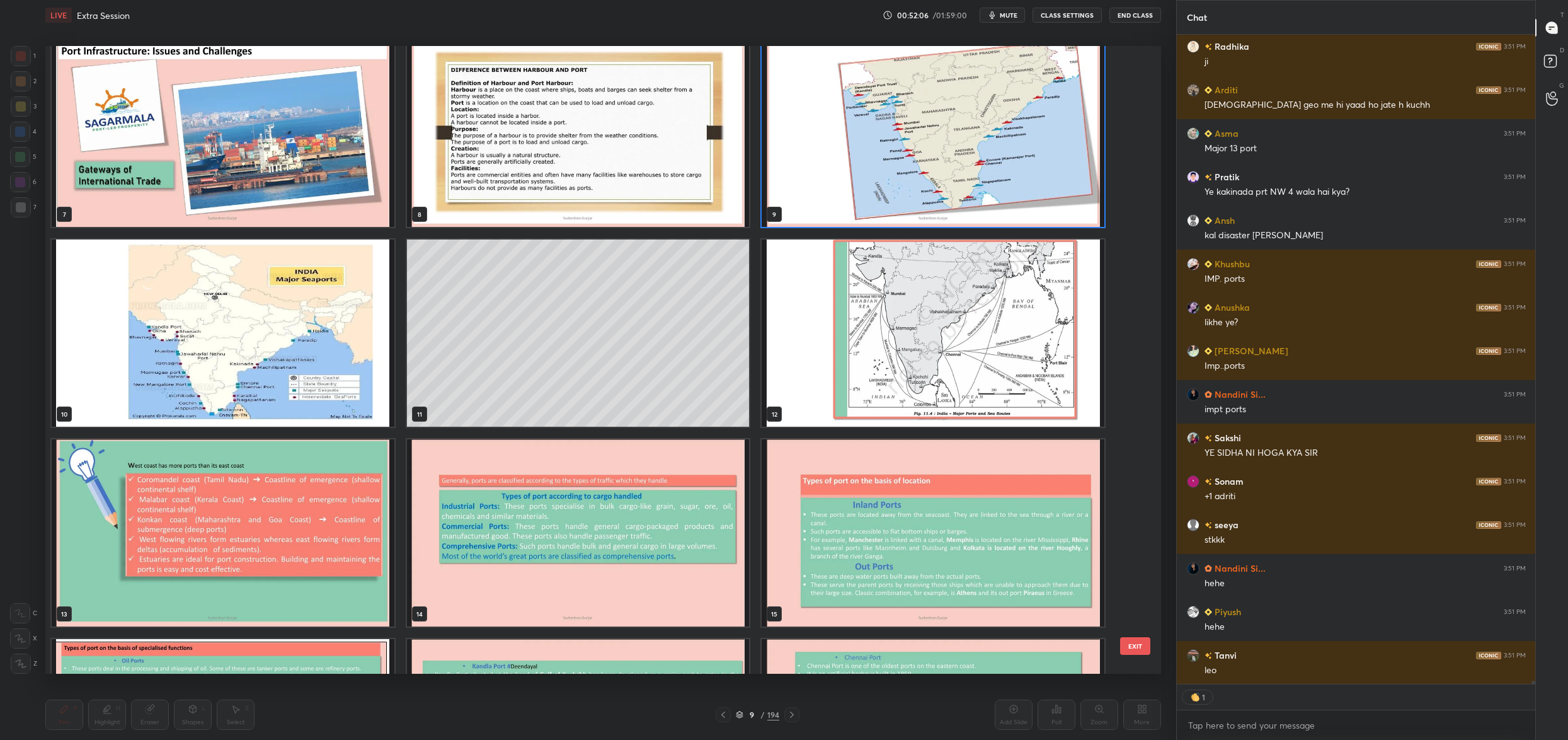
click at [309, 336] on img "grid" at bounding box center [223, 333] width 343 height 187
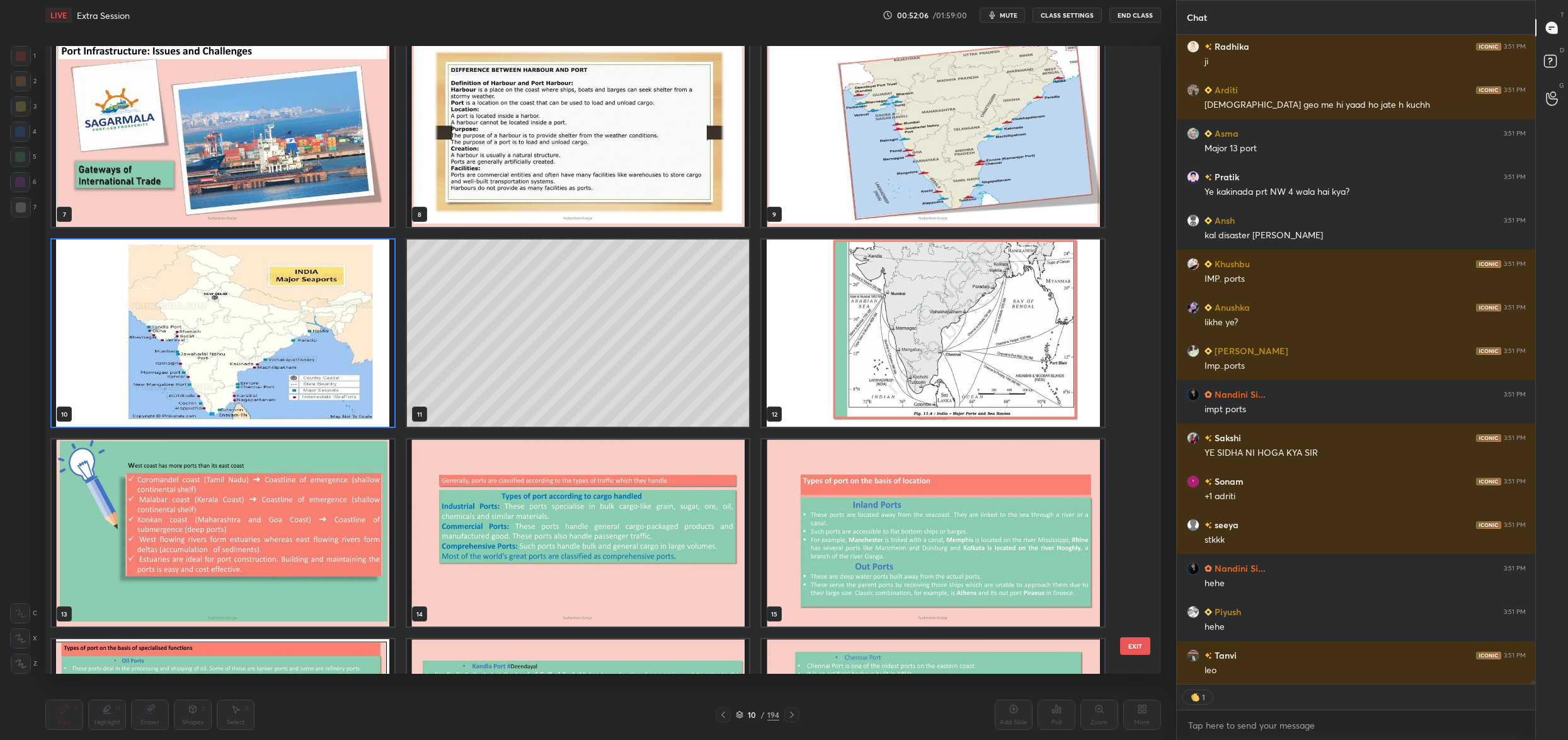
click at [309, 336] on img "grid" at bounding box center [223, 333] width 343 height 187
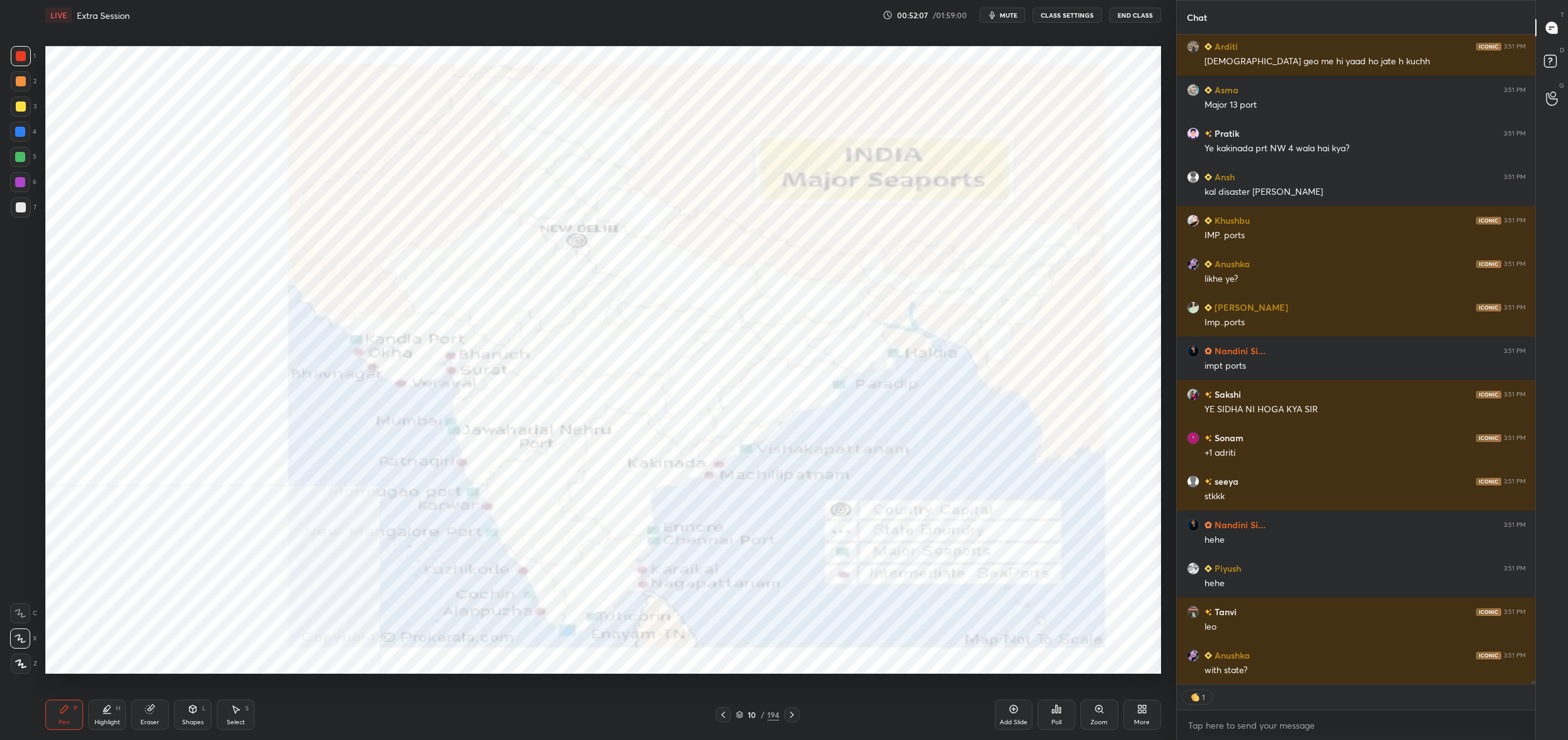
click at [1138, 714] on icon at bounding box center [1142, 709] width 10 height 10
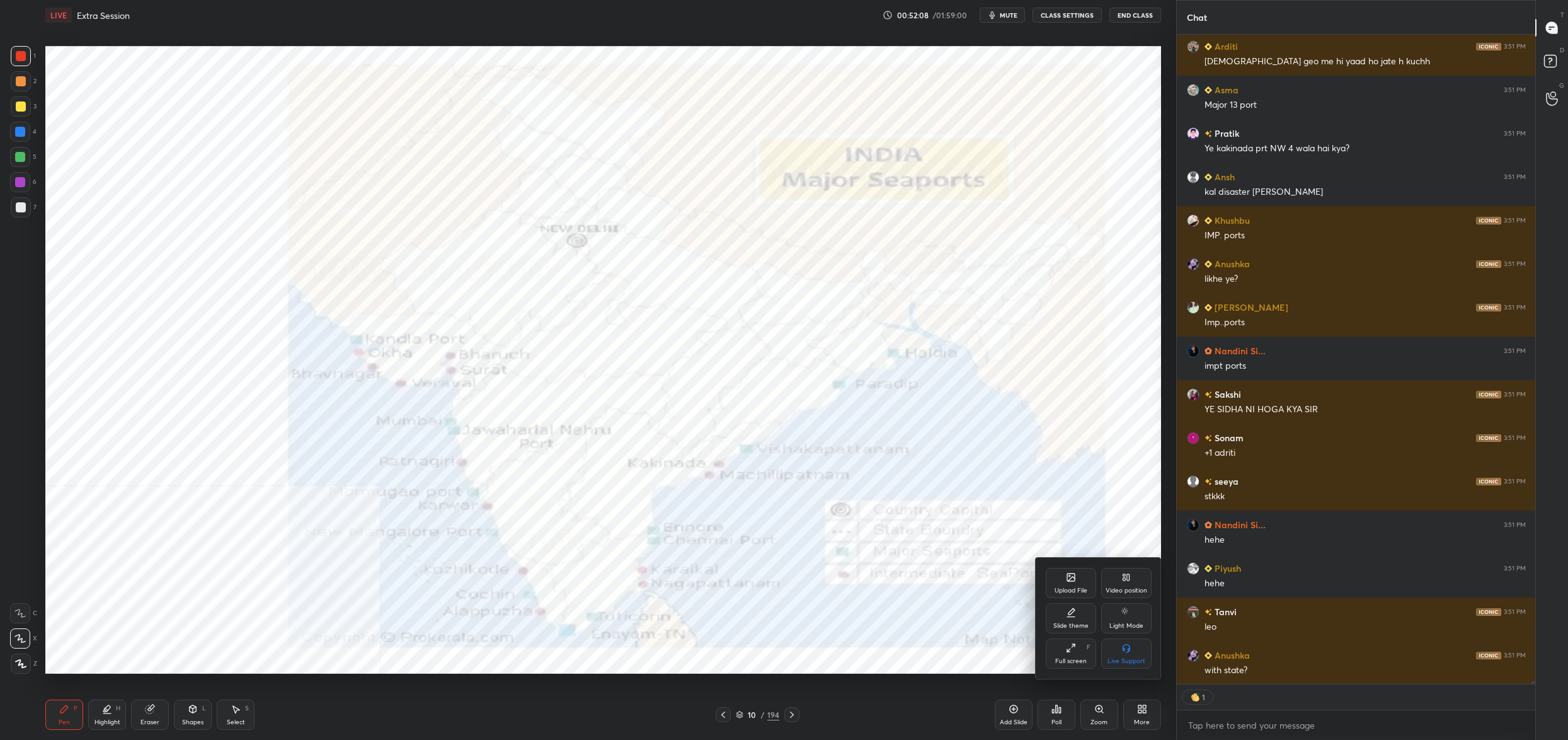
drag, startPoint x: 1135, startPoint y: 579, endPoint x: 1133, endPoint y: 615, distance: 36.1
click at [1134, 579] on div "Video position" at bounding box center [1126, 583] width 50 height 31
click at [1133, 655] on div "Bottom right" at bounding box center [1126, 653] width 50 height 31
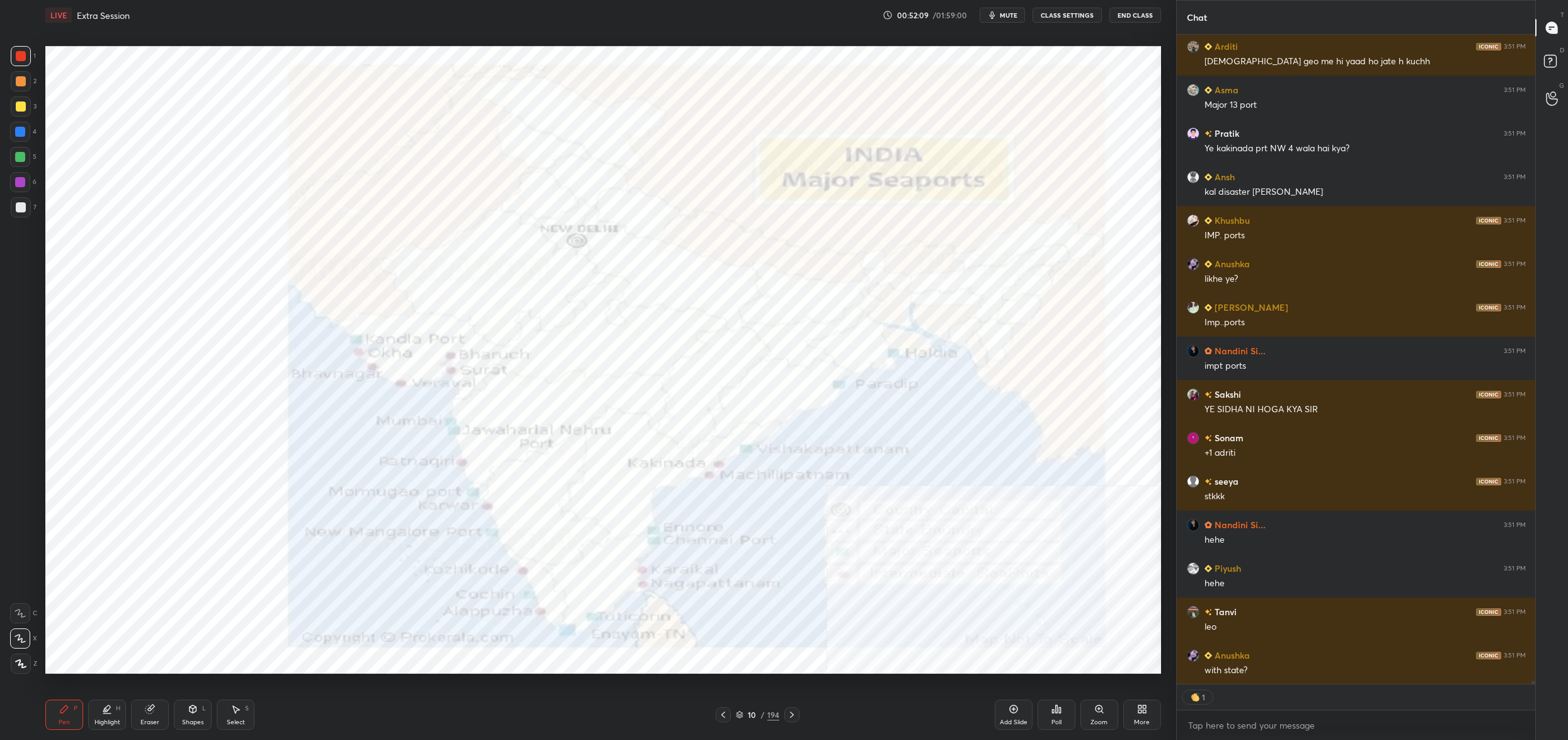
click at [1098, 718] on div "Zoom" at bounding box center [1099, 722] width 17 height 7
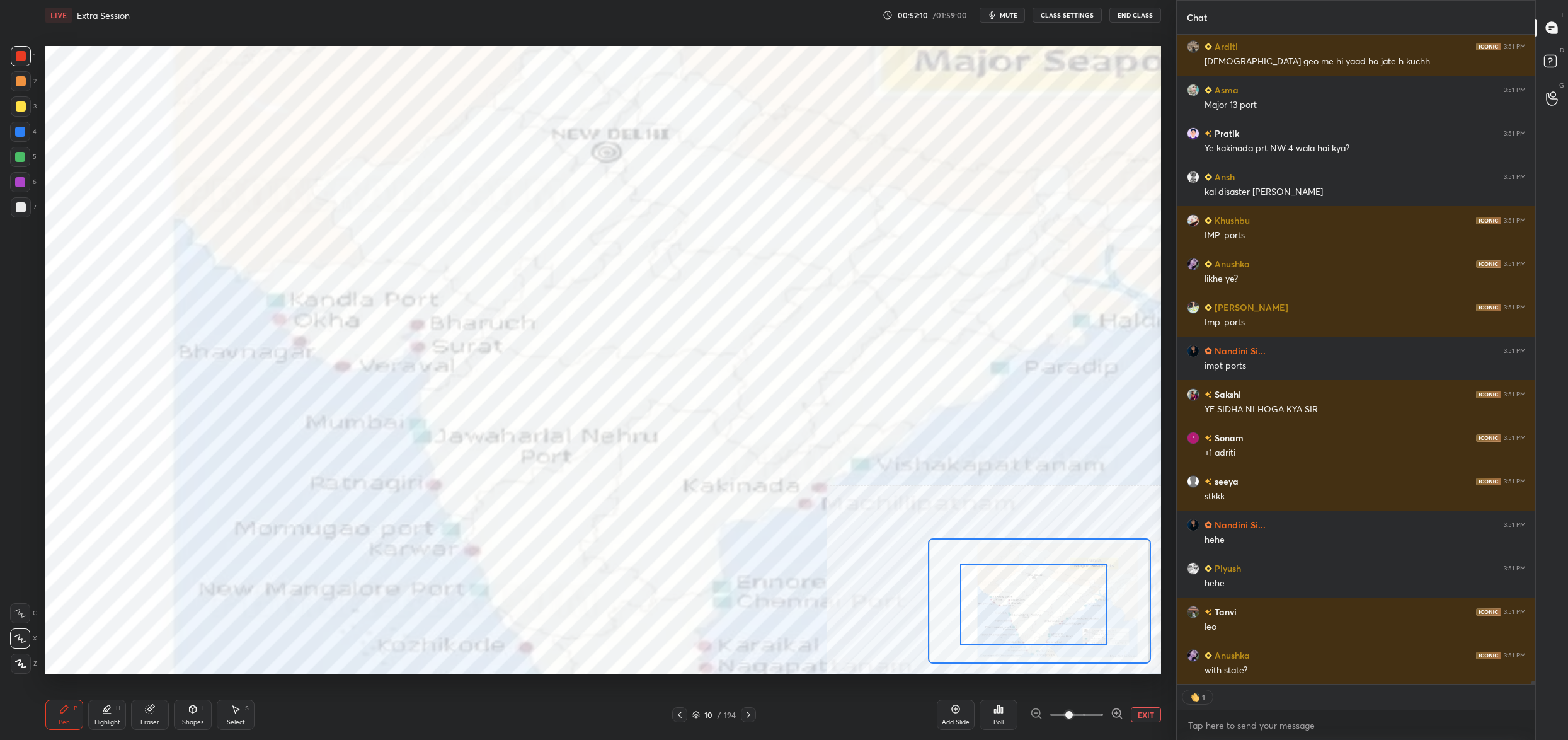
drag, startPoint x: 1051, startPoint y: 626, endPoint x: 1031, endPoint y: 622, distance: 20.4
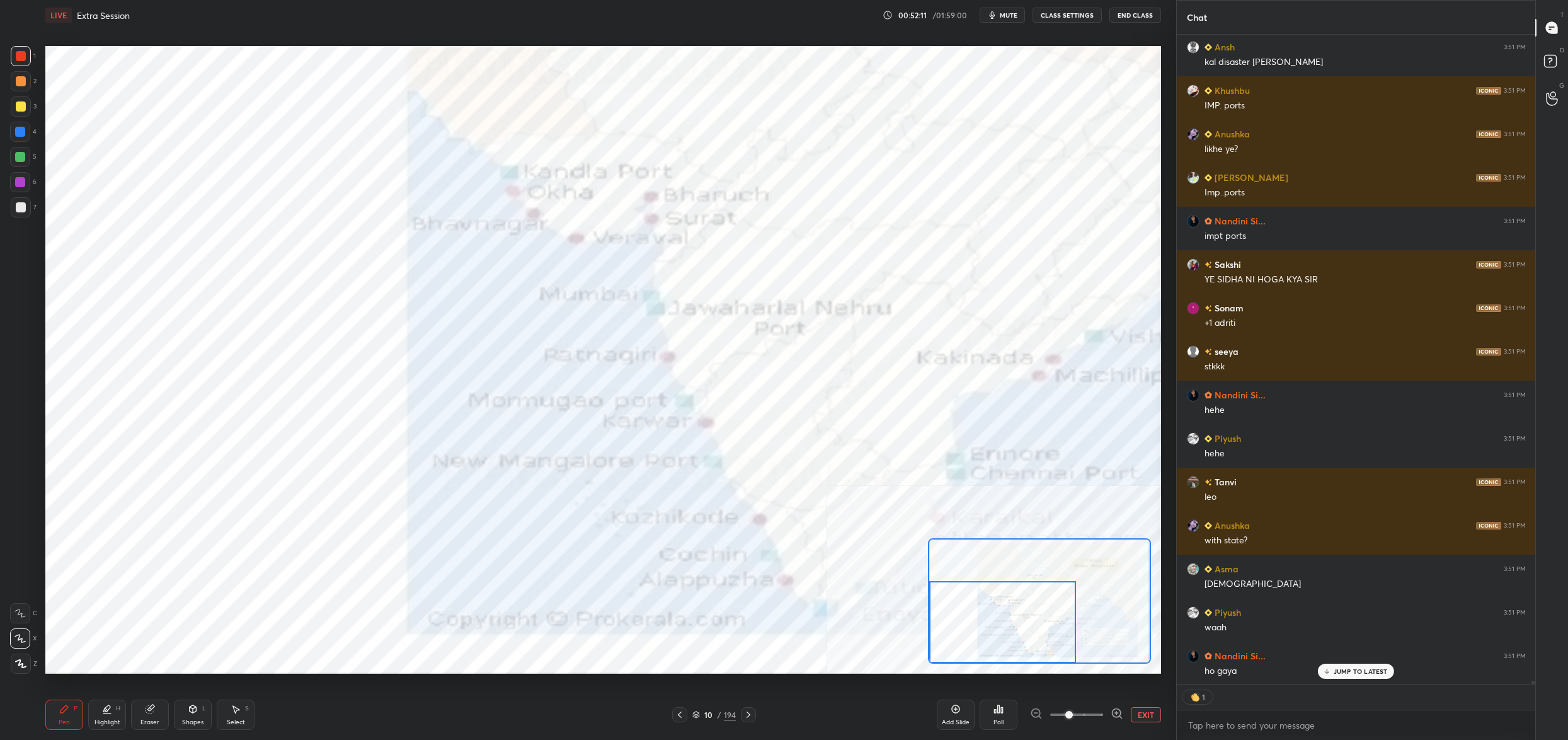
drag, startPoint x: 1031, startPoint y: 622, endPoint x: 985, endPoint y: 644, distance: 51.0
click at [985, 644] on div at bounding box center [1002, 622] width 146 height 82
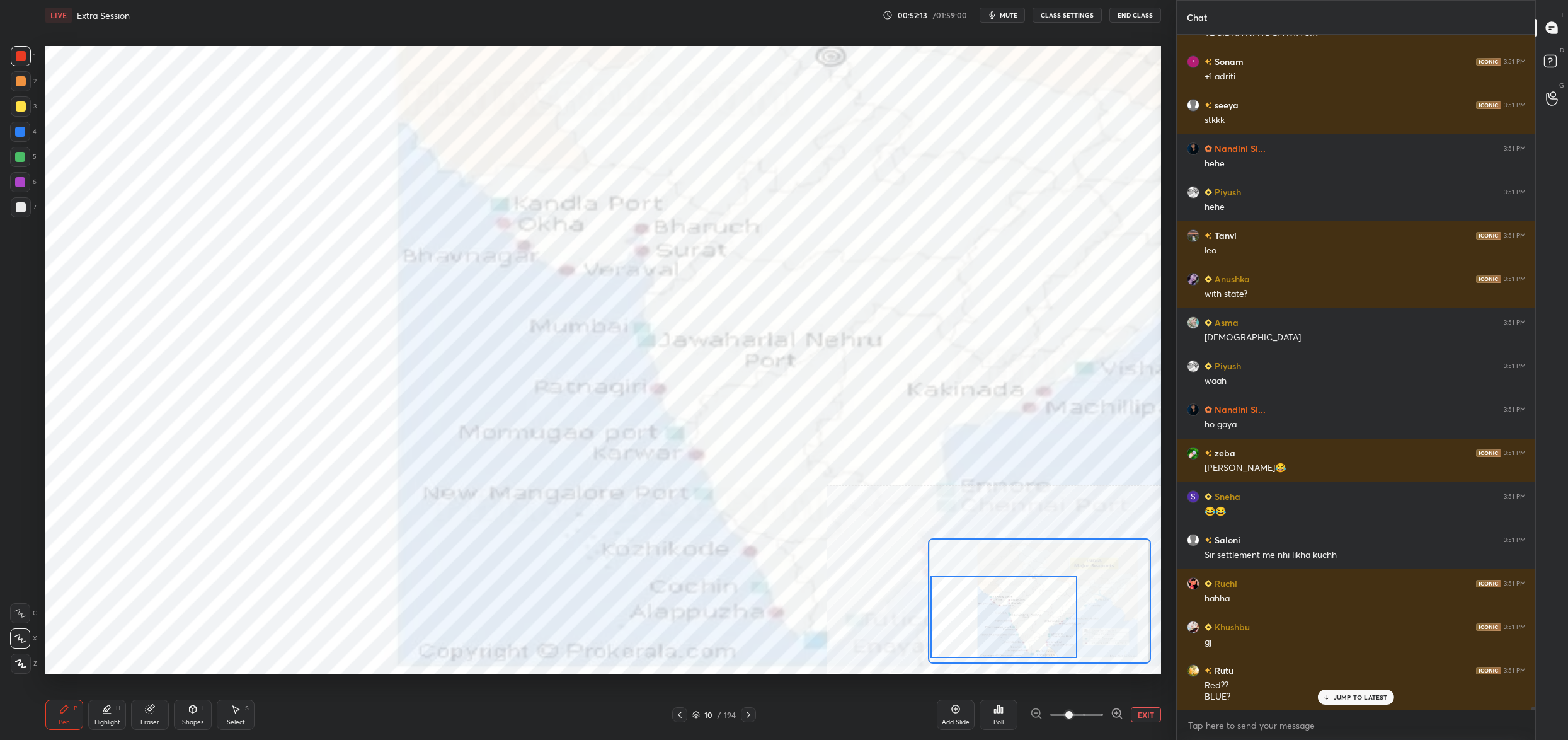
click at [991, 640] on div at bounding box center [1003, 617] width 146 height 82
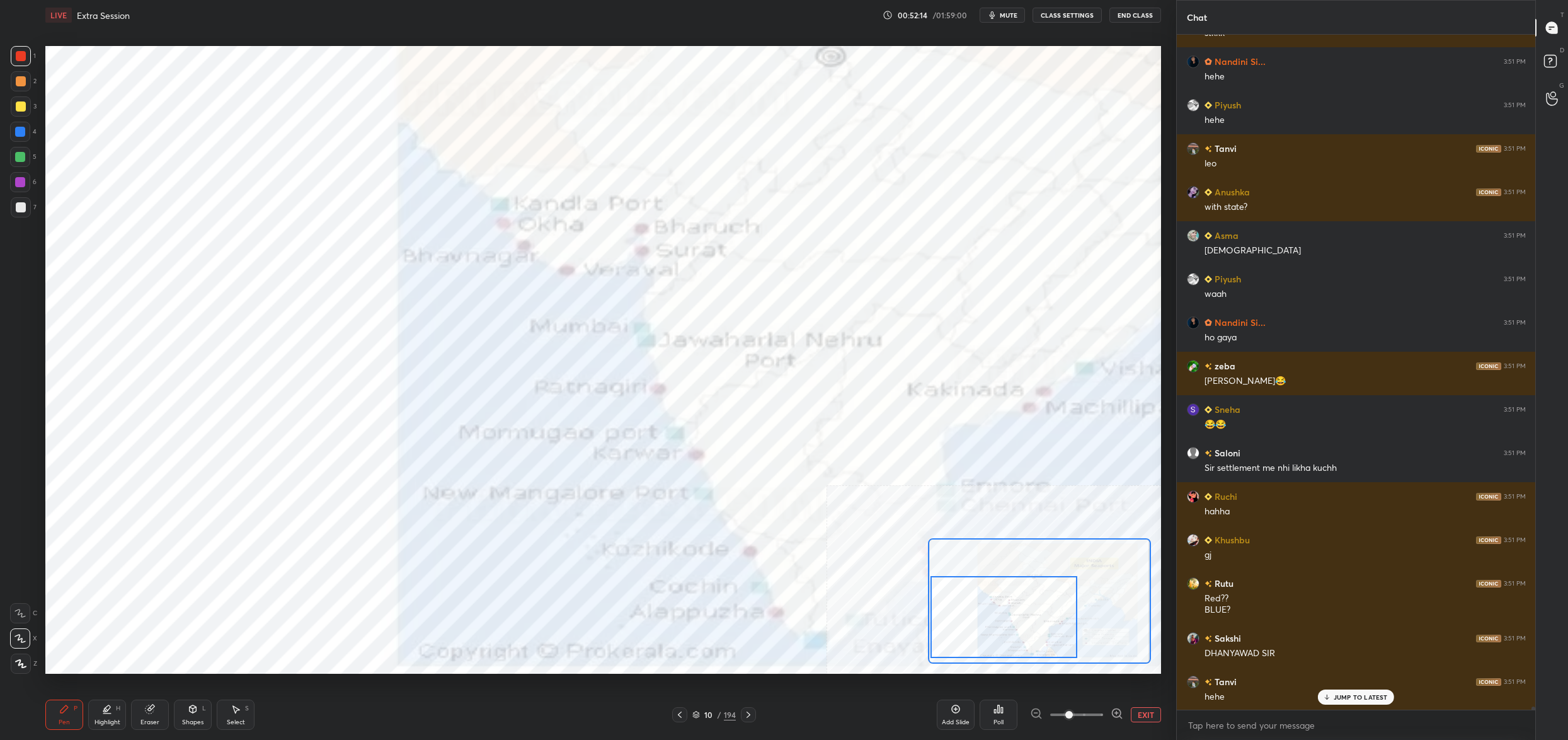
click at [702, 711] on div "10" at bounding box center [708, 714] width 12 height 7
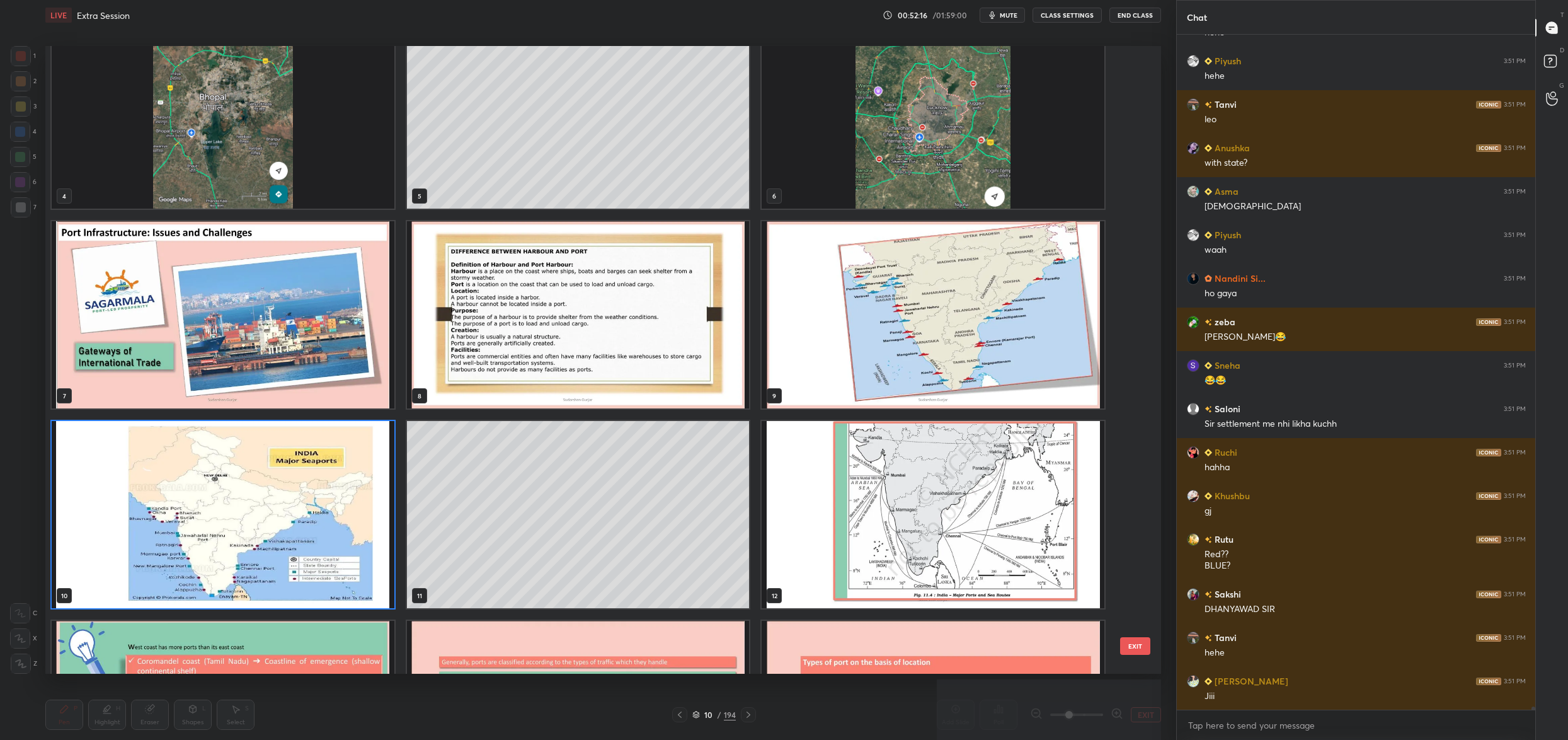
click at [871, 366] on img "grid" at bounding box center [933, 315] width 343 height 187
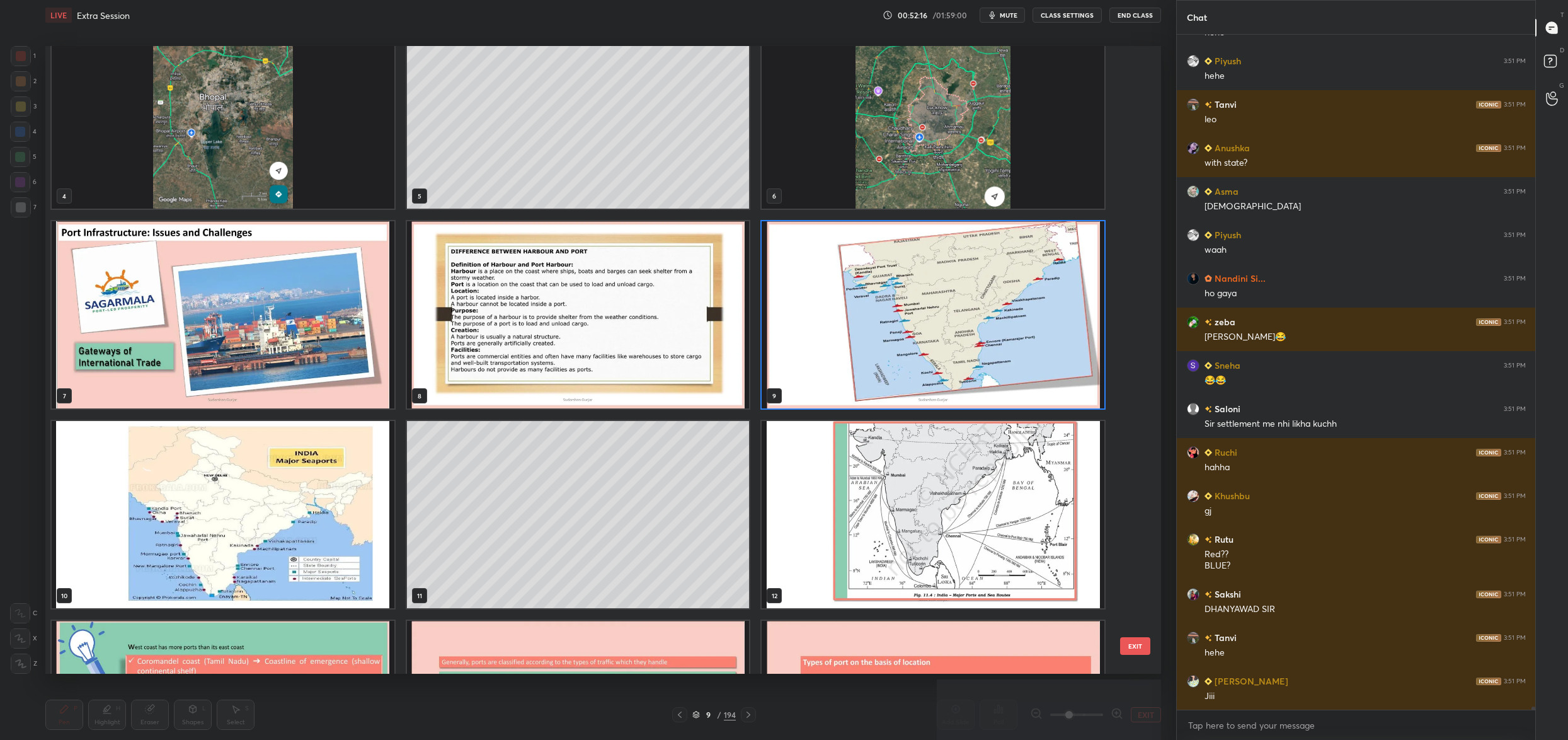
click at [871, 366] on img "grid" at bounding box center [933, 315] width 343 height 187
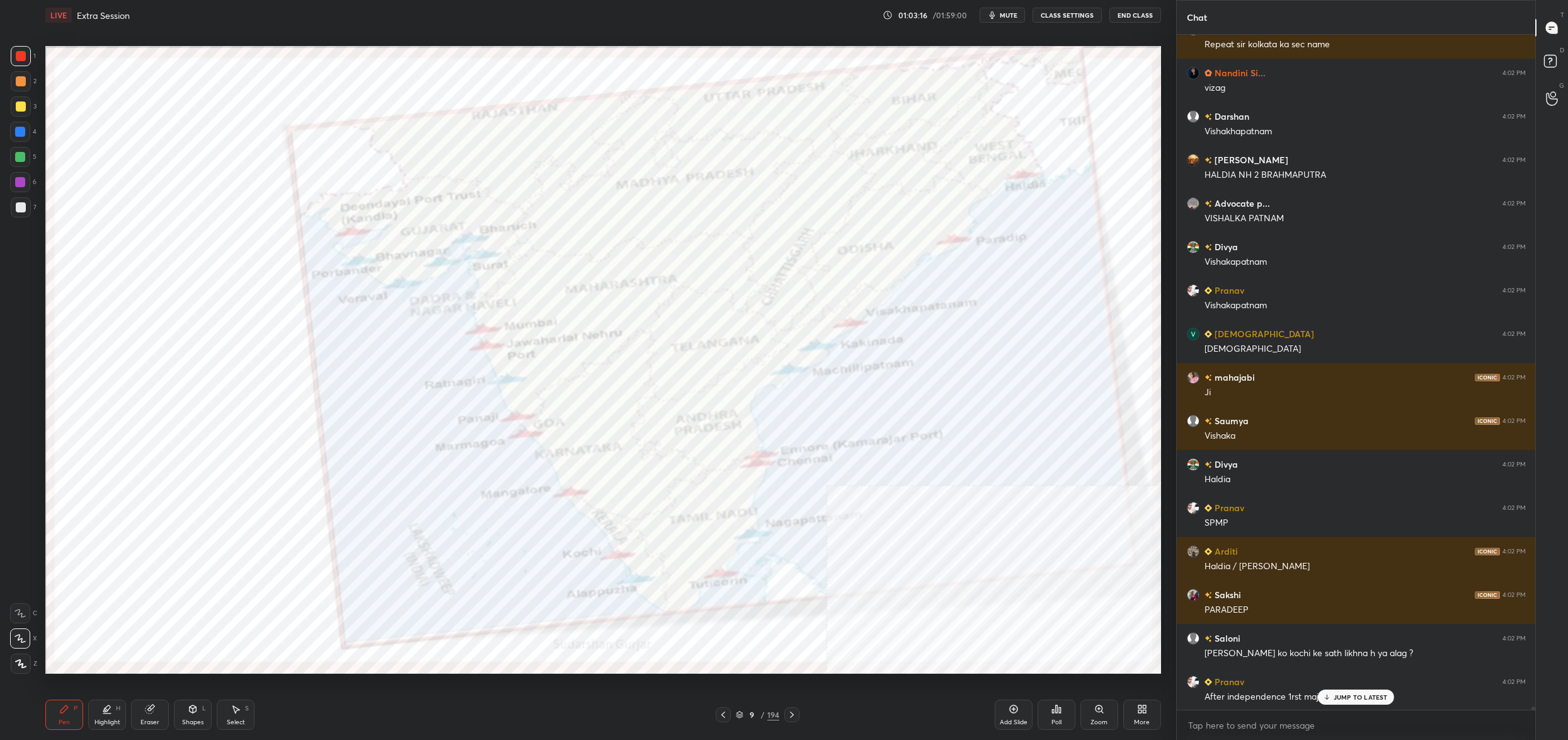
scroll to position [153063, 0]
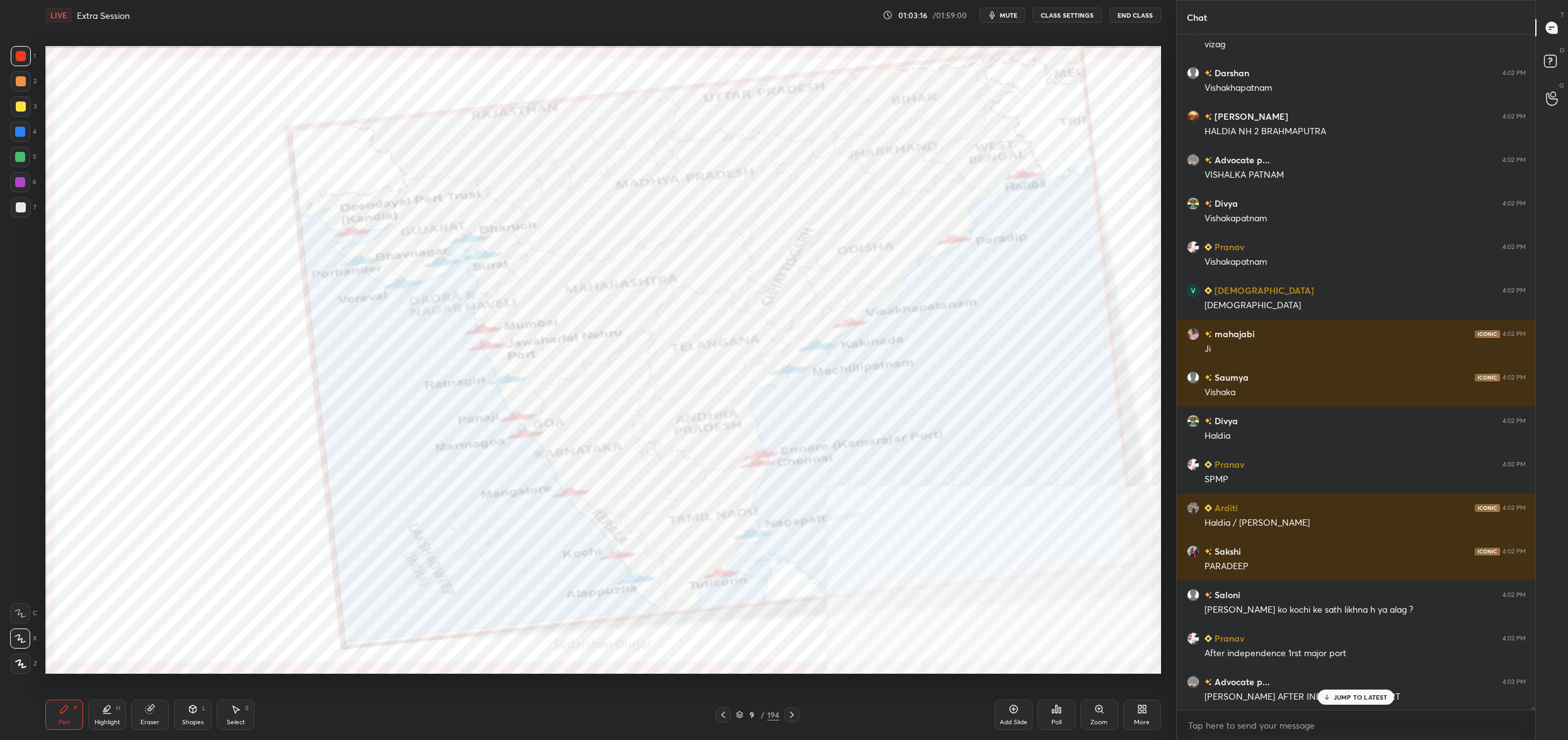
click at [741, 716] on icon at bounding box center [739, 714] width 7 height 7
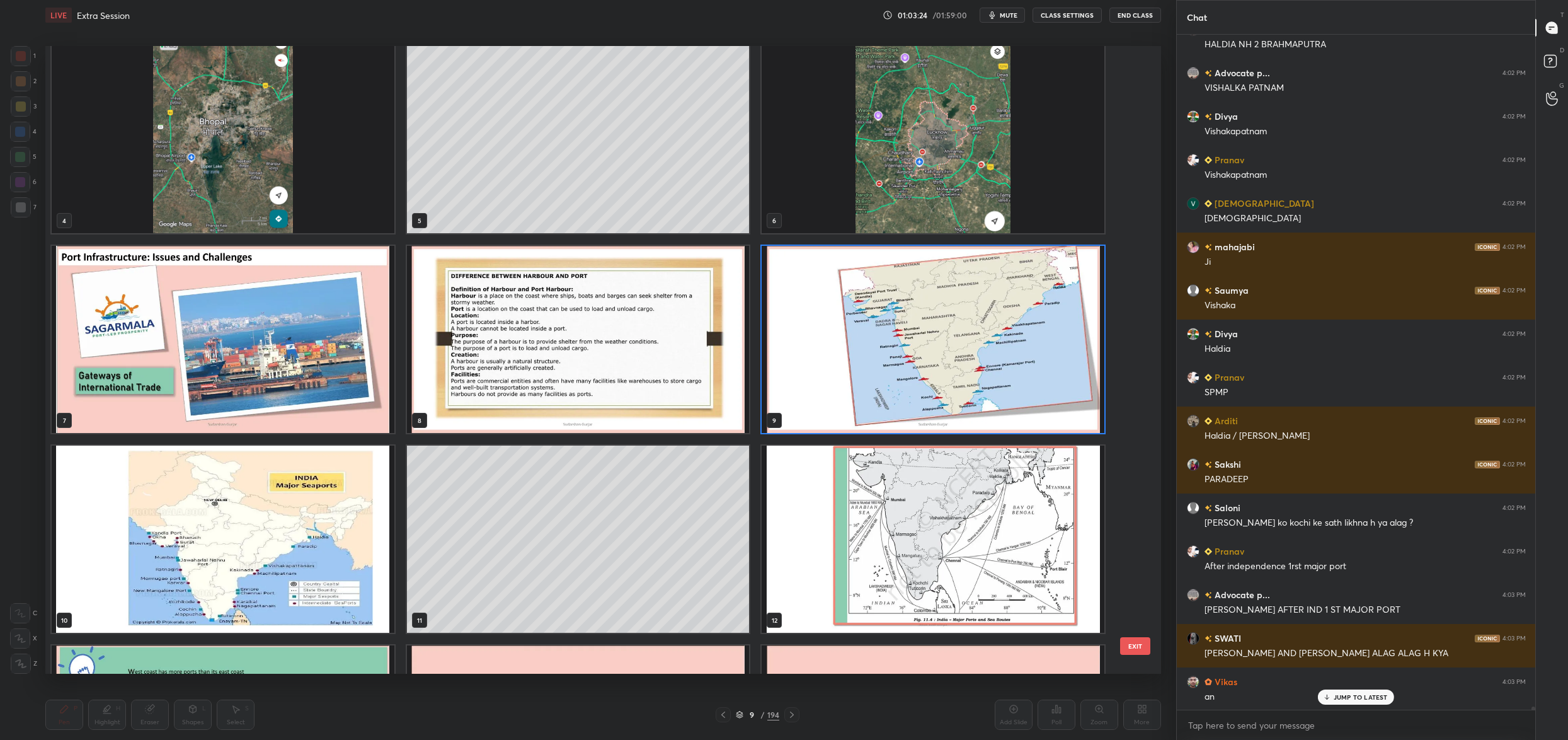
scroll to position [208, 0]
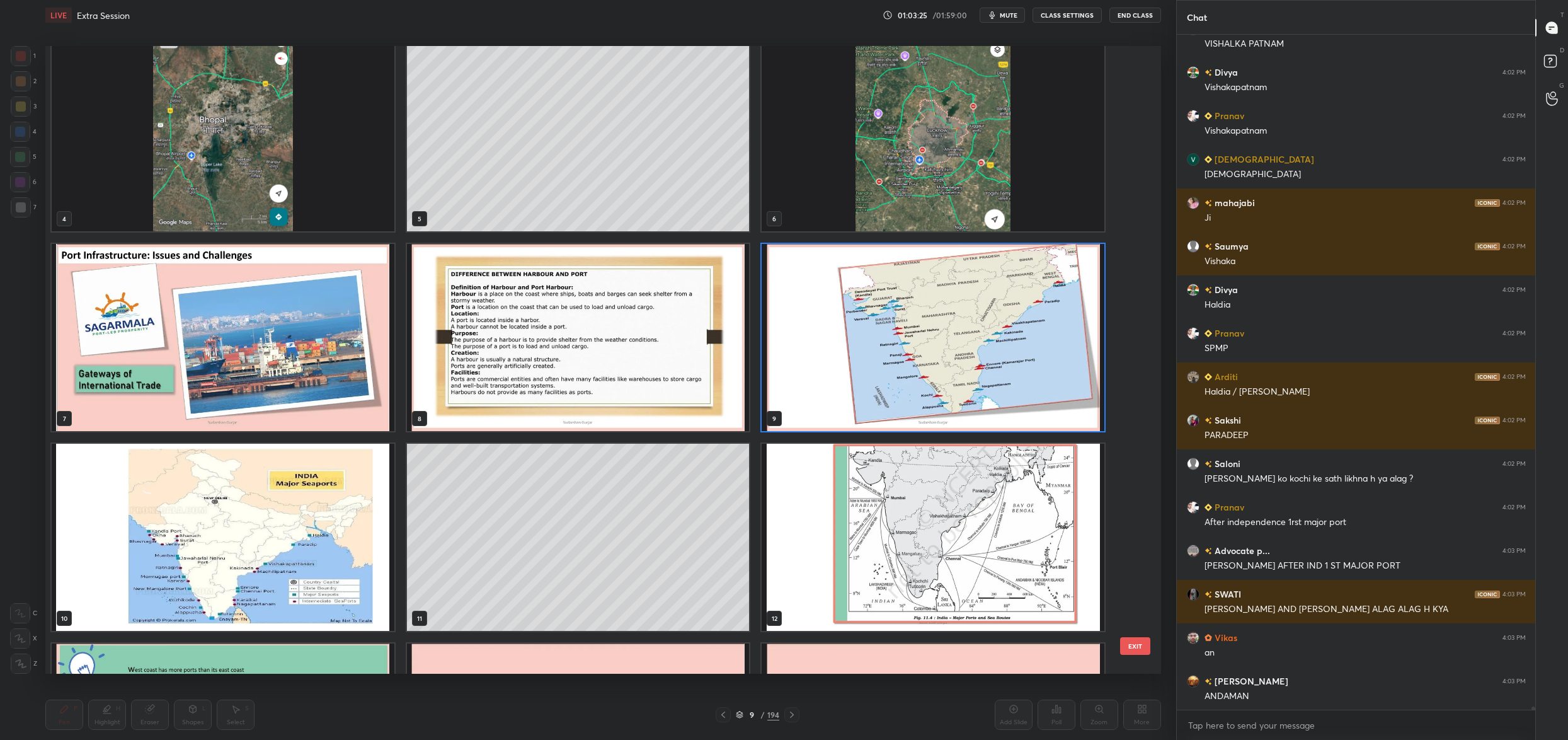
click at [784, 381] on img "grid" at bounding box center [933, 338] width 343 height 187
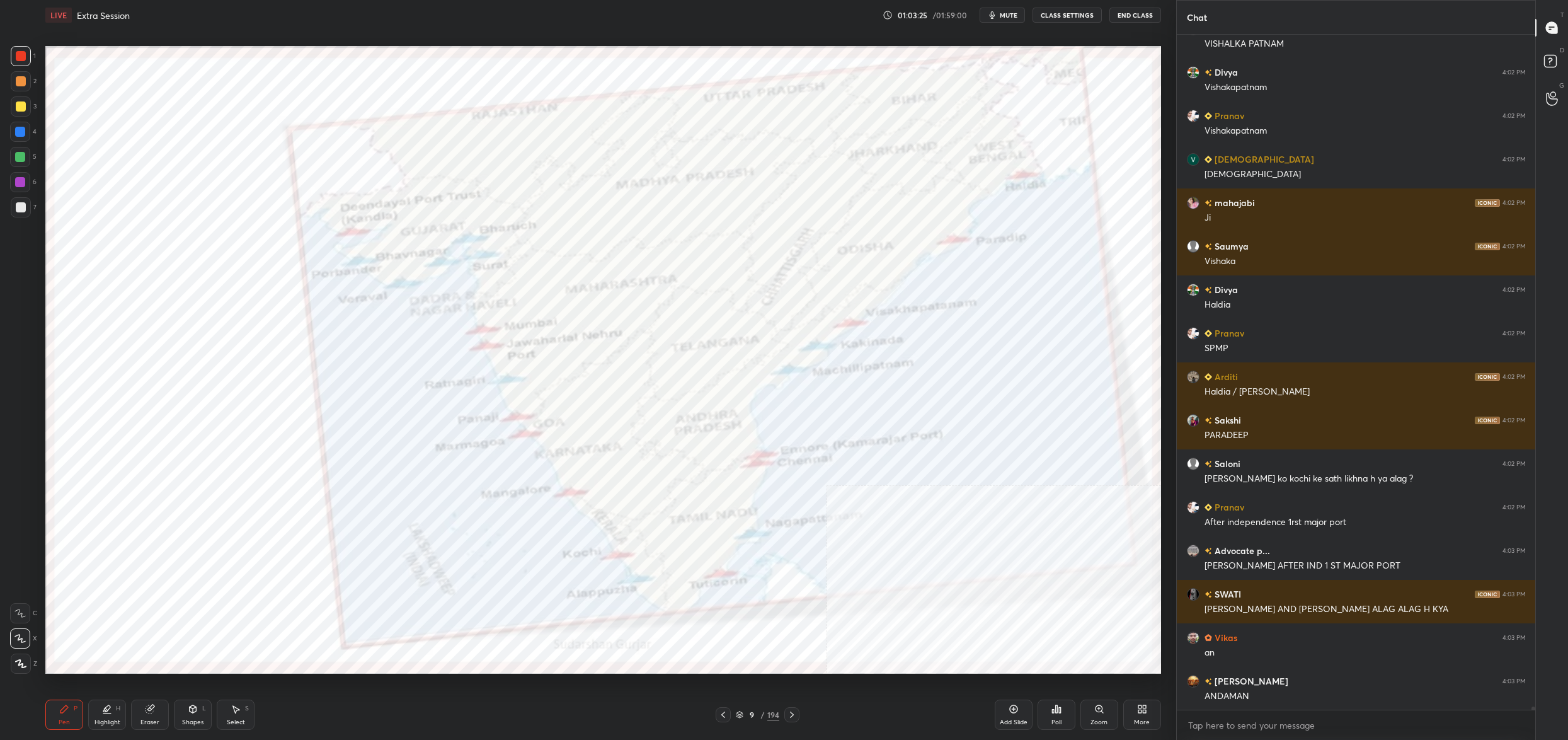
click at [784, 381] on img "grid" at bounding box center [933, 338] width 343 height 187
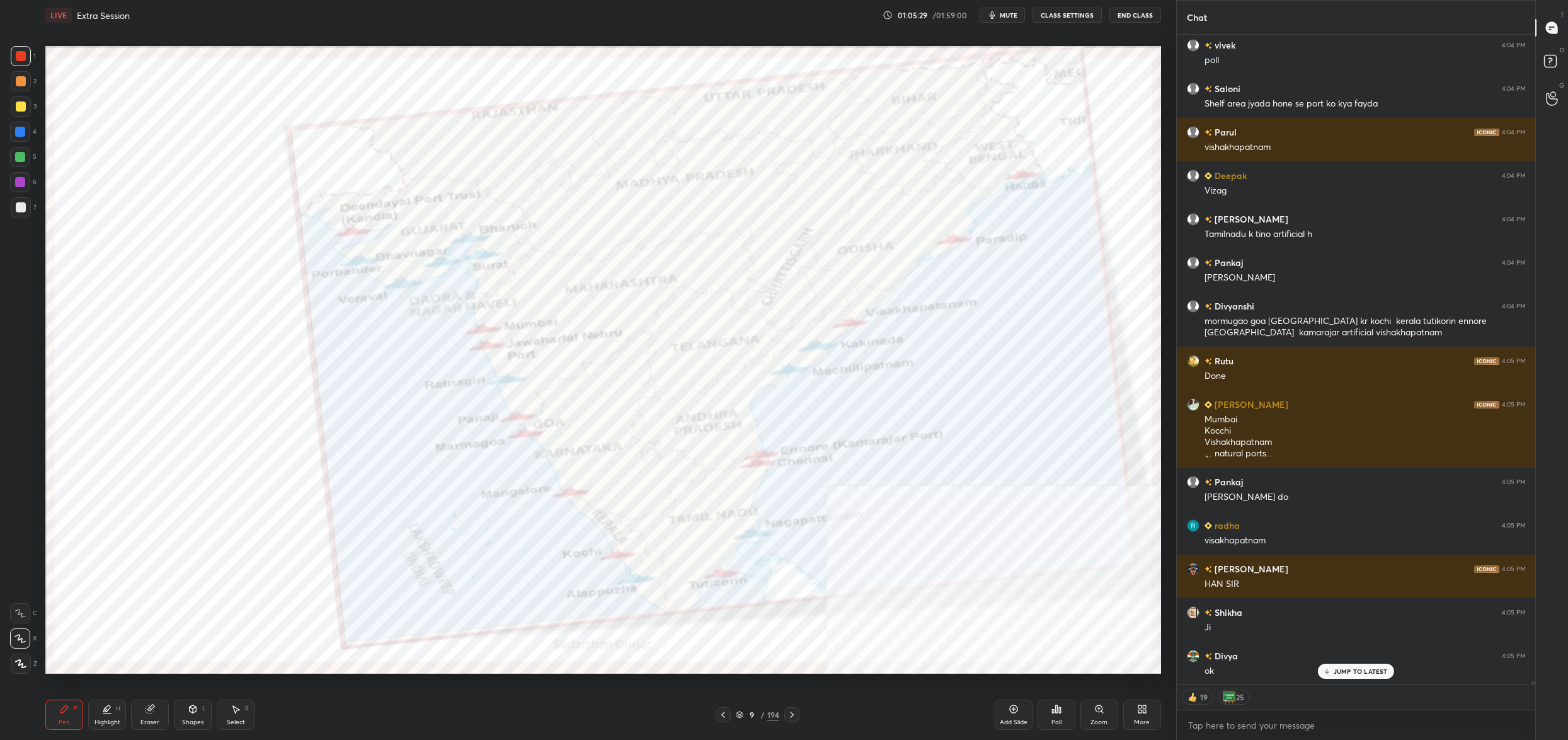
scroll to position [158031, 0]
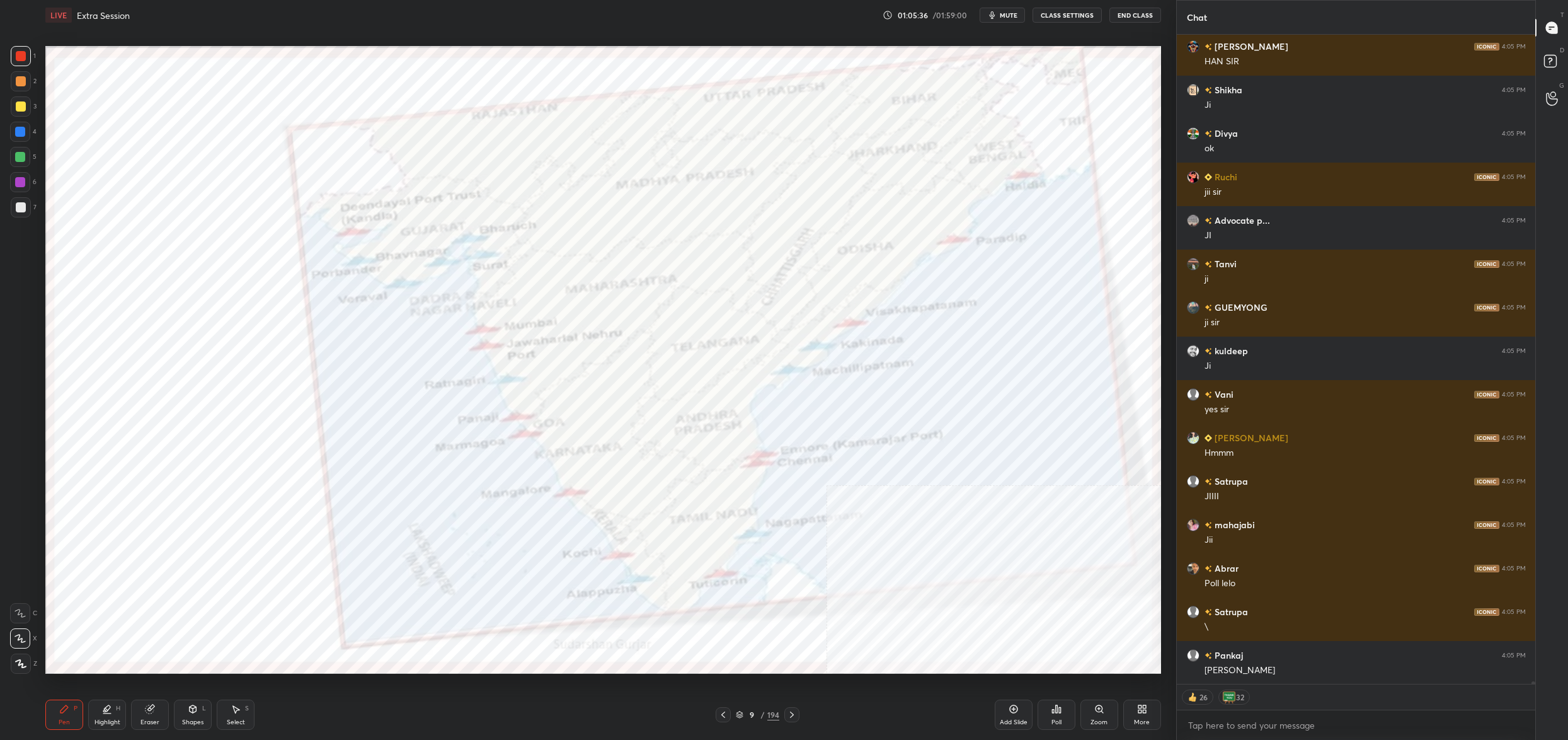
click at [1151, 718] on div "More" at bounding box center [1142, 714] width 38 height 31
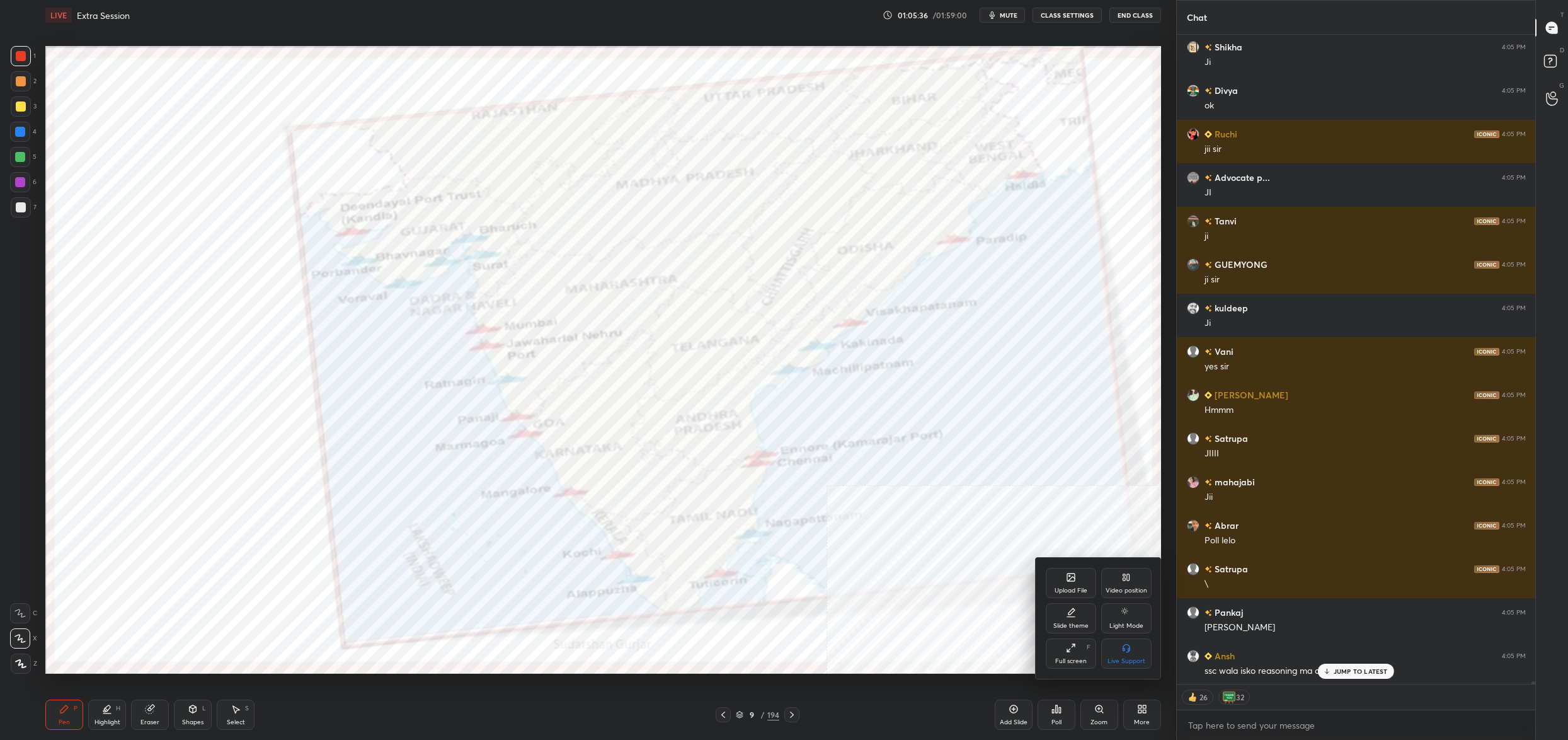
click at [1075, 588] on div "Upload File" at bounding box center [1071, 590] width 33 height 7
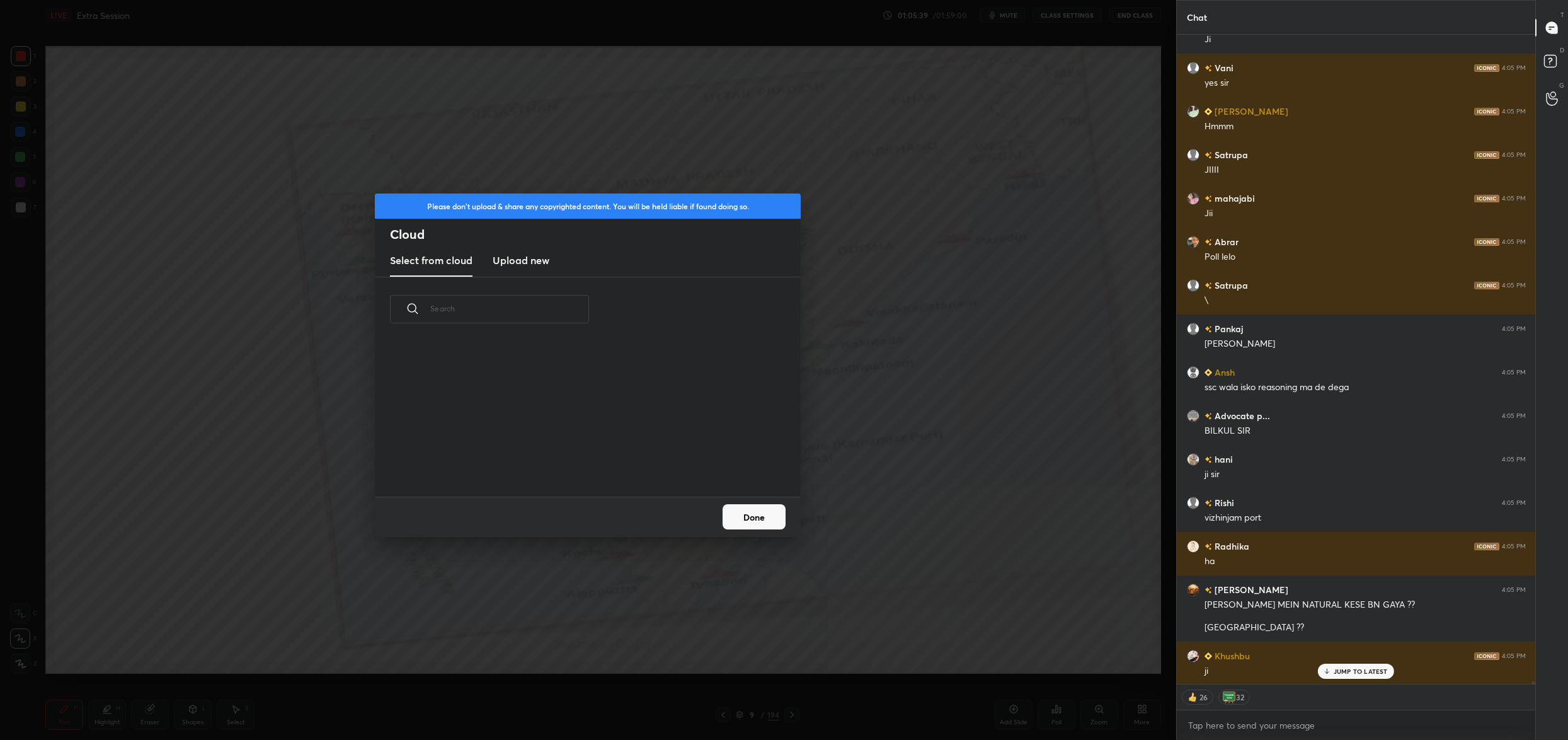
click at [516, 261] on h3 "Upload new" at bounding box center [520, 260] width 57 height 15
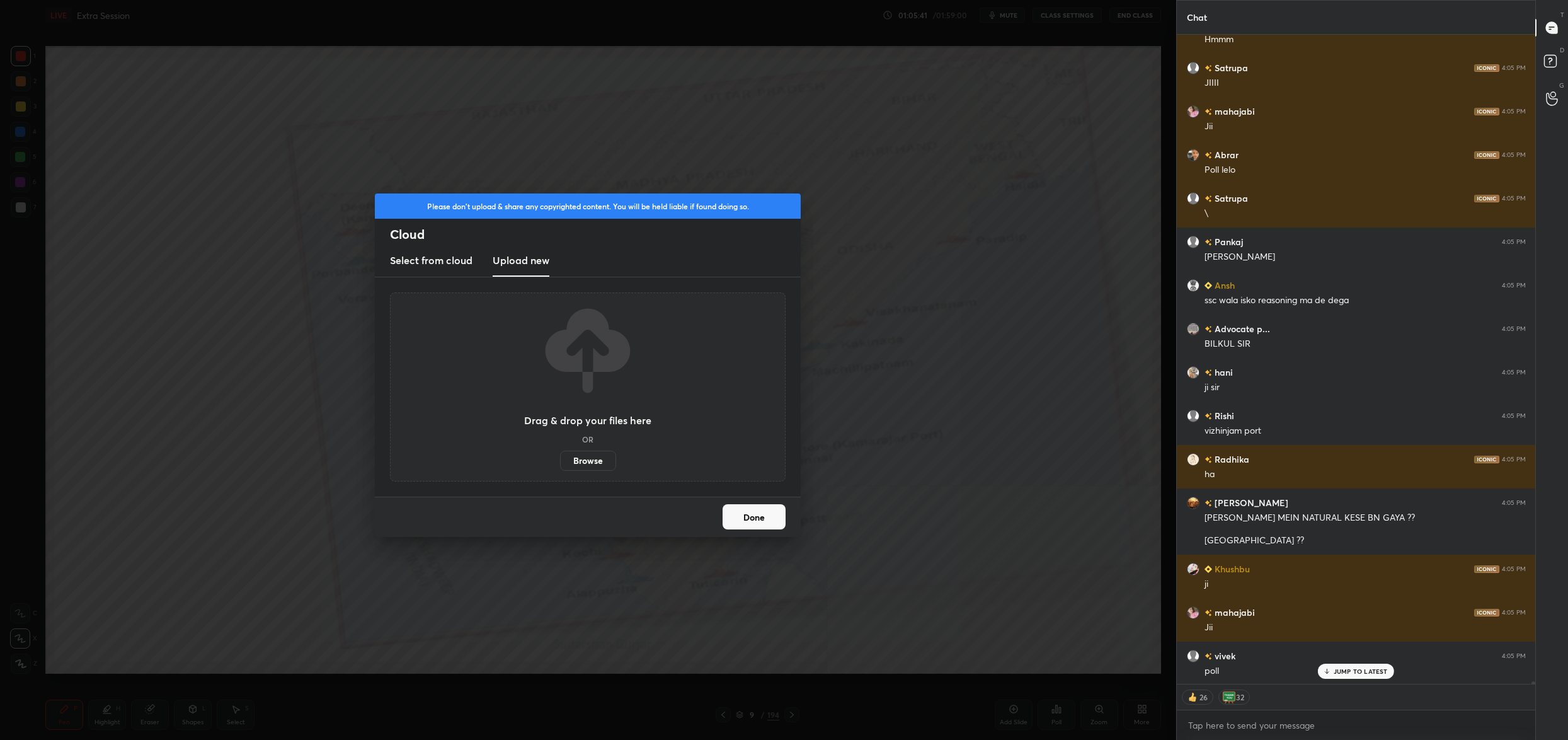
click at [589, 458] on label "Browse" at bounding box center [588, 460] width 56 height 20
click at [560, 458] on input "Browse" at bounding box center [560, 460] width 0 height 20
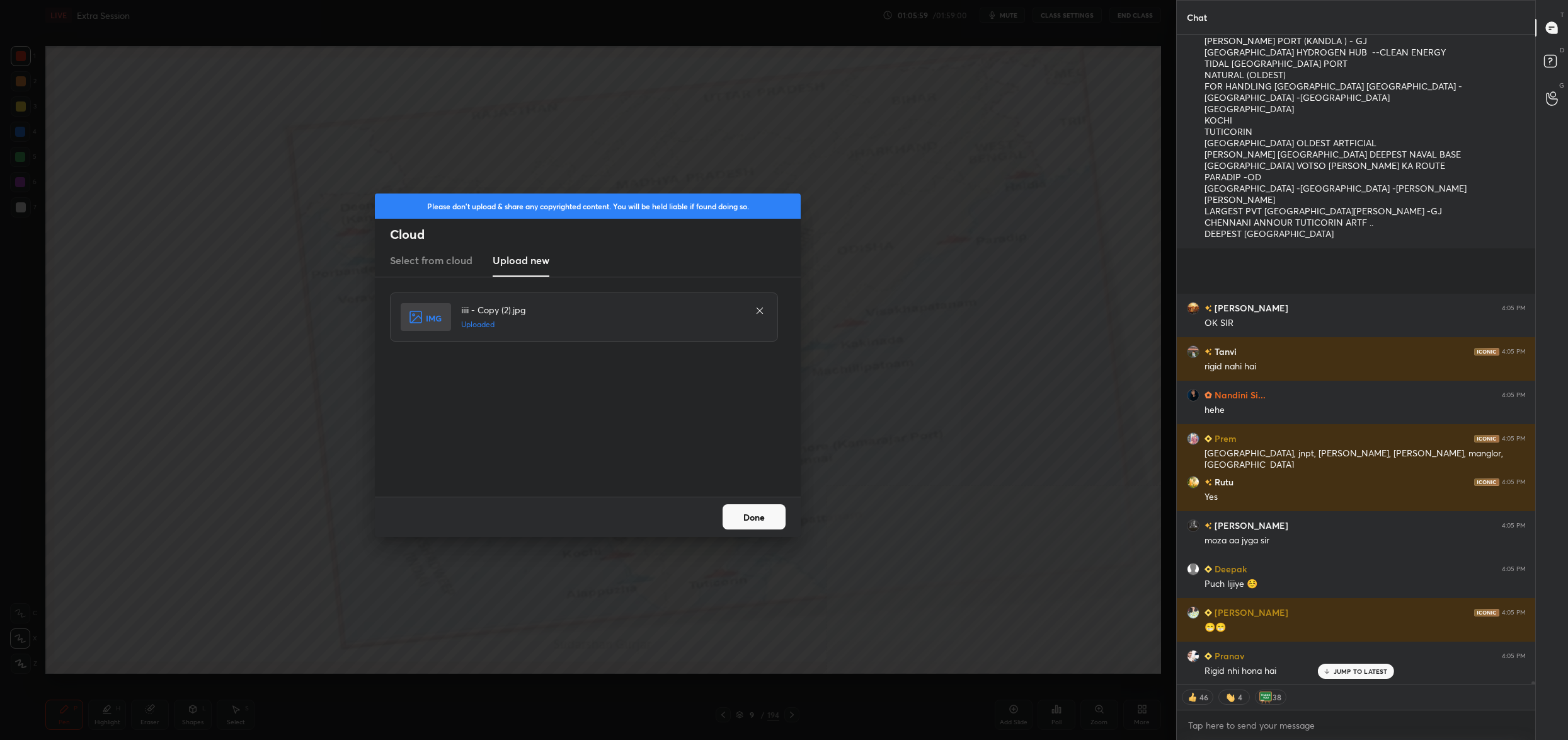
click at [773, 507] on button "Done" at bounding box center [754, 517] width 63 height 25
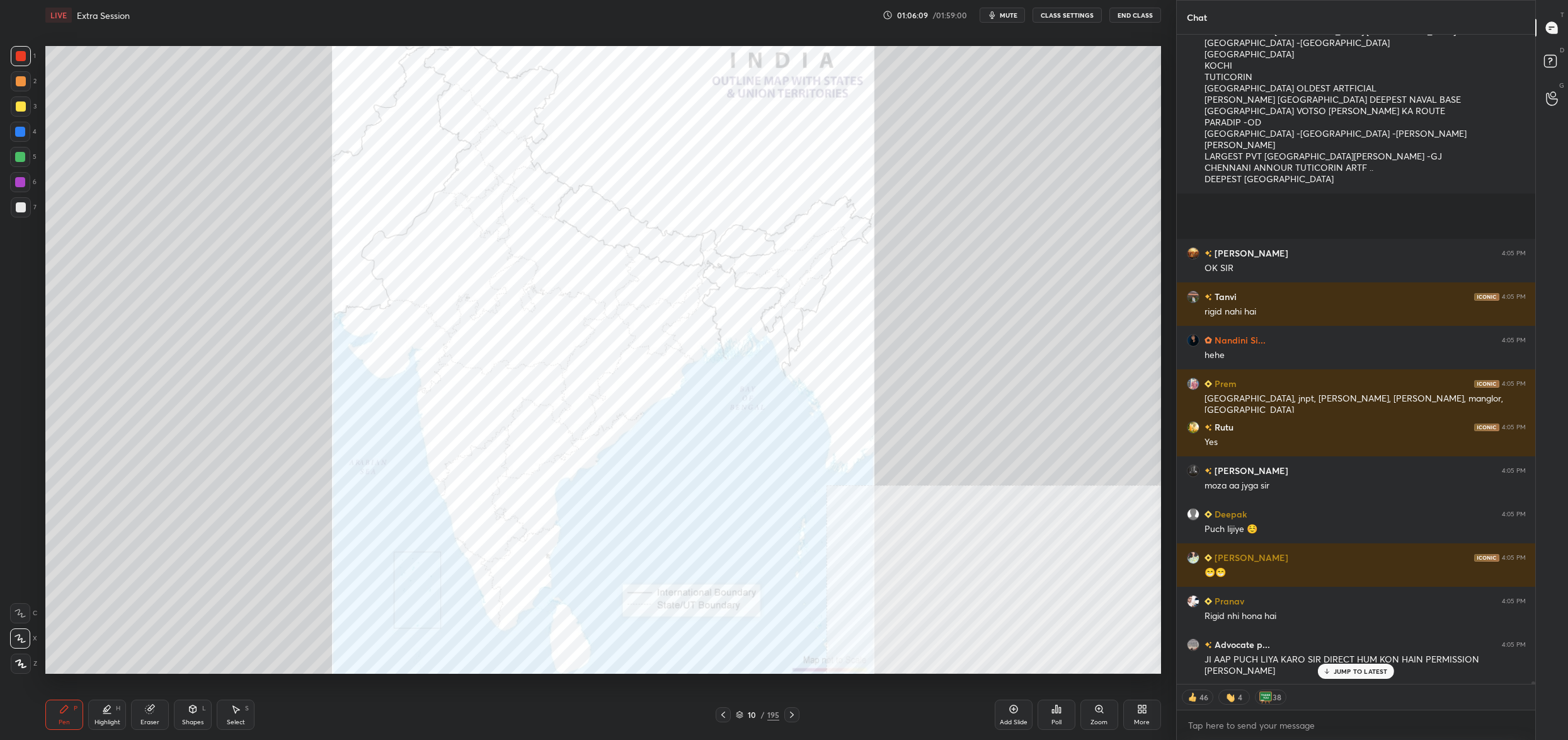
click at [1062, 718] on div "Poll" at bounding box center [1057, 714] width 38 height 31
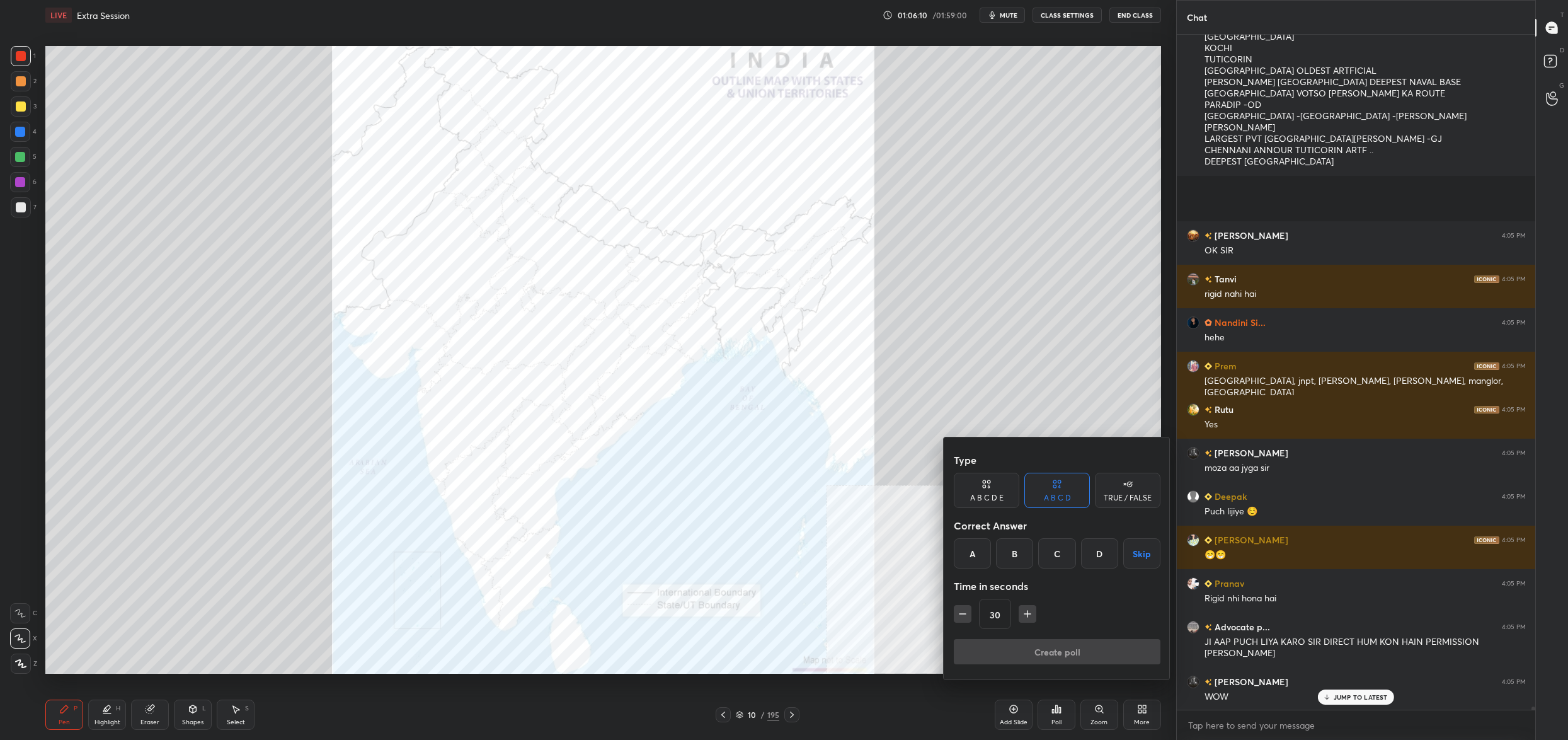
click at [1062, 559] on div "C" at bounding box center [1056, 553] width 37 height 31
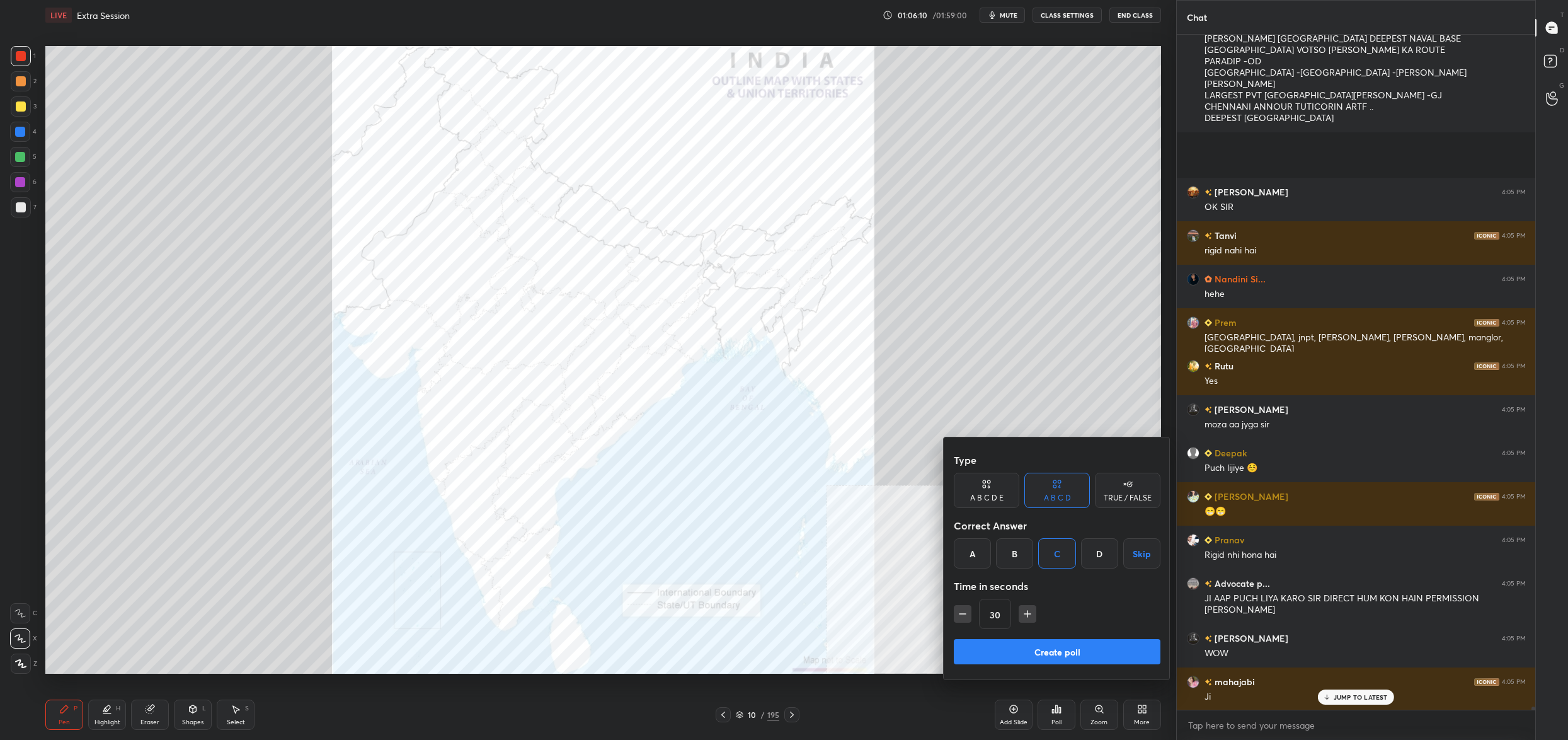
drag, startPoint x: 1000, startPoint y: 489, endPoint x: 993, endPoint y: 493, distance: 8.1
click at [991, 492] on div "A B C D E" at bounding box center [985, 490] width 65 height 36
click at [1043, 555] on div "C" at bounding box center [1039, 553] width 31 height 31
click at [1040, 641] on button "Create poll" at bounding box center [1057, 651] width 207 height 25
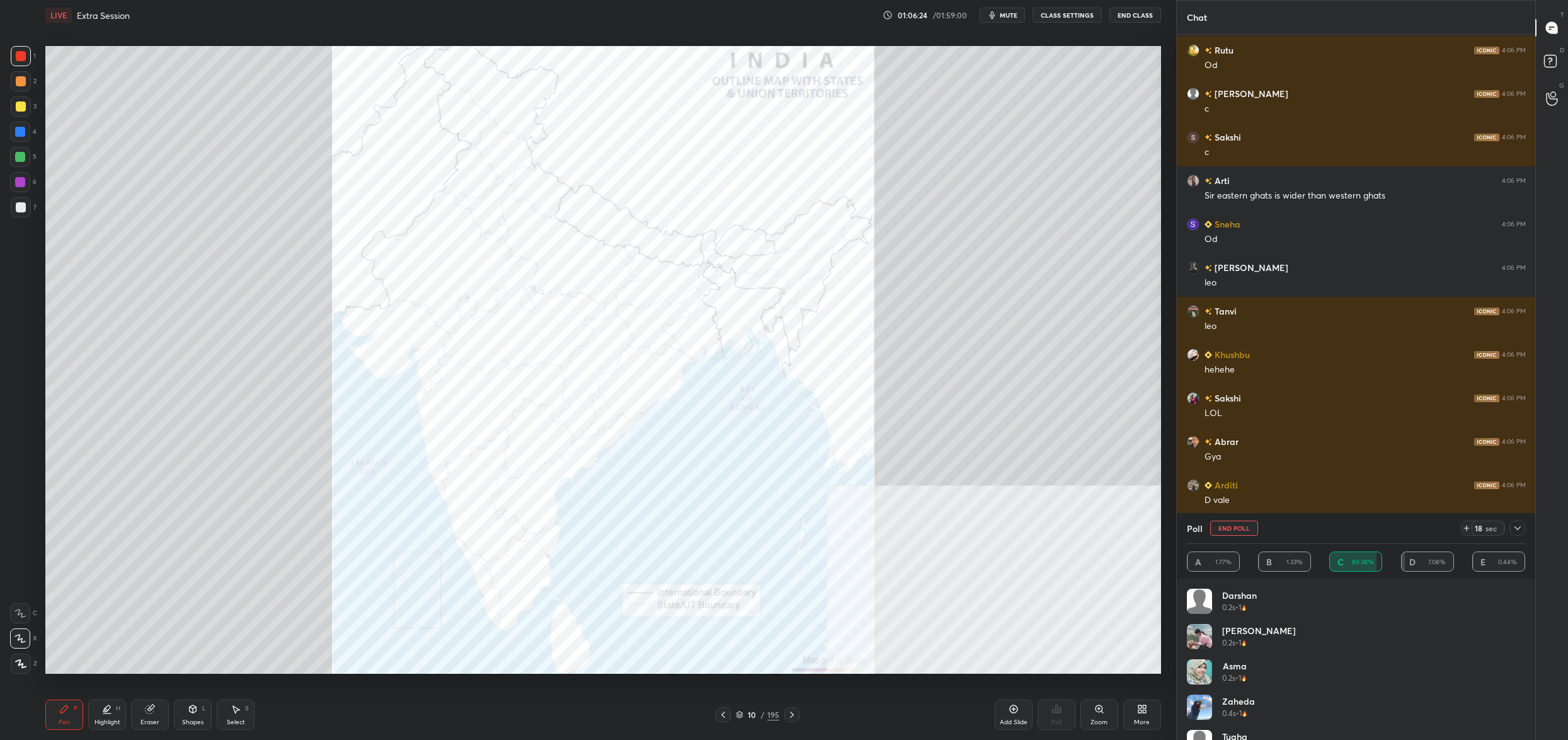
drag, startPoint x: 1232, startPoint y: 526, endPoint x: 1217, endPoint y: 529, distance: 15.3
click at [1232, 526] on button "End Poll" at bounding box center [1234, 528] width 48 height 15
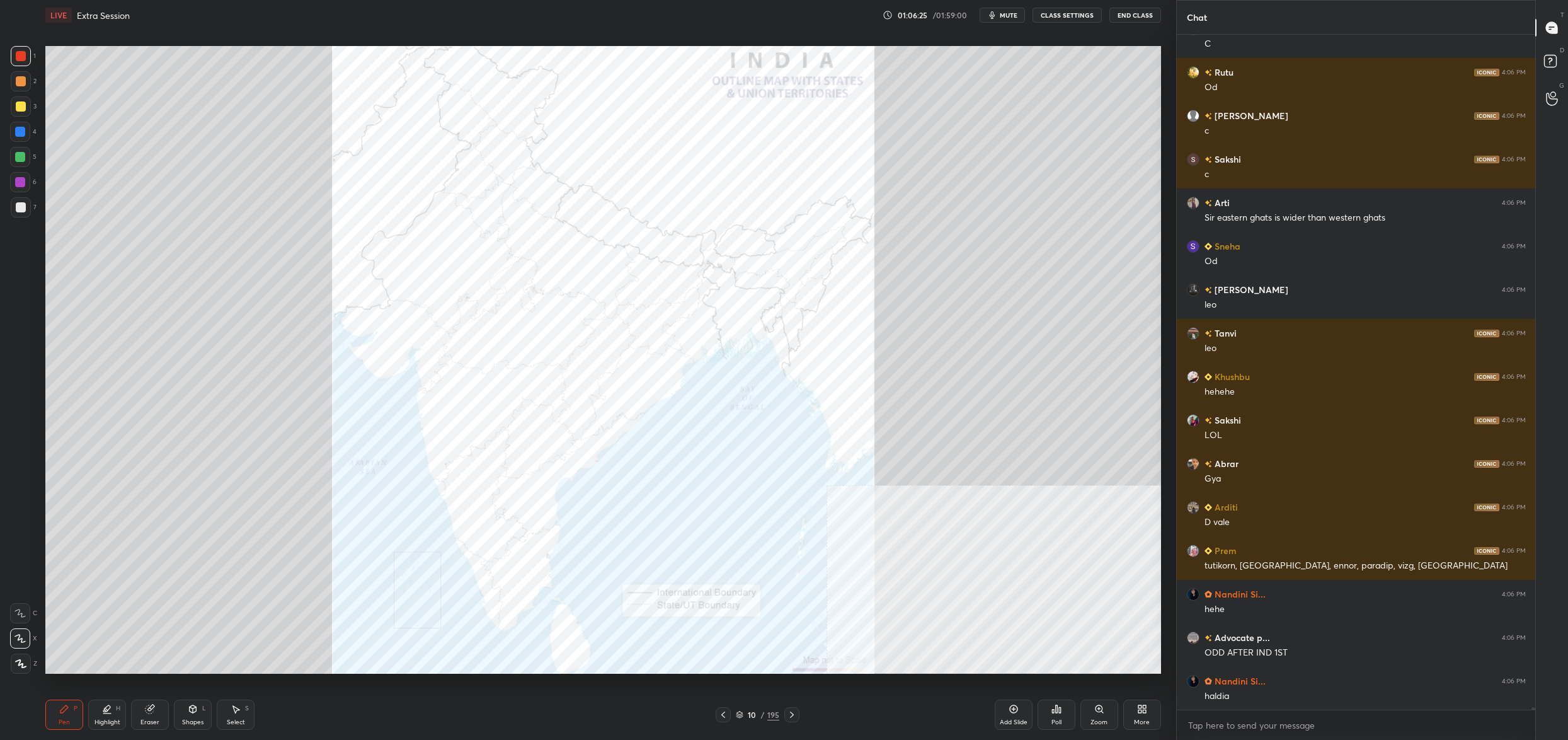
click at [1061, 715] on div "Poll" at bounding box center [1057, 714] width 38 height 31
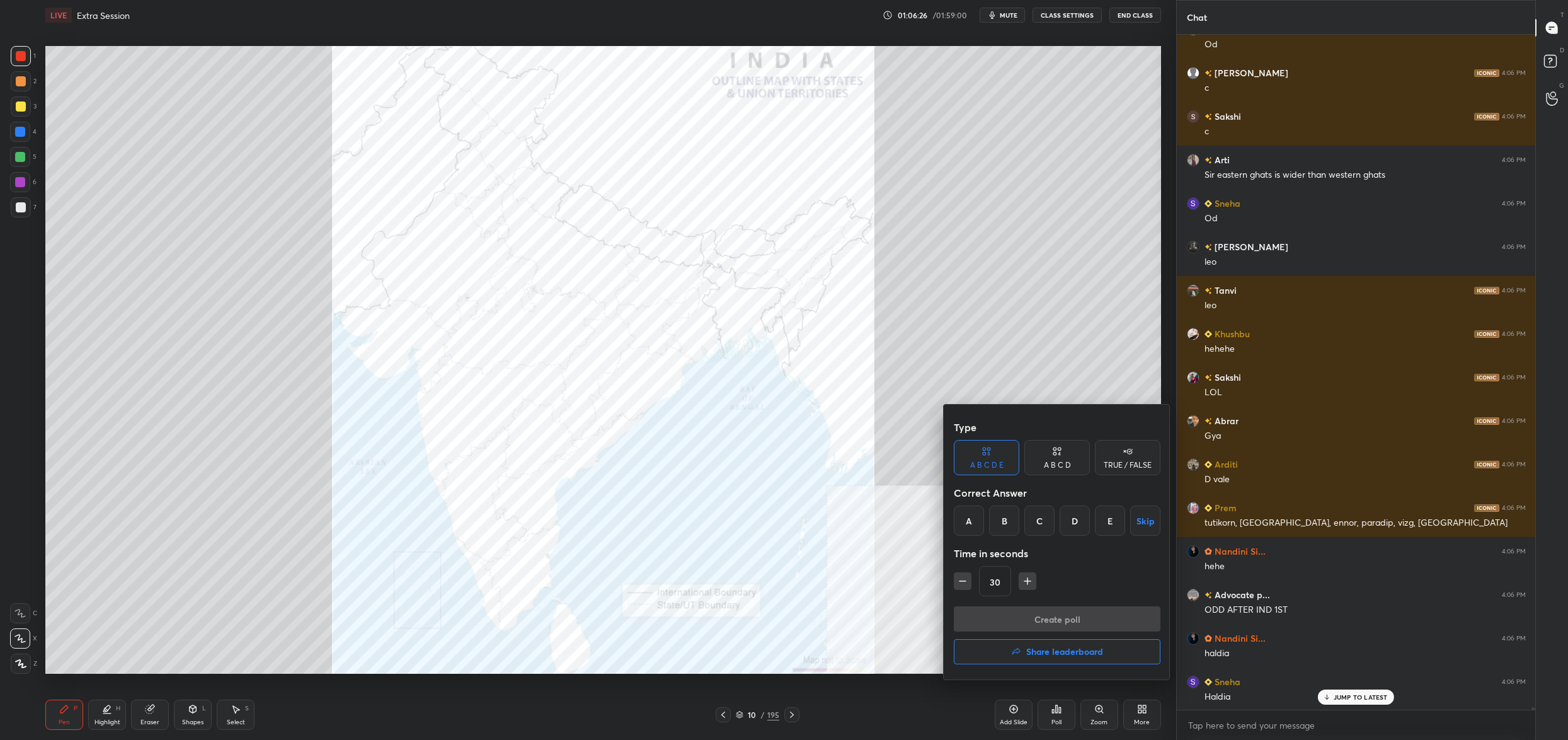
drag, startPoint x: 1044, startPoint y: 521, endPoint x: 1046, endPoint y: 529, distance: 8.2
click at [1048, 521] on div "C" at bounding box center [1039, 520] width 31 height 31
click at [1043, 617] on button "Create poll" at bounding box center [1057, 618] width 207 height 25
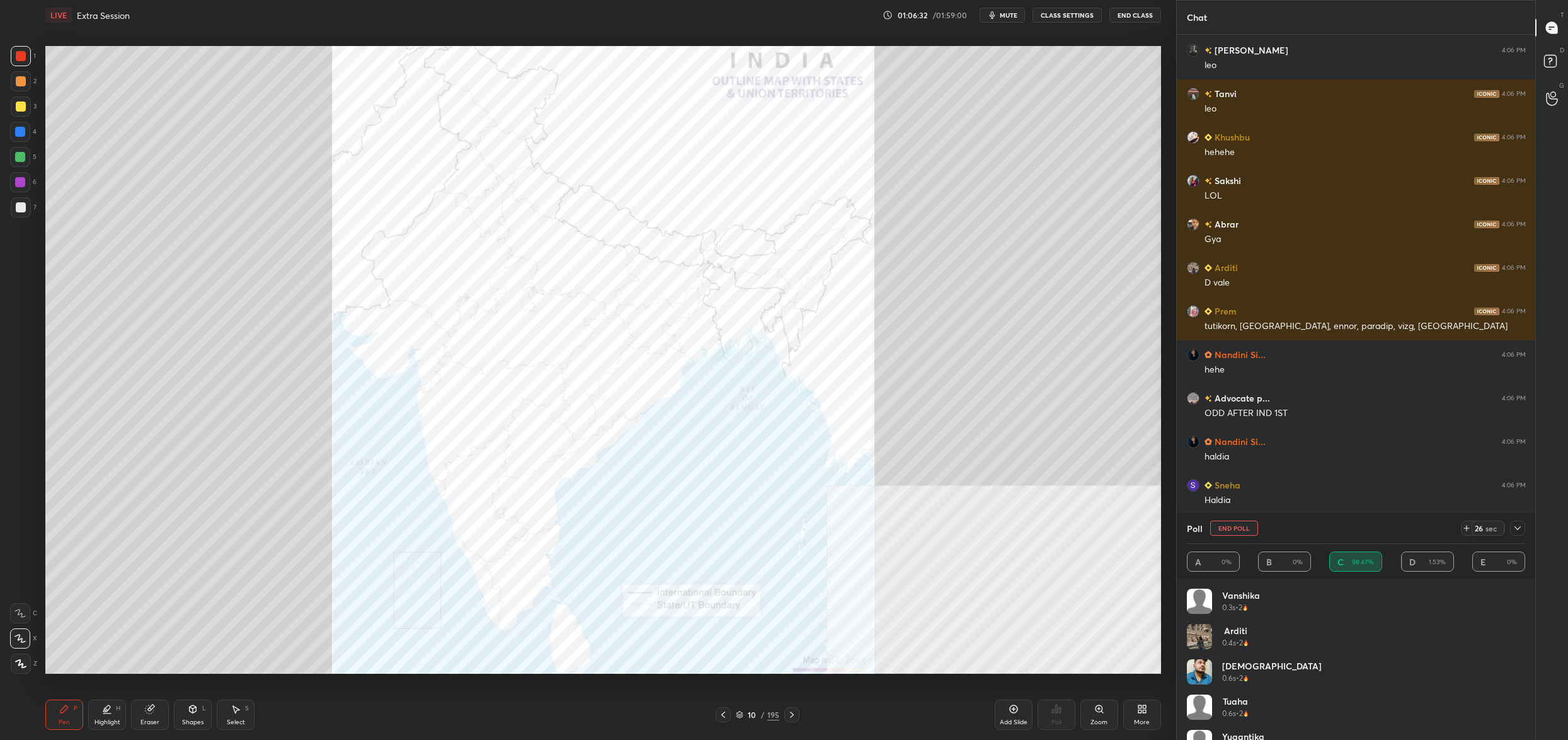
click at [1235, 529] on button "End Poll" at bounding box center [1234, 528] width 48 height 15
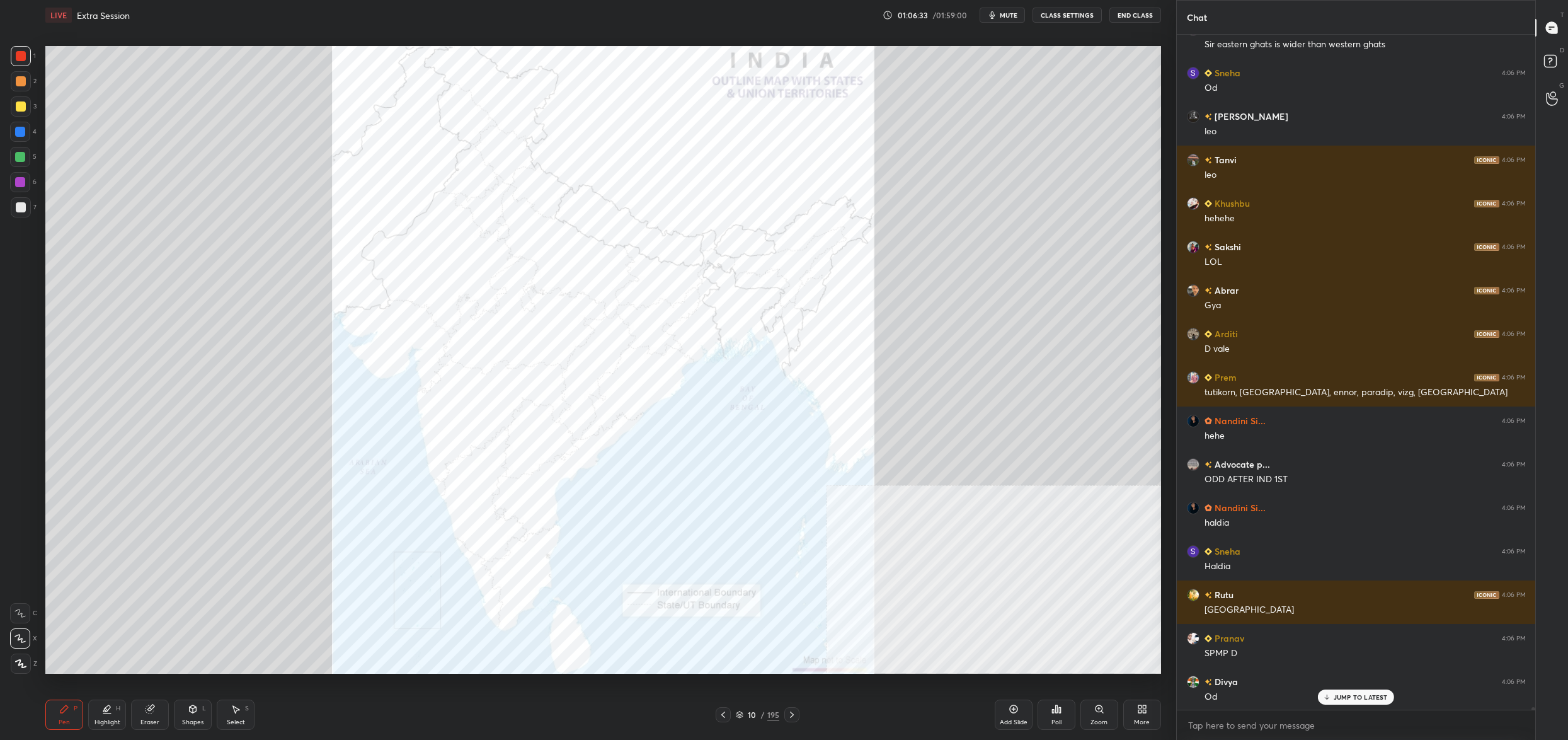
click at [1057, 721] on div "Poll" at bounding box center [1056, 722] width 10 height 7
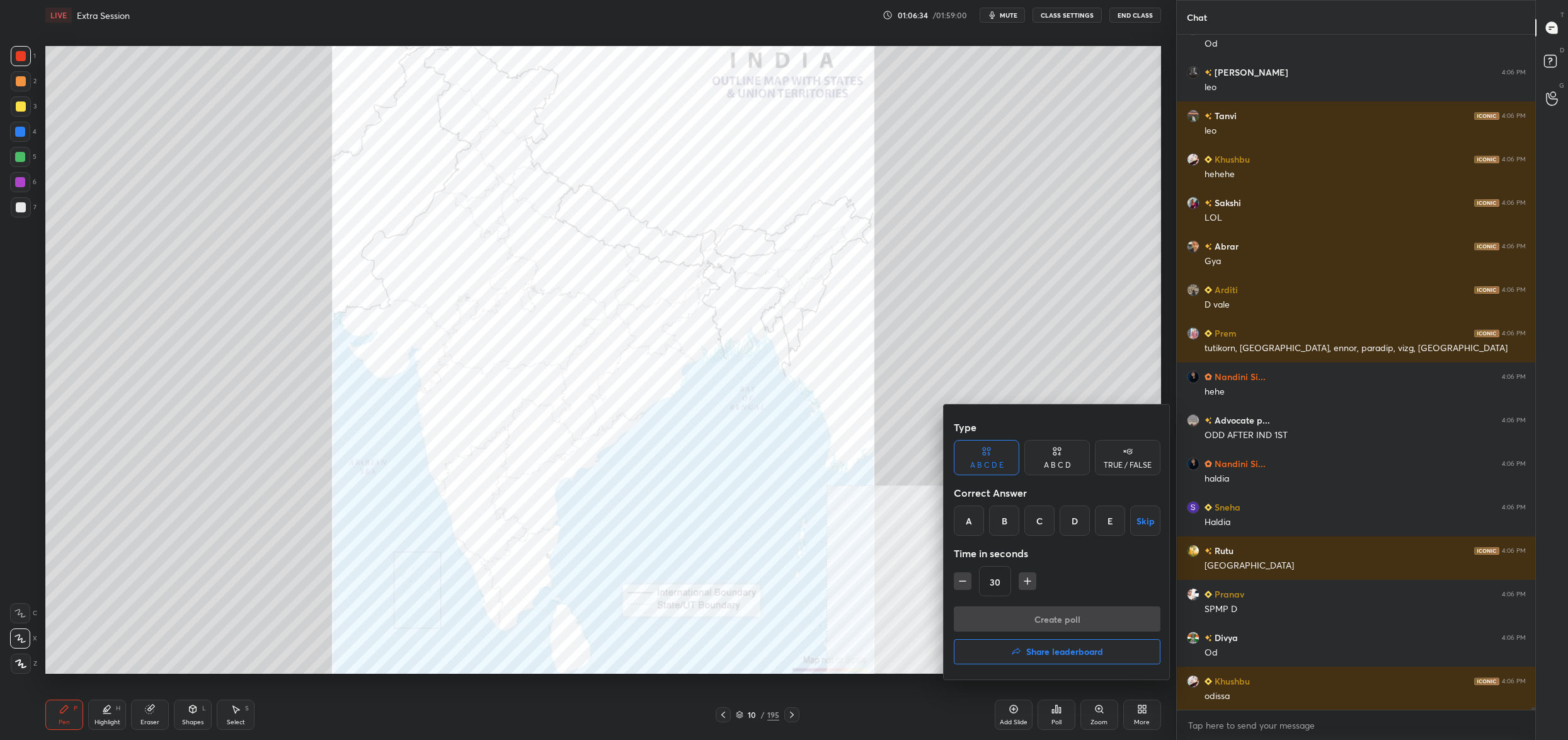
click at [975, 518] on div "A" at bounding box center [968, 520] width 31 height 31
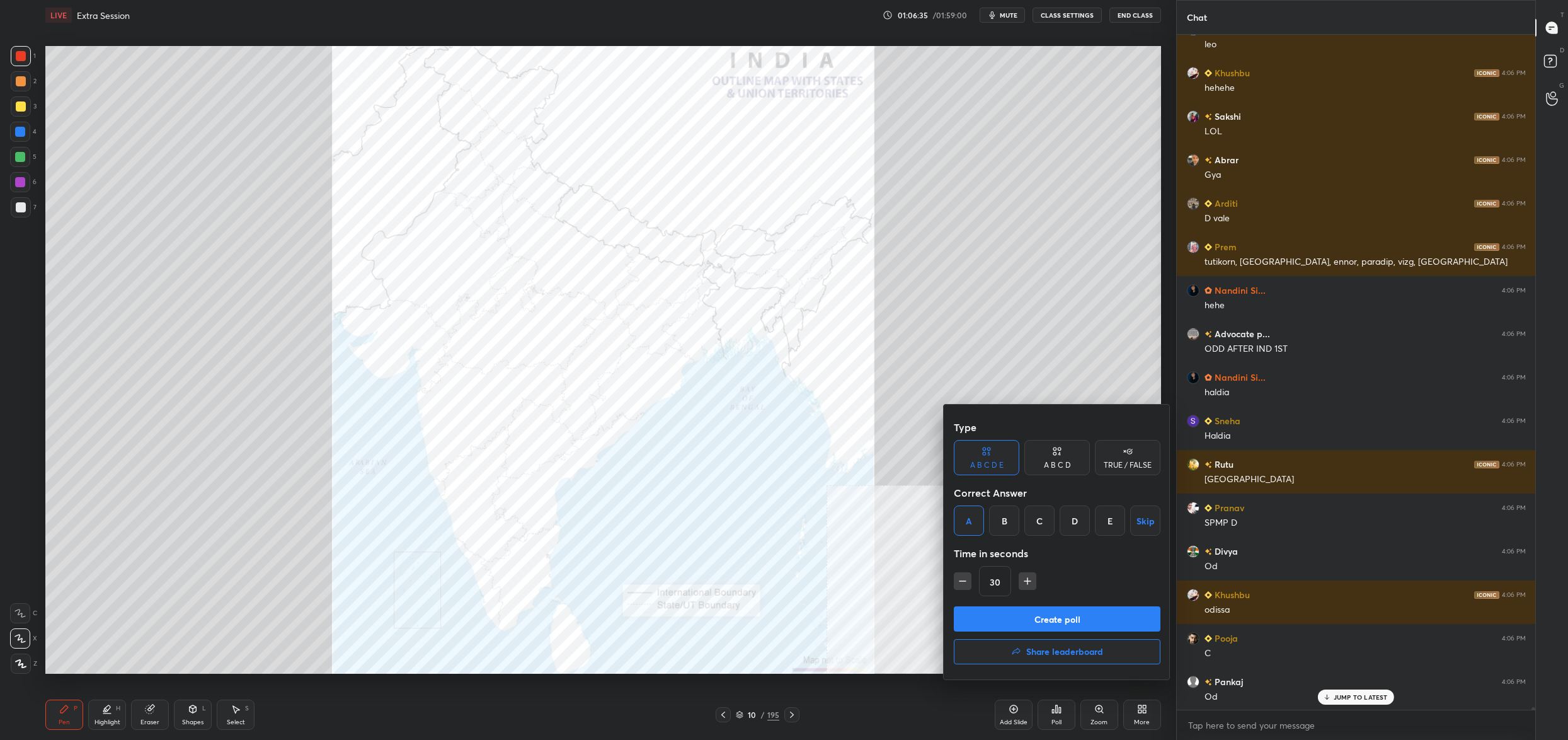
click at [995, 627] on button "Create poll" at bounding box center [1057, 618] width 207 height 25
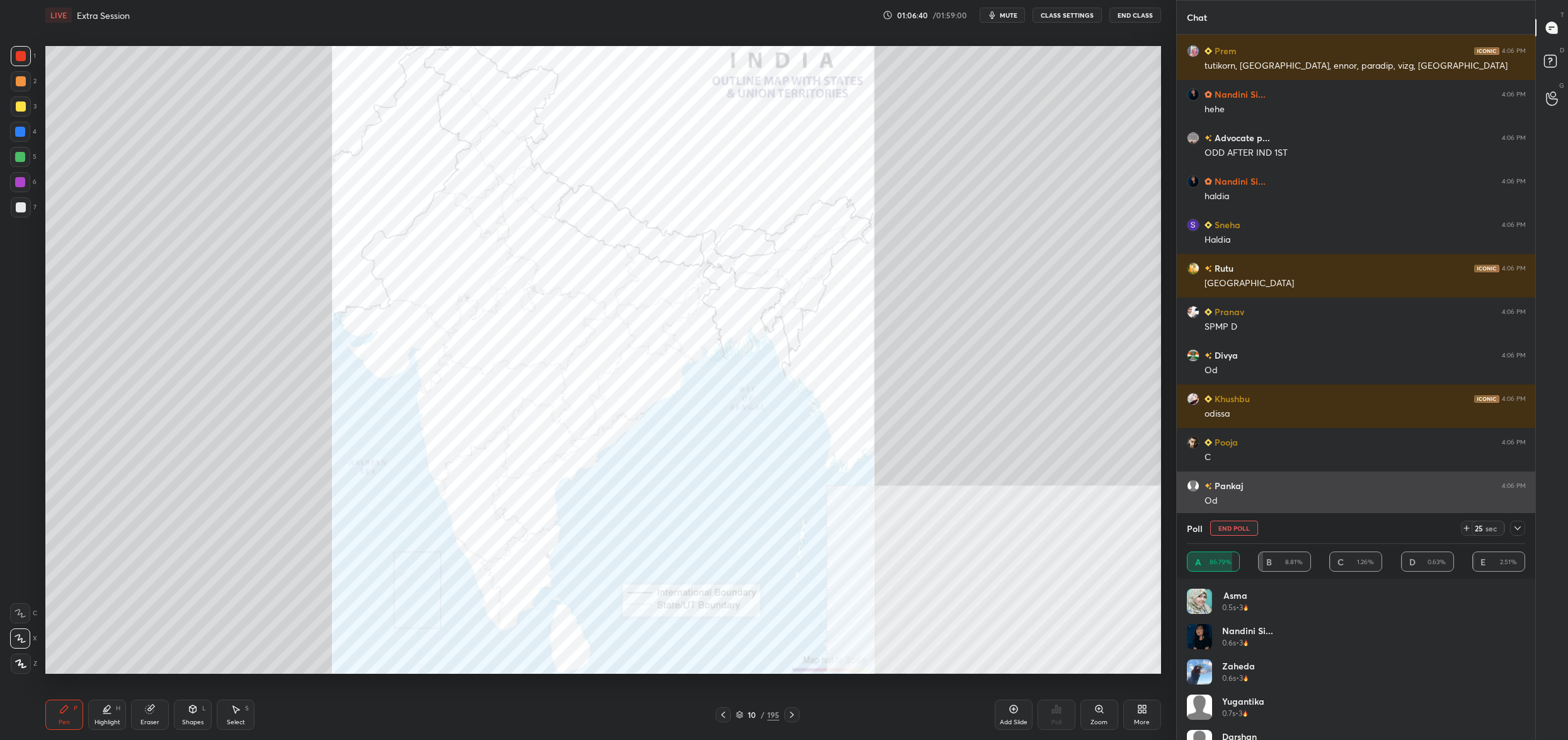
drag, startPoint x: 1238, startPoint y: 527, endPoint x: 1288, endPoint y: 473, distance: 73.6
click at [1268, 497] on div "Chat Rutu 4:06 PM Od Aishwarya 4:06 PM c Sakshi 4:06 PM c Arti 4:06 PM Sir east…" at bounding box center [1355, 370] width 359 height 740
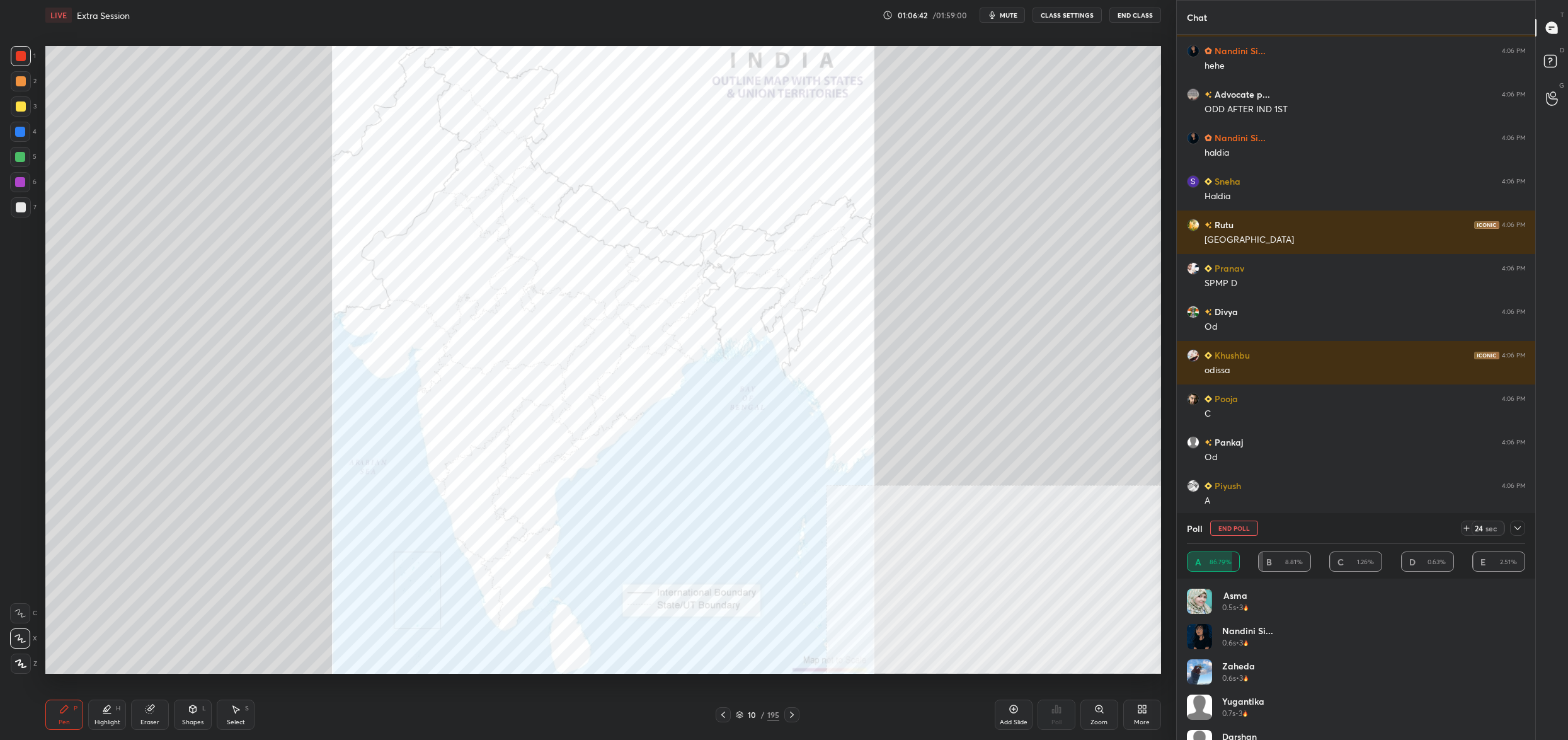
drag, startPoint x: 1235, startPoint y: 531, endPoint x: 1228, endPoint y: 526, distance: 8.6
click at [1235, 531] on button "End Poll" at bounding box center [1234, 528] width 48 height 15
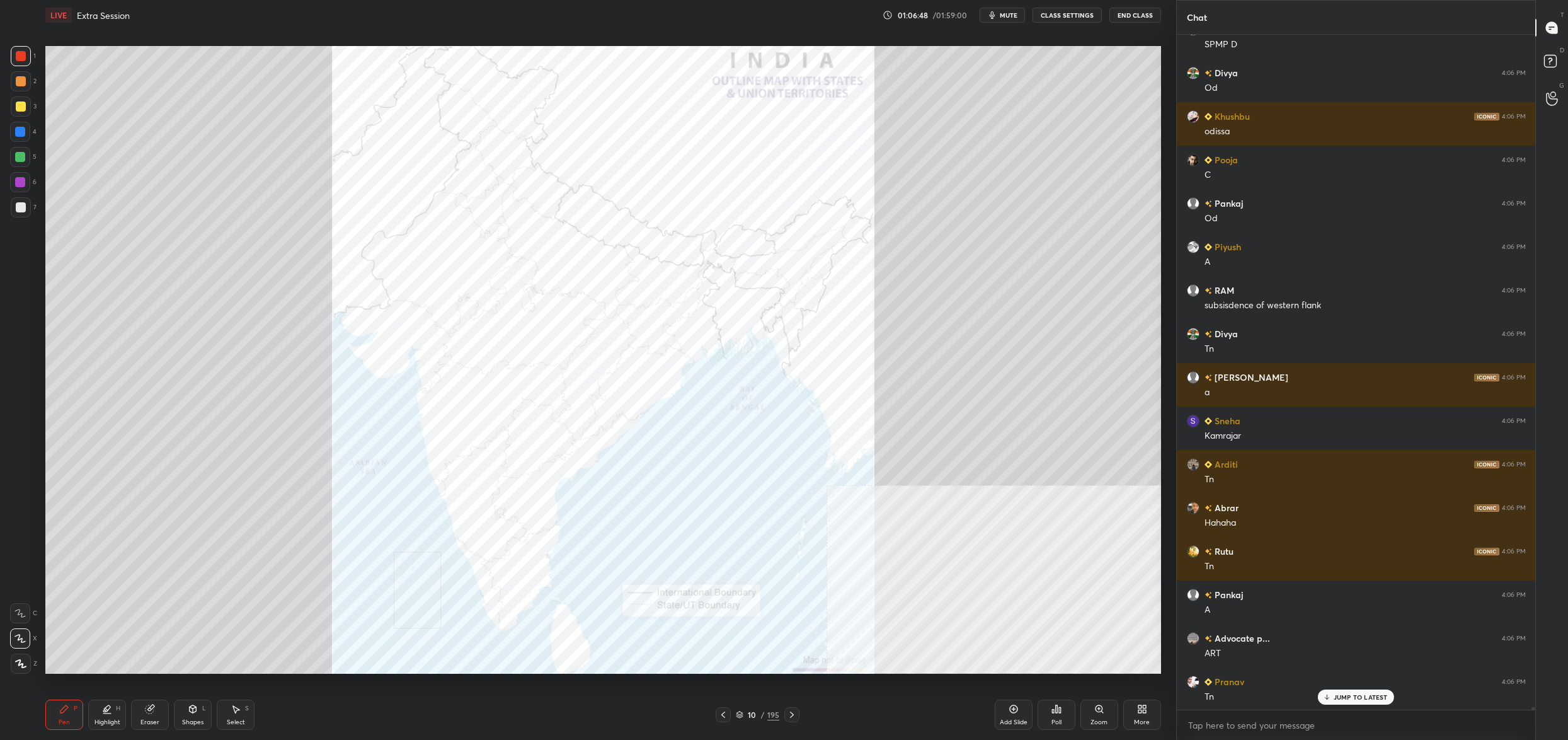
click at [1056, 716] on div "Poll" at bounding box center [1057, 714] width 38 height 31
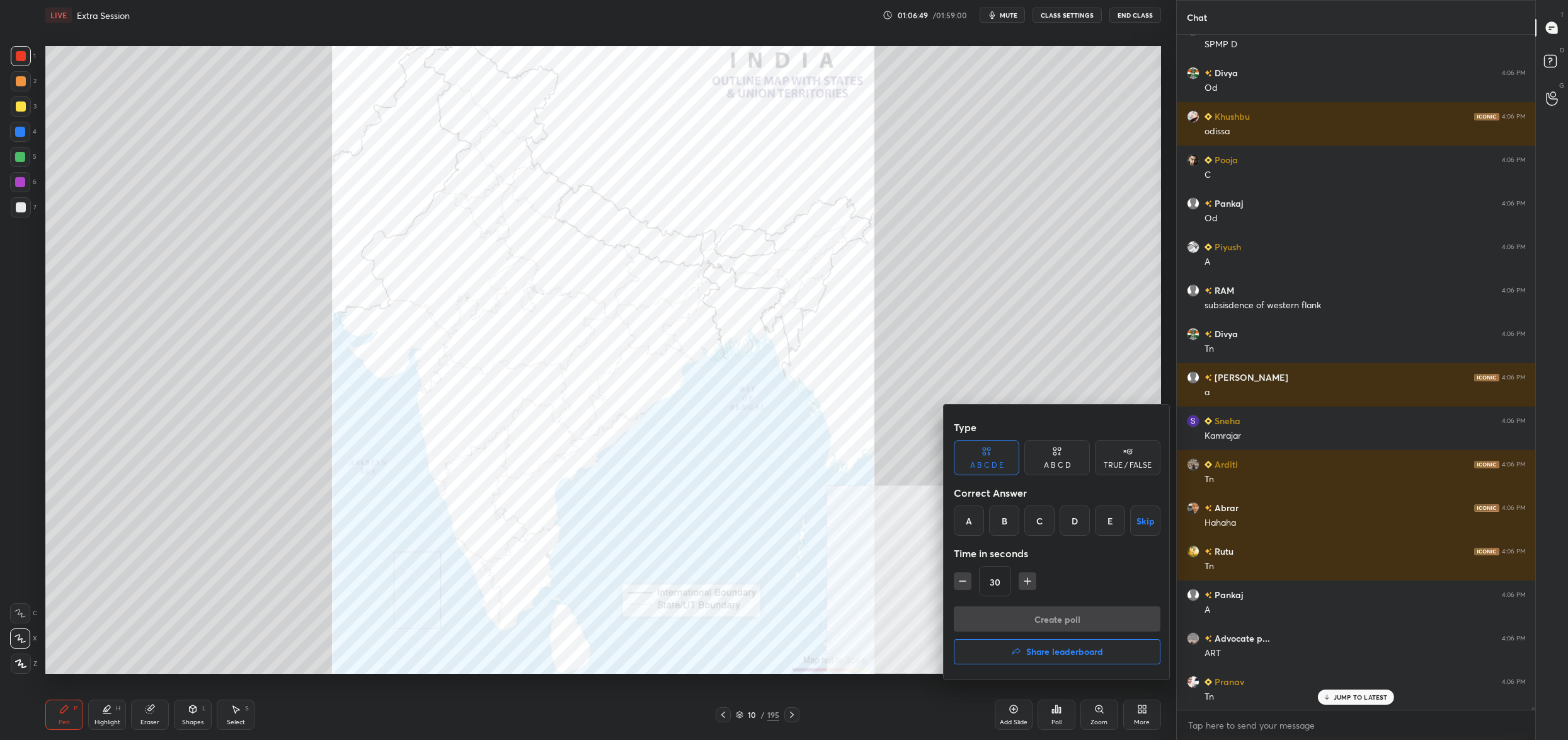
click at [971, 521] on div "A" at bounding box center [968, 520] width 31 height 31
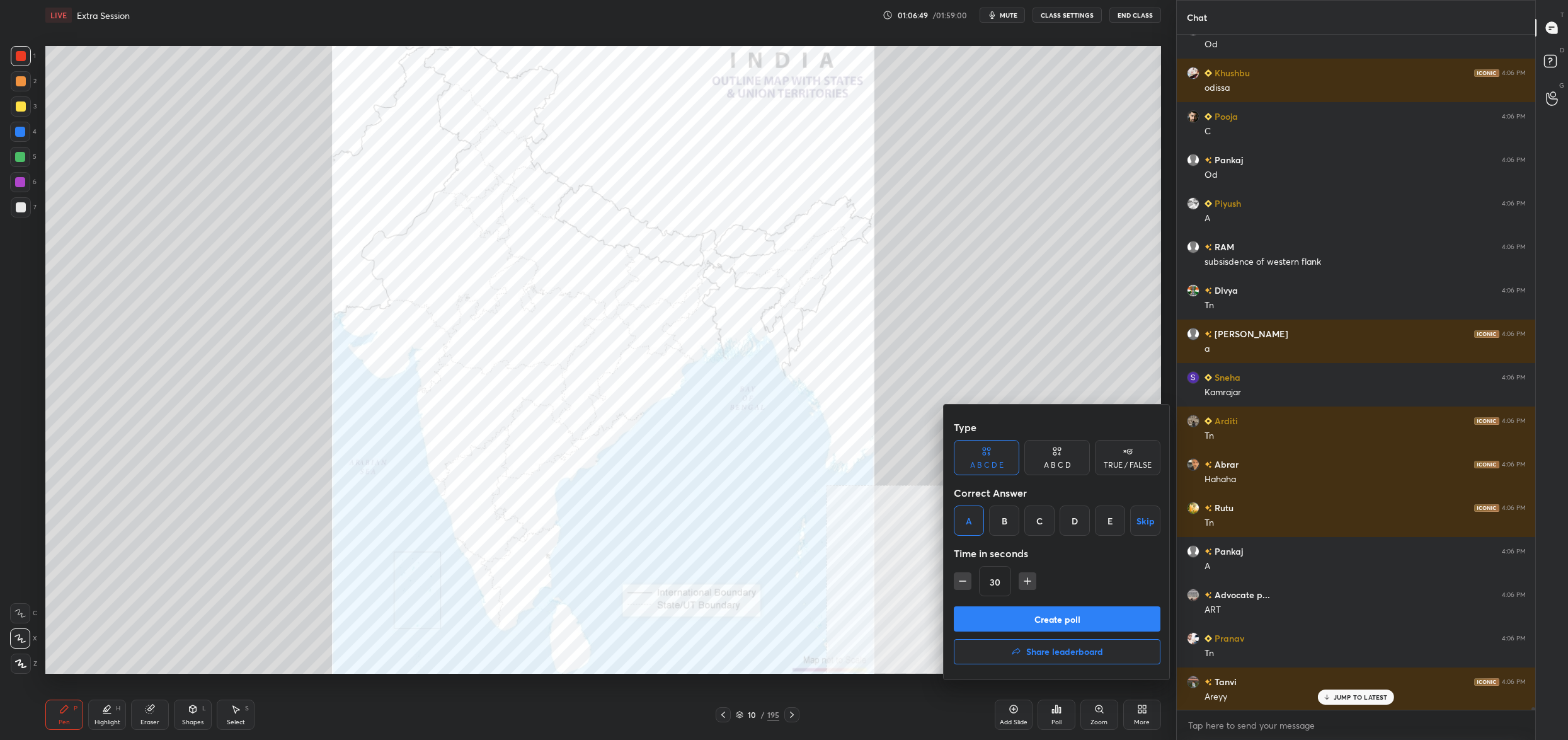
click at [995, 616] on button "Create poll" at bounding box center [1057, 618] width 207 height 25
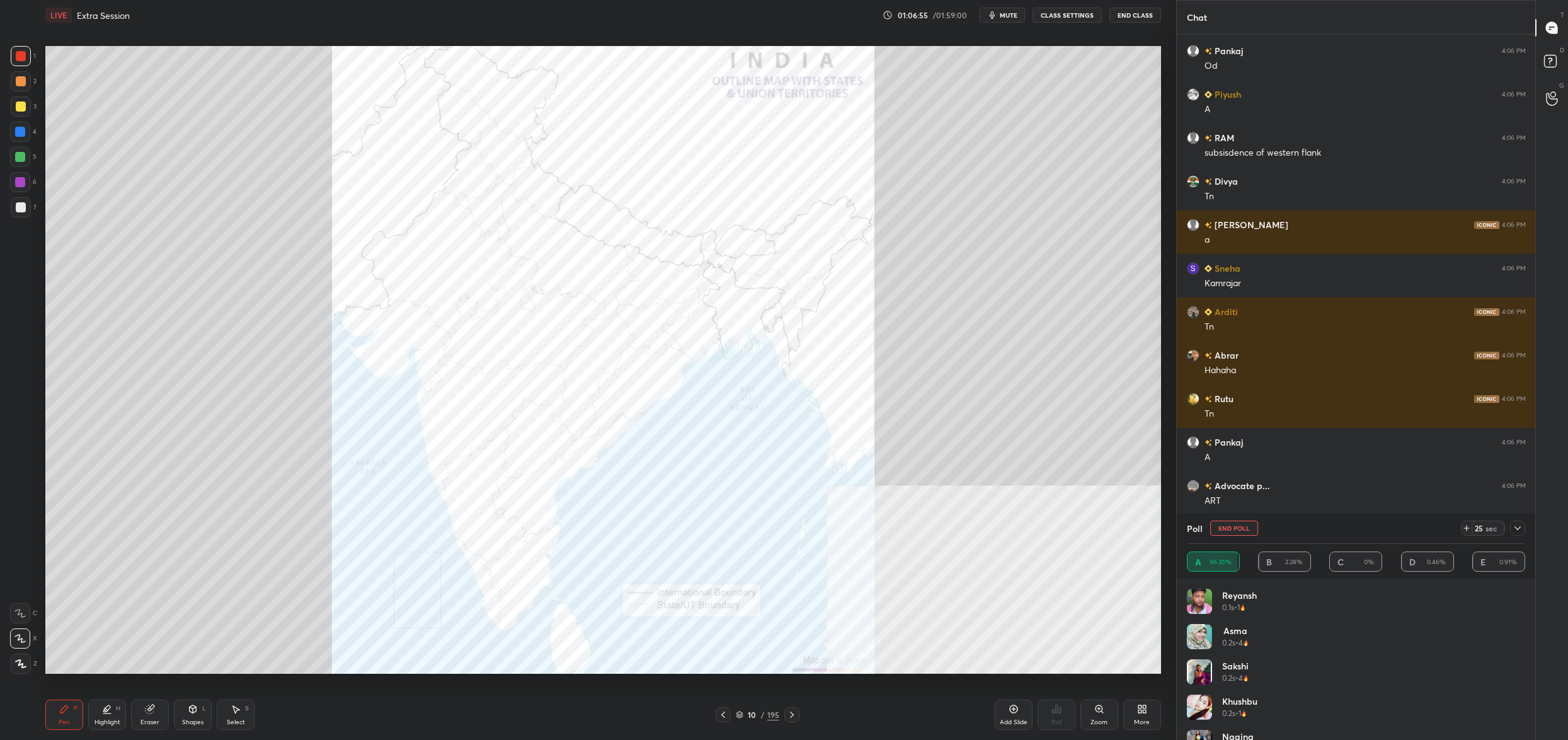
click at [1242, 531] on button "End Poll" at bounding box center [1234, 528] width 48 height 15
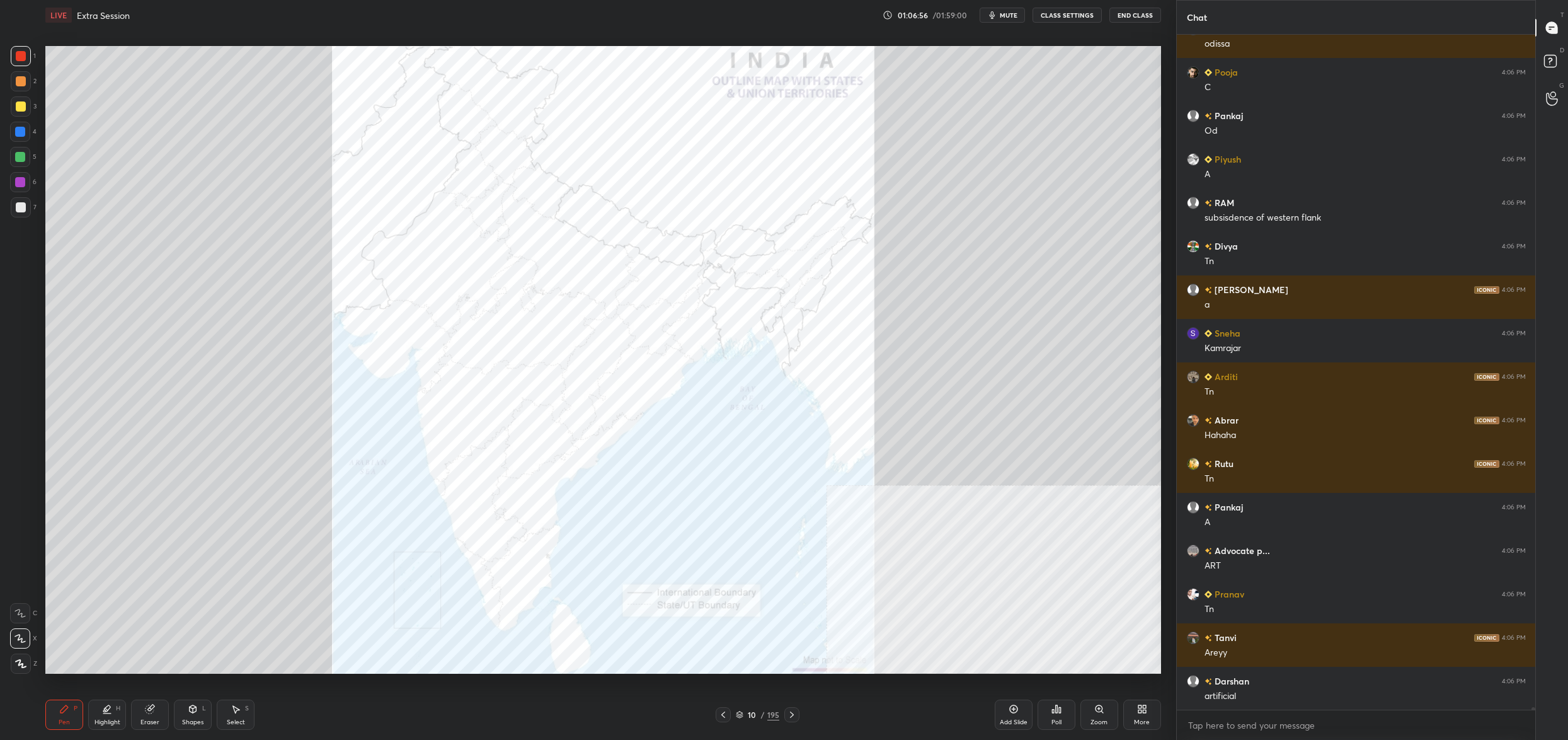
click at [1054, 718] on div "Poll" at bounding box center [1057, 714] width 38 height 31
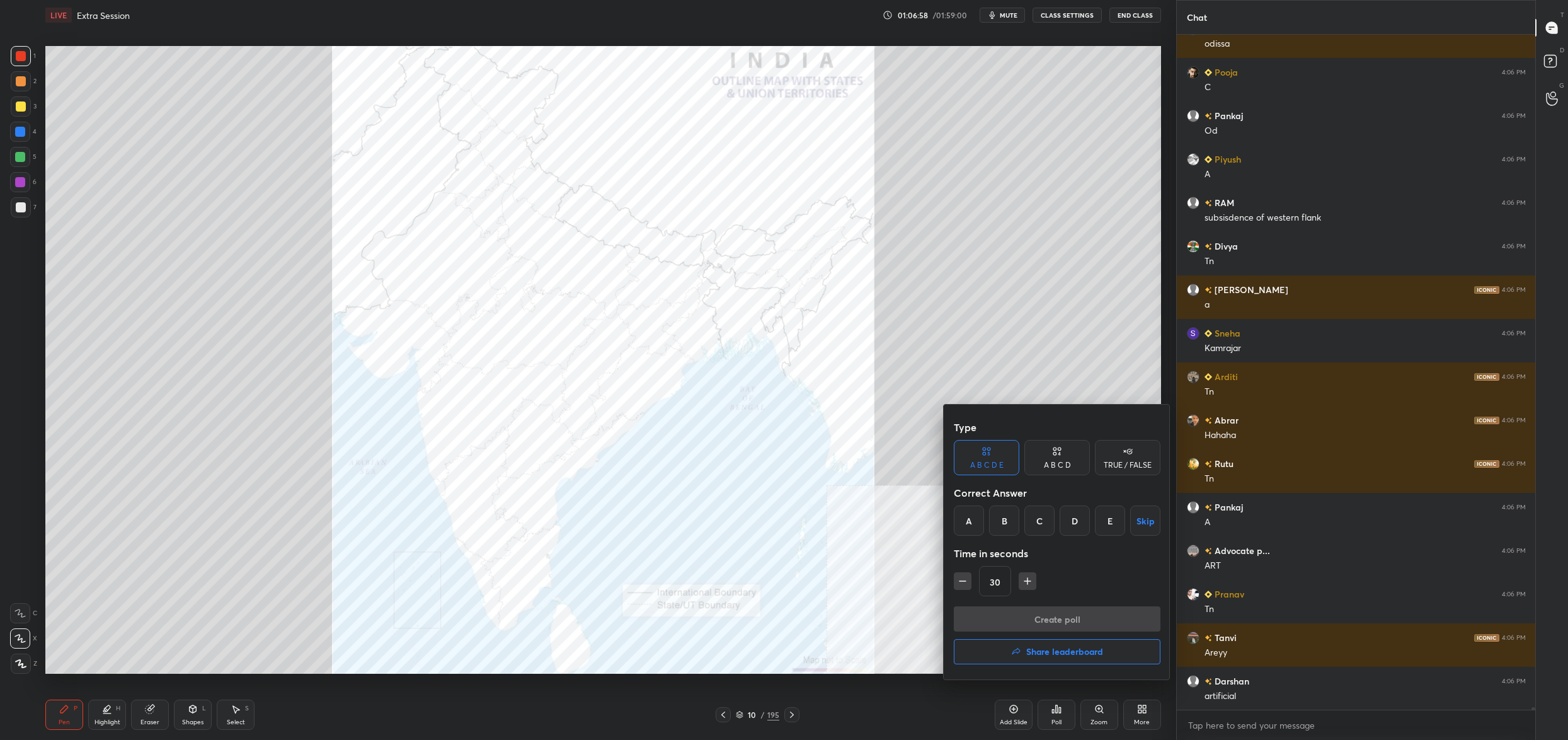
click at [1076, 523] on div "D" at bounding box center [1074, 520] width 31 height 31
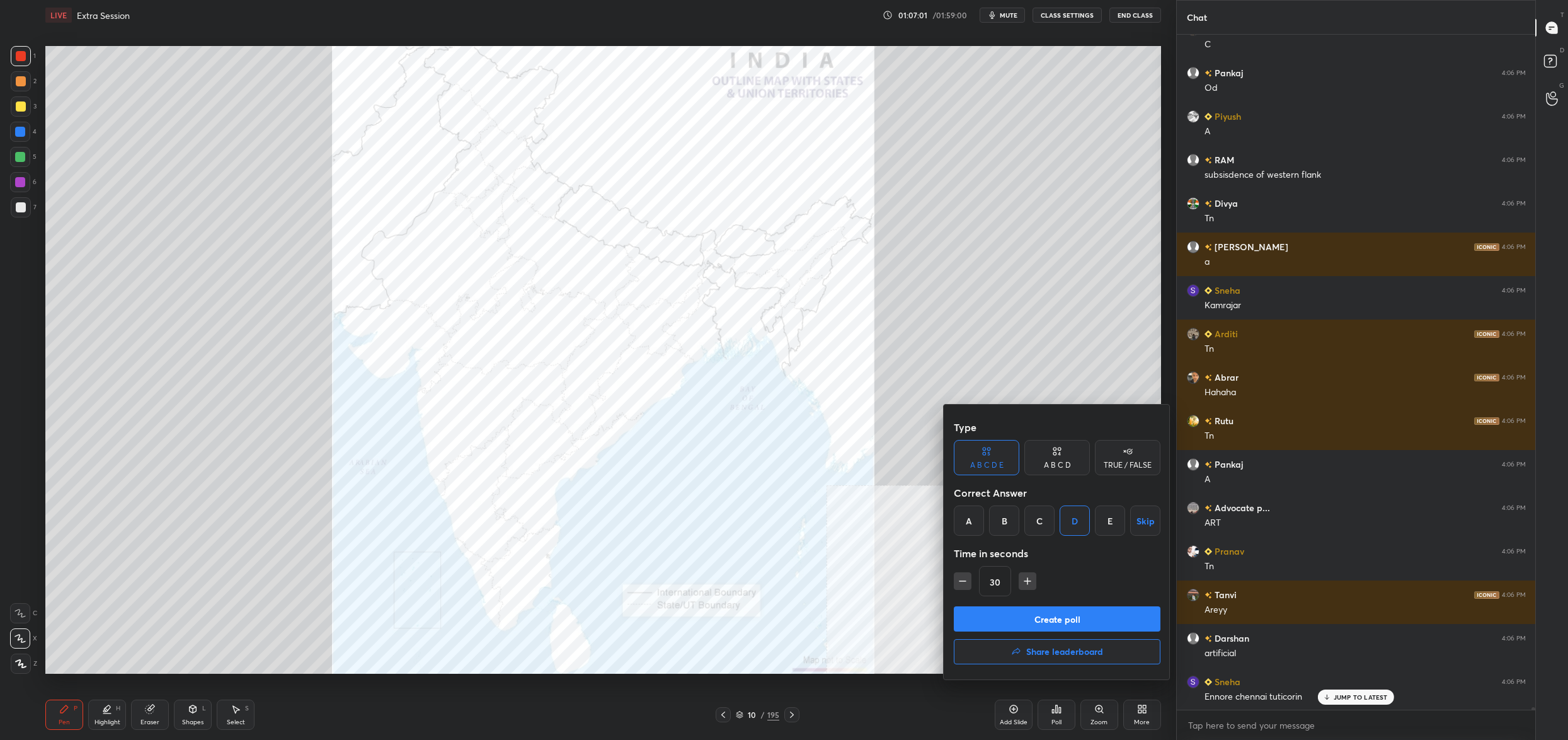
click at [1072, 619] on button "Create poll" at bounding box center [1057, 618] width 207 height 25
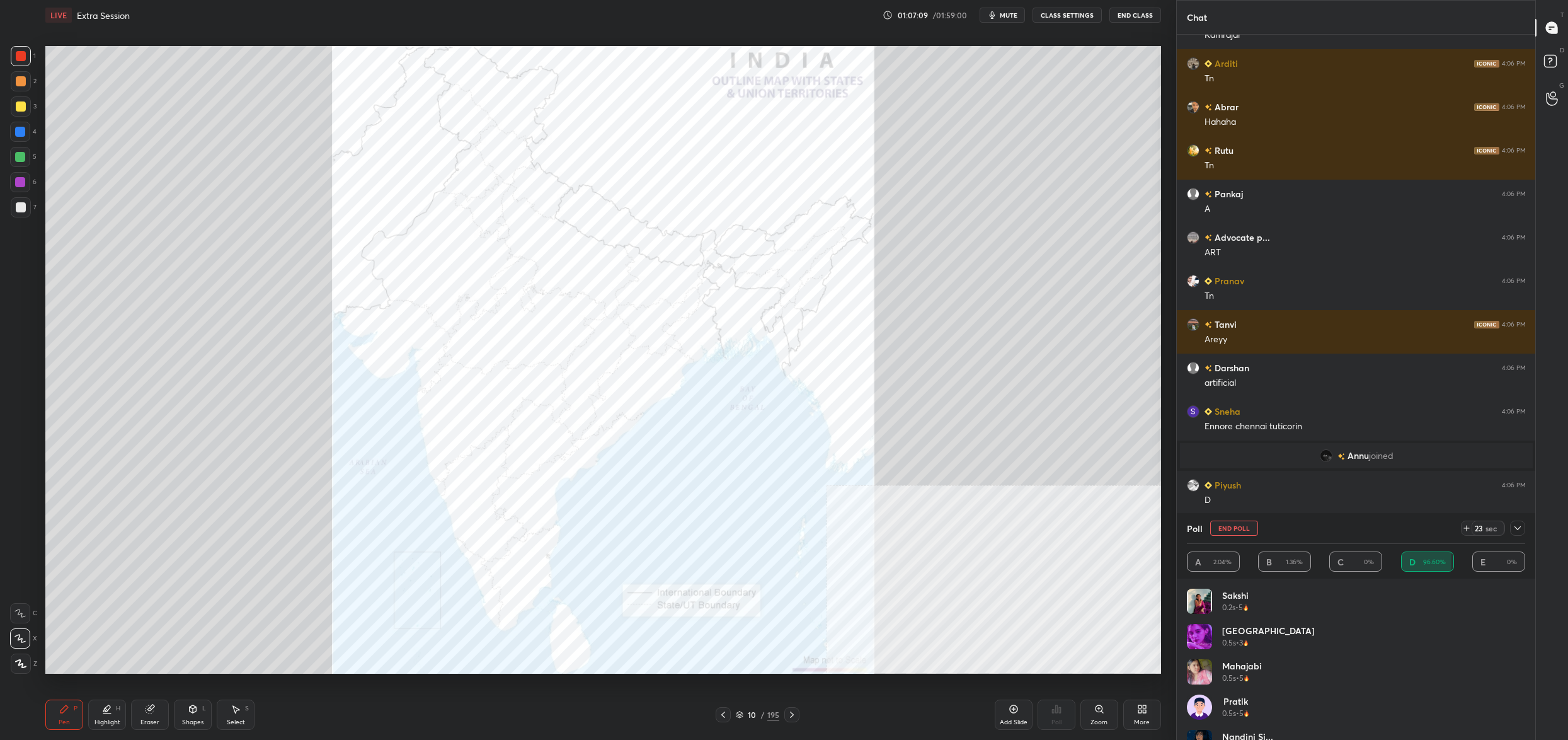
drag, startPoint x: 1246, startPoint y: 526, endPoint x: 1230, endPoint y: 529, distance: 16.3
click at [1233, 528] on button "End Poll" at bounding box center [1234, 528] width 48 height 15
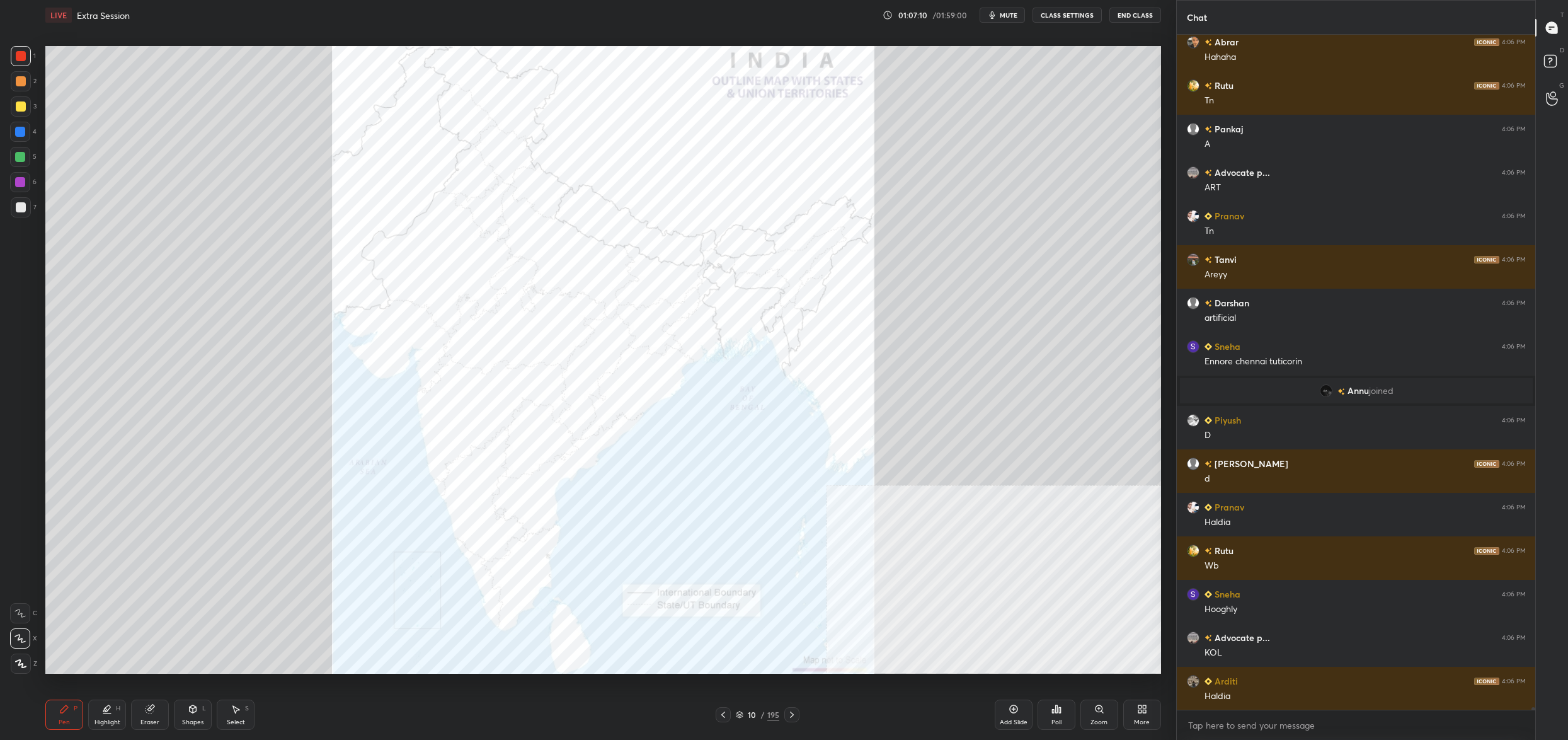
click at [1059, 712] on icon at bounding box center [1060, 709] width 2 height 6
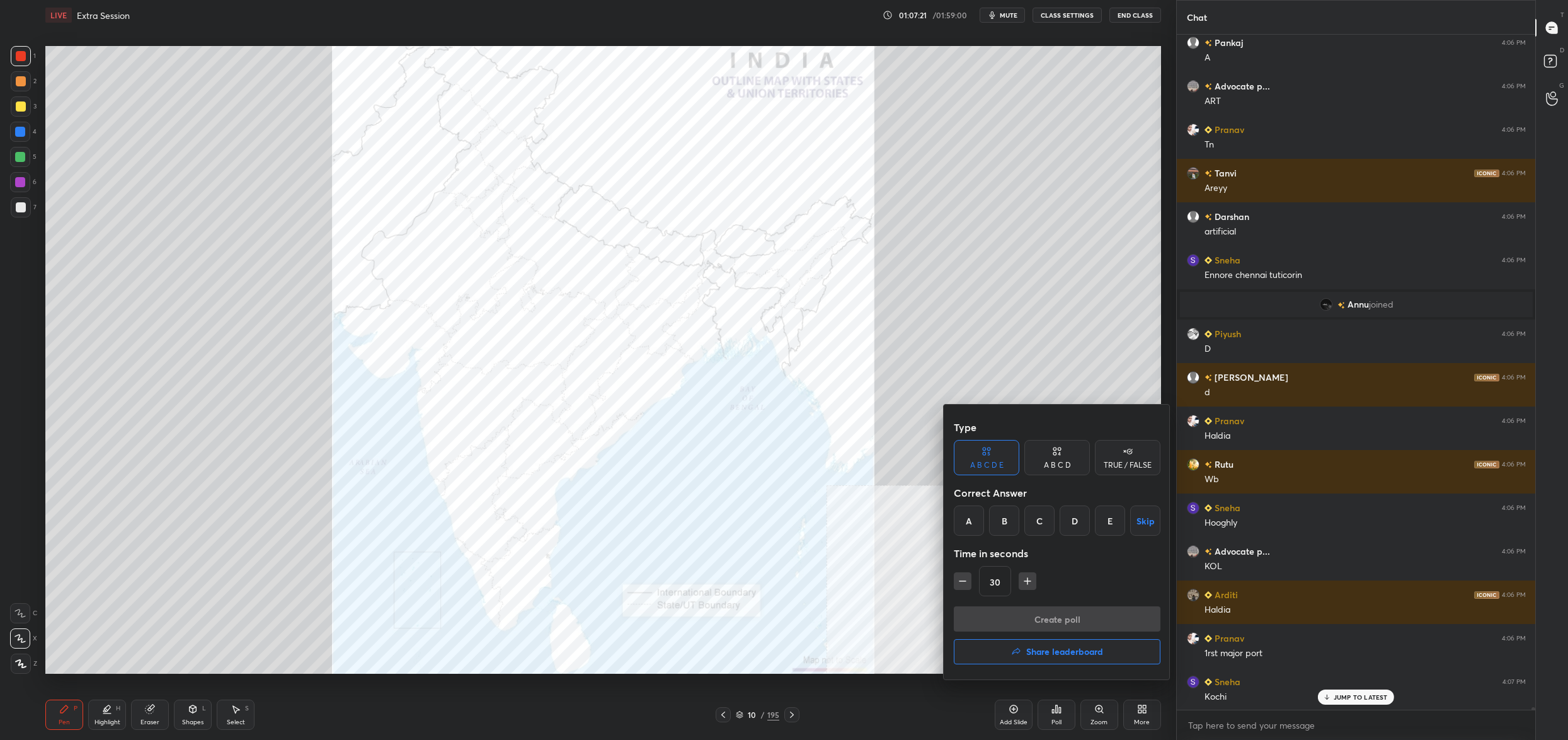
drag, startPoint x: 966, startPoint y: 525, endPoint x: 966, endPoint y: 536, distance: 11.0
click at [968, 527] on div "A" at bounding box center [968, 520] width 31 height 31
click at [971, 624] on button "Create poll" at bounding box center [1057, 618] width 207 height 25
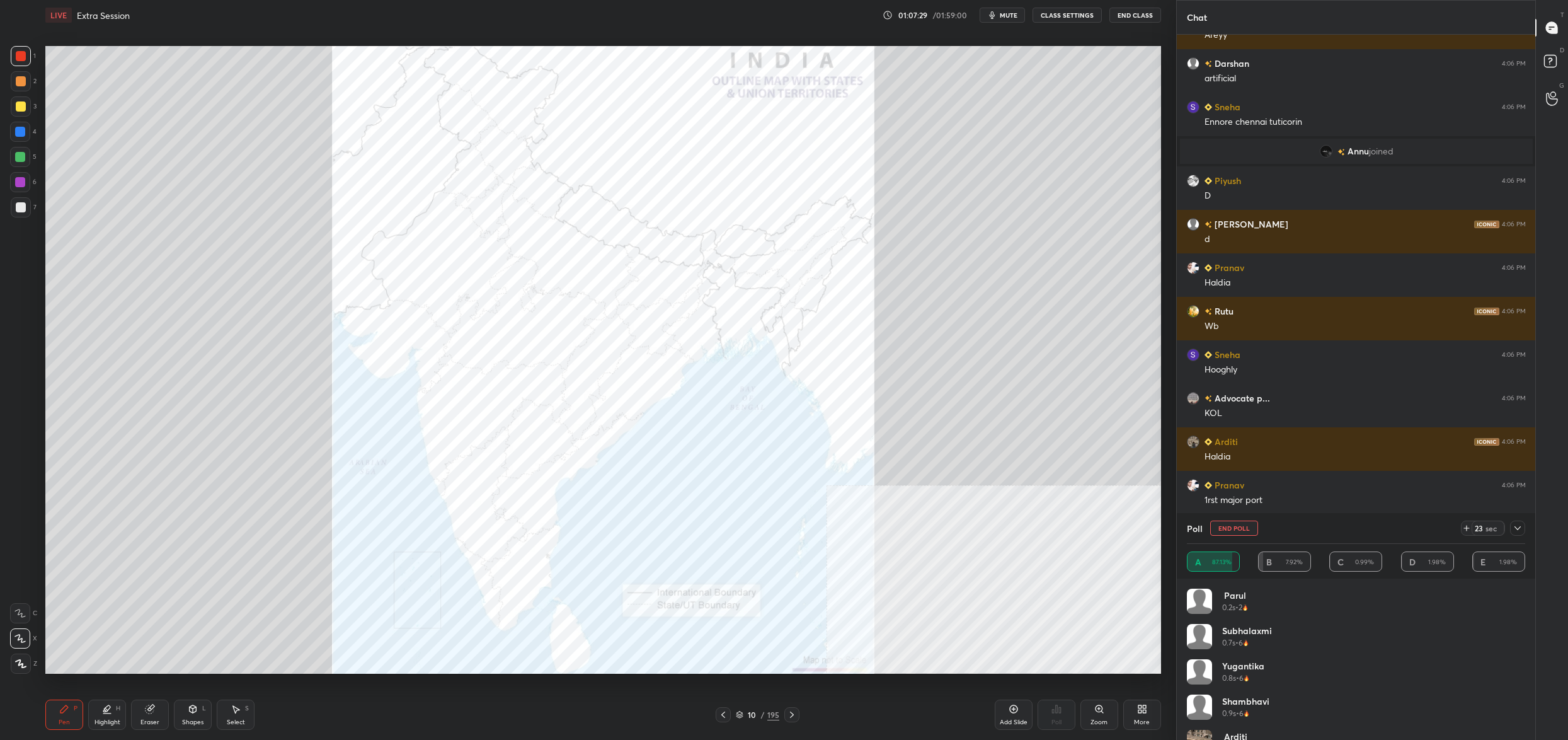
click at [1230, 530] on button "End Poll" at bounding box center [1234, 528] width 48 height 15
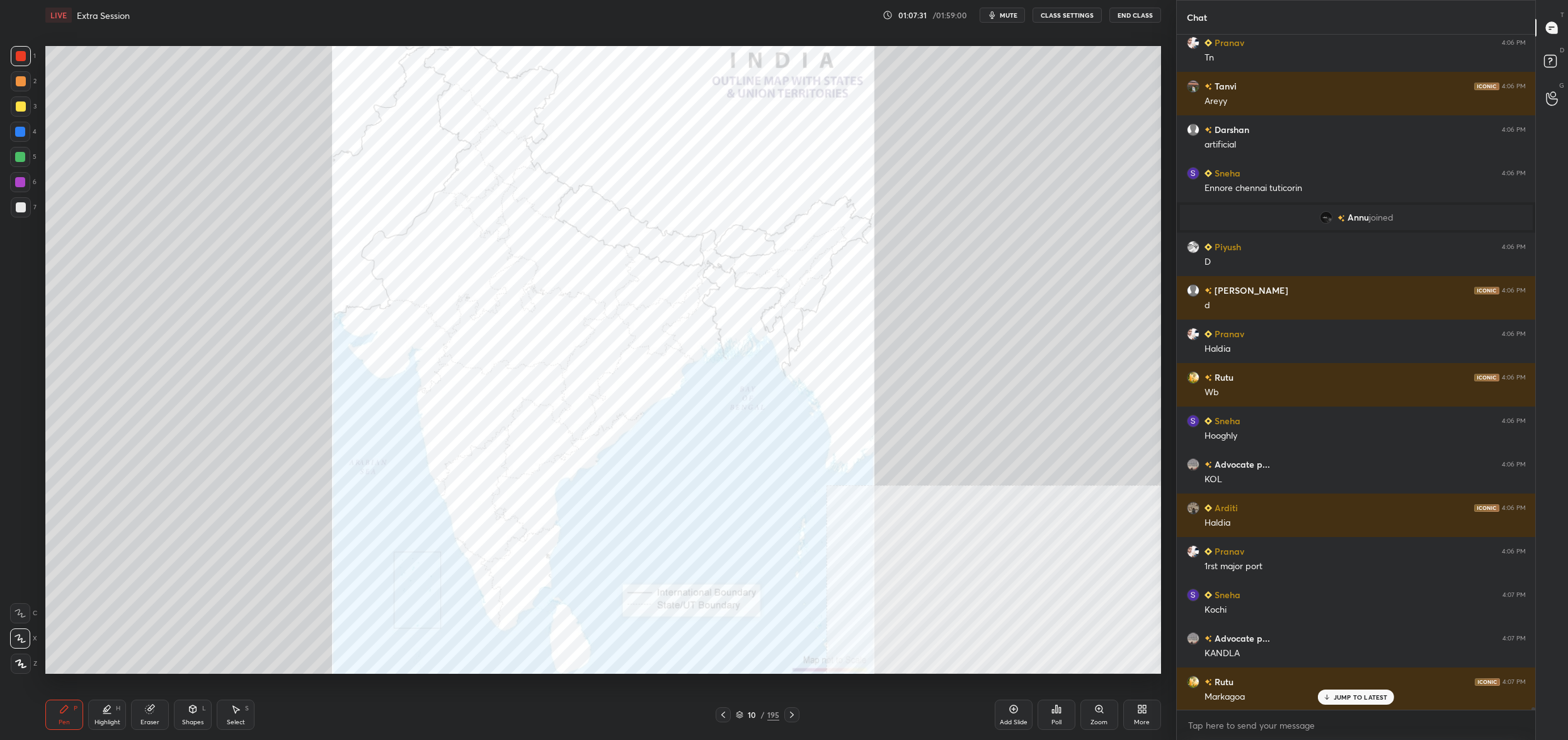
click at [1055, 714] on div "Poll" at bounding box center [1057, 714] width 38 height 31
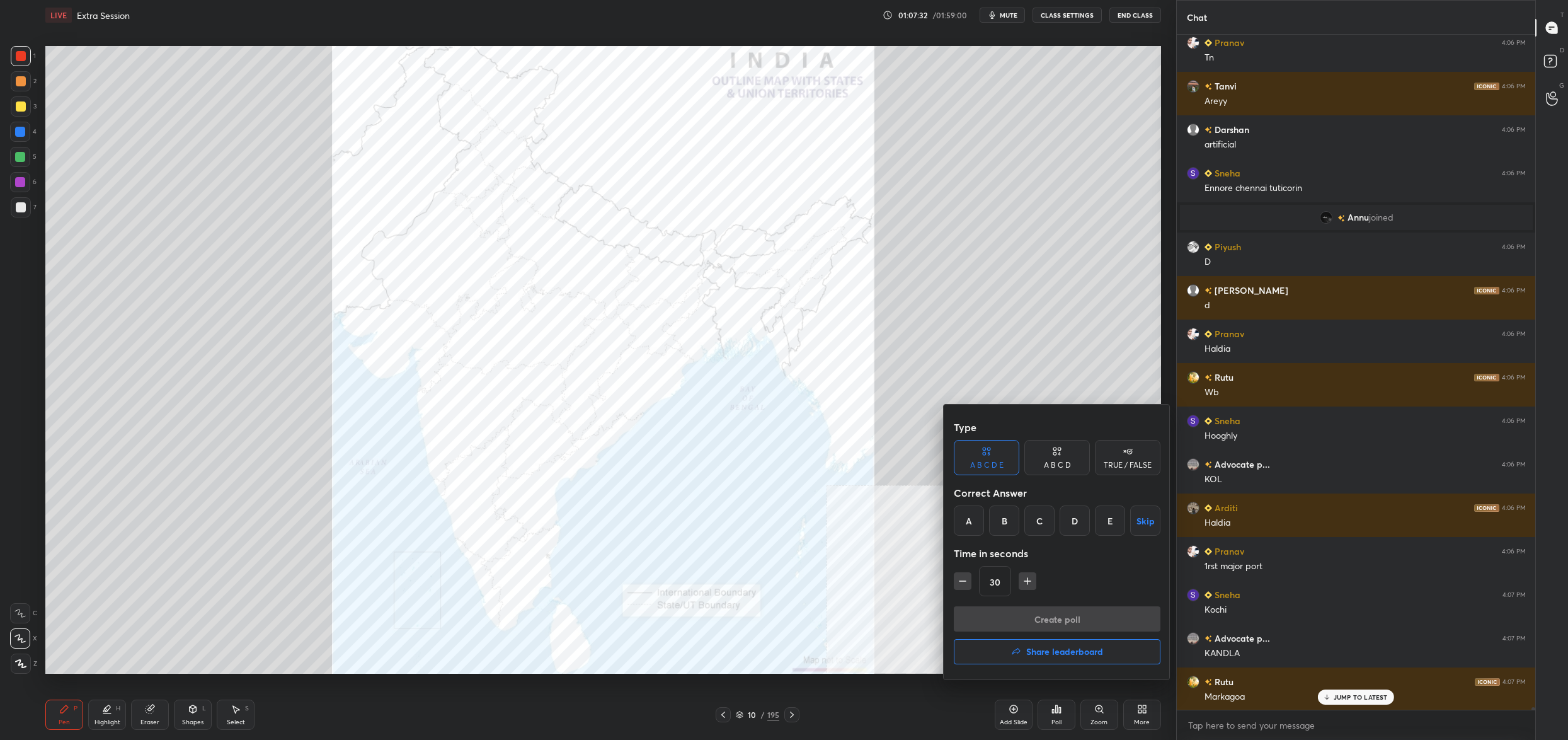
click at [1111, 521] on div "E" at bounding box center [1110, 520] width 31 height 31
click at [1061, 618] on button "Create poll" at bounding box center [1057, 618] width 207 height 25
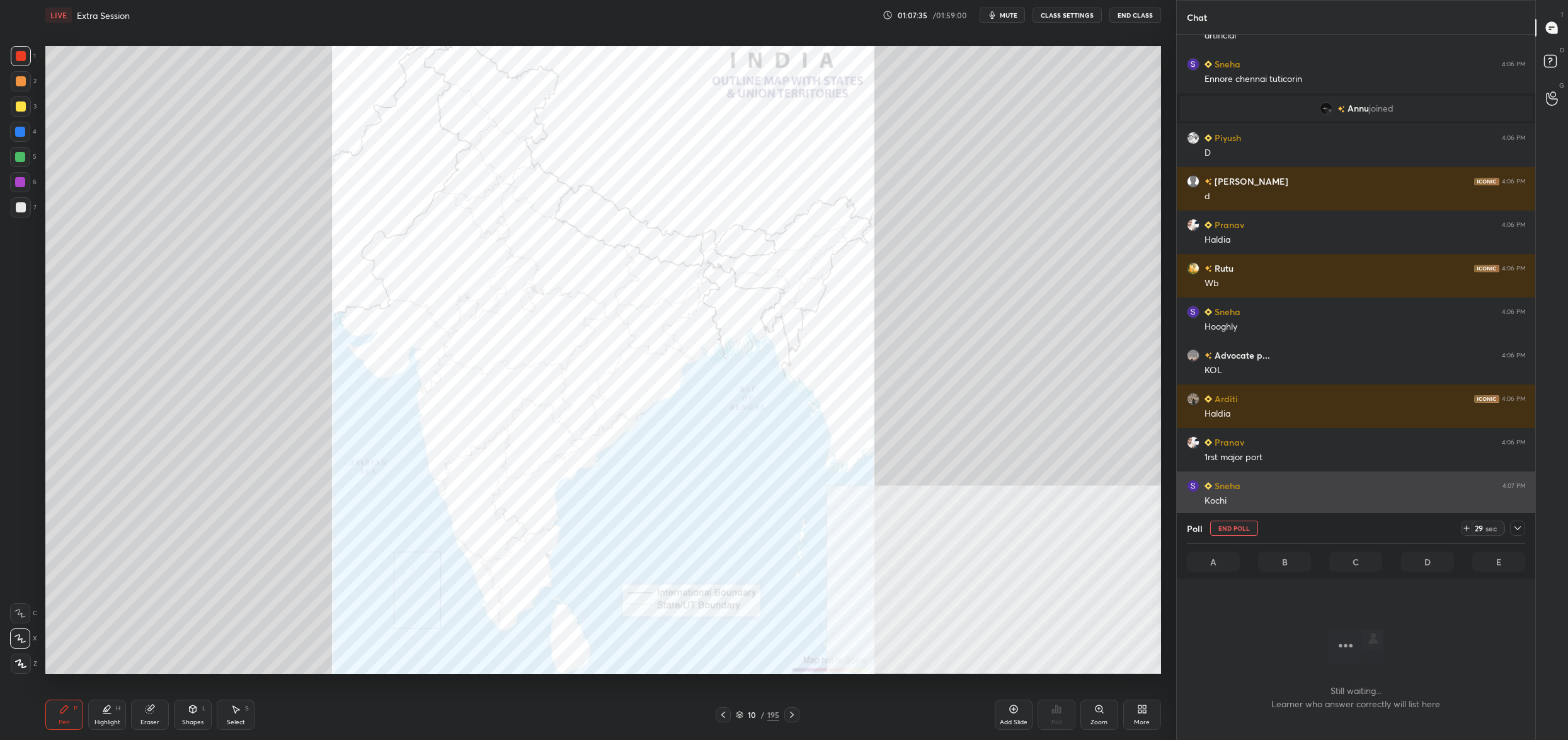
drag, startPoint x: 1227, startPoint y: 502, endPoint x: 1233, endPoint y: 497, distance: 7.8
click at [1233, 497] on div "Kochi" at bounding box center [1364, 501] width 321 height 12
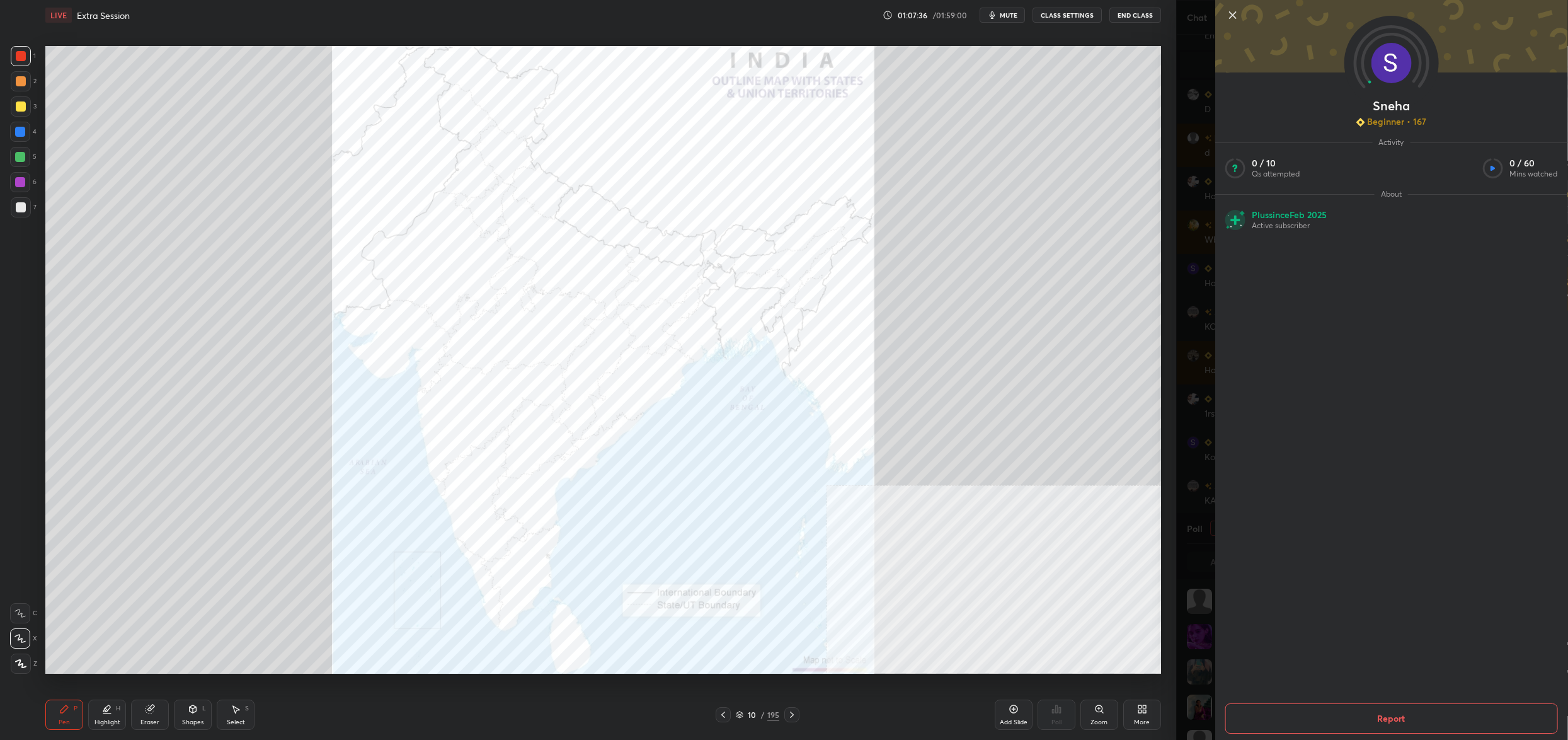
drag, startPoint x: 1164, startPoint y: 491, endPoint x: 1180, endPoint y: 498, distance: 17.5
click at [1167, 493] on div "1 2 3 4 5 6 7 C X Z C X Z E E Erase all H H LIVE Extra Session 01:07:36 / 01:59…" at bounding box center [587, 370] width 1176 height 740
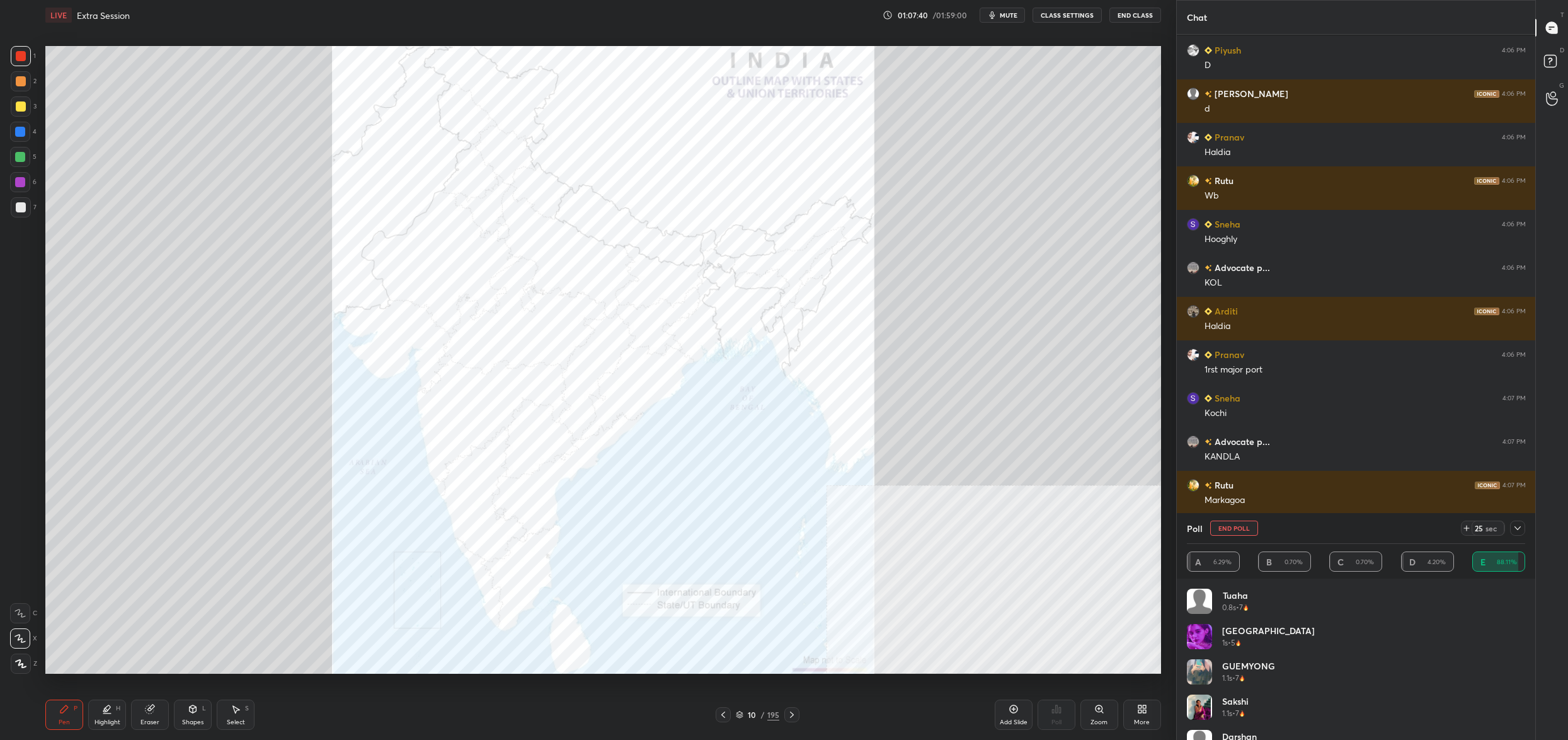
click at [1233, 532] on button "End Poll" at bounding box center [1234, 528] width 48 height 15
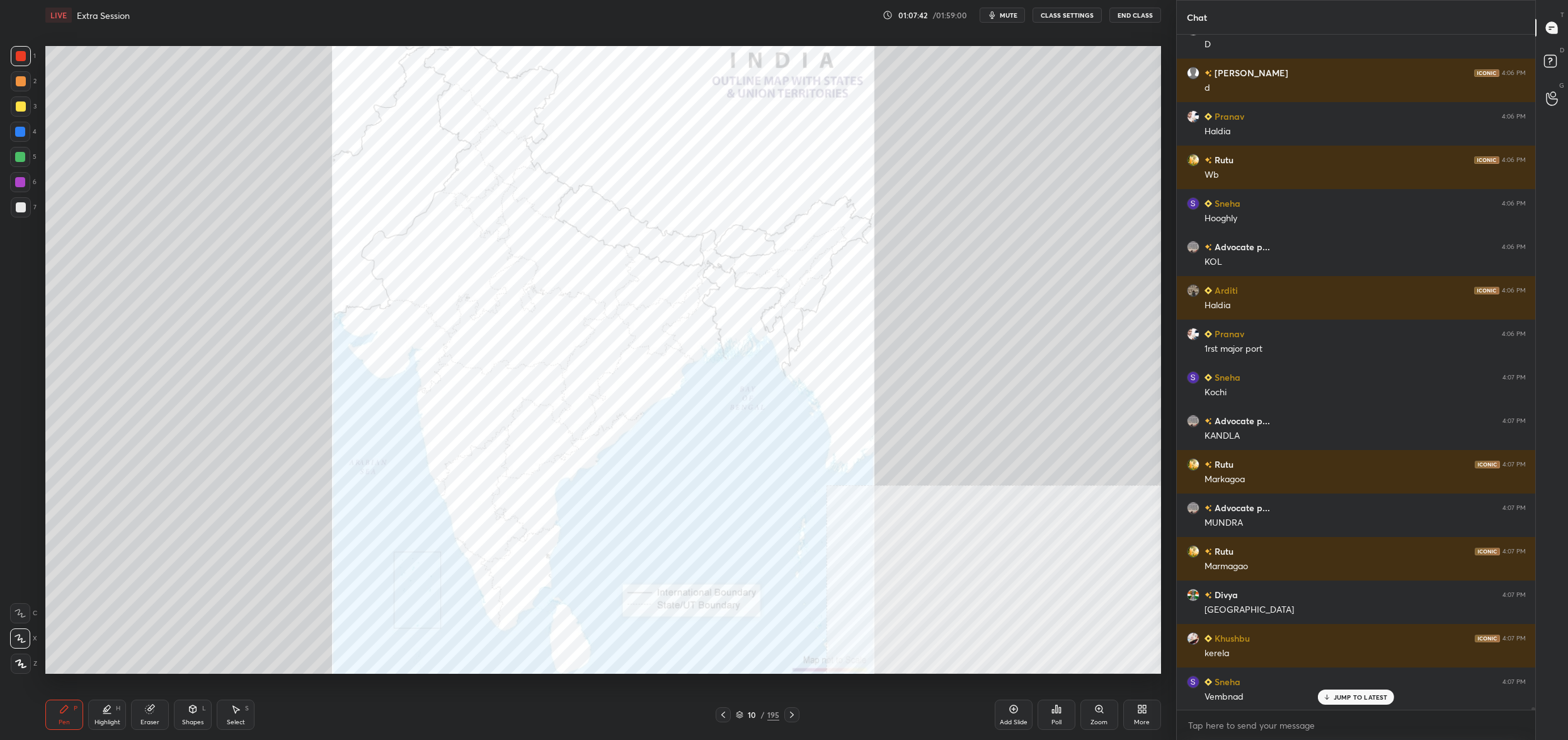
click at [1053, 709] on icon at bounding box center [1056, 709] width 10 height 10
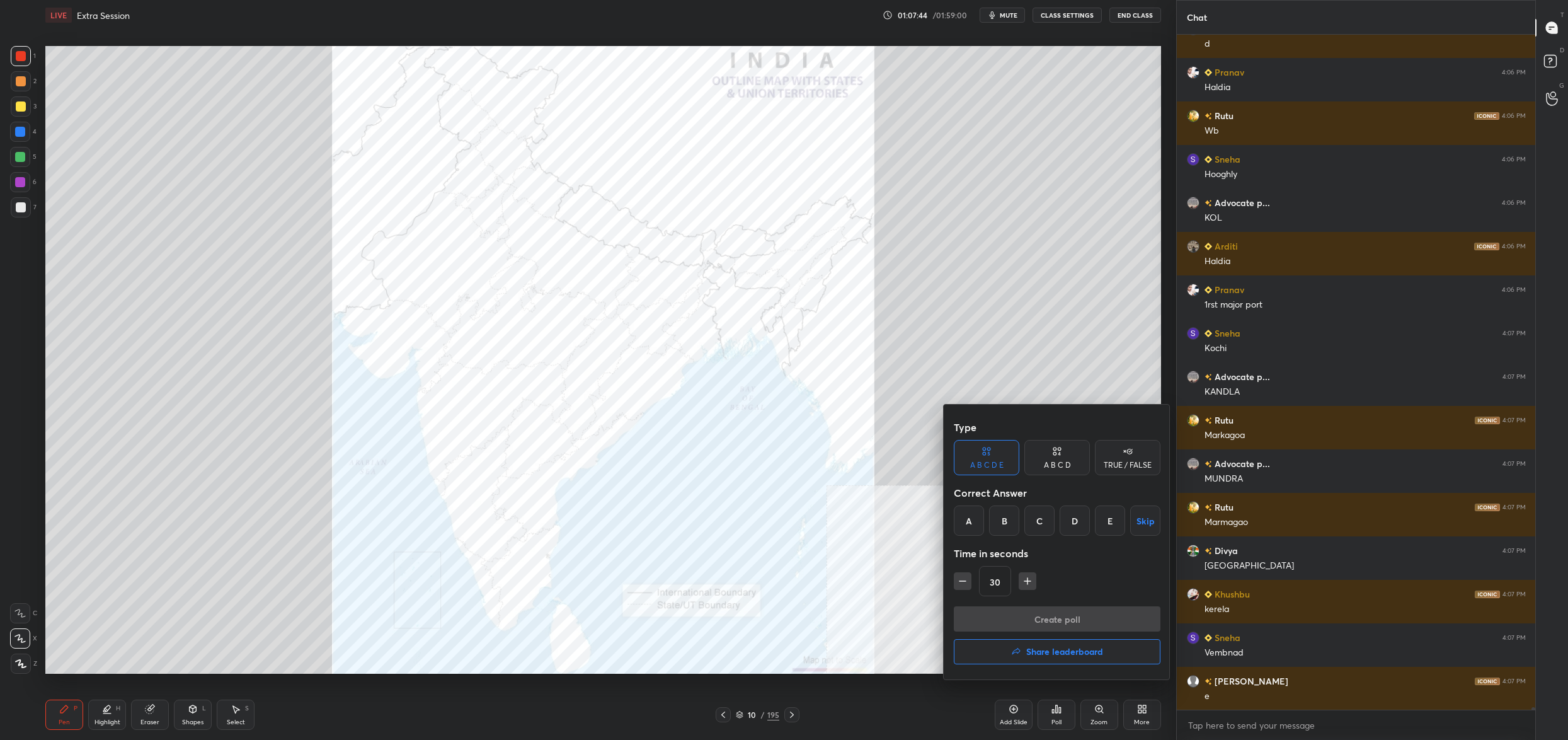
click at [987, 515] on div "A B C D E Skip" at bounding box center [1057, 520] width 207 height 31
click at [971, 518] on div "A" at bounding box center [968, 520] width 31 height 31
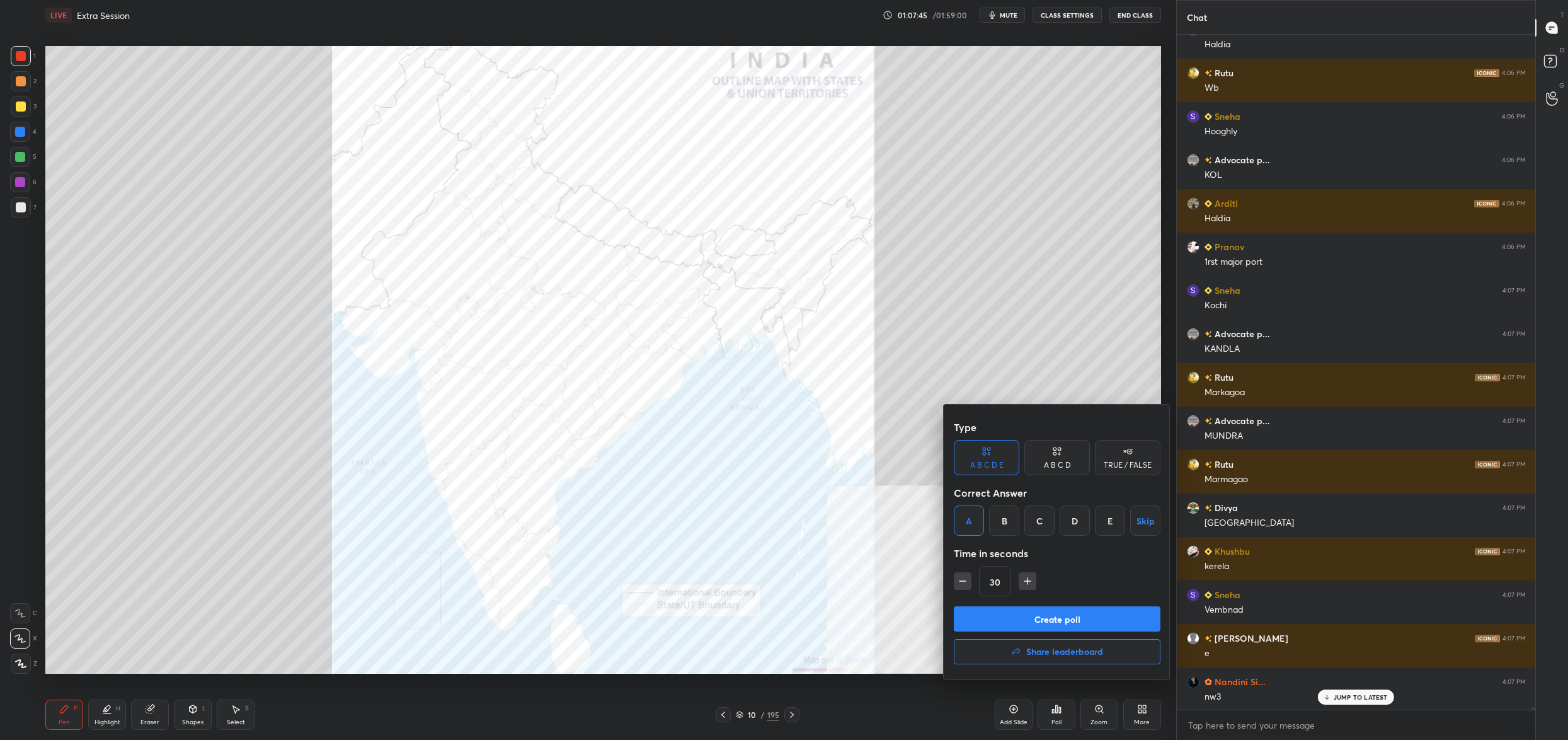
drag, startPoint x: 994, startPoint y: 618, endPoint x: 989, endPoint y: 608, distance: 11.2
click at [994, 618] on button "Create poll" at bounding box center [1057, 618] width 207 height 25
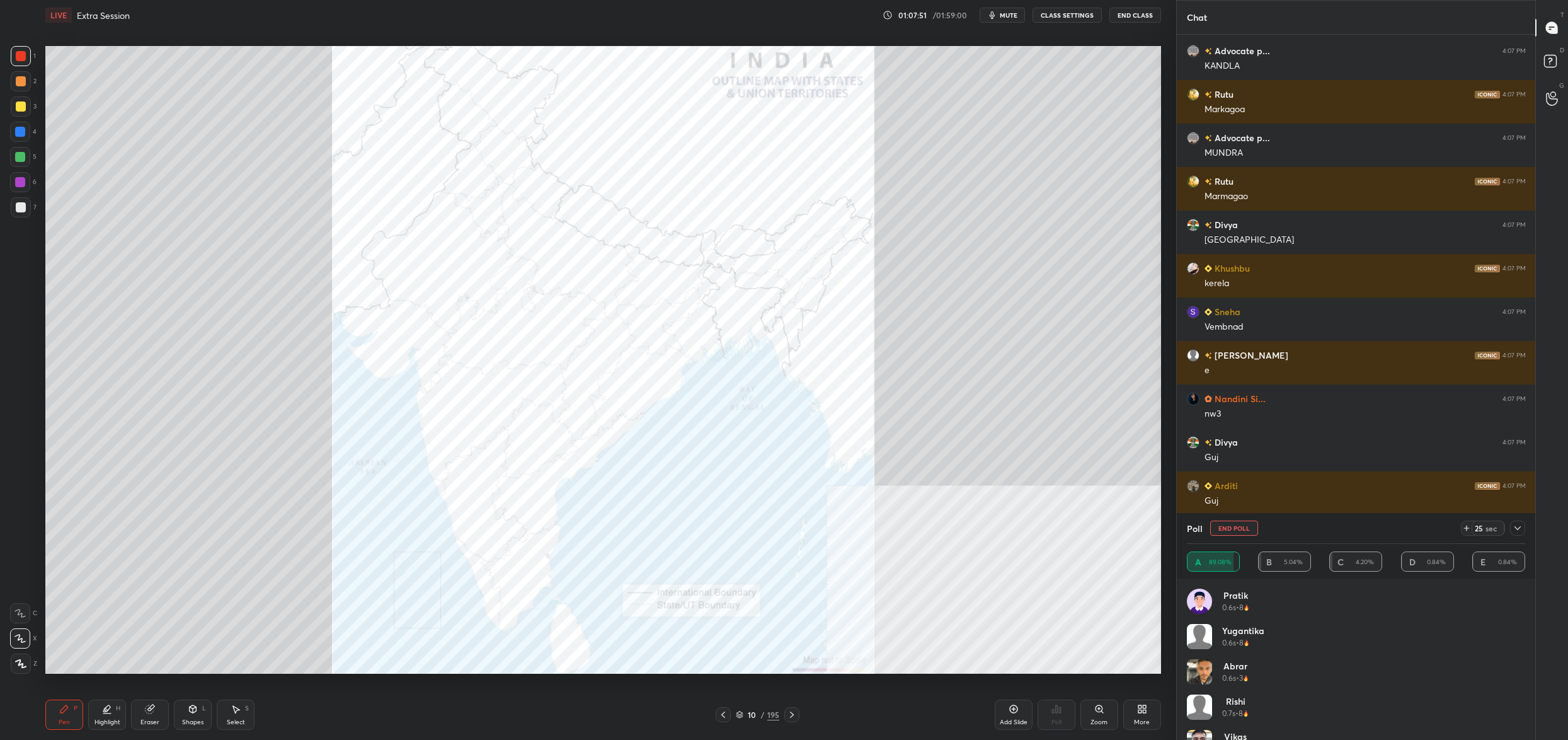
click at [1244, 528] on button "End Poll" at bounding box center [1234, 528] width 48 height 15
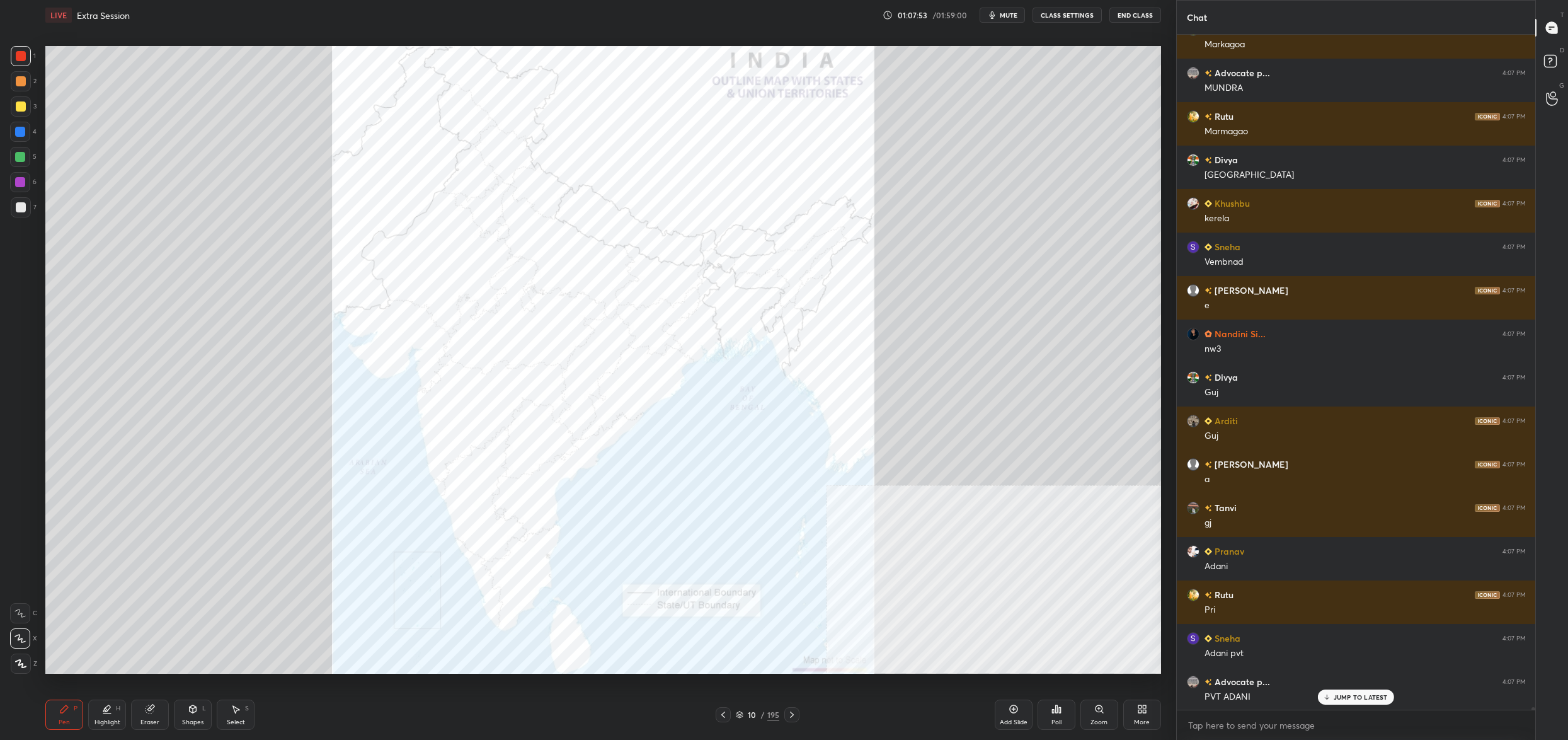
click at [1062, 711] on div "Poll" at bounding box center [1057, 714] width 38 height 31
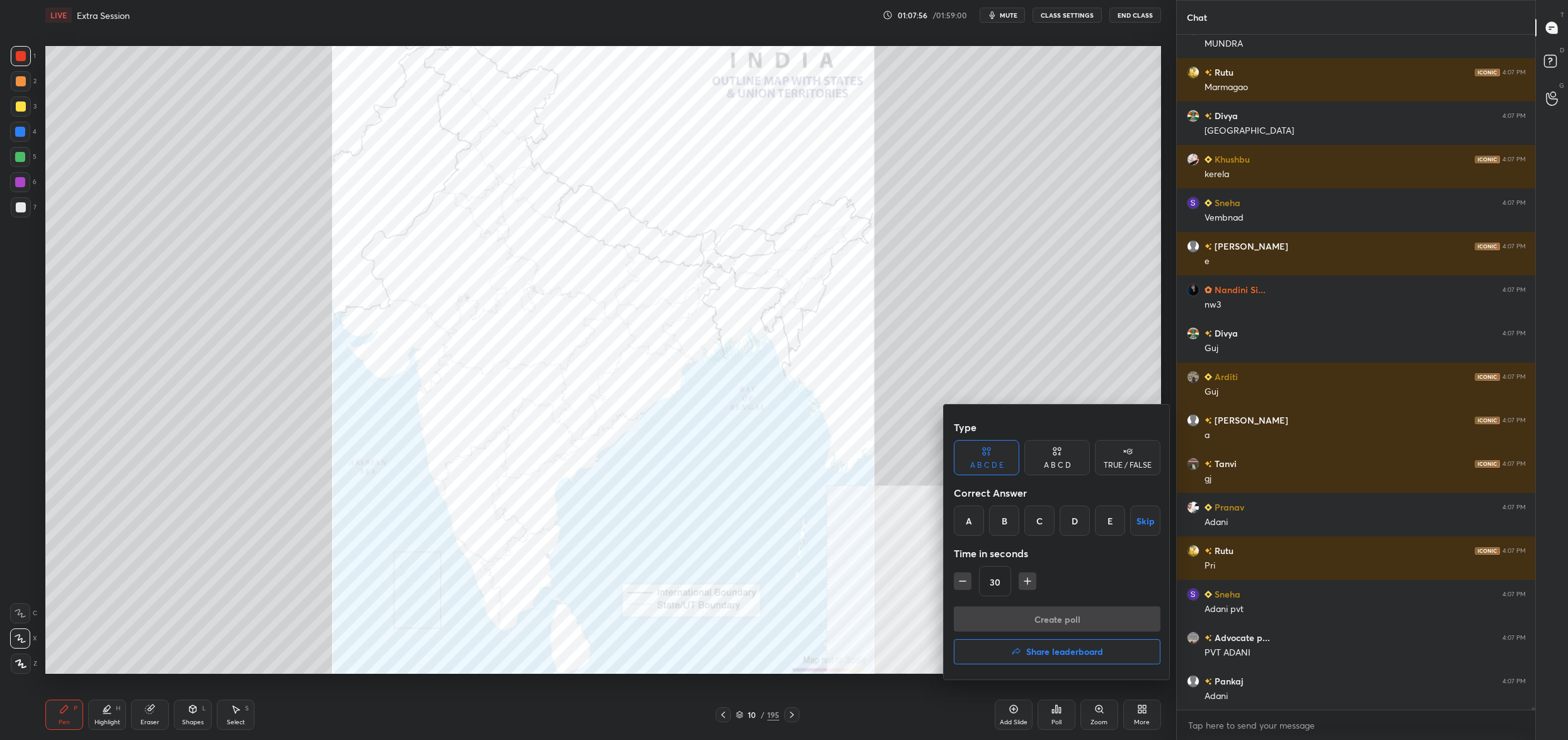
click at [971, 524] on div "A" at bounding box center [968, 520] width 31 height 31
click at [990, 621] on button "Create poll" at bounding box center [1057, 618] width 207 height 25
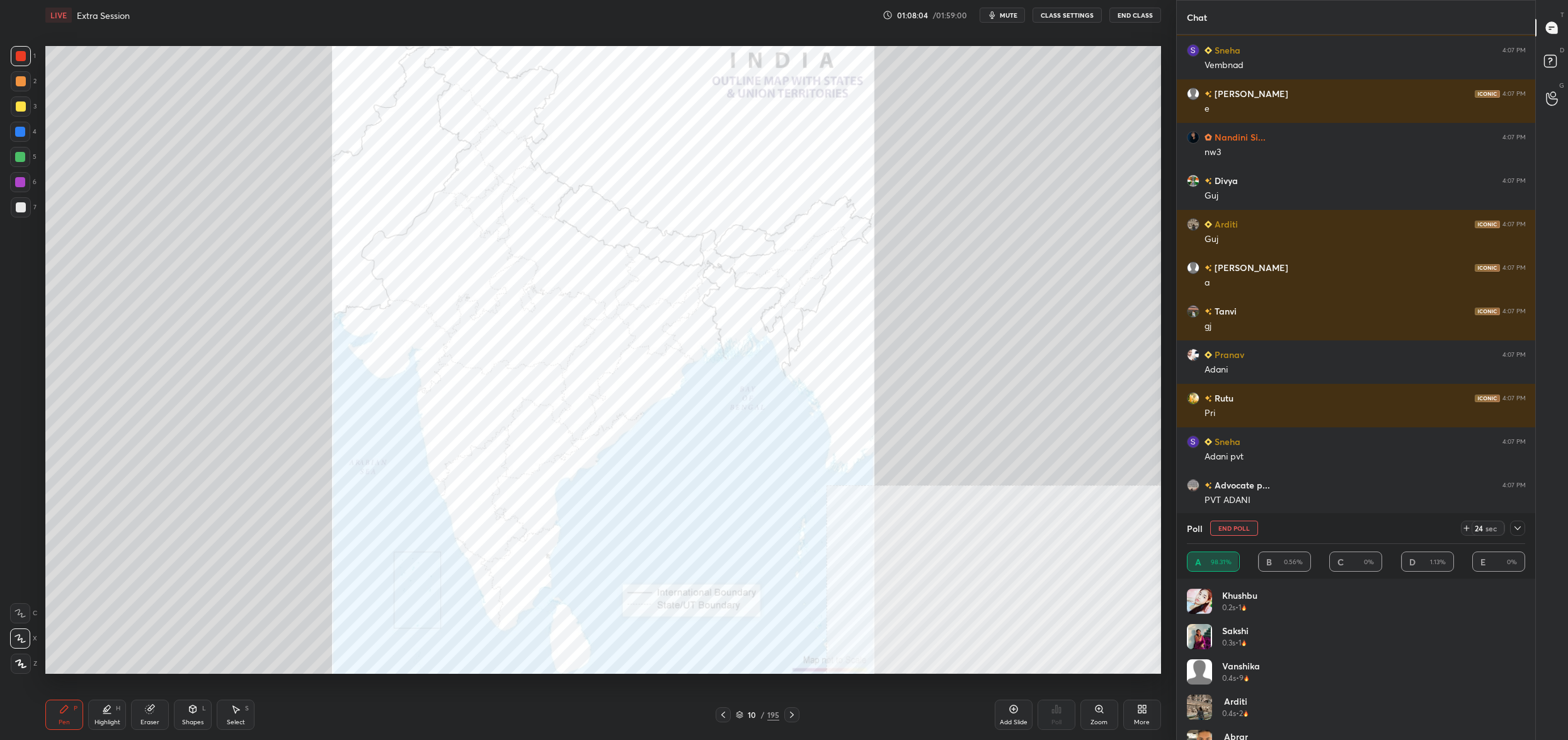
drag, startPoint x: 1246, startPoint y: 529, endPoint x: 1230, endPoint y: 531, distance: 16.1
click at [1240, 531] on button "End Poll" at bounding box center [1234, 528] width 48 height 15
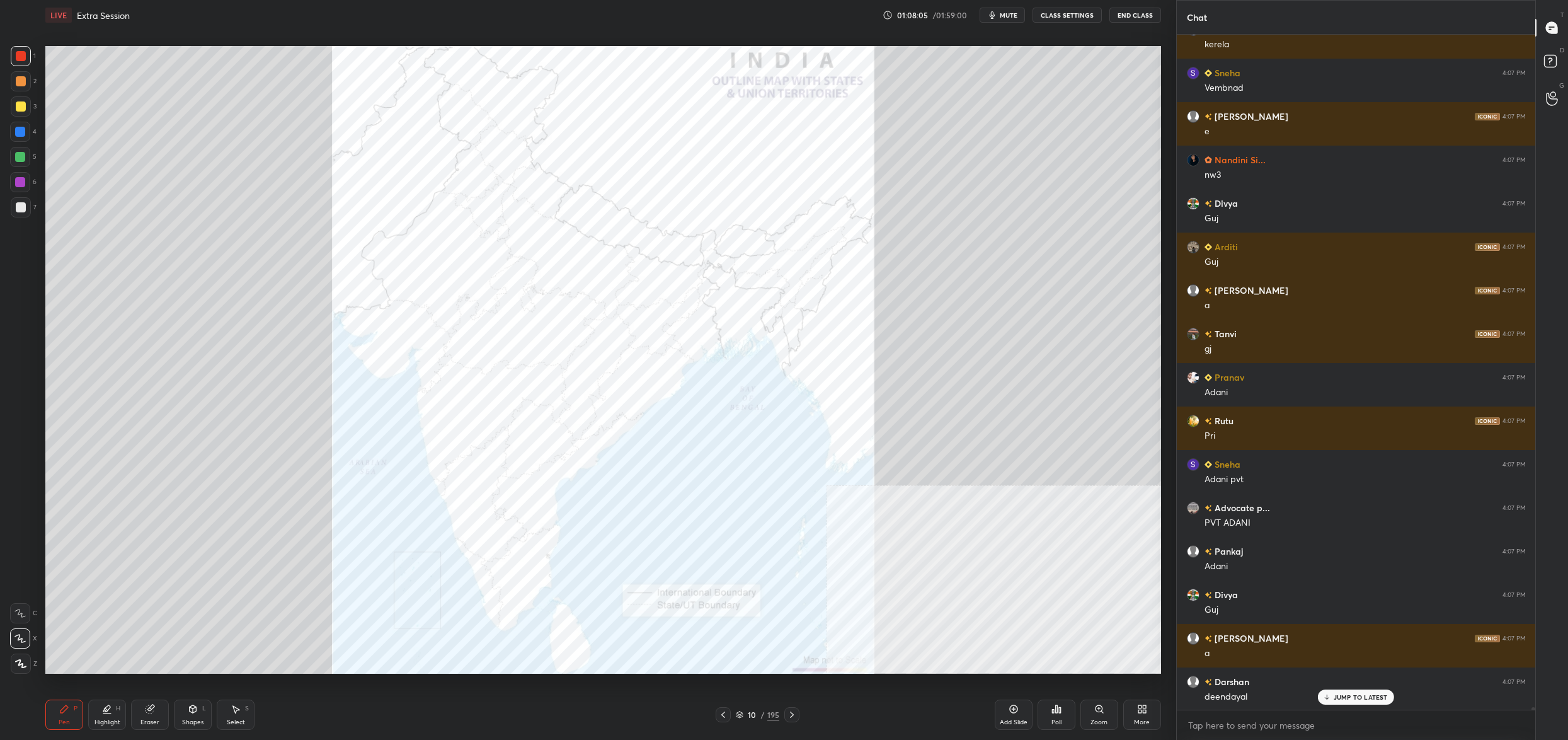
click at [1058, 714] on icon at bounding box center [1056, 709] width 10 height 10
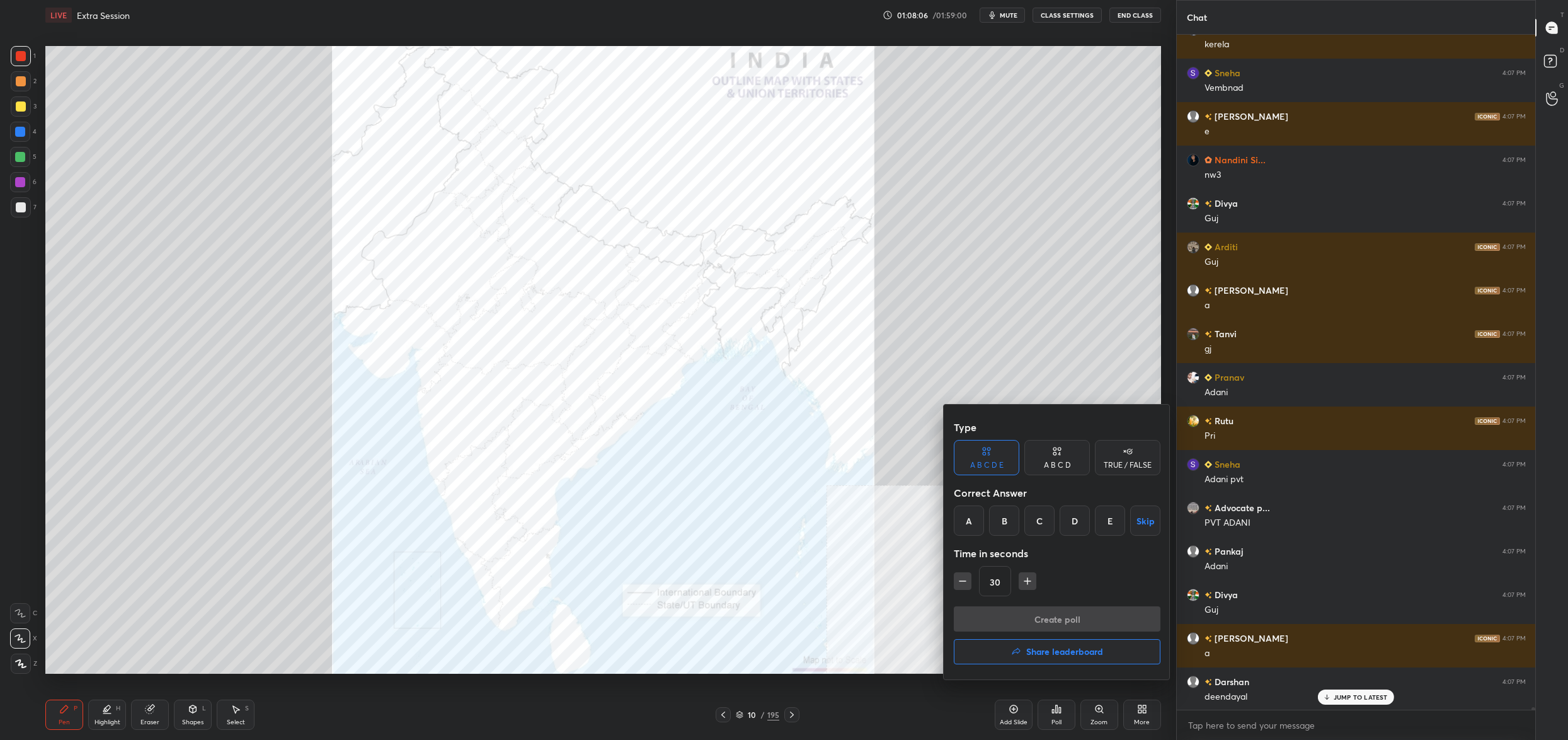
drag, startPoint x: 1009, startPoint y: 517, endPoint x: 1007, endPoint y: 529, distance: 12.2
click at [1009, 515] on div "B" at bounding box center [1004, 520] width 31 height 31
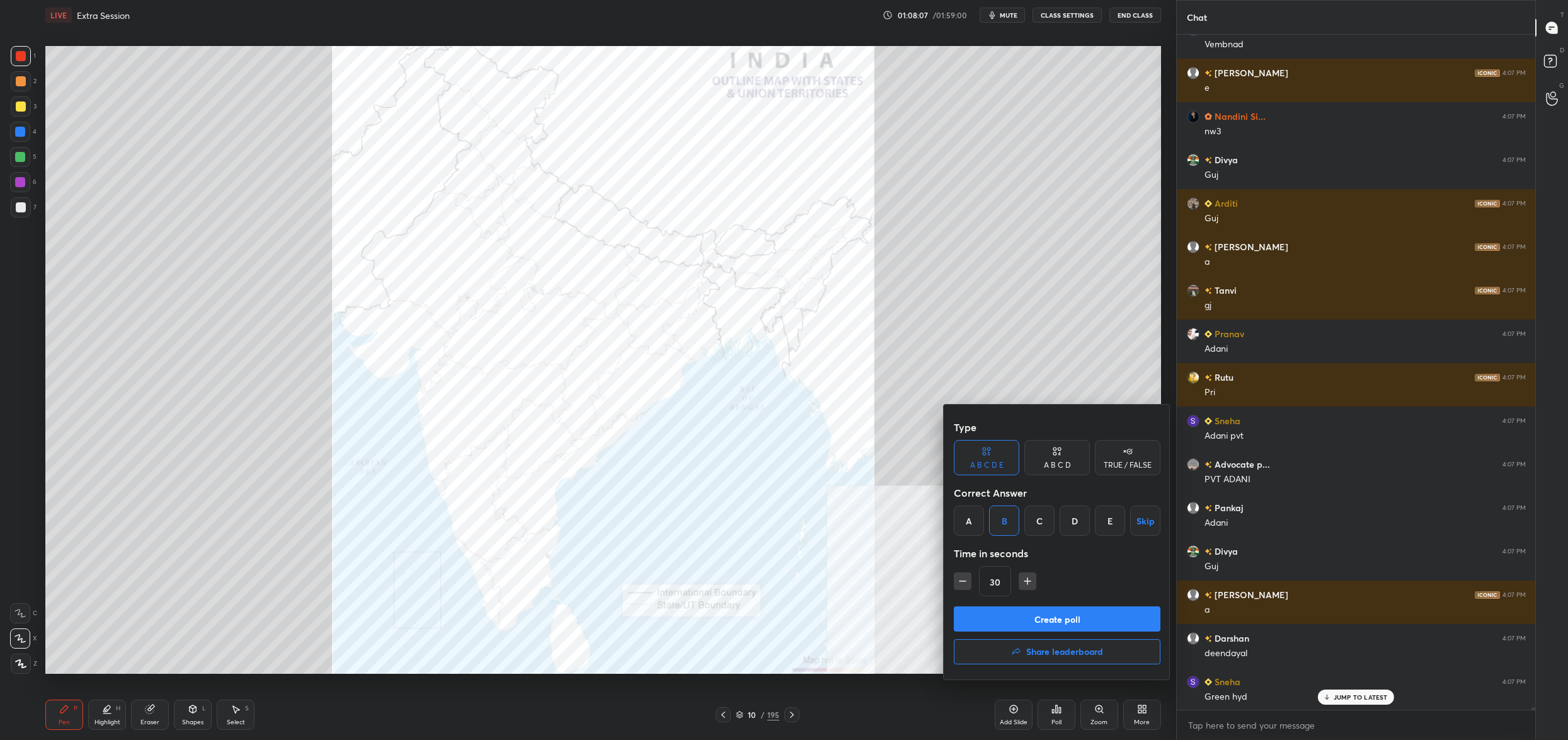
drag, startPoint x: 1033, startPoint y: 615, endPoint x: 1088, endPoint y: 609, distance: 55.3
click at [1040, 608] on button "Create poll" at bounding box center [1057, 618] width 207 height 25
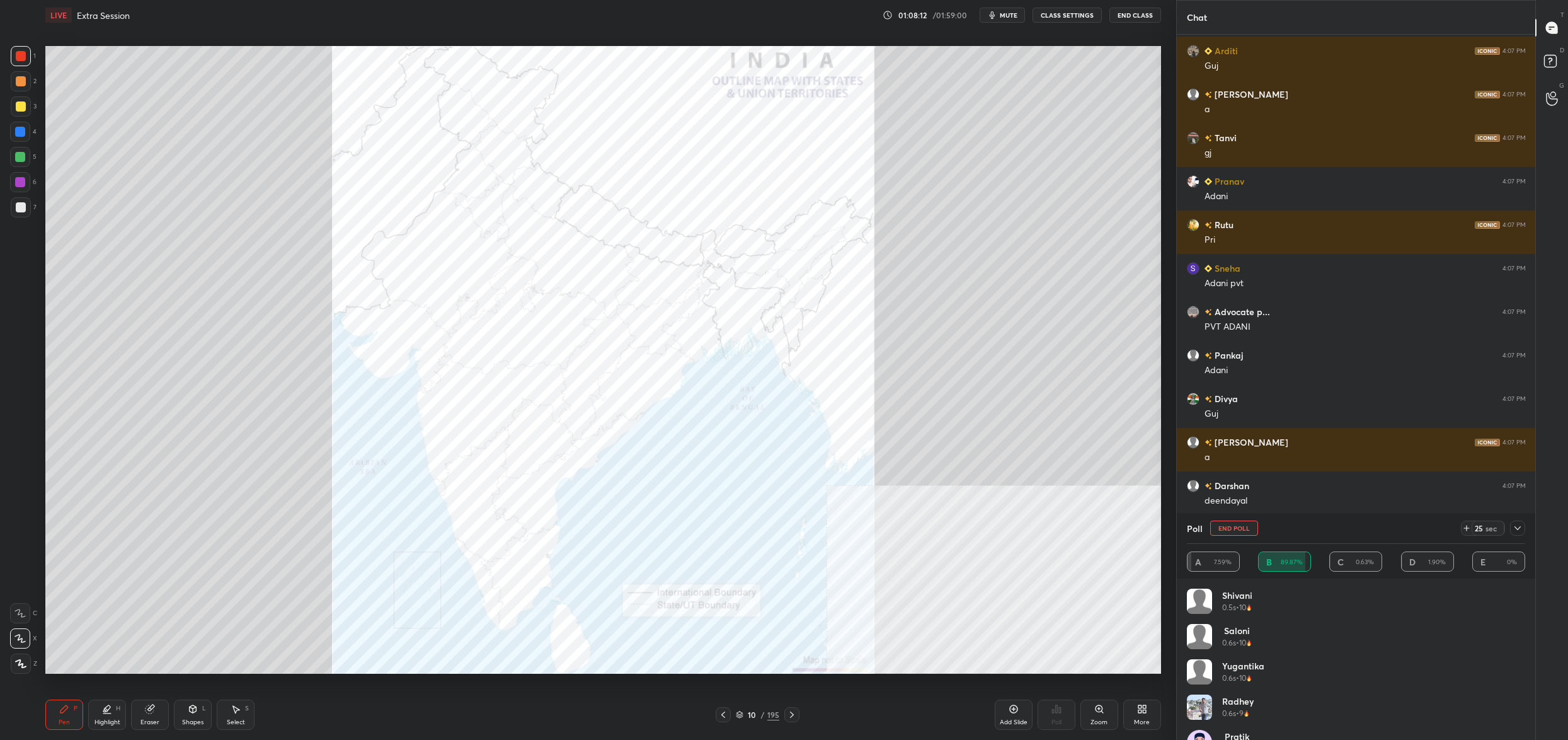
click at [1242, 531] on button "End Poll" at bounding box center [1234, 528] width 48 height 15
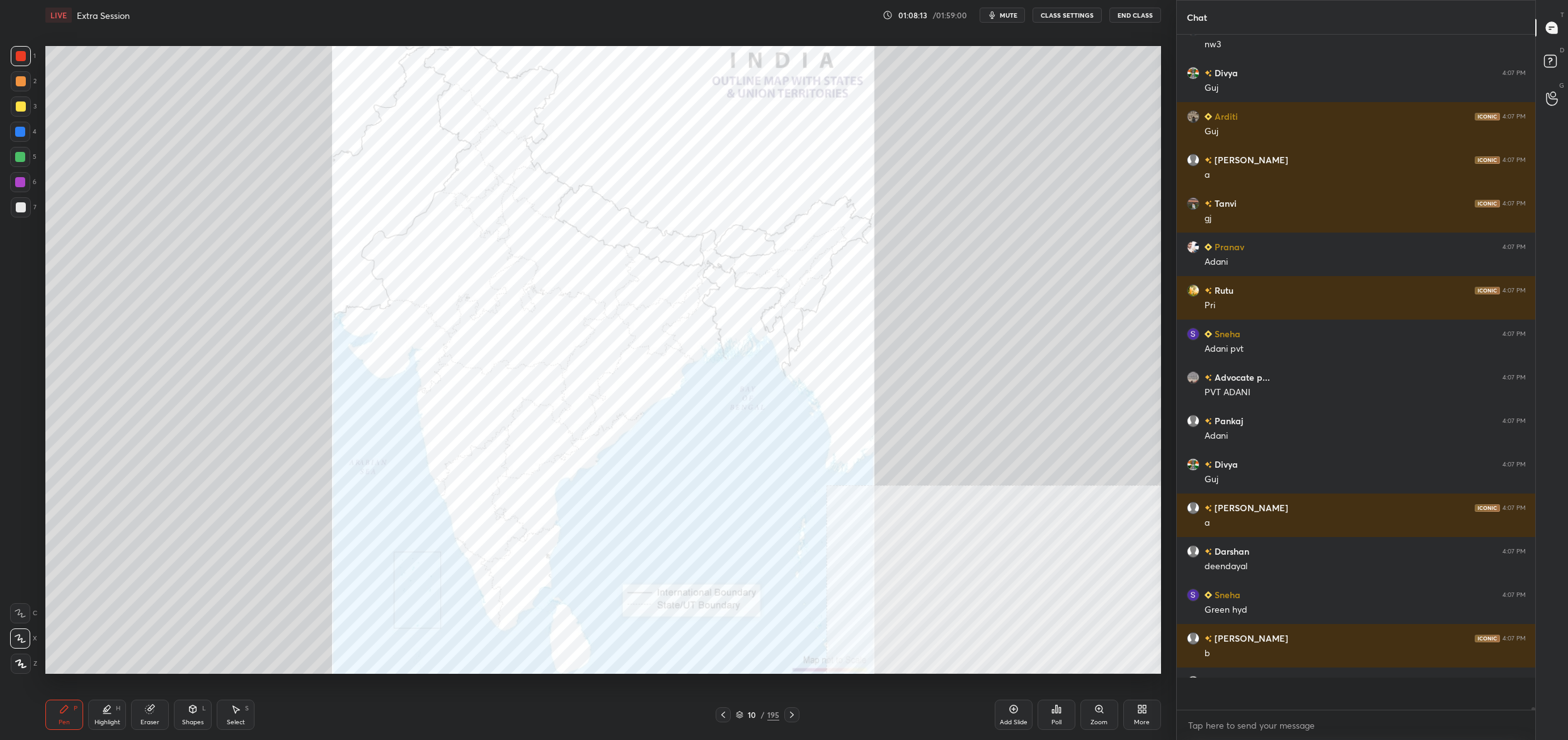
click at [1067, 712] on div "Poll" at bounding box center [1057, 714] width 38 height 31
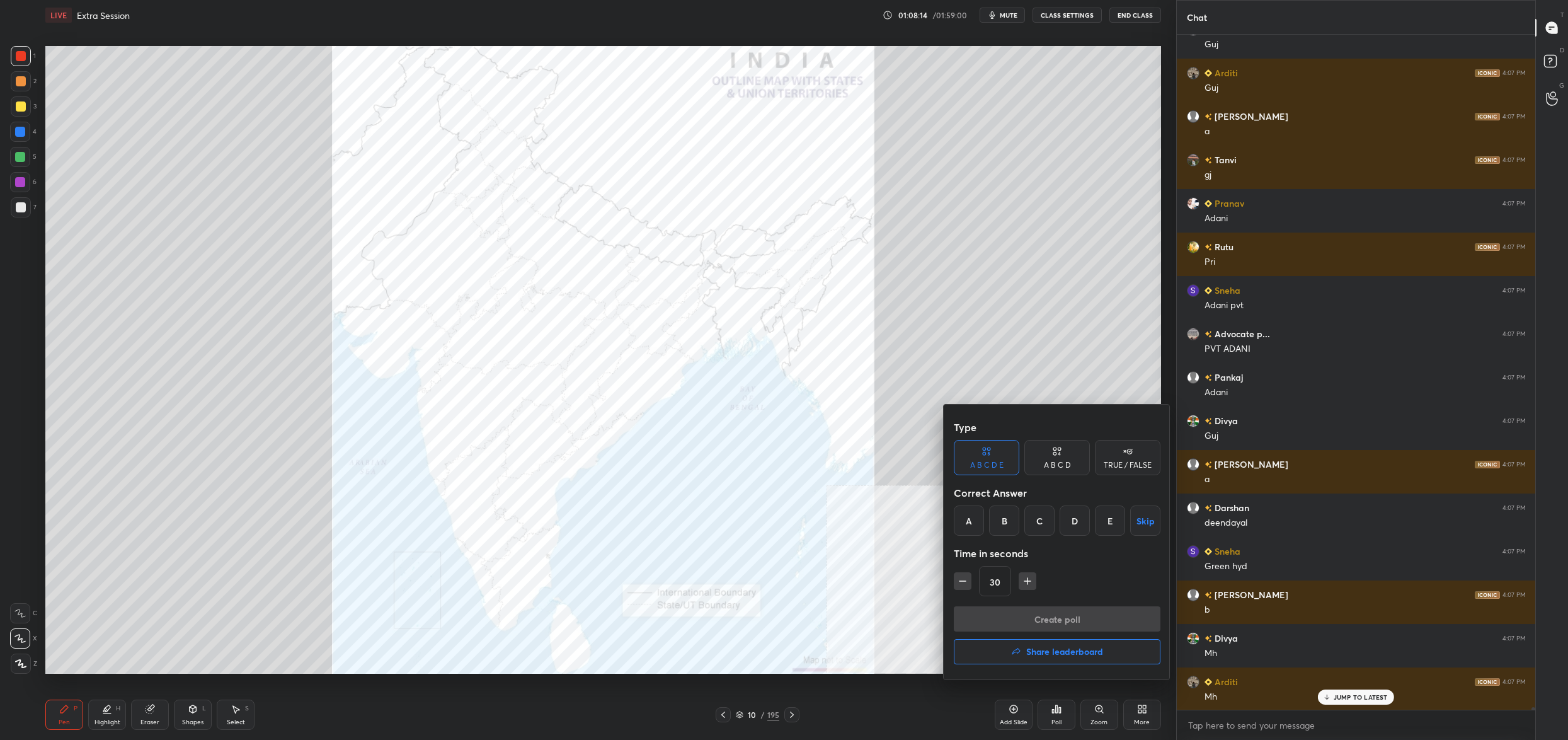
click at [1010, 517] on div "B" at bounding box center [1004, 520] width 31 height 31
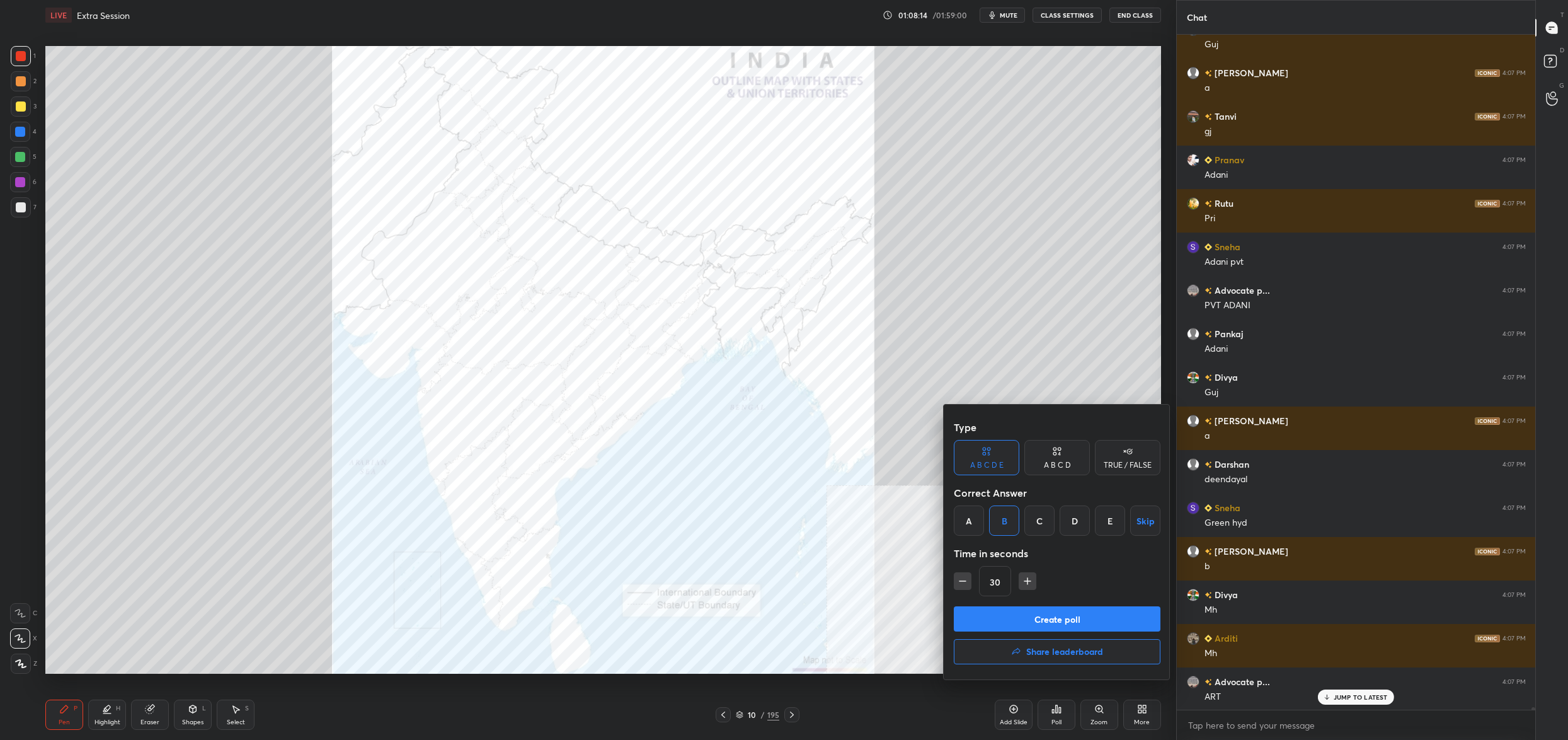
click at [1014, 622] on button "Create poll" at bounding box center [1057, 618] width 207 height 25
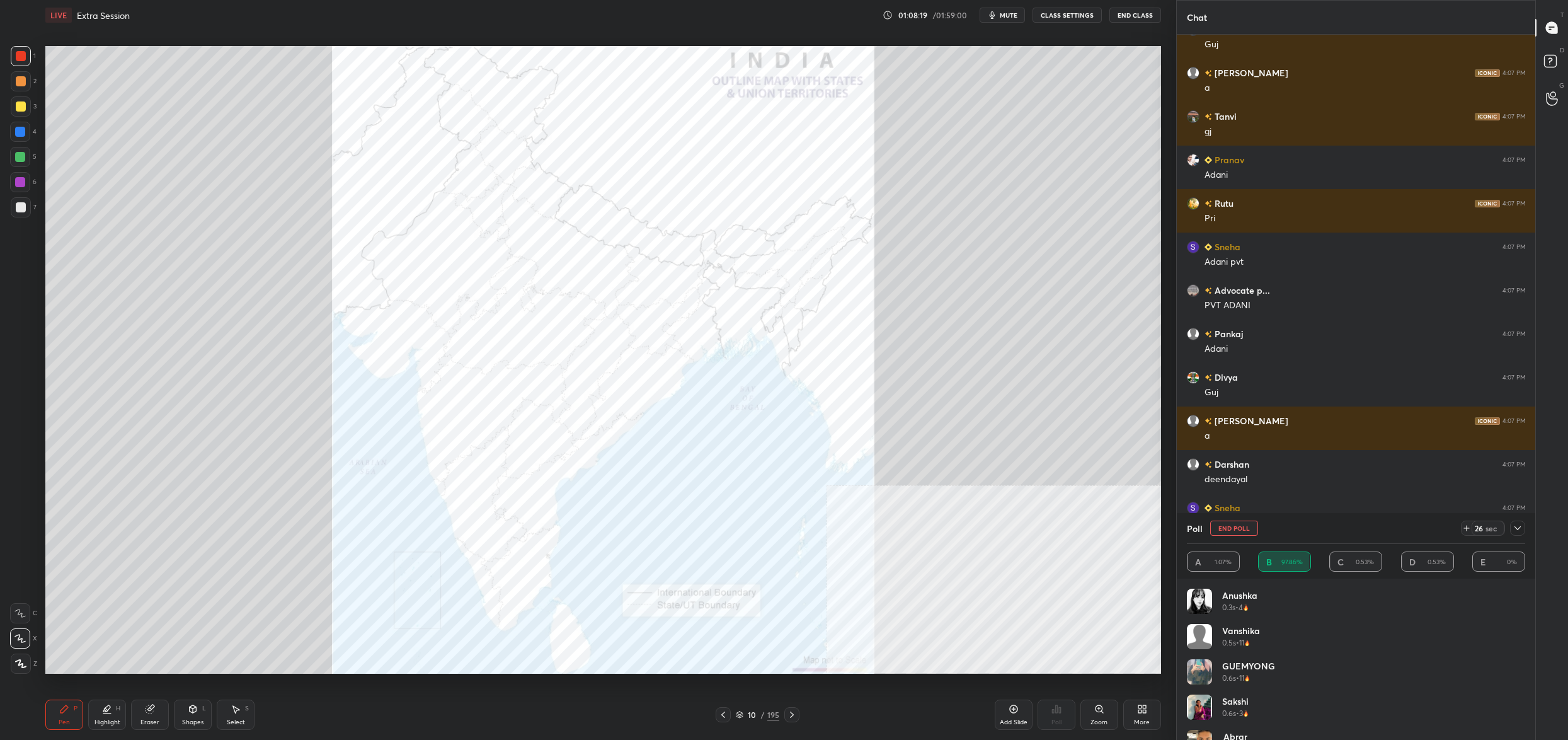
drag, startPoint x: 1237, startPoint y: 533, endPoint x: 1220, endPoint y: 539, distance: 18.0
click at [1232, 535] on button "End Poll" at bounding box center [1234, 528] width 48 height 15
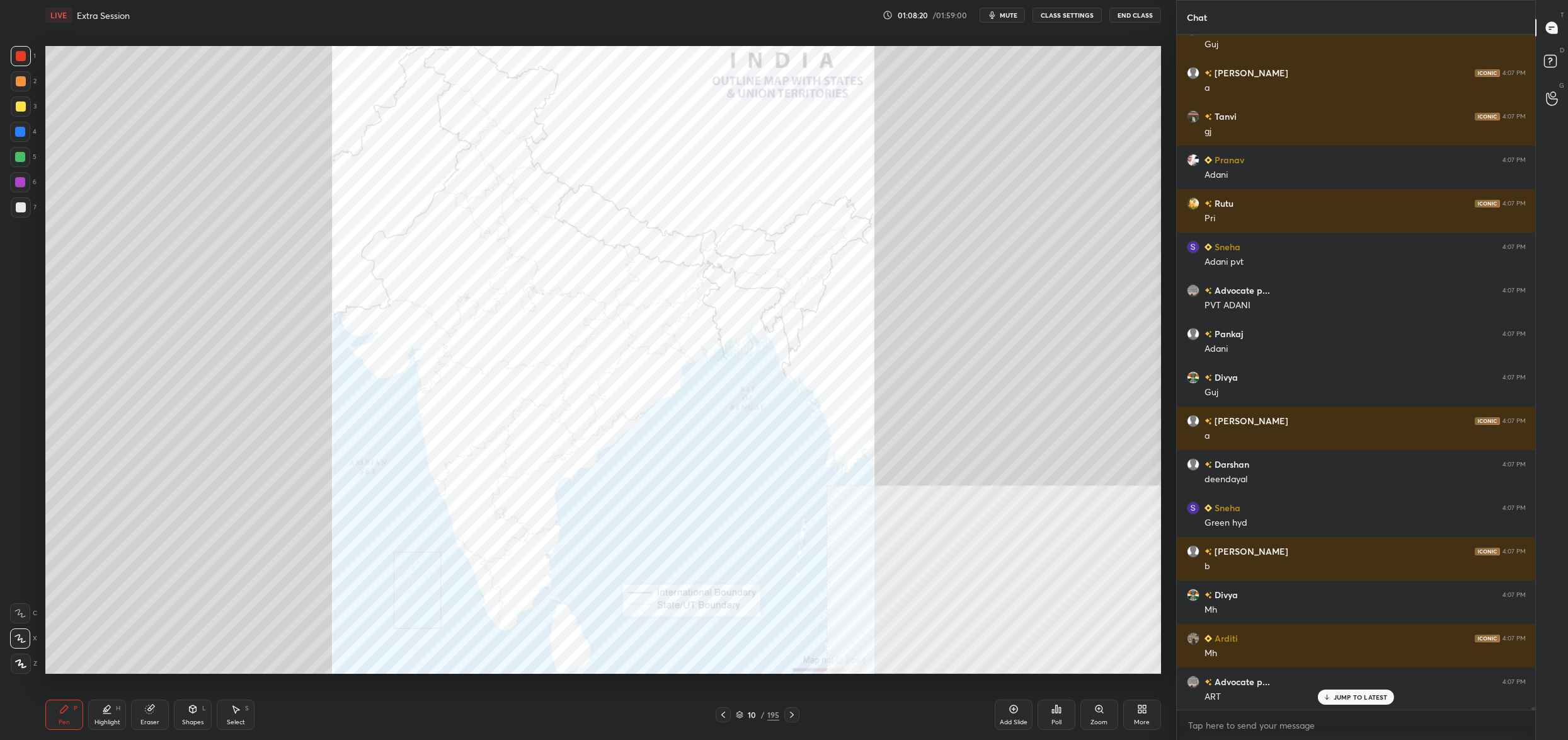
click at [1061, 720] on div "Poll" at bounding box center [1057, 714] width 38 height 31
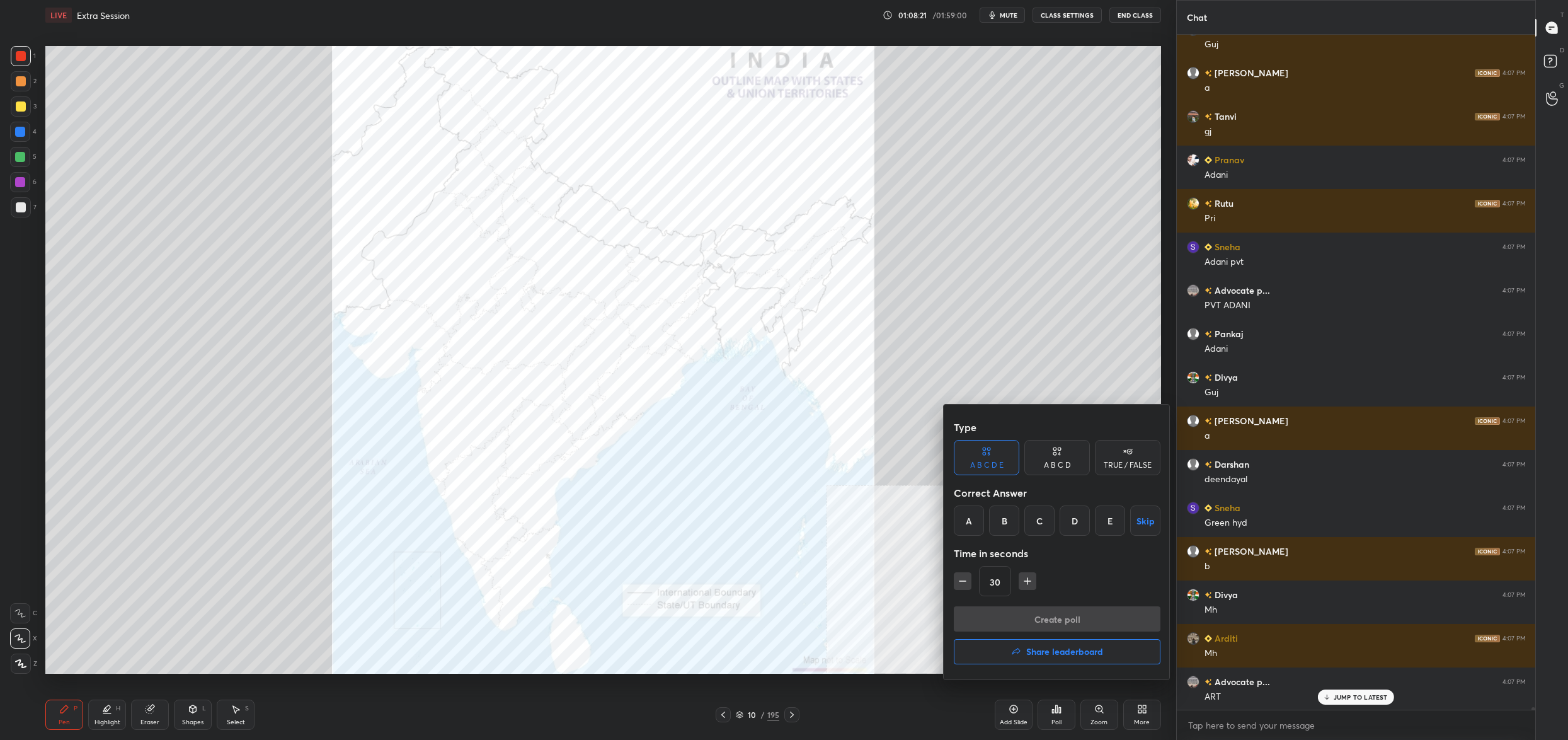
click at [1053, 500] on div "Correct Answer" at bounding box center [1057, 493] width 207 height 25
click at [1047, 516] on div "C" at bounding box center [1039, 520] width 31 height 31
click at [1056, 608] on button "Create poll" at bounding box center [1057, 618] width 207 height 25
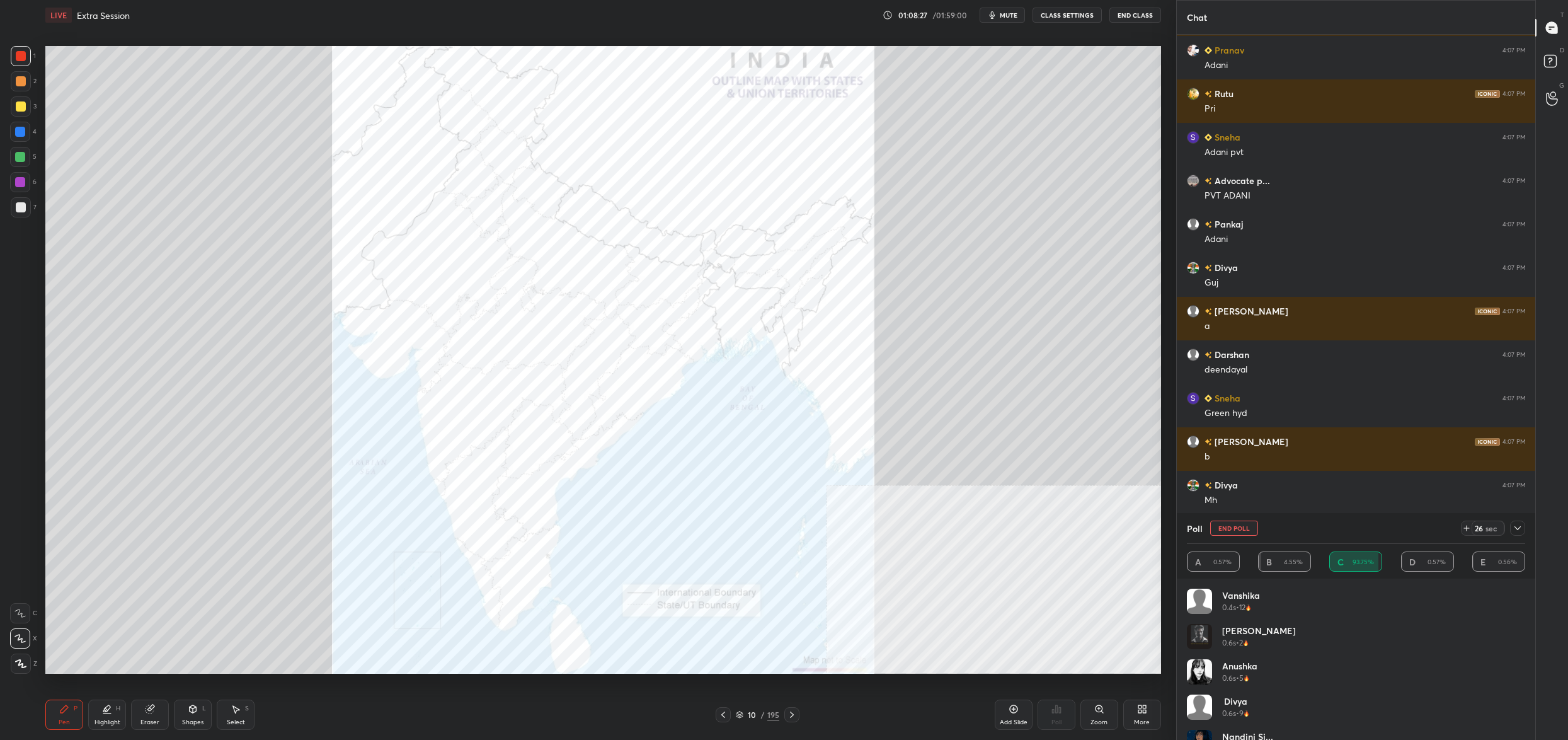
click at [1235, 529] on button "End Poll" at bounding box center [1234, 528] width 48 height 15
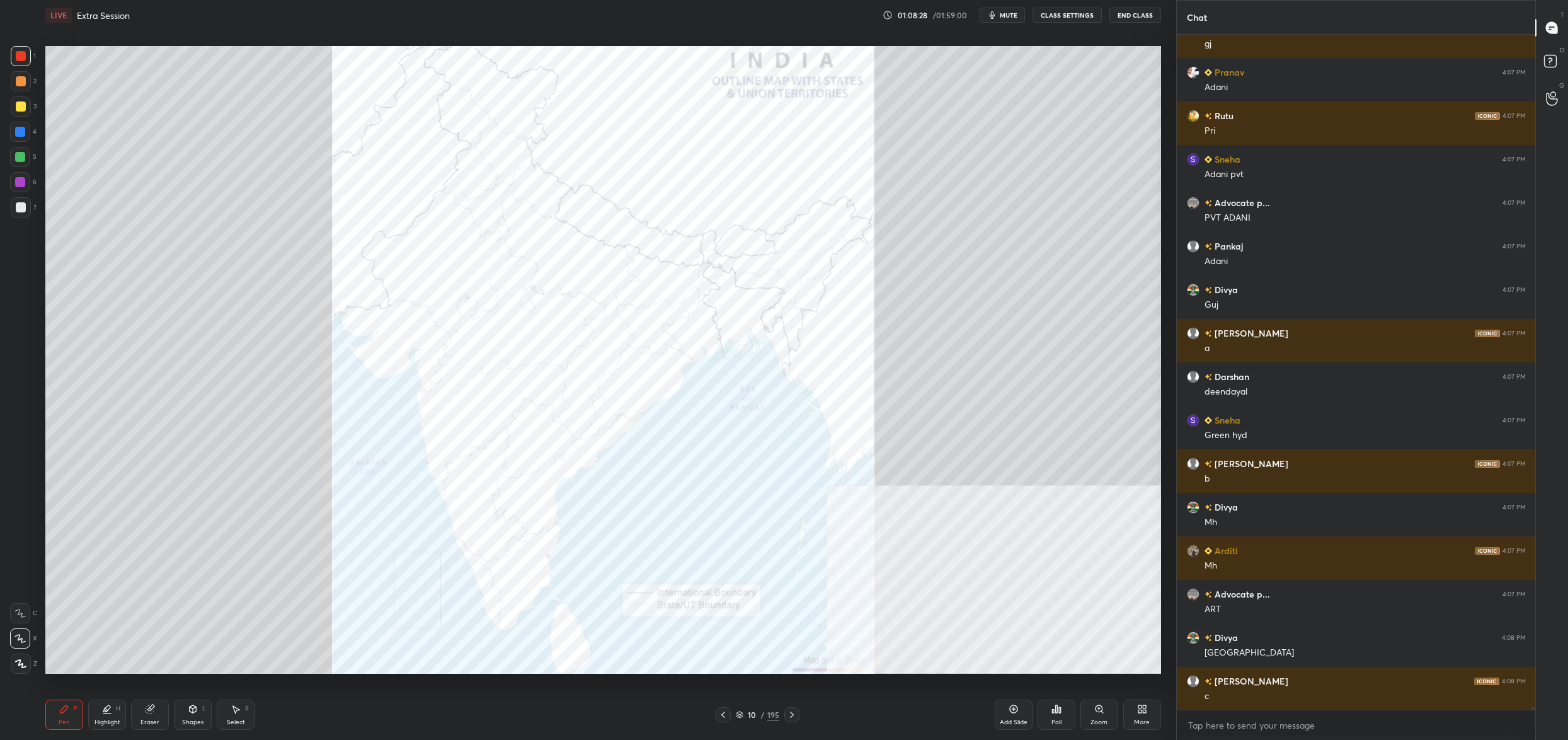
click at [1059, 718] on div "Poll" at bounding box center [1057, 714] width 38 height 31
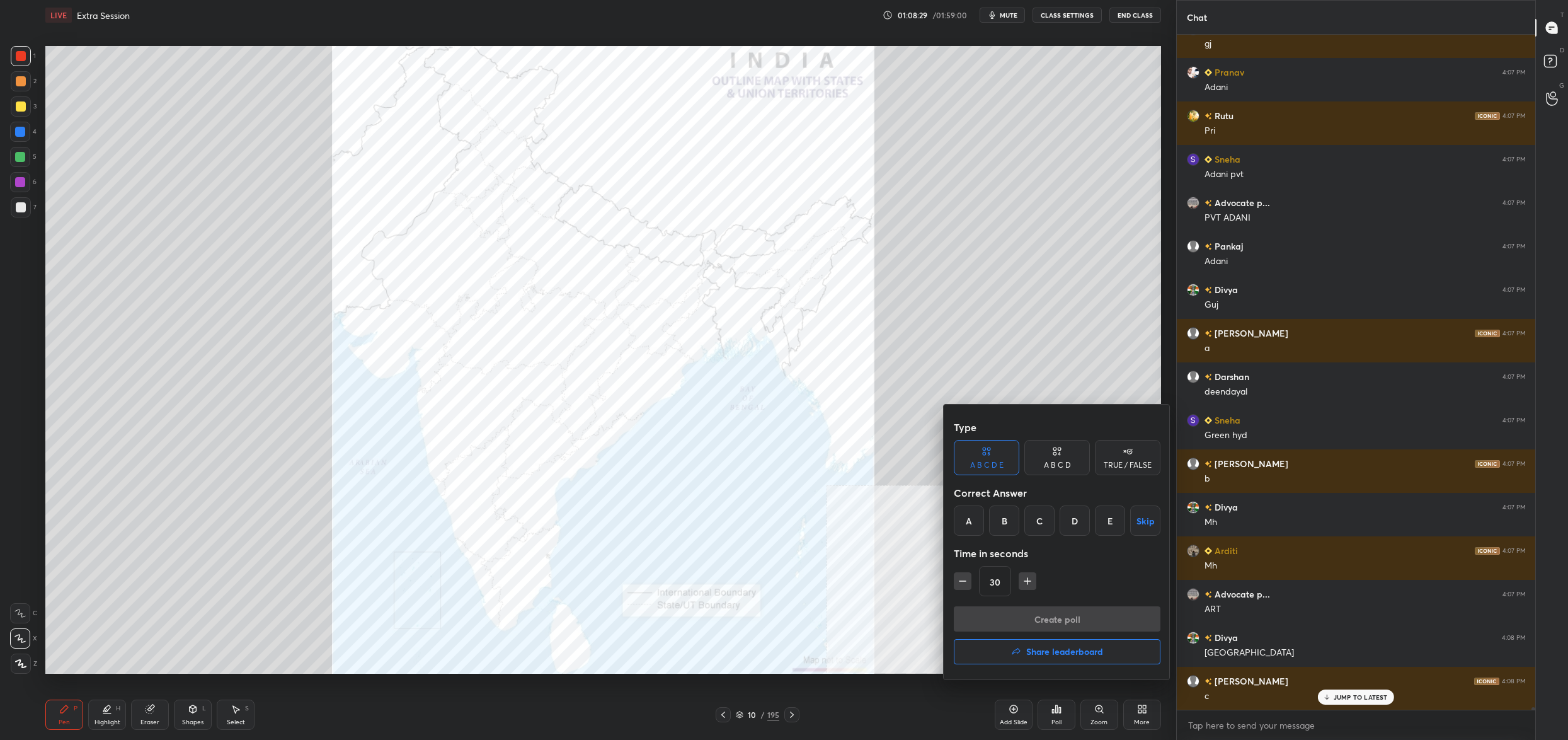
click at [1051, 518] on div "C" at bounding box center [1039, 520] width 31 height 31
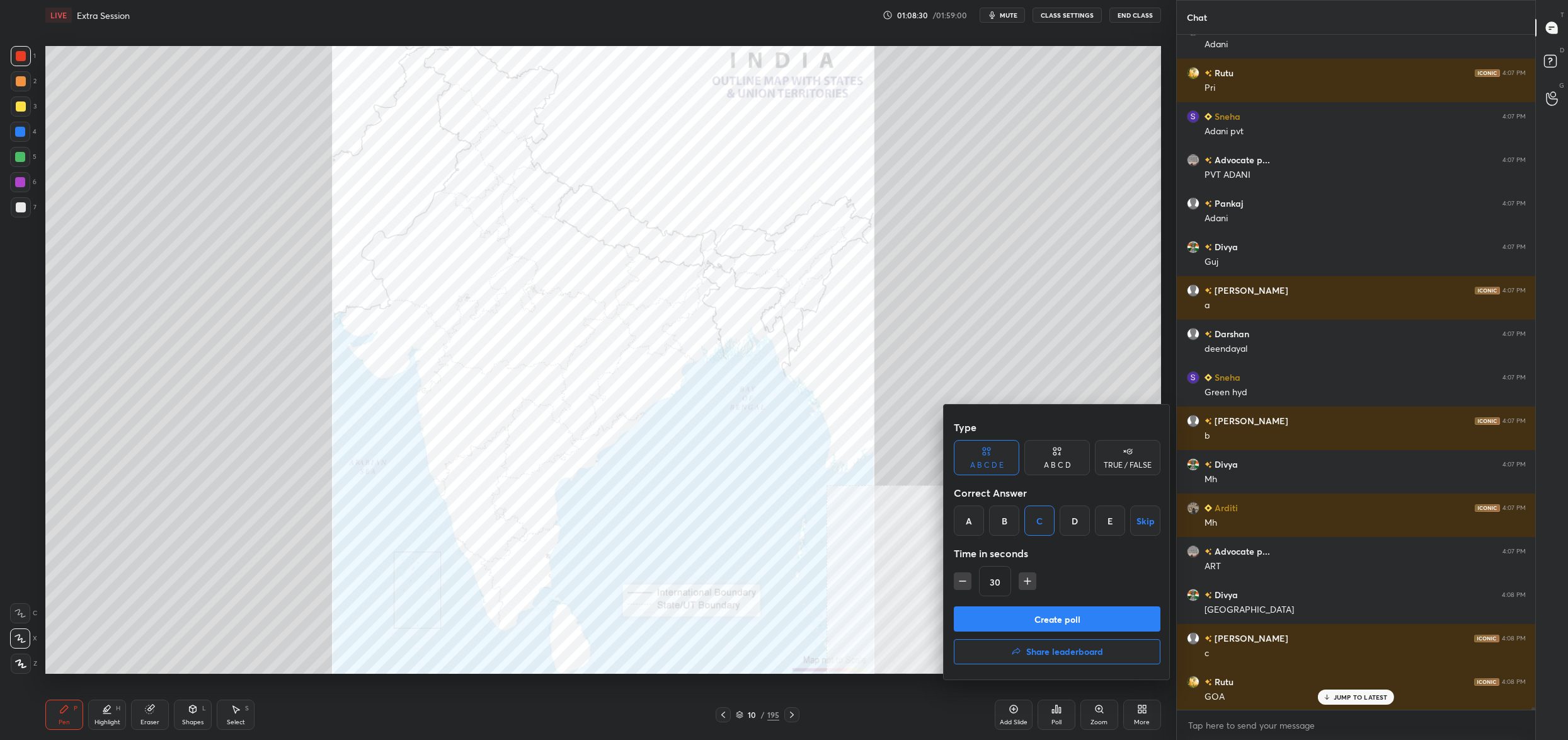
drag, startPoint x: 1051, startPoint y: 518, endPoint x: 1049, endPoint y: 529, distance: 11.2
click at [1051, 518] on div "C" at bounding box center [1039, 520] width 31 height 31
drag, startPoint x: 1043, startPoint y: 613, endPoint x: 1050, endPoint y: 602, distance: 13.0
click at [1044, 613] on button "Create poll" at bounding box center [1057, 618] width 207 height 25
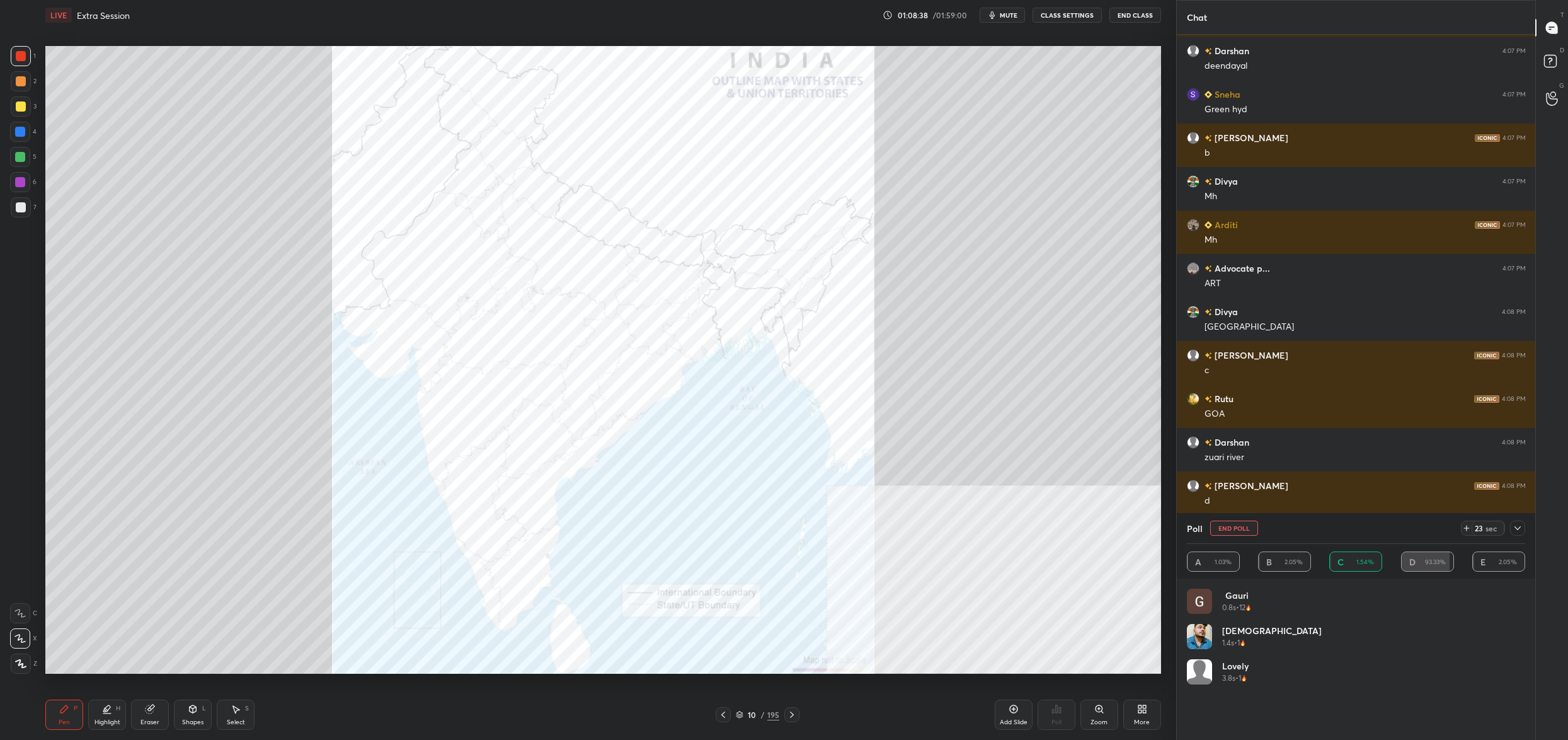
drag, startPoint x: 1229, startPoint y: 527, endPoint x: 1220, endPoint y: 540, distance: 15.8
click at [1229, 531] on button "End Poll" at bounding box center [1234, 528] width 48 height 15
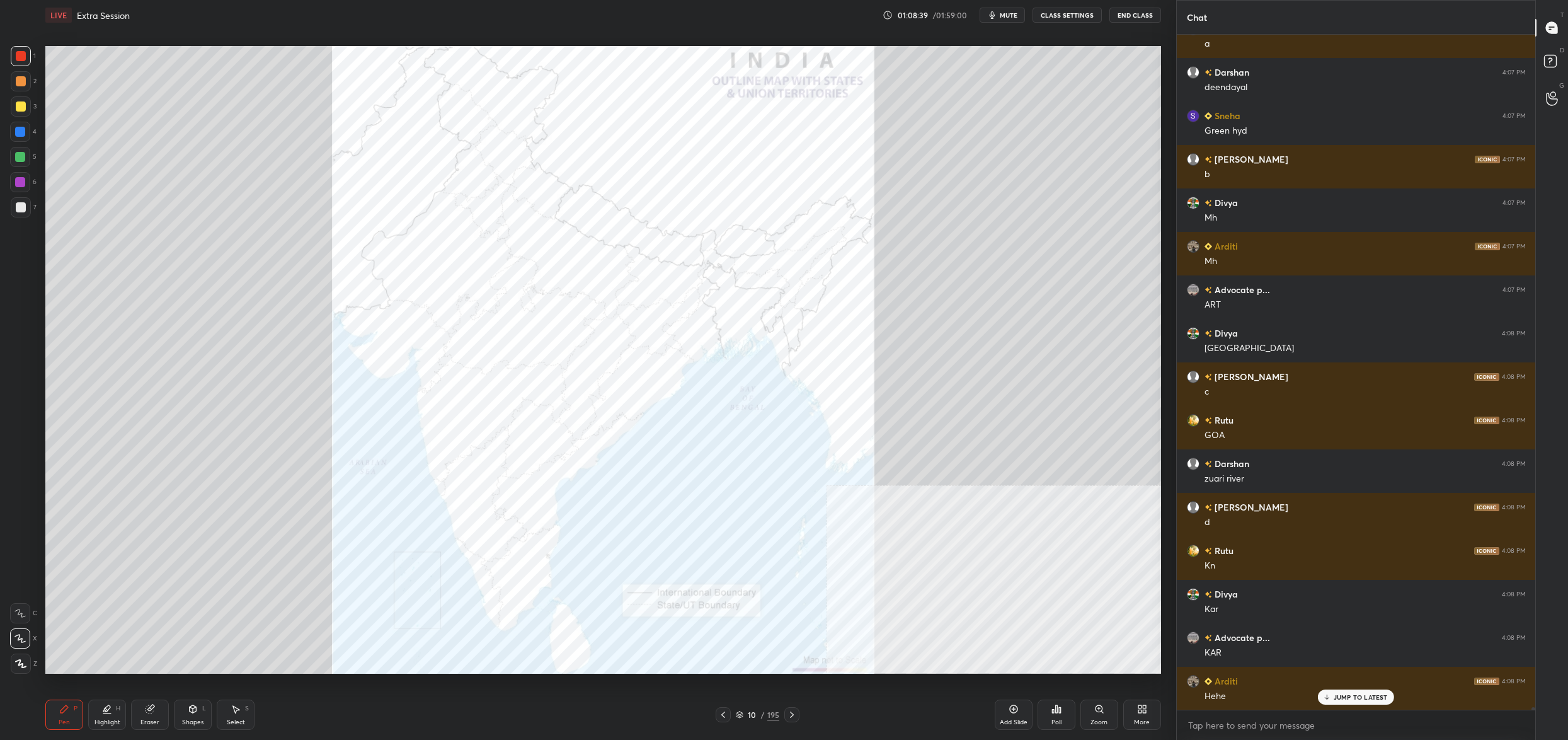
click at [1064, 715] on div "Poll" at bounding box center [1057, 714] width 38 height 31
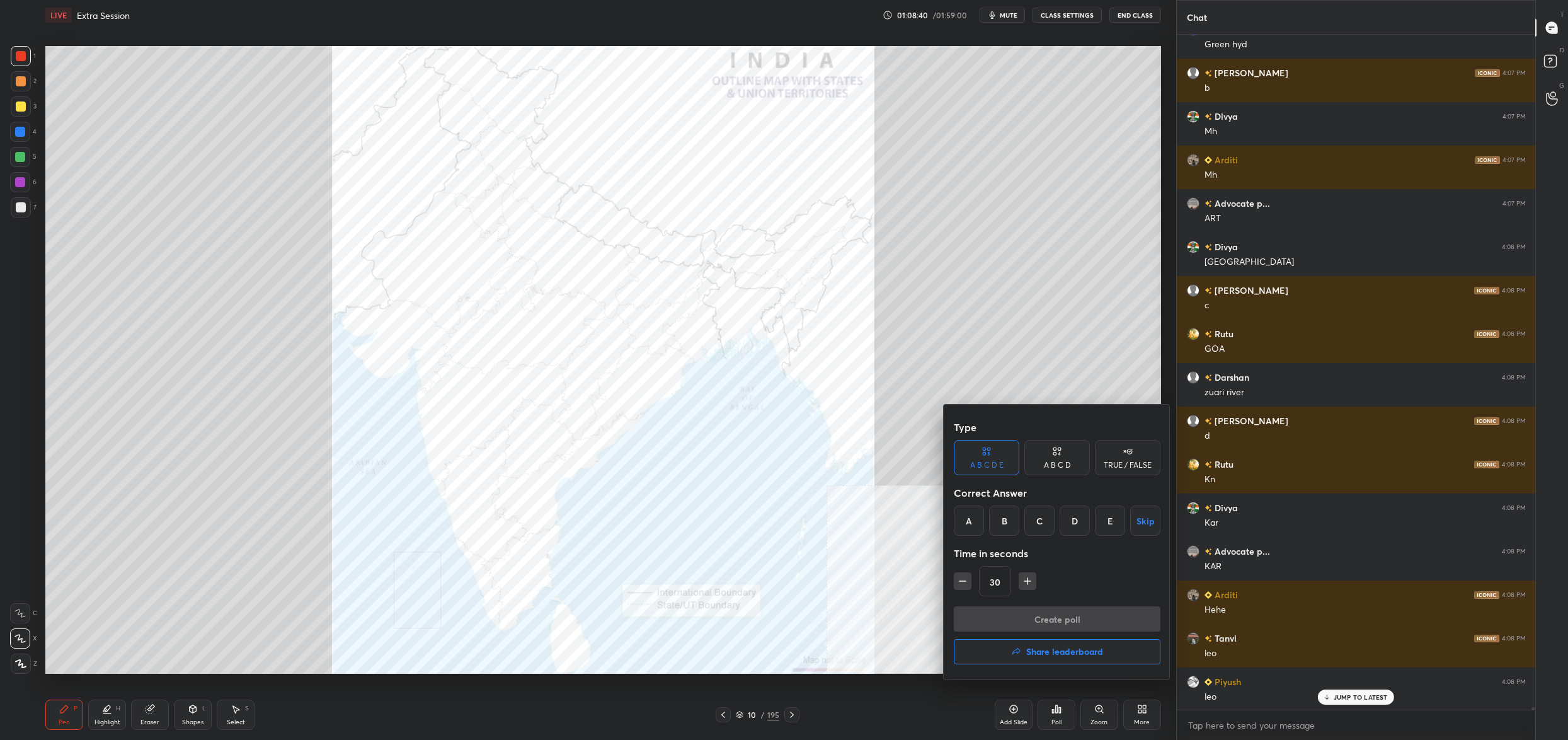
click at [1079, 517] on div "D" at bounding box center [1074, 520] width 31 height 31
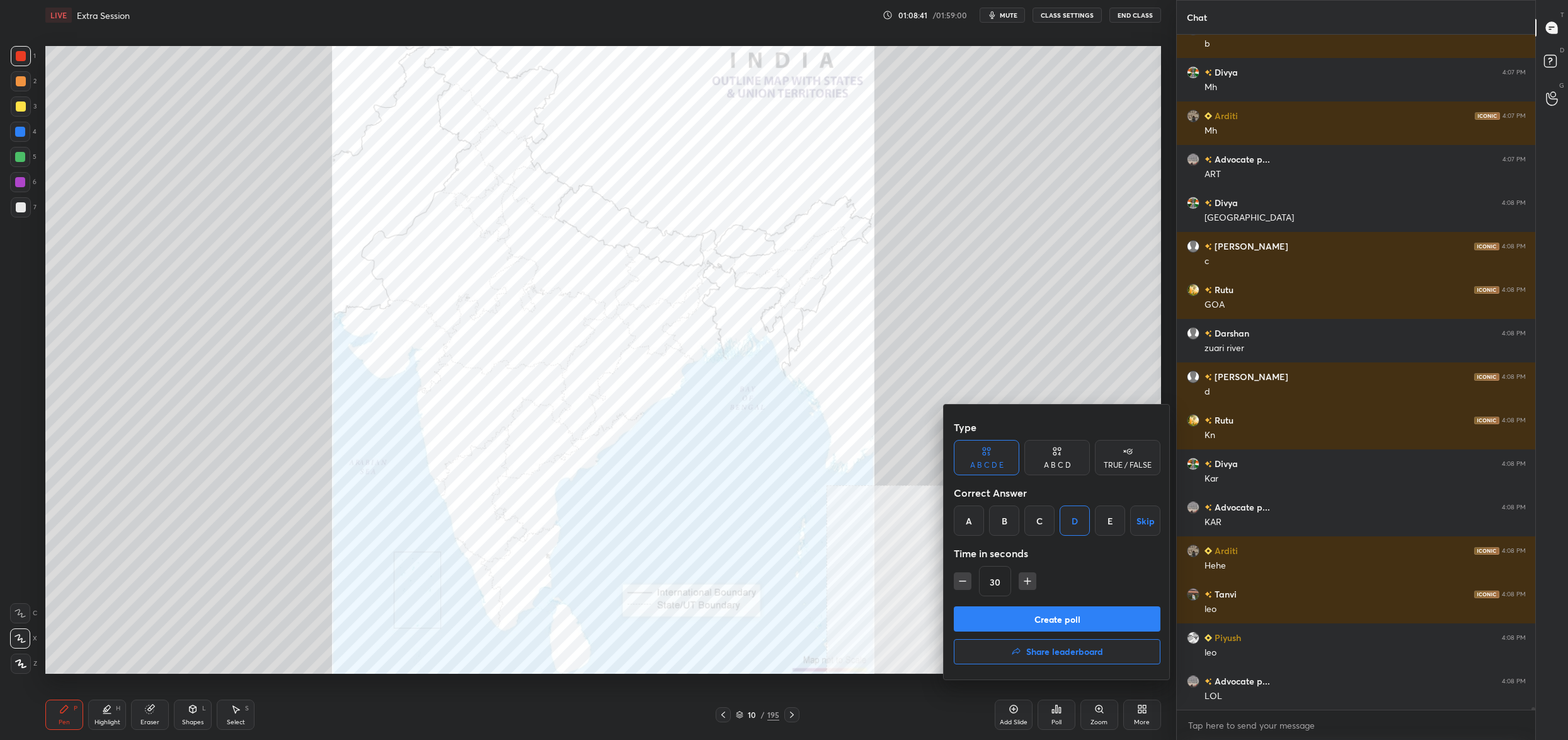
click at [1058, 629] on button "Create poll" at bounding box center [1057, 618] width 207 height 25
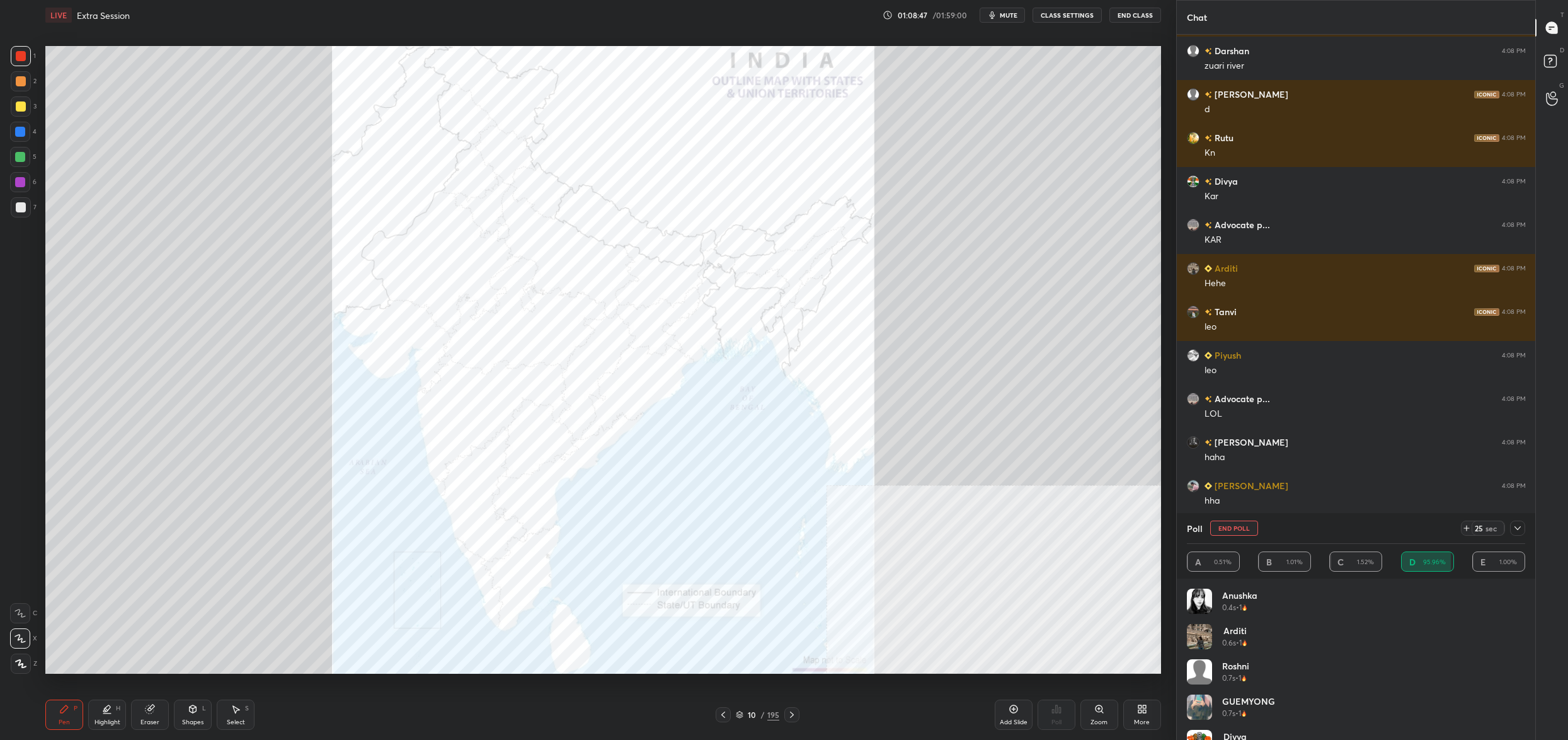
click at [1226, 525] on button "End Poll" at bounding box center [1234, 528] width 48 height 15
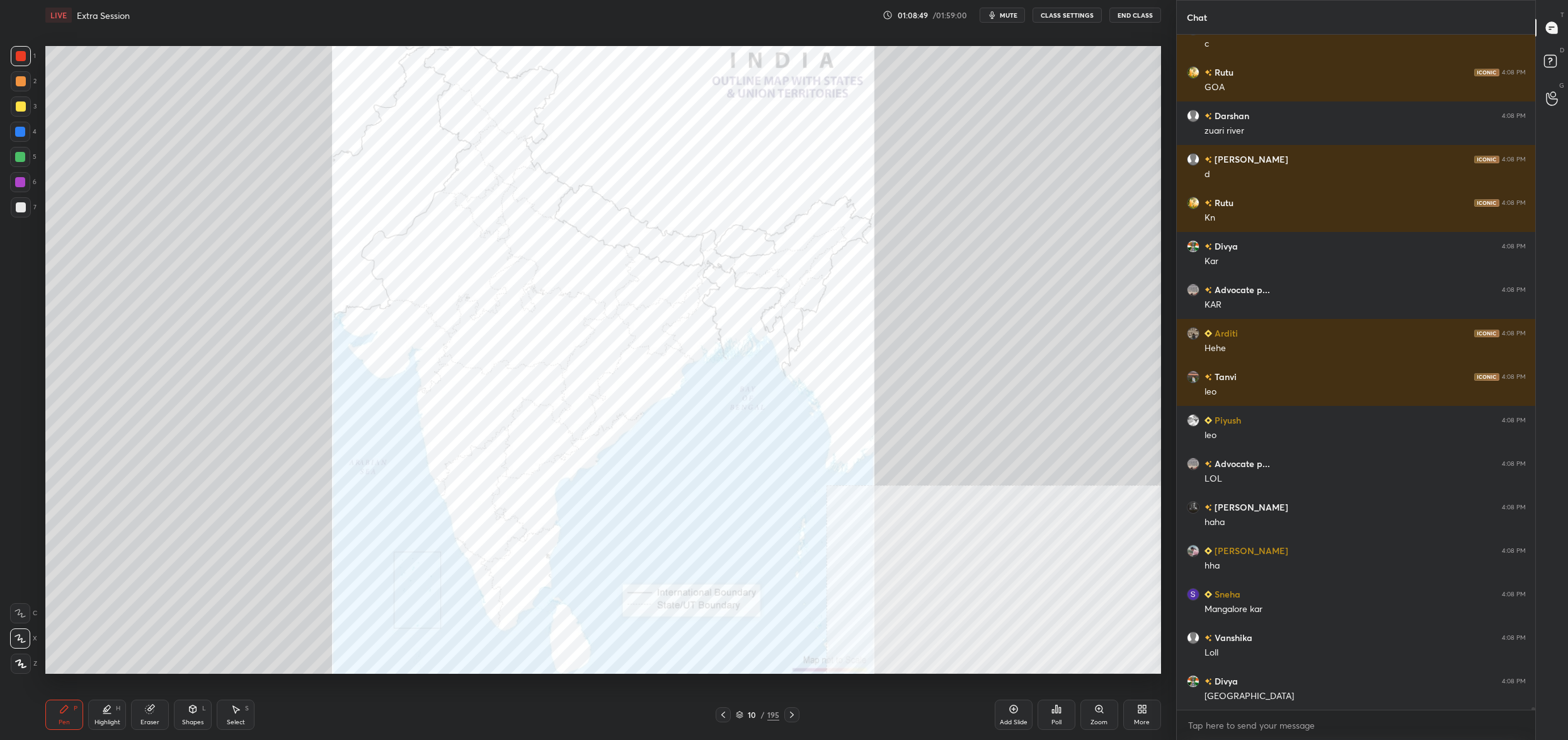
click at [1050, 709] on div "Poll" at bounding box center [1057, 714] width 38 height 31
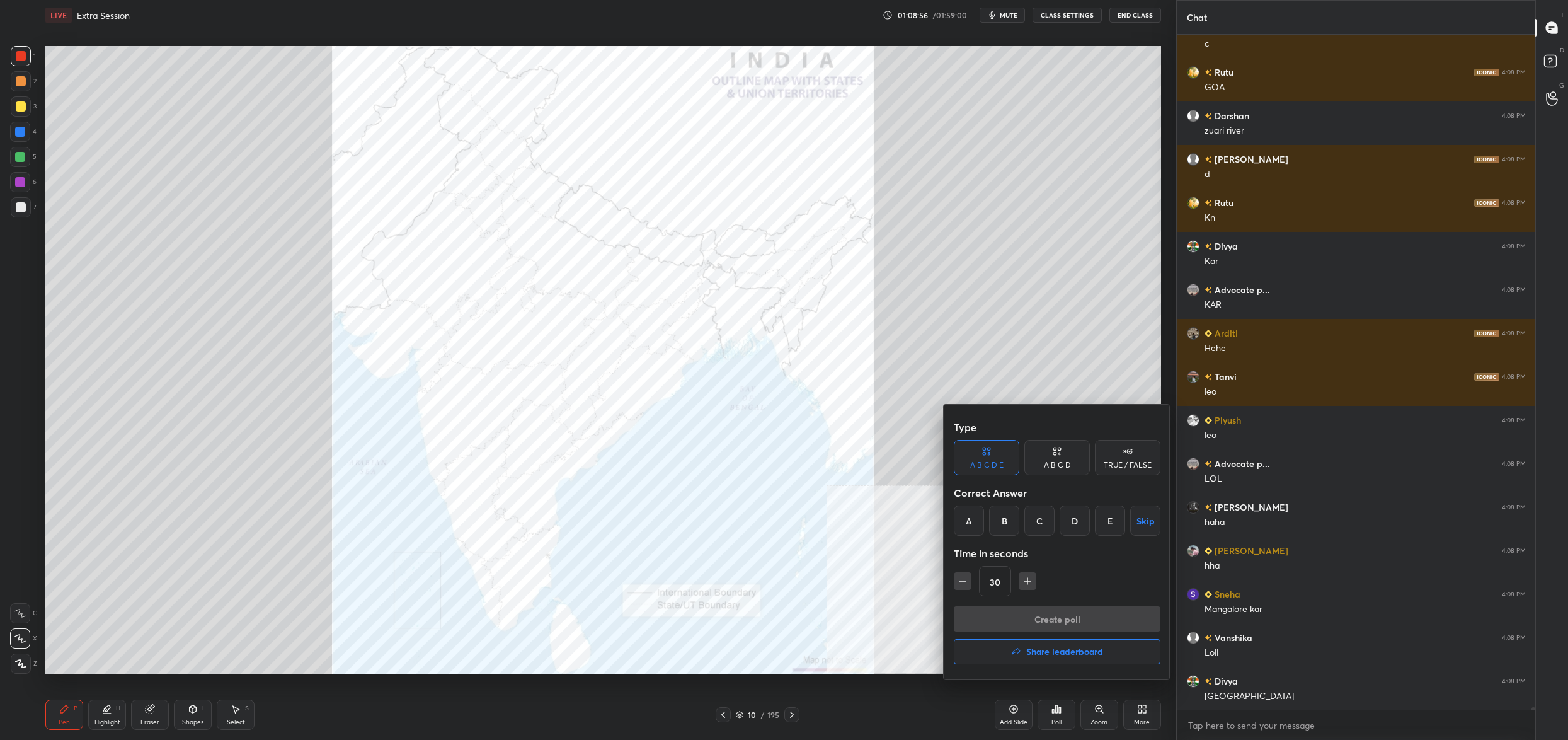
click at [976, 526] on div "A" at bounding box center [968, 520] width 31 height 31
click at [1014, 516] on div "B" at bounding box center [1004, 520] width 31 height 31
click at [1004, 624] on button "Create poll" at bounding box center [1057, 618] width 207 height 25
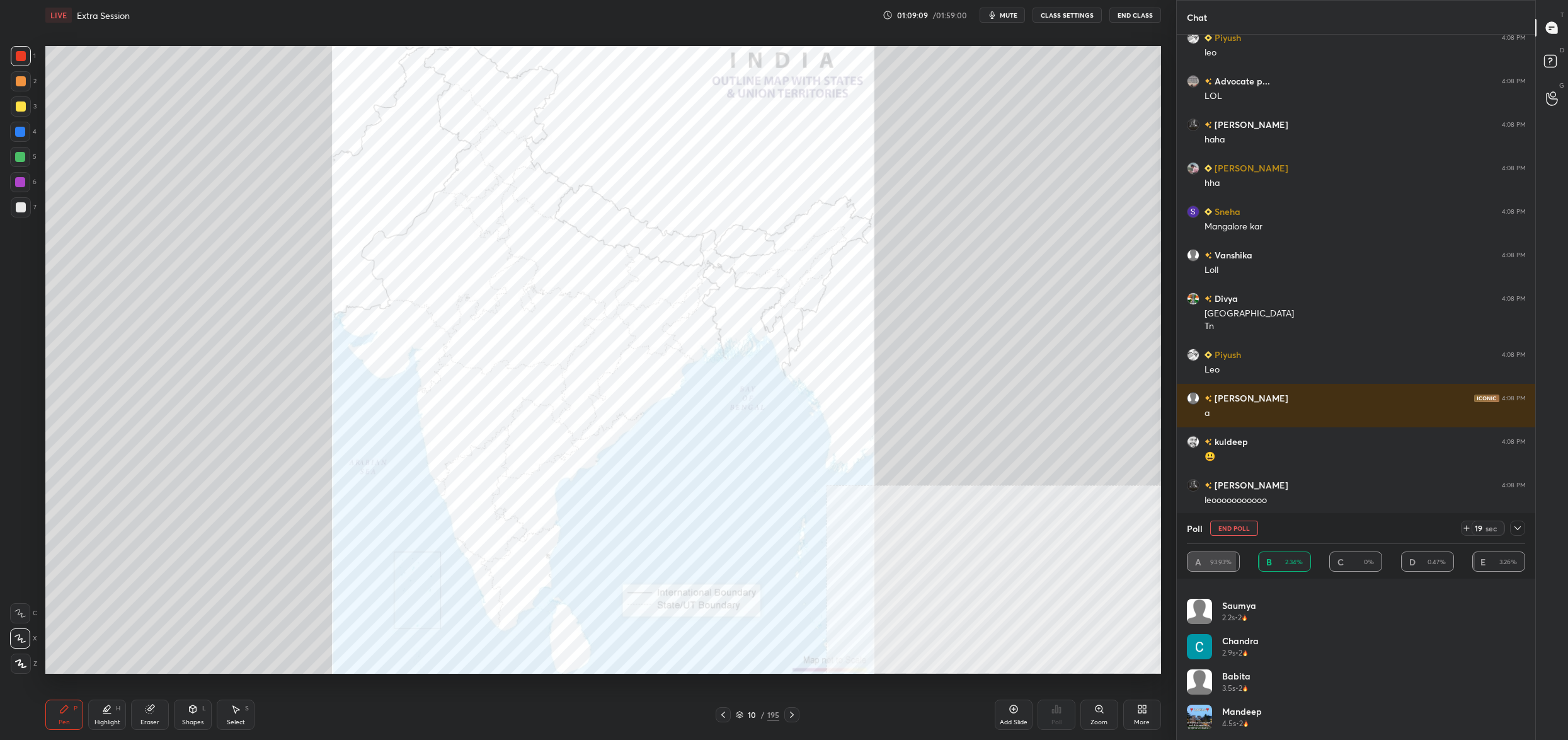
click at [1246, 531] on button "End Poll" at bounding box center [1234, 528] width 48 height 15
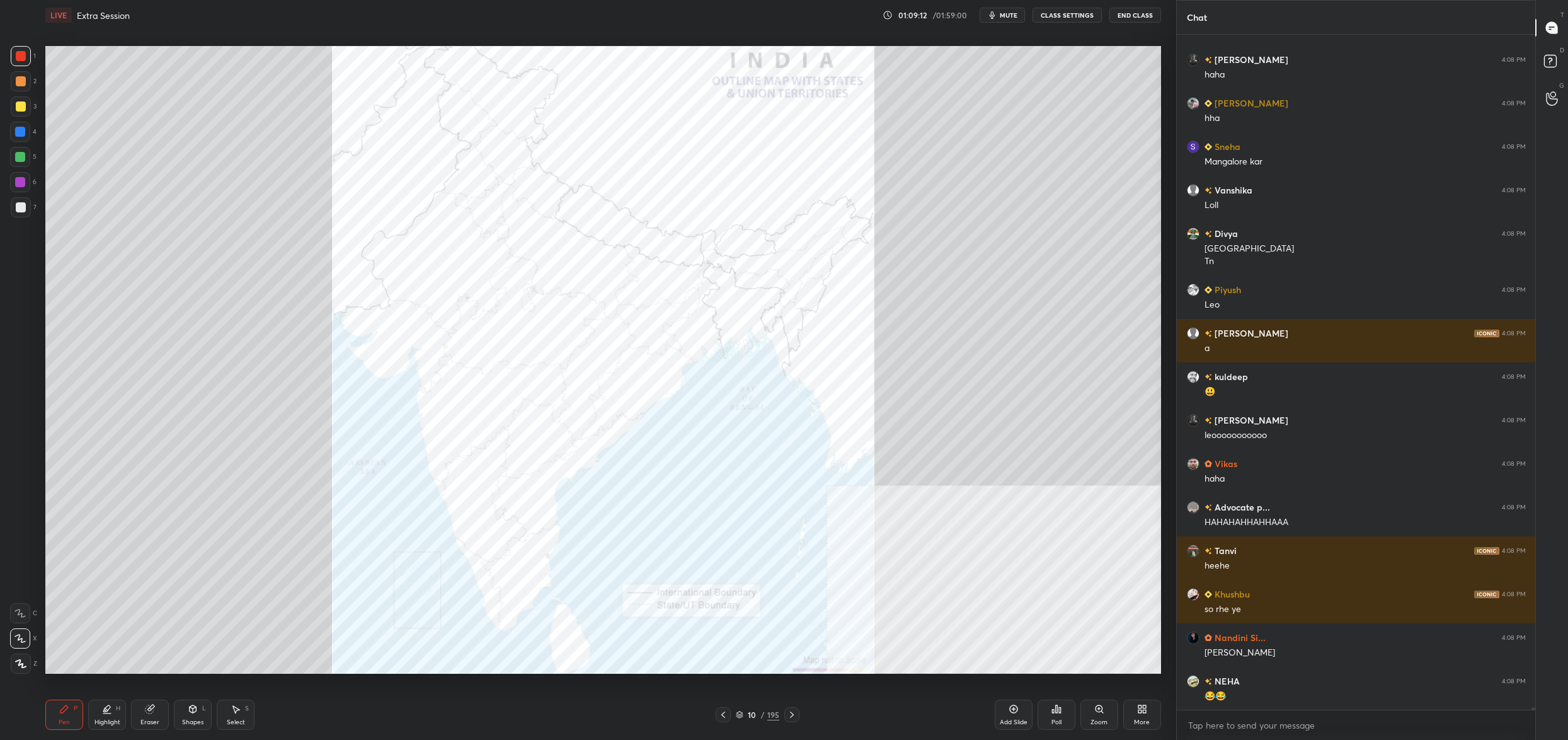
drag, startPoint x: 724, startPoint y: 709, endPoint x: 742, endPoint y: 711, distance: 18.1
click at [742, 711] on div "10 / 195" at bounding box center [757, 714] width 84 height 15
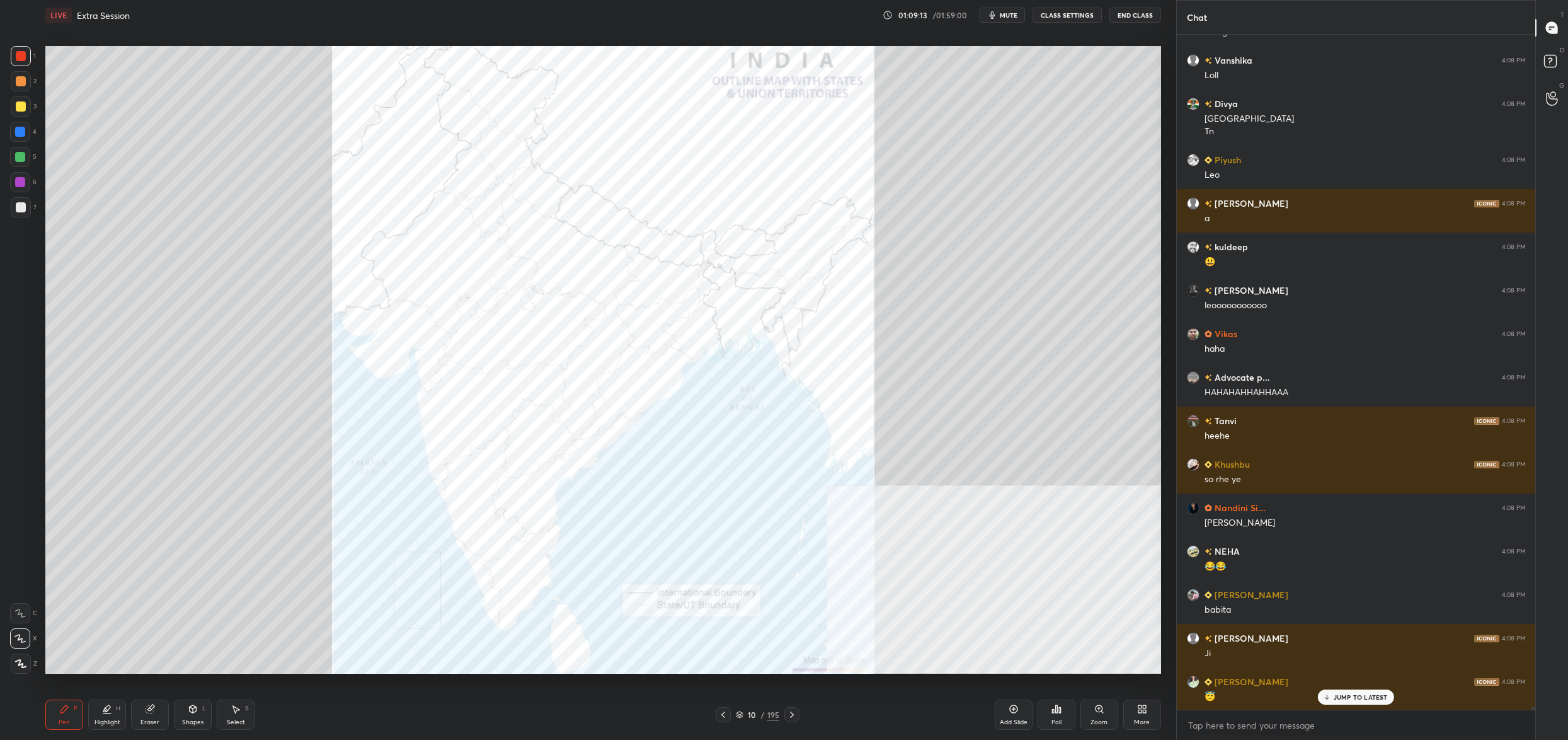
click at [742, 711] on icon at bounding box center [739, 714] width 7 height 7
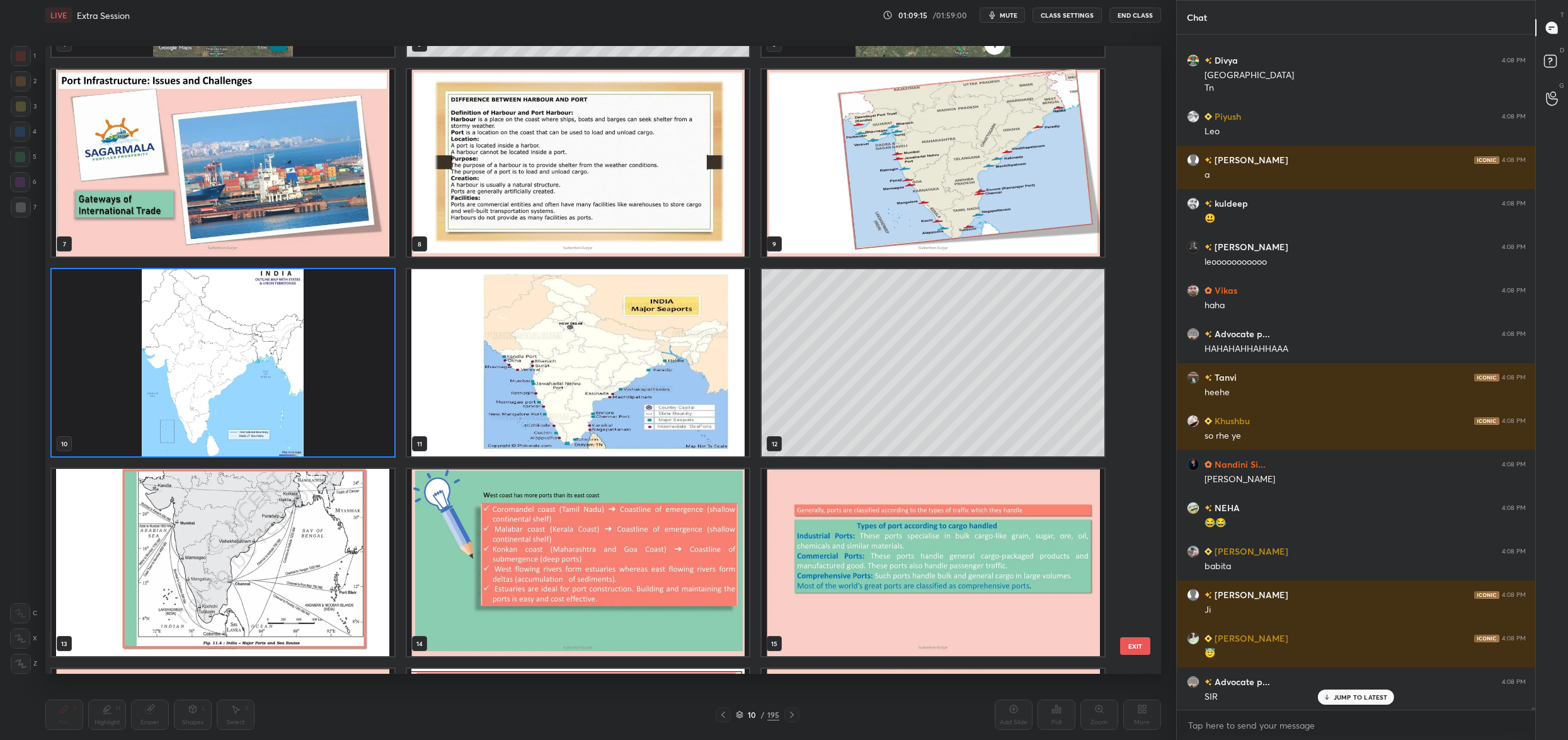
click at [659, 346] on img "grid" at bounding box center [578, 363] width 343 height 187
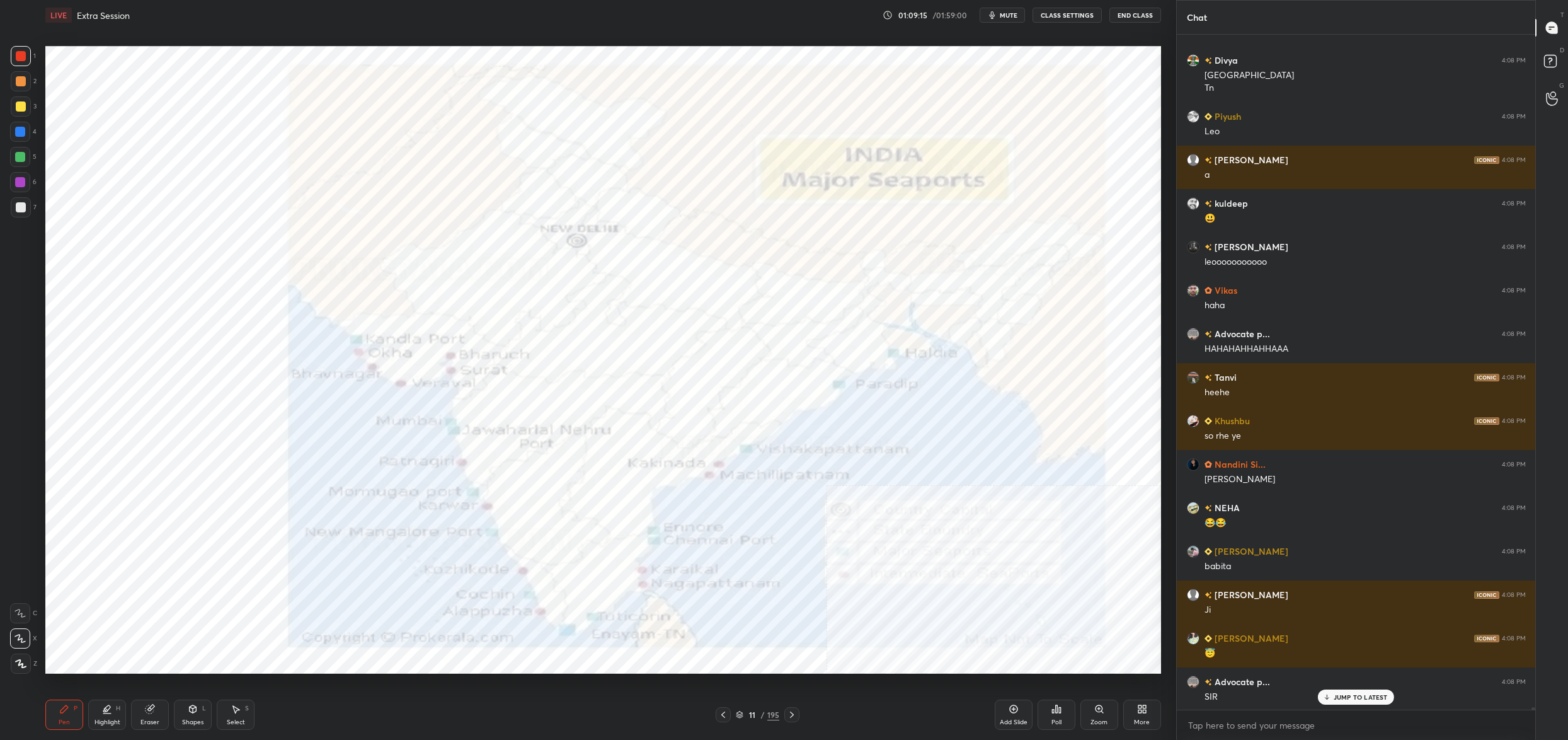
click at [659, 346] on img "grid" at bounding box center [578, 363] width 343 height 187
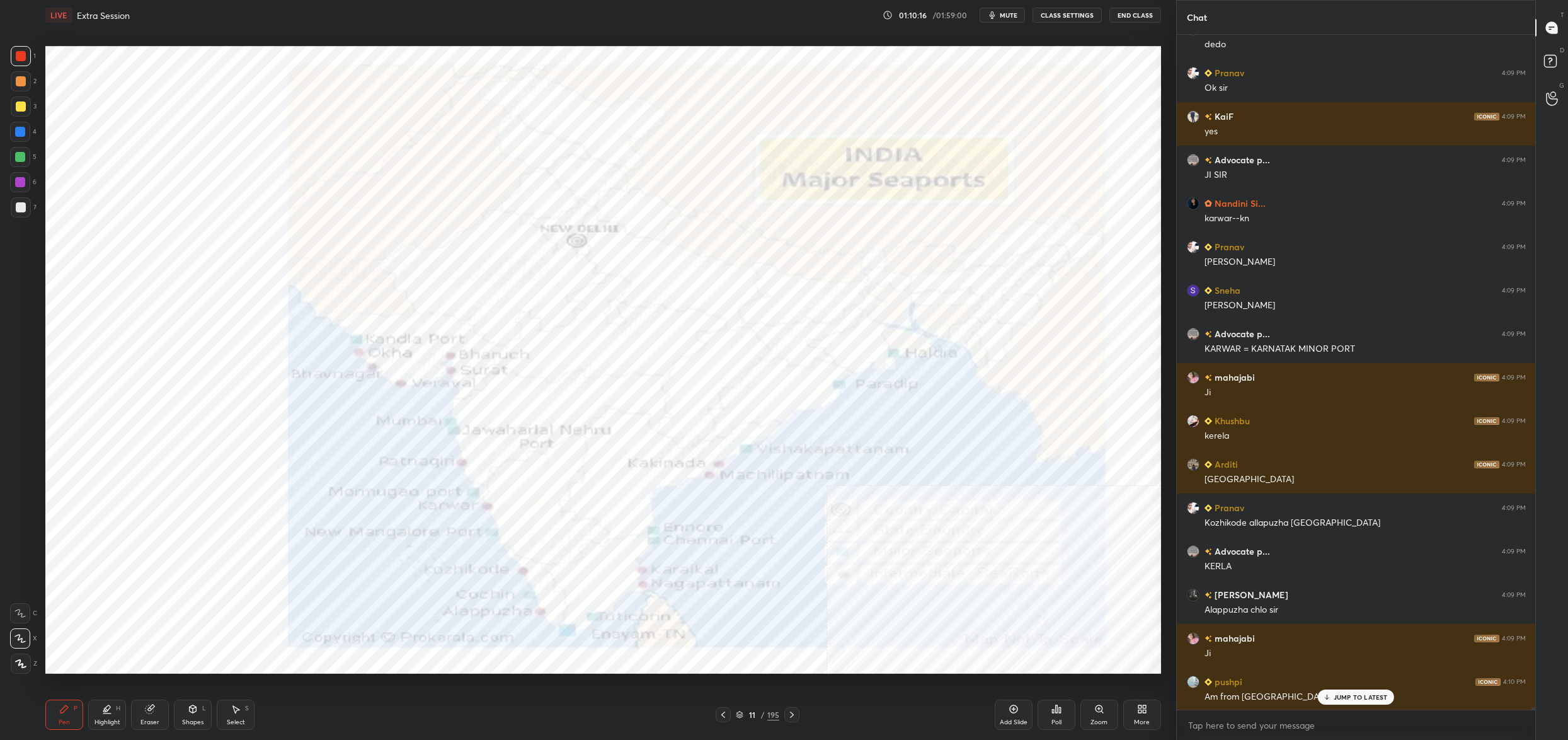
scroll to position [165058, 0]
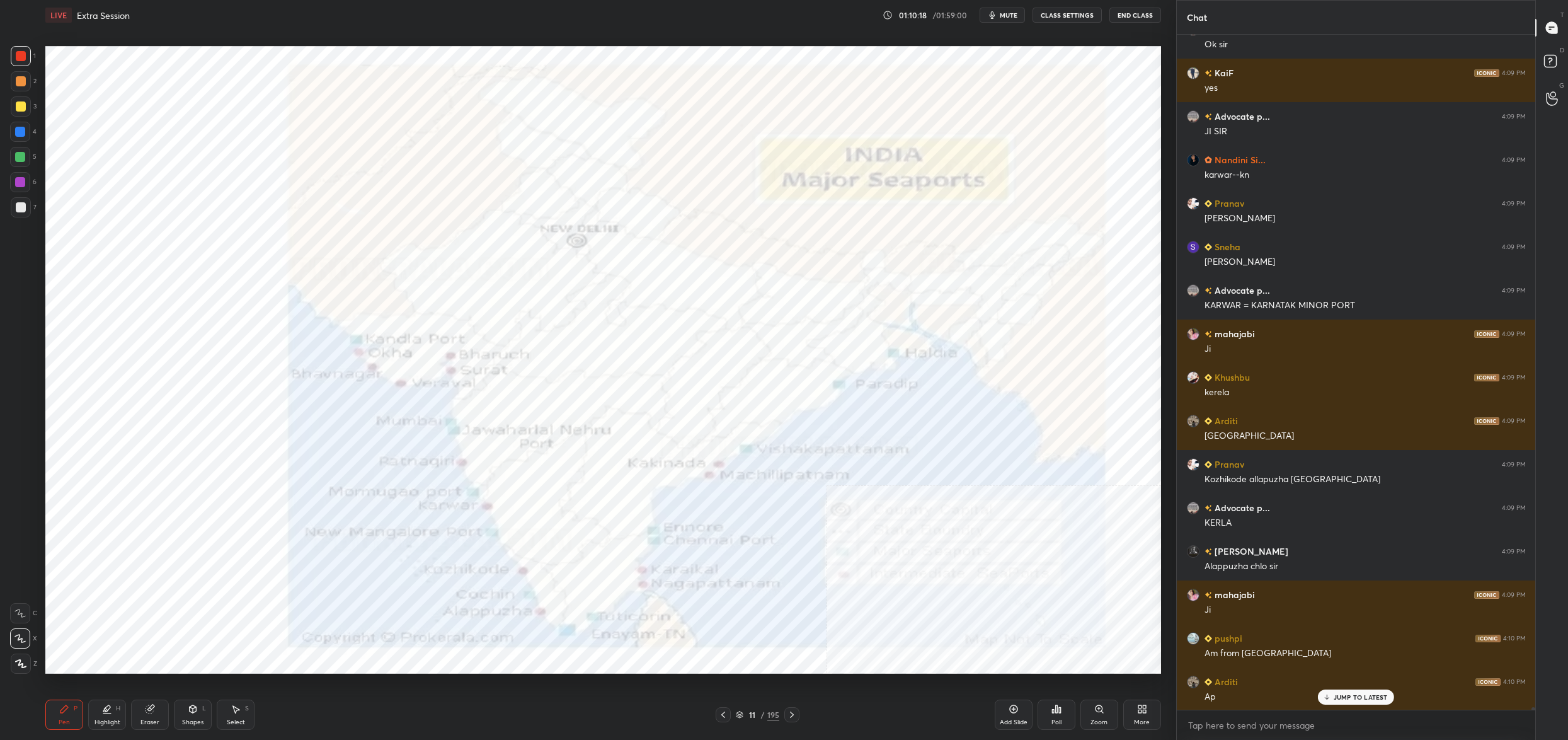
drag, startPoint x: 835, startPoint y: 709, endPoint x: 816, endPoint y: 710, distance: 19.0
click at [820, 714] on div "11 / 195" at bounding box center [756, 714] width 474 height 15
click at [743, 711] on div "11 / 195" at bounding box center [757, 714] width 44 height 12
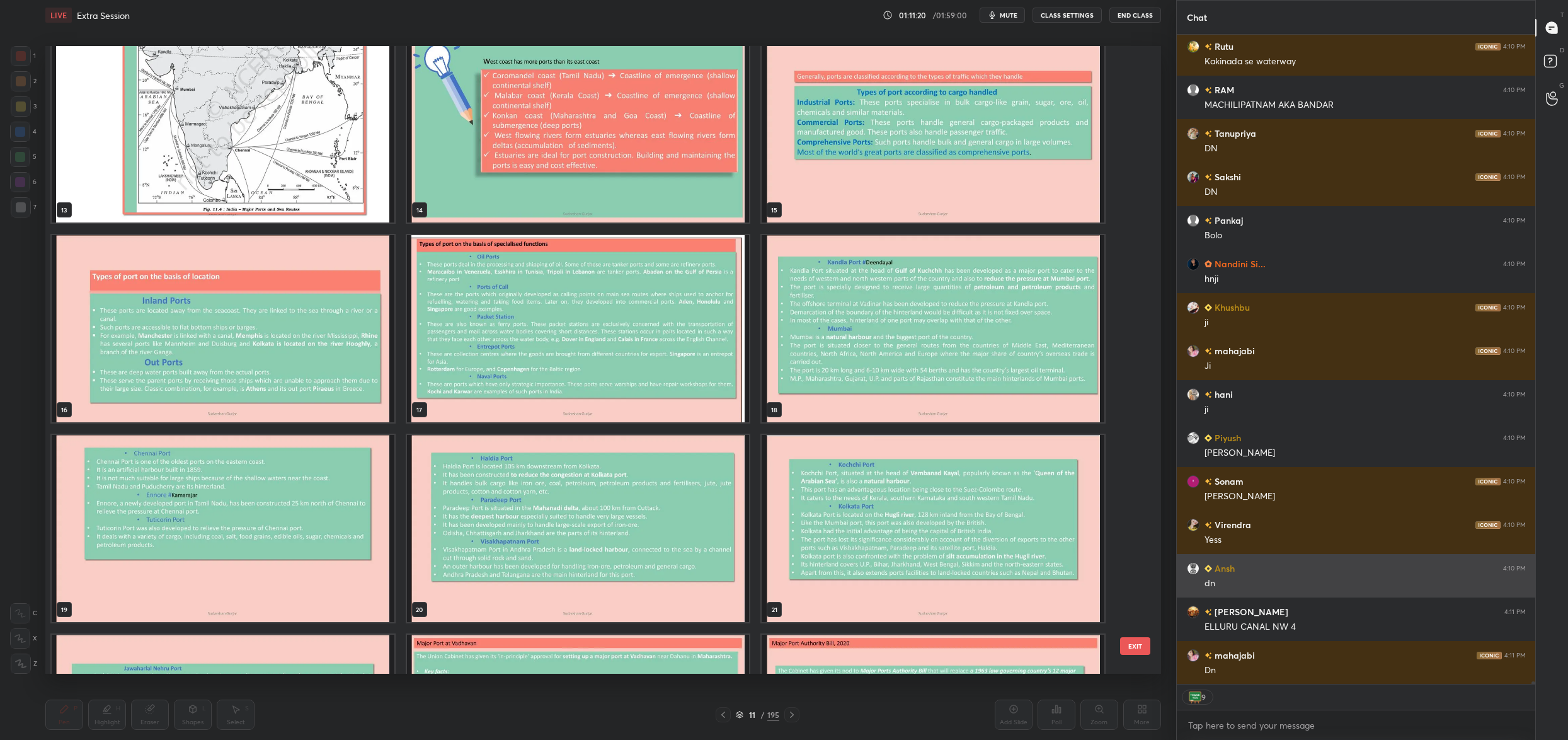
scroll to position [815, 0]
click at [1139, 646] on button "EXIT" at bounding box center [1134, 646] width 31 height 17
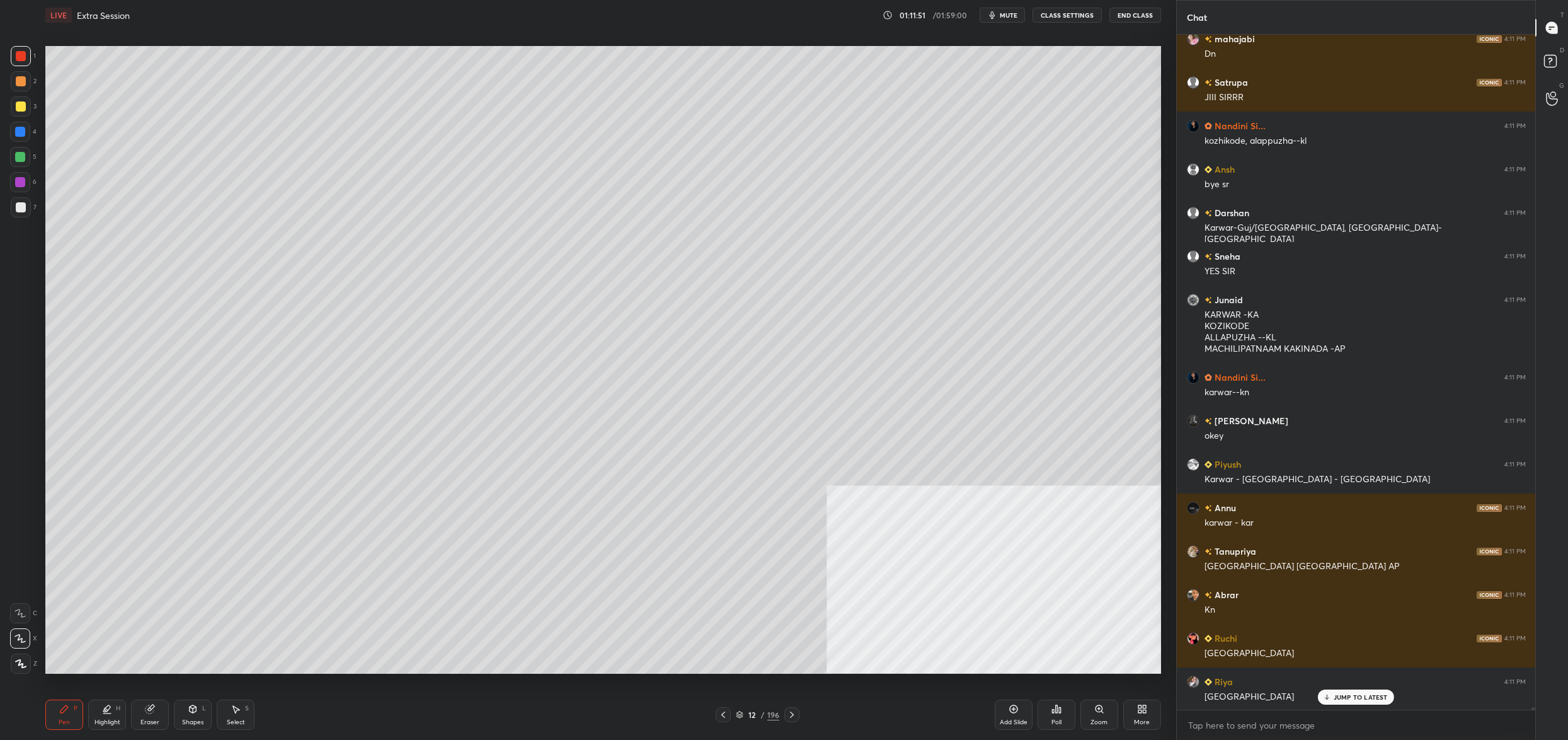
scroll to position [166691, 0]
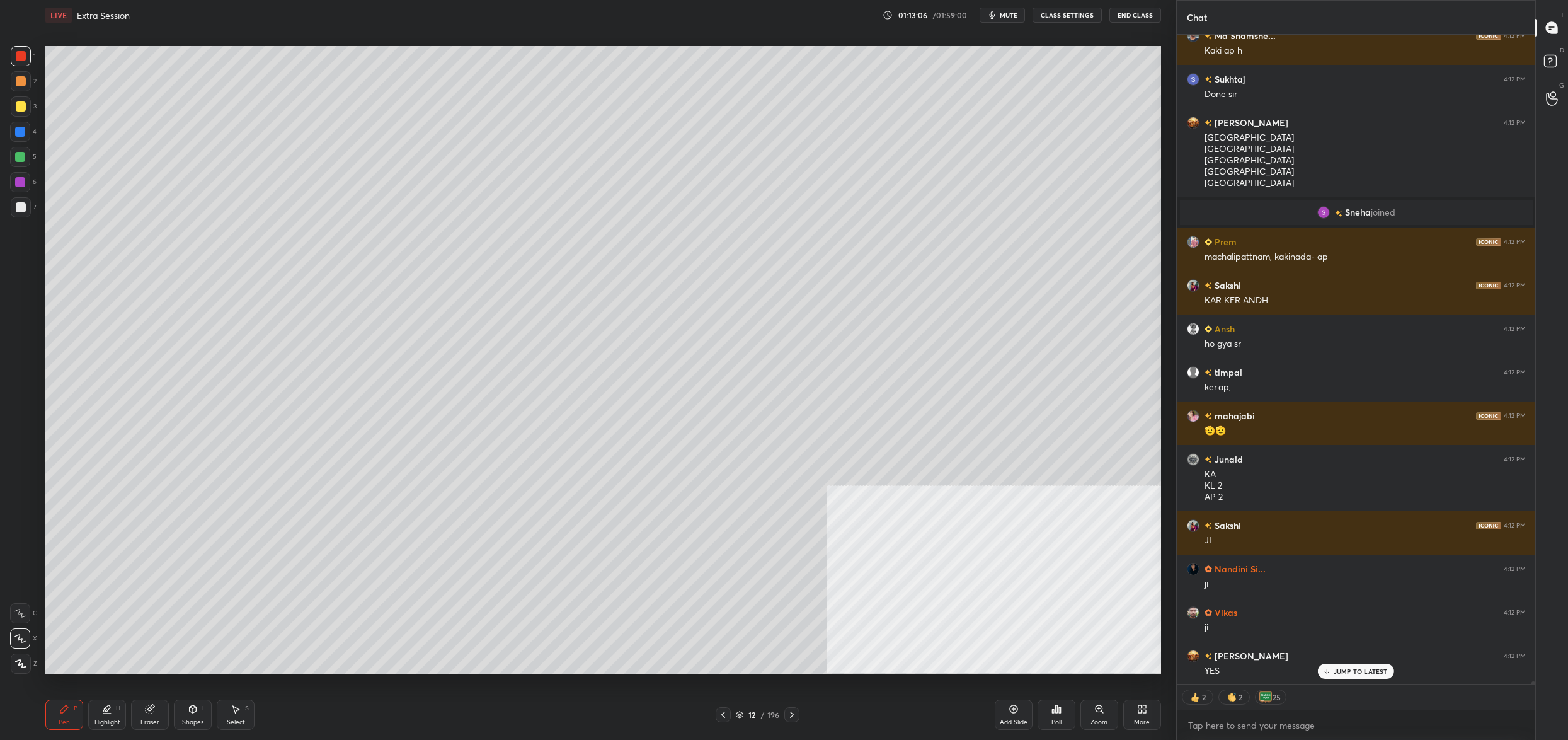
click at [750, 724] on div "Pen P Highlight H Eraser Shapes L Select S 12 / 196 Add Slide Poll Zoom More" at bounding box center [603, 714] width 1115 height 50
click at [731, 704] on div "Pen P Highlight H Eraser Shapes L Select S 12 / 196 Add Slide Poll Zoom More" at bounding box center [603, 714] width 1115 height 50
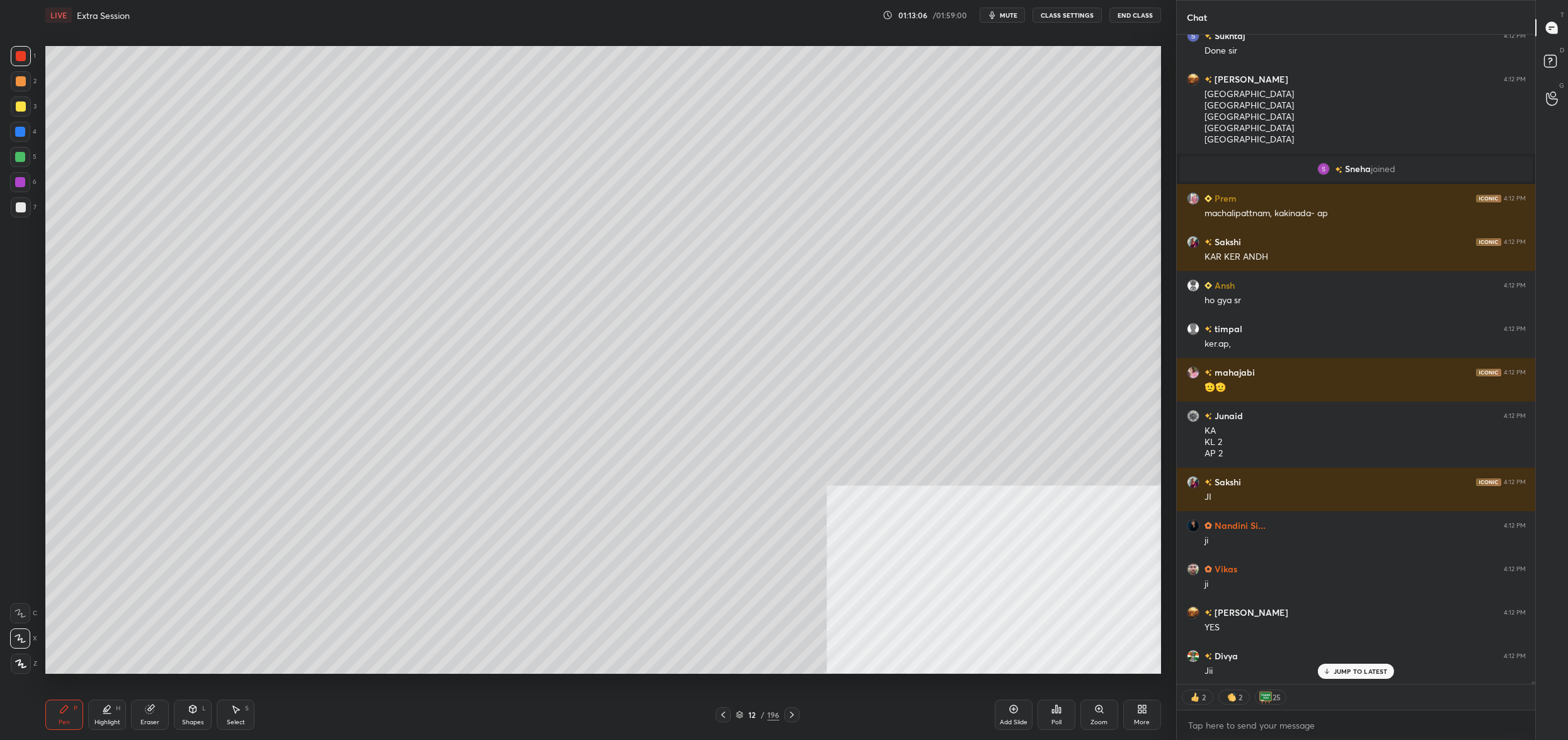
click at [745, 715] on div "12 / 196" at bounding box center [757, 714] width 44 height 12
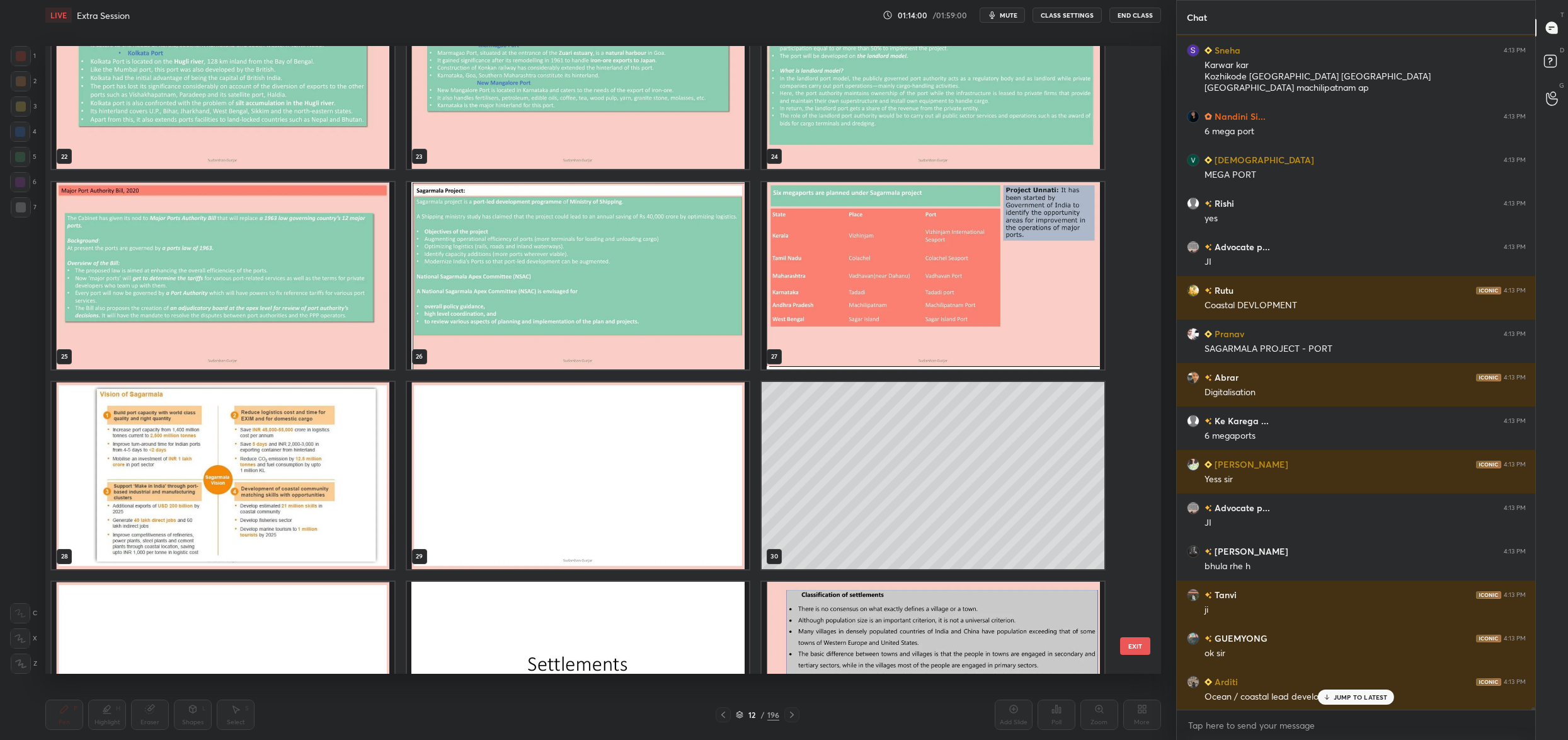
click at [797, 342] on img "grid" at bounding box center [933, 276] width 343 height 187
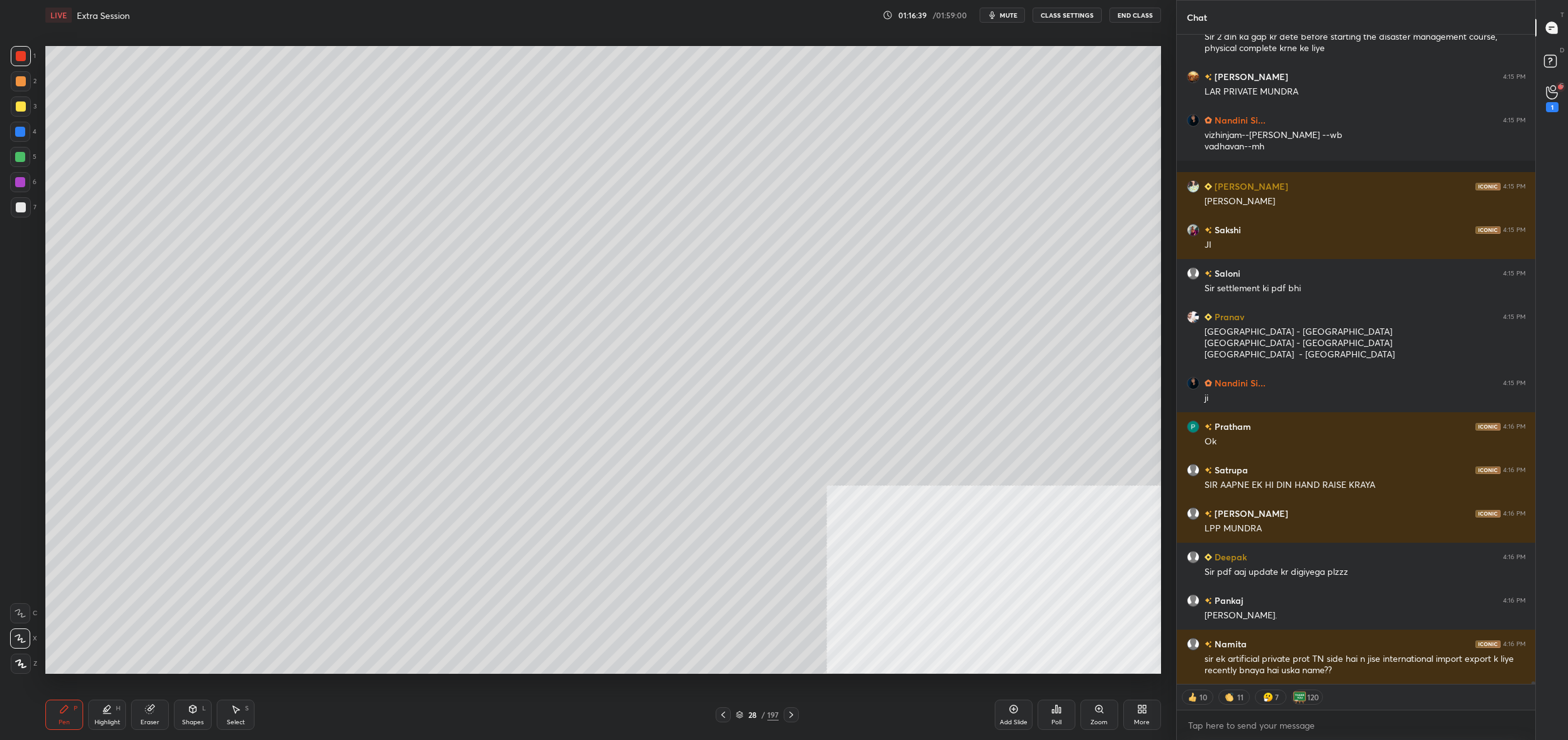
scroll to position [177563, 0]
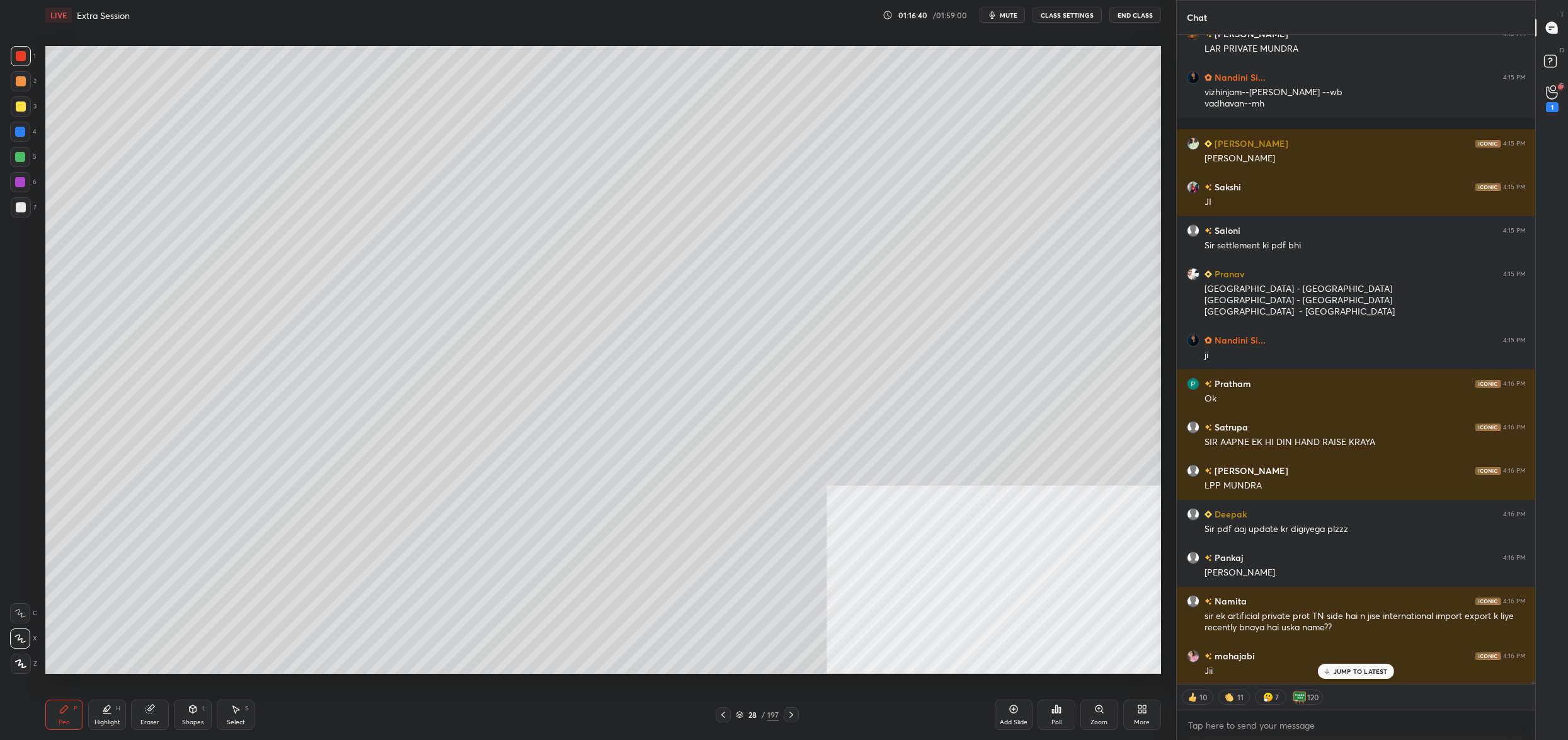
click at [737, 716] on icon at bounding box center [740, 717] width 7 height 2
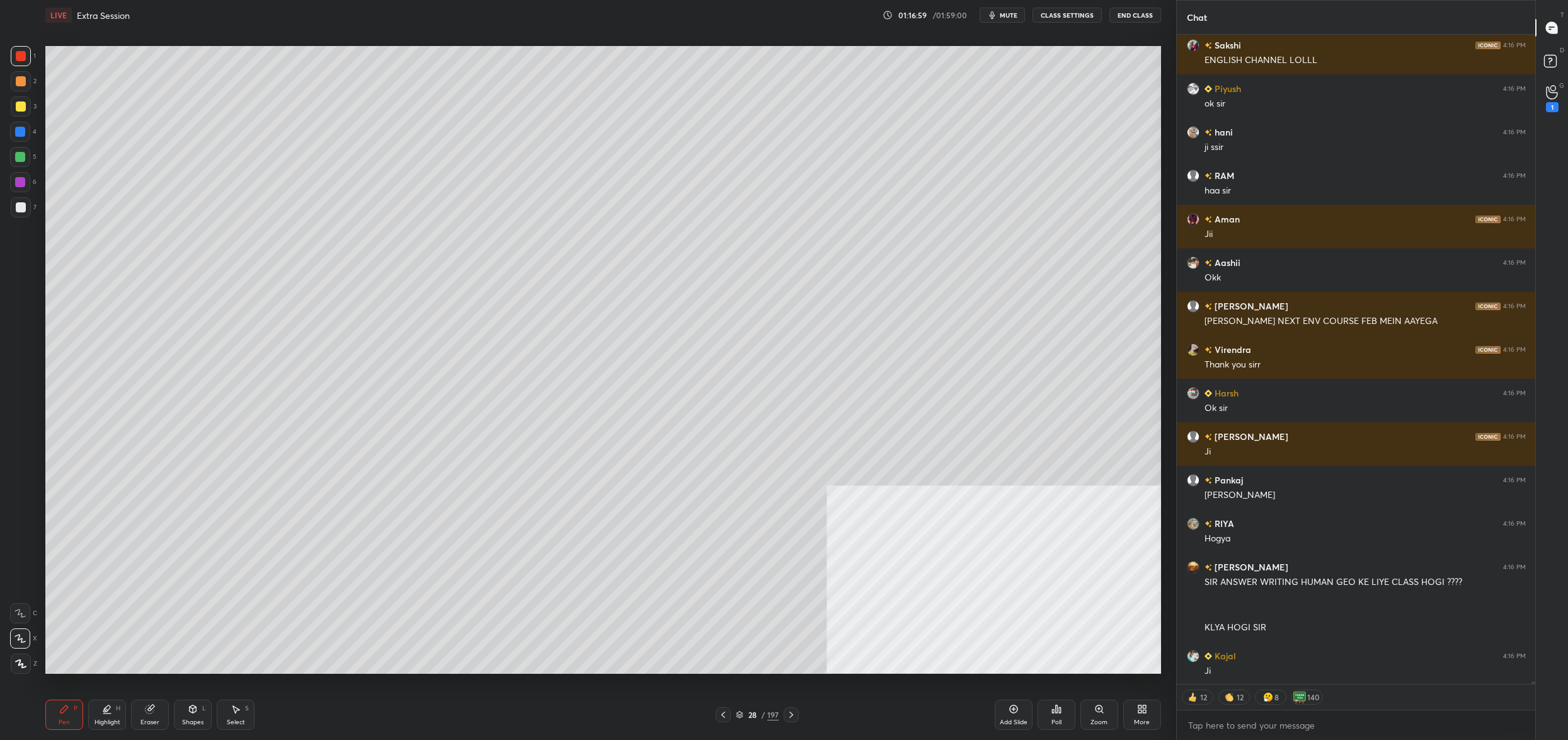
scroll to position [178434, 0]
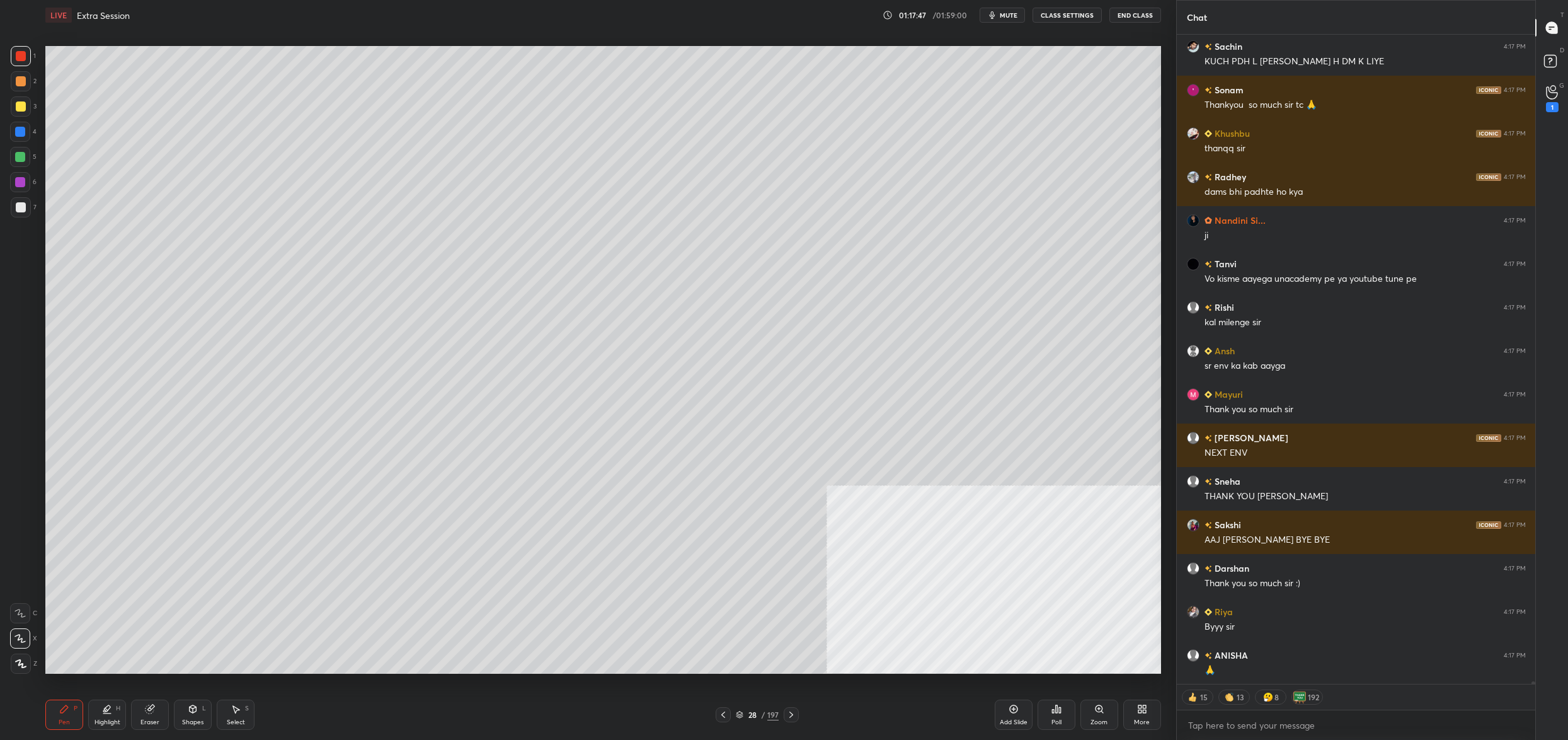
click at [1144, 18] on button "End Class" at bounding box center [1134, 15] width 51 height 15
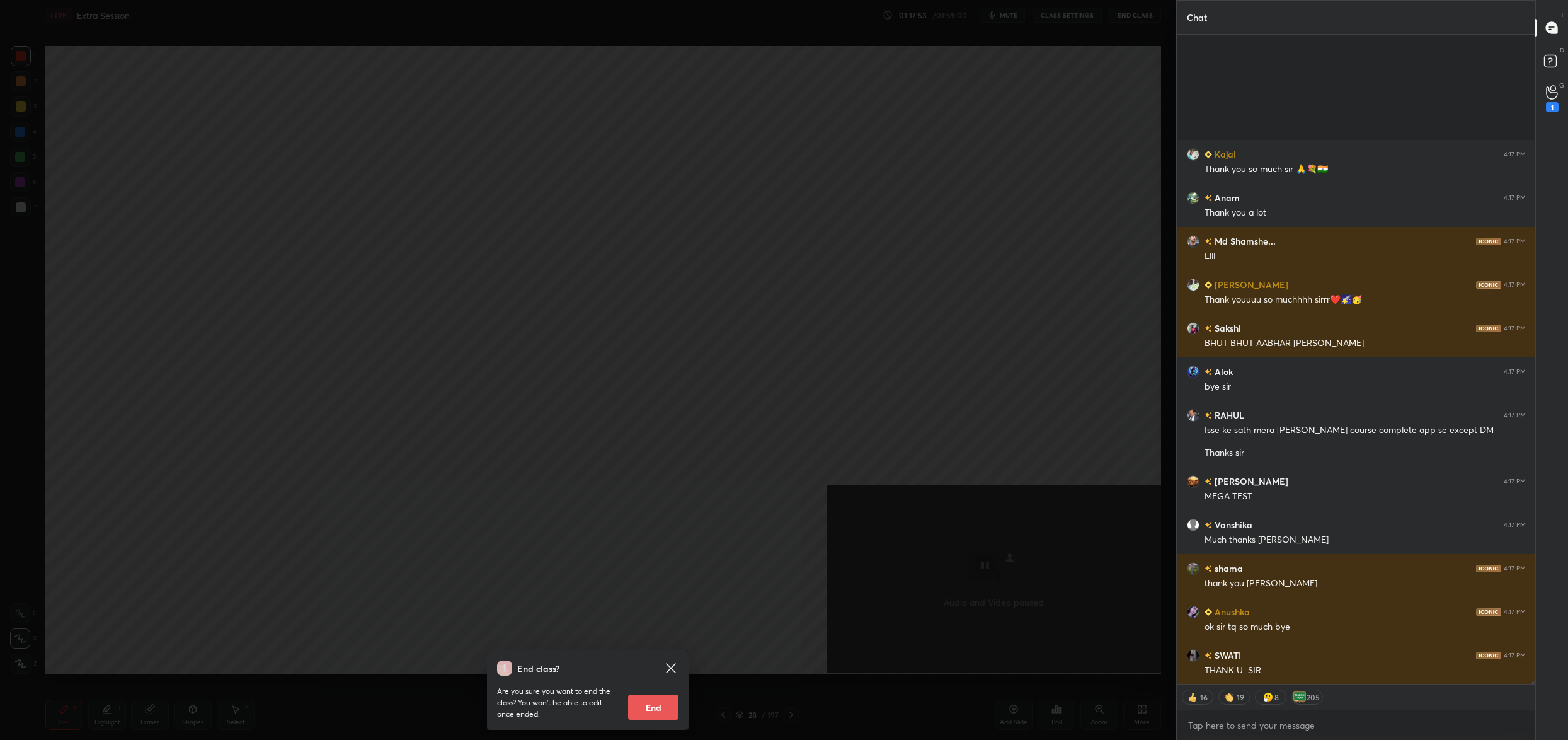
drag, startPoint x: 646, startPoint y: 713, endPoint x: 660, endPoint y: 703, distance: 17.2
click at [660, 703] on button "End" at bounding box center [653, 707] width 50 height 25
